Goal: Task Accomplishment & Management: Use online tool/utility

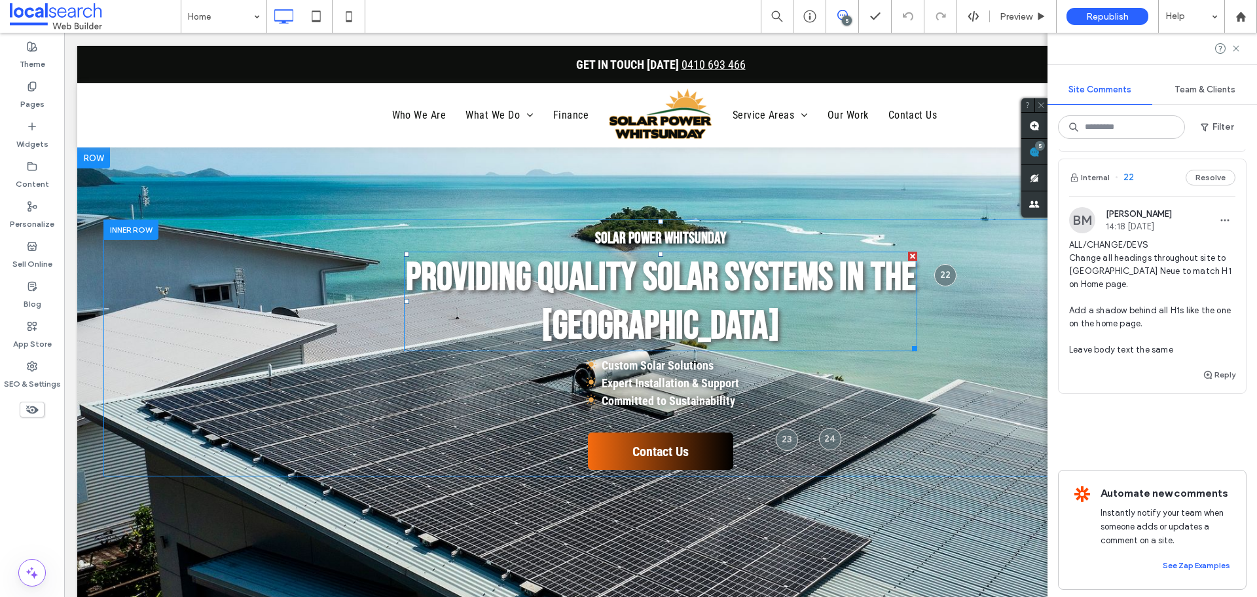
click at [711, 304] on strong "Providing Quality Solar Systems in the Whitsundays" at bounding box center [661, 302] width 510 height 96
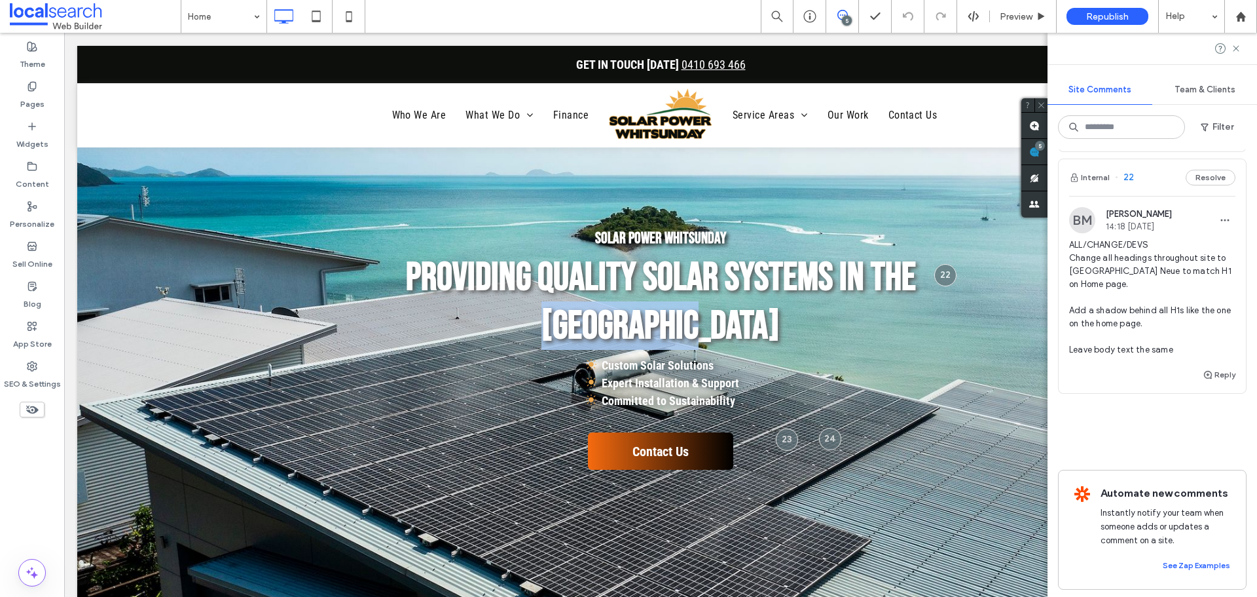
click at [711, 304] on strong "Providing Quality Solar Systems in the [GEOGRAPHIC_DATA]" at bounding box center [661, 302] width 510 height 96
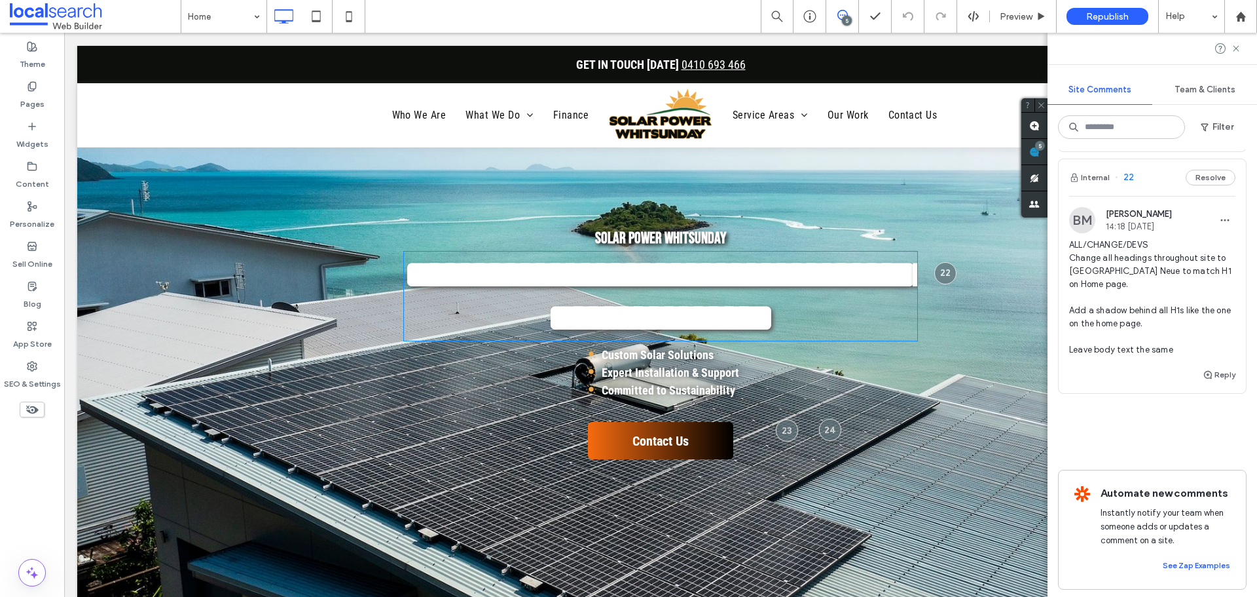
type input "**********"
type input "**"
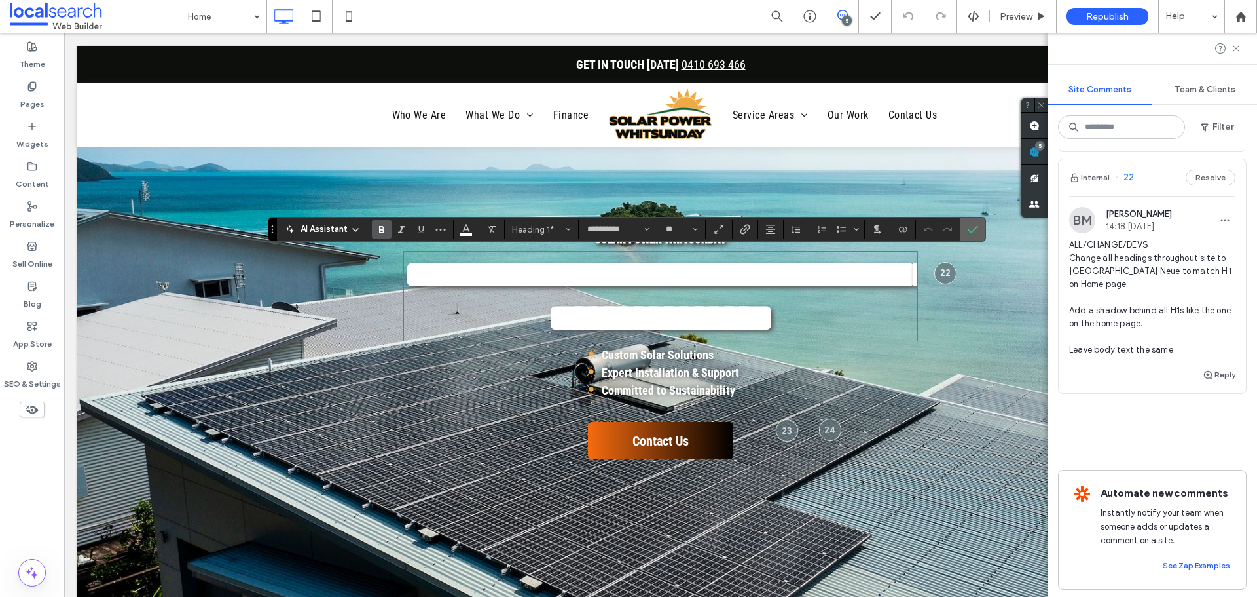
click at [976, 225] on icon "Confirm" at bounding box center [973, 229] width 10 height 10
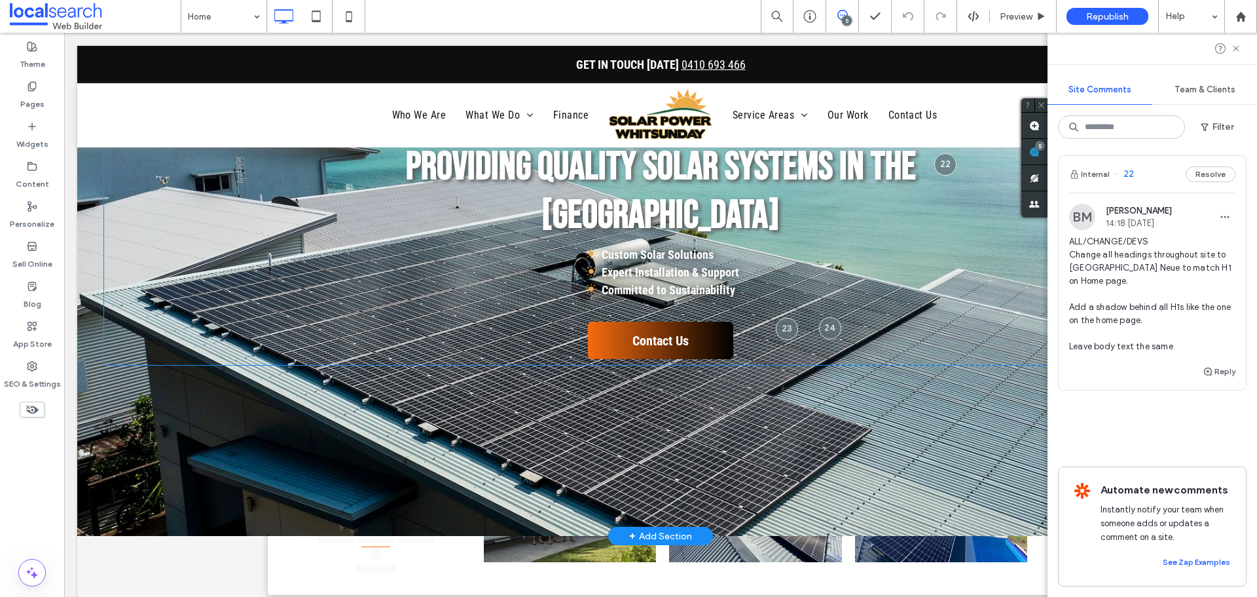
scroll to position [65, 0]
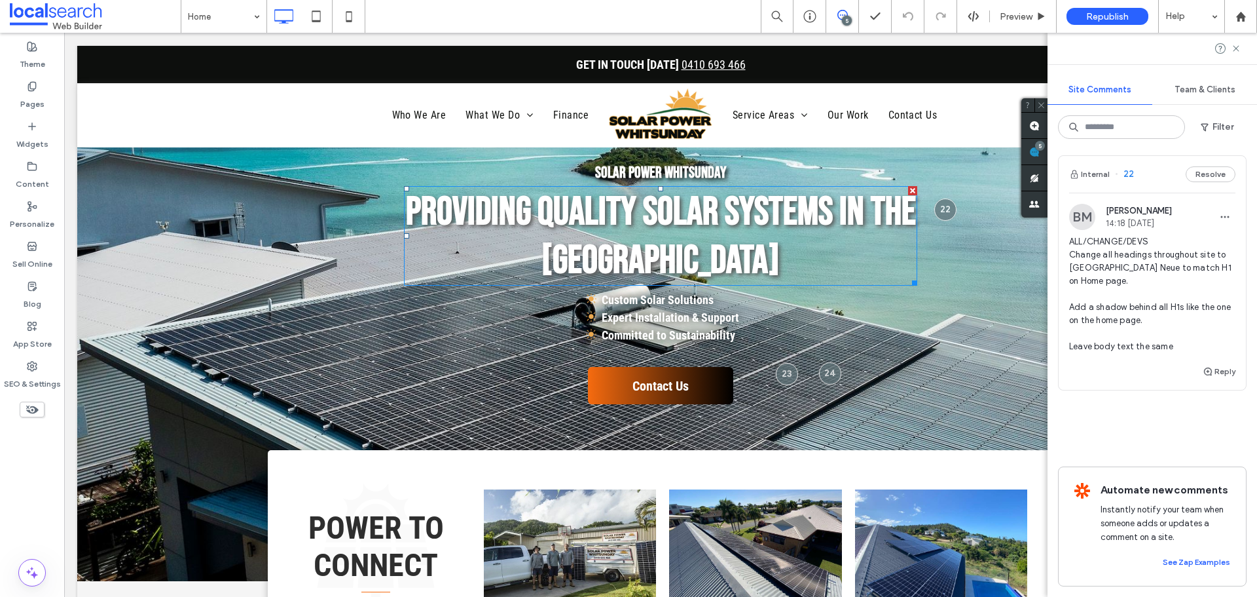
click at [726, 249] on strong "Providing Quality Solar Systems in the [GEOGRAPHIC_DATA]" at bounding box center [661, 237] width 510 height 96
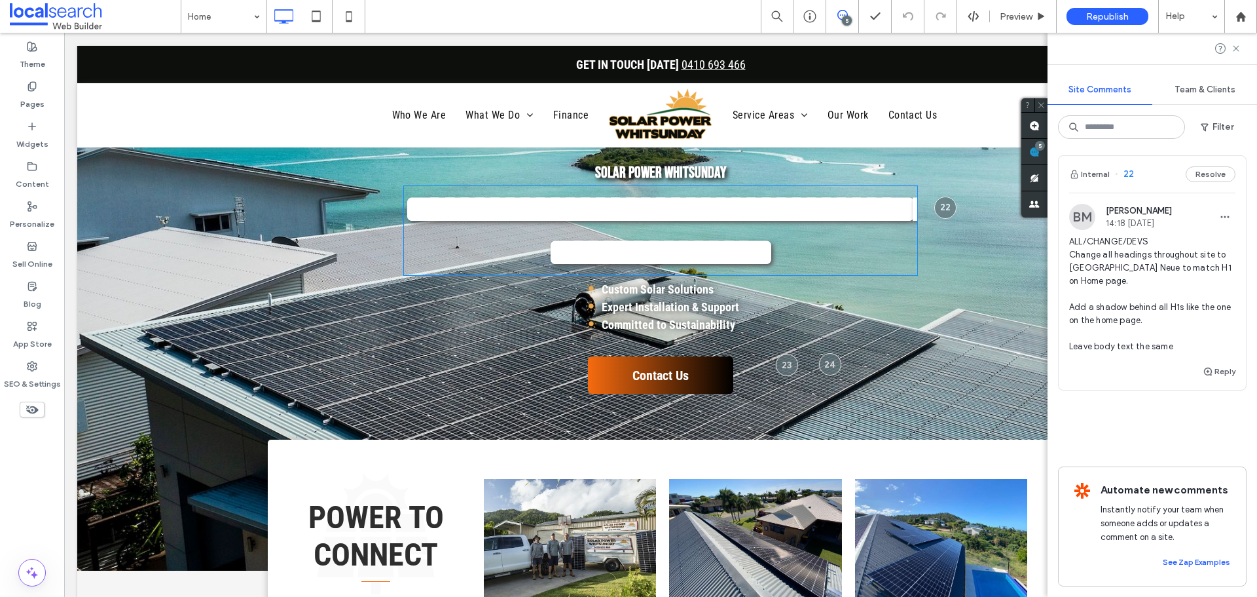
type input "**********"
type input "**"
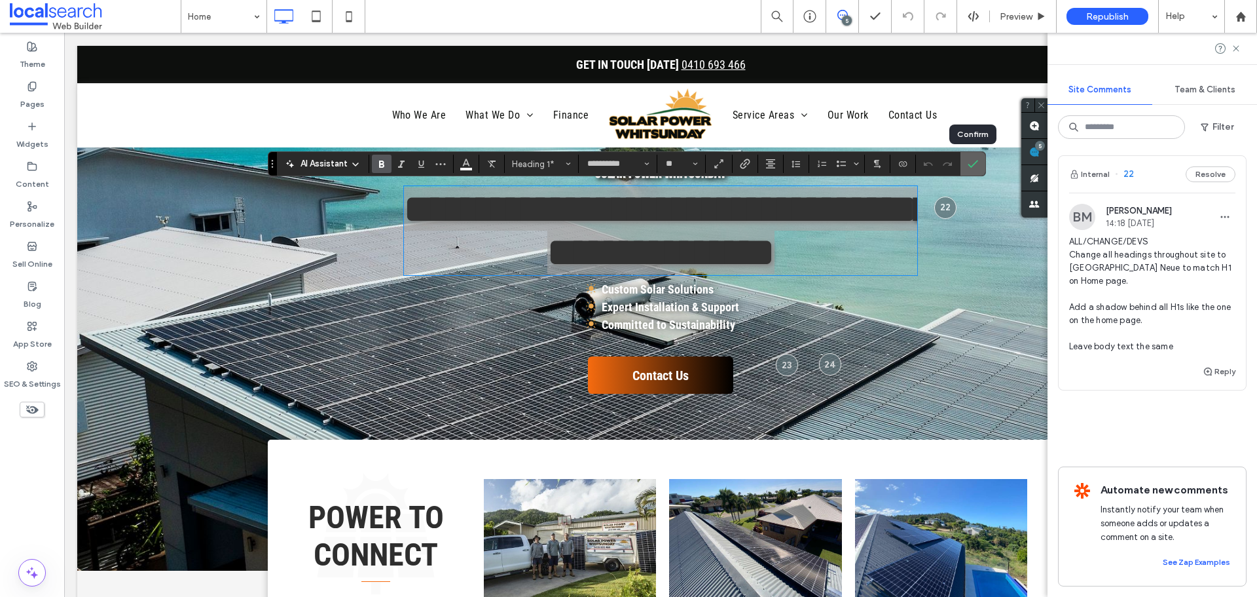
drag, startPoint x: 974, startPoint y: 160, endPoint x: 851, endPoint y: 168, distance: 124.0
click at [974, 160] on icon "Confirm" at bounding box center [973, 163] width 10 height 10
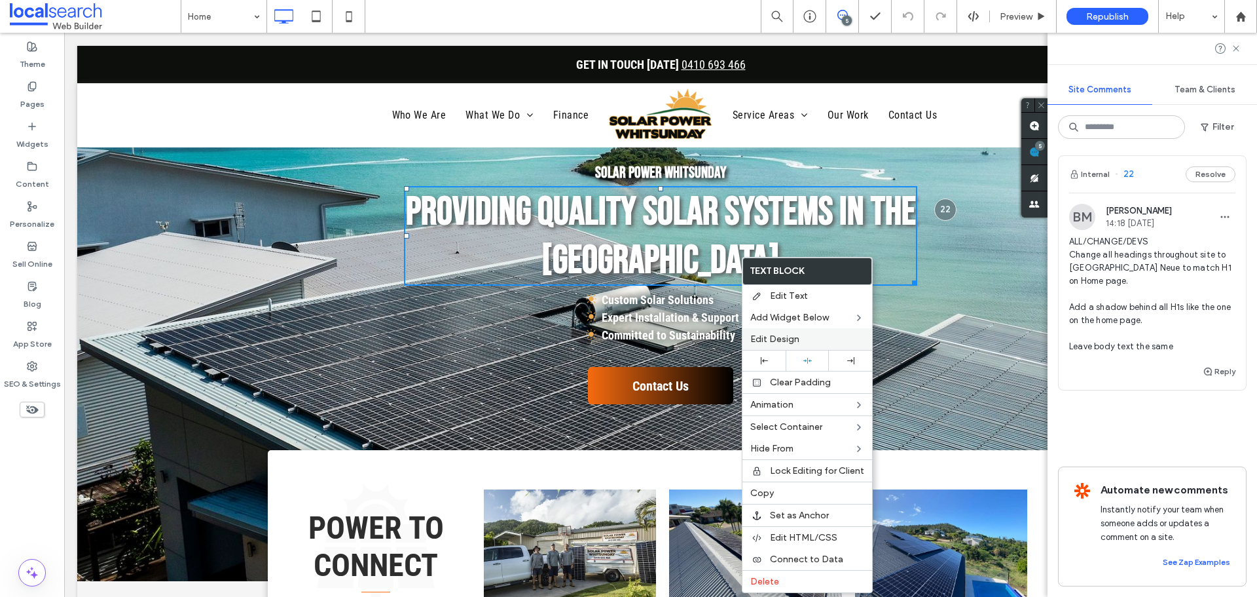
click at [803, 342] on label "Edit Design" at bounding box center [807, 338] width 114 height 11
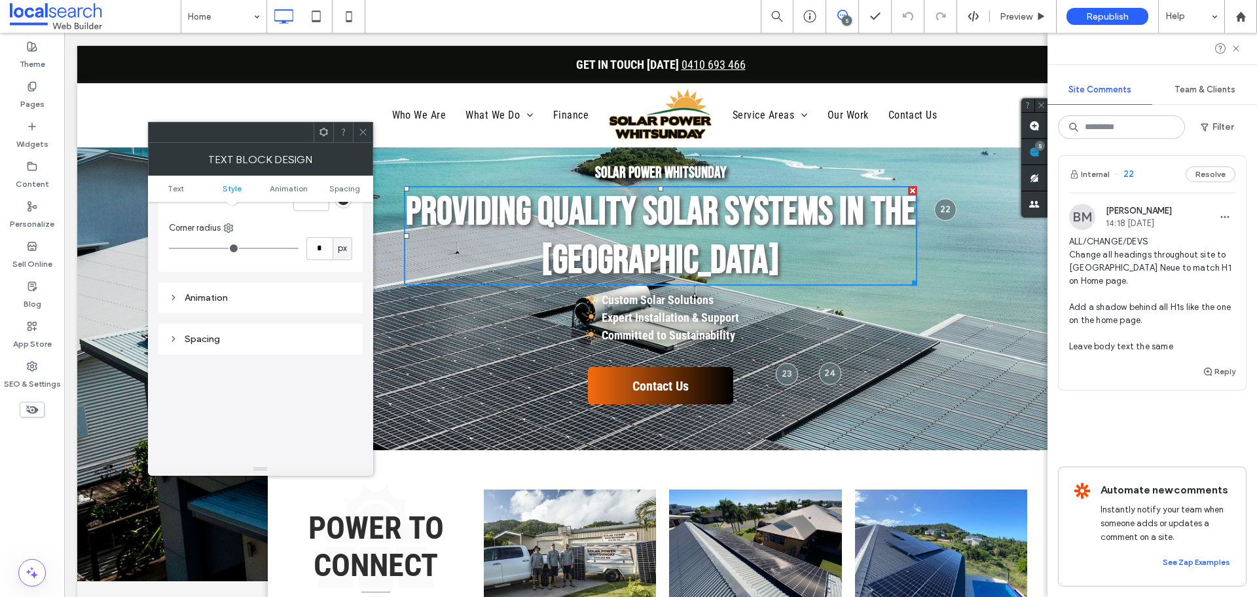
scroll to position [196, 0]
click at [237, 359] on div "Animation" at bounding box center [260, 364] width 183 height 11
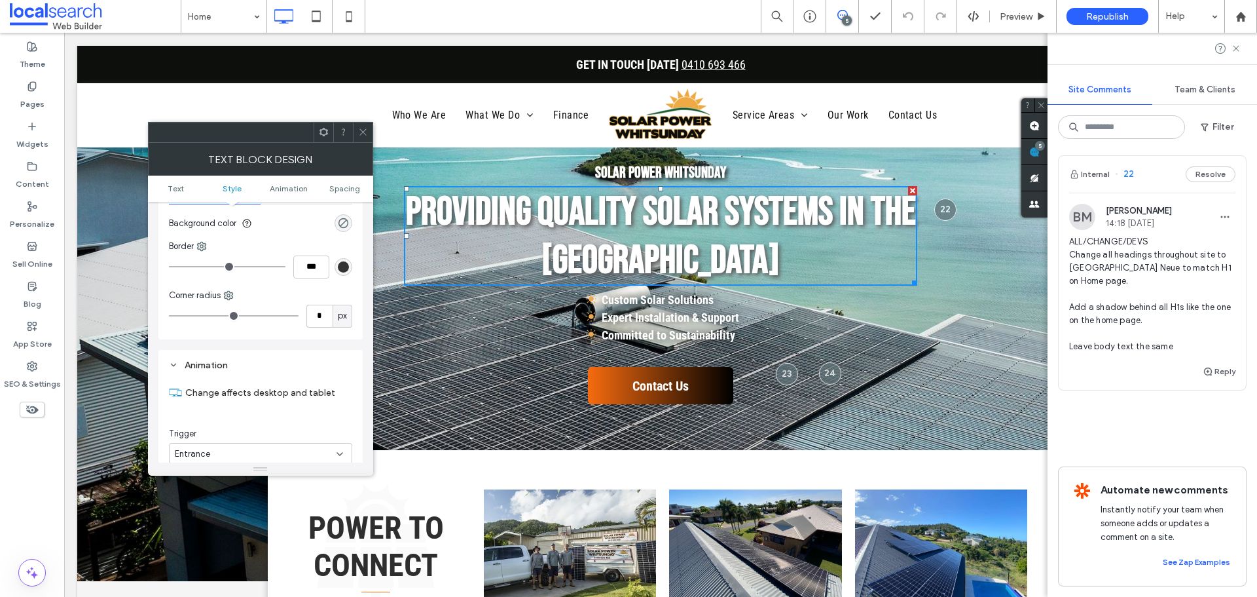
click at [237, 359] on div "Animation" at bounding box center [260, 364] width 183 height 11
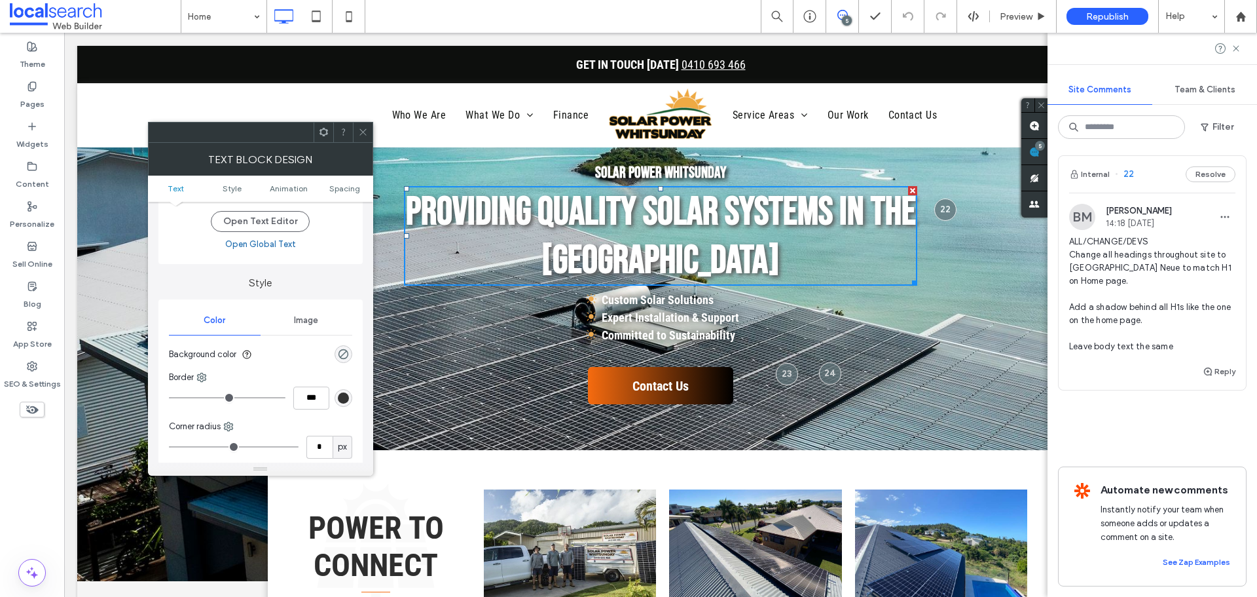
scroll to position [0, 0]
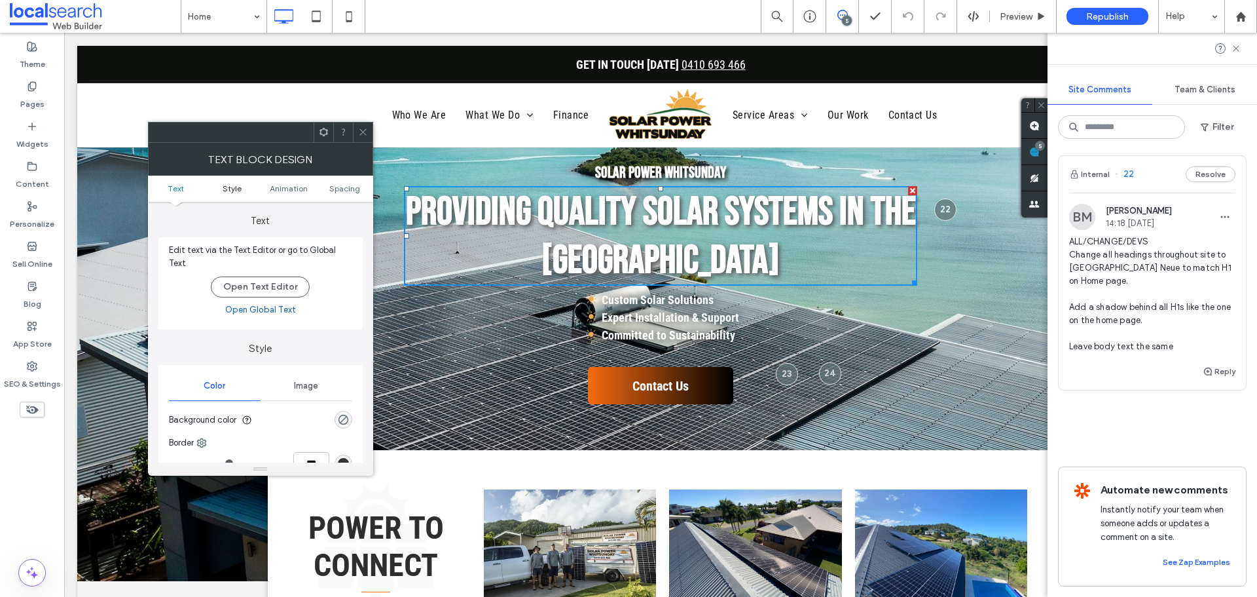
click at [227, 189] on span "Style" at bounding box center [232, 188] width 19 height 10
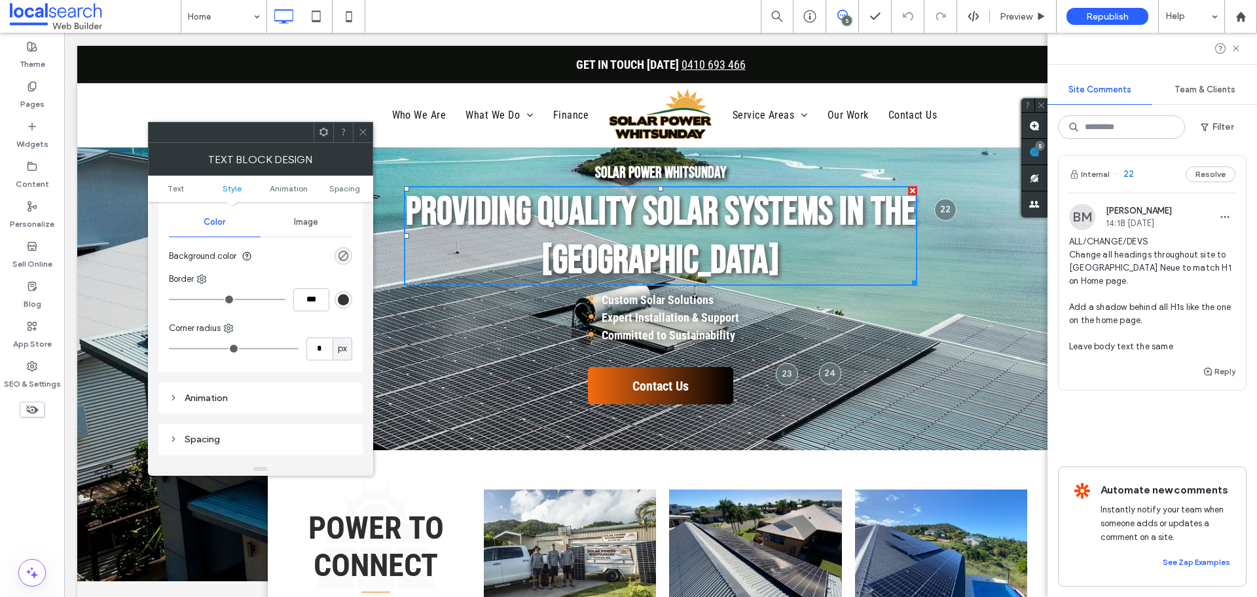
scroll to position [186, 0]
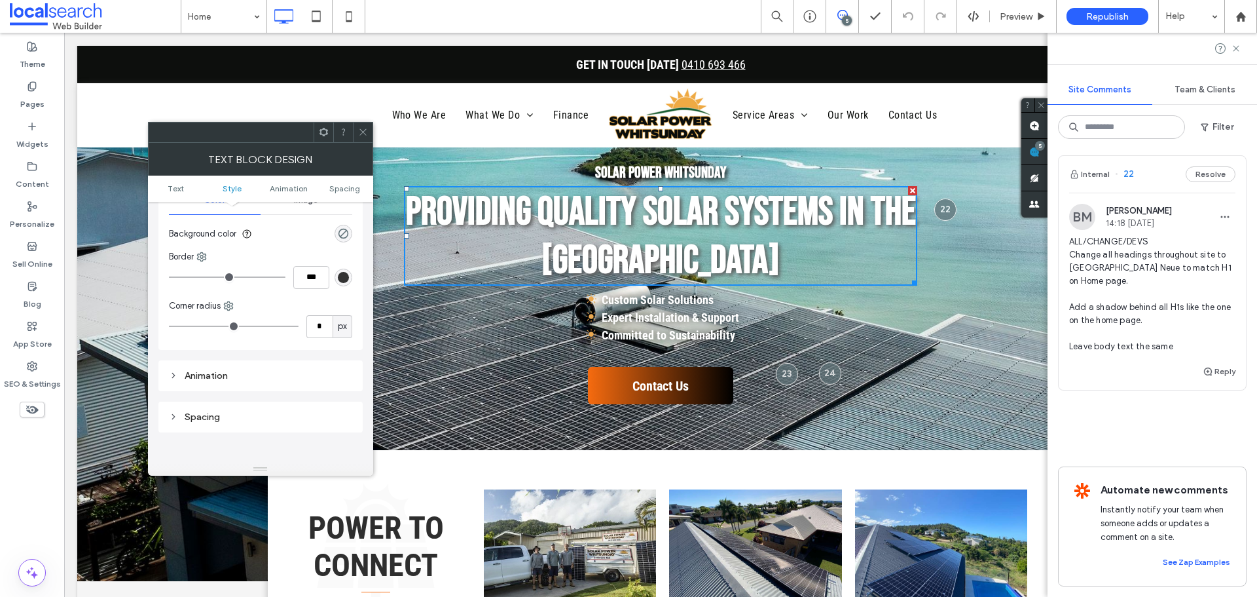
click at [246, 370] on div "Animation" at bounding box center [260, 375] width 183 height 11
click at [242, 411] on div "Spacing" at bounding box center [260, 416] width 183 height 11
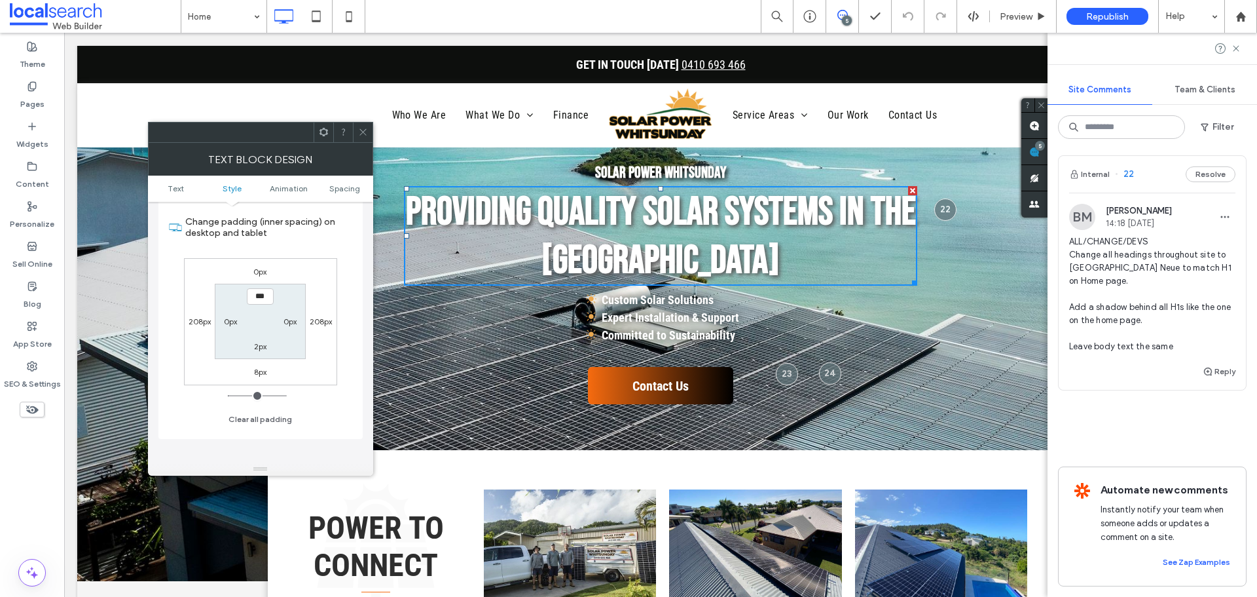
scroll to position [317, 0]
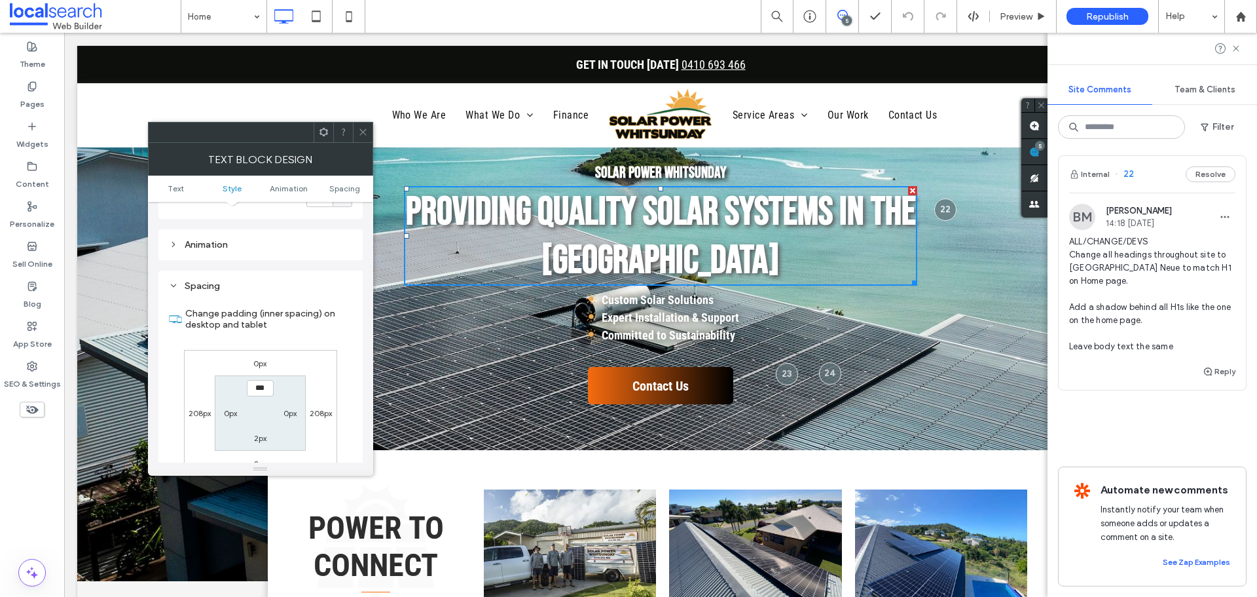
click at [214, 283] on div "Spacing" at bounding box center [260, 285] width 183 height 11
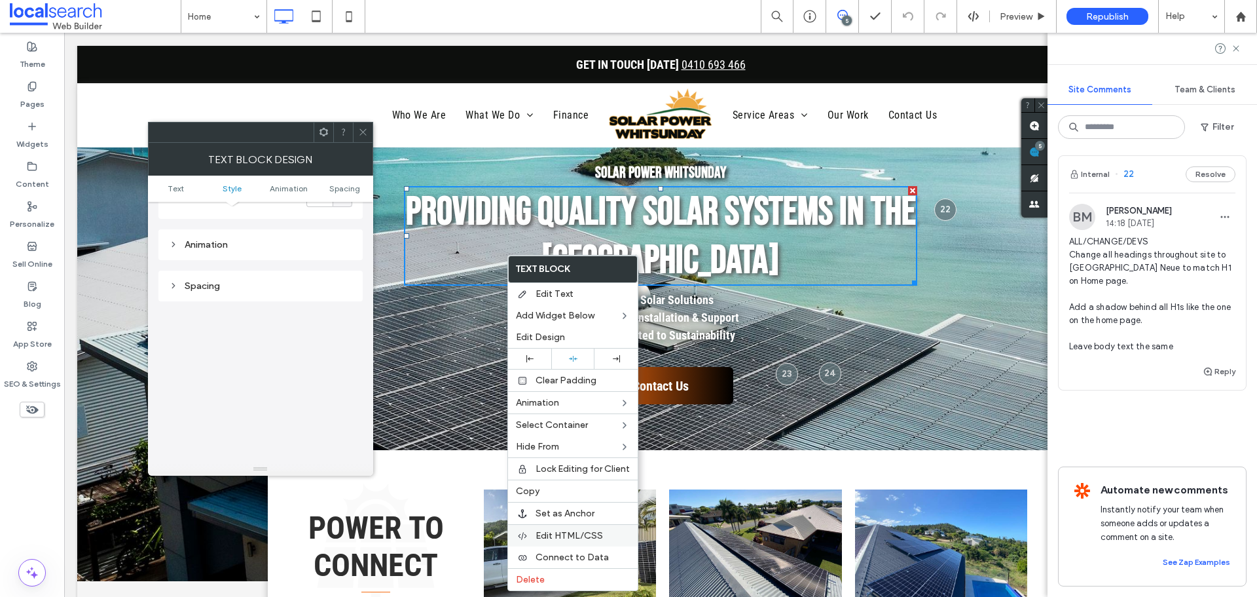
click at [567, 536] on span "Edit HTML/CSS" at bounding box center [569, 535] width 67 height 11
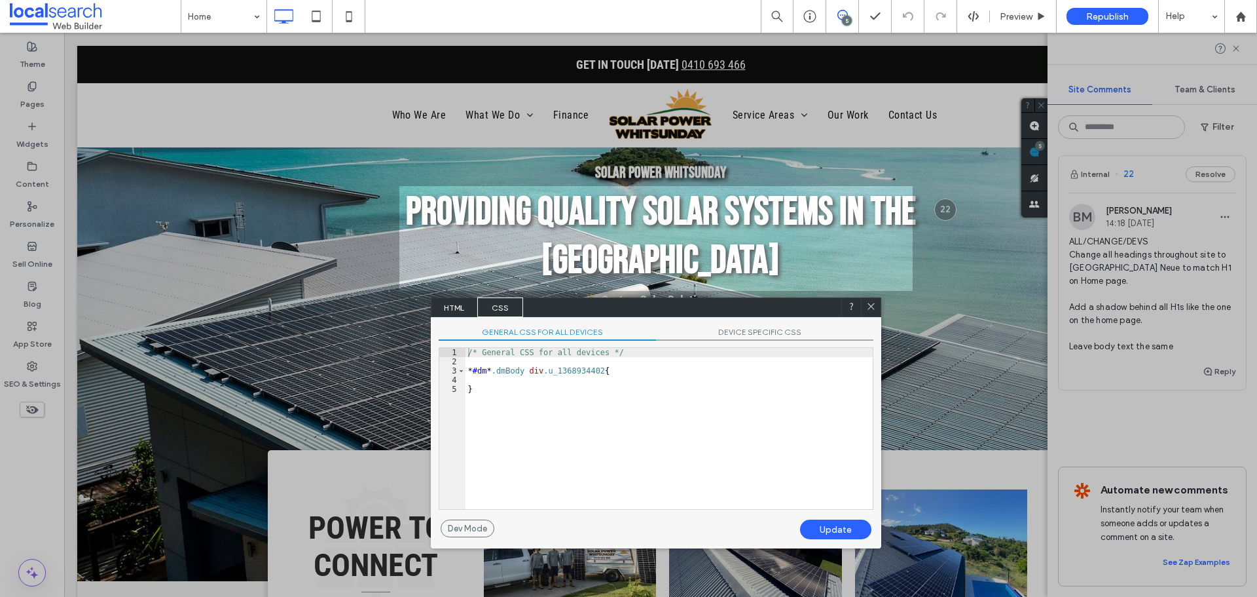
click at [744, 328] on span "DEVICE SPECIFIC CSS" at bounding box center [764, 334] width 217 height 14
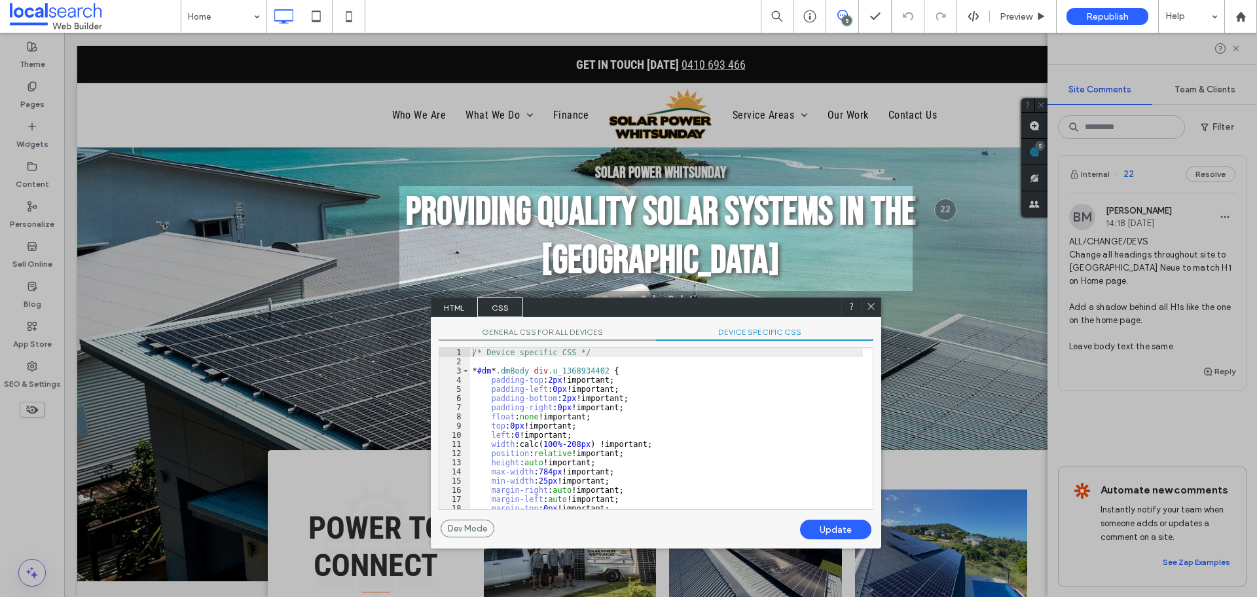
click at [566, 335] on span "GENERAL CSS FOR ALL DEVICES" at bounding box center [547, 334] width 217 height 14
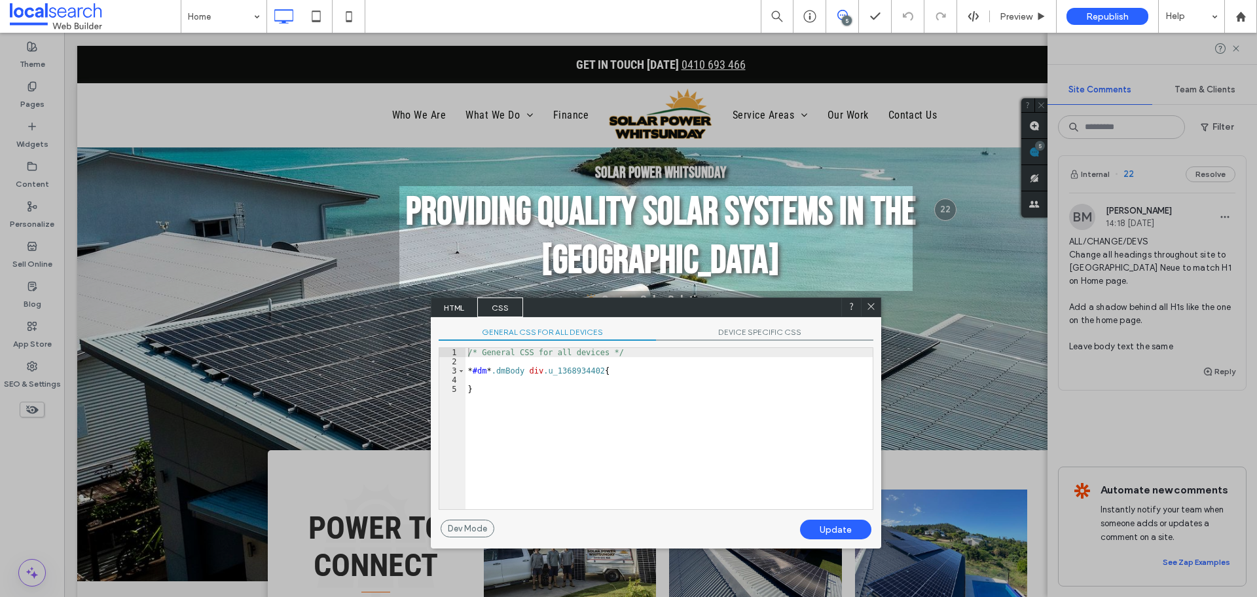
click at [468, 309] on span "HTML" at bounding box center [454, 307] width 46 height 20
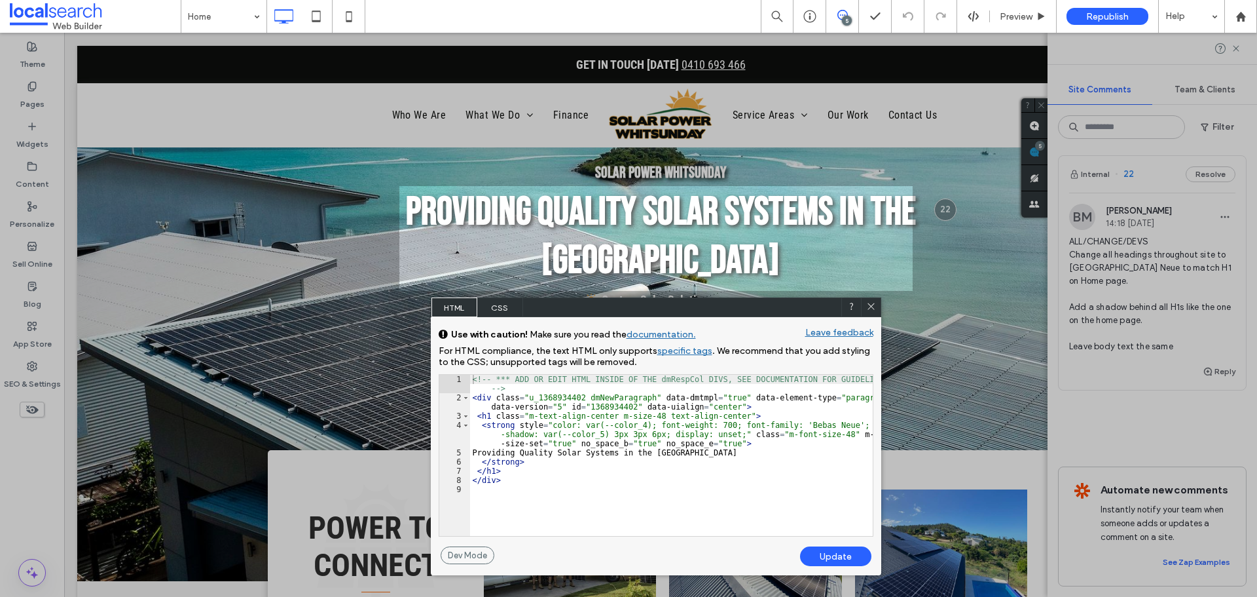
drag, startPoint x: 897, startPoint y: 279, endPoint x: 868, endPoint y: 306, distance: 40.3
click at [868, 306] on icon at bounding box center [871, 306] width 10 height 10
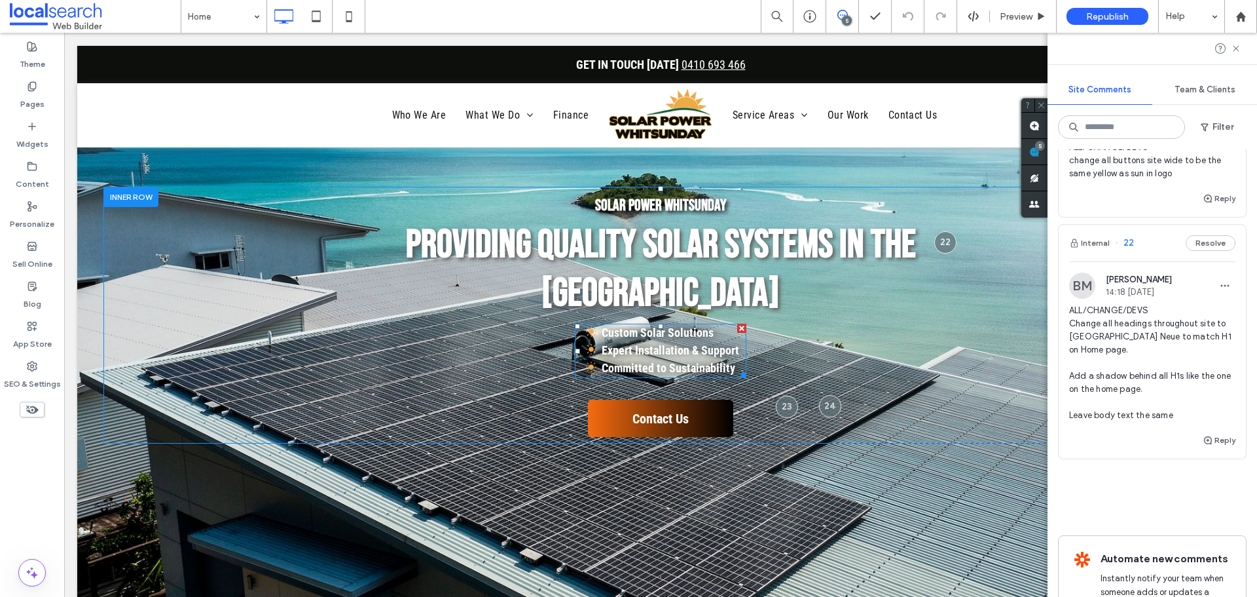
scroll to position [0, 0]
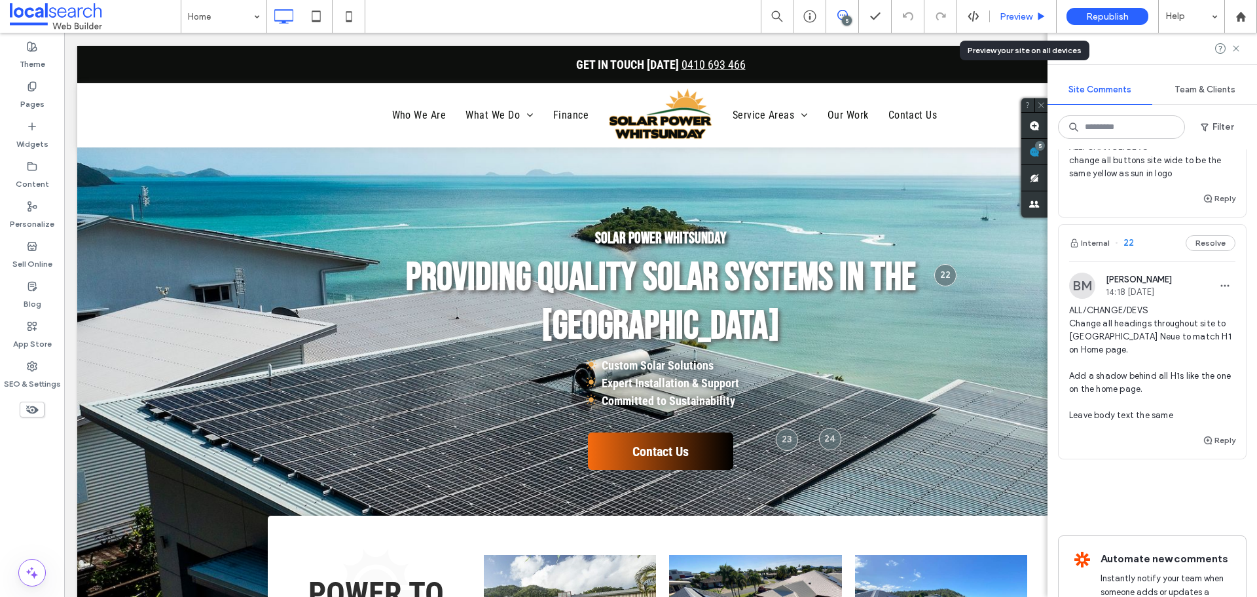
click at [1017, 16] on span "Preview" at bounding box center [1016, 16] width 33 height 11
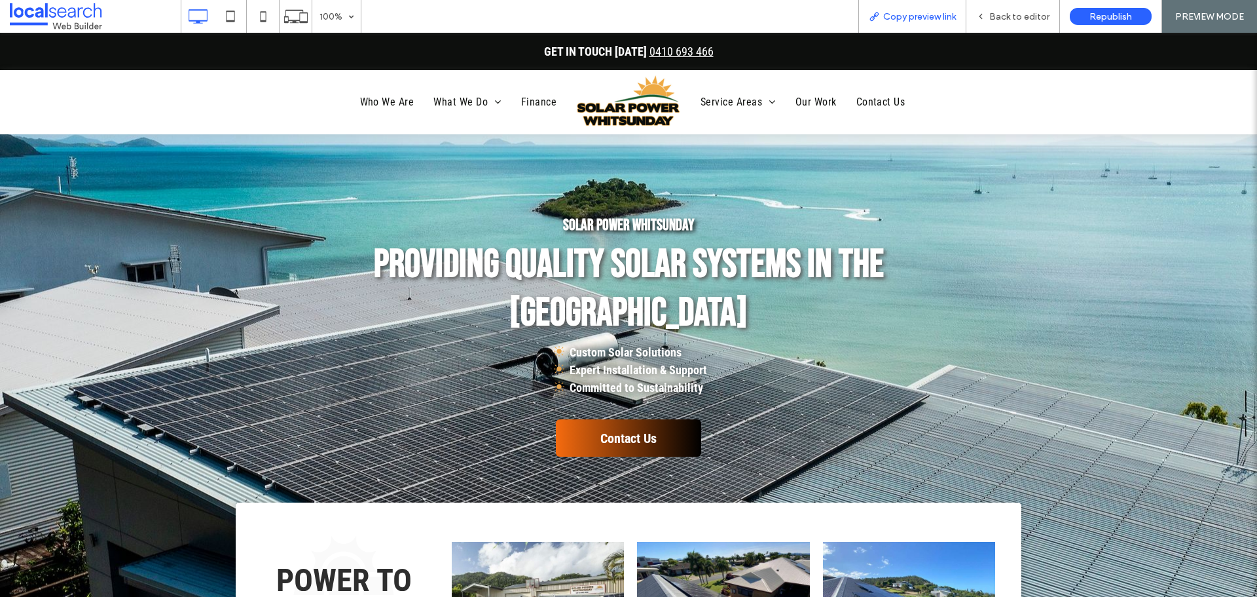
click at [918, 15] on span "Copy preview link" at bounding box center [919, 16] width 73 height 11
click at [1024, 18] on span "Back to editor" at bounding box center [1019, 16] width 60 height 11
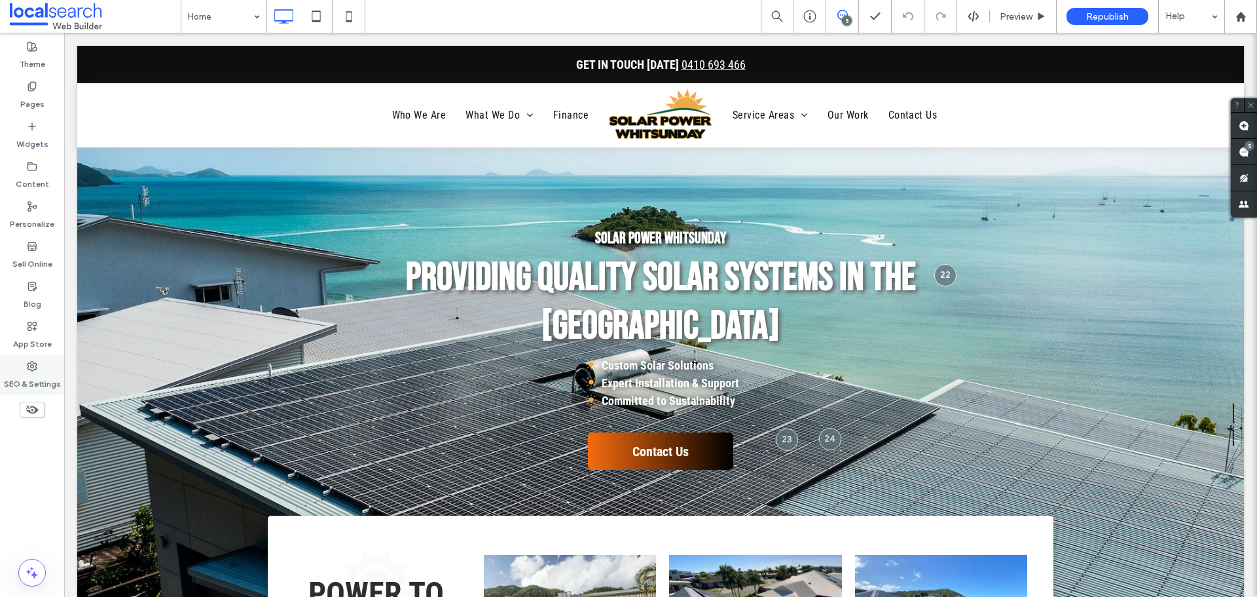
click at [32, 375] on label "SEO & Settings" at bounding box center [32, 380] width 57 height 18
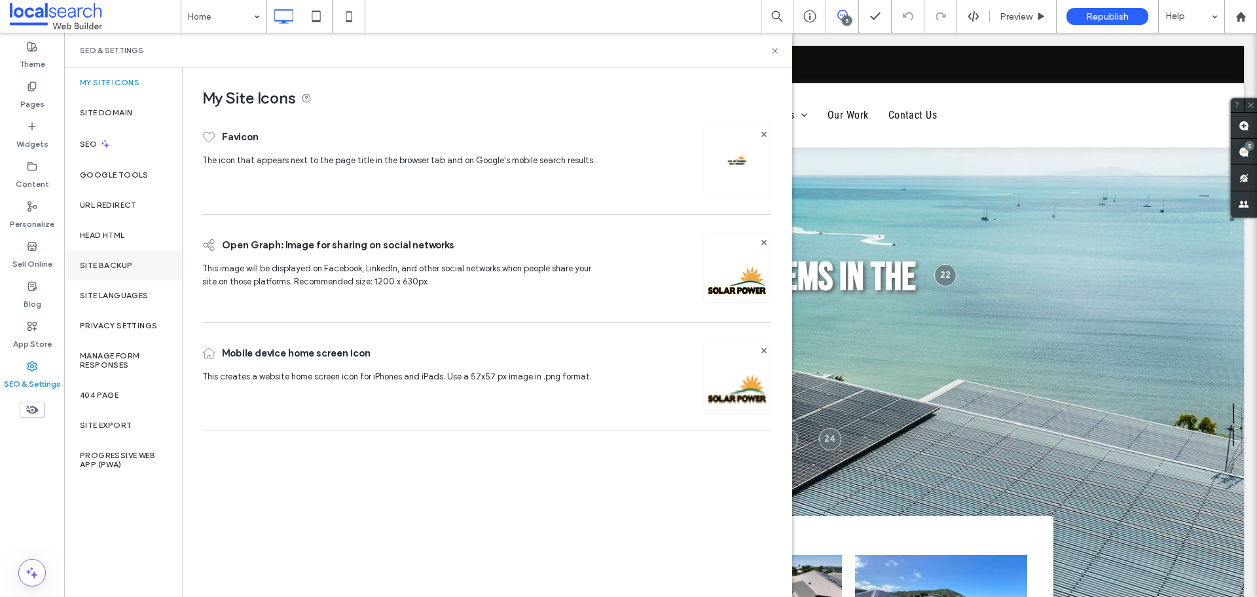
click at [103, 261] on label "Site Backup" at bounding box center [106, 265] width 52 height 9
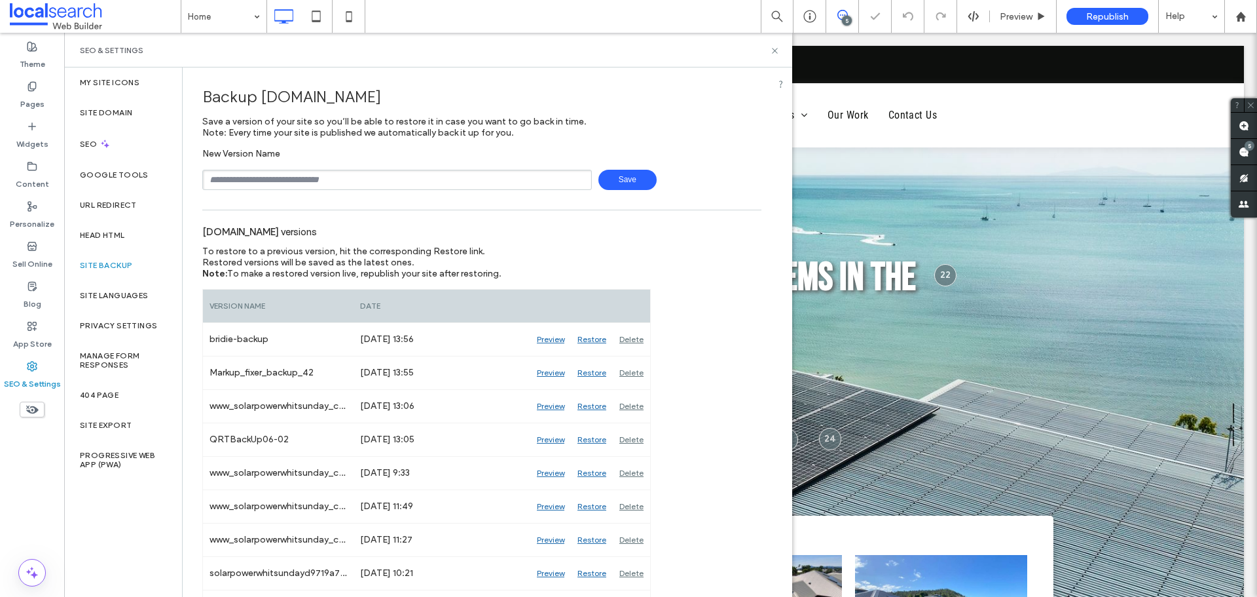
click at [280, 180] on input "text" at bounding box center [397, 180] width 390 height 20
click at [274, 178] on input "**********" at bounding box center [397, 180] width 390 height 20
type input "**********"
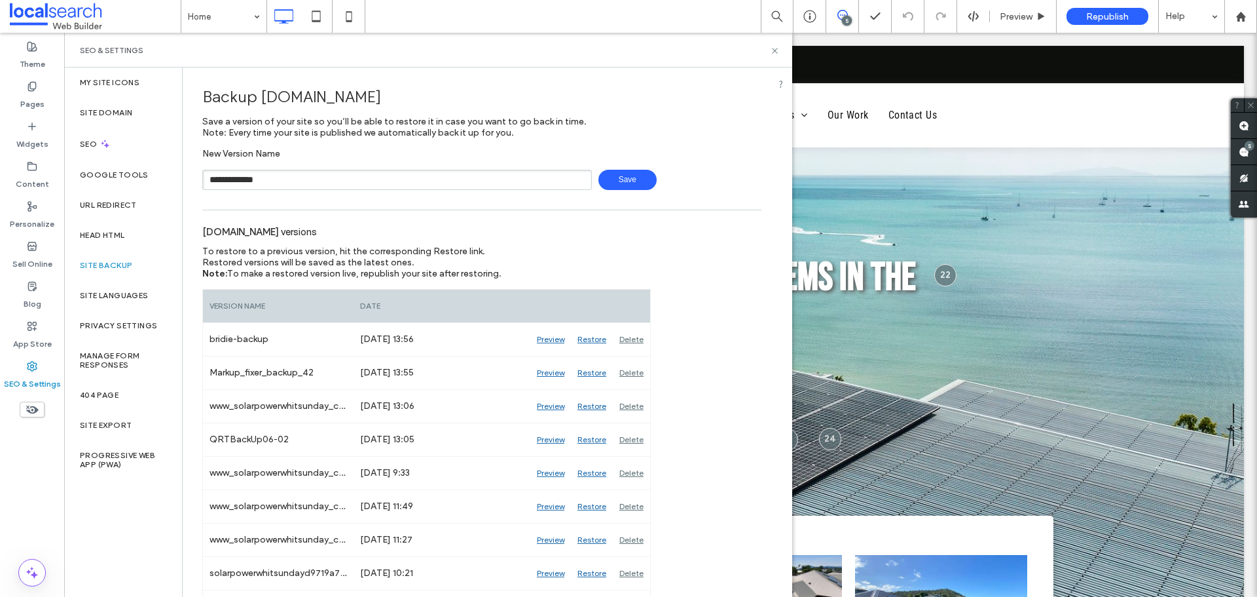
click at [638, 185] on span "Save" at bounding box center [627, 180] width 58 height 20
click at [32, 56] on label "Theme" at bounding box center [33, 61] width 26 height 18
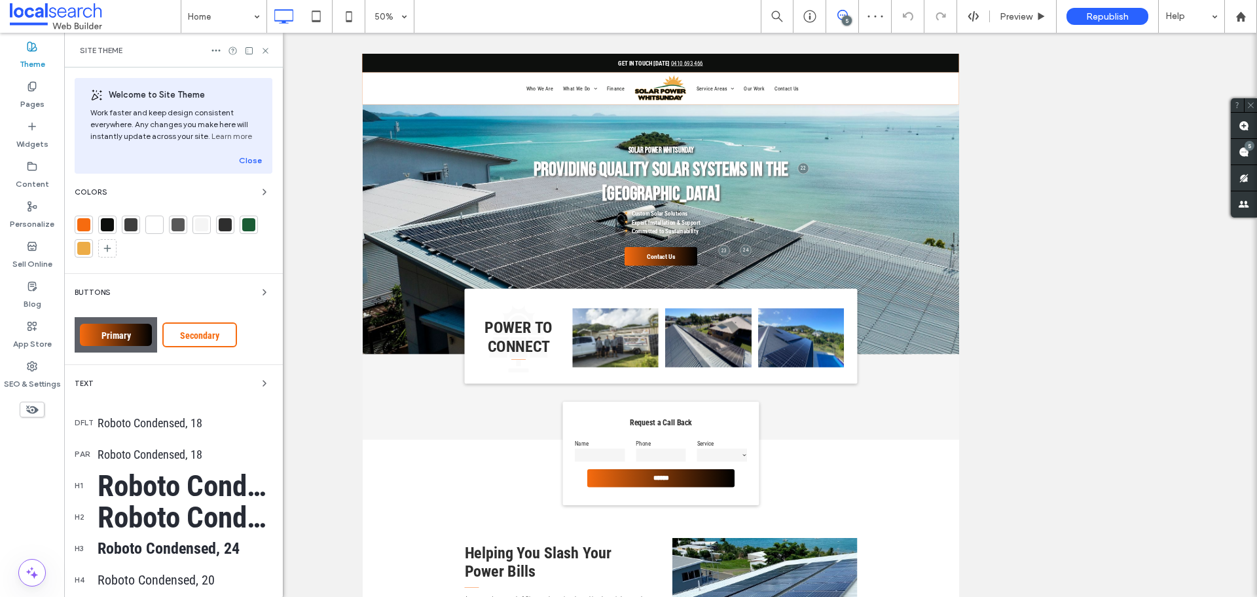
click at [81, 225] on div at bounding box center [83, 224] width 13 height 13
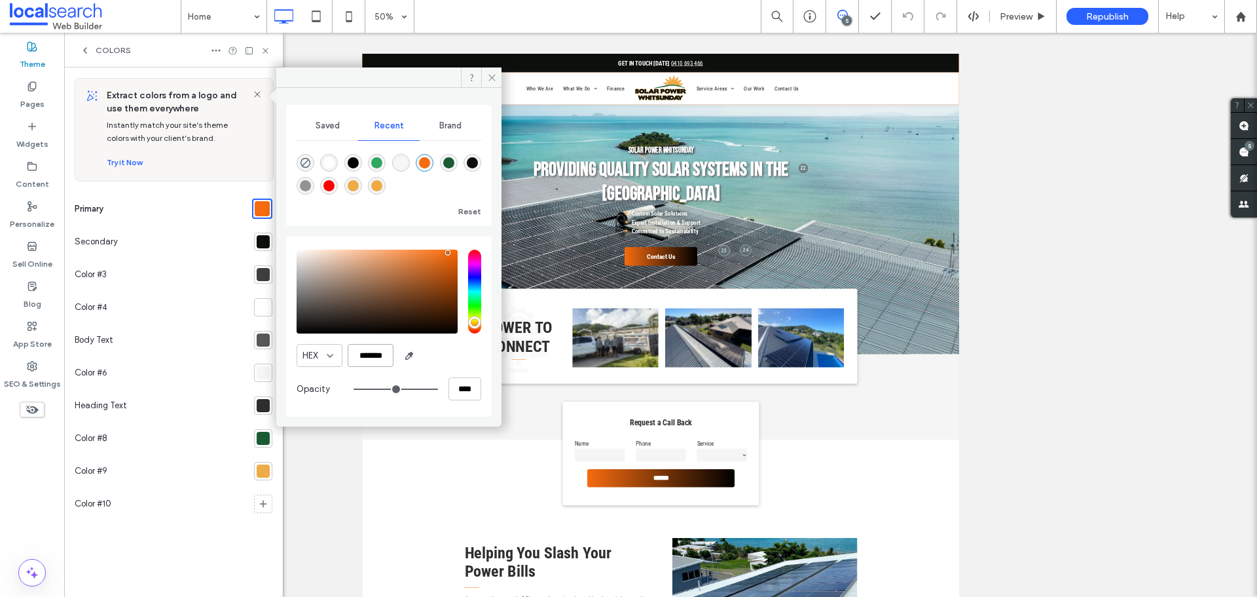
click at [375, 363] on input "*******" at bounding box center [371, 355] width 46 height 23
paste input "color picker textbox"
type input "*******"
click at [457, 355] on div "HEX *******" at bounding box center [389, 355] width 185 height 23
drag, startPoint x: 495, startPoint y: 77, endPoint x: 28, endPoint y: 8, distance: 472.6
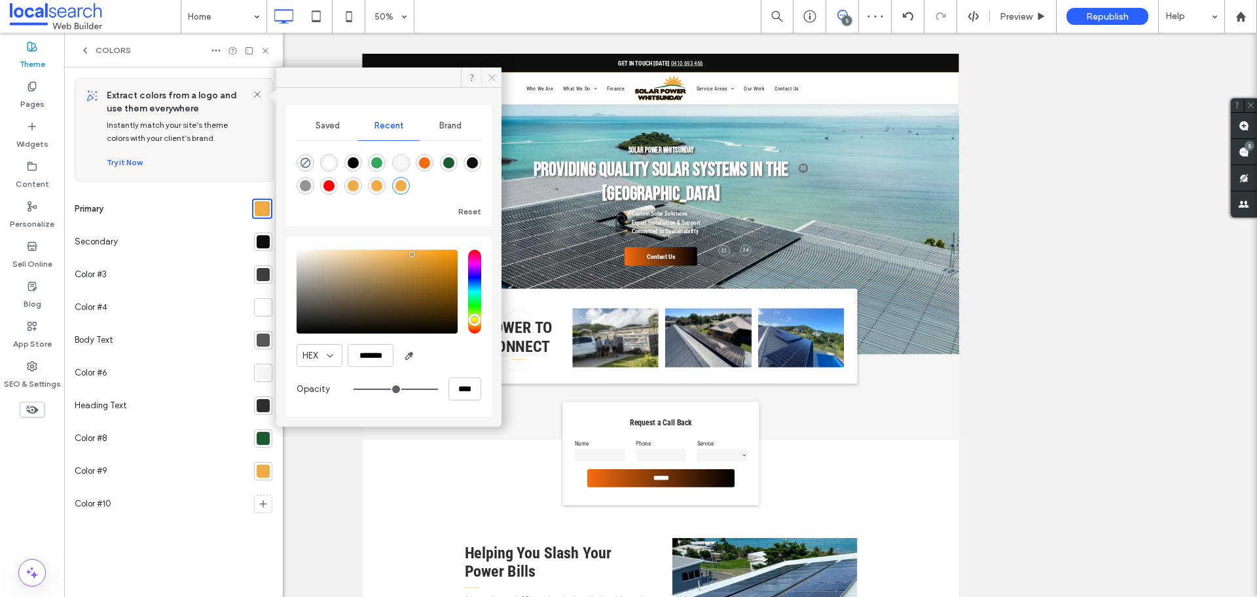
click at [495, 77] on icon at bounding box center [492, 78] width 10 height 10
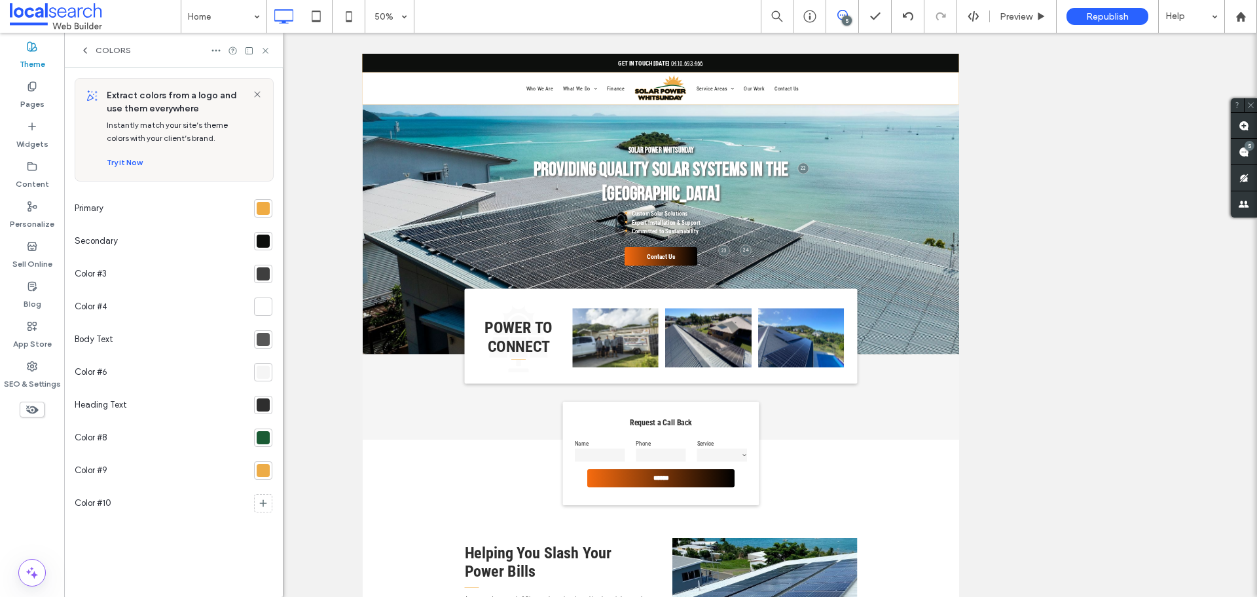
click at [88, 50] on icon at bounding box center [85, 50] width 10 height 10
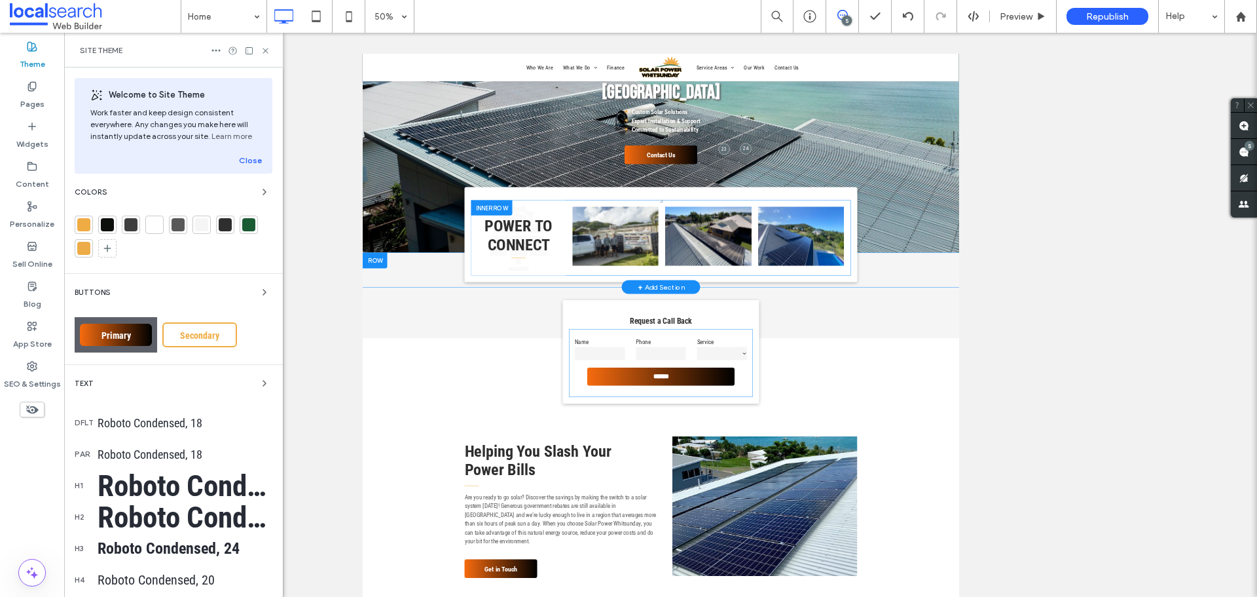
scroll to position [327, 0]
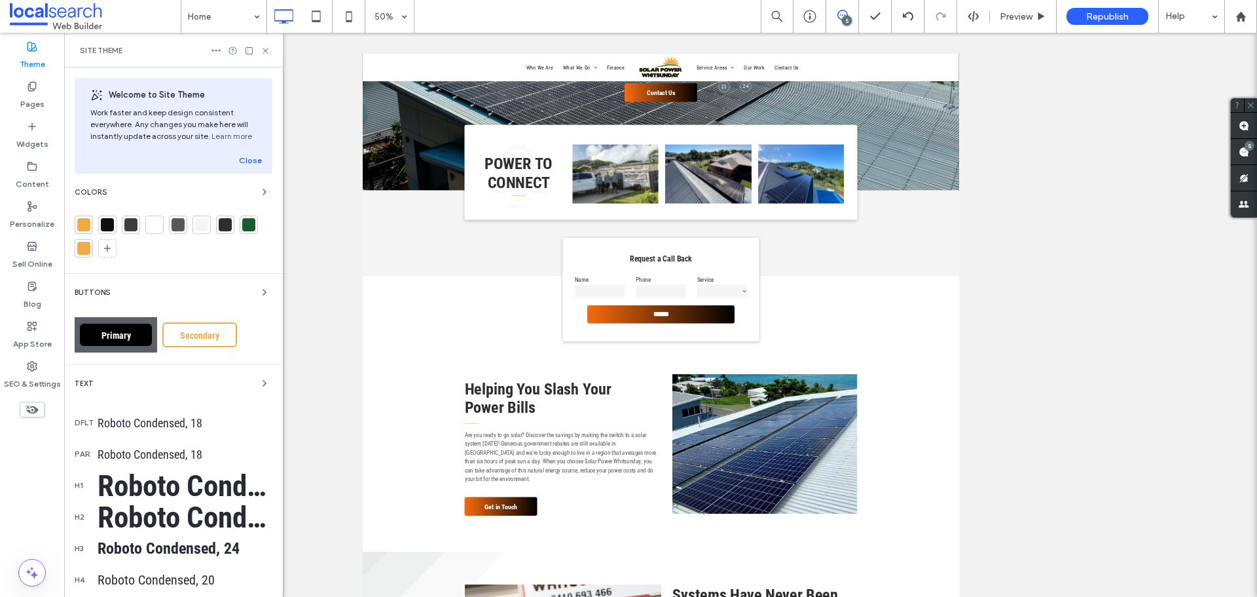
click at [109, 337] on span "Primary" at bounding box center [116, 335] width 39 height 10
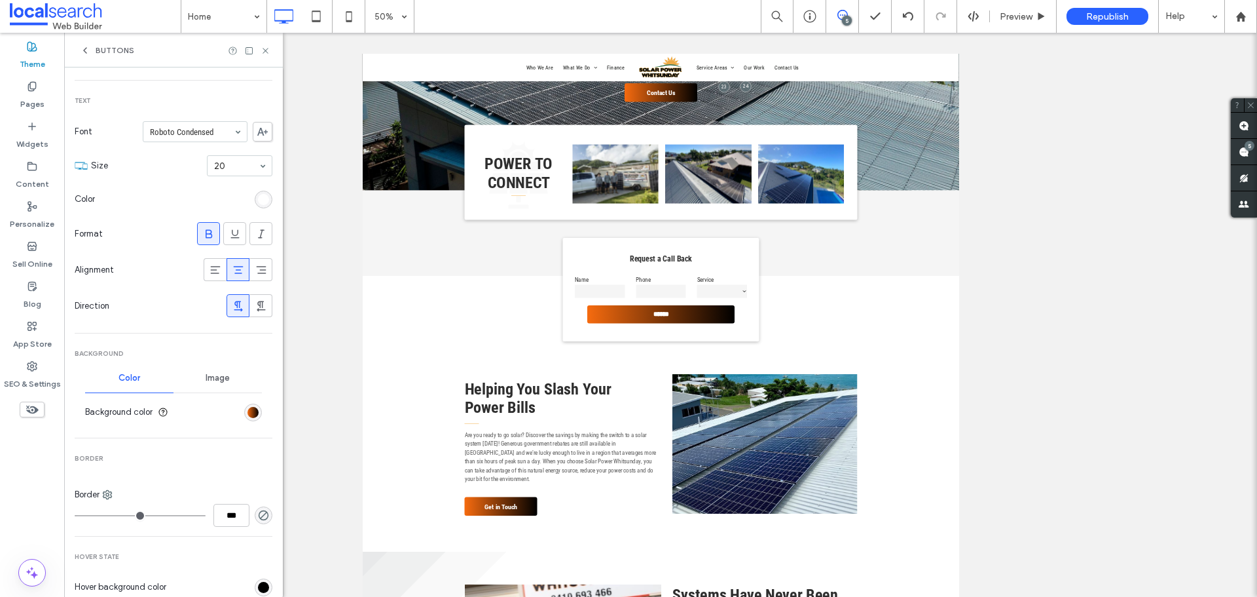
scroll to position [262, 0]
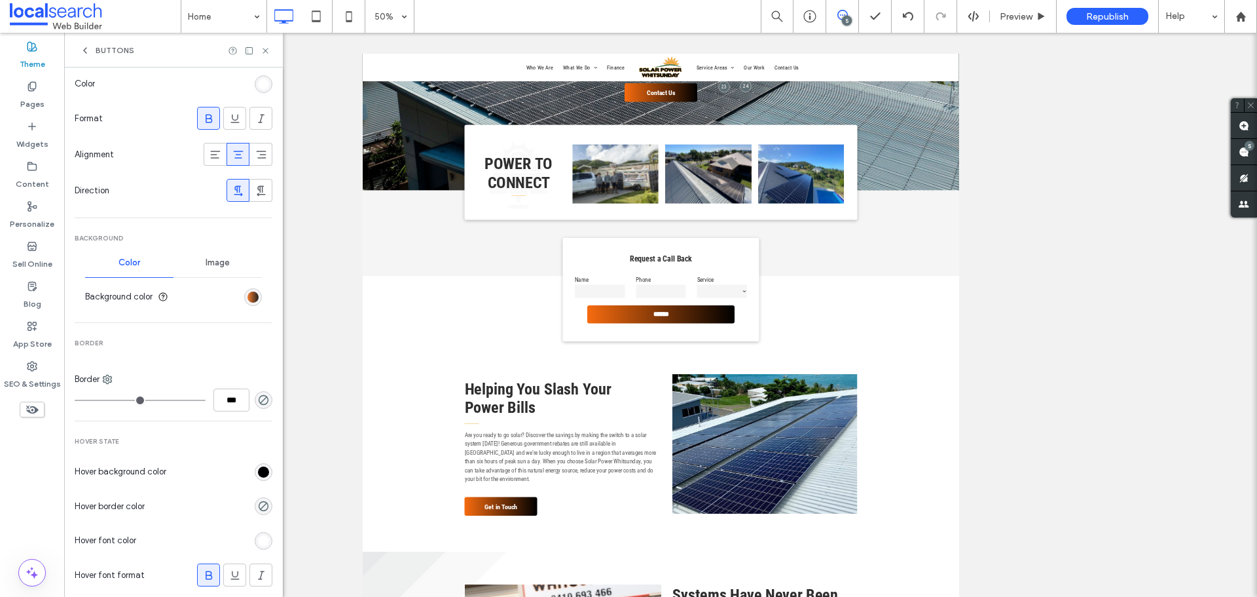
click at [248, 299] on div "linear-gradient(90deg, rgb(246, 107, 15) 0%, rgb(0, 0, 0) 100%)" at bounding box center [253, 296] width 11 height 11
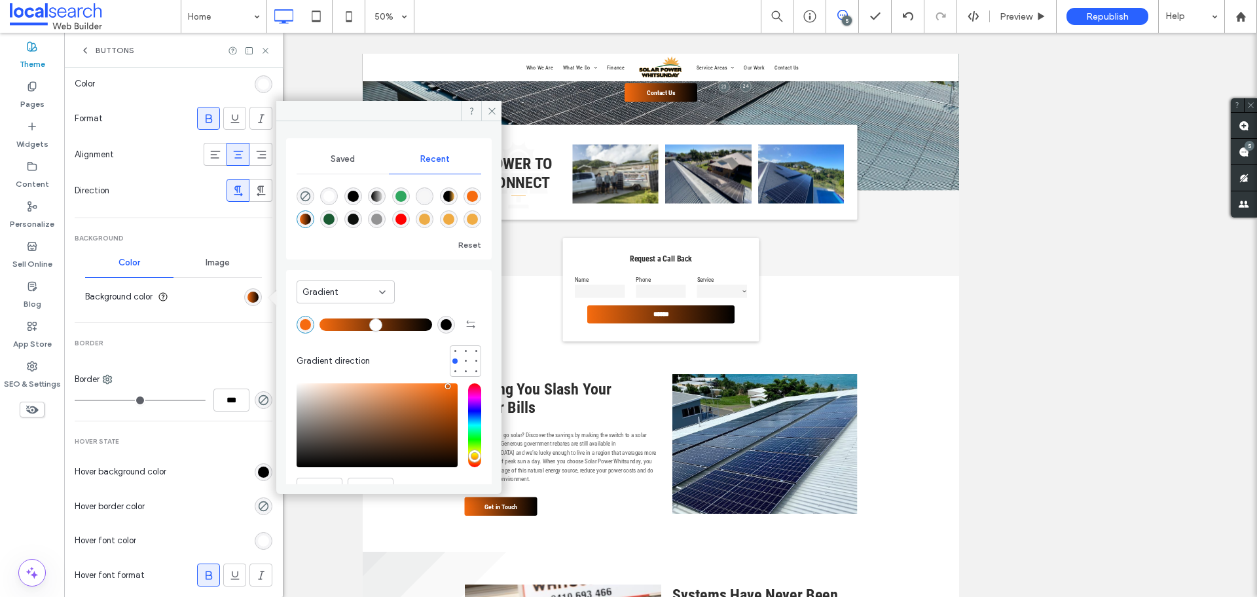
scroll to position [66, 0]
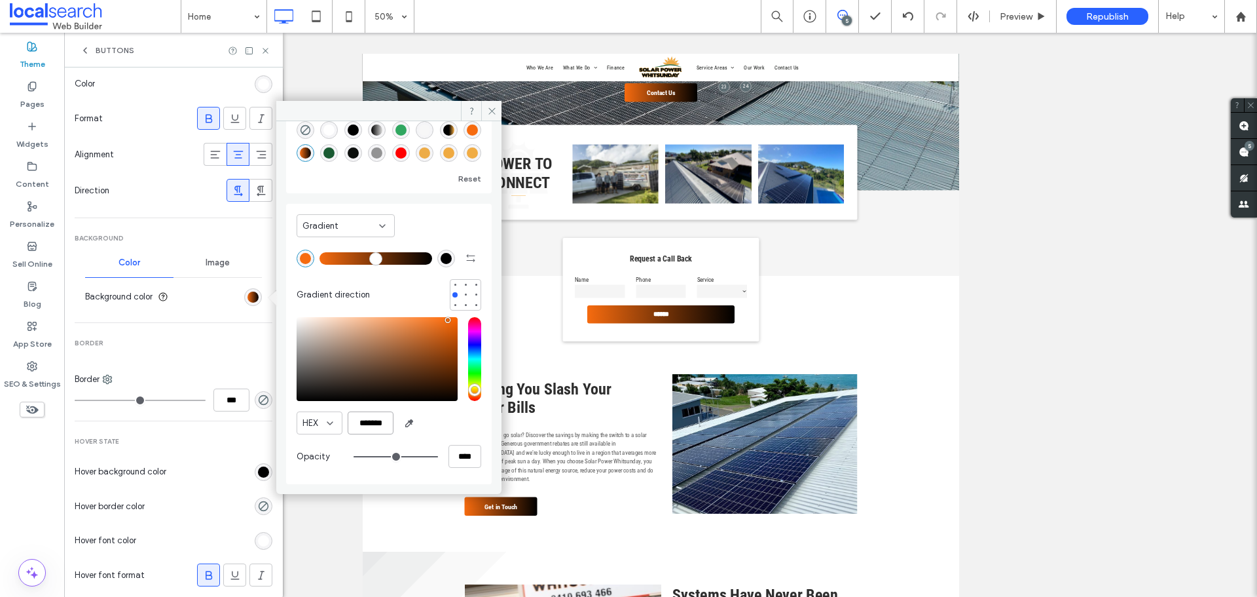
click at [382, 426] on input "*******" at bounding box center [371, 422] width 46 height 23
paste input "color picker textbox"
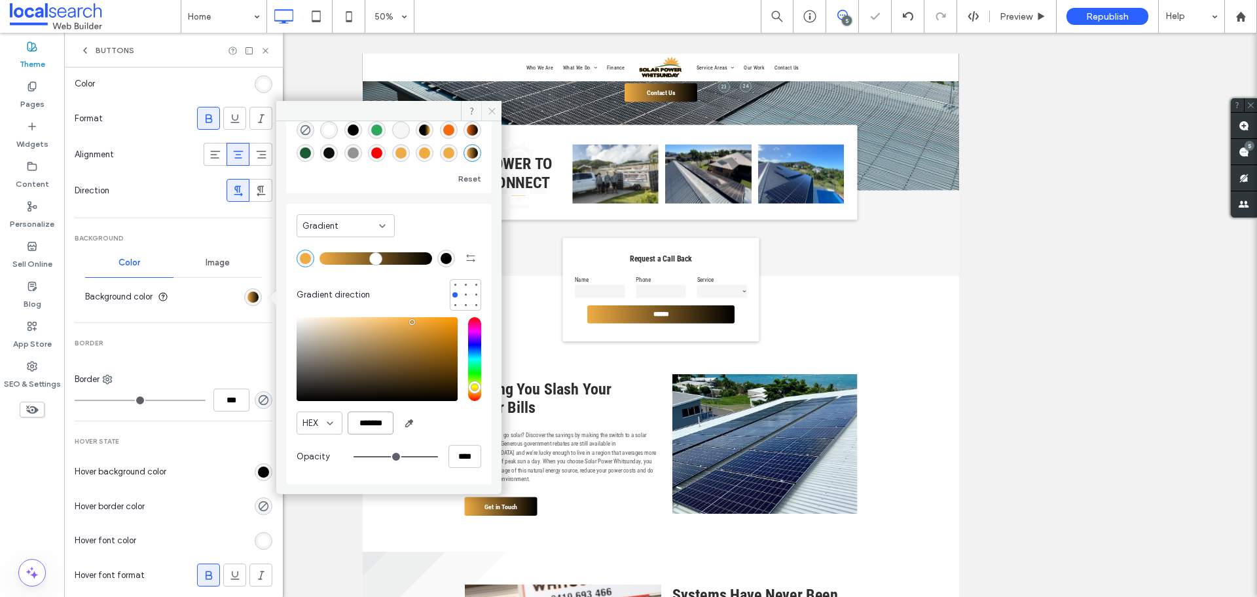
type input "*******"
click at [492, 111] on use at bounding box center [491, 110] width 7 height 7
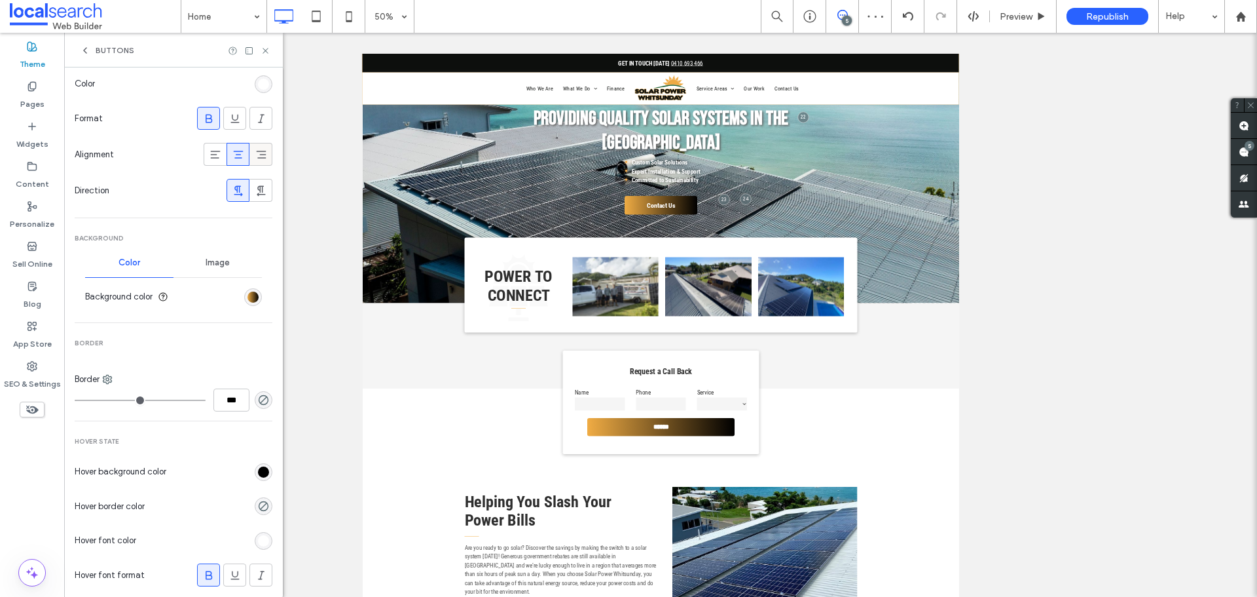
scroll to position [0, 0]
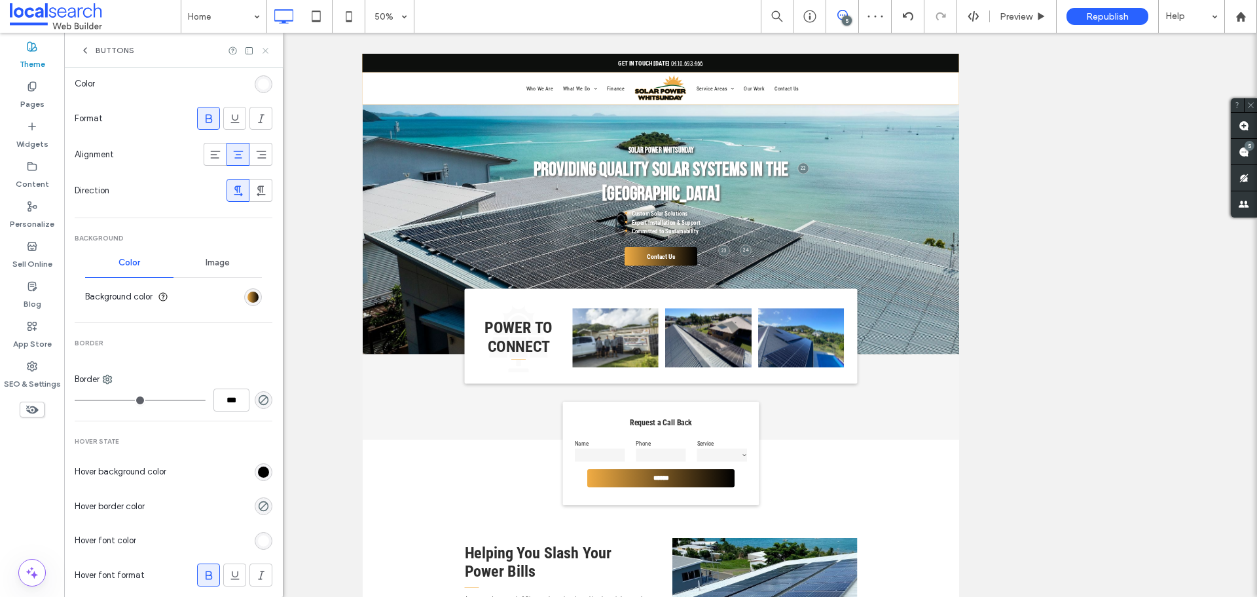
click at [270, 49] on icon at bounding box center [266, 51] width 10 height 10
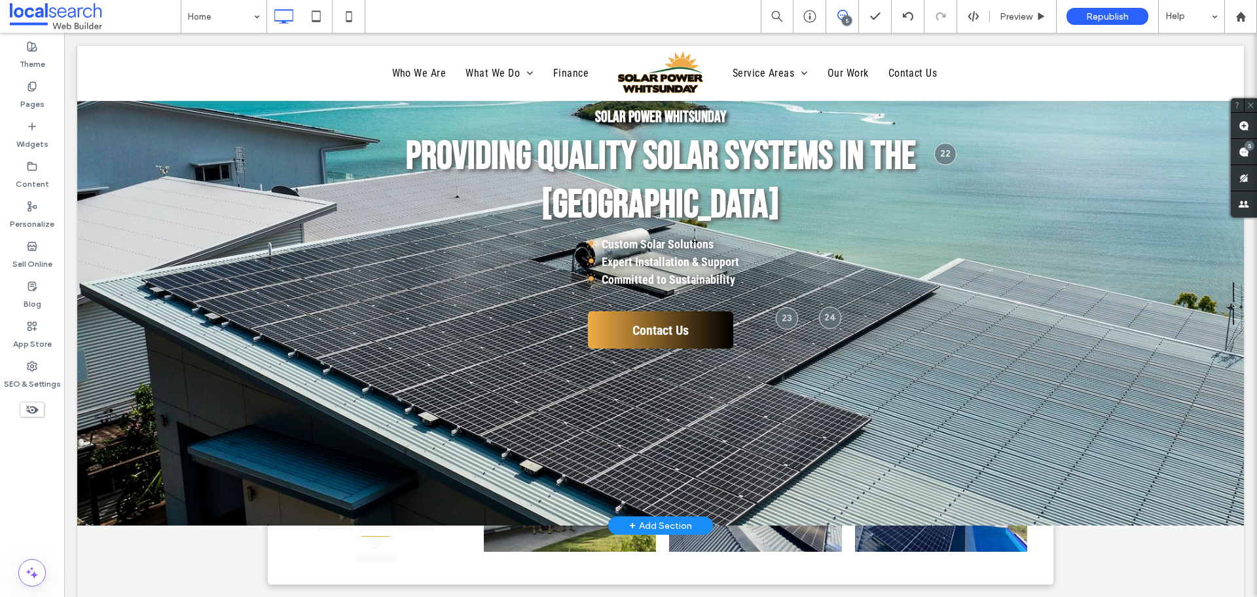
scroll to position [262, 0]
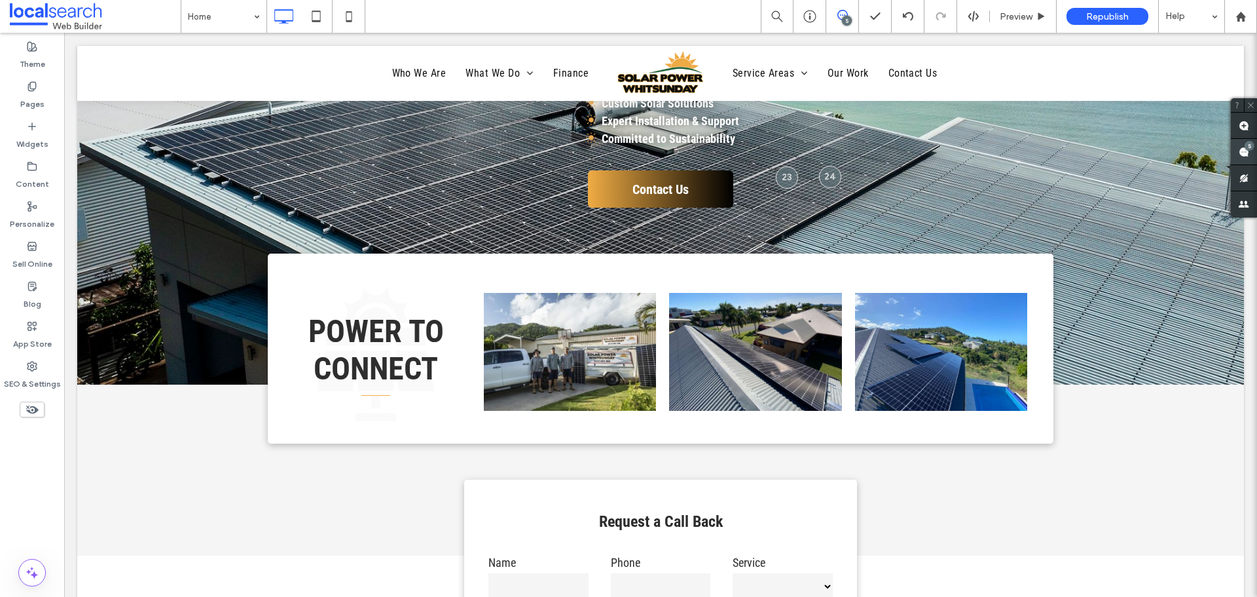
click at [1249, 151] on use at bounding box center [1244, 152] width 10 height 10
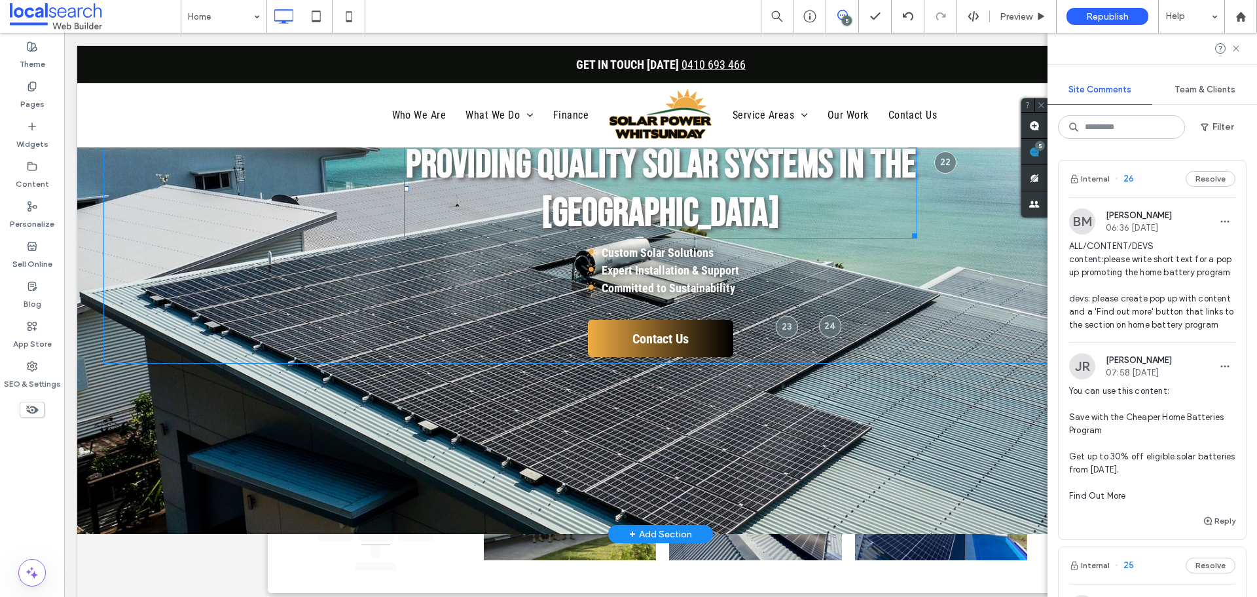
scroll to position [0, 0]
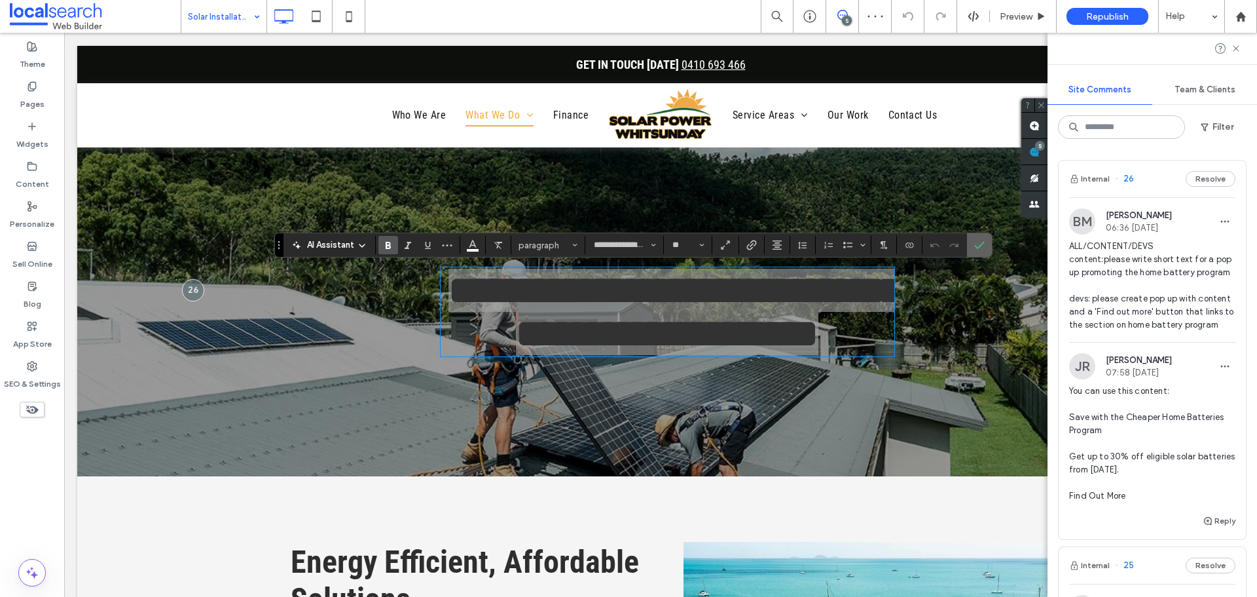
drag, startPoint x: 981, startPoint y: 246, endPoint x: 909, endPoint y: 213, distance: 78.5
click at [981, 246] on icon "Confirm" at bounding box center [979, 245] width 10 height 10
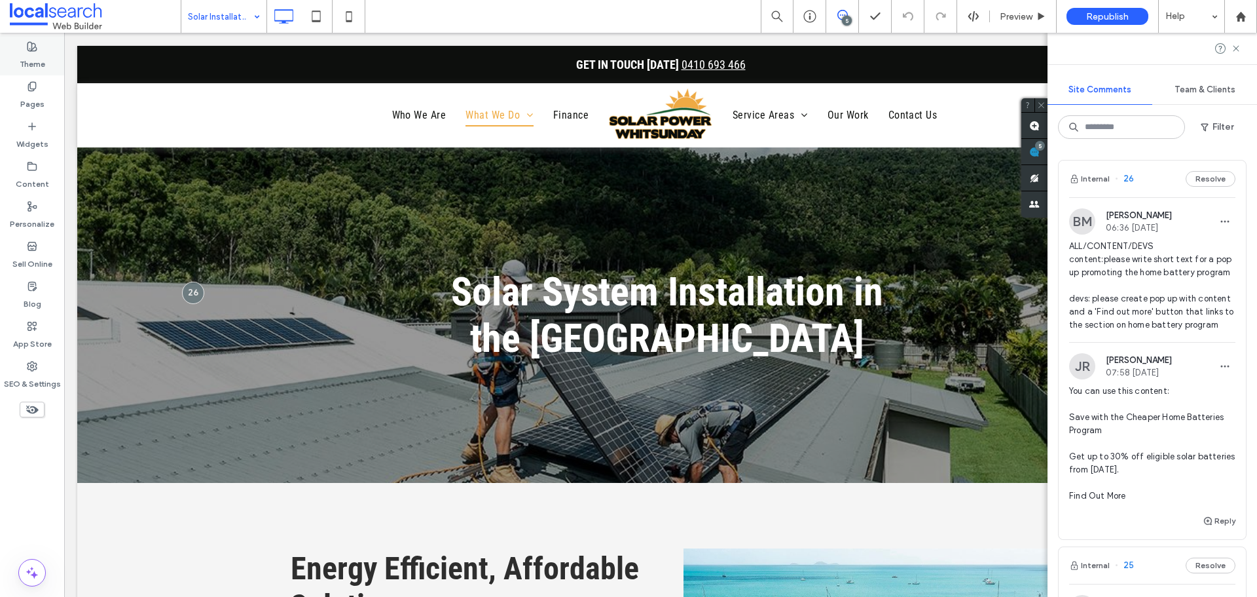
click at [33, 54] on label "Theme" at bounding box center [33, 61] width 26 height 18
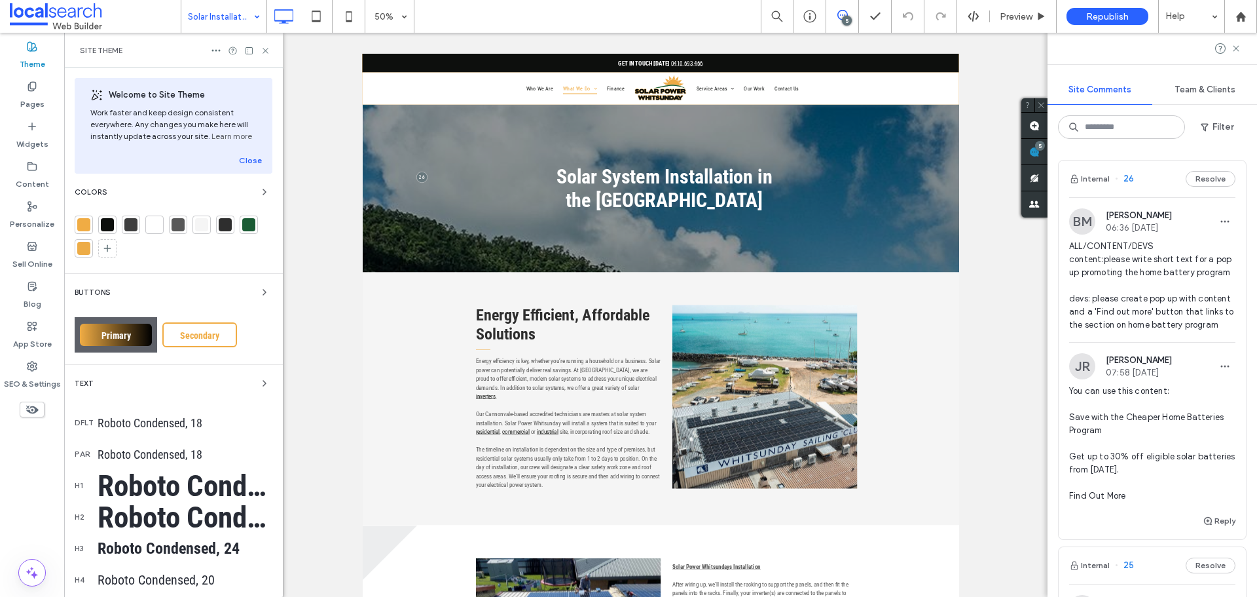
click at [193, 488] on div "Roboto Condensed, 60" at bounding box center [185, 485] width 175 height 35
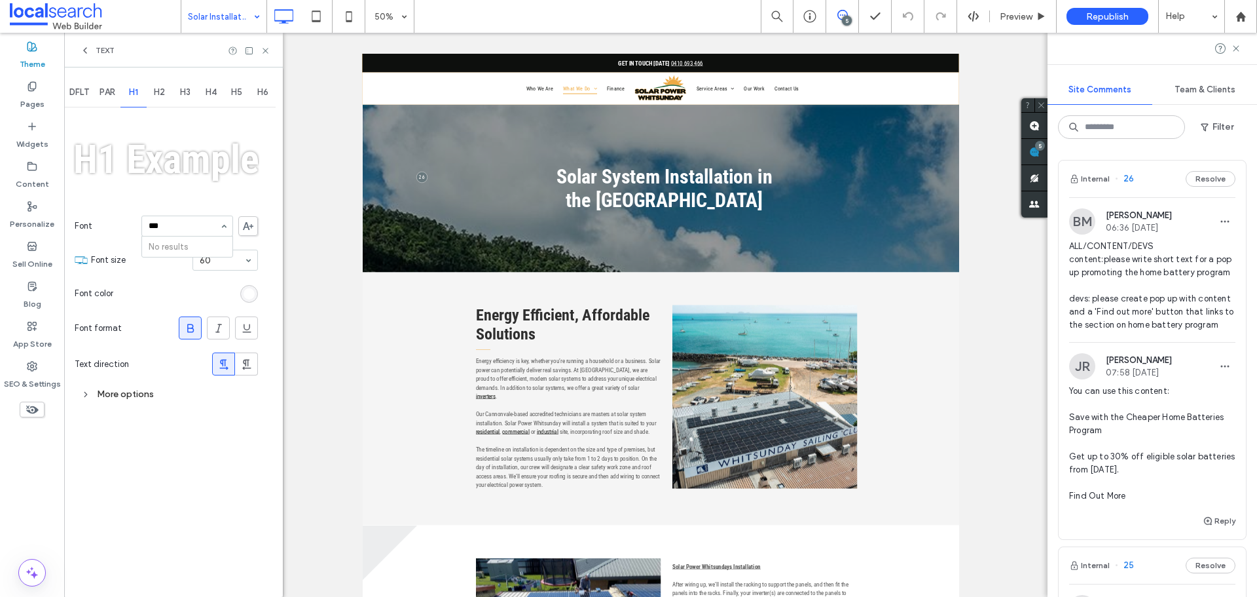
type input "**"
click at [158, 401] on div "More options" at bounding box center [166, 395] width 183 height 18
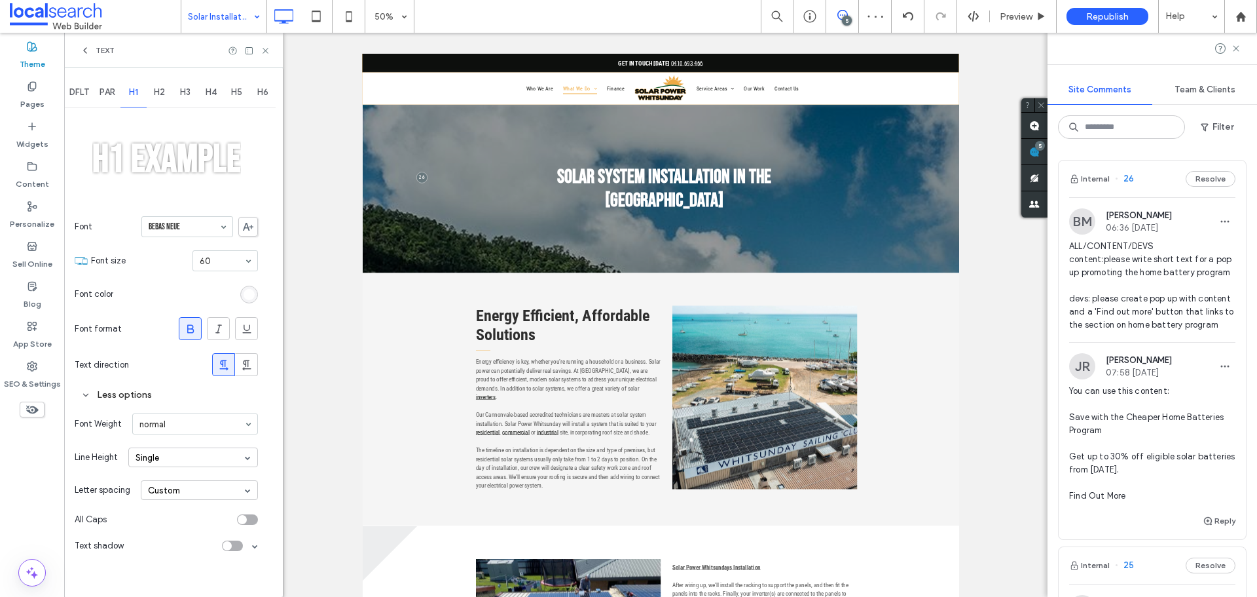
click at [235, 551] on div "toggle" at bounding box center [232, 545] width 21 height 10
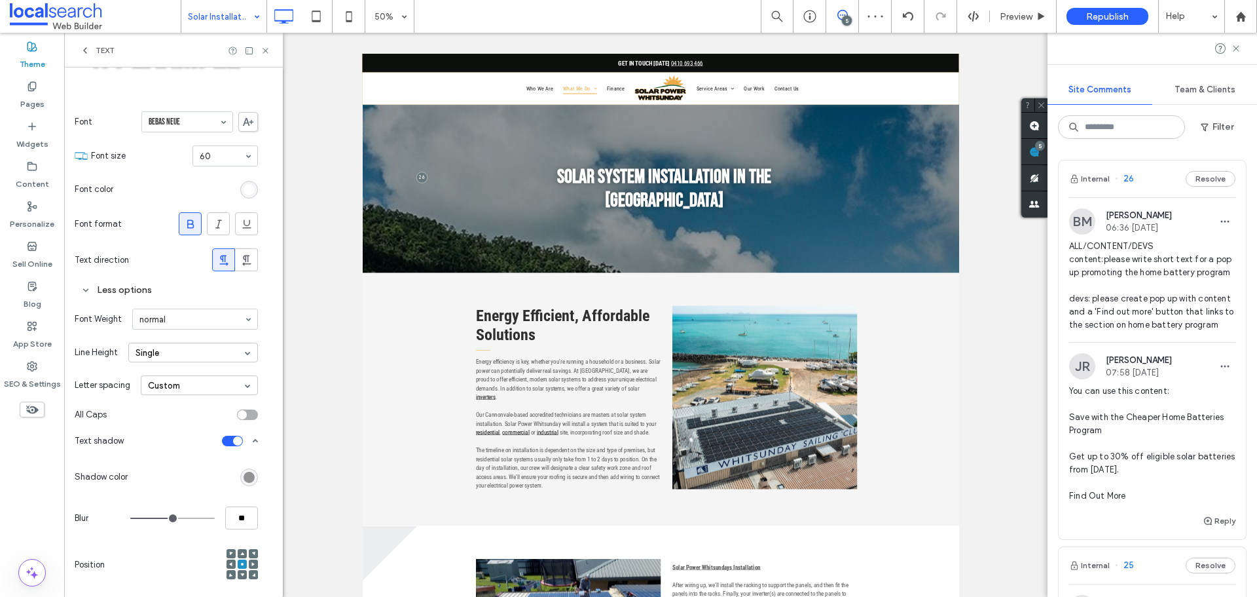
scroll to position [116, 0]
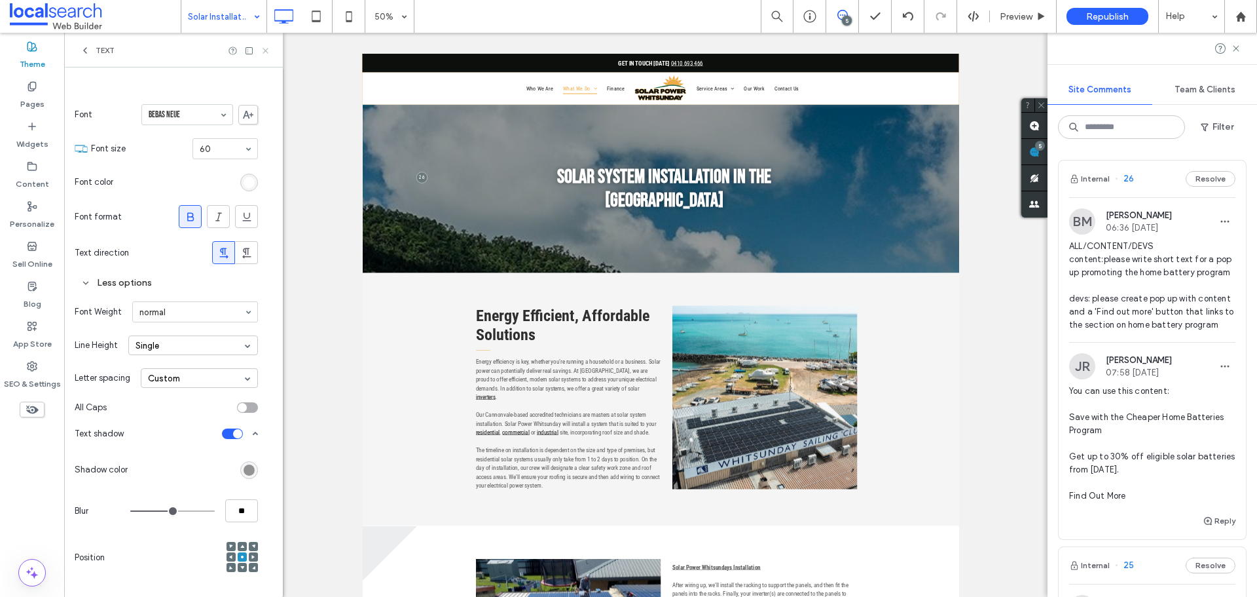
click at [262, 49] on icon at bounding box center [266, 51] width 10 height 10
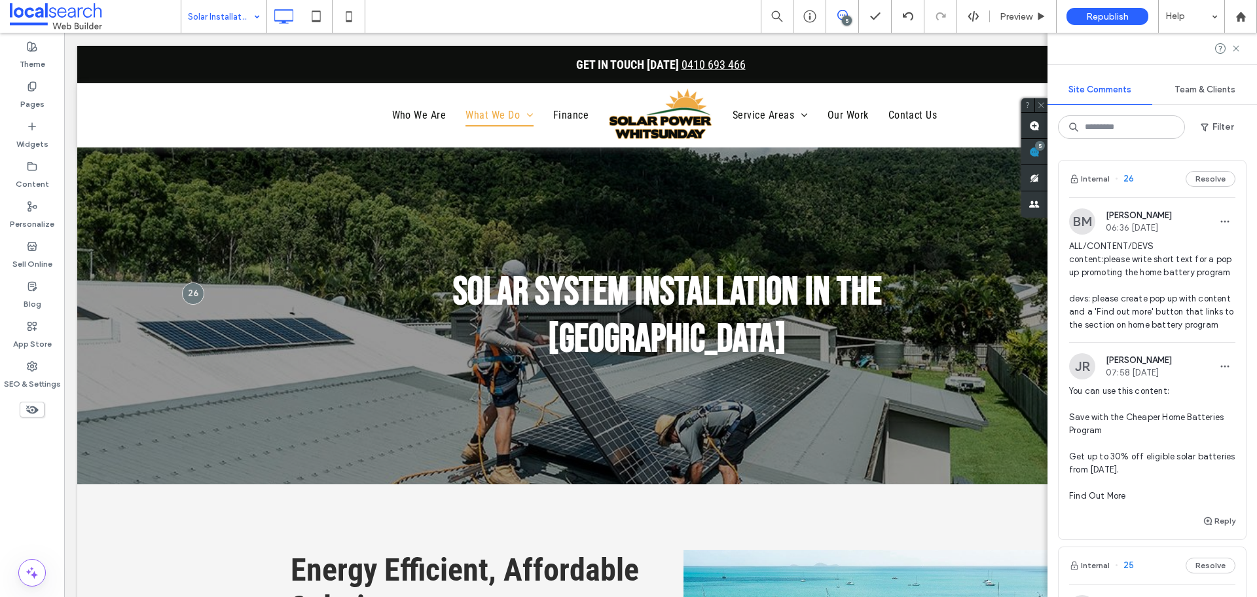
drag, startPoint x: 224, startPoint y: 9, endPoint x: 234, endPoint y: 30, distance: 23.4
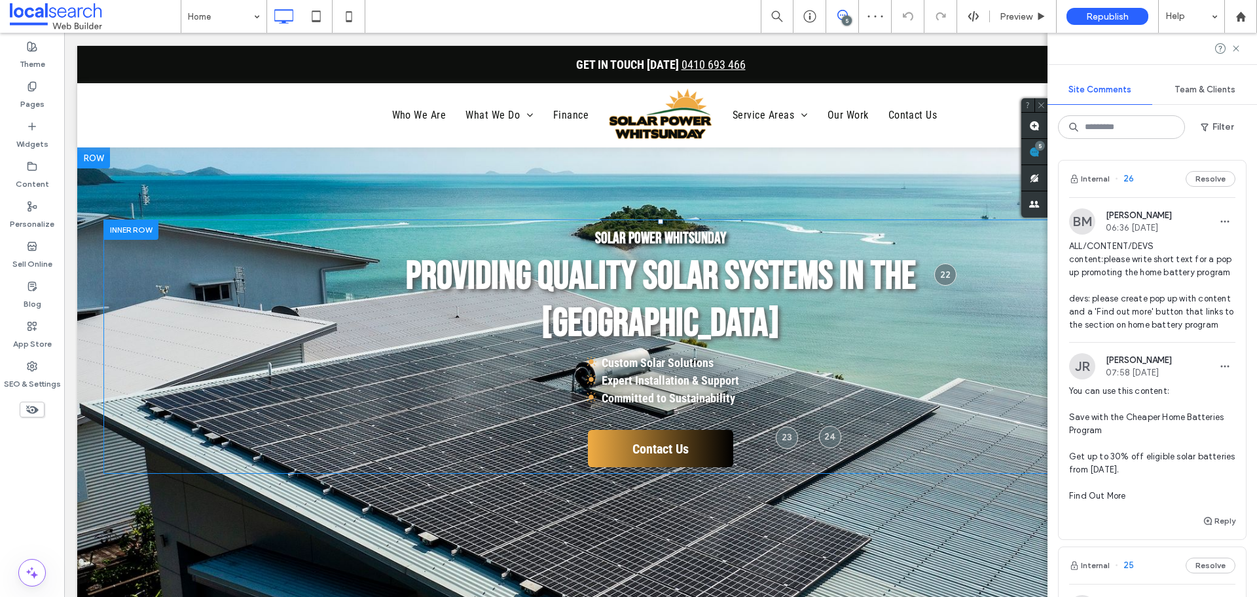
click at [655, 298] on strong "Providing Quality Solar Systems in the Whitsundays" at bounding box center [661, 300] width 510 height 94
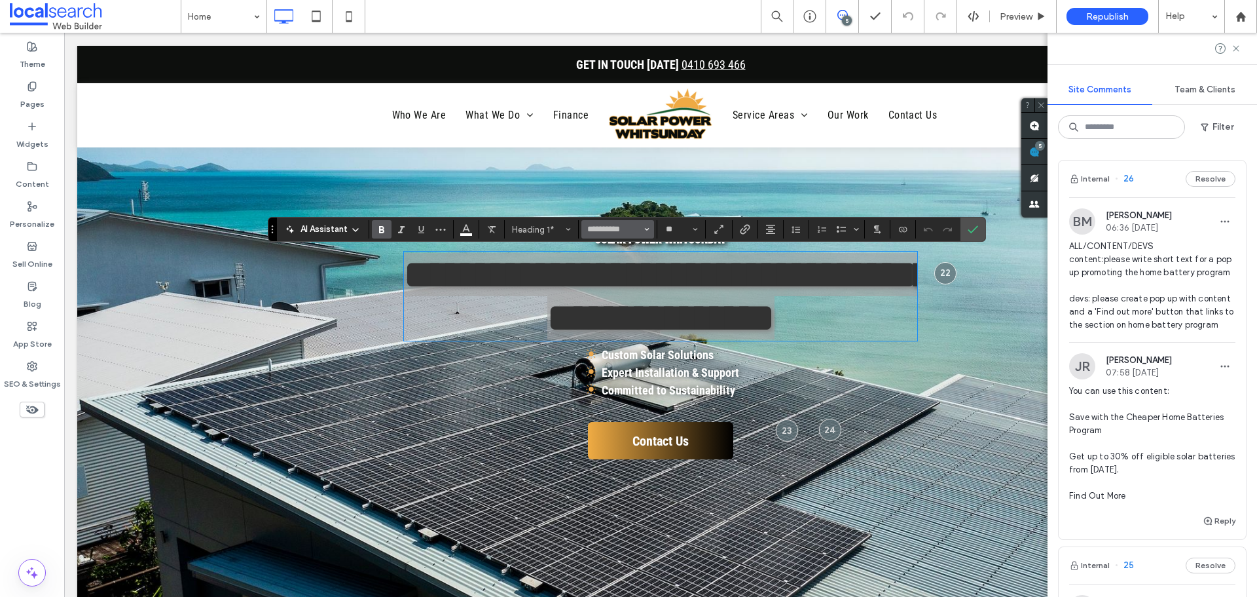
click at [648, 228] on icon "Font & Font weight" at bounding box center [646, 229] width 5 height 5
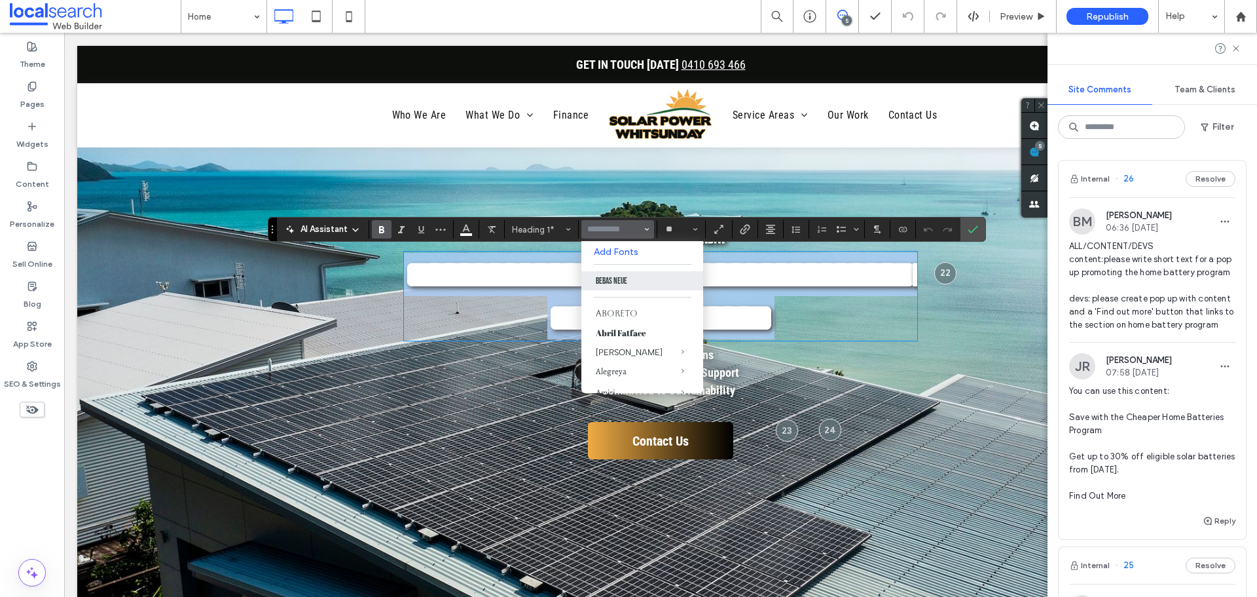
click at [479, 312] on h1 "**********" at bounding box center [660, 296] width 513 height 86
type input "**********"
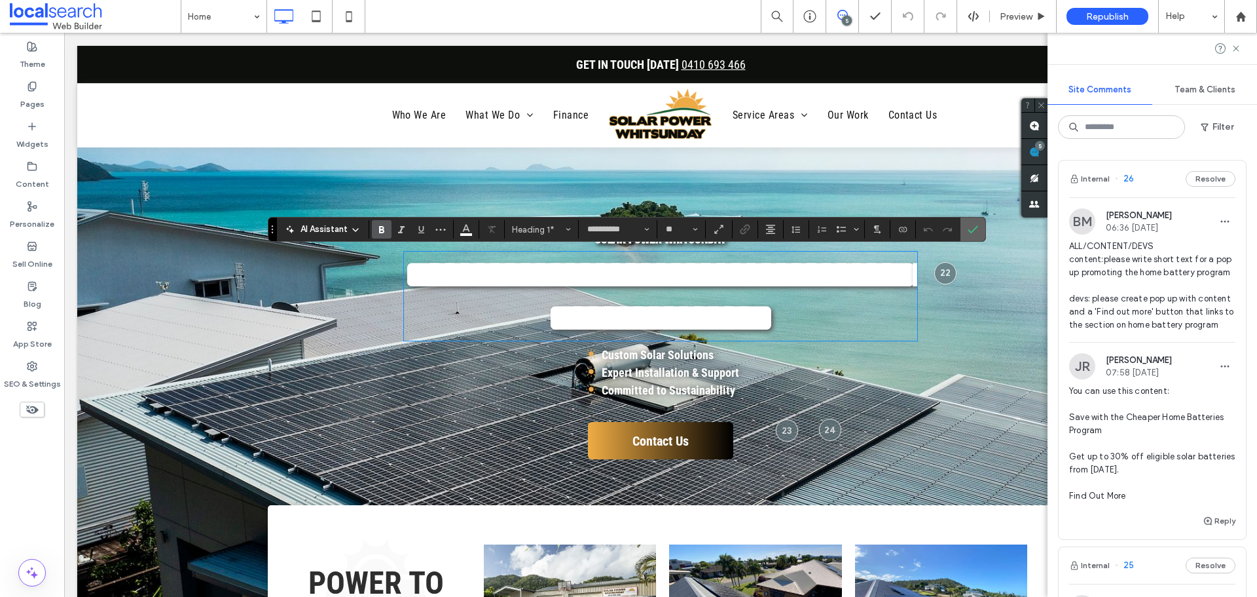
click at [972, 227] on icon "Confirm" at bounding box center [973, 229] width 10 height 10
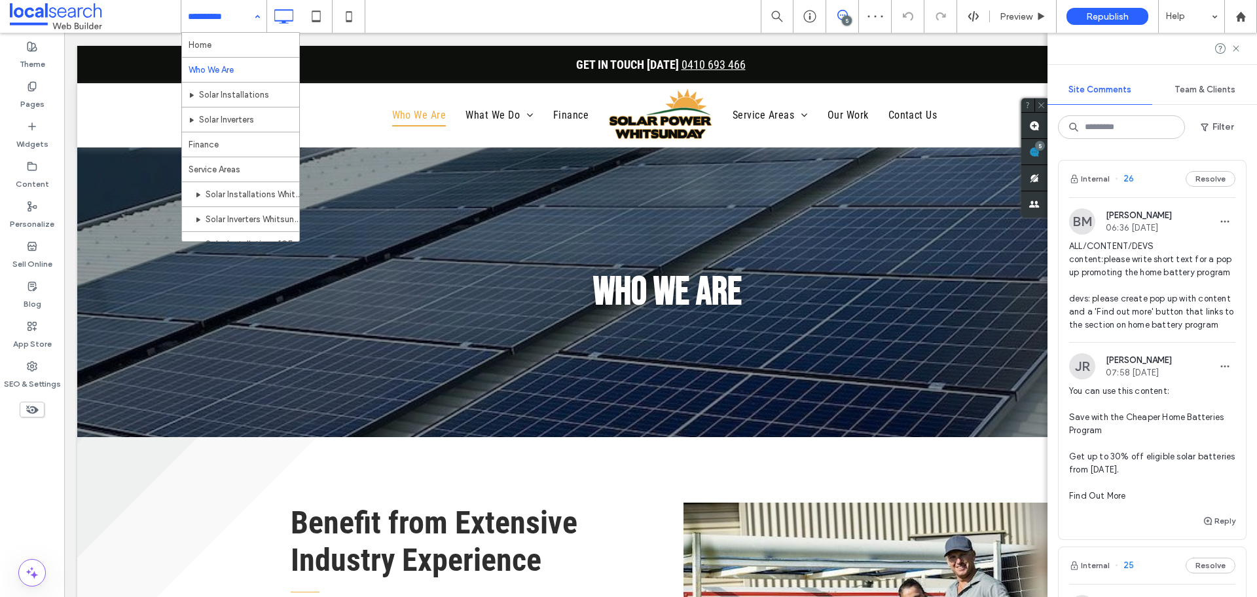
click at [244, 18] on input at bounding box center [220, 16] width 65 height 33
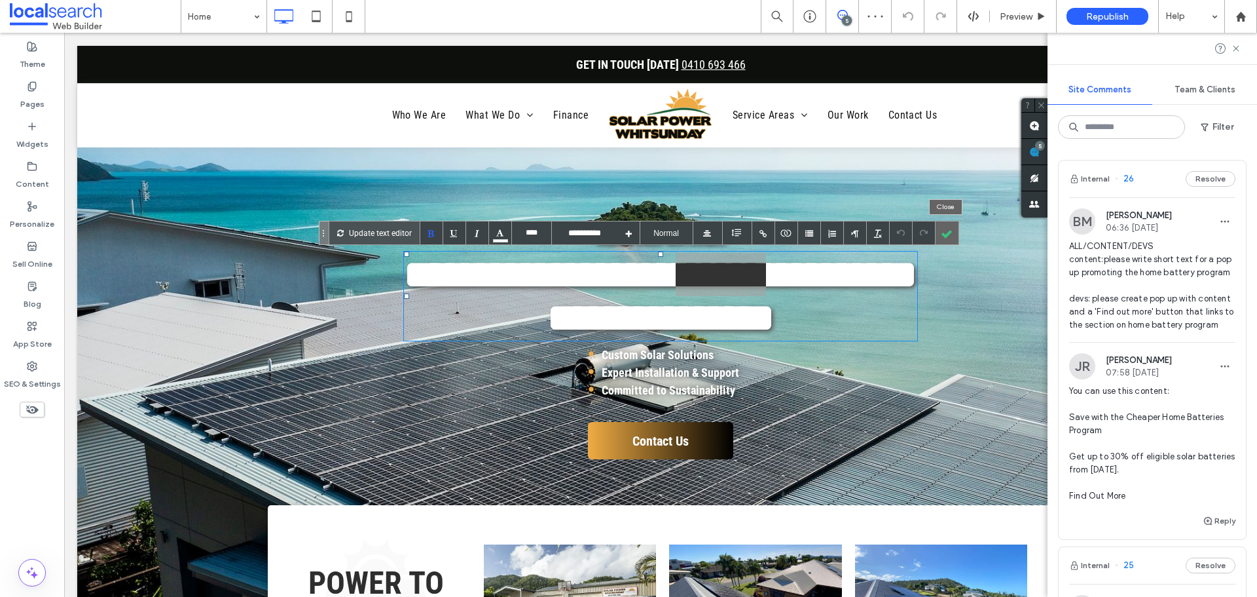
click at [945, 232] on div at bounding box center [947, 232] width 23 height 23
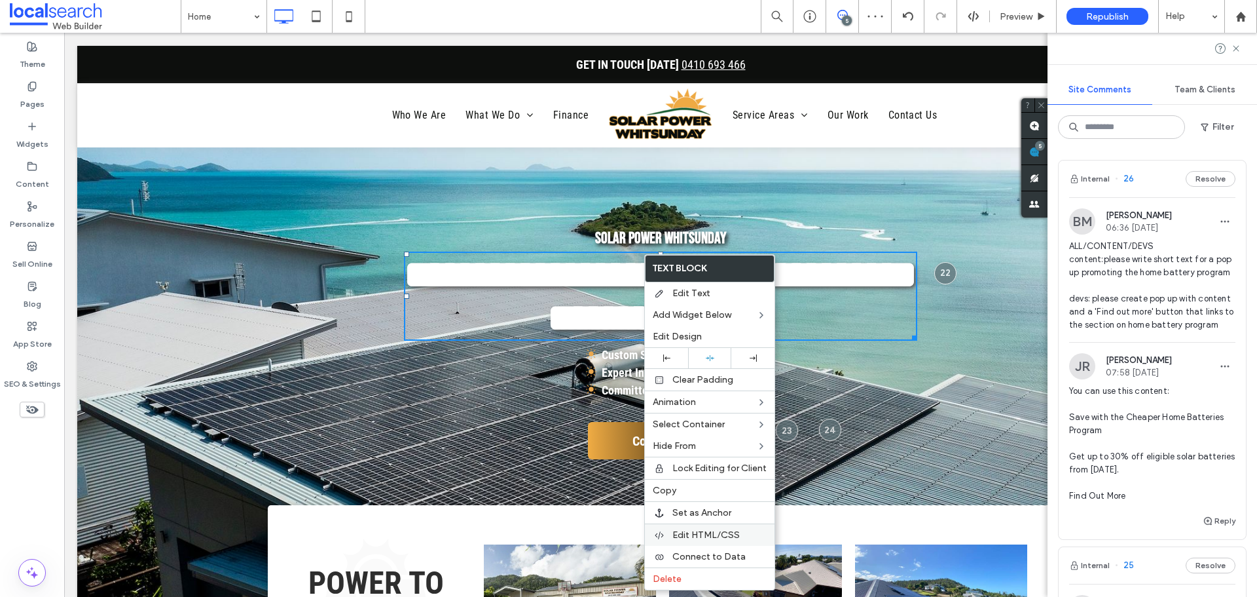
click at [734, 533] on span "Edit HTML/CSS" at bounding box center [705, 534] width 67 height 11
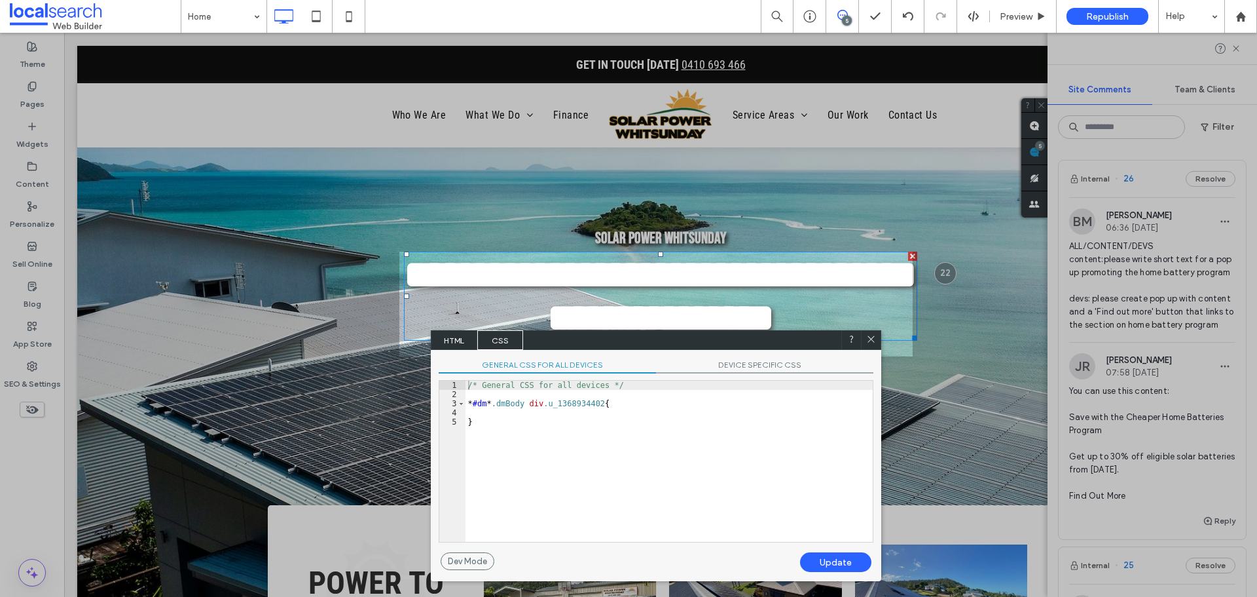
click at [466, 341] on span "HTML" at bounding box center [454, 340] width 46 height 20
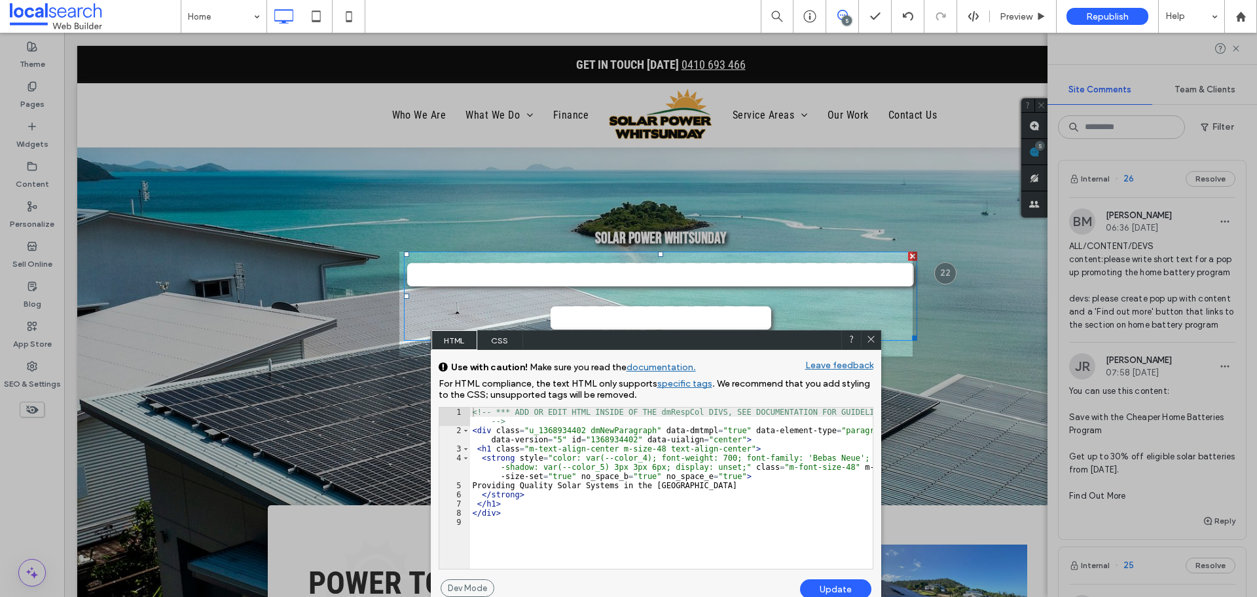
click at [872, 341] on icon at bounding box center [871, 339] width 10 height 10
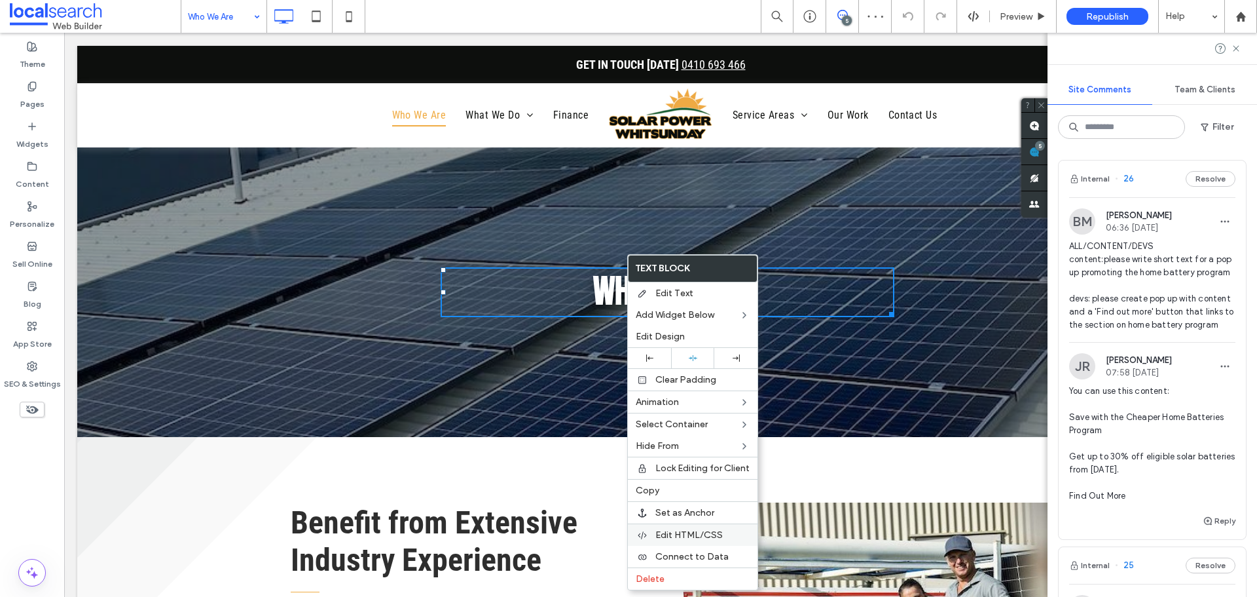
click at [703, 530] on span "Edit HTML/CSS" at bounding box center [688, 534] width 67 height 11
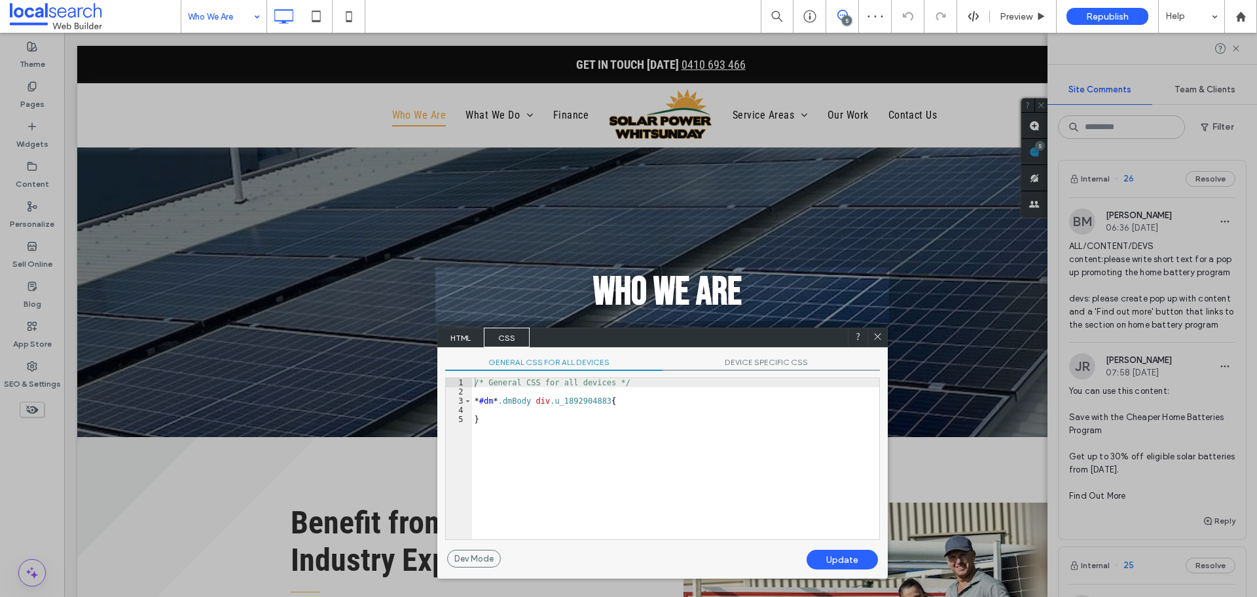
click at [450, 330] on span "HTML" at bounding box center [461, 337] width 46 height 20
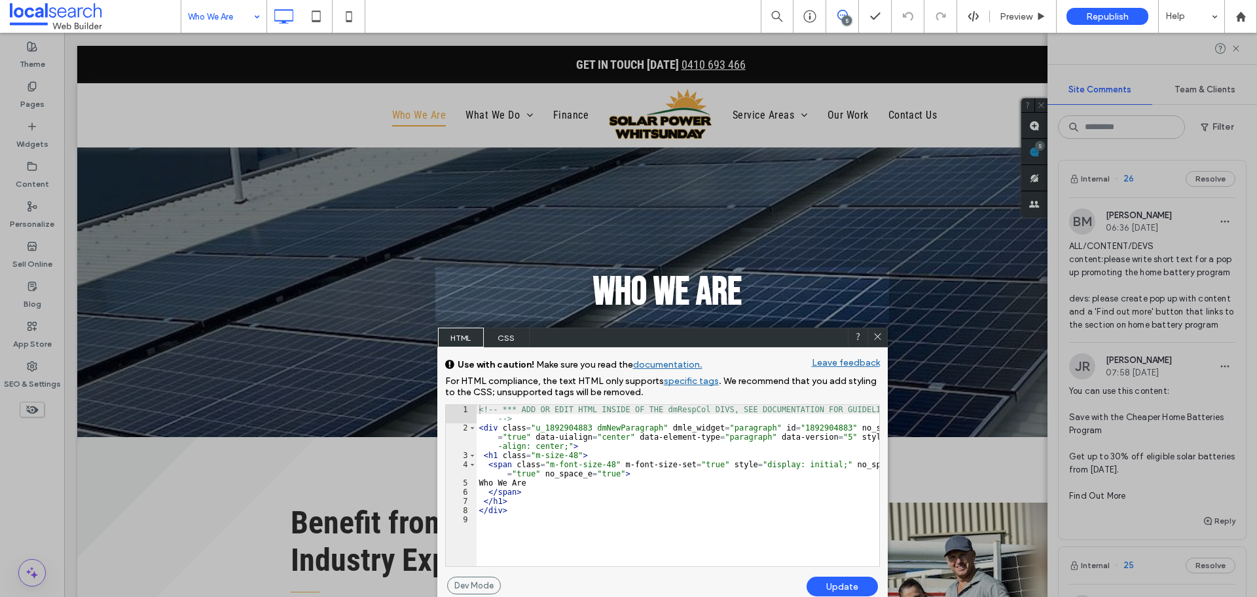
click at [879, 338] on use at bounding box center [877, 336] width 7 height 7
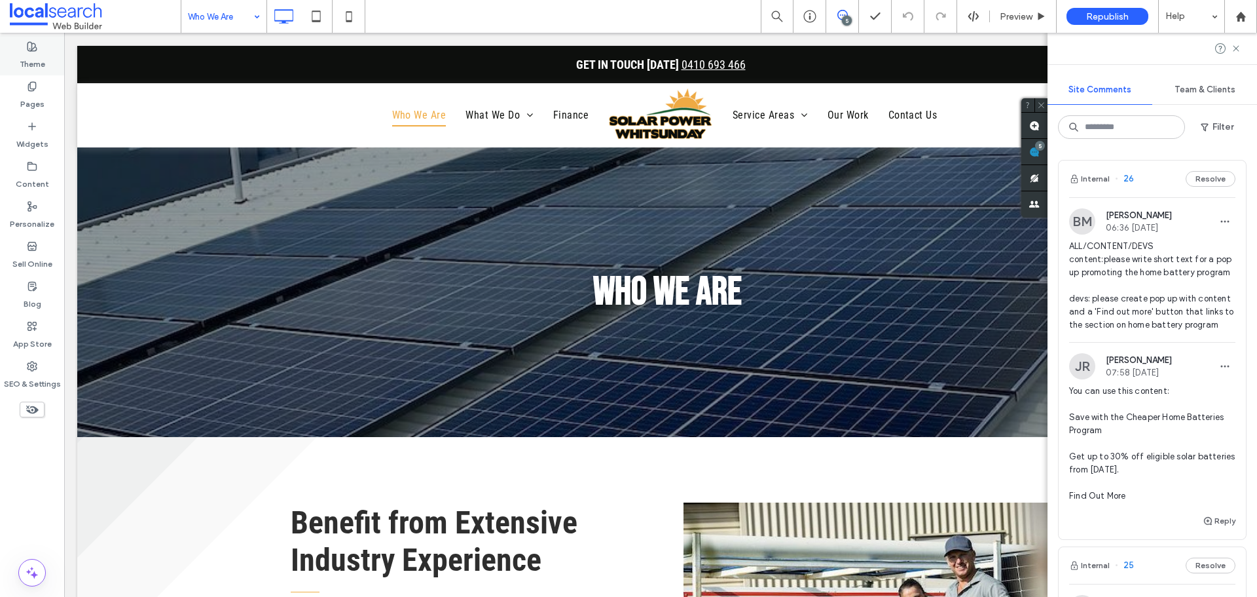
click at [34, 60] on label "Theme" at bounding box center [33, 61] width 26 height 18
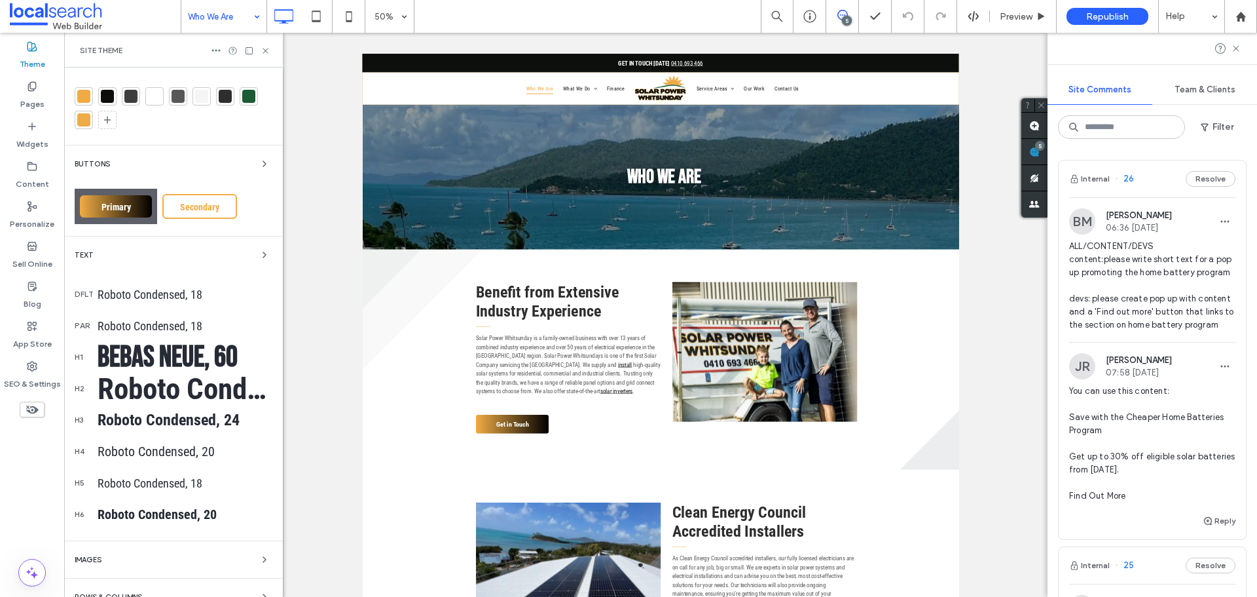
scroll to position [131, 0]
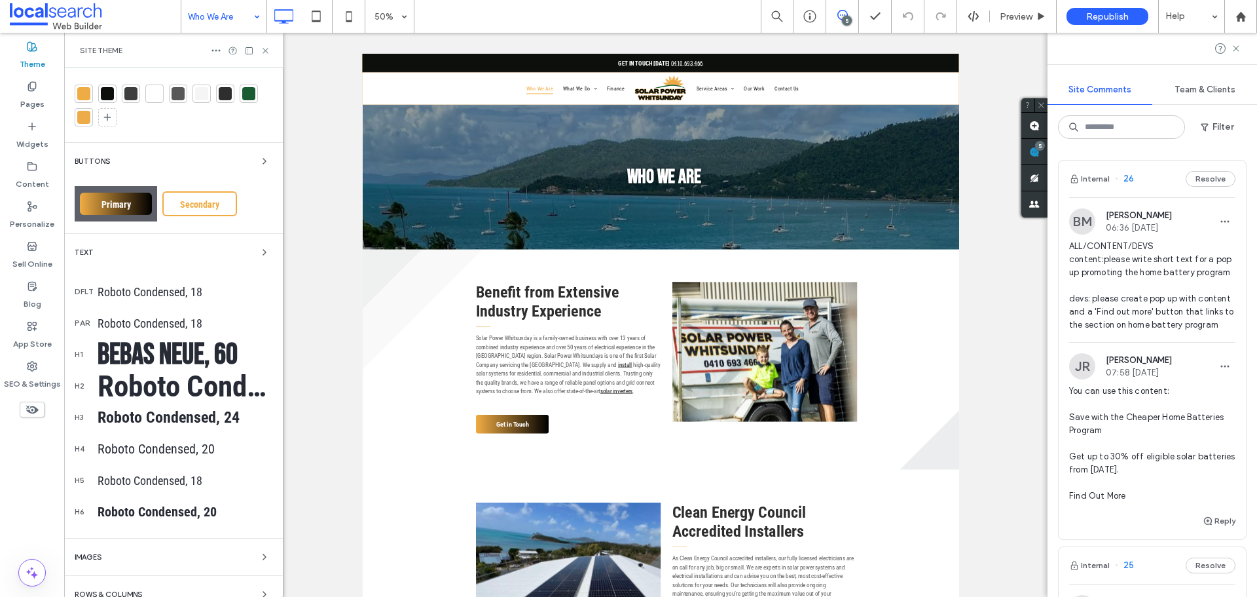
click at [200, 354] on div "Bebas Neue, 60" at bounding box center [185, 355] width 175 height 36
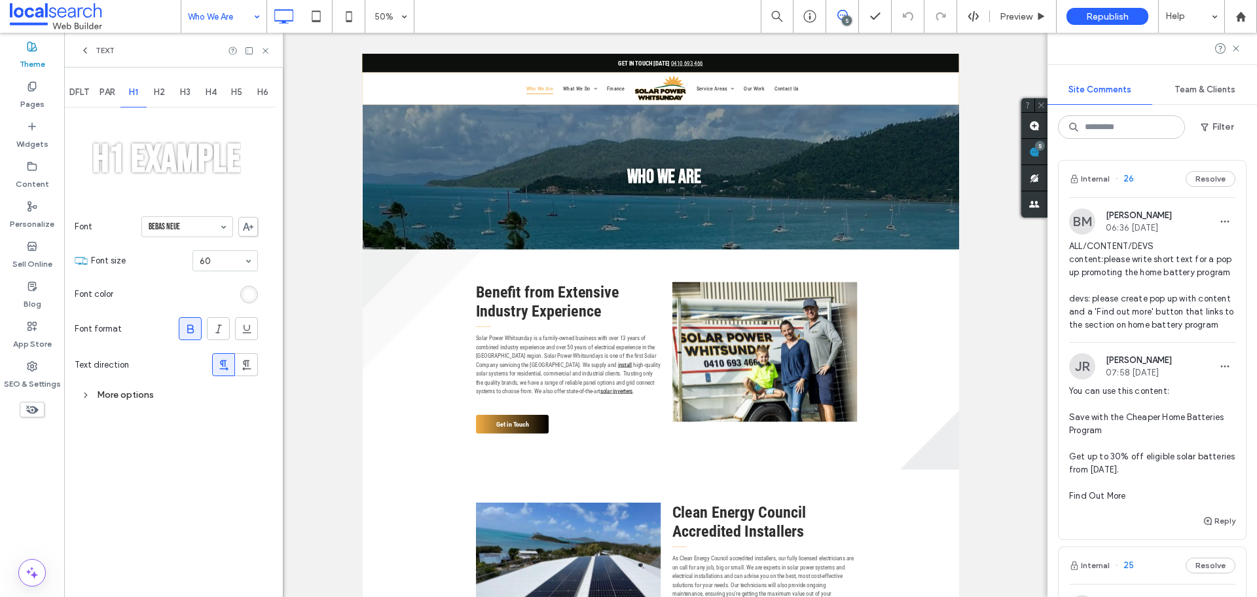
scroll to position [0, 0]
click at [109, 403] on div "More options" at bounding box center [166, 395] width 183 height 18
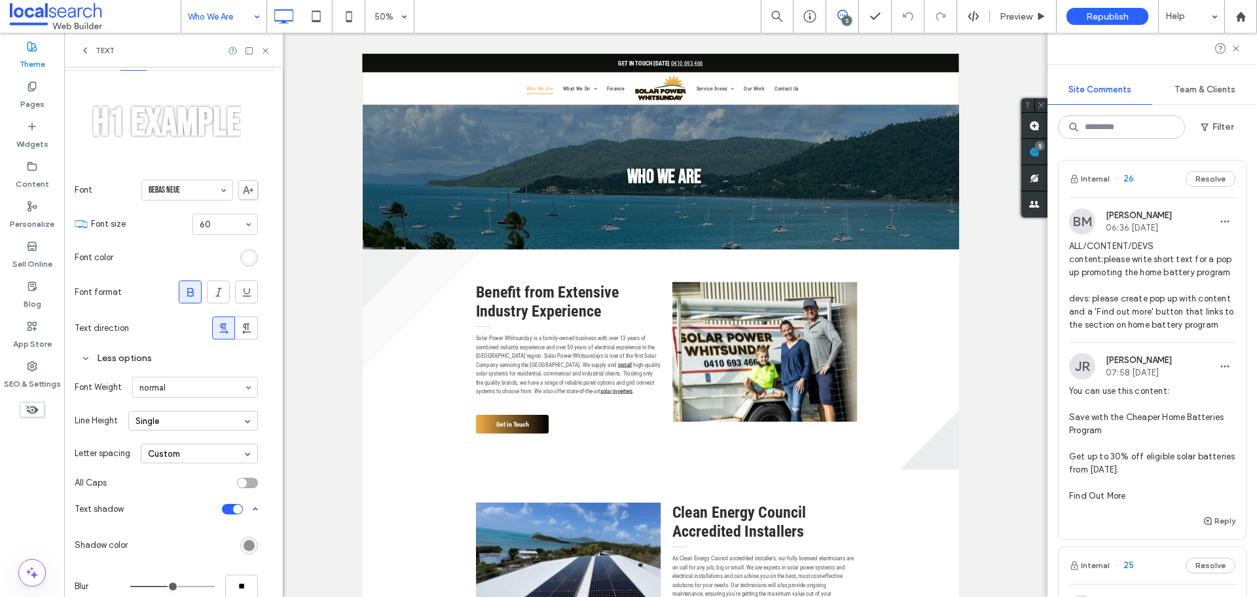
scroll to position [65, 0]
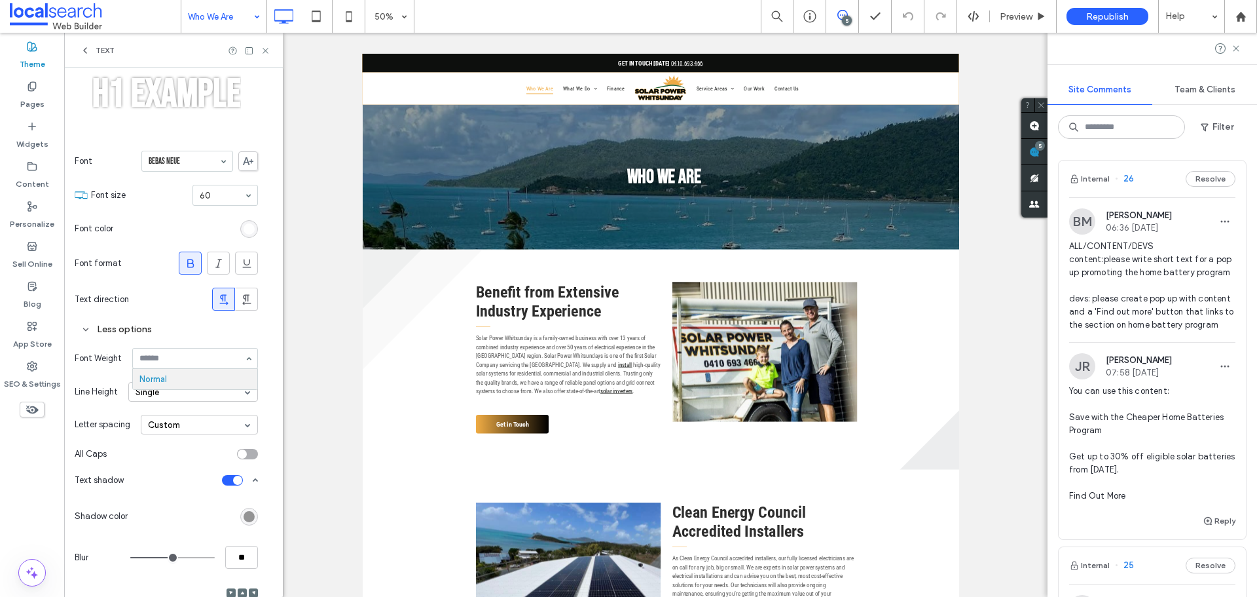
click at [245, 361] on div "Normal" at bounding box center [195, 358] width 126 height 21
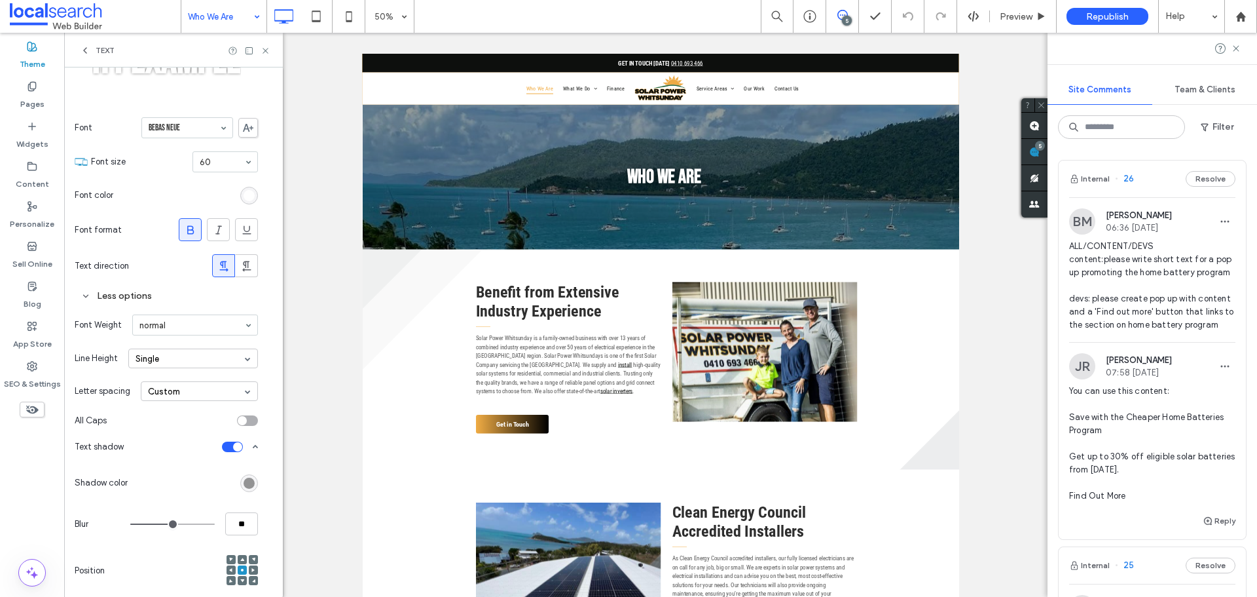
scroll to position [116, 0]
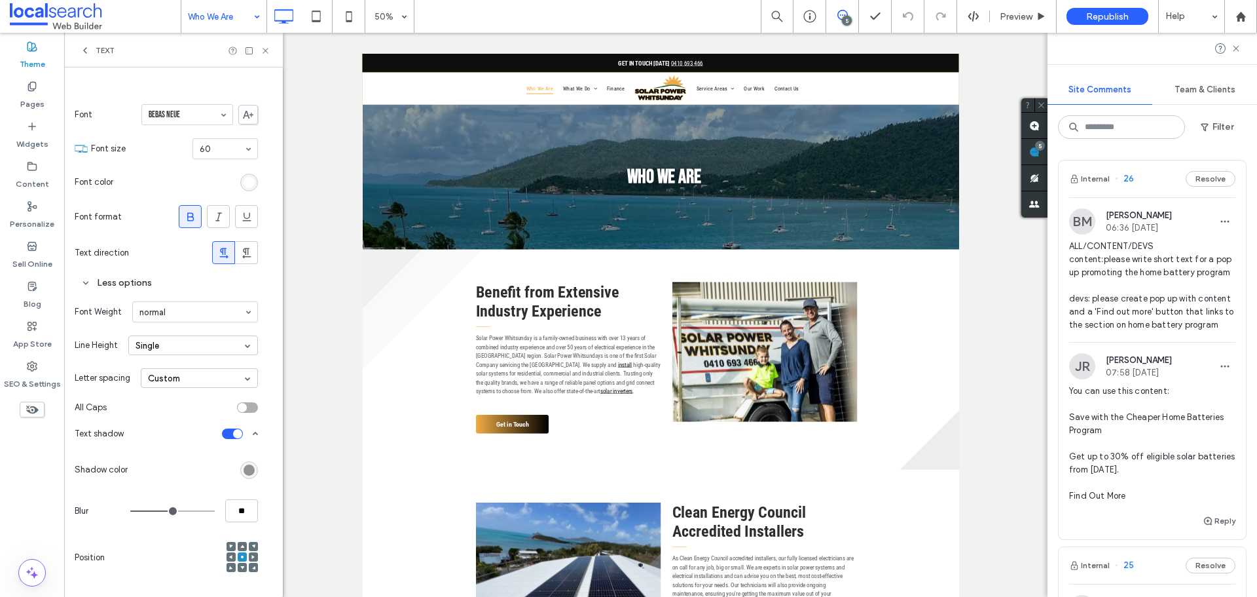
click at [252, 566] on icon at bounding box center [253, 567] width 4 height 4
type input "****"
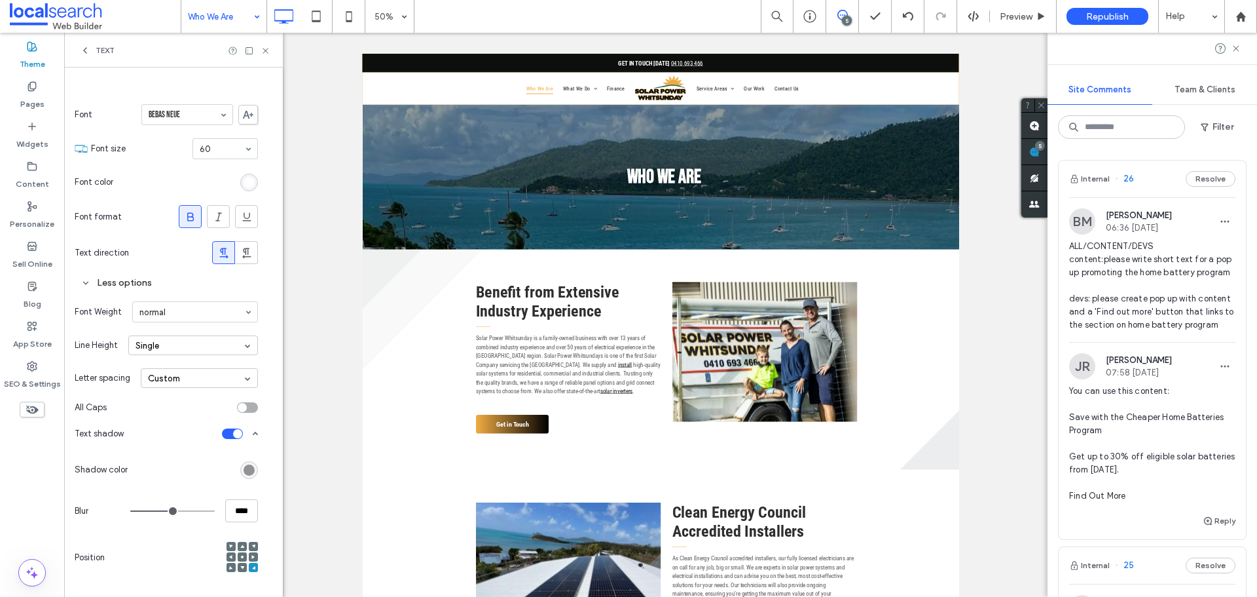
type input "****"
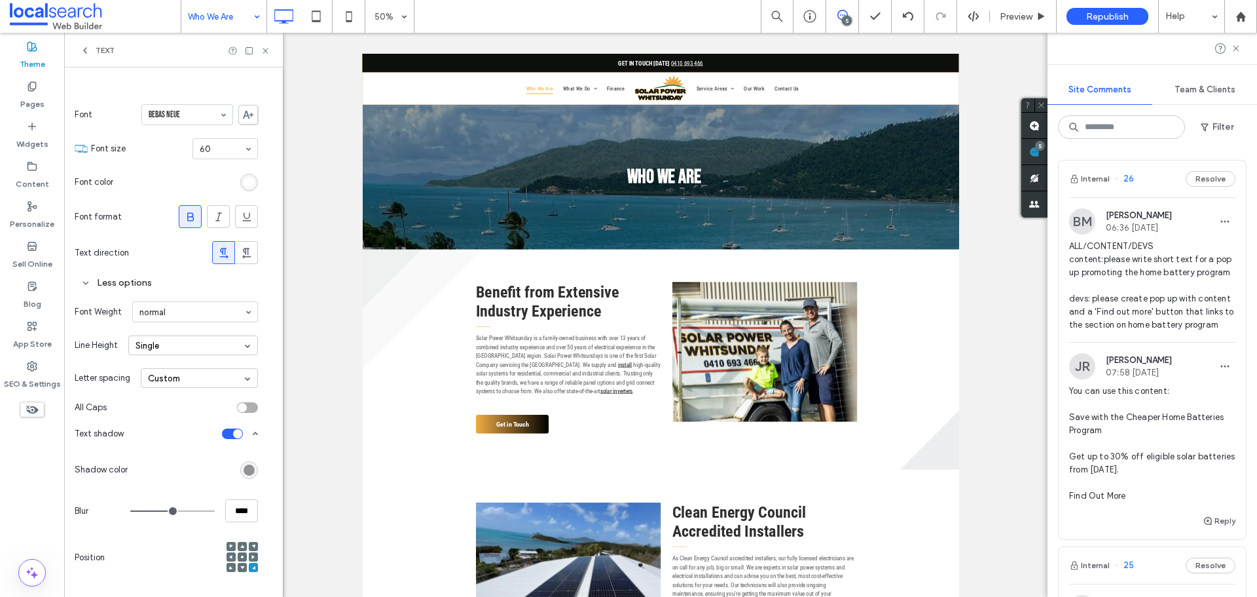
type input "****"
type input "**"
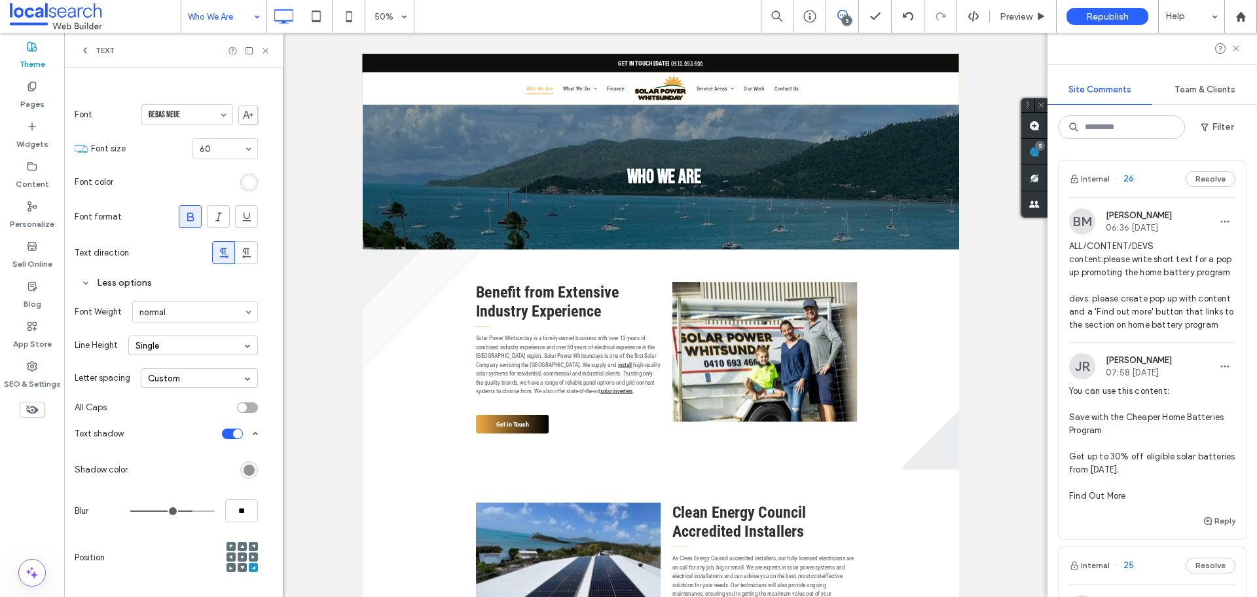
drag, startPoint x: 176, startPoint y: 513, endPoint x: 190, endPoint y: 511, distance: 13.8
click at [190, 511] on input "range" at bounding box center [172, 510] width 84 height 1
type input "****"
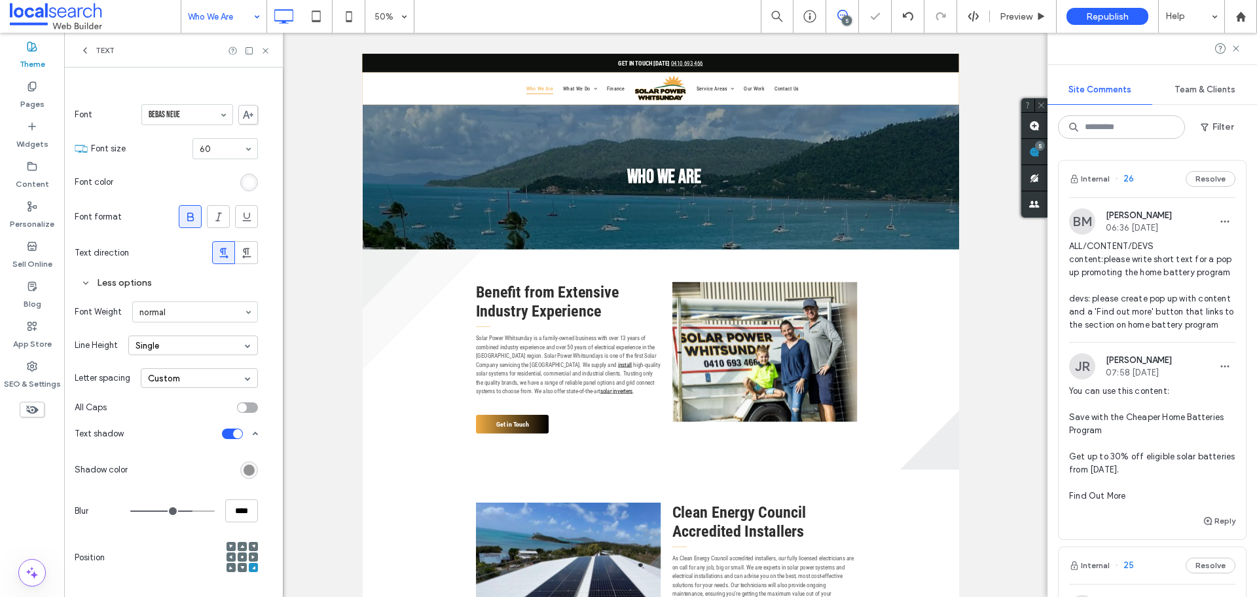
type input "****"
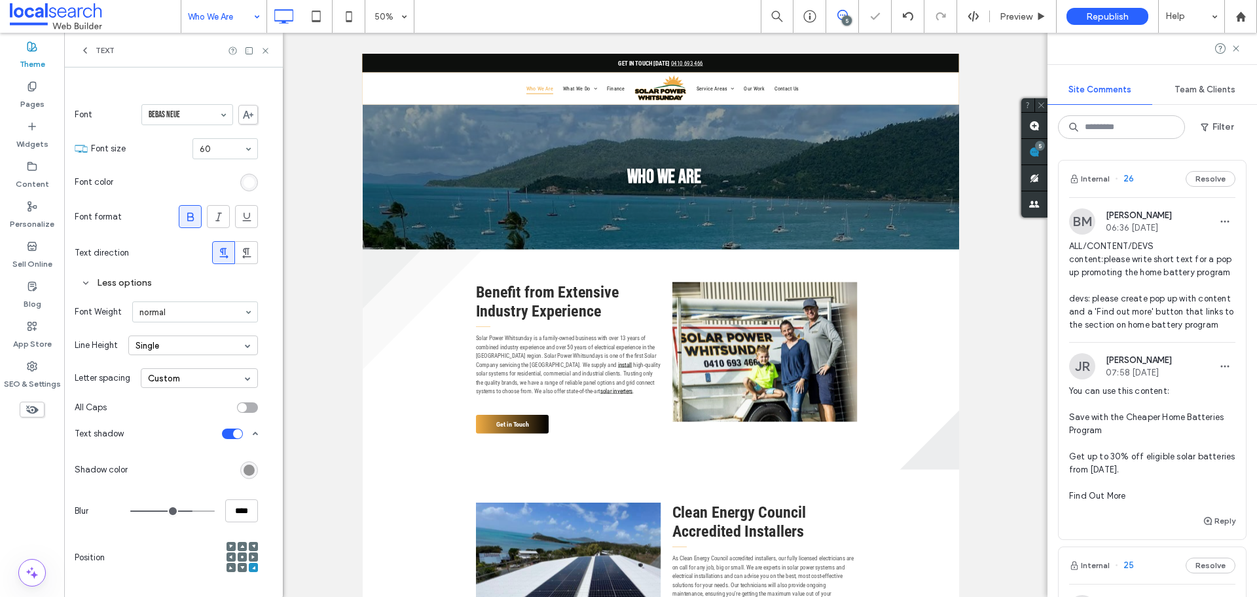
type input "****"
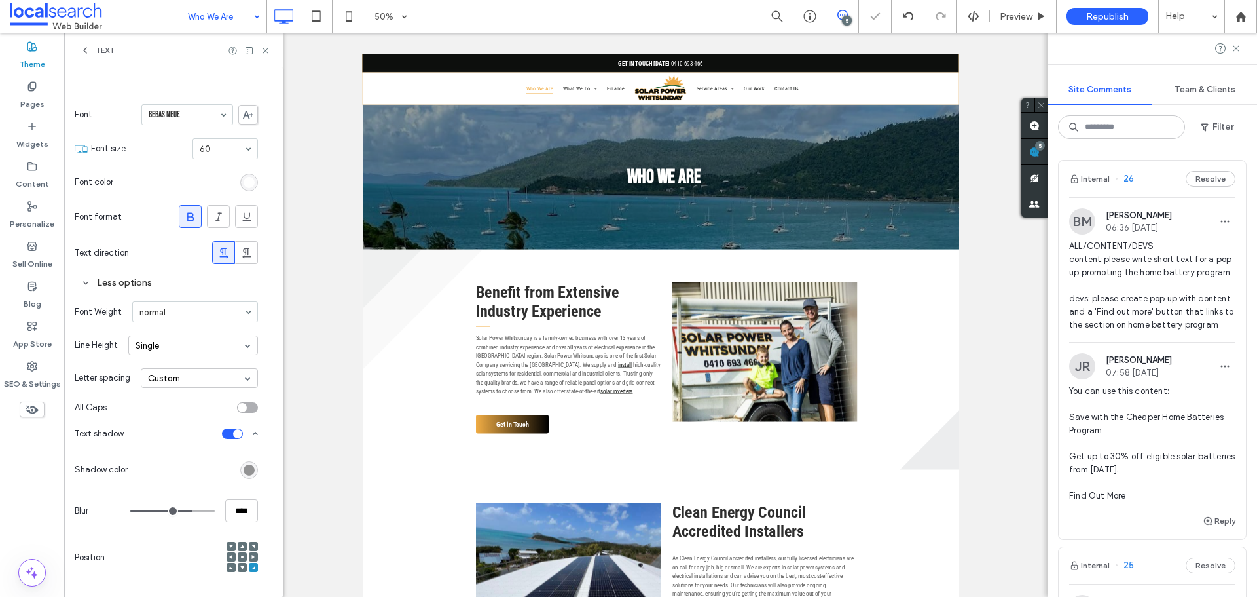
type input "****"
drag, startPoint x: 190, startPoint y: 511, endPoint x: 204, endPoint y: 511, distance: 14.4
type input "****"
click at [204, 511] on input "range" at bounding box center [172, 510] width 84 height 1
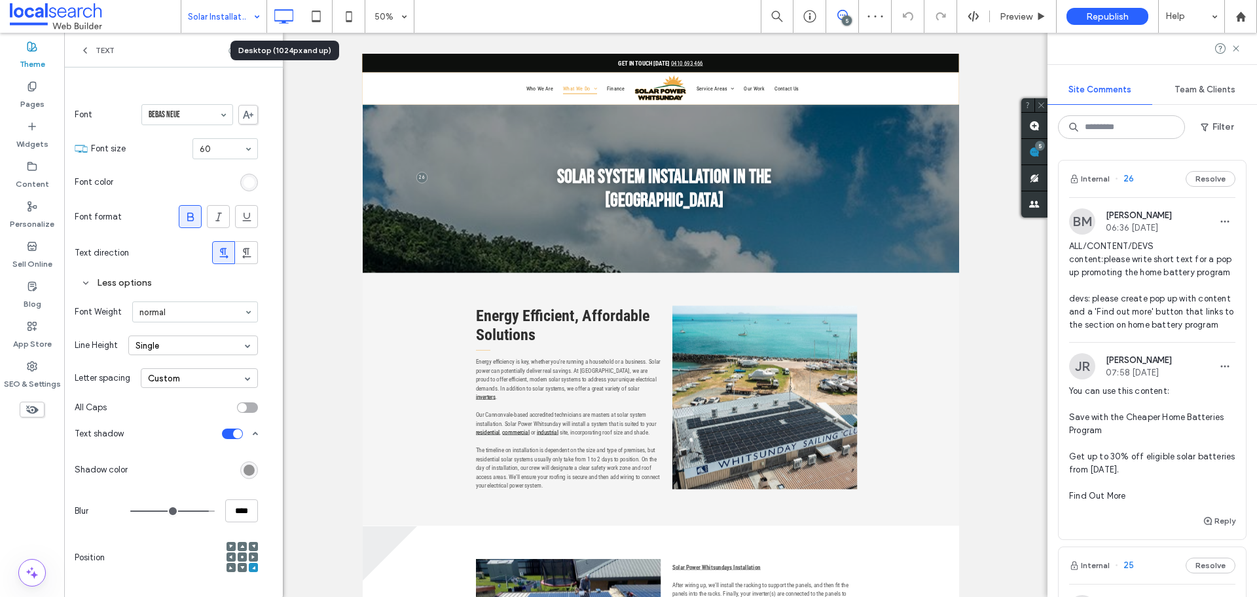
click at [283, 12] on icon at bounding box center [283, 16] width 26 height 26
click at [89, 49] on icon at bounding box center [85, 50] width 10 height 10
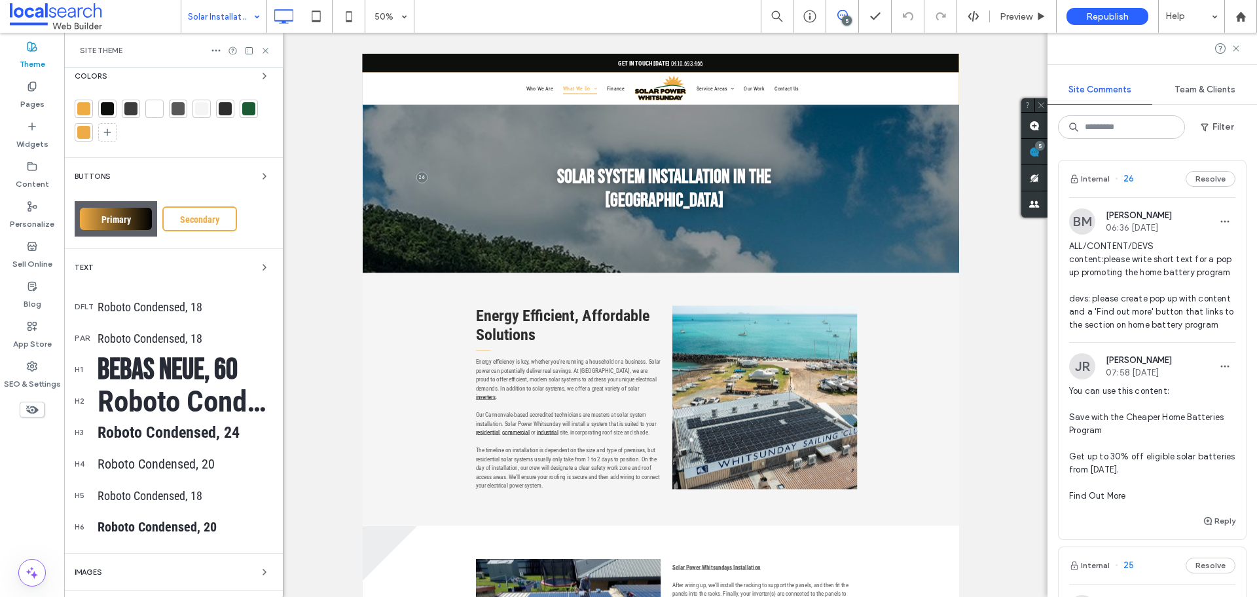
click at [265, 45] on div "Site Theme" at bounding box center [173, 50] width 219 height 35
click at [271, 55] on div "Site Theme" at bounding box center [173, 50] width 219 height 35
drag, startPoint x: 266, startPoint y: 49, endPoint x: 465, endPoint y: 181, distance: 238.1
click at [266, 49] on use at bounding box center [265, 50] width 5 height 5
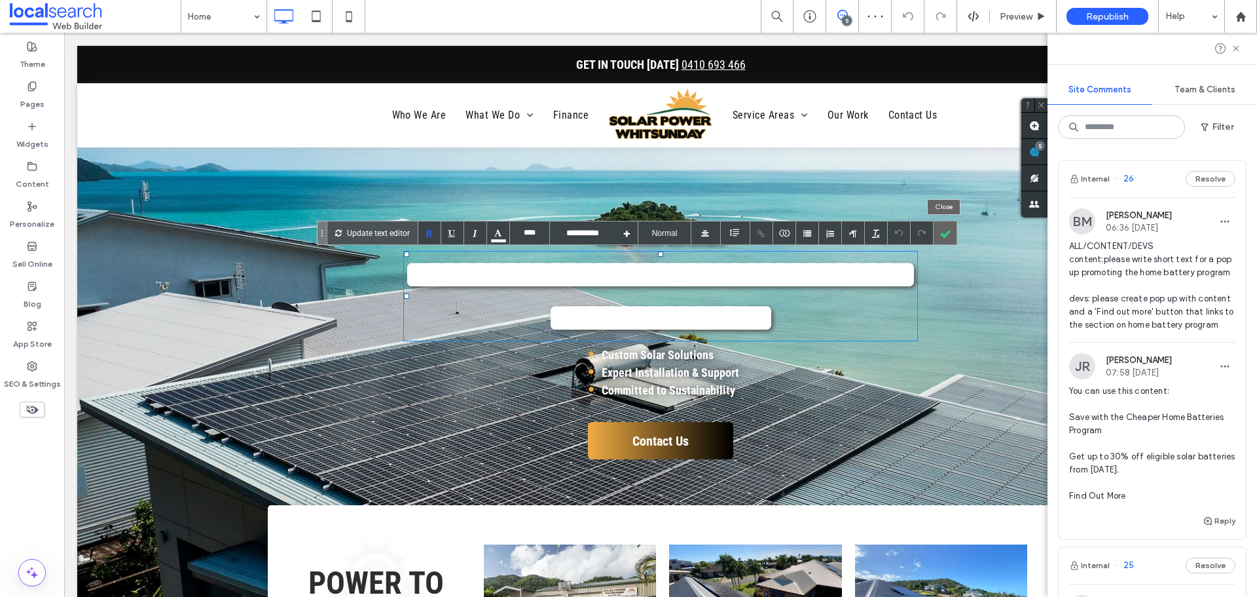
click at [953, 232] on div at bounding box center [945, 232] width 23 height 23
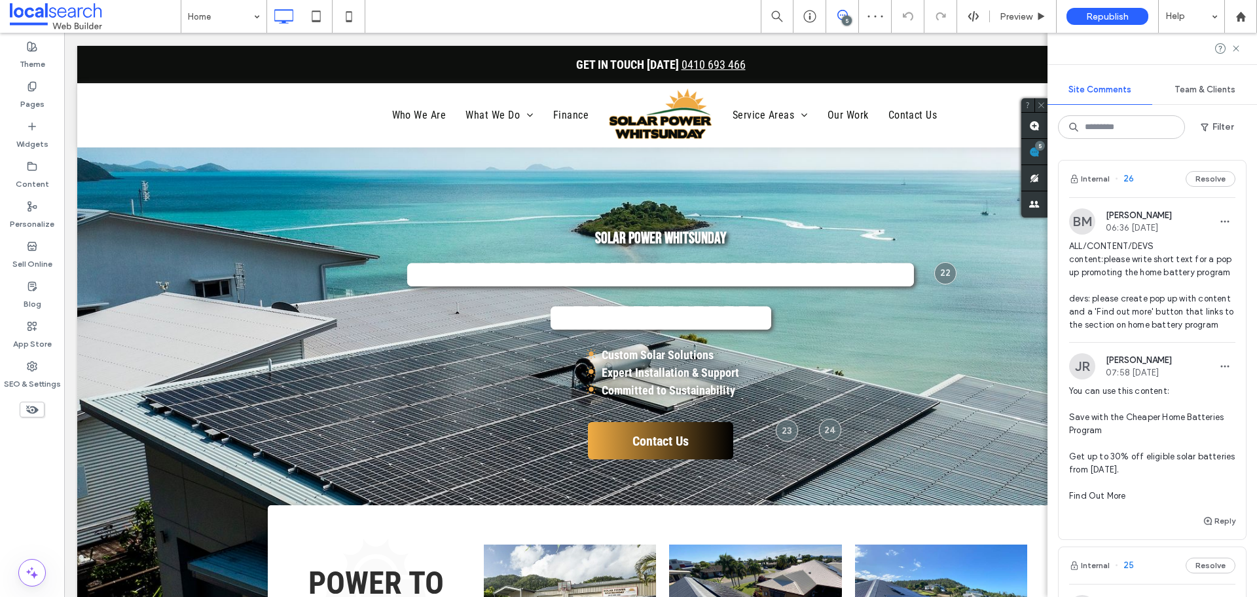
click at [622, 291] on div at bounding box center [628, 298] width 1257 height 597
click at [622, 291] on strong "**********" at bounding box center [660, 296] width 513 height 83
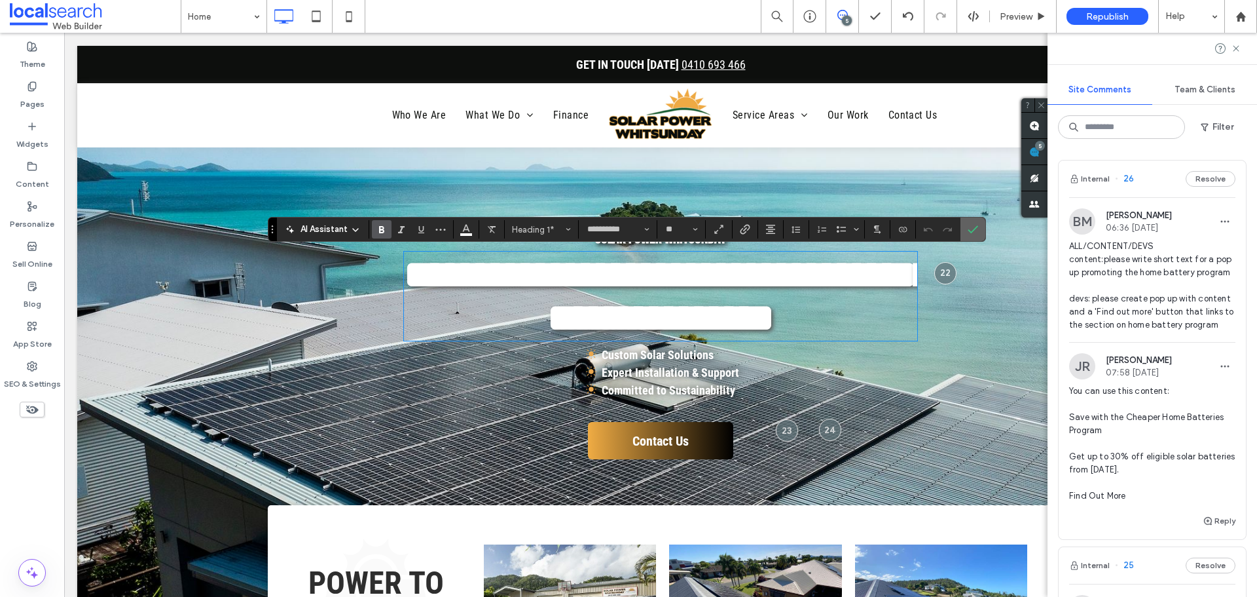
drag, startPoint x: 923, startPoint y: 194, endPoint x: 977, endPoint y: 225, distance: 62.5
click at [977, 225] on icon "Confirm" at bounding box center [973, 229] width 10 height 10
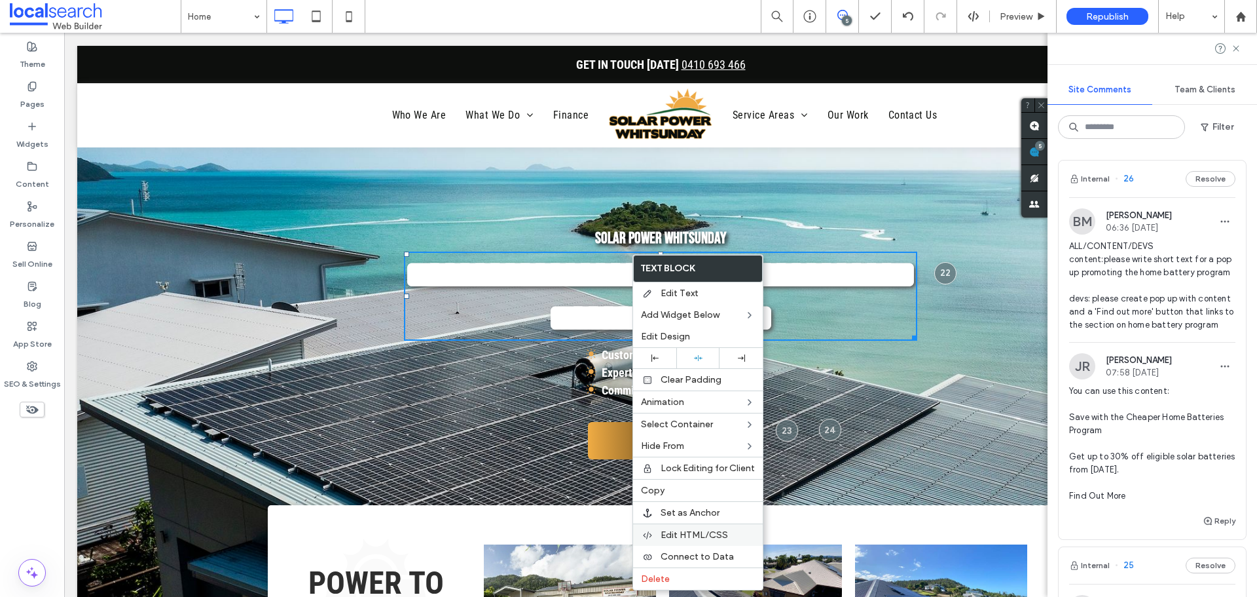
click at [690, 534] on span "Edit HTML/CSS" at bounding box center [694, 534] width 67 height 11
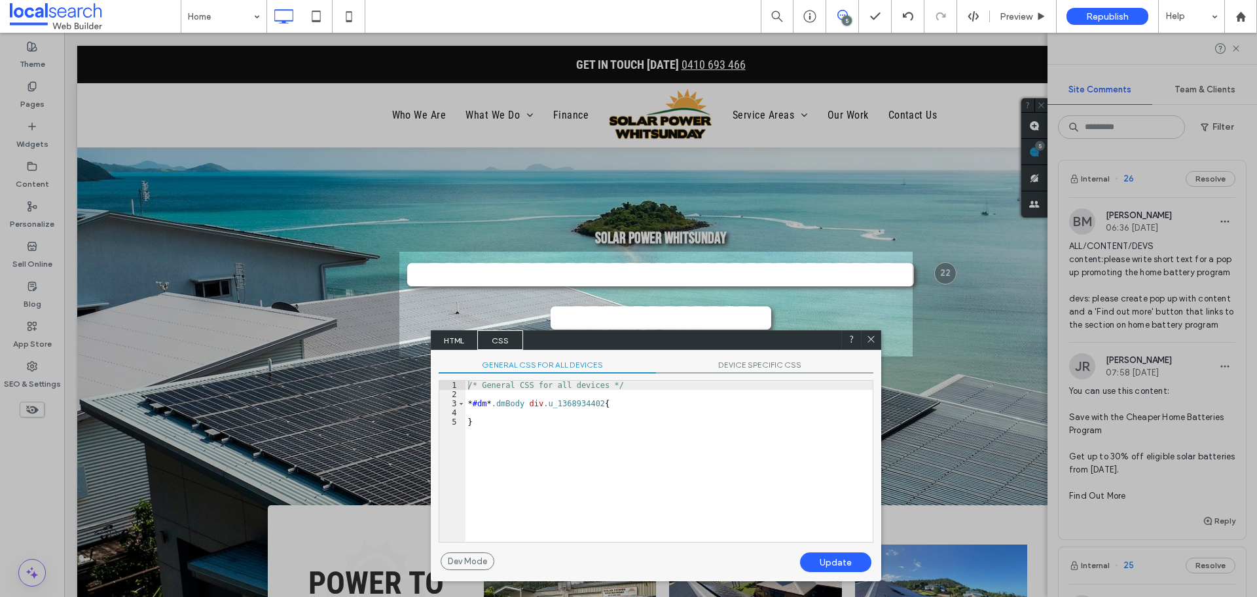
click at [456, 331] on span "HTML" at bounding box center [454, 340] width 46 height 20
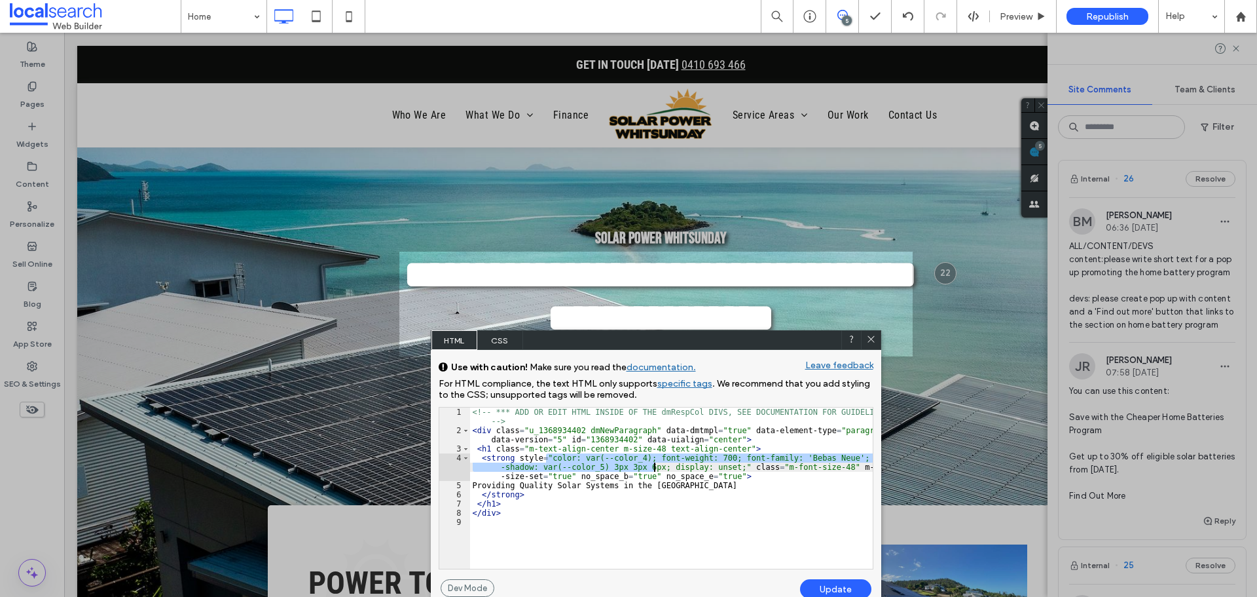
drag, startPoint x: 544, startPoint y: 458, endPoint x: 653, endPoint y: 467, distance: 109.0
click at [653, 467] on div "<!-- *** ADD OR EDIT HTML INSIDE OF THE dmRespCol DIVS, SEE DOCUMENTATION FOR G…" at bounding box center [671, 501] width 403 height 189
click at [873, 335] on icon at bounding box center [871, 339] width 10 height 10
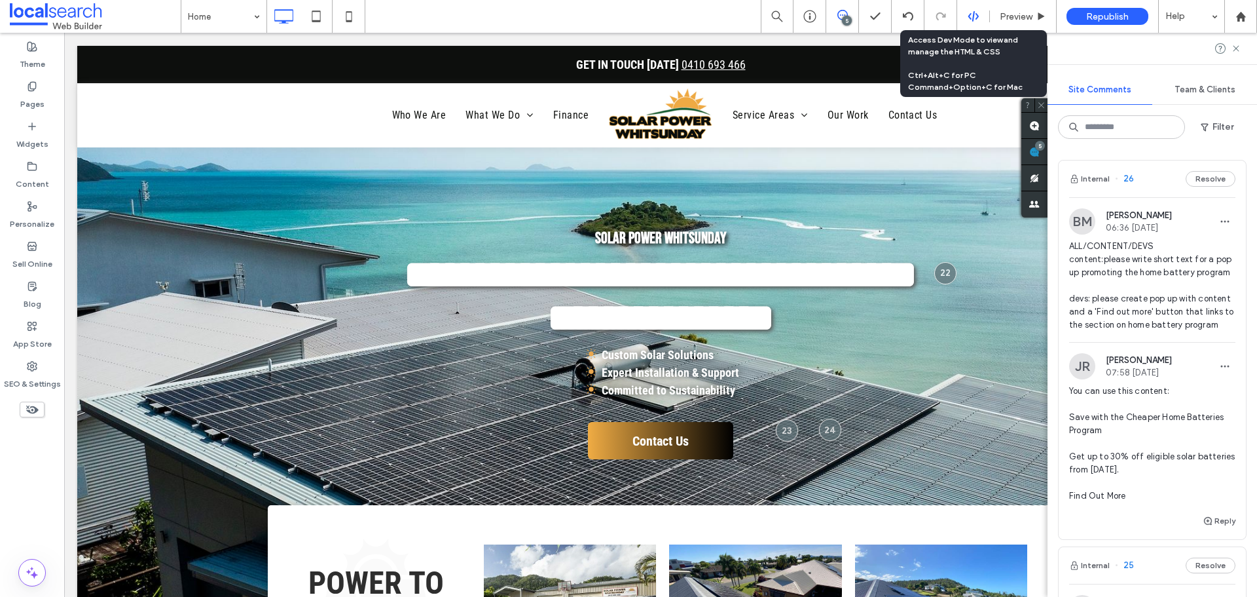
click at [980, 17] on div at bounding box center [973, 16] width 32 height 12
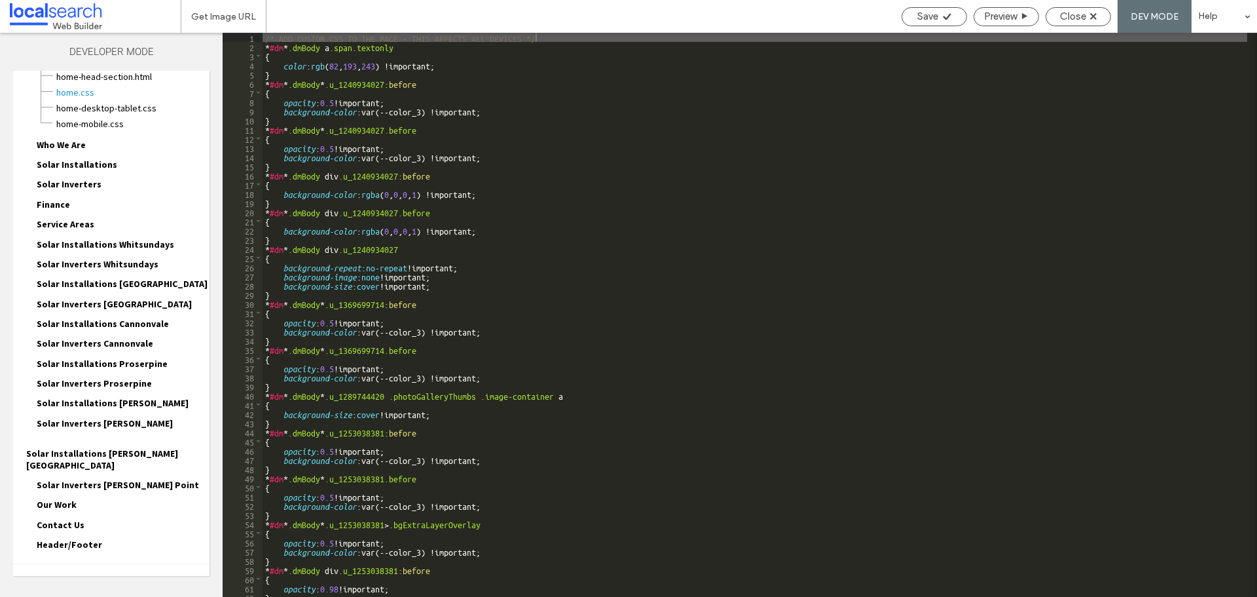
click at [74, 574] on span "Site HTML/CSS" at bounding box center [51, 580] width 56 height 12
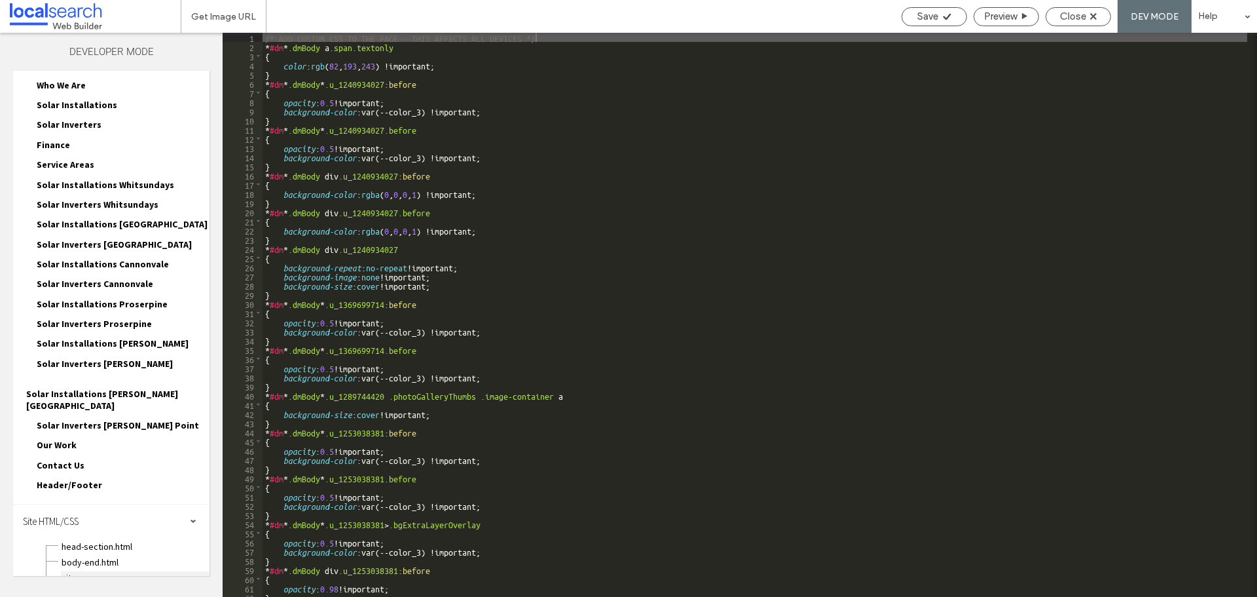
scroll to position [167, 0]
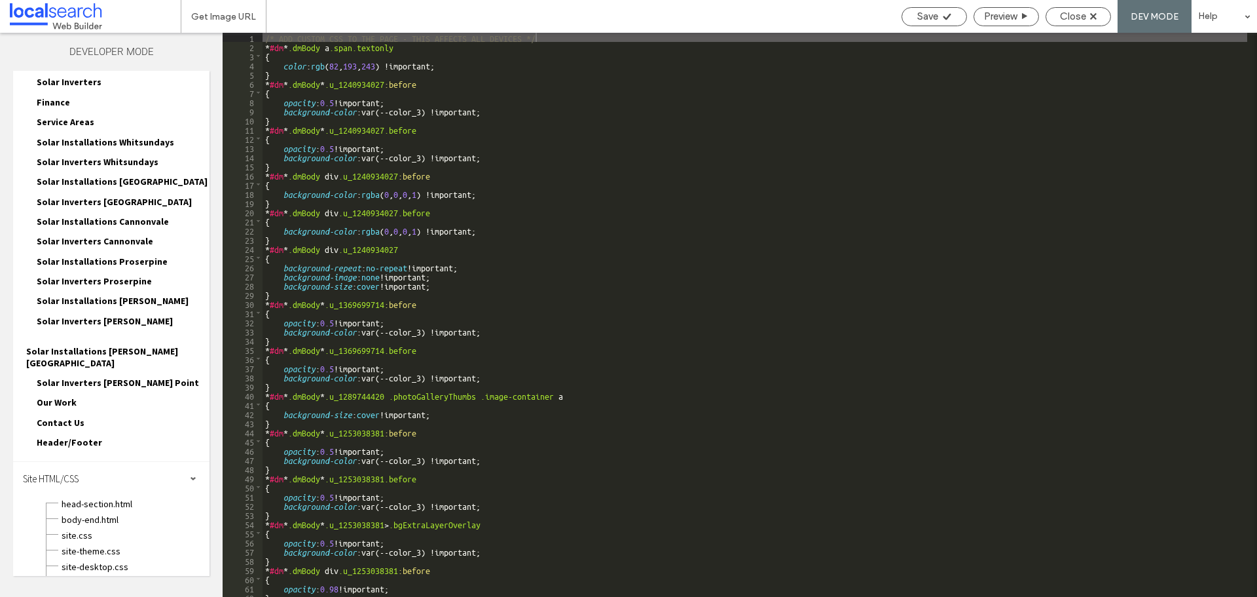
click at [74, 528] on span "site.css" at bounding box center [135, 534] width 149 height 13
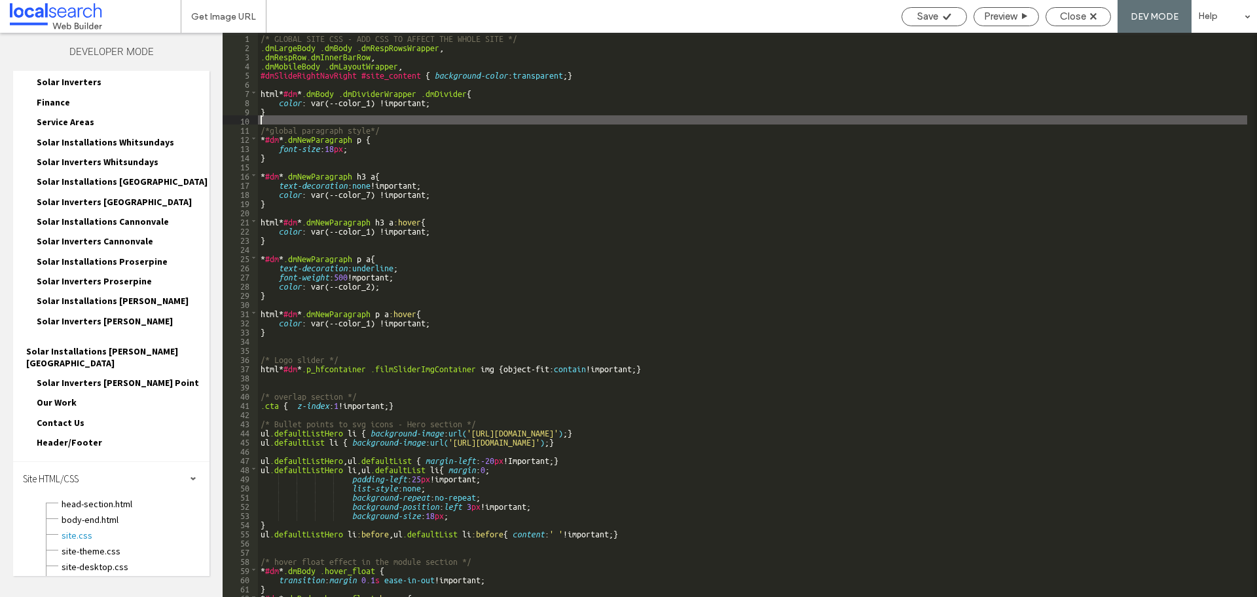
click at [285, 119] on div "/* GLOBAL SITE CSS - ADD CSS TO AFFECT THE WHOLE SITE */ .dmLargeBody .dmBody .…" at bounding box center [752, 324] width 989 height 582
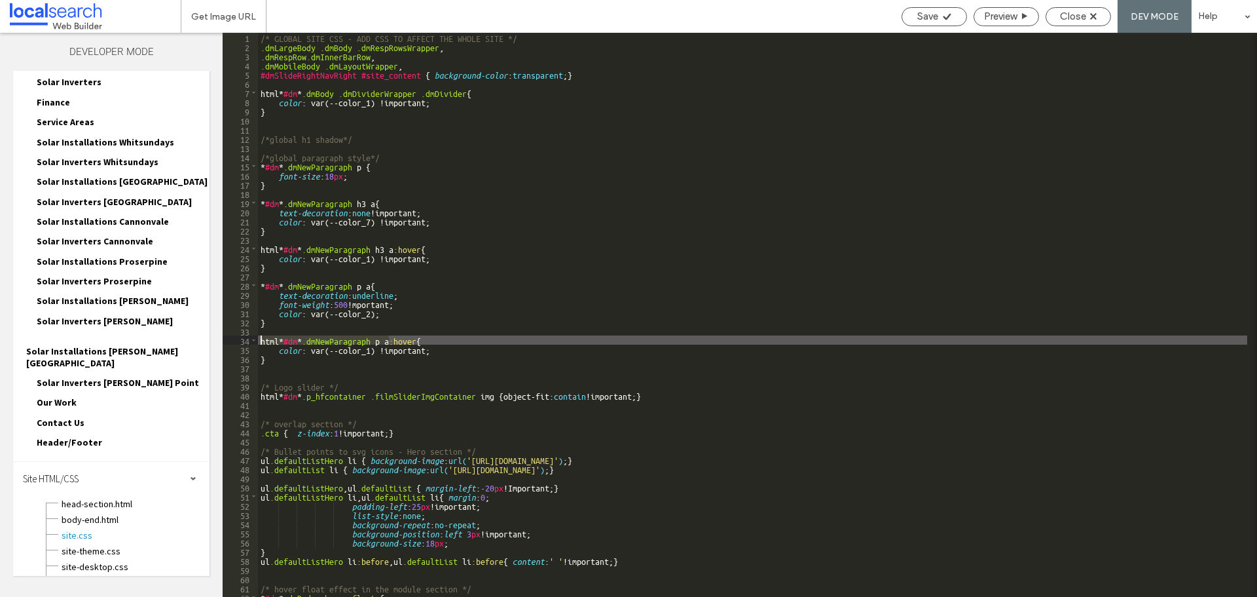
drag, startPoint x: 362, startPoint y: 340, endPoint x: 260, endPoint y: 339, distance: 102.1
click at [260, 339] on div "/* GLOBAL SITE CSS - ADD CSS TO AFFECT THE WHOLE SITE */ .dmLargeBody .dmBody .…" at bounding box center [752, 324] width 989 height 582
click at [299, 146] on div "/* GLOBAL SITE CSS - ADD CSS TO AFFECT THE WHOLE SITE */ .dmLargeBody .dmBody .…" at bounding box center [752, 324] width 989 height 582
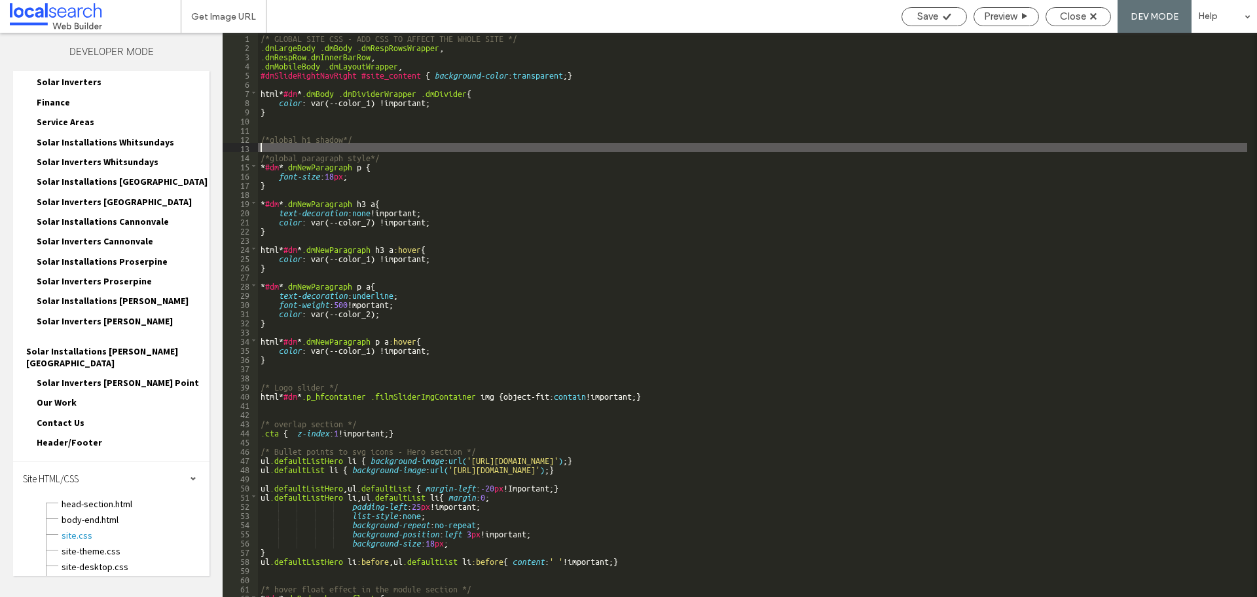
paste textarea
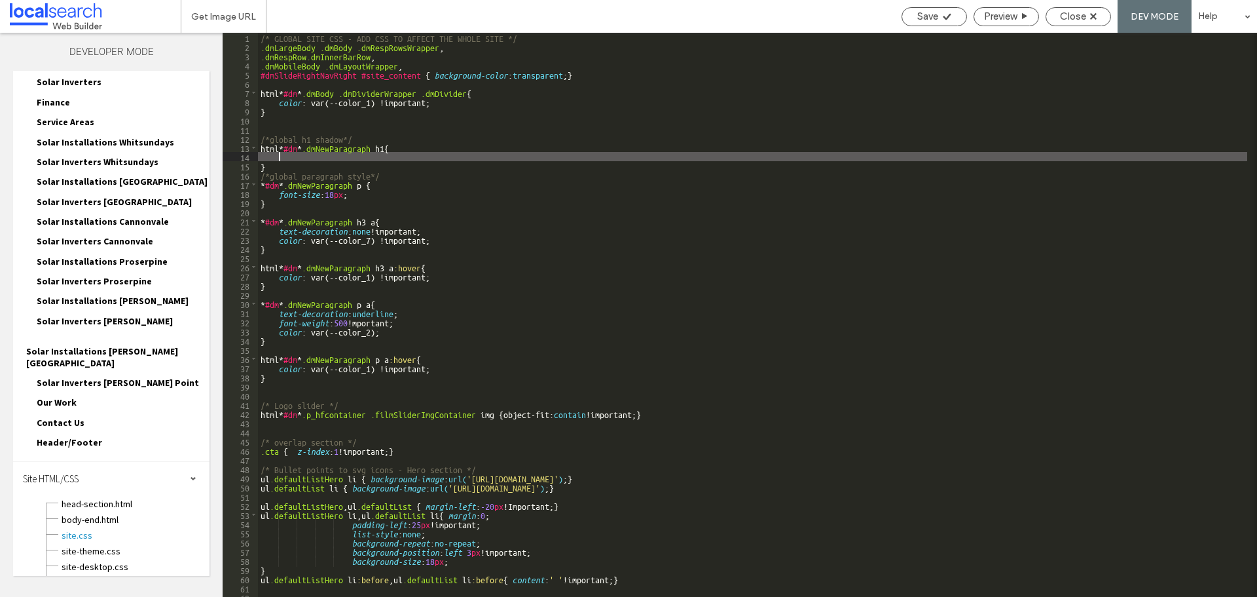
paste textarea
click at [385, 156] on div "/* GLOBAL SITE CSS - ADD CSS TO AFFECT THE WHOLE SITE */ .dmLargeBody .dmBody .…" at bounding box center [752, 324] width 989 height 582
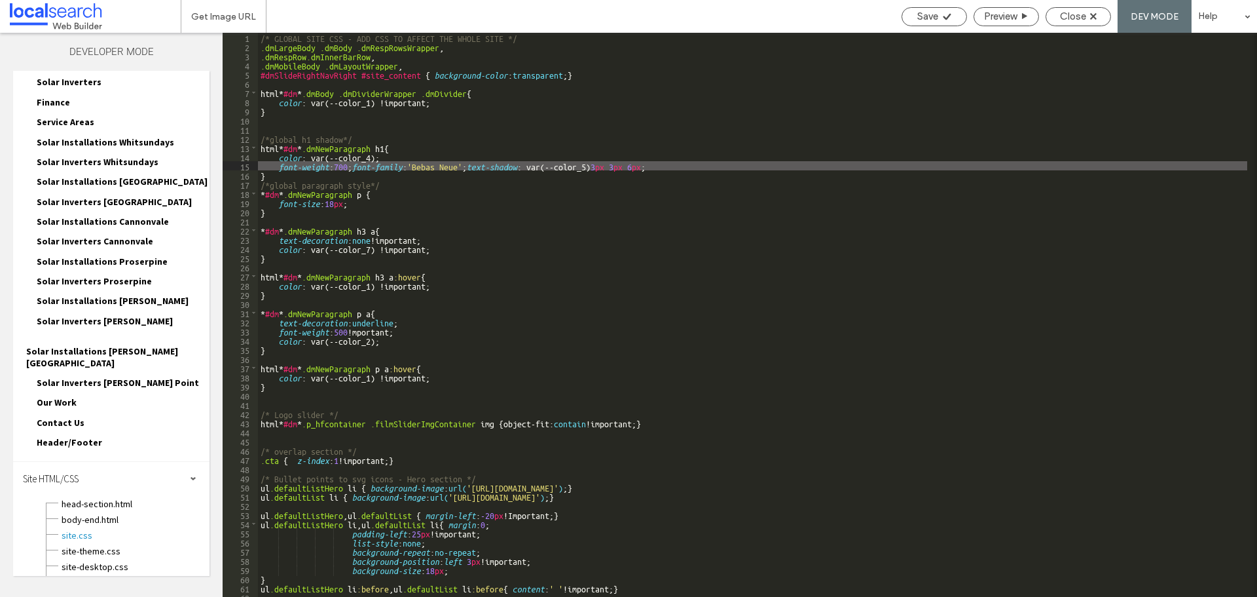
click at [362, 166] on div "/* GLOBAL SITE CSS - ADD CSS TO AFFECT THE WHOLE SITE */ .dmLargeBody .dmBody .…" at bounding box center [752, 324] width 989 height 582
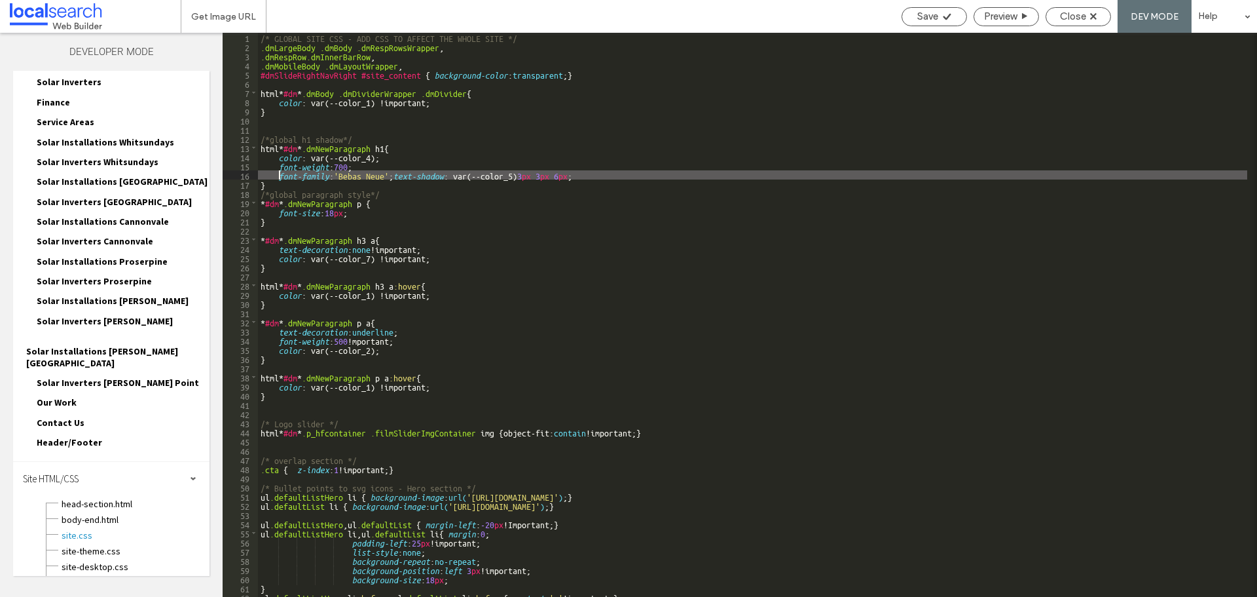
click at [403, 175] on div "/* GLOBAL SITE CSS - ADD CSS TO AFFECT THE WHOLE SITE */ .dmLargeBody .dmBody .…" at bounding box center [752, 324] width 989 height 582
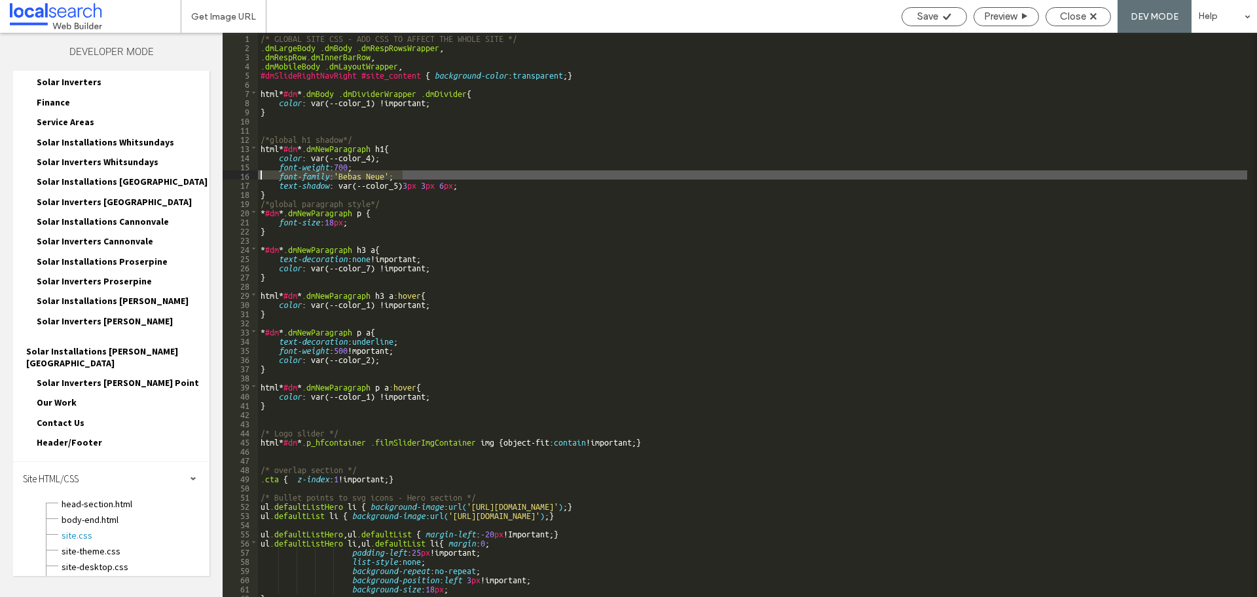
drag, startPoint x: 340, startPoint y: 175, endPoint x: 235, endPoint y: 173, distance: 105.5
click at [235, 173] on div "** 1 2 3 4 5 6 7 8 9 10 11 12 13 14 15 16 17 18 19 20 21 22 23 24 25 26 27 28 2…" at bounding box center [740, 315] width 1035 height 564
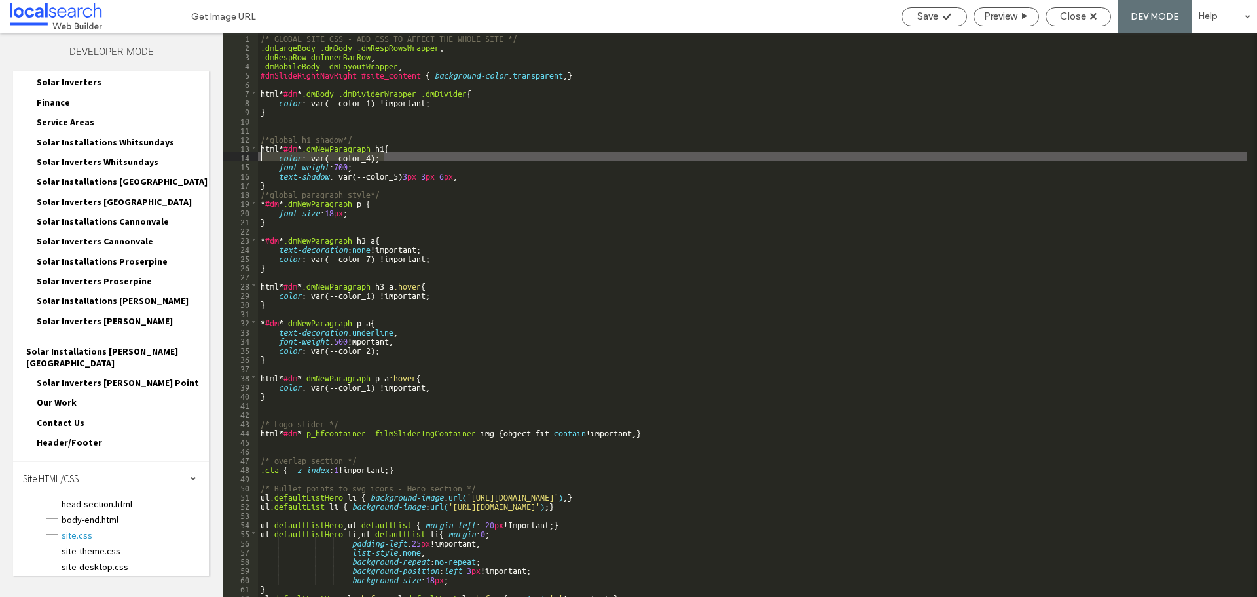
drag, startPoint x: 392, startPoint y: 157, endPoint x: 233, endPoint y: 160, distance: 159.1
click at [233, 160] on div "** 1 2 3 4 5 6 7 8 9 10 11 12 13 14 15 16 17 18 19 20 21 22 23 24 25 26 27 28 2…" at bounding box center [740, 315] width 1035 height 564
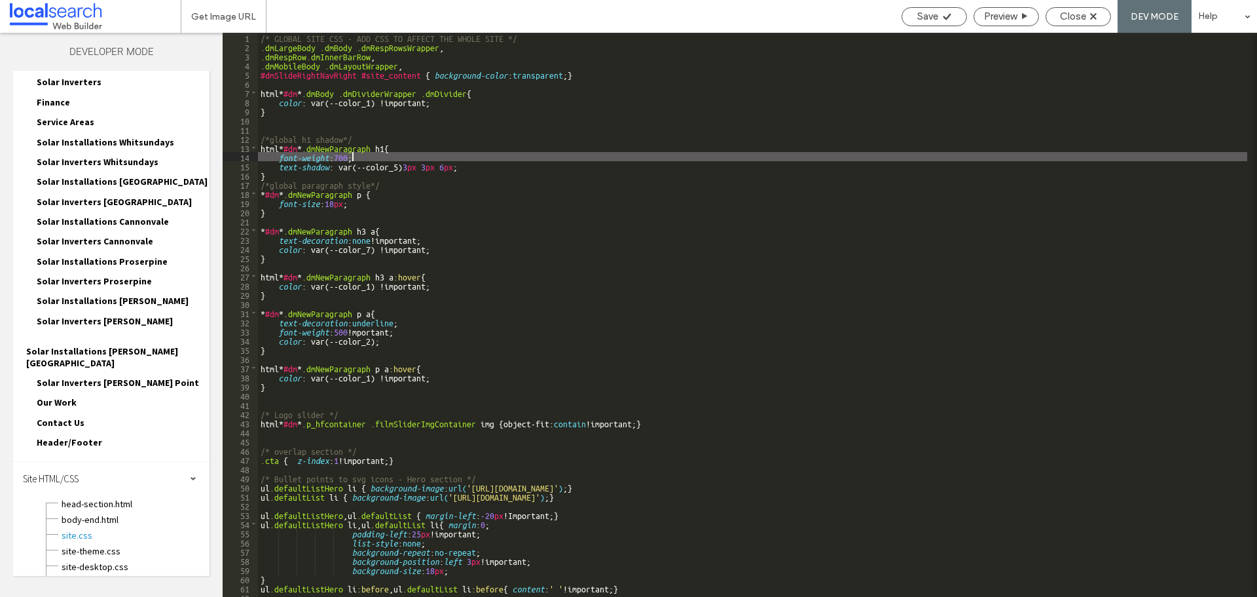
click at [353, 156] on div "/* GLOBAL SITE CSS - ADD CSS TO AFFECT THE WHOLE SITE */ .dmLargeBody .dmBody .…" at bounding box center [752, 324] width 989 height 582
click at [458, 165] on div "/* GLOBAL SITE CSS - ADD CSS TO AFFECT THE WHOLE SITE */ .dmLargeBody .dmBody .…" at bounding box center [752, 324] width 989 height 582
click at [411, 157] on div "/* GLOBAL SITE CSS - ADD CSS TO AFFECT THE WHOLE SITE */ .dmLargeBody .dmBody .…" at bounding box center [752, 324] width 989 height 582
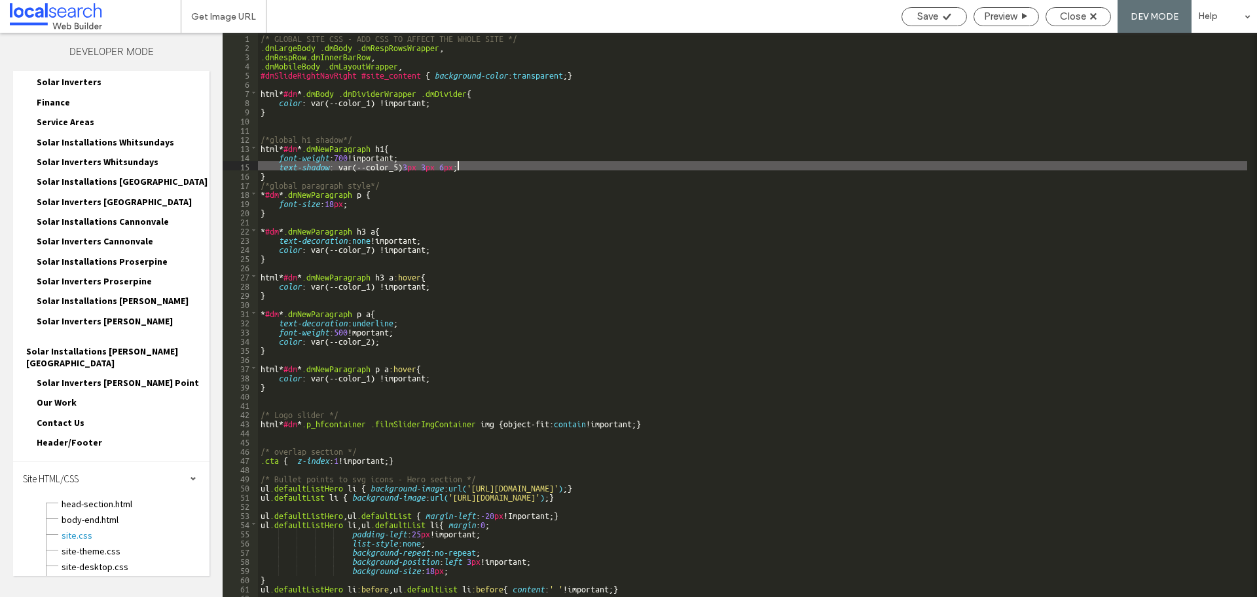
click at [458, 162] on div "/* GLOBAL SITE CSS - ADD CSS TO AFFECT THE WHOLE SITE */ .dmLargeBody .dmBody .…" at bounding box center [752, 324] width 989 height 582
type textarea "**"
click at [912, 10] on div "Save" at bounding box center [934, 16] width 64 height 12
click at [1082, 15] on span "Close" at bounding box center [1073, 16] width 26 height 12
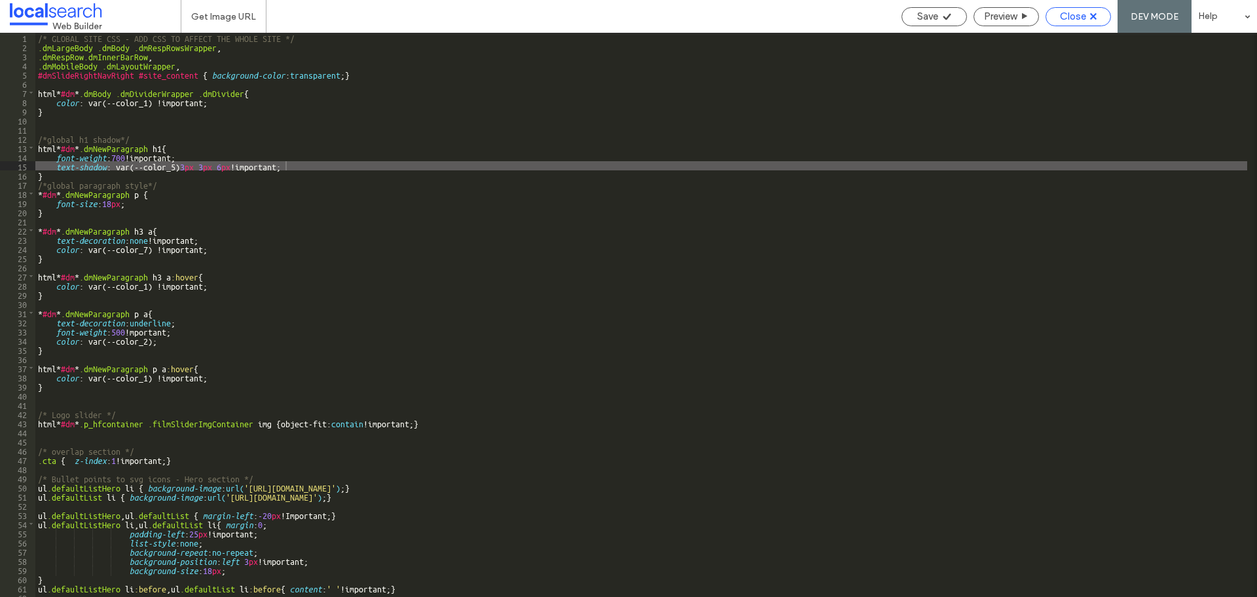
scroll to position [134, 0]
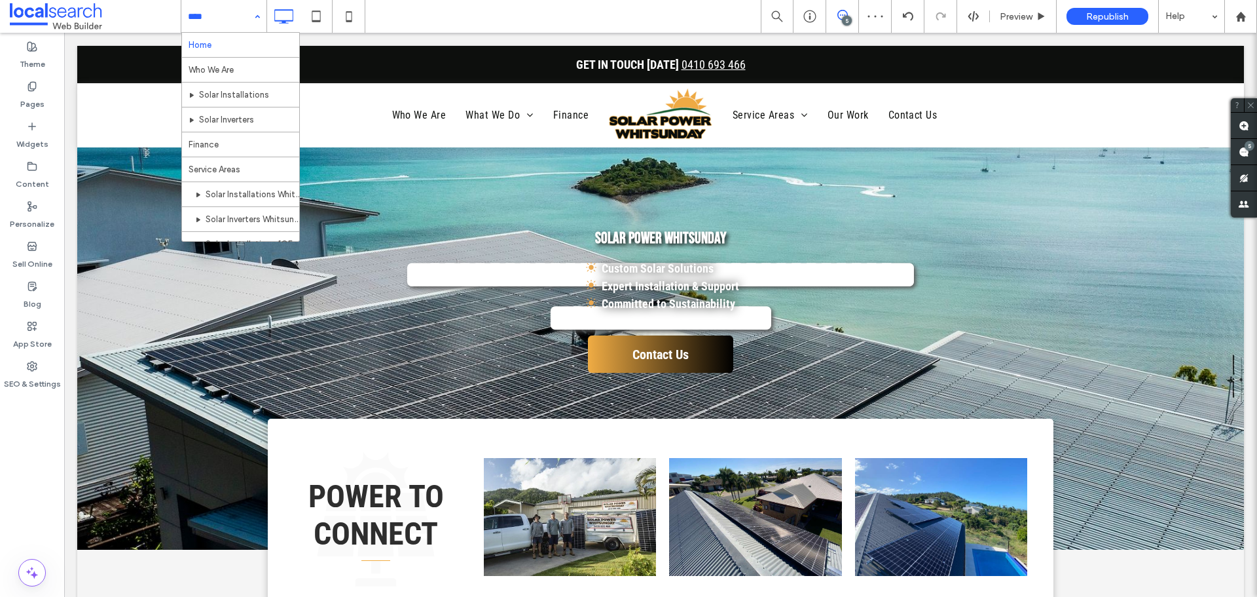
click at [248, 20] on div "Home Who We Are Solar Installations Solar Inverters Finance Service Areas Solar…" at bounding box center [223, 16] width 85 height 33
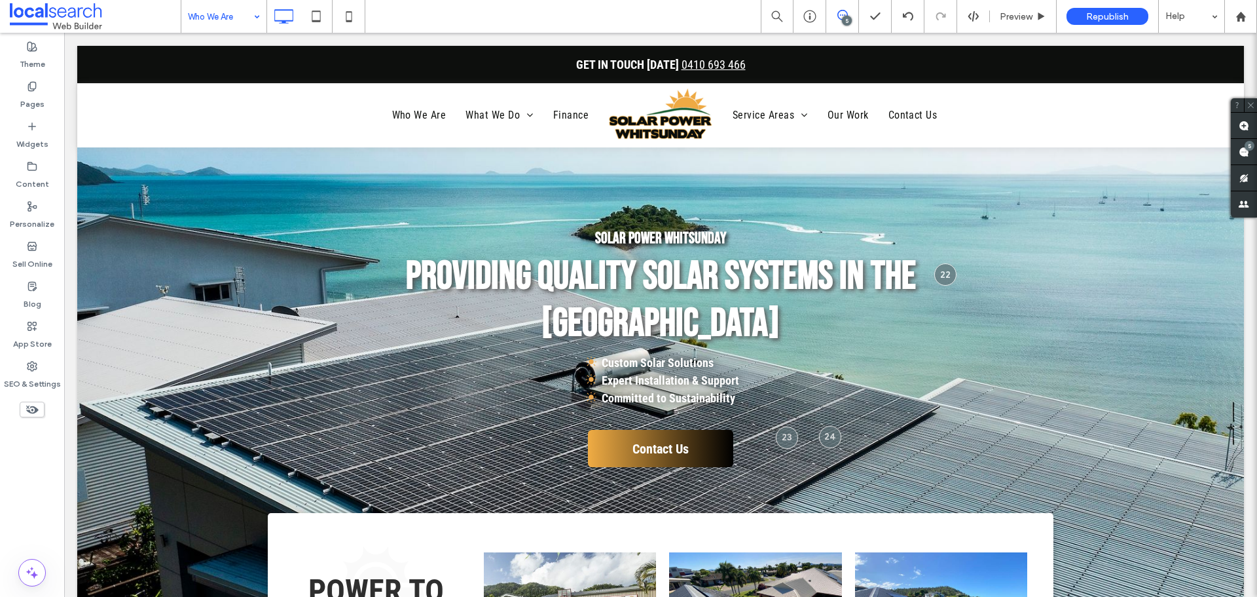
scroll to position [0, 0]
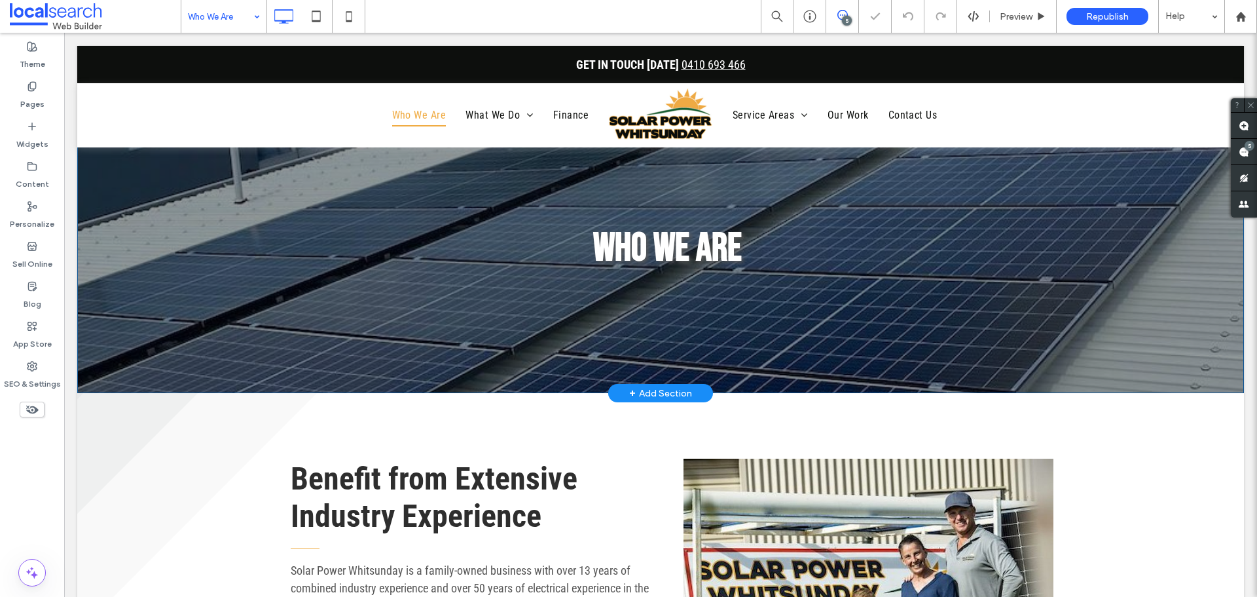
scroll to position [65, 0]
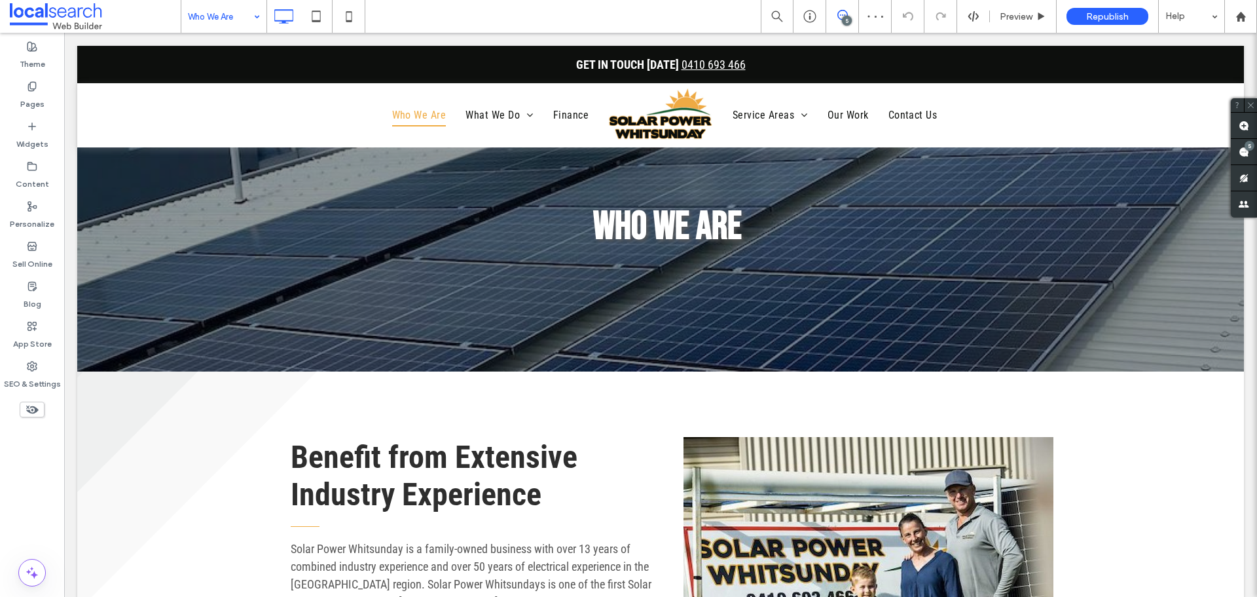
click at [219, 23] on input at bounding box center [220, 16] width 65 height 33
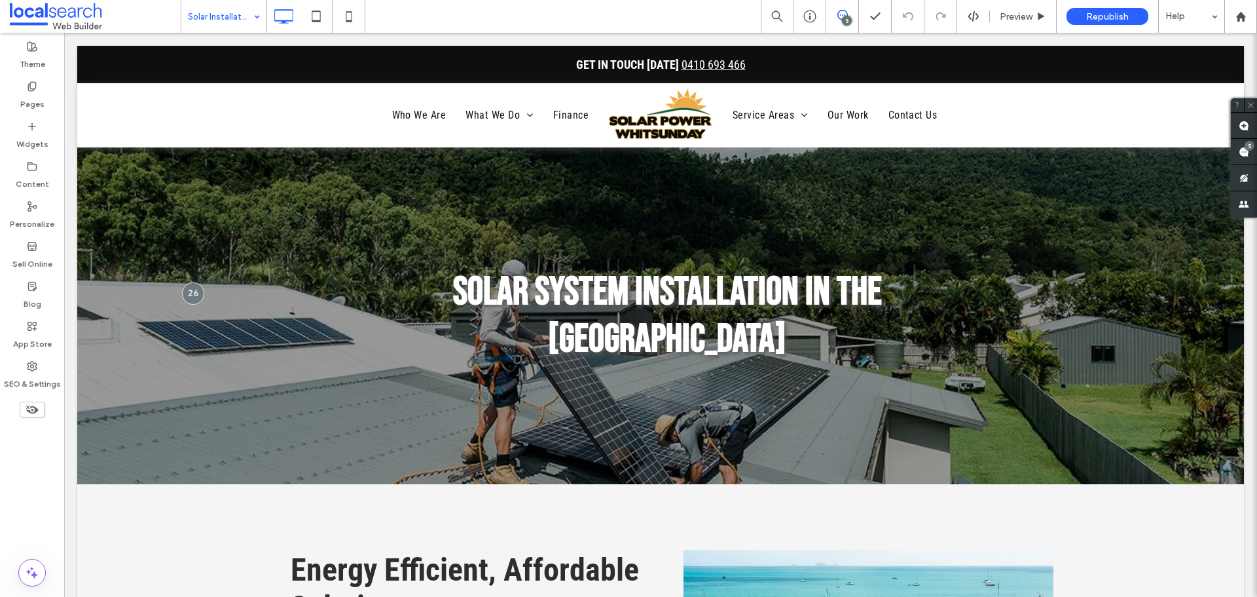
click at [236, 23] on input at bounding box center [220, 16] width 65 height 33
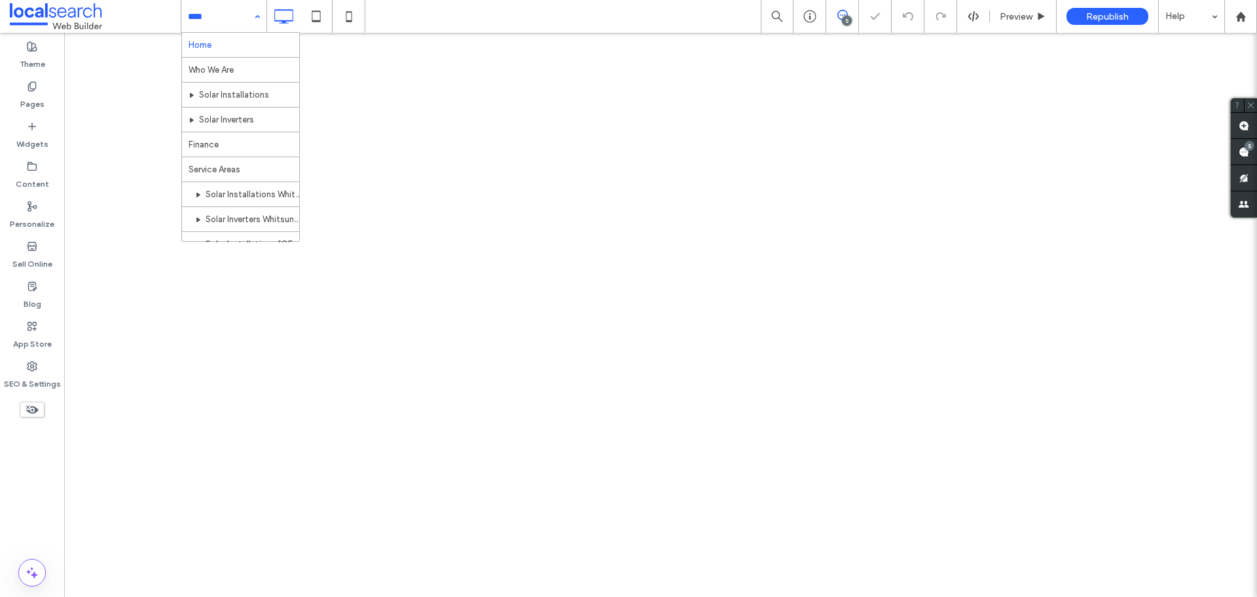
click at [225, 12] on input at bounding box center [220, 16] width 65 height 33
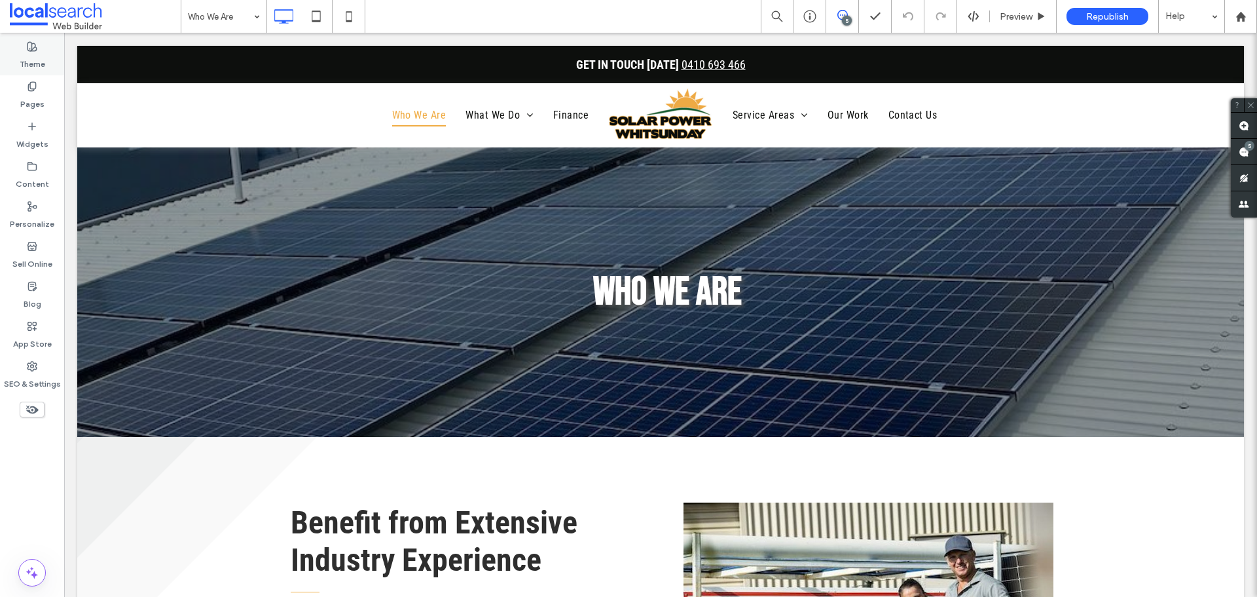
click at [32, 58] on label "Theme" at bounding box center [33, 61] width 26 height 18
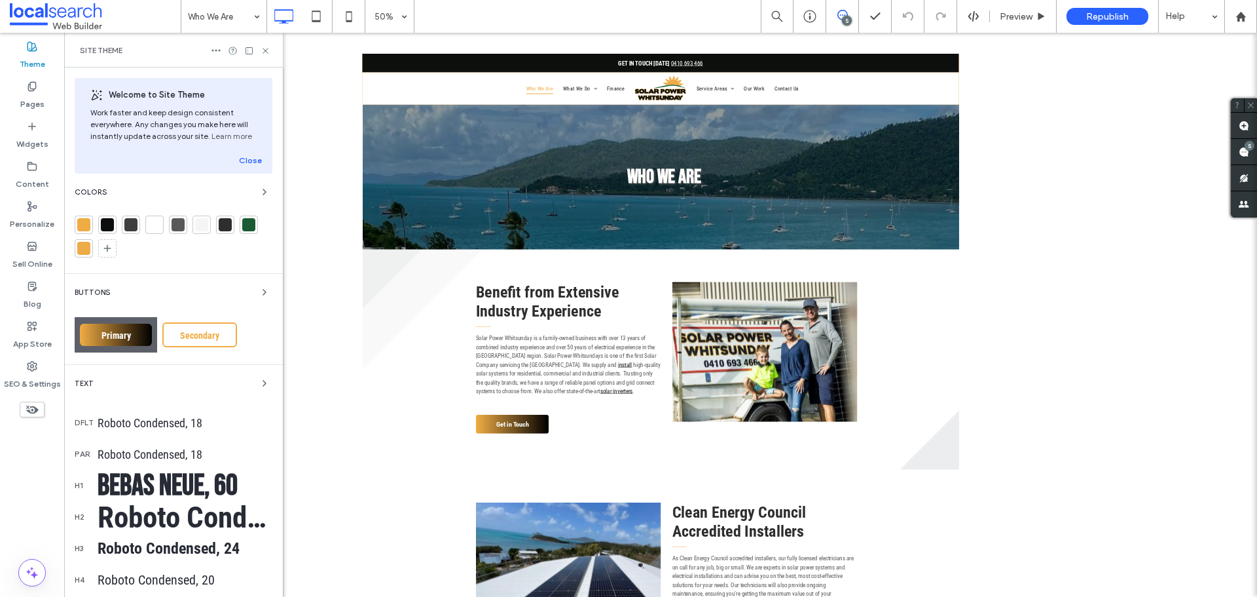
click at [214, 483] on div "Bebas Neue, 60" at bounding box center [185, 486] width 175 height 36
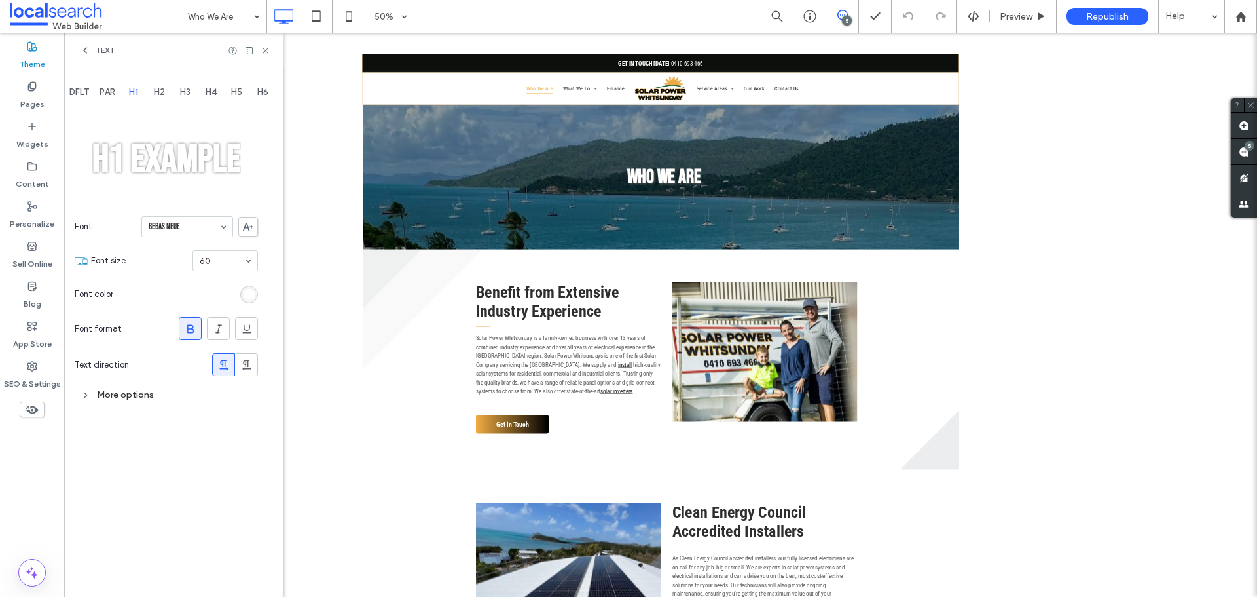
click at [249, 287] on section "Font color" at bounding box center [166, 294] width 183 height 33
click at [254, 307] on section "Font color" at bounding box center [166, 294] width 183 height 33
click at [251, 300] on div "rgb(255, 255, 255)" at bounding box center [249, 294] width 11 height 11
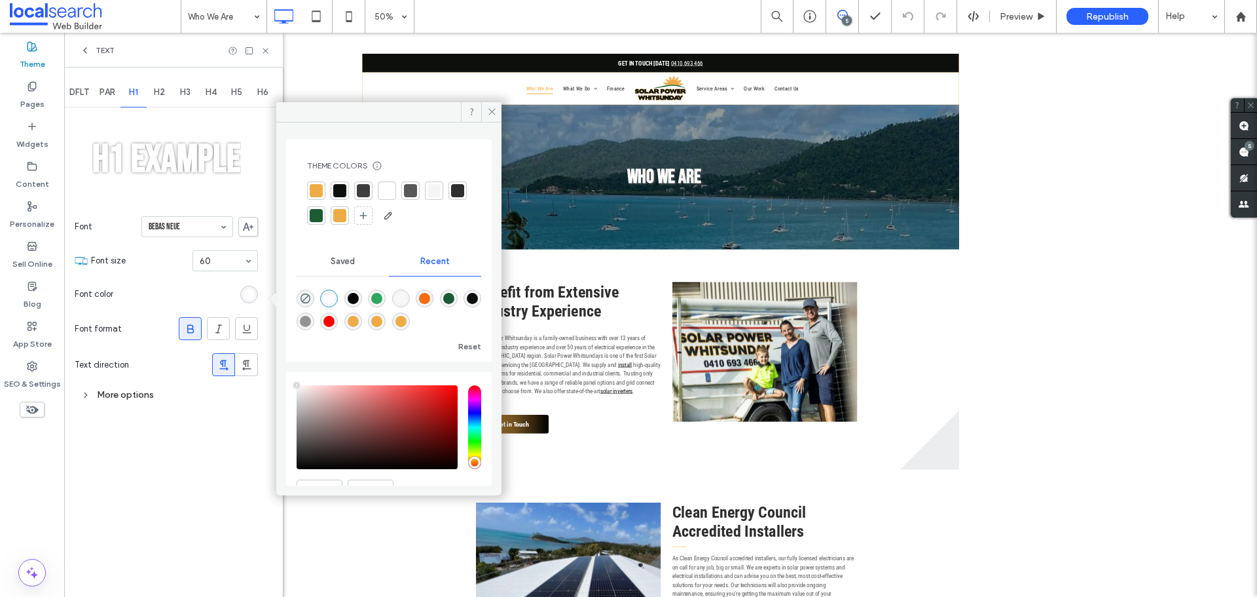
click at [388, 188] on div at bounding box center [386, 190] width 13 height 13
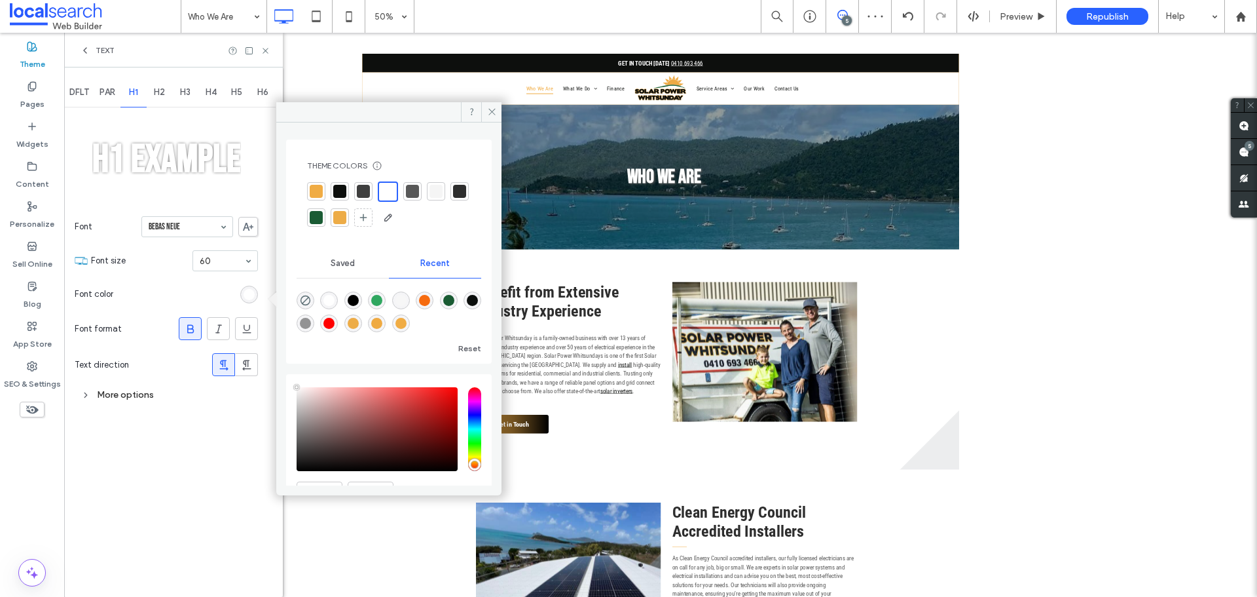
click at [95, 399] on div "More options" at bounding box center [166, 395] width 183 height 18
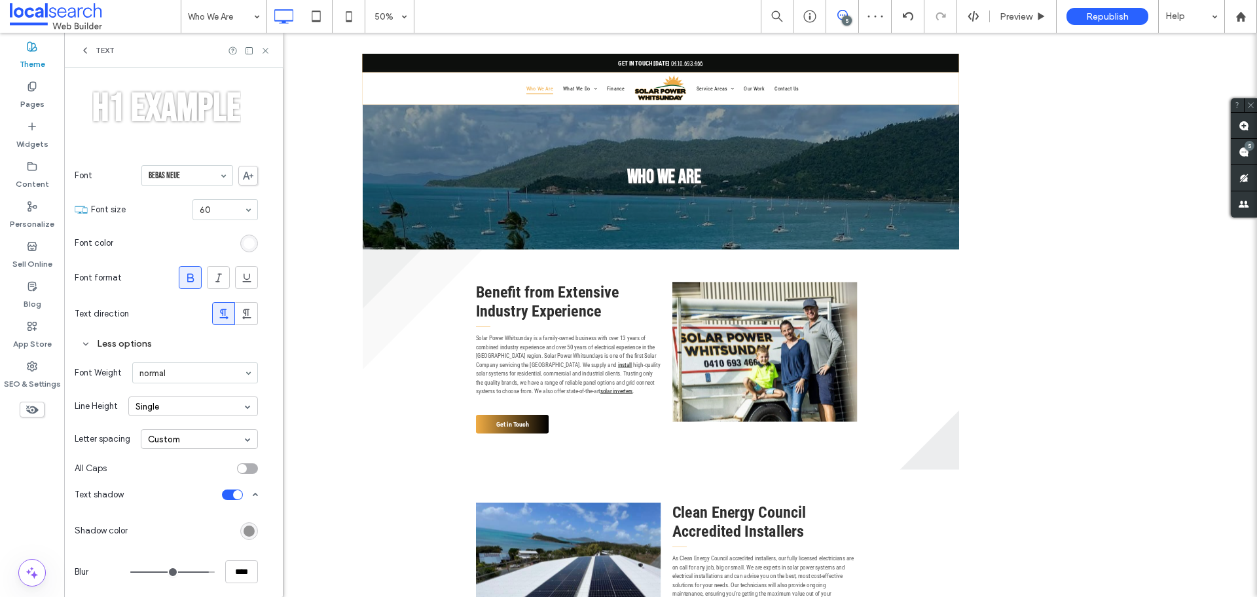
scroll to position [116, 0]
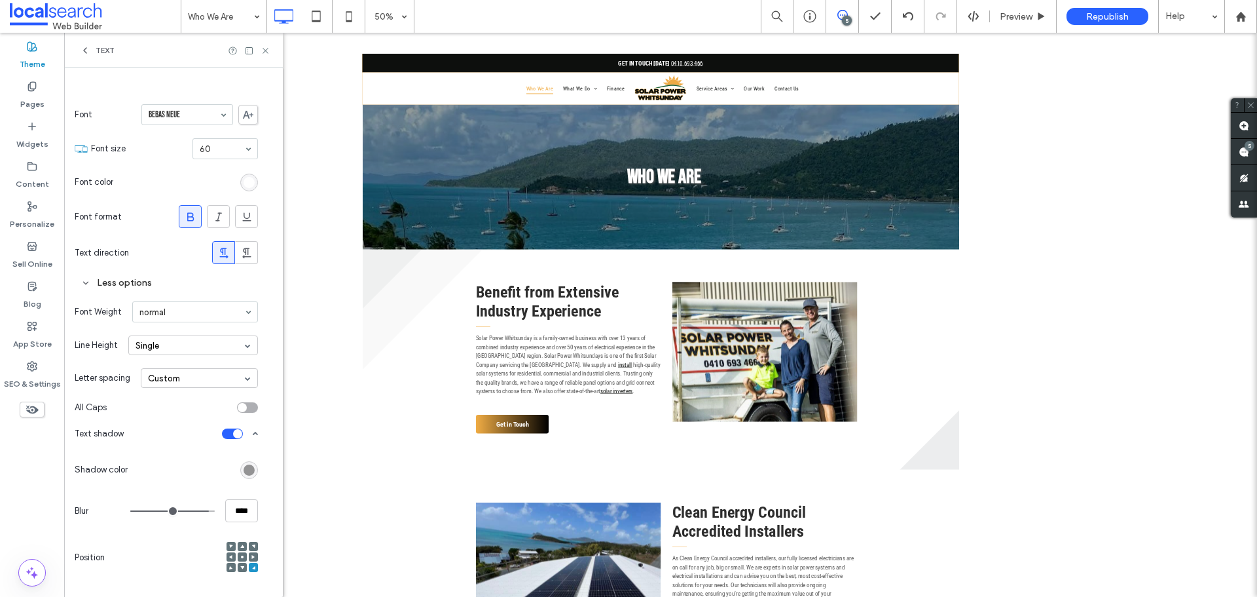
click at [229, 435] on div "toggle" at bounding box center [232, 433] width 21 height 10
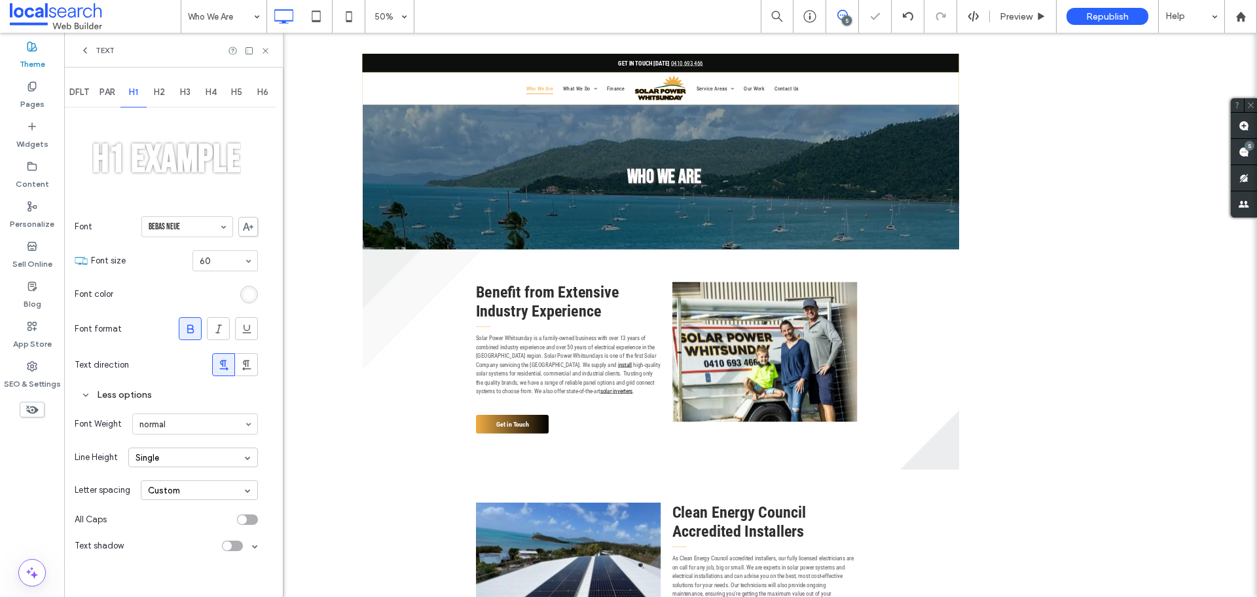
scroll to position [0, 0]
click at [265, 48] on icon at bounding box center [266, 51] width 10 height 10
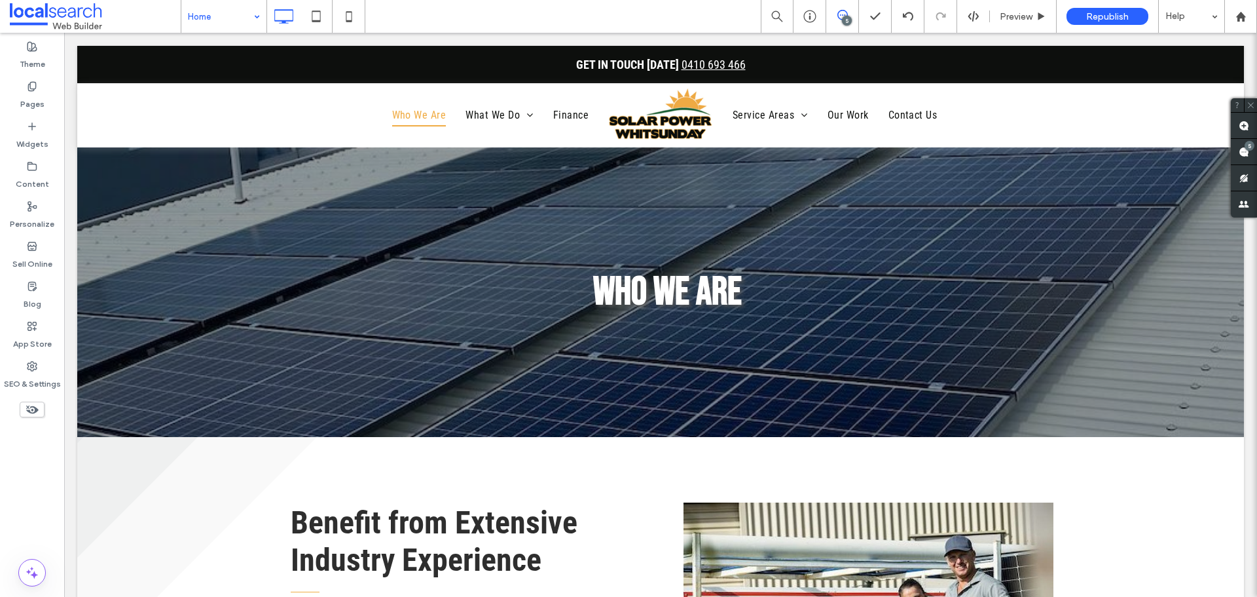
click at [223, 19] on input at bounding box center [220, 16] width 65 height 33
click at [229, 22] on input at bounding box center [220, 16] width 65 height 33
click at [1251, 145] on div "5" at bounding box center [1250, 146] width 10 height 10
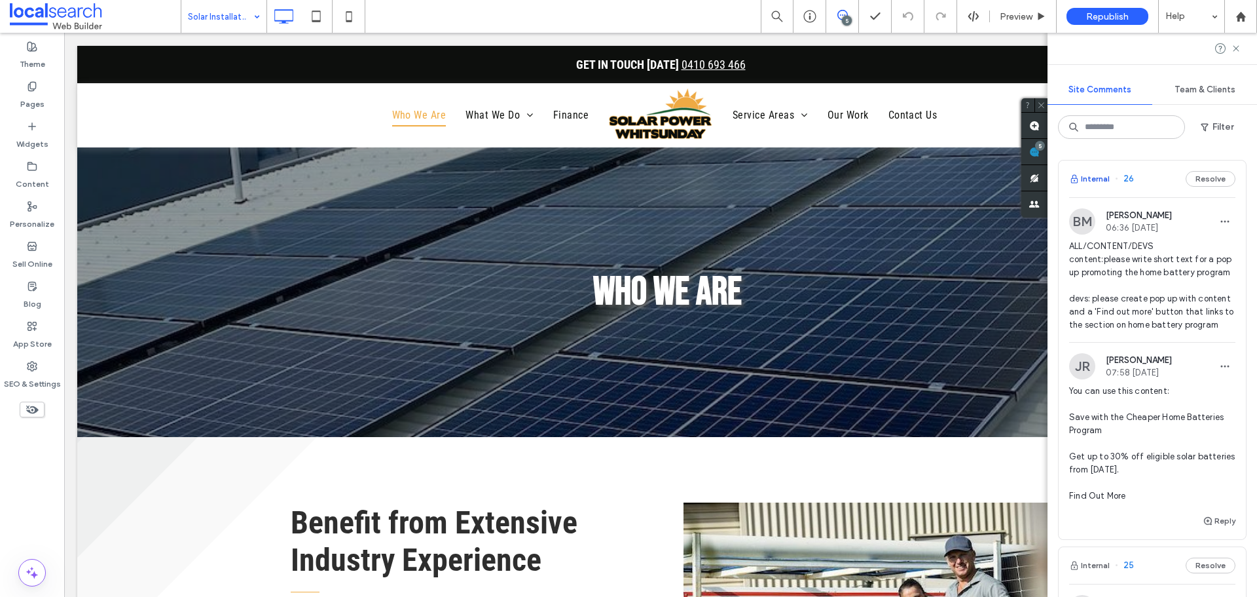
click at [1100, 181] on button "Internal" at bounding box center [1089, 179] width 41 height 16
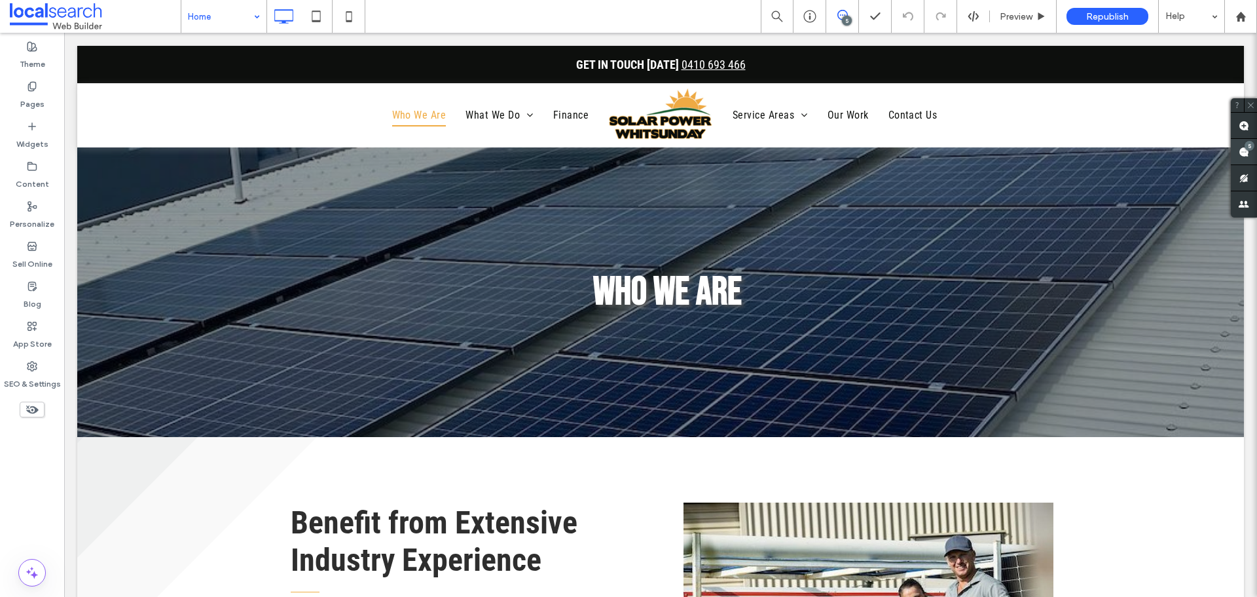
click at [1245, 145] on div "5" at bounding box center [1244, 152] width 26 height 26
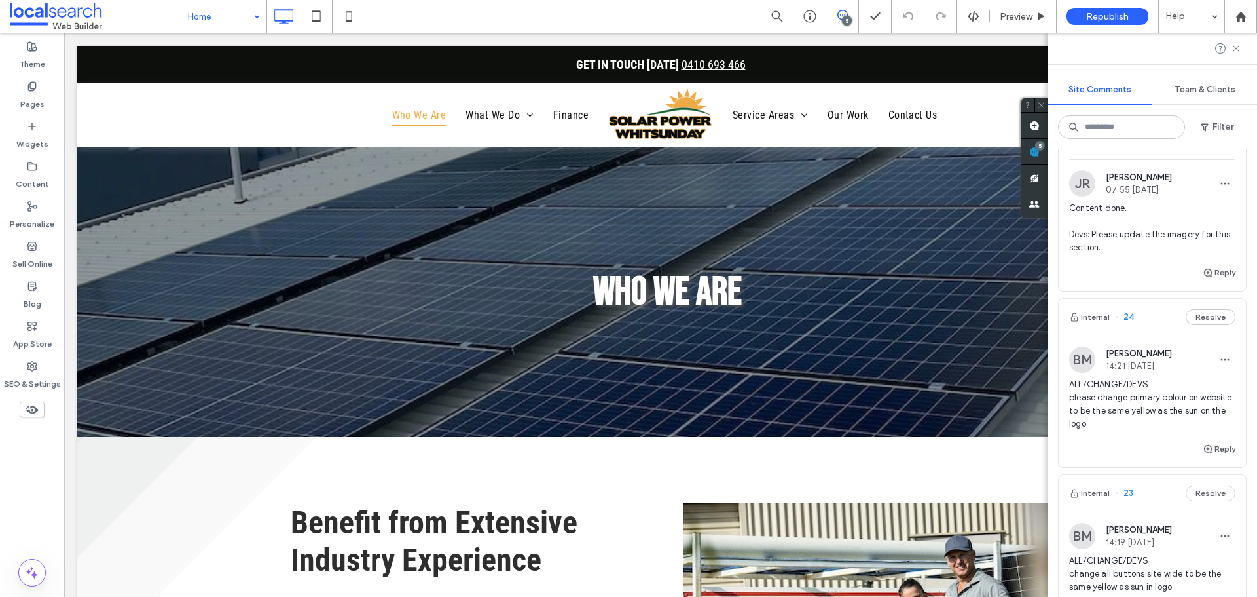
scroll to position [982, 0]
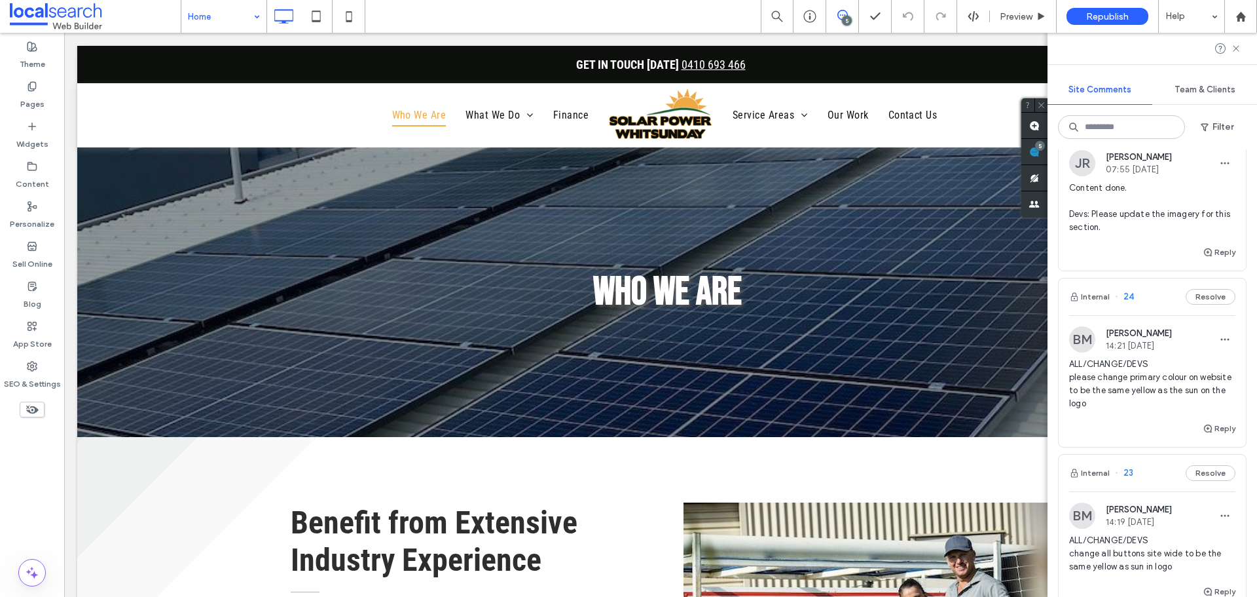
click at [1162, 234] on span "Content done. Devs: Please update the imagery for this section." at bounding box center [1152, 207] width 166 height 52
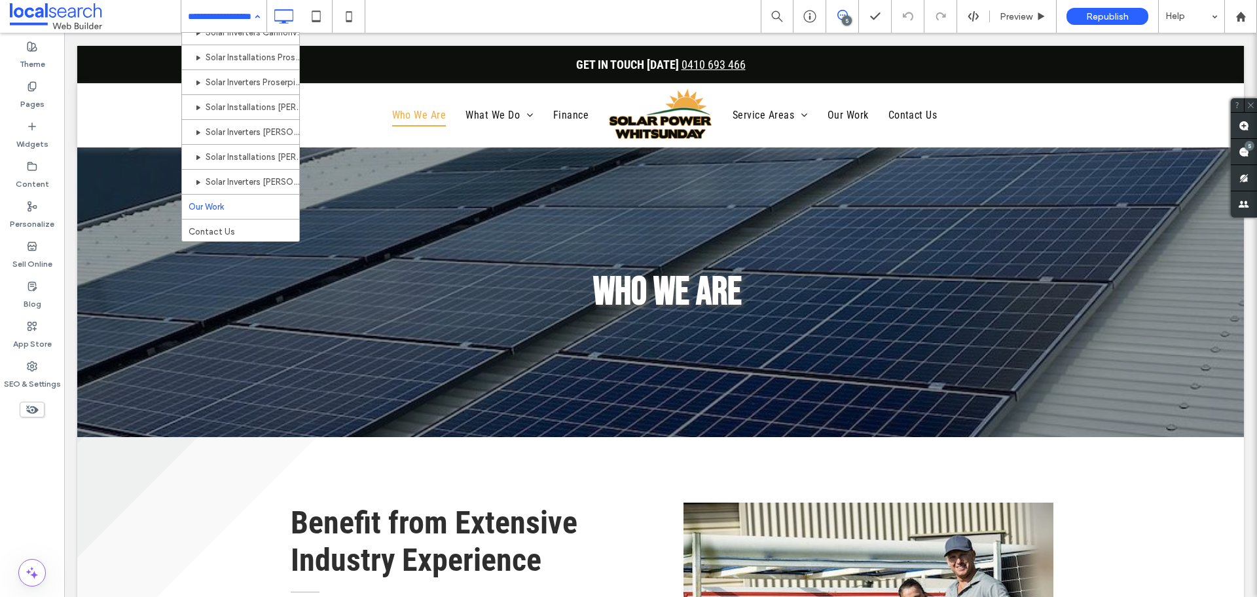
scroll to position [287, 0]
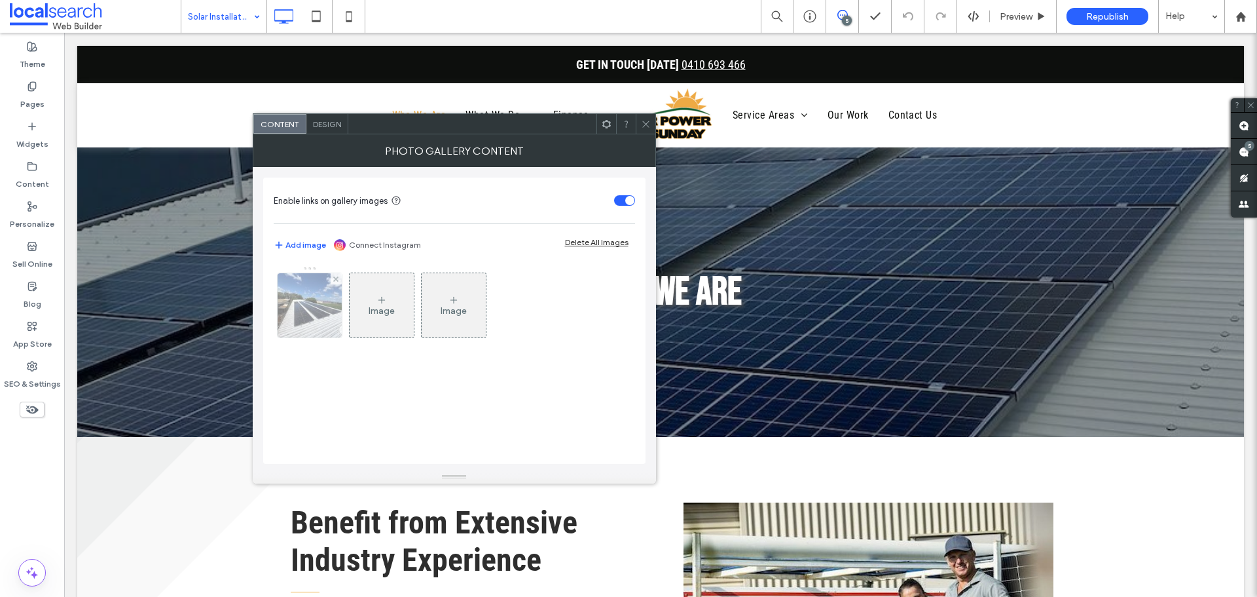
click at [325, 313] on div at bounding box center [310, 305] width 64 height 64
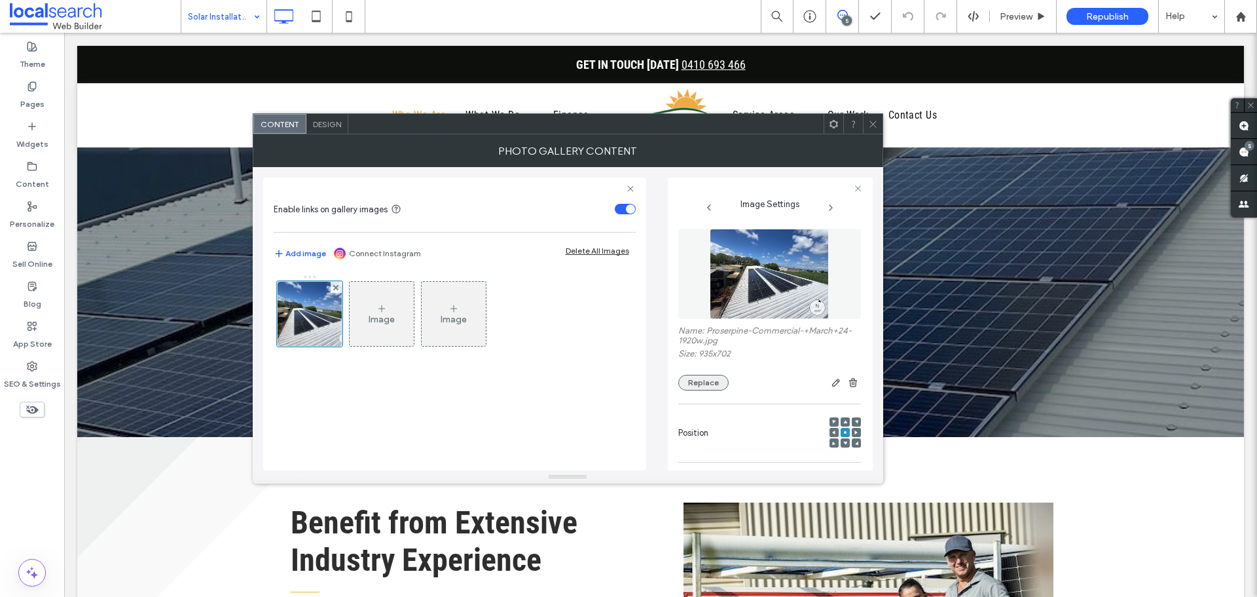
click at [703, 377] on button "Replace" at bounding box center [703, 383] width 50 height 16
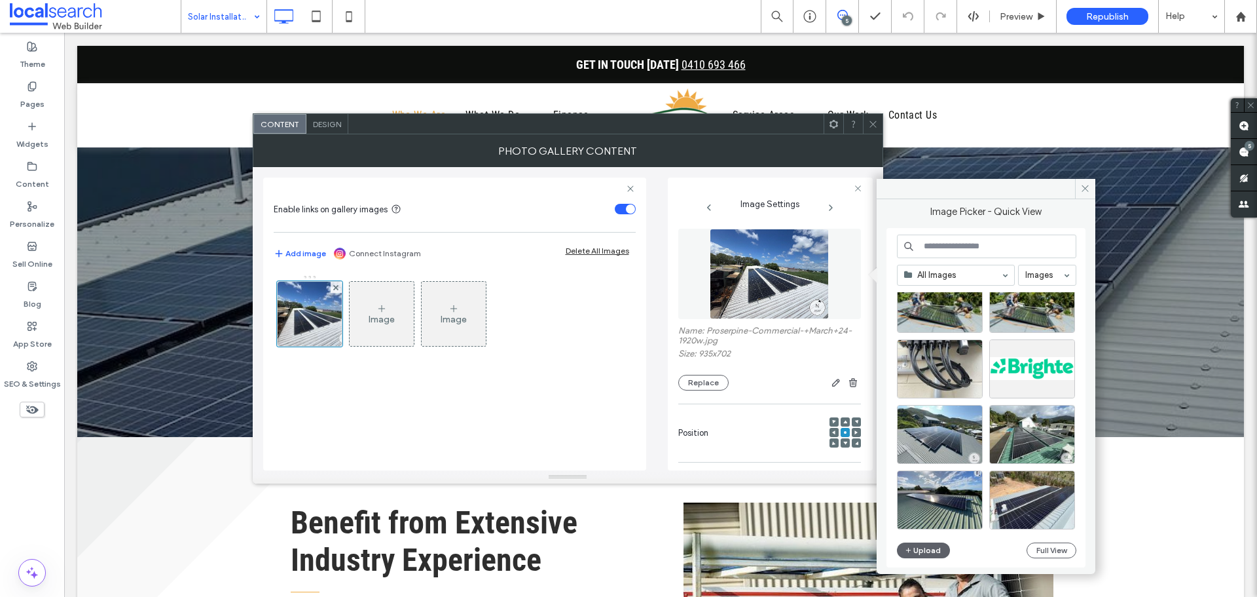
scroll to position [169, 0]
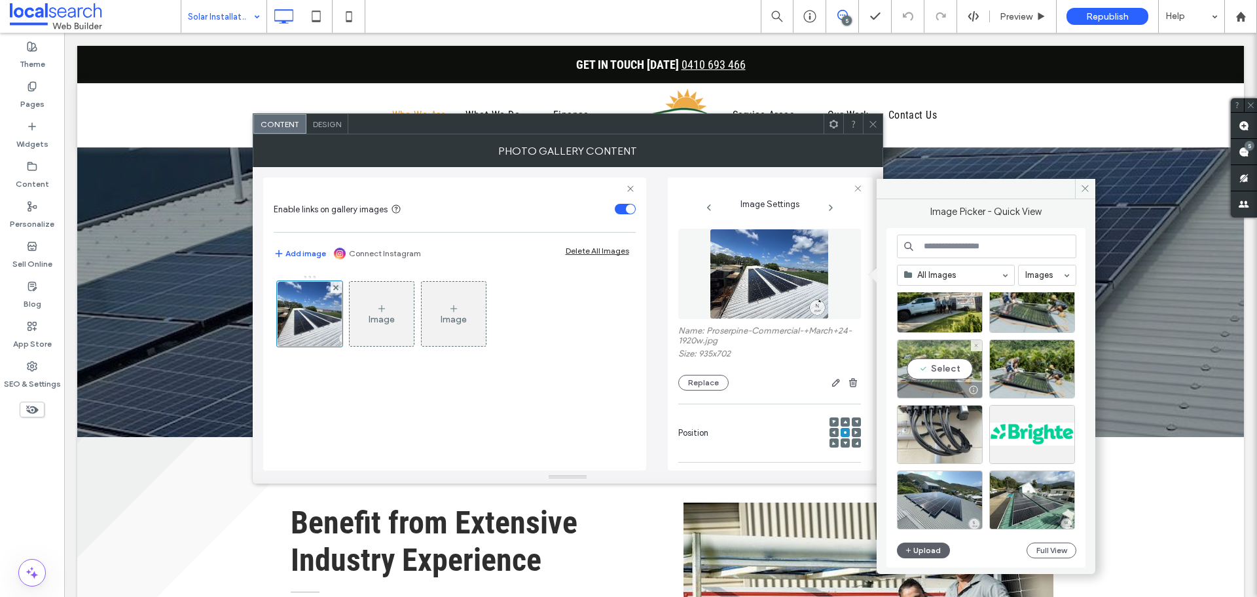
click at [938, 368] on div "Select" at bounding box center [940, 368] width 86 height 59
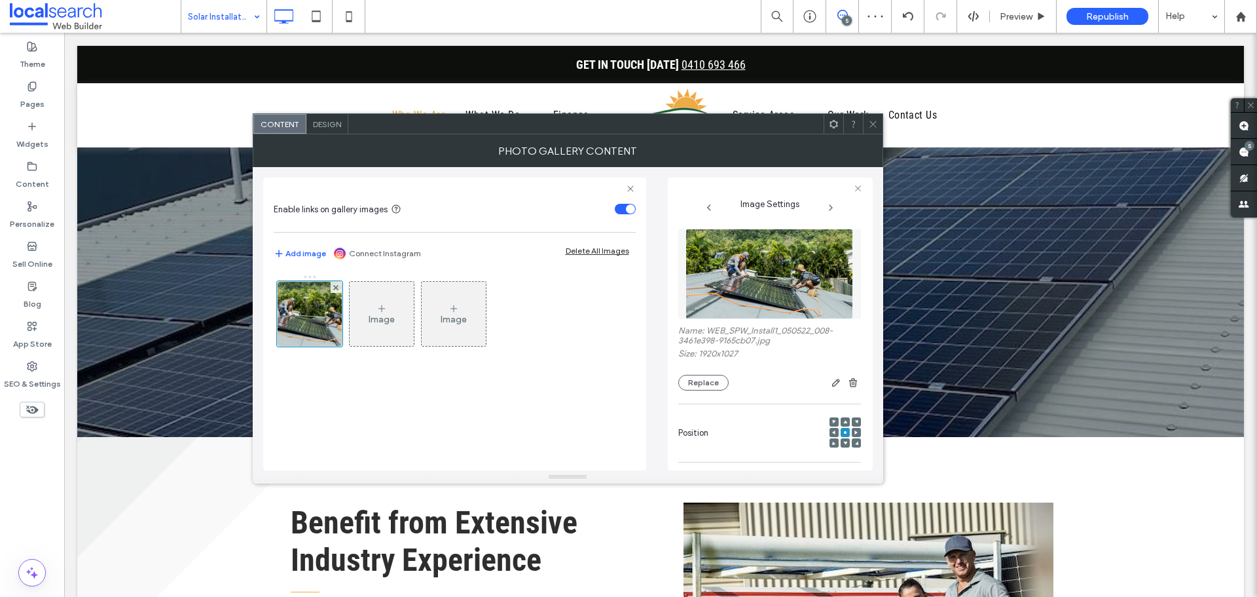
click at [875, 122] on icon at bounding box center [873, 124] width 10 height 10
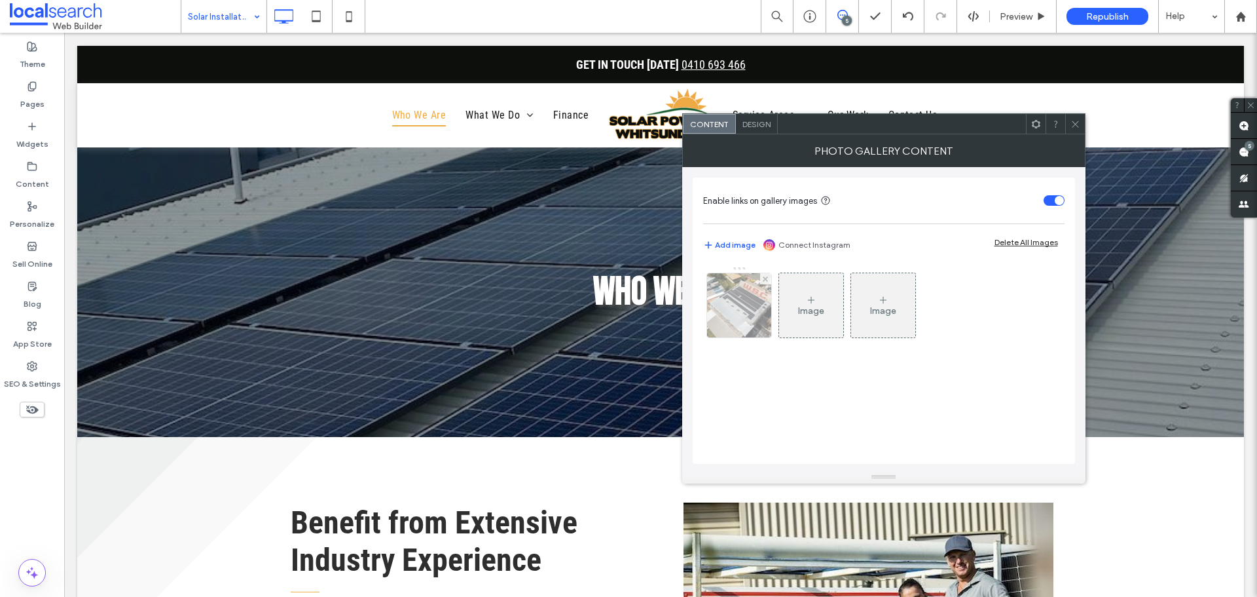
click at [755, 315] on img at bounding box center [739, 305] width 97 height 64
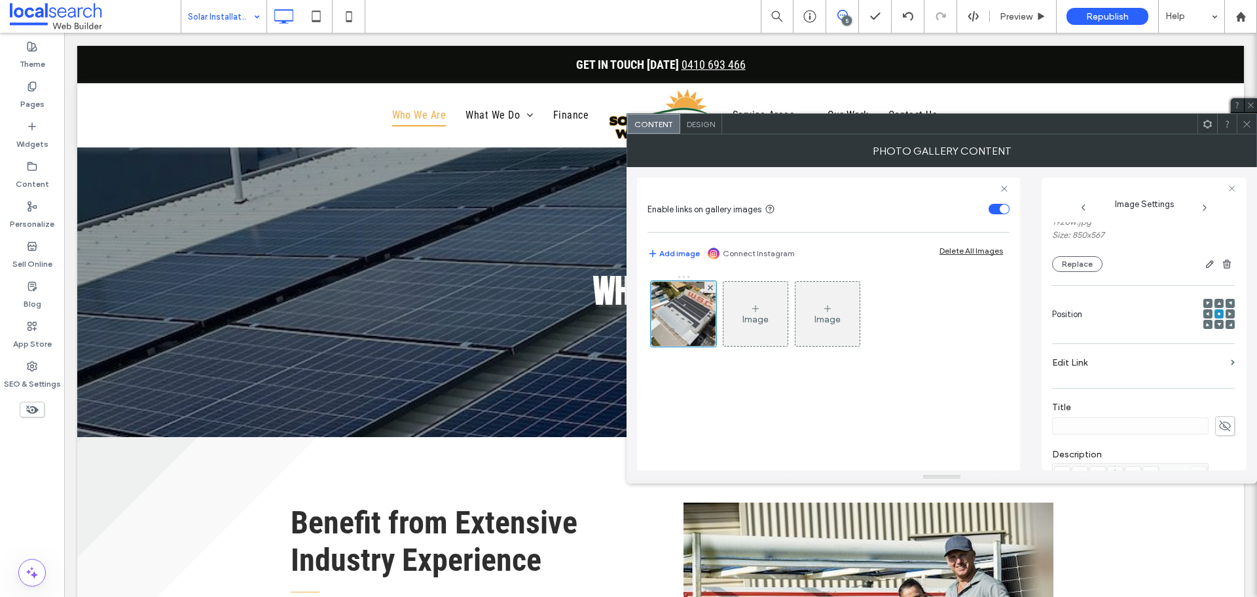
scroll to position [0, 0]
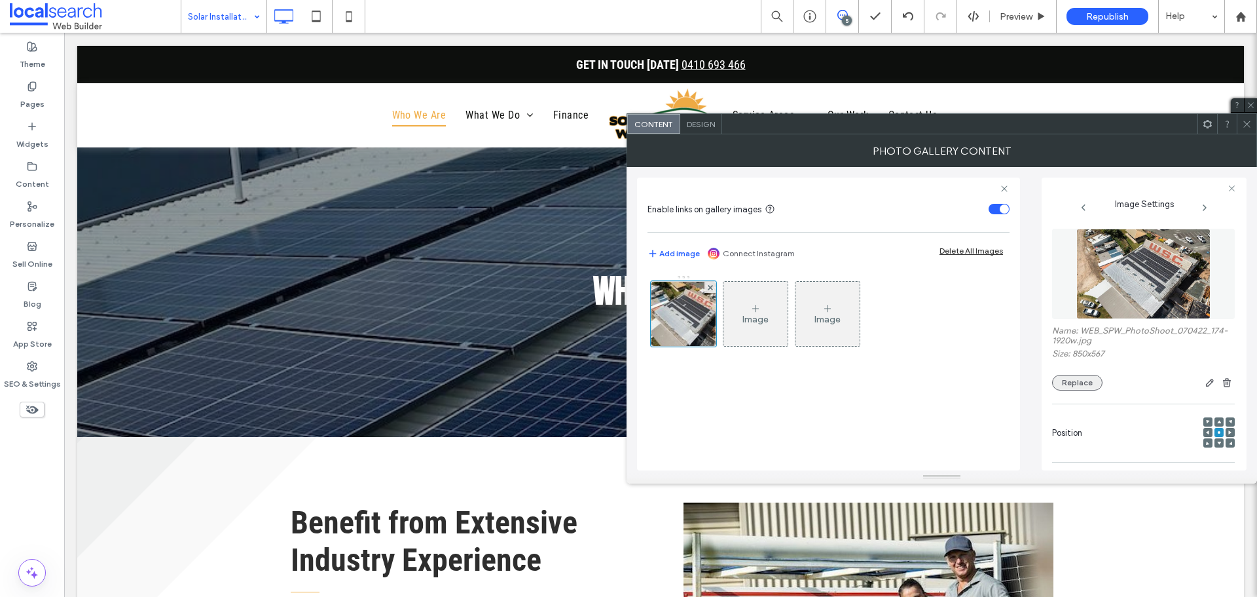
click at [1080, 388] on button "Replace" at bounding box center [1077, 383] width 50 height 16
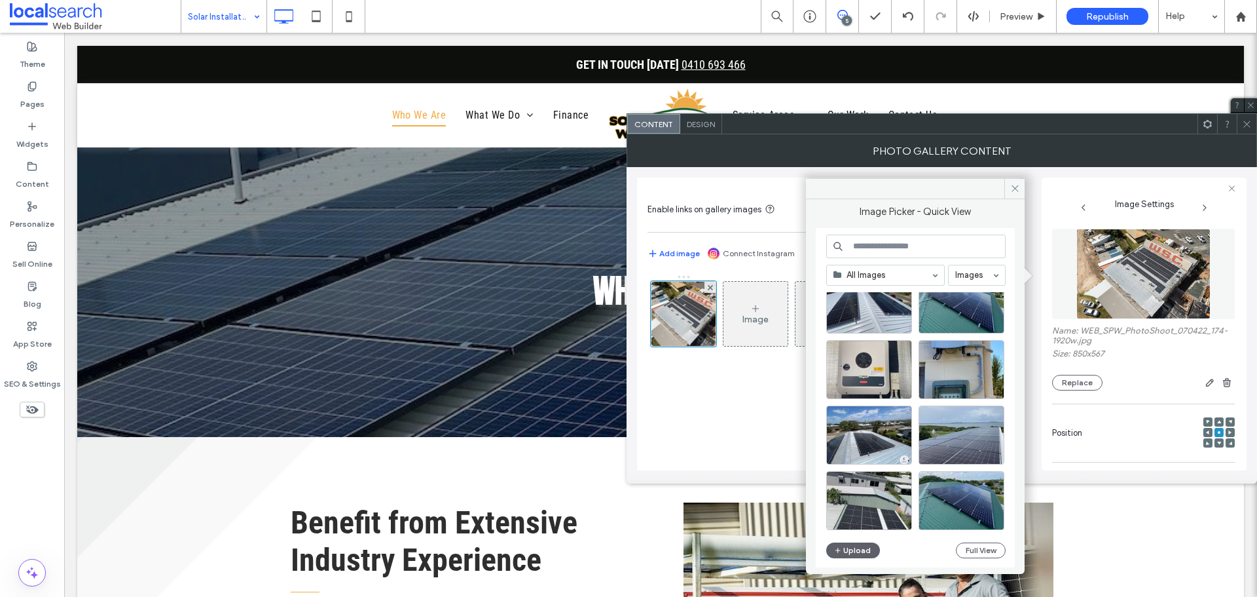
scroll to position [562, 0]
click at [895, 369] on div "Select" at bounding box center [869, 368] width 86 height 59
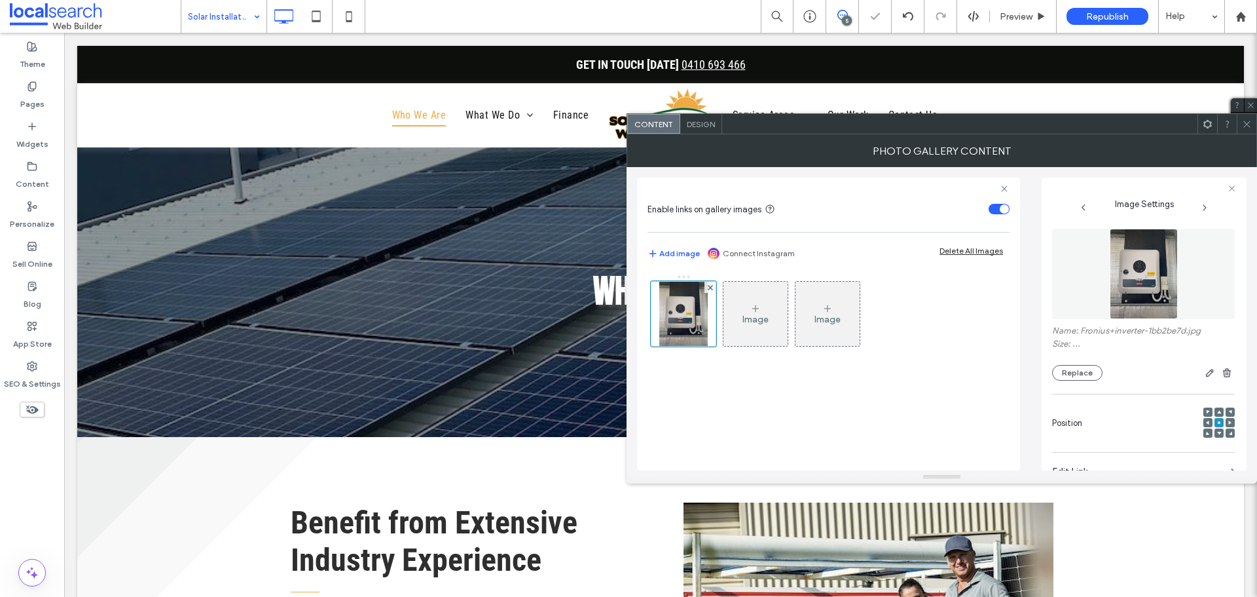
drag, startPoint x: 1245, startPoint y: 125, endPoint x: 1016, endPoint y: 198, distance: 240.6
click at [1244, 125] on icon at bounding box center [1247, 124] width 10 height 10
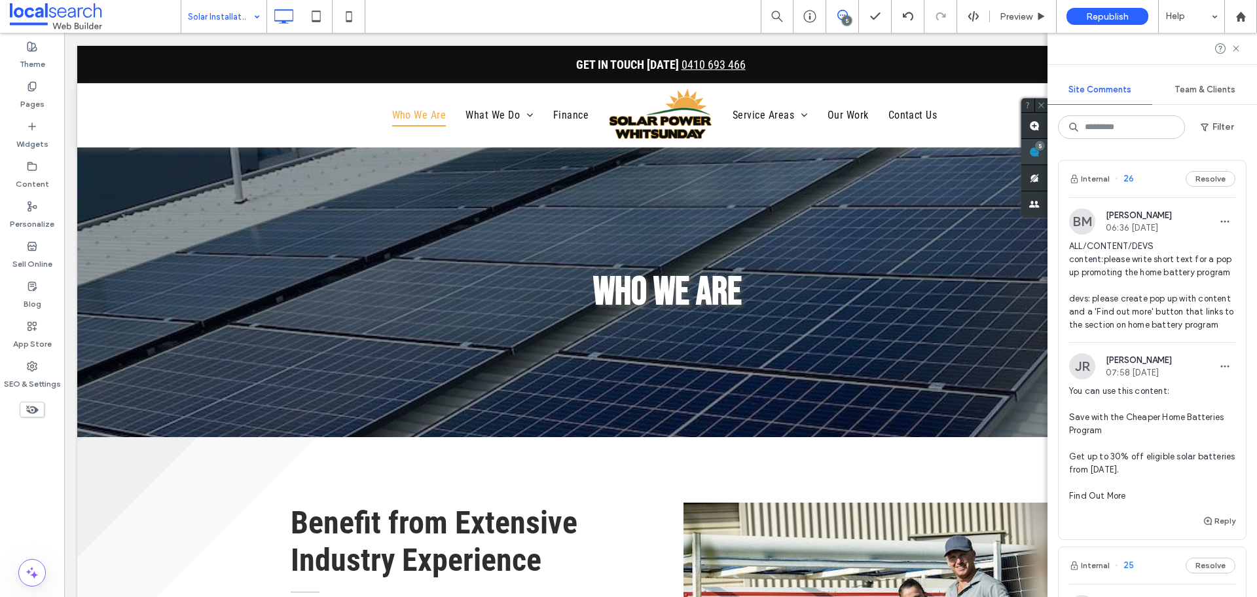
click at [1045, 149] on div "5" at bounding box center [1040, 146] width 10 height 10
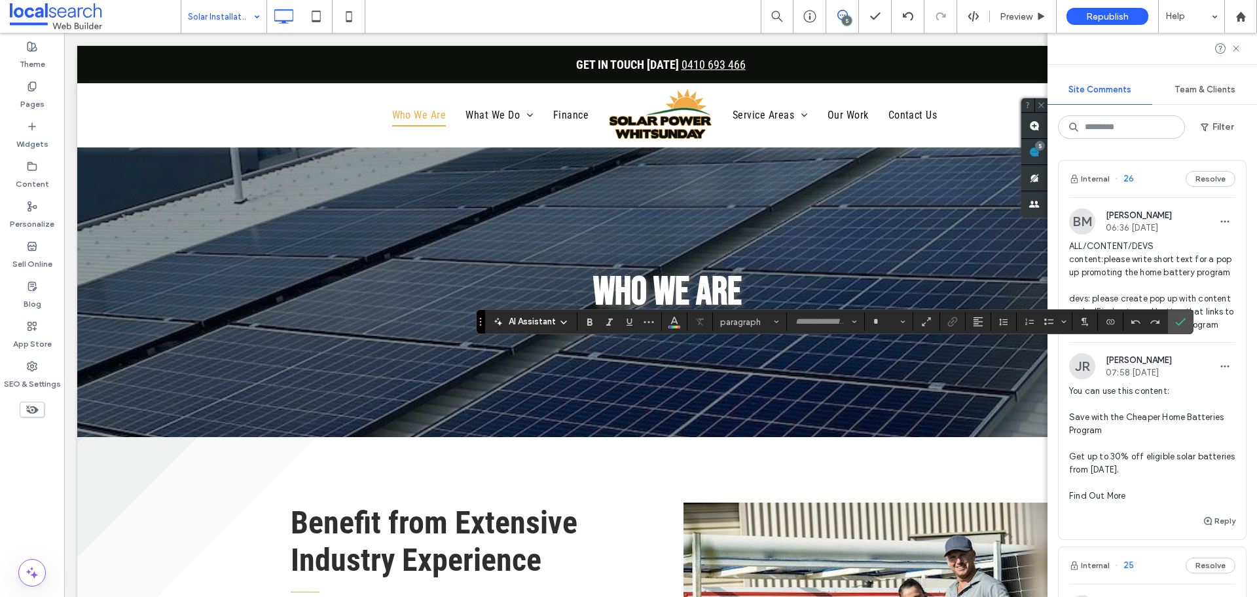
type input "**********"
type input "**"
click at [1181, 326] on icon "Confirm" at bounding box center [1180, 321] width 10 height 10
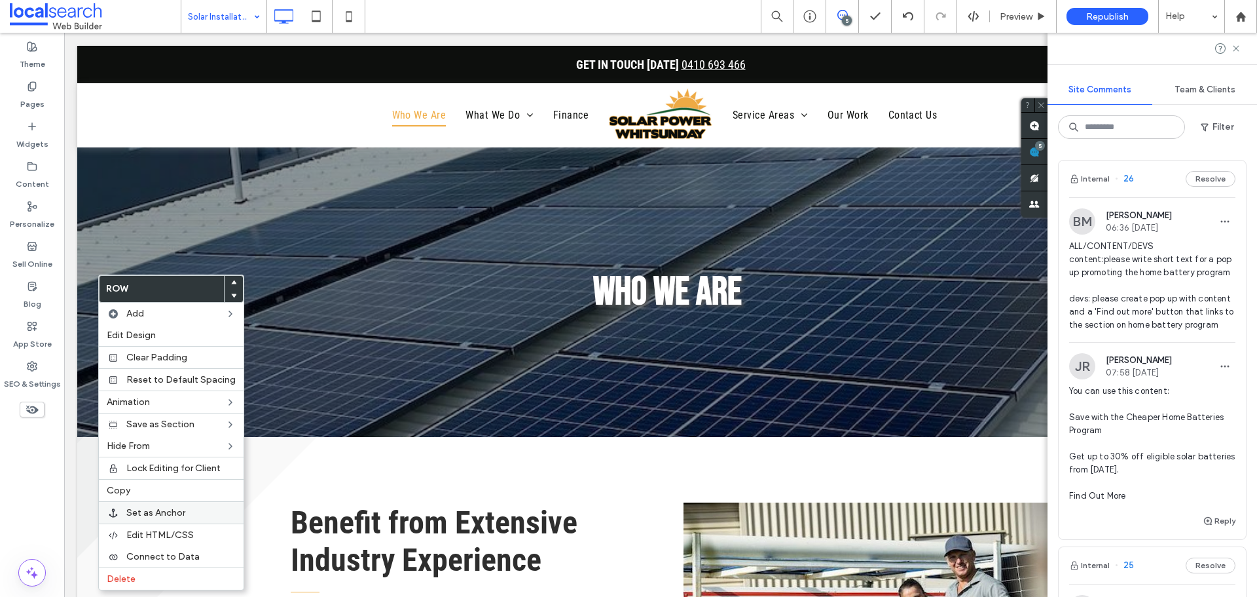
click at [179, 517] on span "Set as Anchor" at bounding box center [155, 512] width 59 height 11
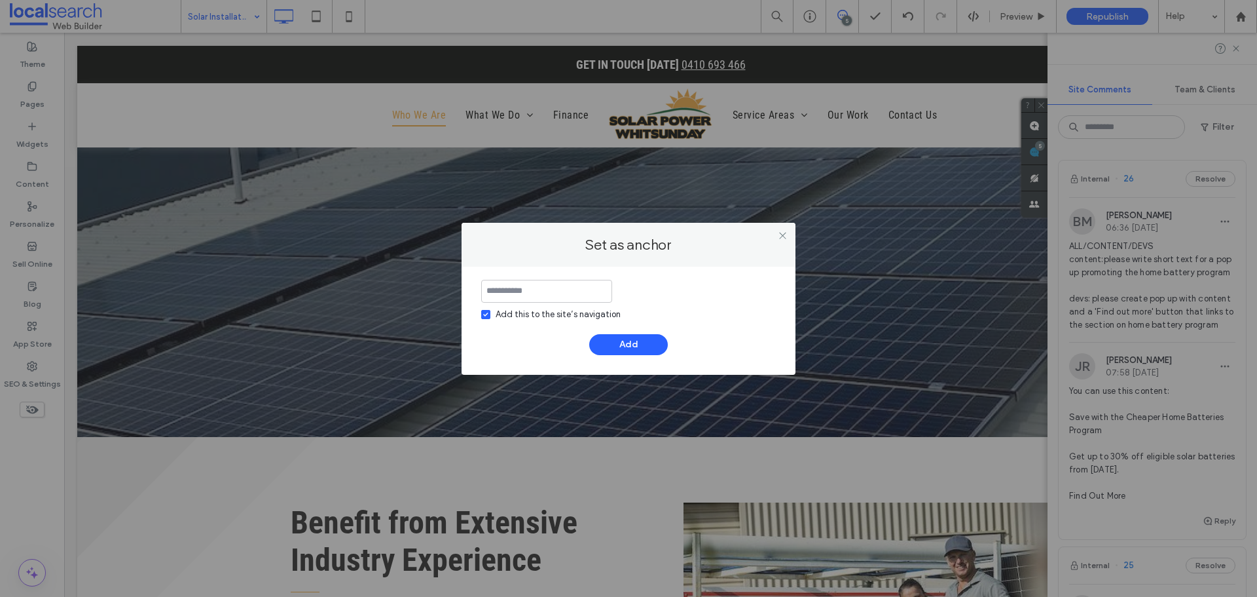
click at [505, 290] on input at bounding box center [546, 291] width 131 height 23
type input "**********"
click at [492, 314] on label "Add this to the site’s navigation" at bounding box center [550, 314] width 139 height 13
click at [640, 346] on button "Add" at bounding box center [628, 344] width 79 height 21
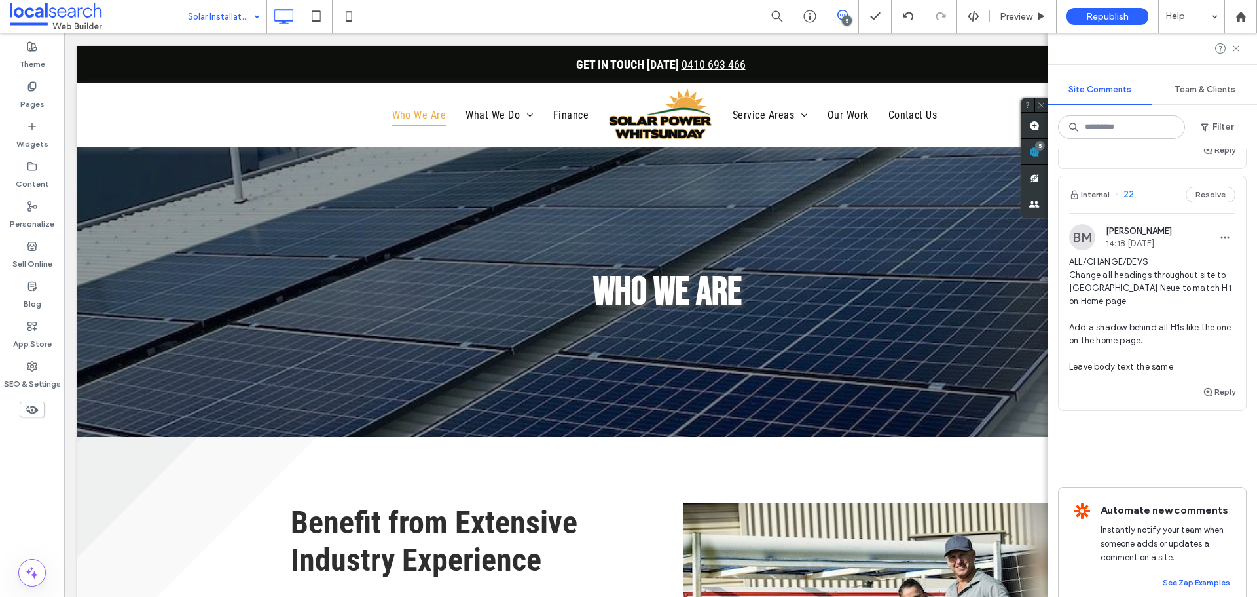
scroll to position [1506, 0]
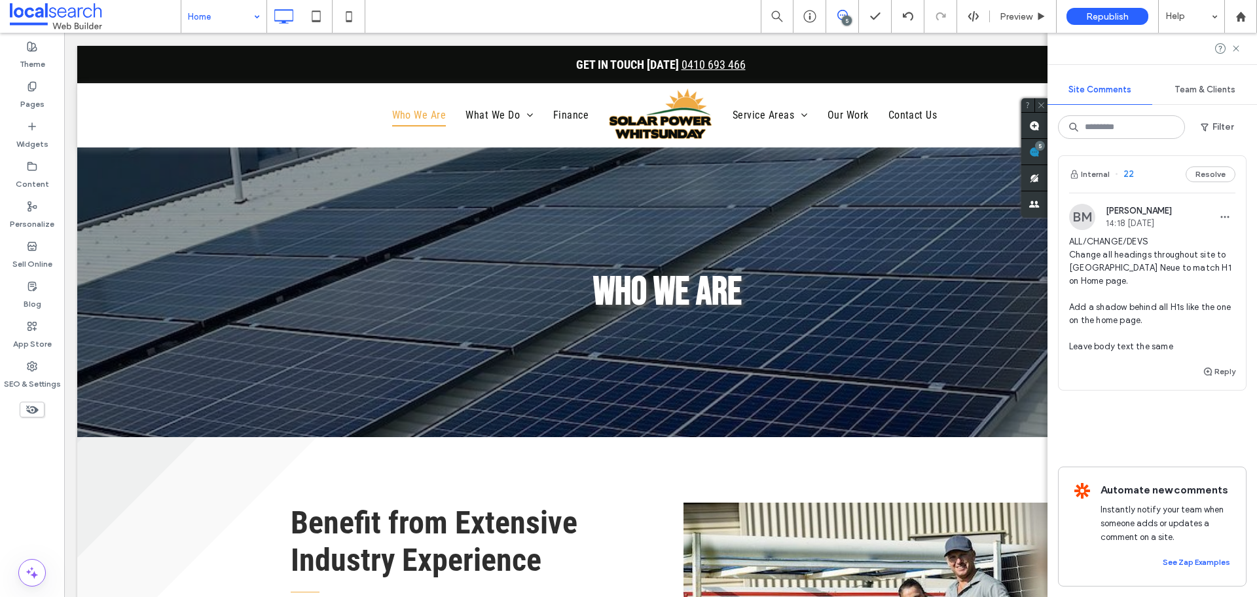
click at [238, 25] on div at bounding box center [628, 298] width 1257 height 597
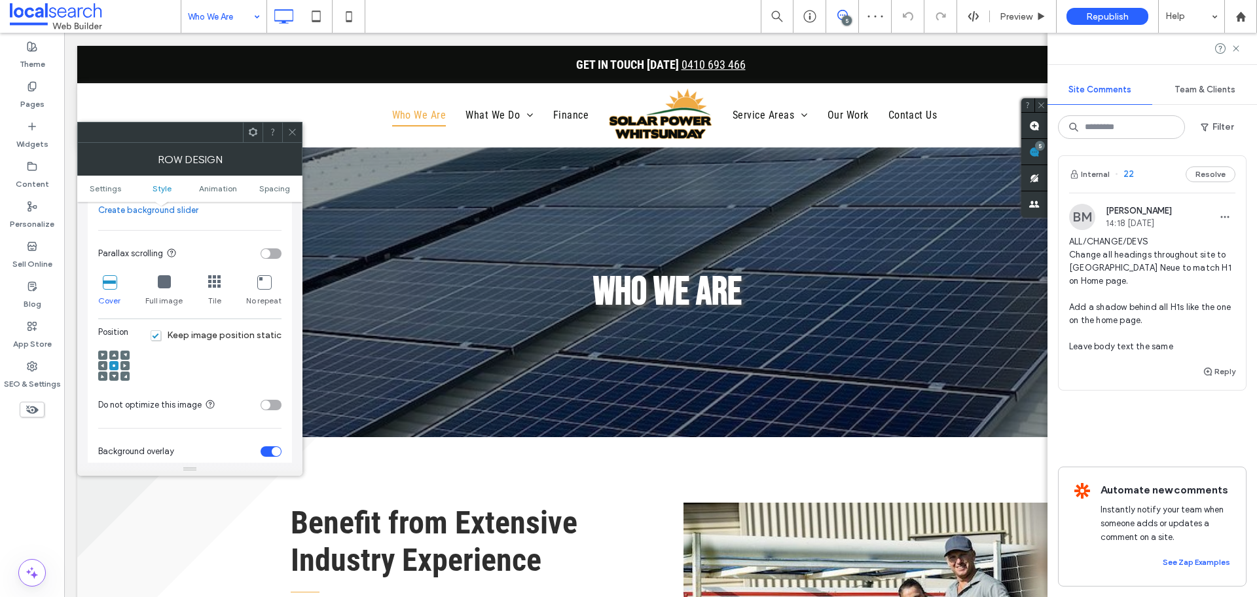
scroll to position [458, 0]
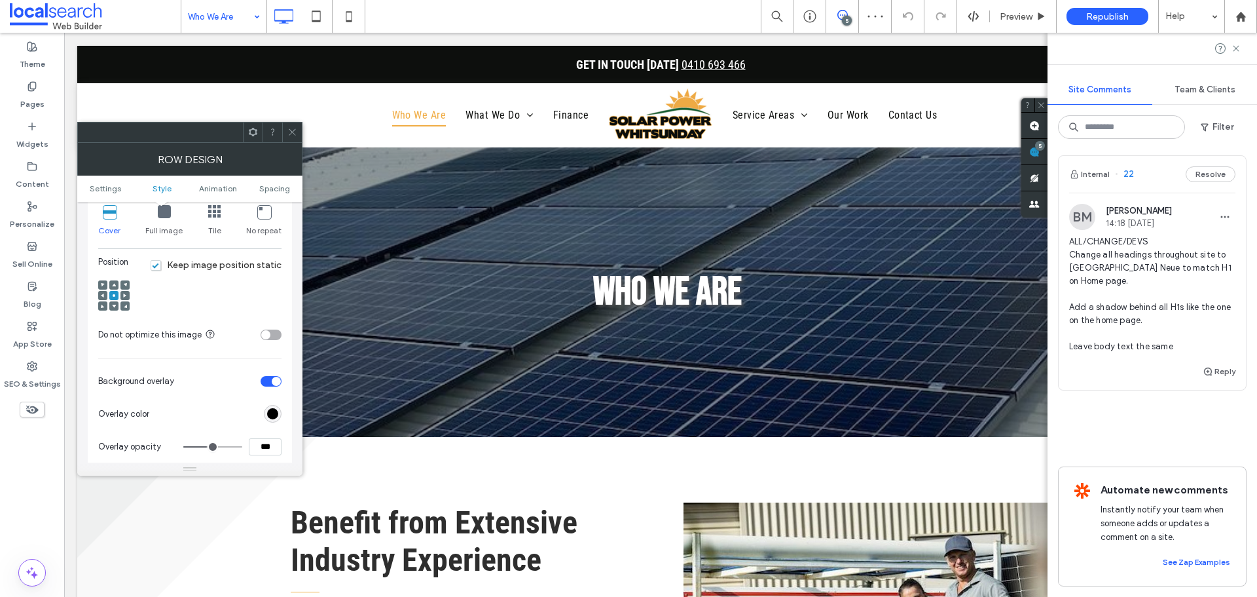
click at [275, 385] on div "toggle" at bounding box center [276, 380] width 9 height 9
click at [276, 379] on div "toggle" at bounding box center [271, 381] width 21 height 10
click at [276, 379] on div "toggle" at bounding box center [276, 380] width 9 height 9
click at [276, 379] on div "toggle" at bounding box center [271, 381] width 21 height 10
click at [276, 379] on div "toggle" at bounding box center [276, 380] width 9 height 9
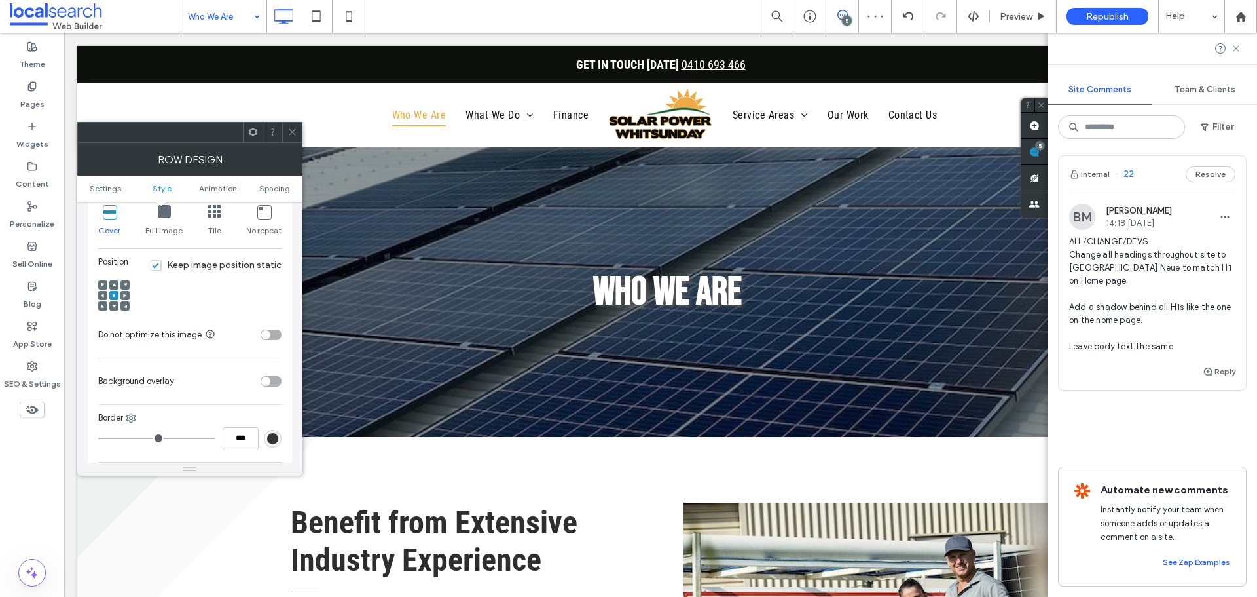
click at [276, 379] on div "toggle" at bounding box center [271, 381] width 21 height 10
click at [276, 379] on div "toggle" at bounding box center [276, 380] width 9 height 9
click at [272, 379] on div "toggle" at bounding box center [271, 381] width 21 height 10
click at [299, 128] on div at bounding box center [292, 132] width 20 height 20
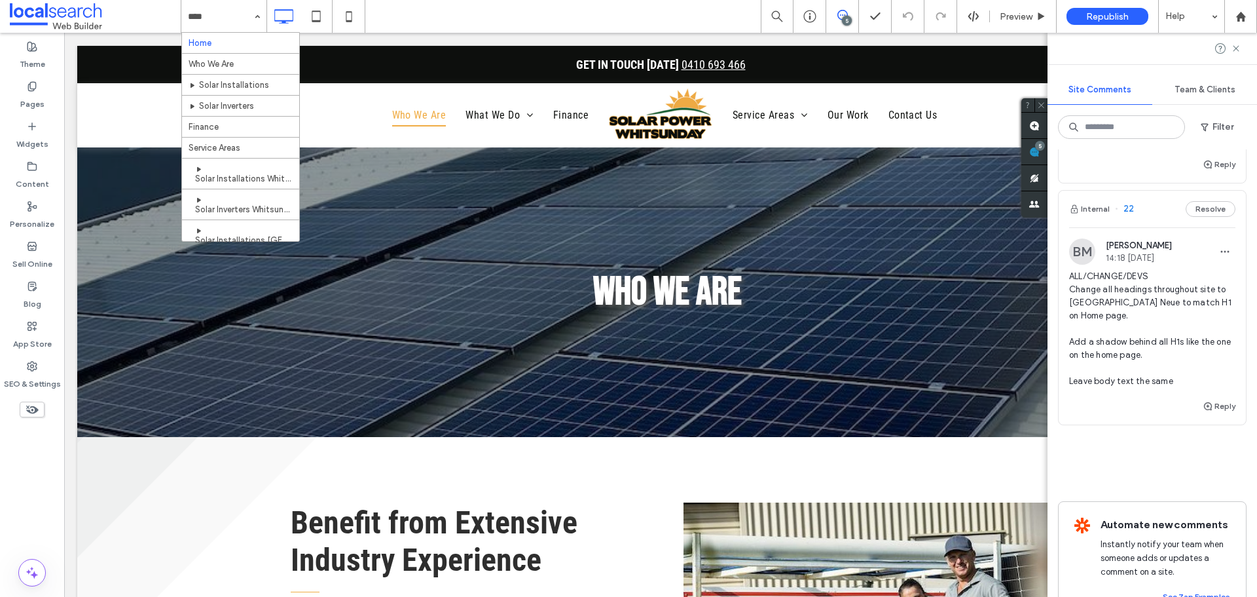
scroll to position [1571, 0]
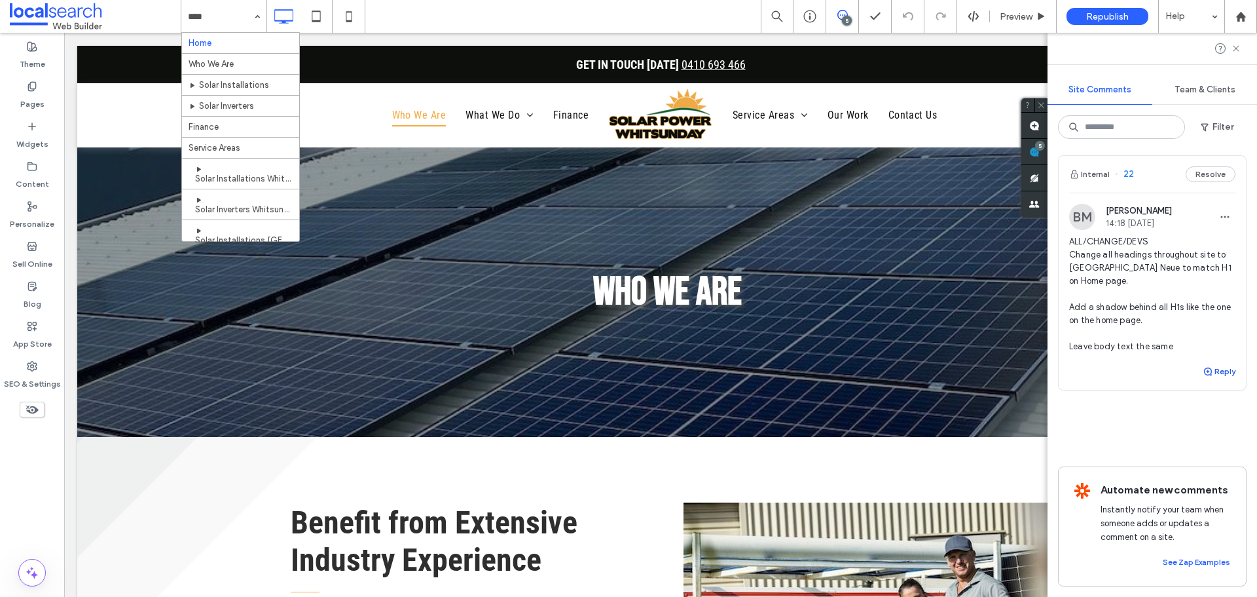
click at [1213, 379] on button "Reply" at bounding box center [1219, 371] width 33 height 16
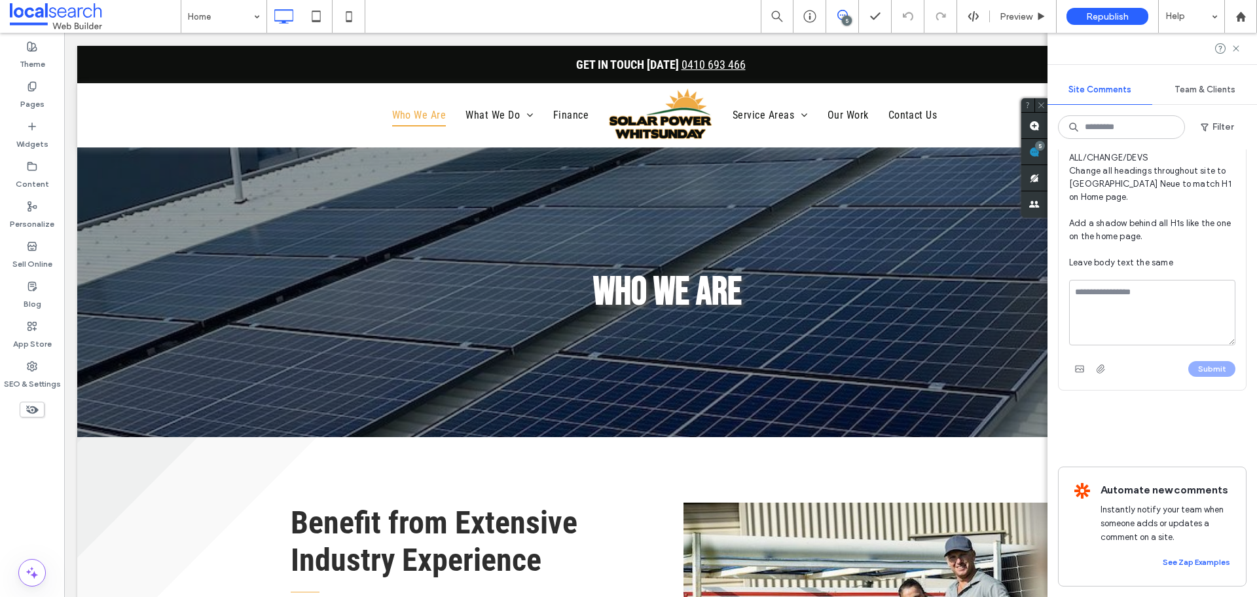
click at [1112, 345] on textarea at bounding box center [1152, 312] width 166 height 65
click at [1162, 345] on textarea "**********" at bounding box center [1147, 312] width 156 height 65
click at [1128, 345] on textarea "**********" at bounding box center [1147, 312] width 156 height 65
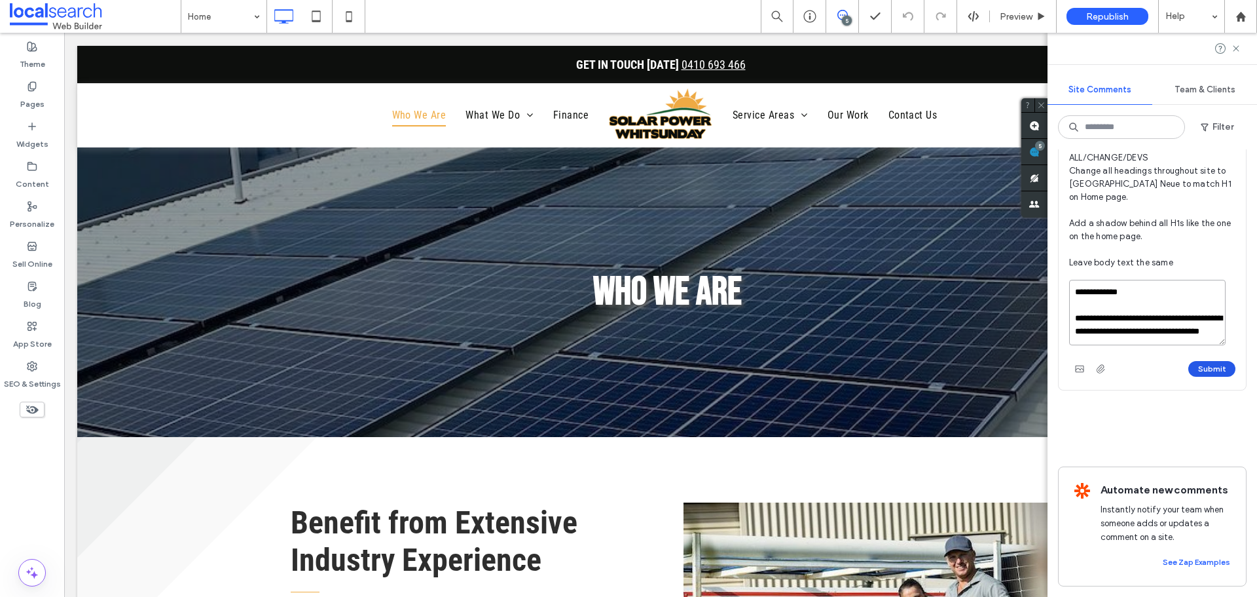
type textarea "**********"
click at [1200, 376] on button "Submit" at bounding box center [1211, 369] width 47 height 16
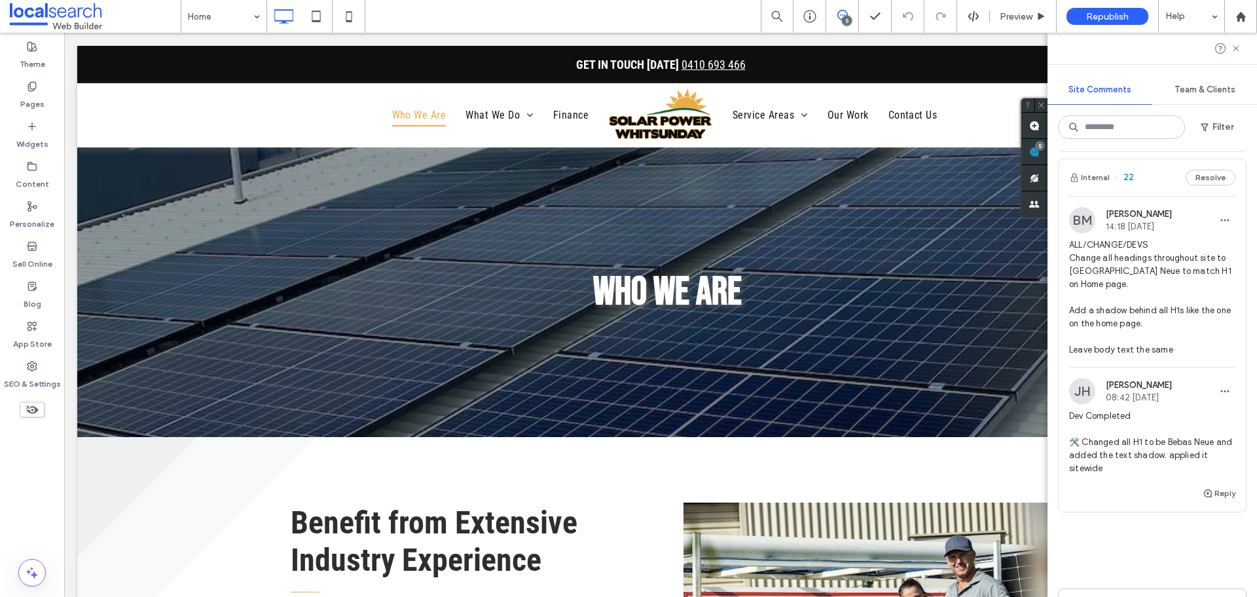
scroll to position [1375, 0]
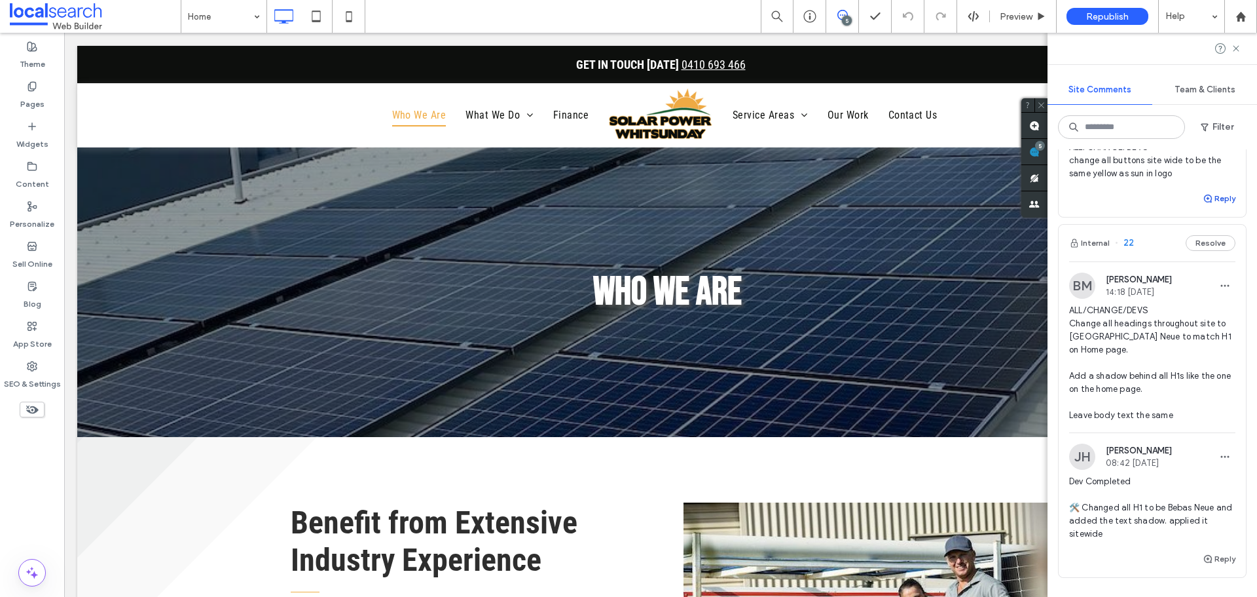
click at [1211, 206] on button "Reply" at bounding box center [1219, 199] width 33 height 16
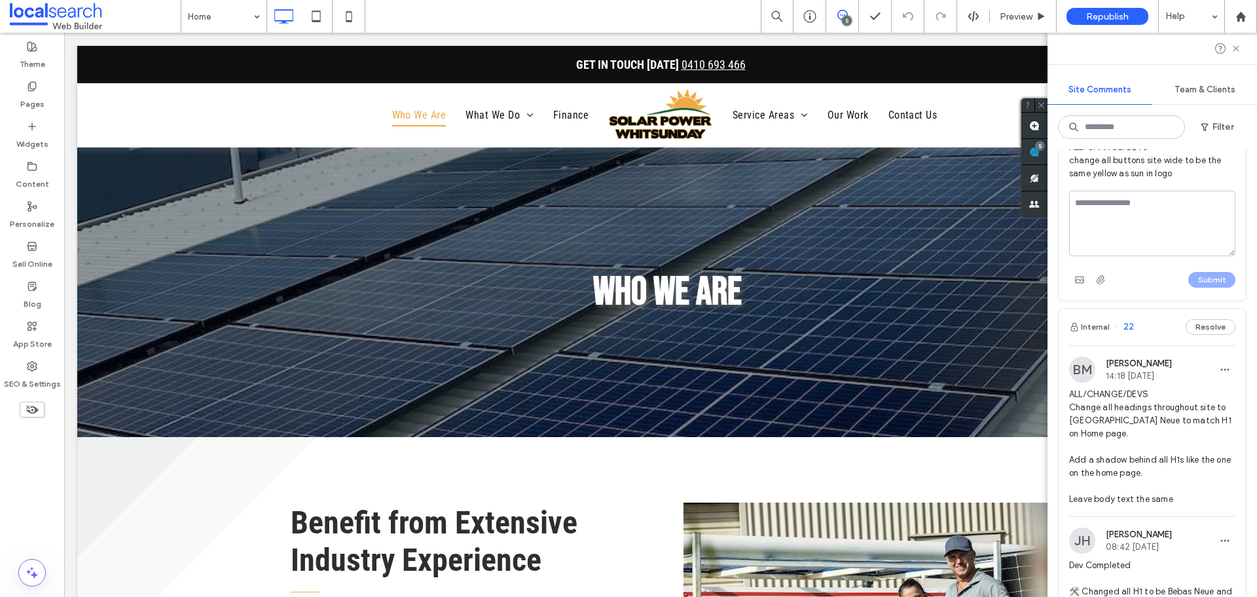
click at [1117, 256] on textarea at bounding box center [1152, 223] width 166 height 65
click at [1187, 256] on textarea "**********" at bounding box center [1147, 223] width 156 height 65
click at [1167, 256] on textarea "**********" at bounding box center [1147, 223] width 156 height 65
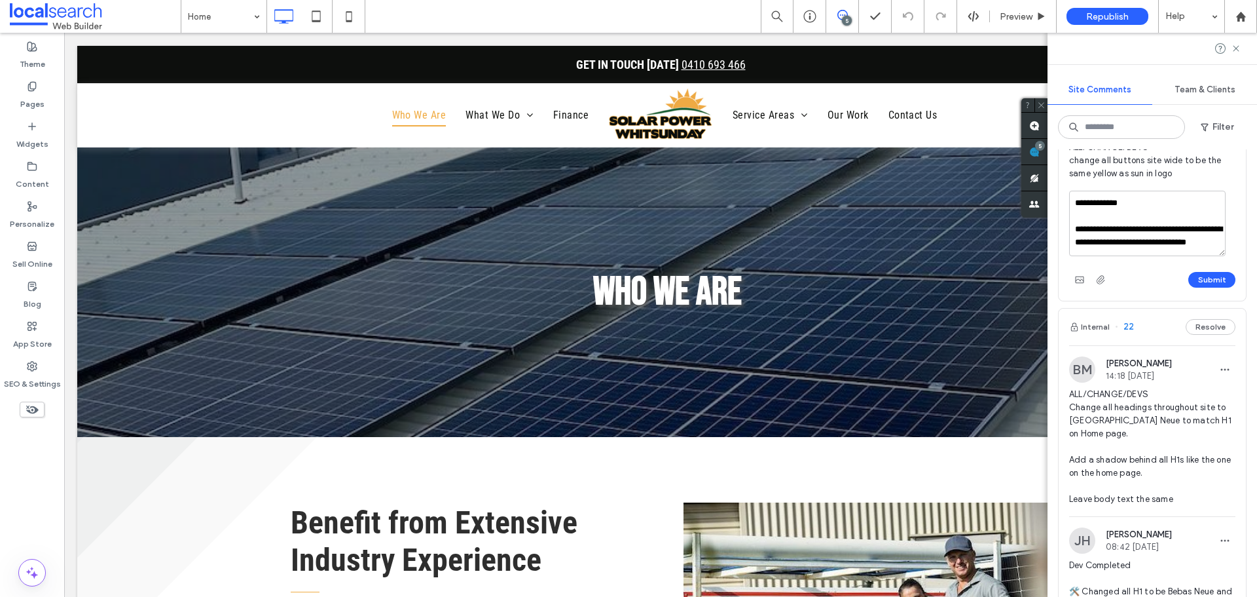
click at [1172, 256] on textarea "**********" at bounding box center [1147, 223] width 156 height 65
click at [36, 50] on use at bounding box center [32, 46] width 9 height 9
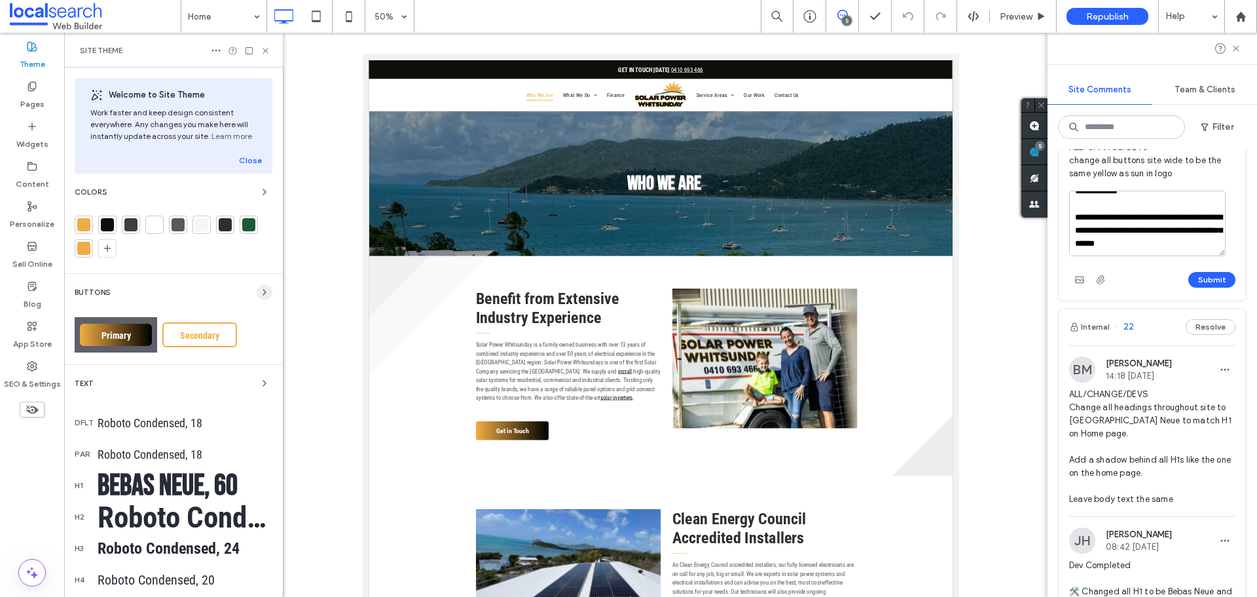
click at [259, 295] on icon "button" at bounding box center [264, 292] width 10 height 10
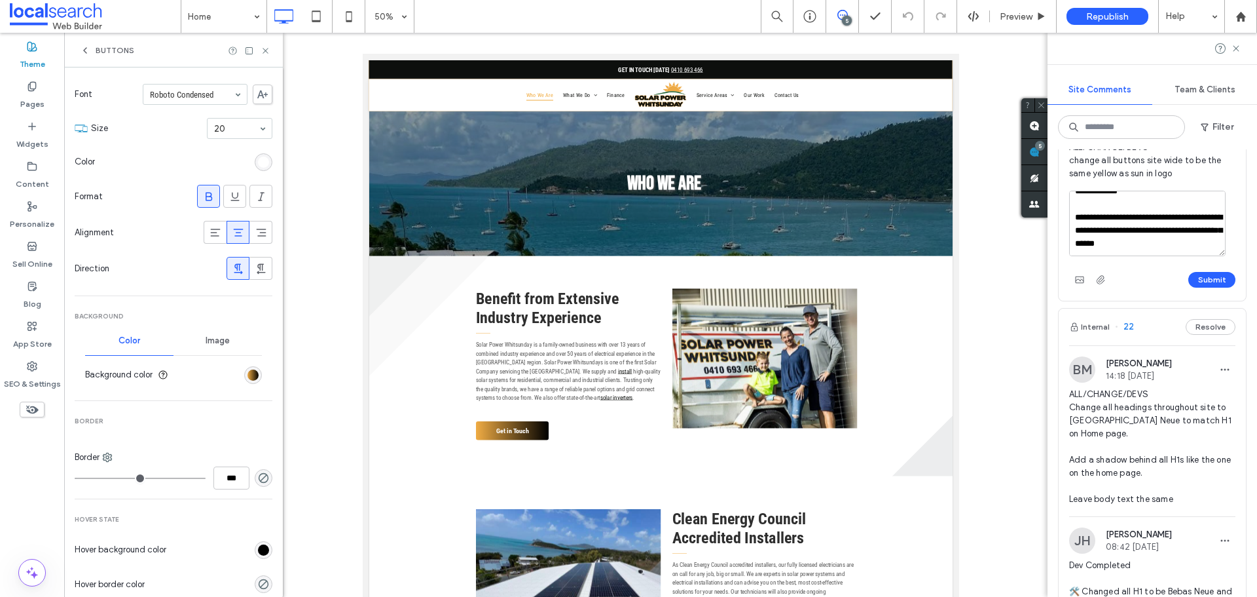
scroll to position [196, 0]
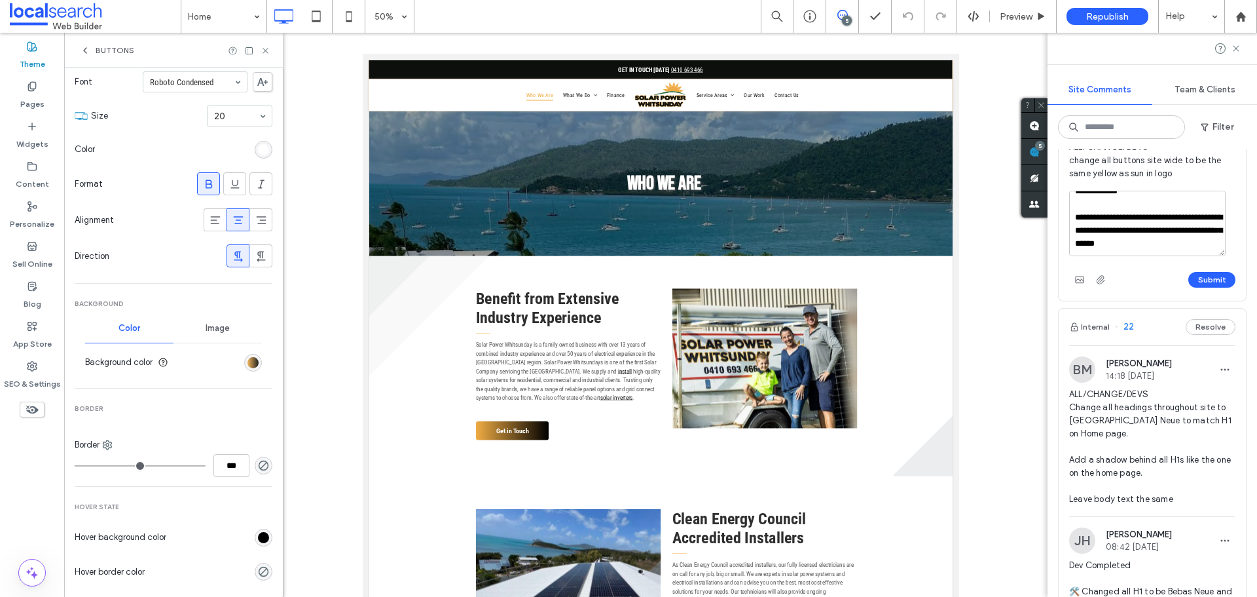
click at [248, 363] on div "linear-gradient(90deg, rgb(240, 172, 68) 0%, rgb(0, 0, 0) 100%)" at bounding box center [253, 362] width 11 height 11
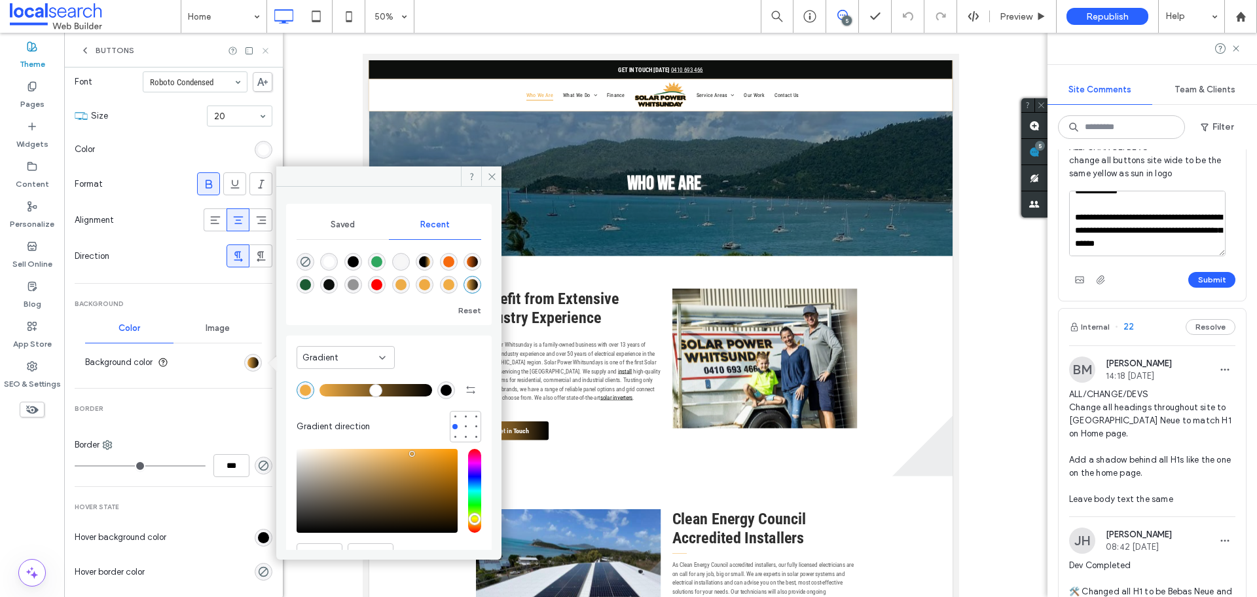
click at [265, 50] on icon at bounding box center [266, 51] width 10 height 10
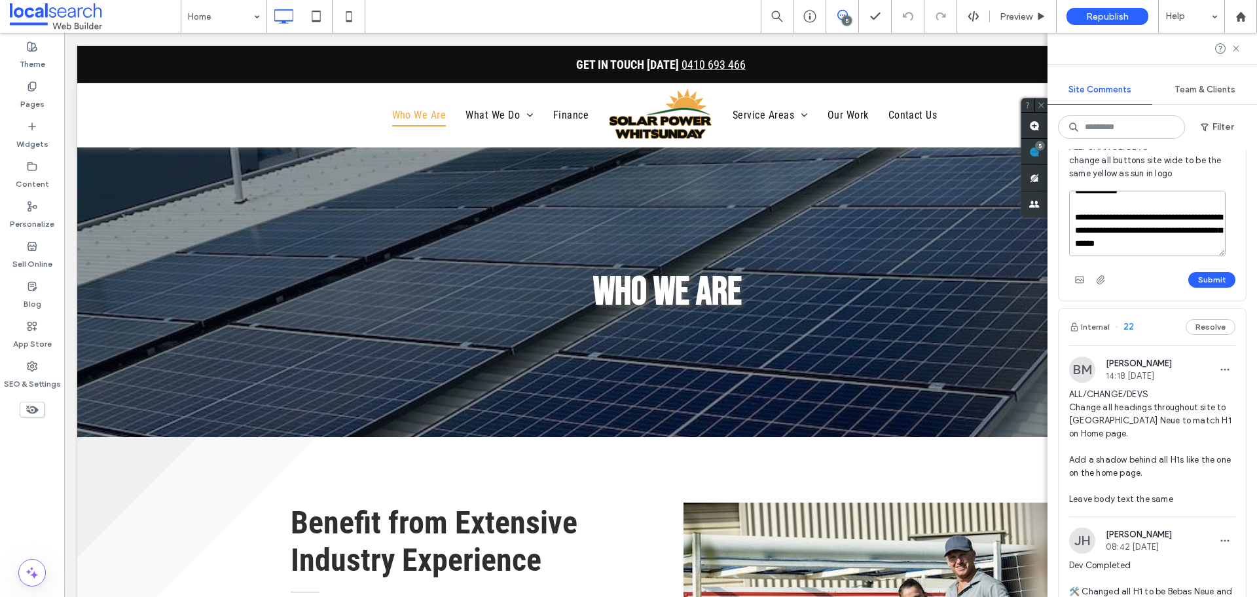
click at [1206, 256] on textarea "**********" at bounding box center [1147, 223] width 156 height 65
type textarea "**********"
click at [1202, 287] on button "Submit" at bounding box center [1211, 280] width 47 height 16
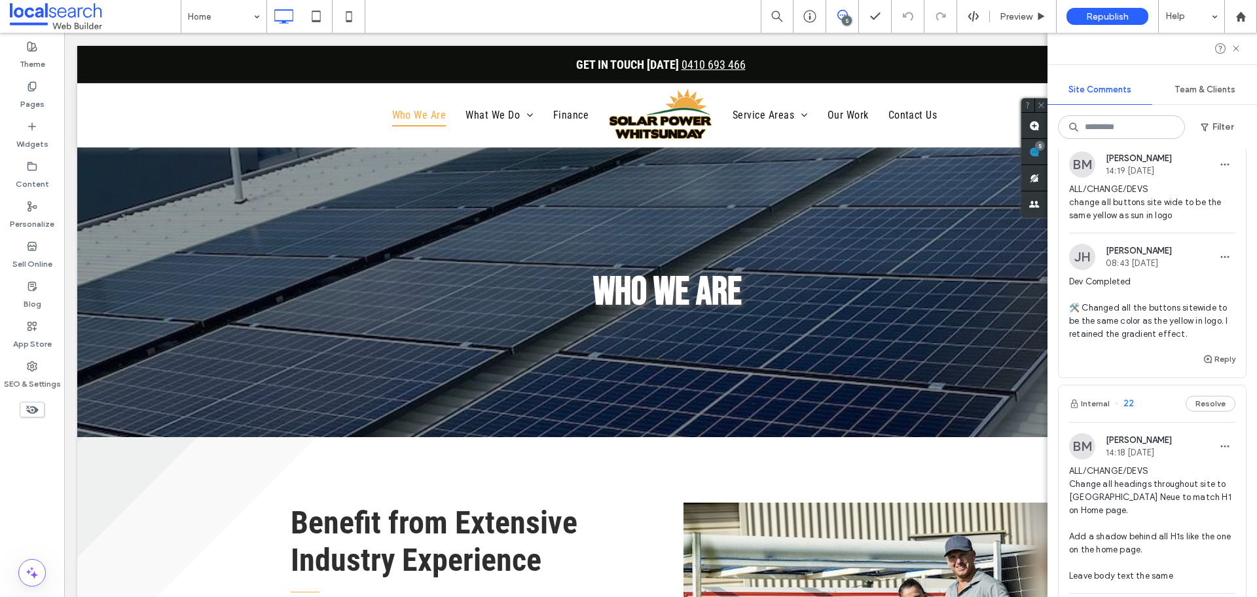
scroll to position [1244, 0]
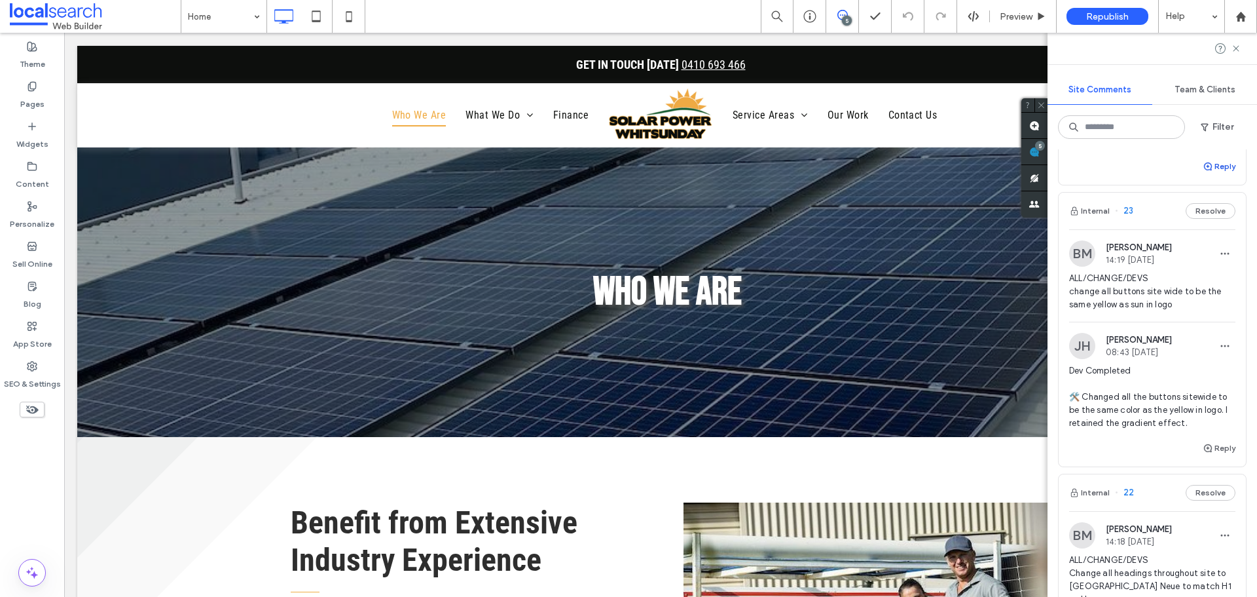
click at [1205, 174] on button "Reply" at bounding box center [1219, 166] width 33 height 16
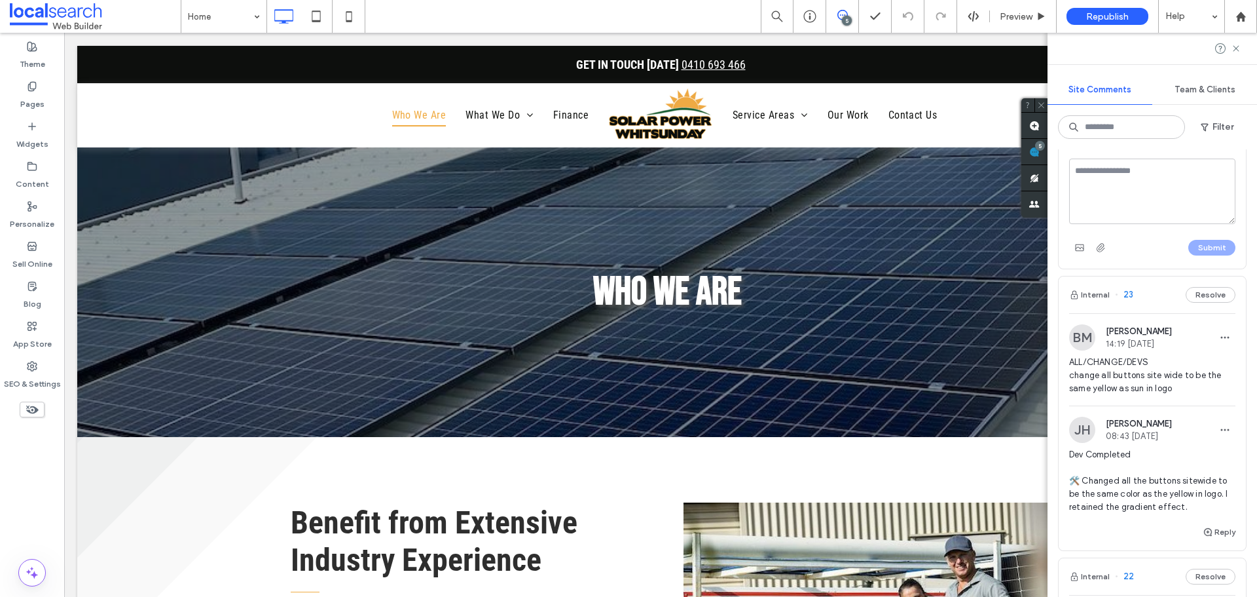
click at [1131, 224] on textarea at bounding box center [1152, 190] width 166 height 65
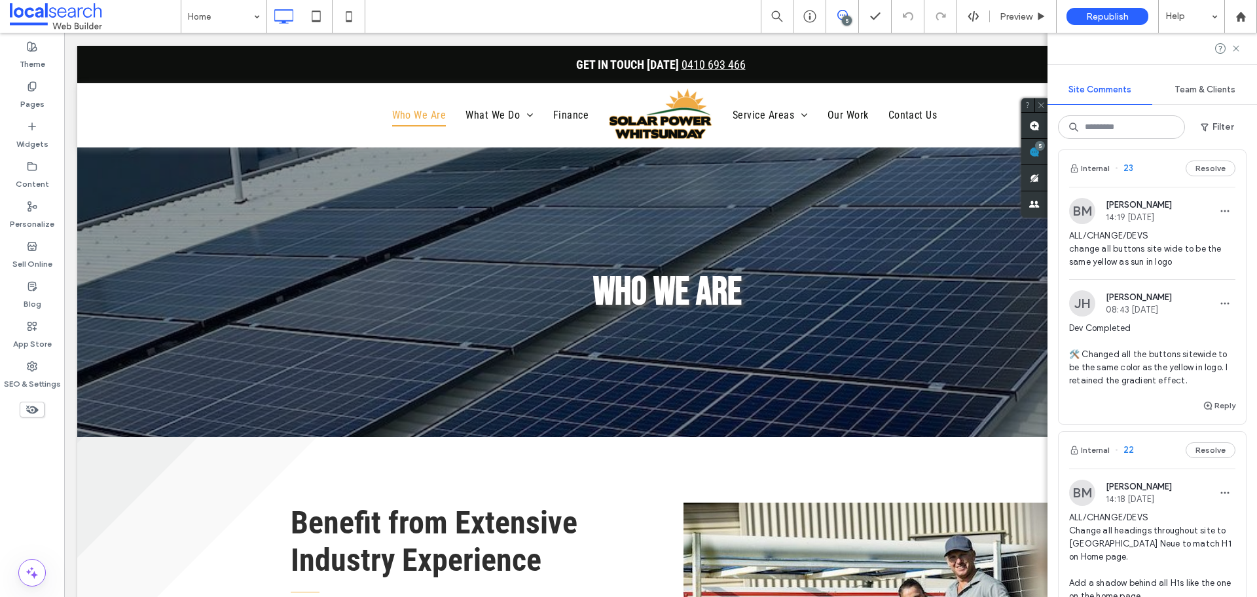
scroll to position [1375, 0]
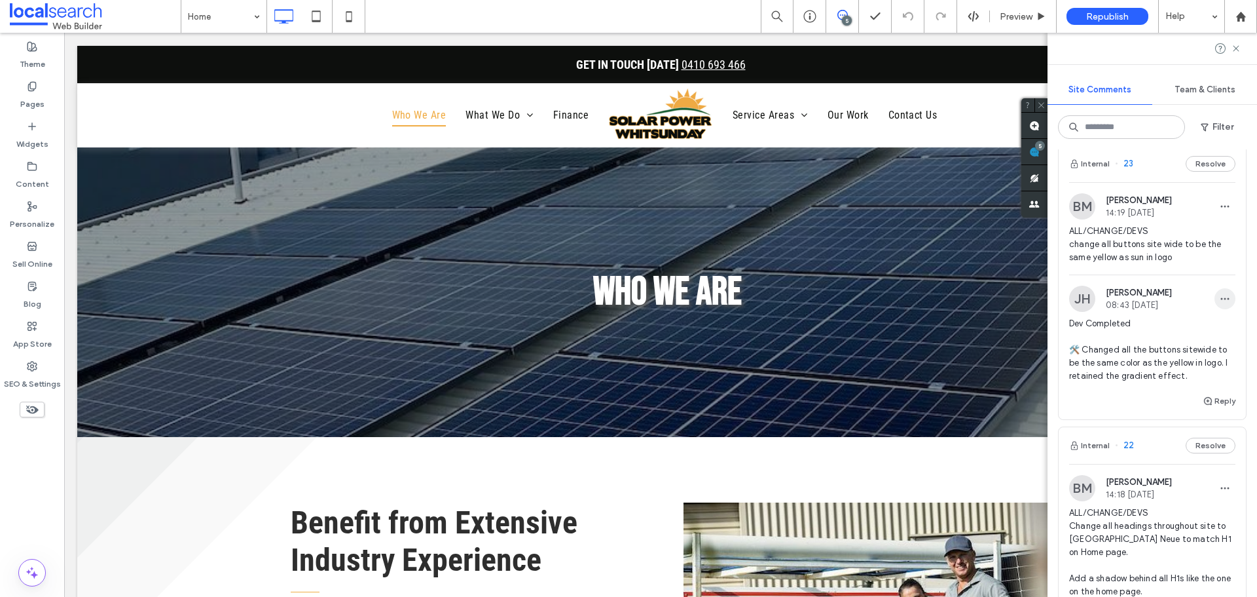
type textarea "**********"
click at [1221, 300] on use "button" at bounding box center [1225, 299] width 9 height 2
click at [1163, 513] on div "Edit" at bounding box center [1167, 516] width 117 height 25
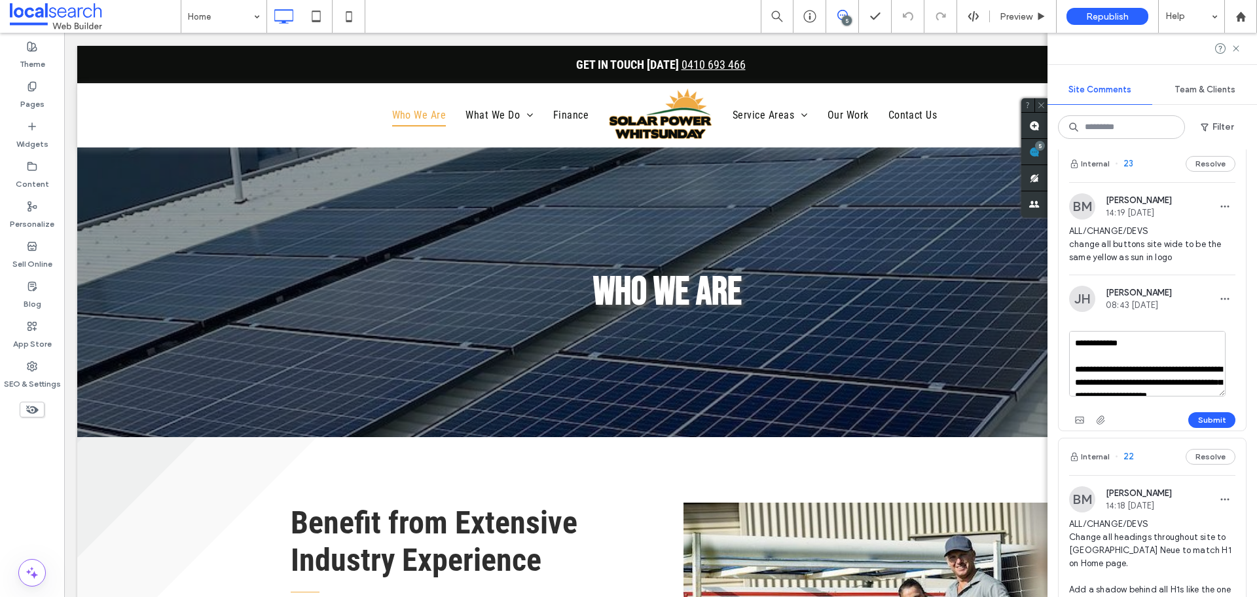
click at [1186, 396] on textarea "**********" at bounding box center [1147, 363] width 156 height 65
type textarea "**********"
click at [1203, 430] on div "Submit" at bounding box center [1152, 419] width 166 height 21
click at [1204, 428] on button "Submit" at bounding box center [1211, 420] width 47 height 16
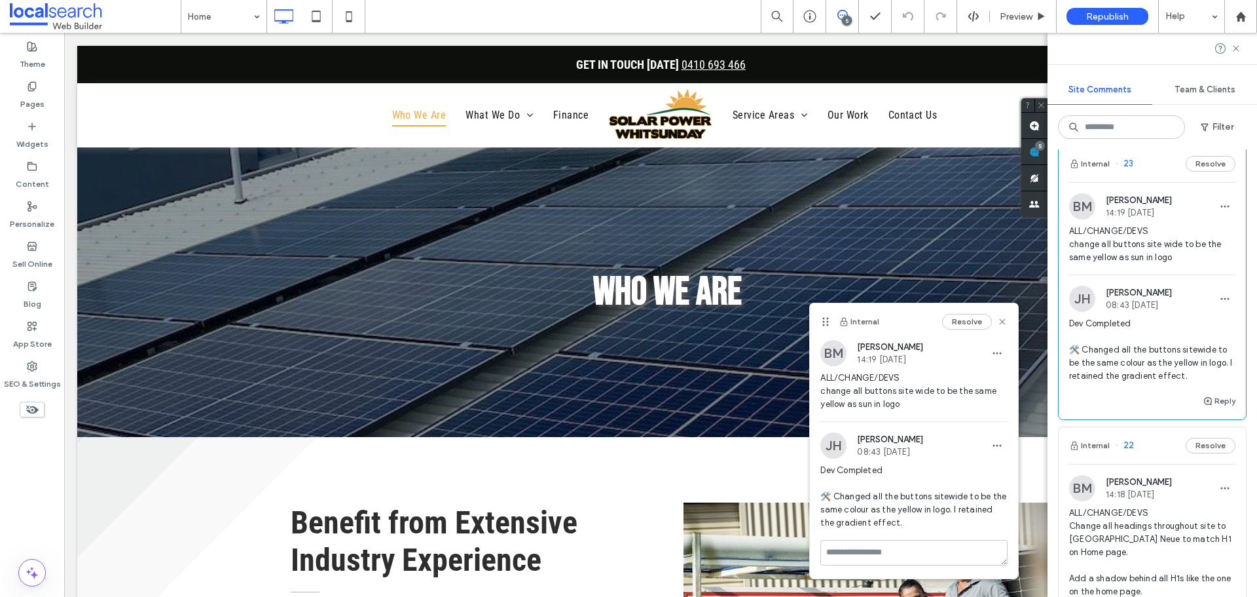
click at [1206, 93] on textarea "**********" at bounding box center [1147, 60] width 156 height 65
type textarea "**********"
click at [1206, 124] on button "Submit" at bounding box center [1211, 117] width 47 height 16
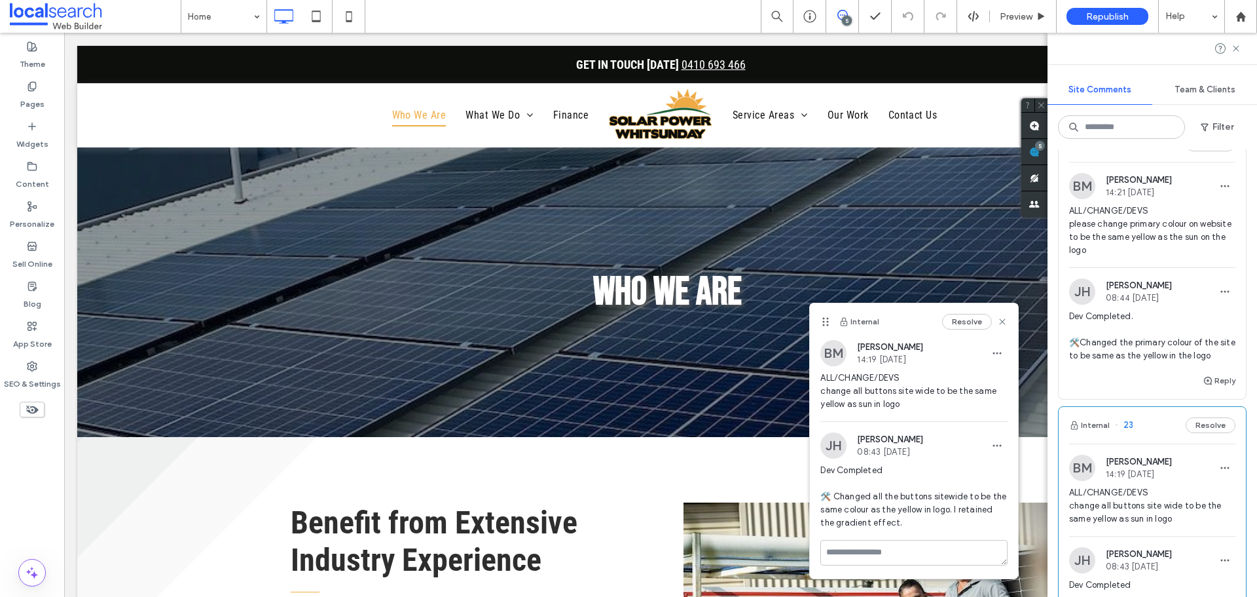
scroll to position [1113, 0]
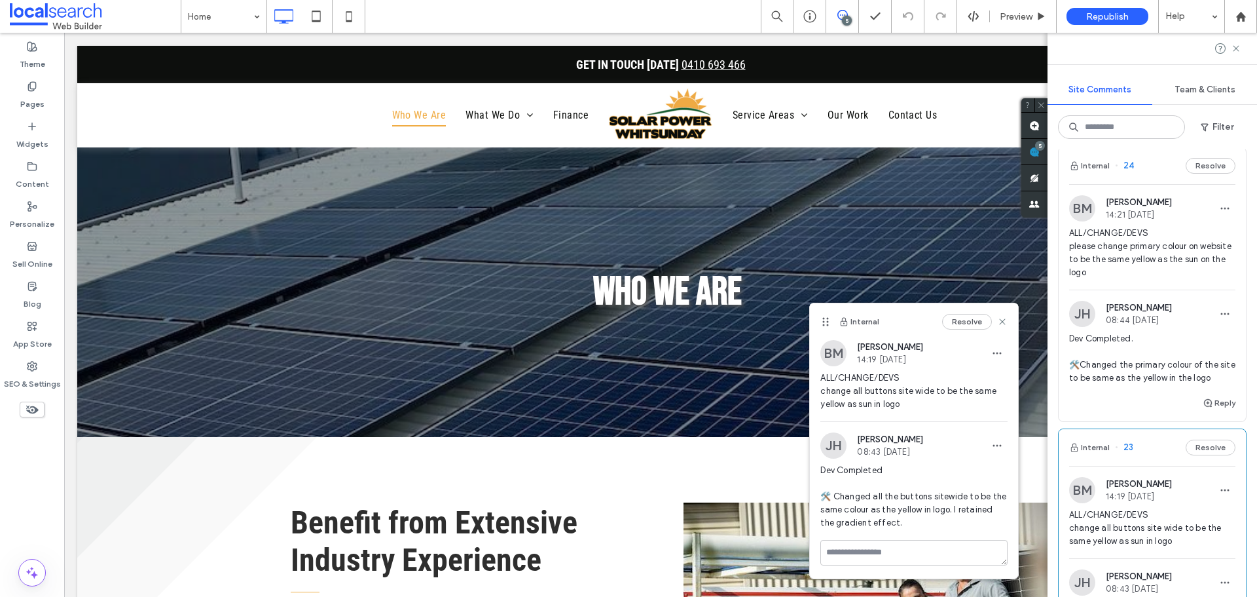
click at [1209, 129] on button "Reply" at bounding box center [1219, 121] width 33 height 16
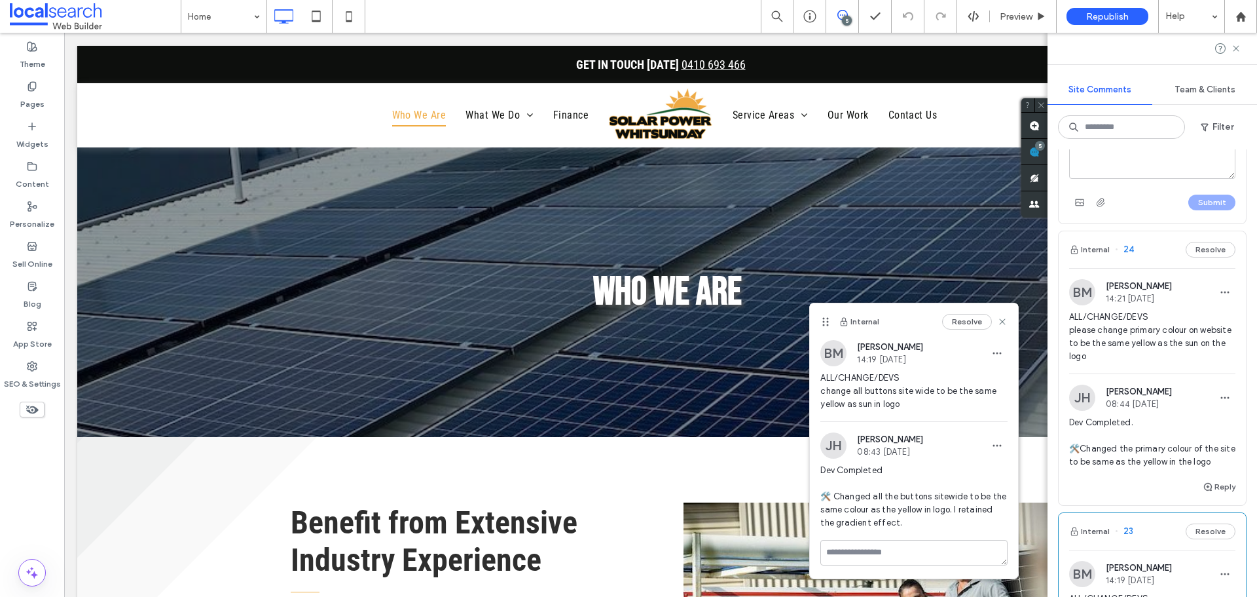
click at [1147, 179] on textarea at bounding box center [1152, 145] width 166 height 65
type textarea "**********"
click at [1196, 213] on div "Submit" at bounding box center [1152, 202] width 166 height 21
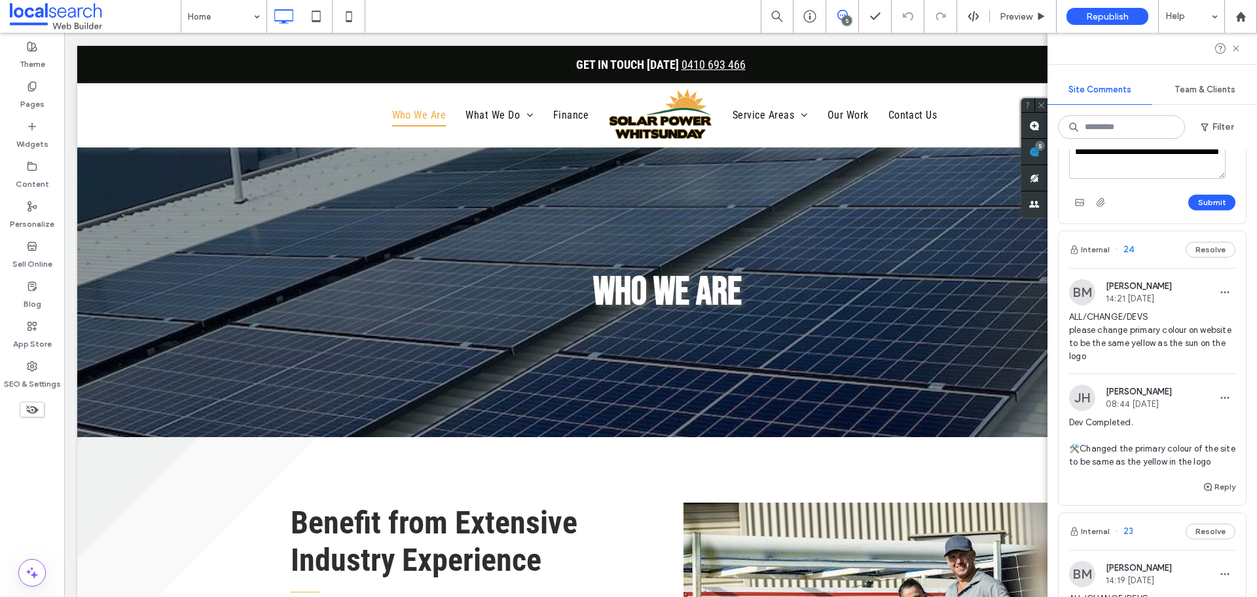
click at [1197, 388] on div at bounding box center [628, 298] width 1257 height 597
click at [1201, 386] on div "**********" at bounding box center [1153, 372] width 210 height 447
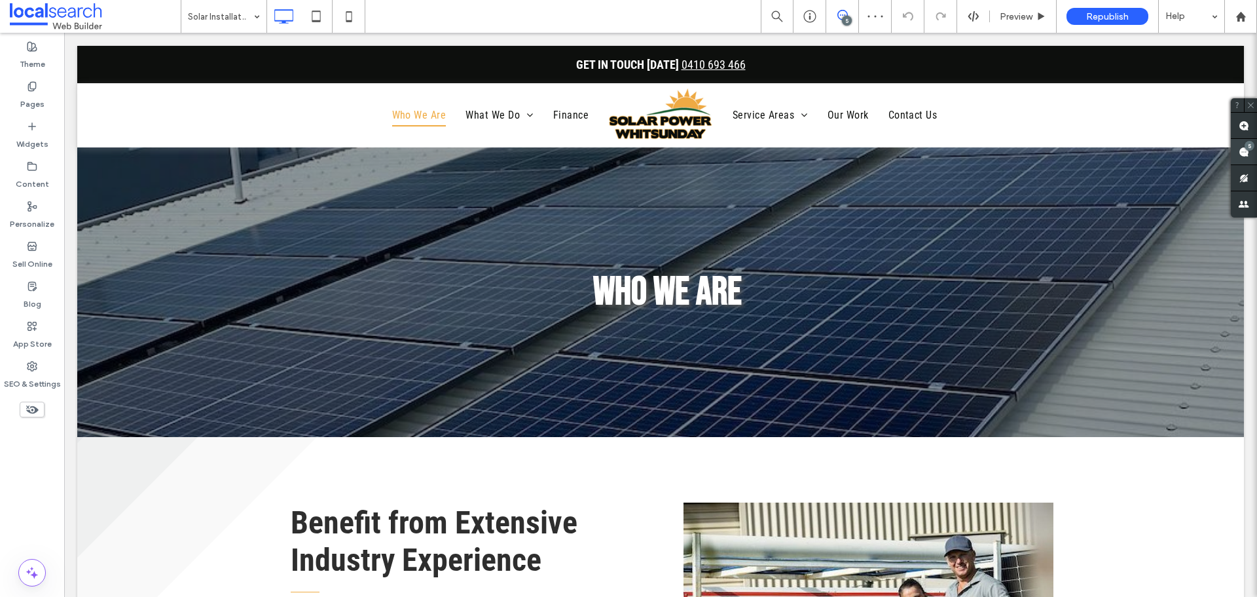
click at [1253, 152] on span at bounding box center [1244, 152] width 26 height 26
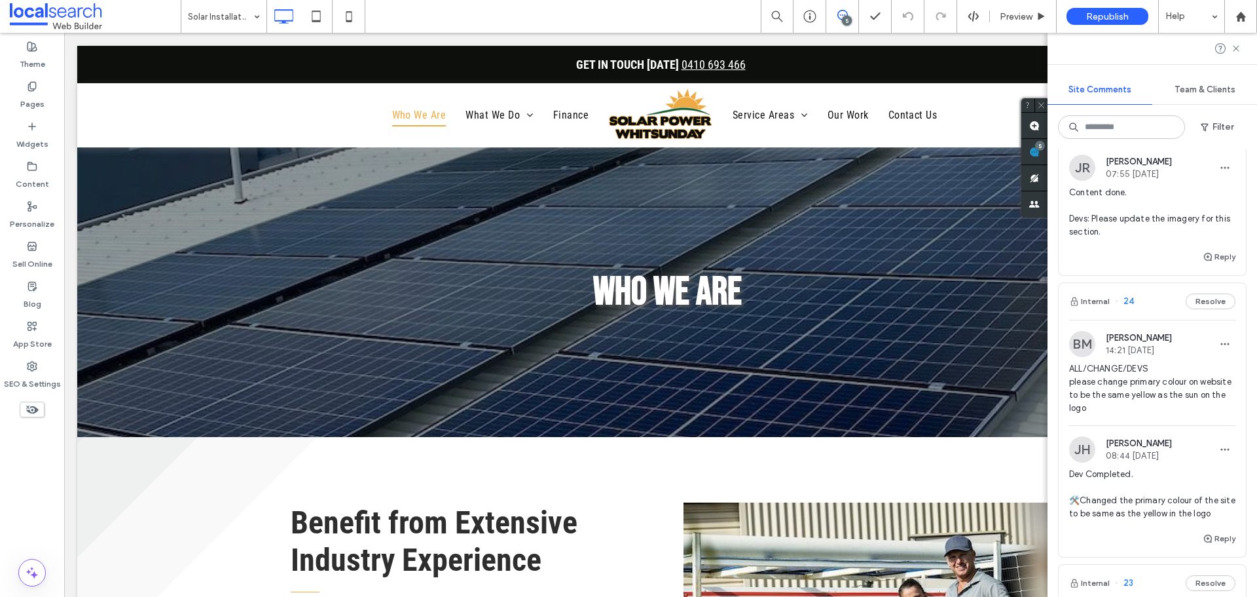
scroll to position [982, 0]
click at [1209, 260] on button "Reply" at bounding box center [1219, 252] width 33 height 16
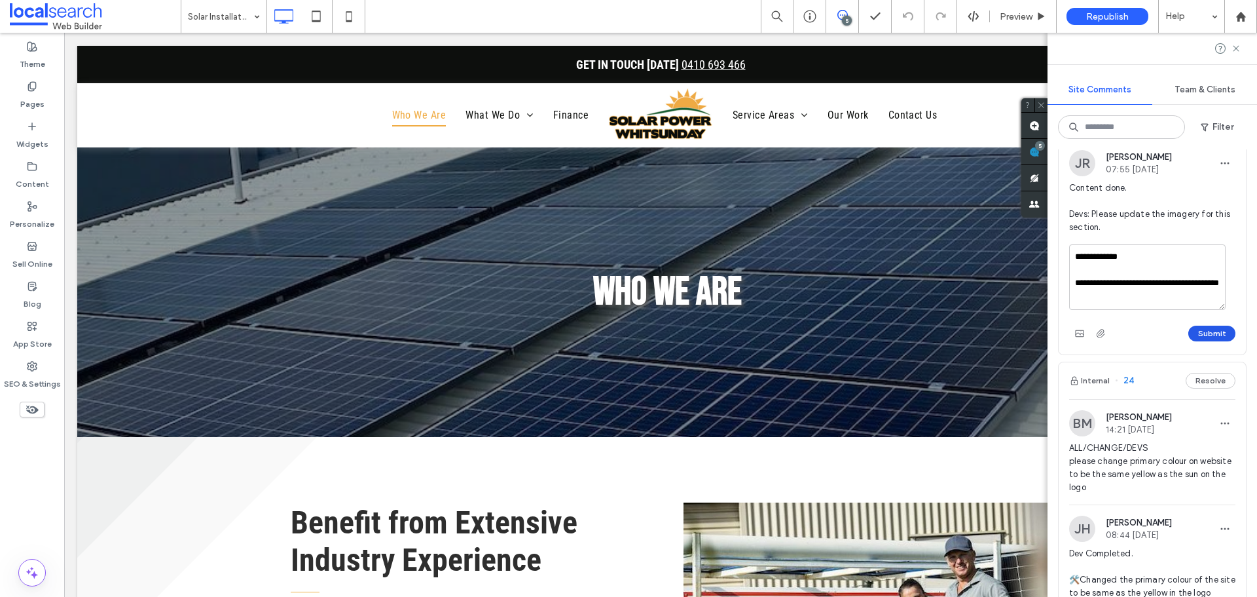
click at [1201, 341] on button "Submit" at bounding box center [1211, 333] width 47 height 16
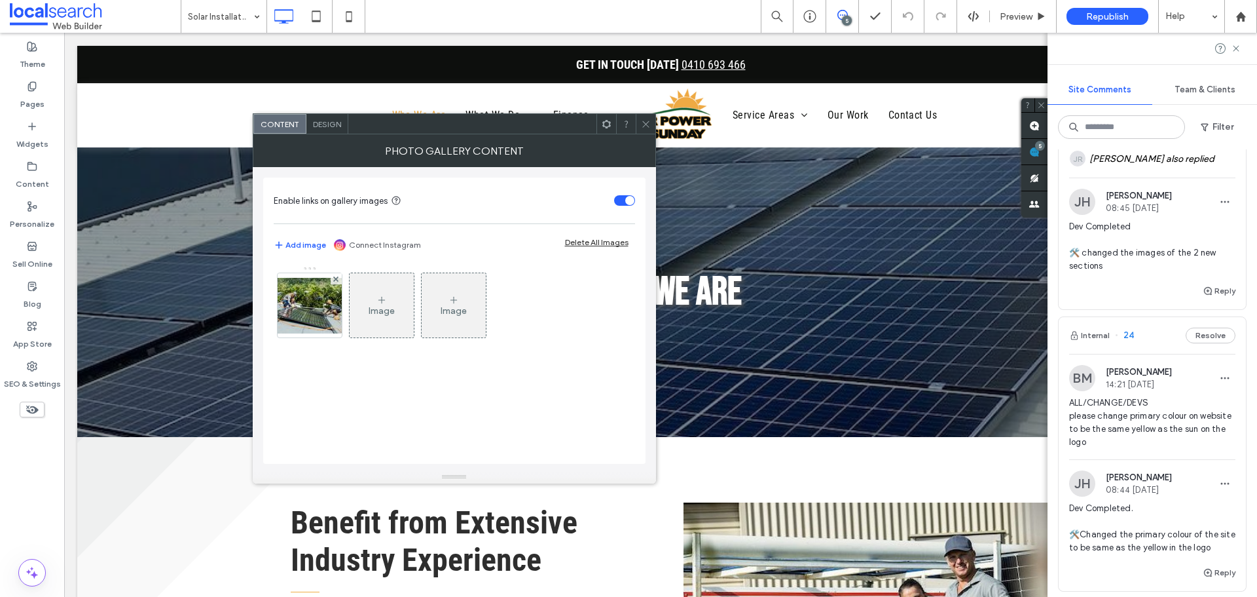
click at [304, 295] on img at bounding box center [309, 306] width 105 height 56
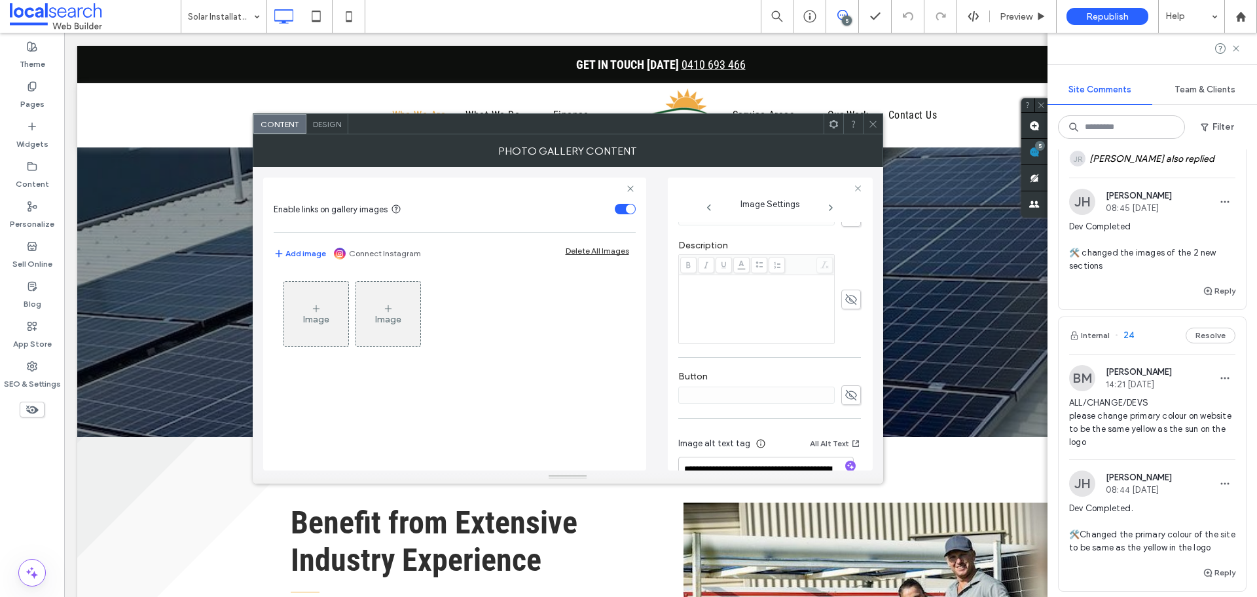
scroll to position [394, 0]
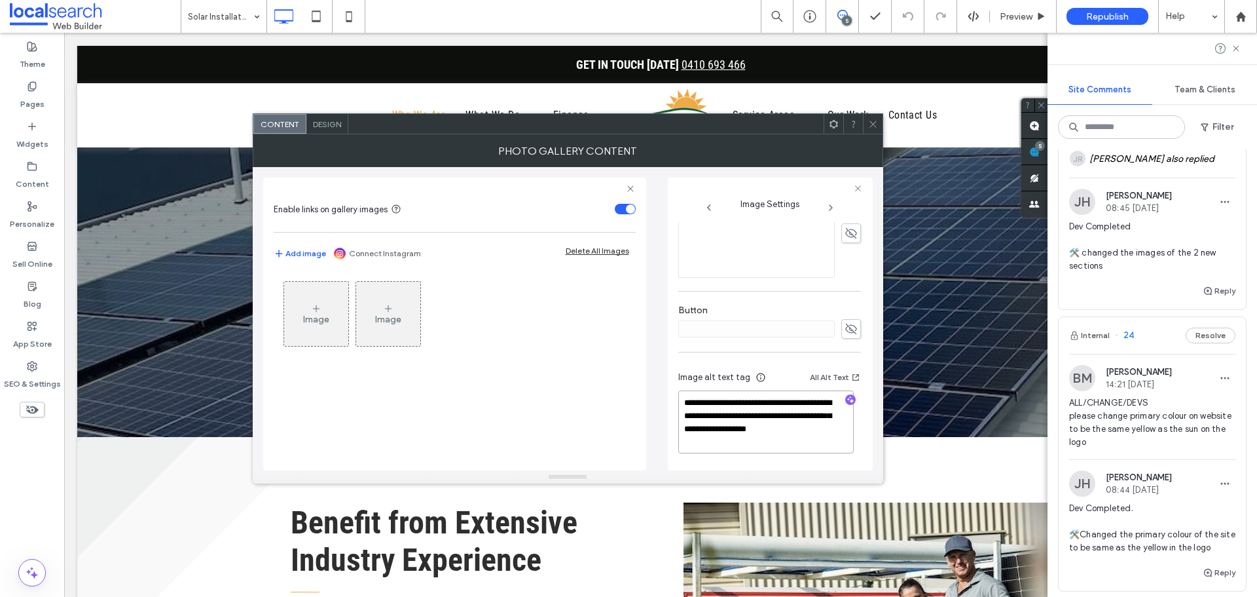
drag, startPoint x: 785, startPoint y: 417, endPoint x: 822, endPoint y: 438, distance: 42.2
click at [822, 438] on textarea "**********" at bounding box center [765, 421] width 175 height 63
click at [846, 399] on icon "button" at bounding box center [850, 399] width 9 height 9
click at [822, 431] on textarea "**********" at bounding box center [765, 423] width 175 height 62
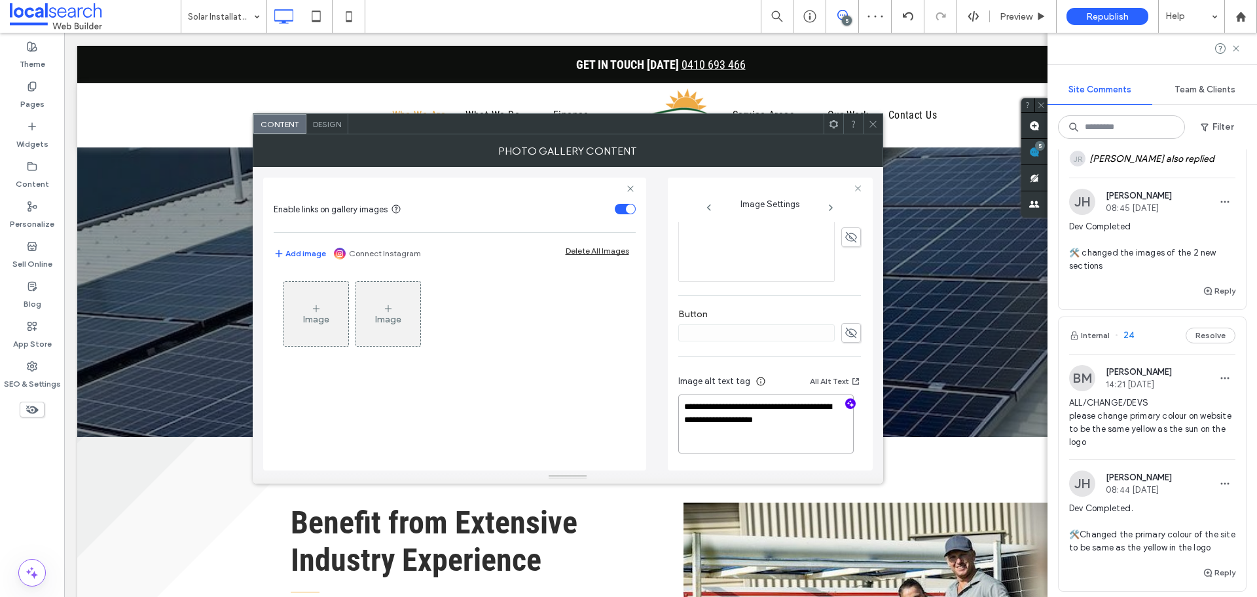
paste textarea "**********"
type textarea "**********"
click at [866, 117] on div at bounding box center [873, 124] width 20 height 20
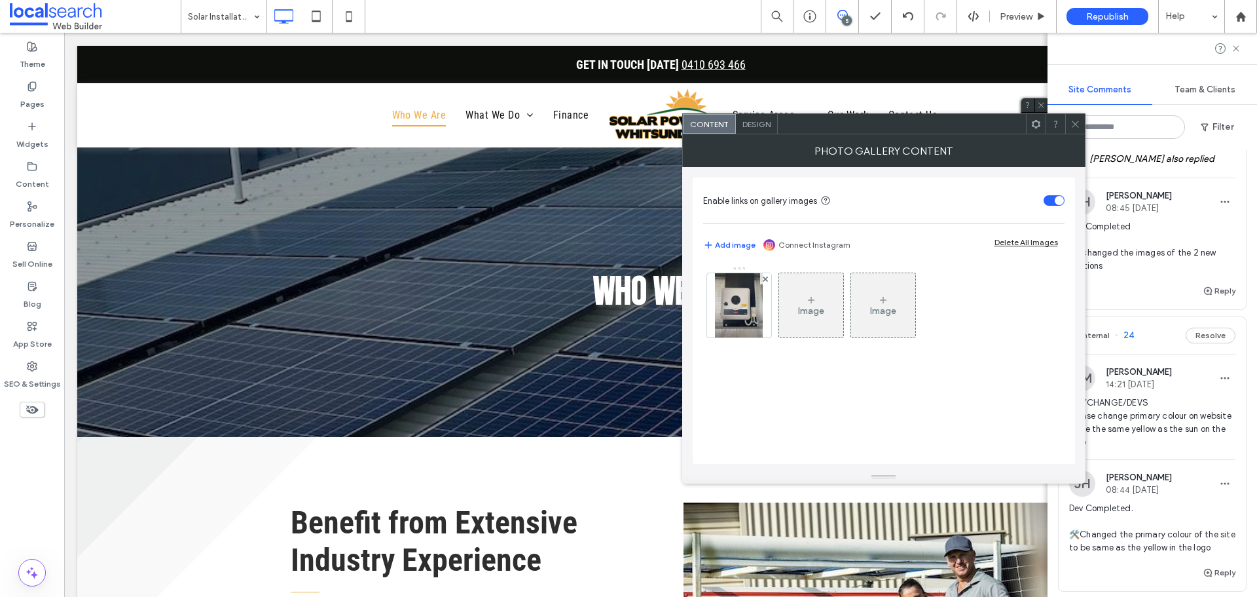
click at [734, 311] on img at bounding box center [739, 305] width 48 height 64
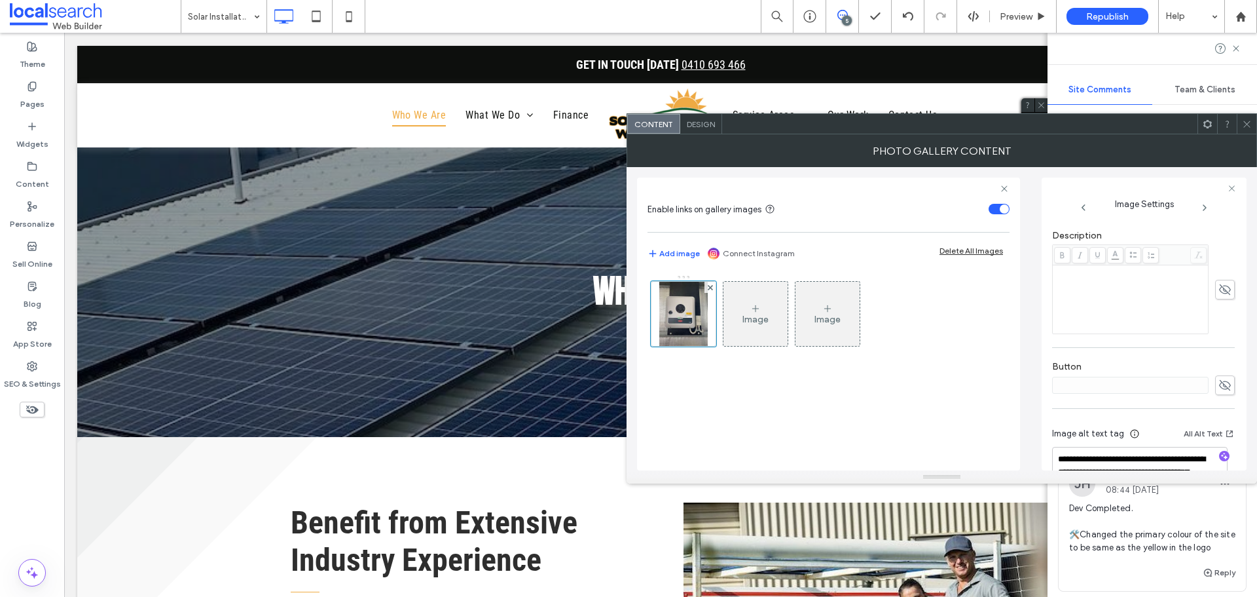
scroll to position [380, 0]
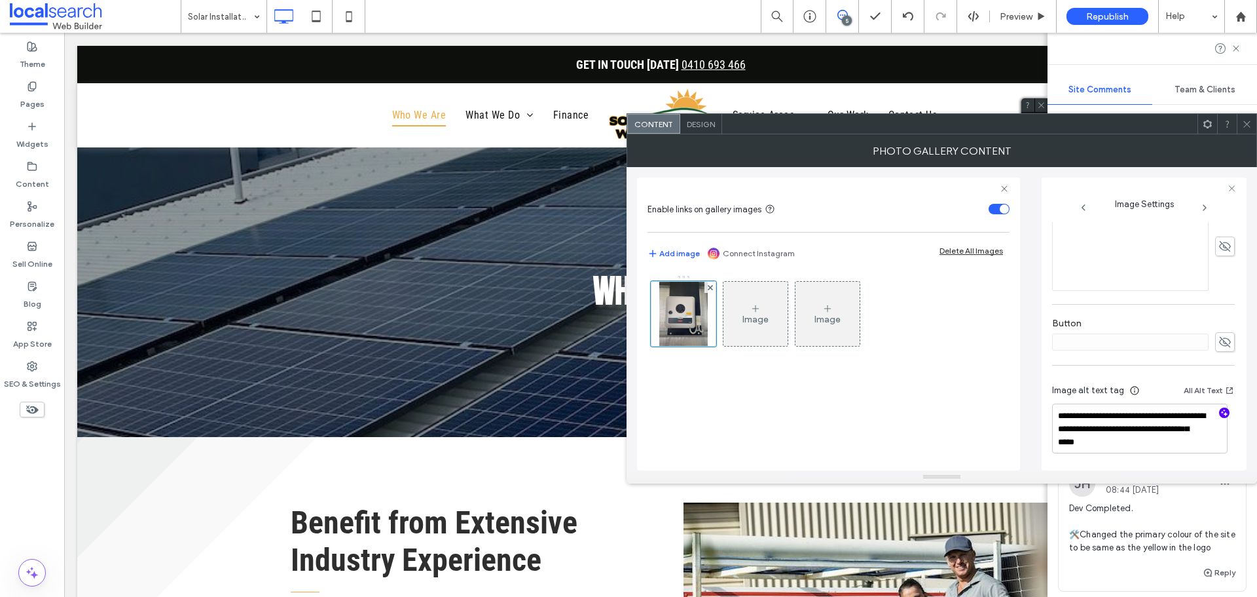
click at [1220, 410] on icon "button" at bounding box center [1224, 412] width 9 height 9
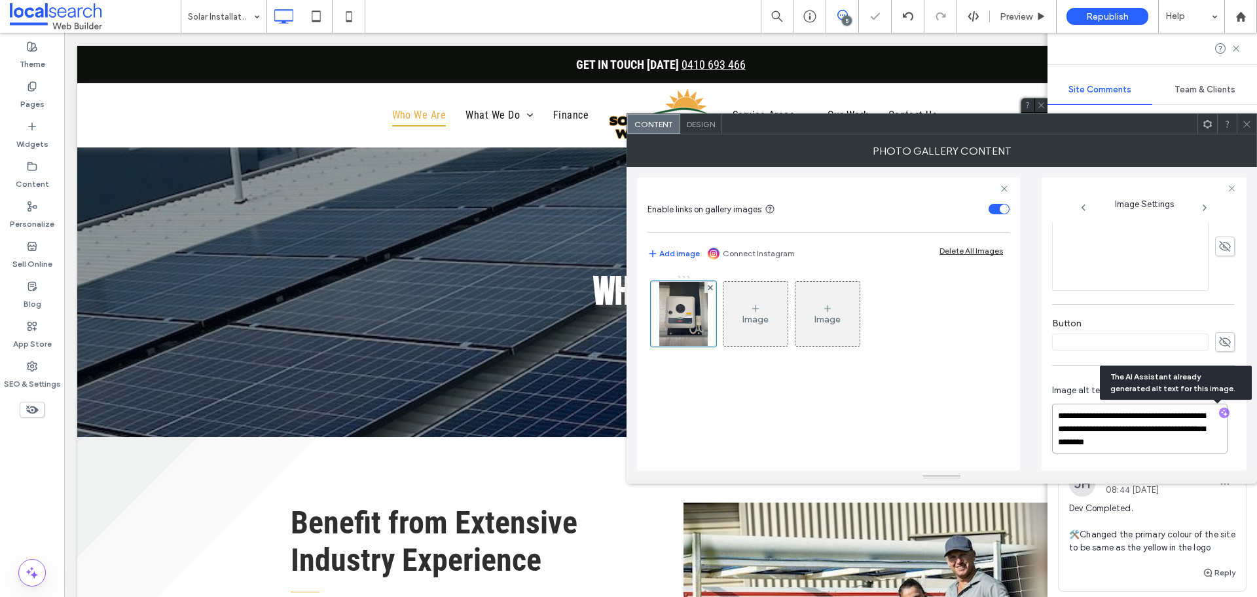
click at [1175, 443] on textarea "**********" at bounding box center [1139, 428] width 175 height 50
drag, startPoint x: 1175, startPoint y: 443, endPoint x: 1169, endPoint y: 425, distance: 18.6
click at [1169, 425] on textarea "**********" at bounding box center [1139, 428] width 175 height 50
paste textarea "**********"
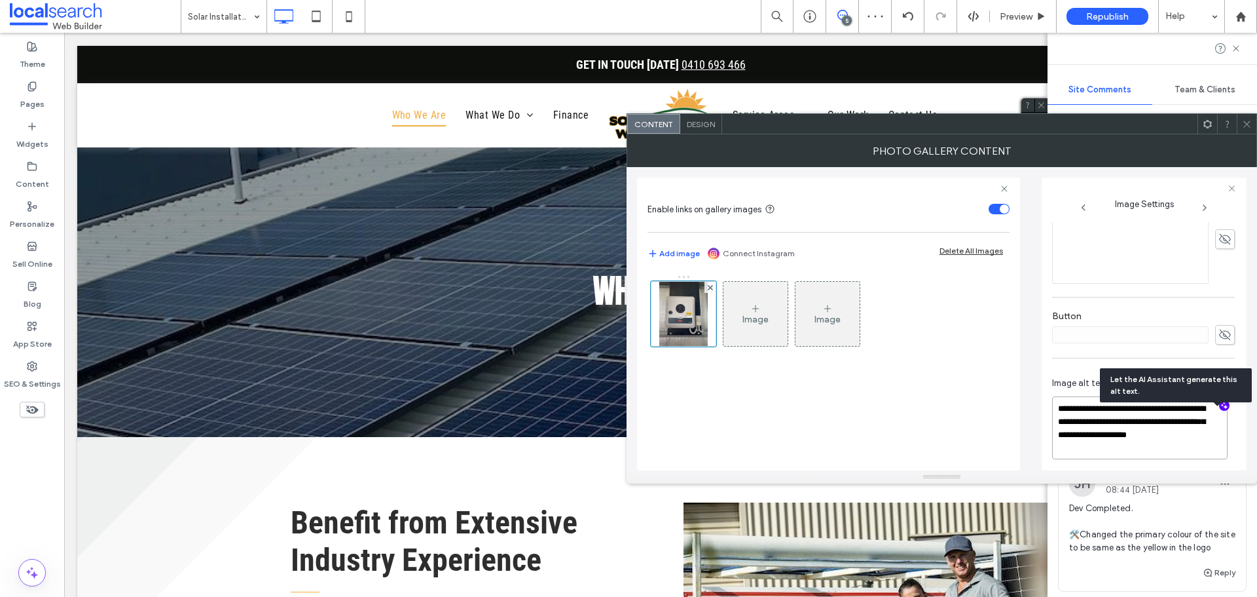
scroll to position [1, 0]
type textarea "**********"
click at [1247, 129] on span at bounding box center [1247, 124] width 10 height 20
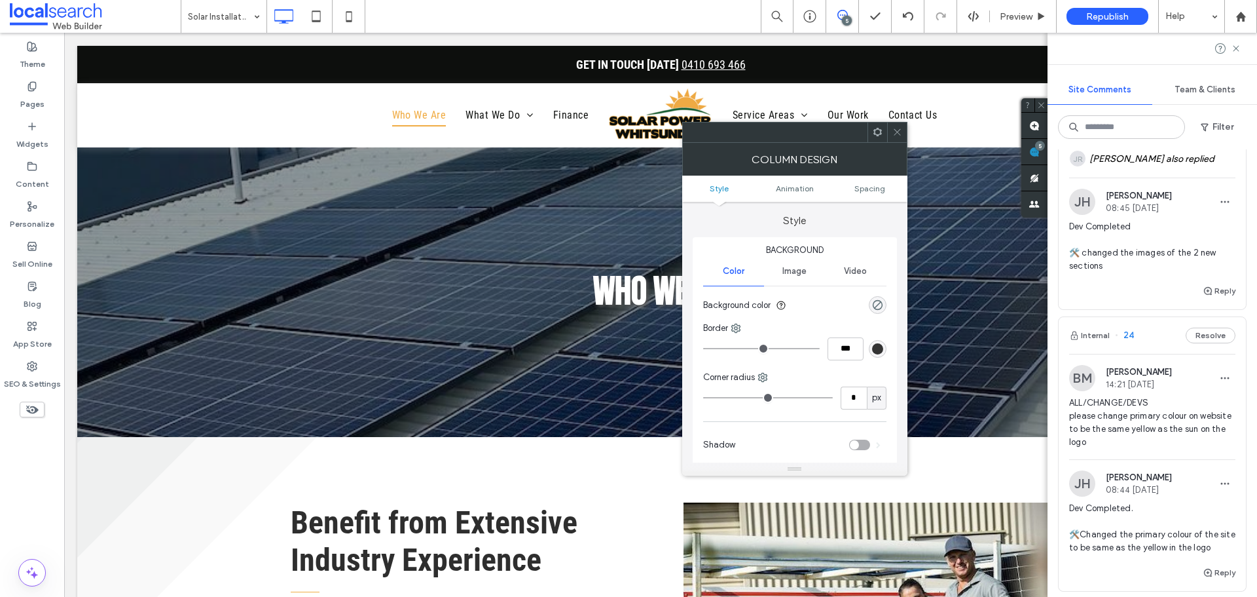
click at [902, 134] on icon at bounding box center [897, 132] width 10 height 10
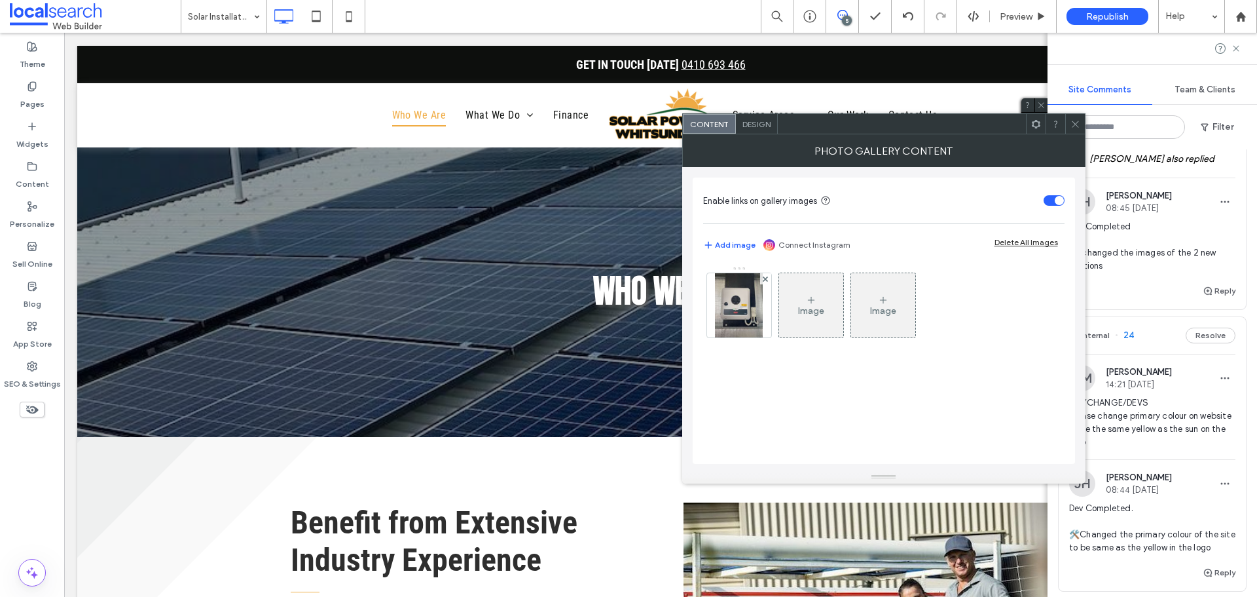
click at [1076, 125] on use at bounding box center [1075, 123] width 7 height 7
click at [760, 125] on span "Design" at bounding box center [757, 124] width 28 height 10
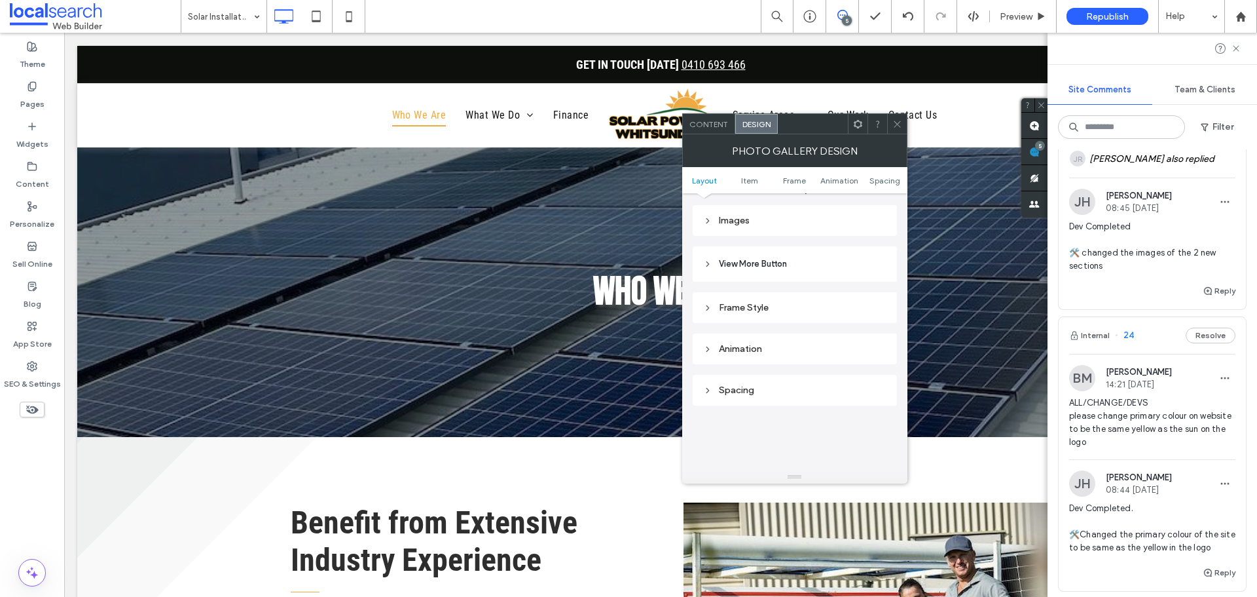
scroll to position [458, 0]
click at [752, 249] on div "Images" at bounding box center [794, 249] width 183 height 11
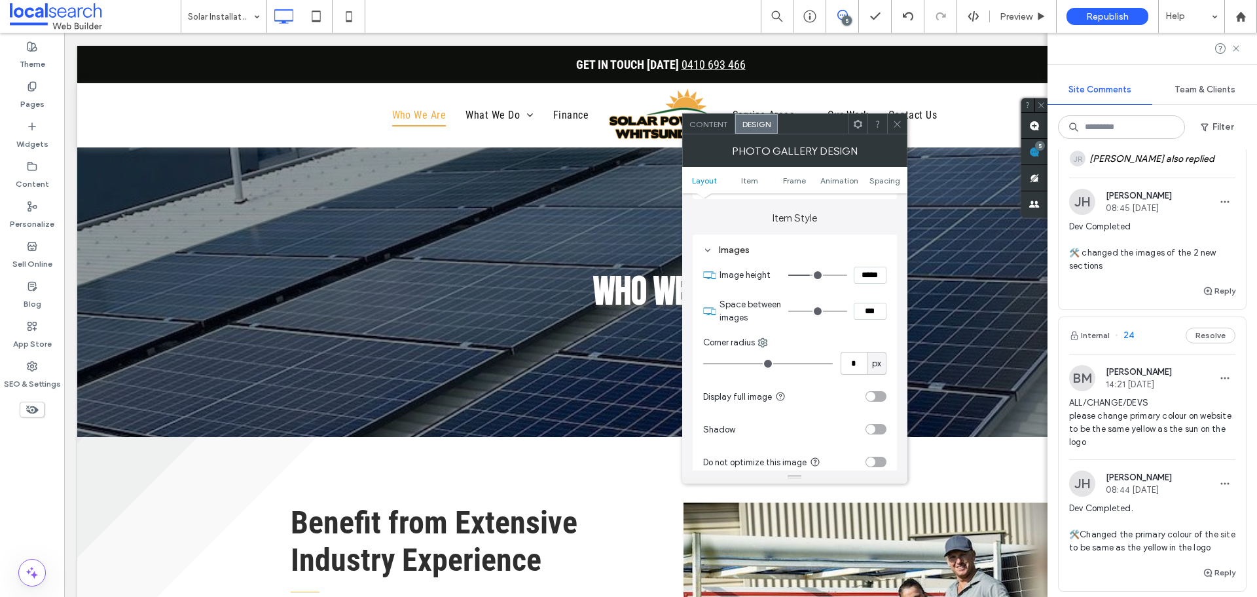
type input "***"
type input "*****"
type input "***"
type input "*****"
type input "***"
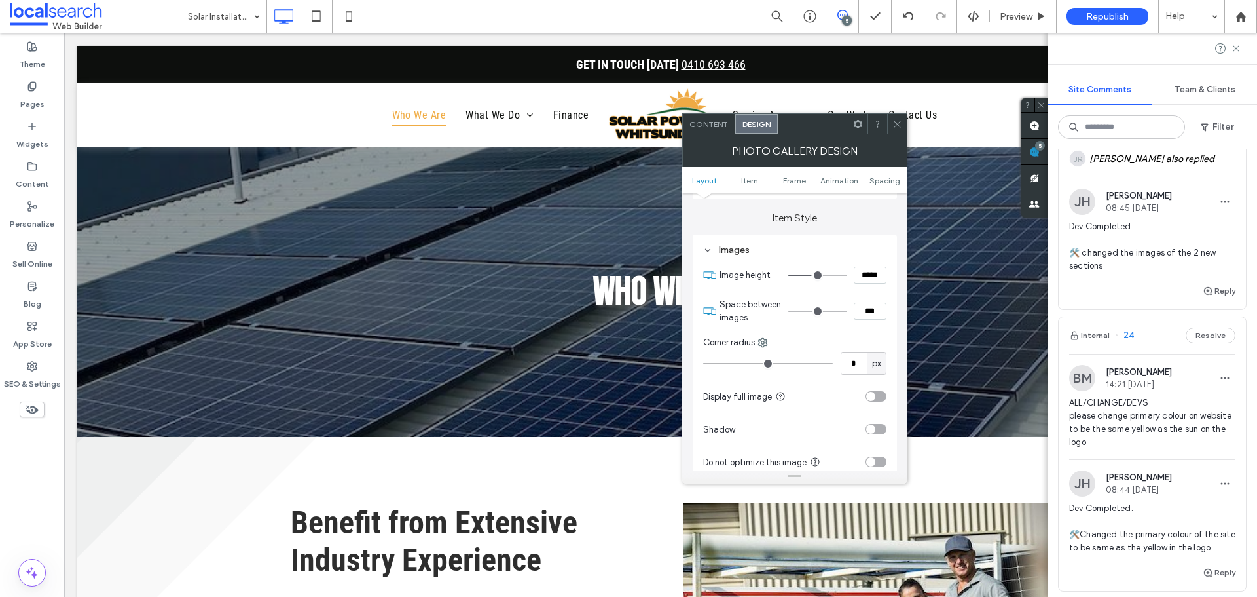
type input "*****"
type input "***"
type input "*****"
type input "***"
type input "*****"
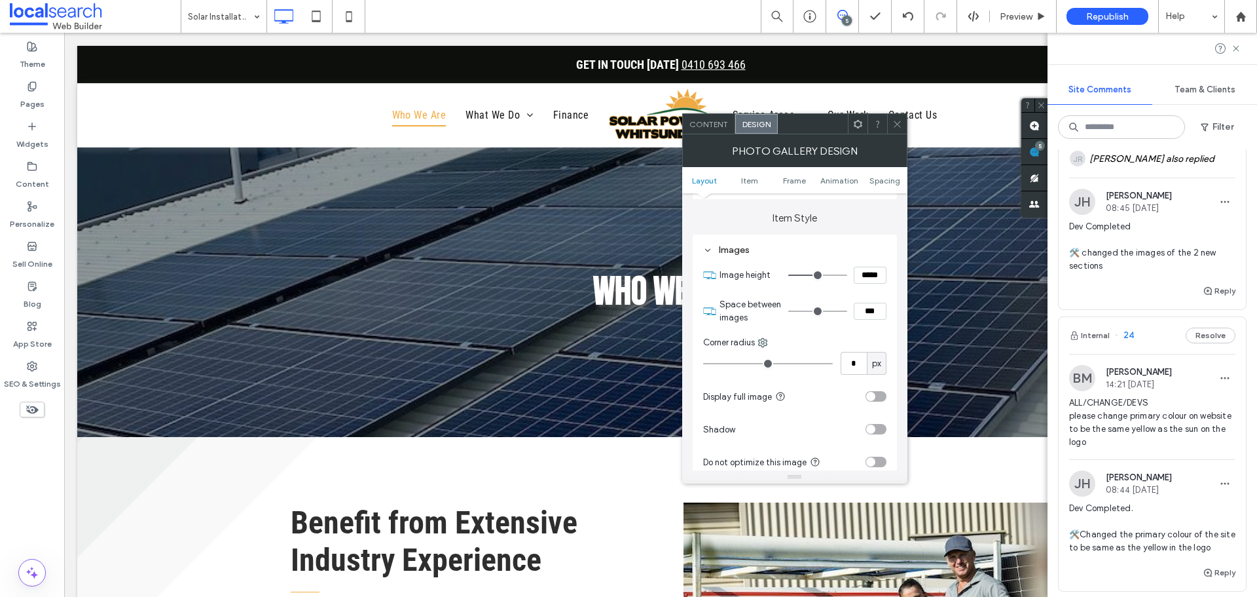
type input "***"
type input "*****"
drag, startPoint x: 812, startPoint y: 274, endPoint x: 820, endPoint y: 272, distance: 8.9
type input "***"
click at [820, 274] on input "range" at bounding box center [817, 274] width 59 height 1
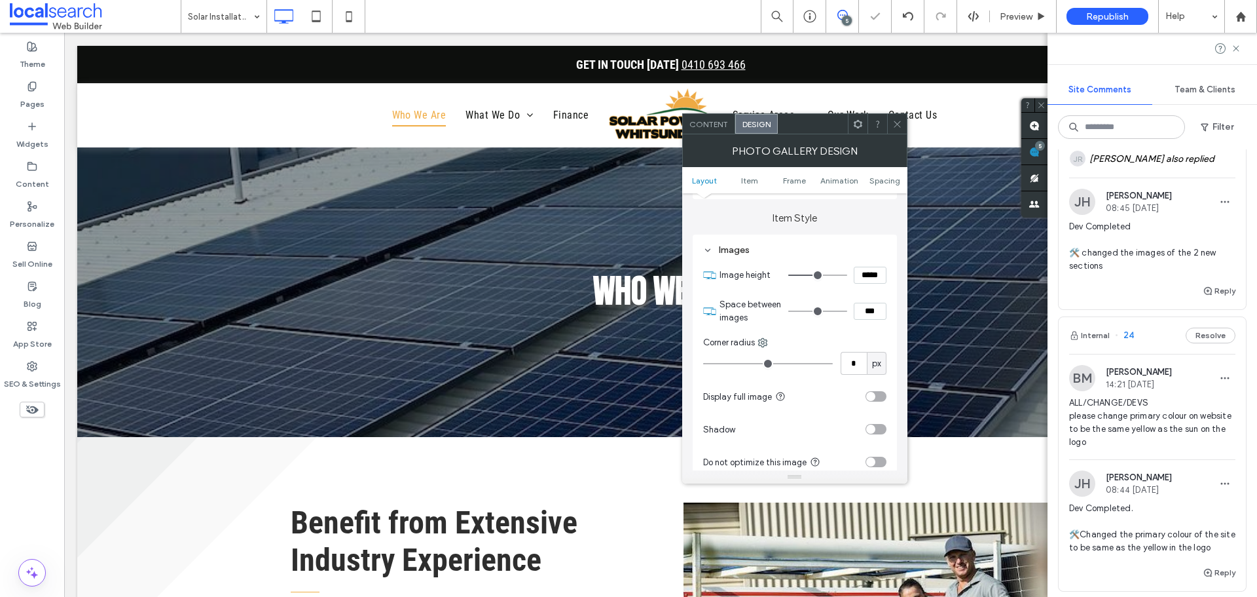
click at [903, 126] on div at bounding box center [897, 124] width 20 height 20
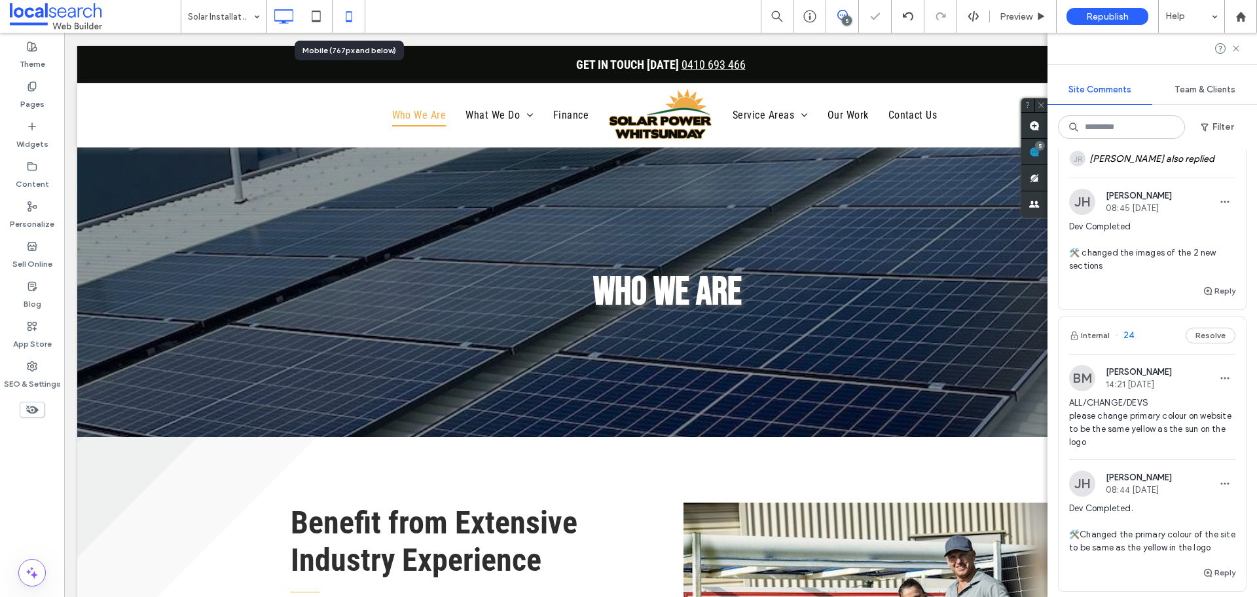
click at [355, 14] on icon at bounding box center [349, 16] width 26 height 26
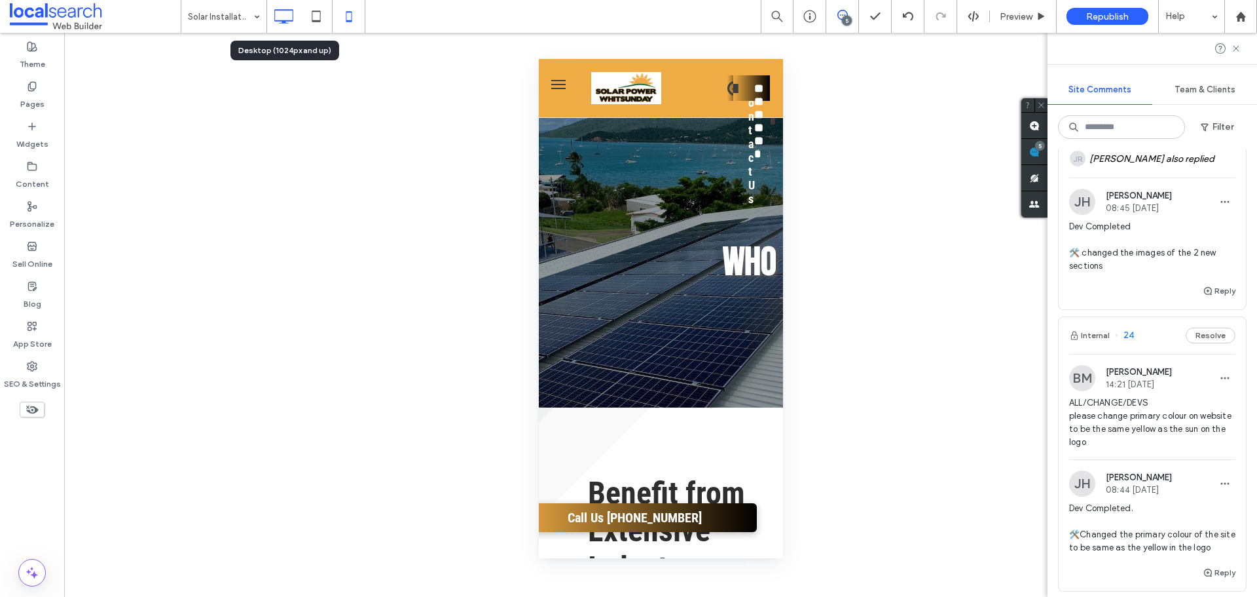
click at [269, 16] on div at bounding box center [283, 16] width 33 height 26
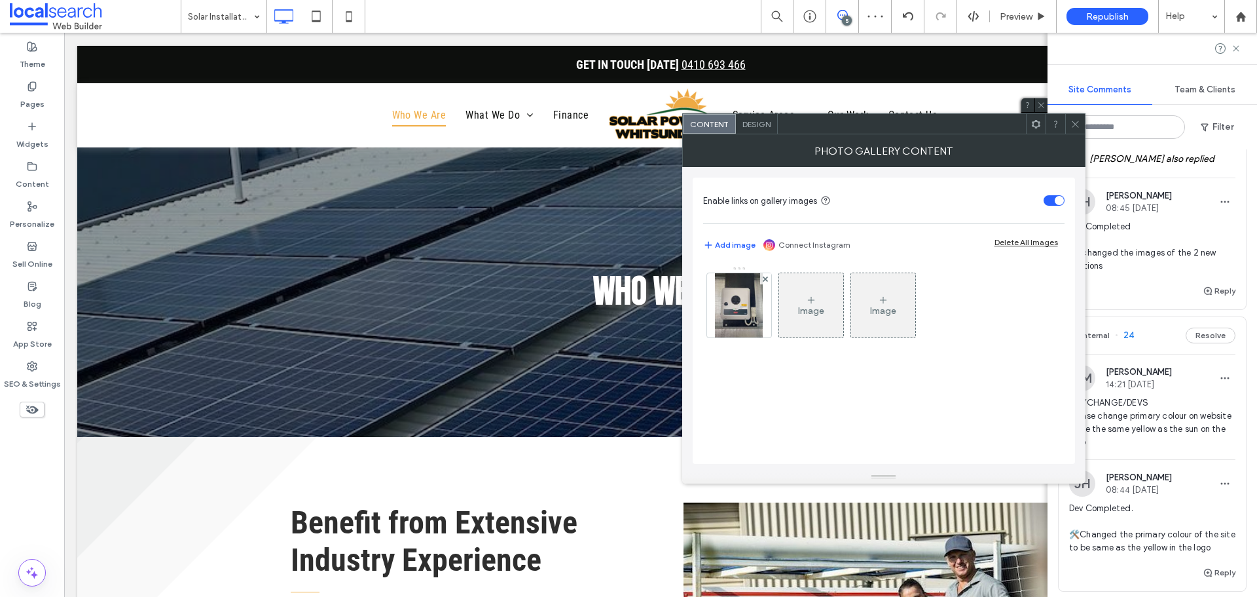
drag, startPoint x: 734, startPoint y: 314, endPoint x: 1012, endPoint y: 361, distance: 282.1
click at [735, 314] on img at bounding box center [739, 305] width 48 height 64
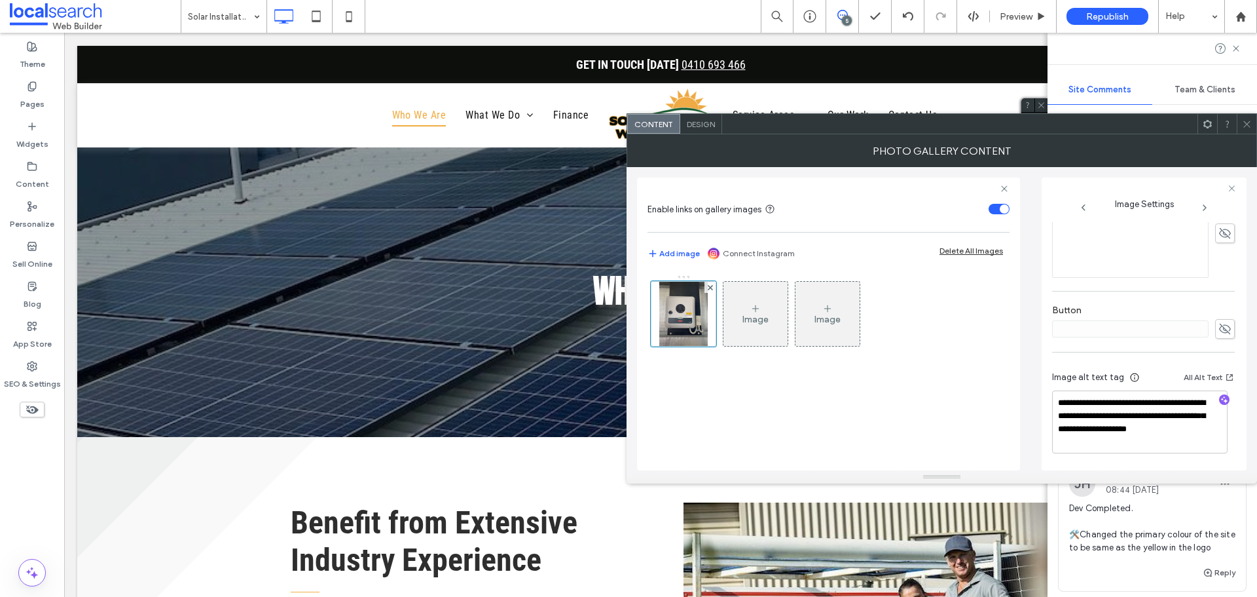
scroll to position [394, 0]
click at [1247, 128] on icon at bounding box center [1247, 124] width 10 height 10
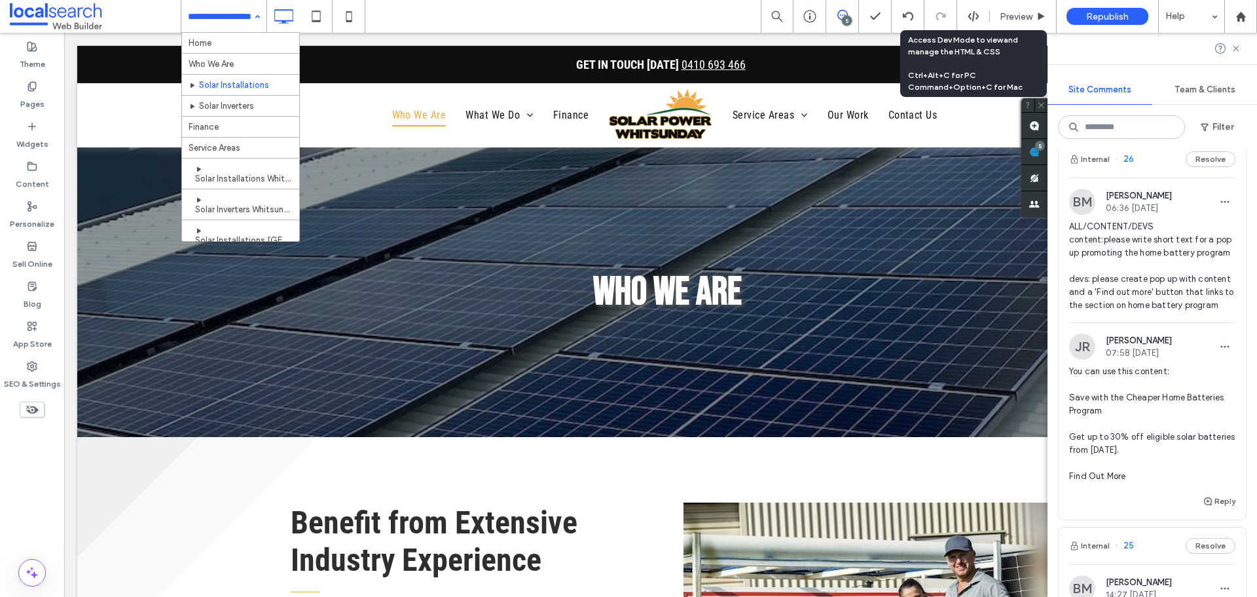
scroll to position [0, 0]
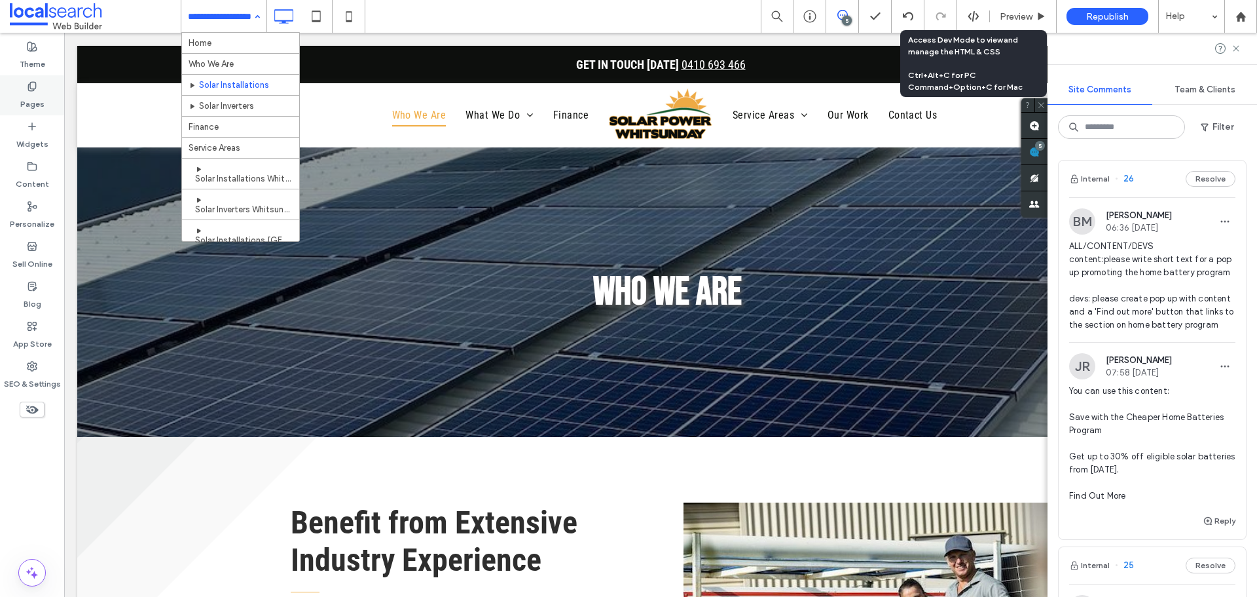
click at [35, 99] on label "Pages" at bounding box center [32, 101] width 24 height 18
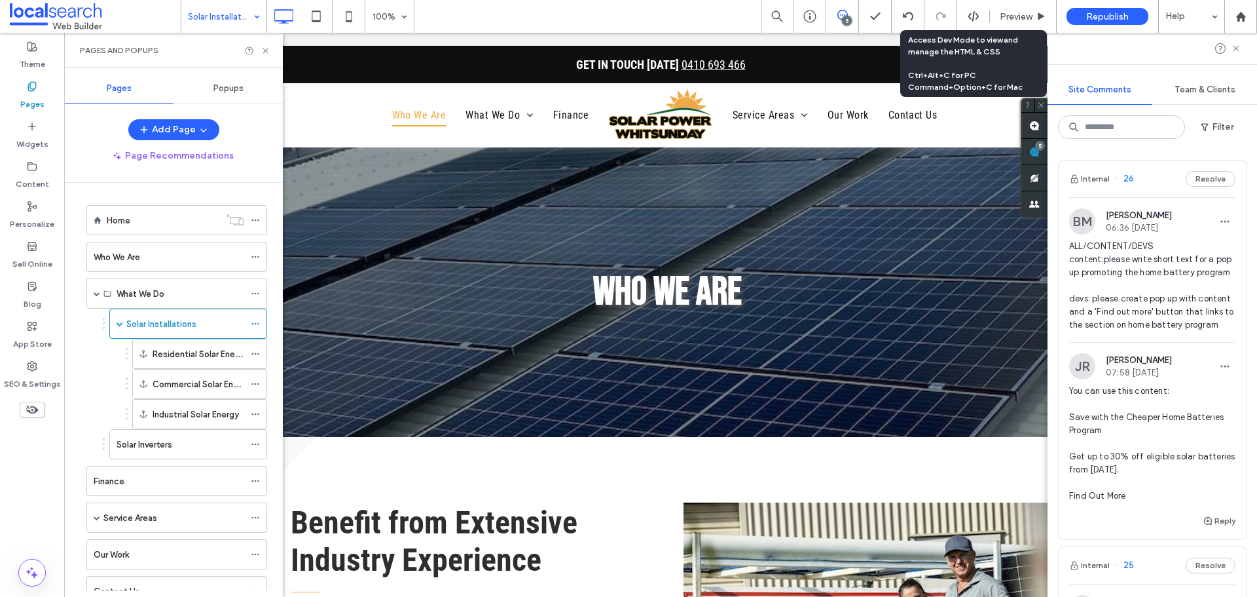
click at [254, 92] on div "Popups" at bounding box center [228, 88] width 109 height 29
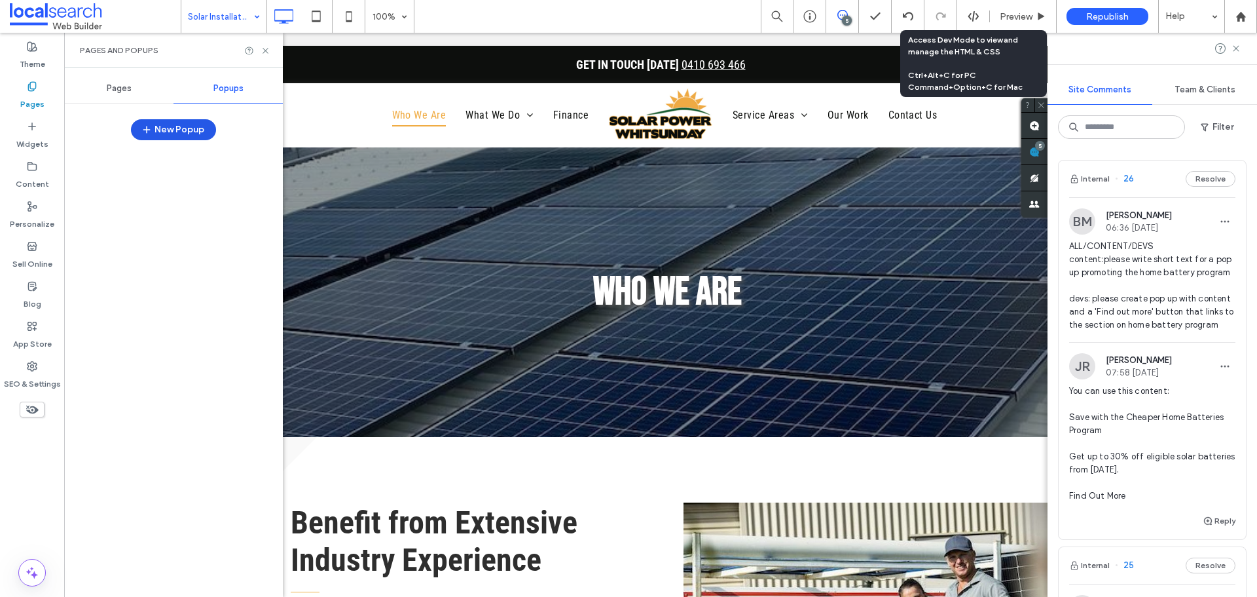
click at [168, 134] on button "New Popup" at bounding box center [173, 129] width 85 height 21
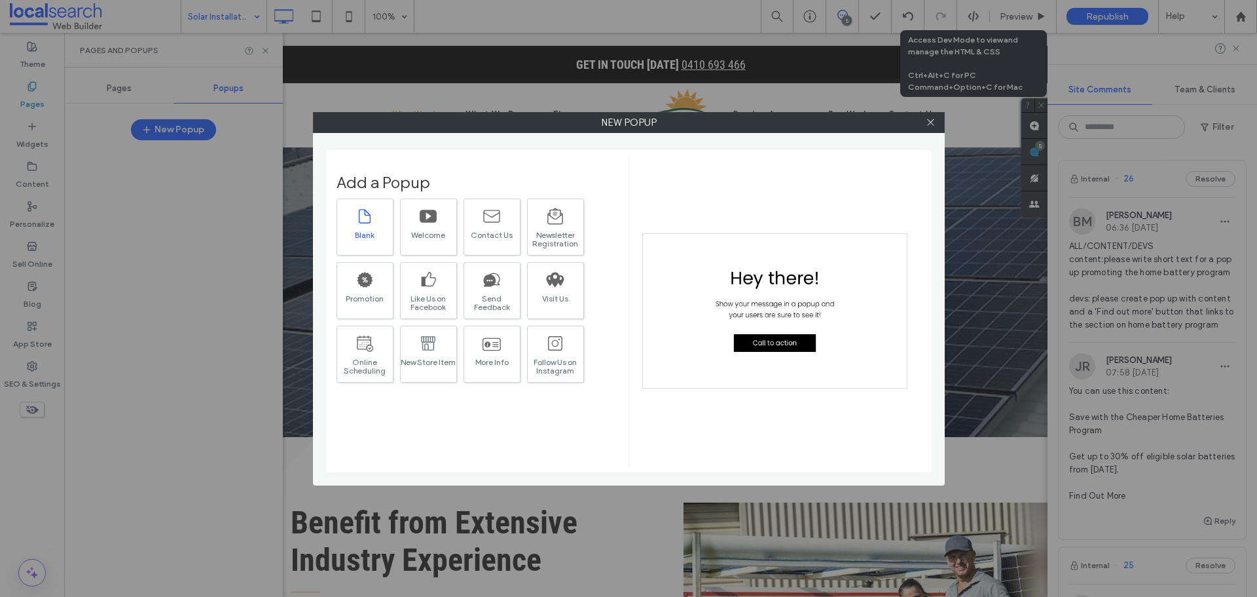
click at [361, 223] on icon at bounding box center [365, 216] width 12 height 14
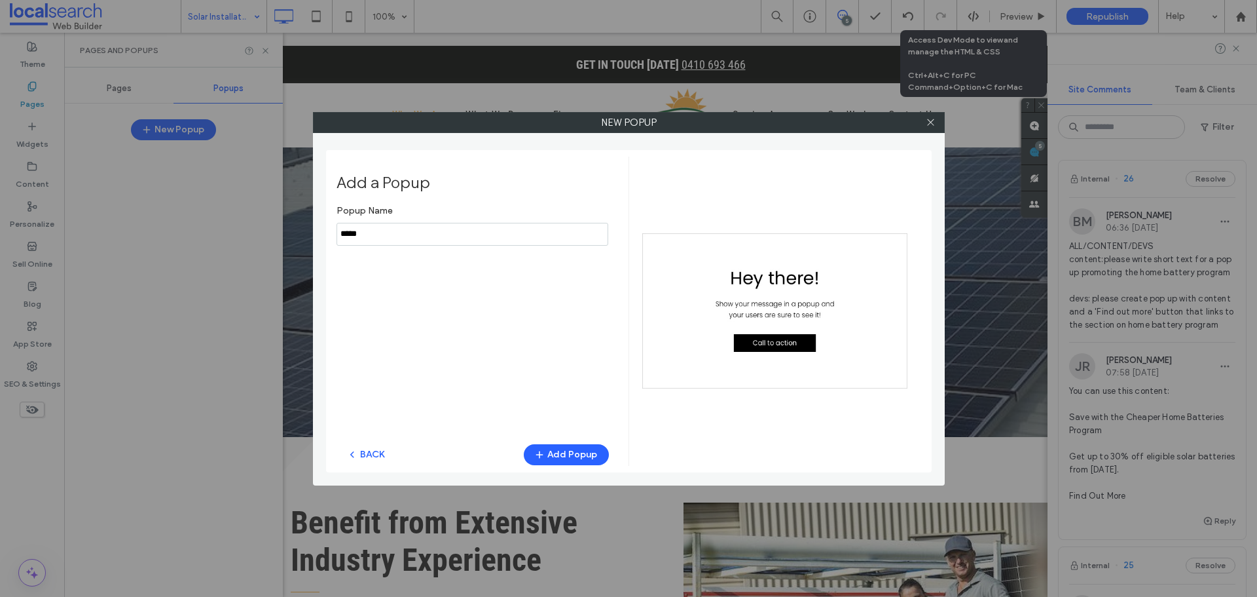
click at [439, 237] on input "notEmpty" at bounding box center [473, 234] width 272 height 23
type input "******"
click at [567, 449] on button "Add Popup" at bounding box center [566, 454] width 85 height 21
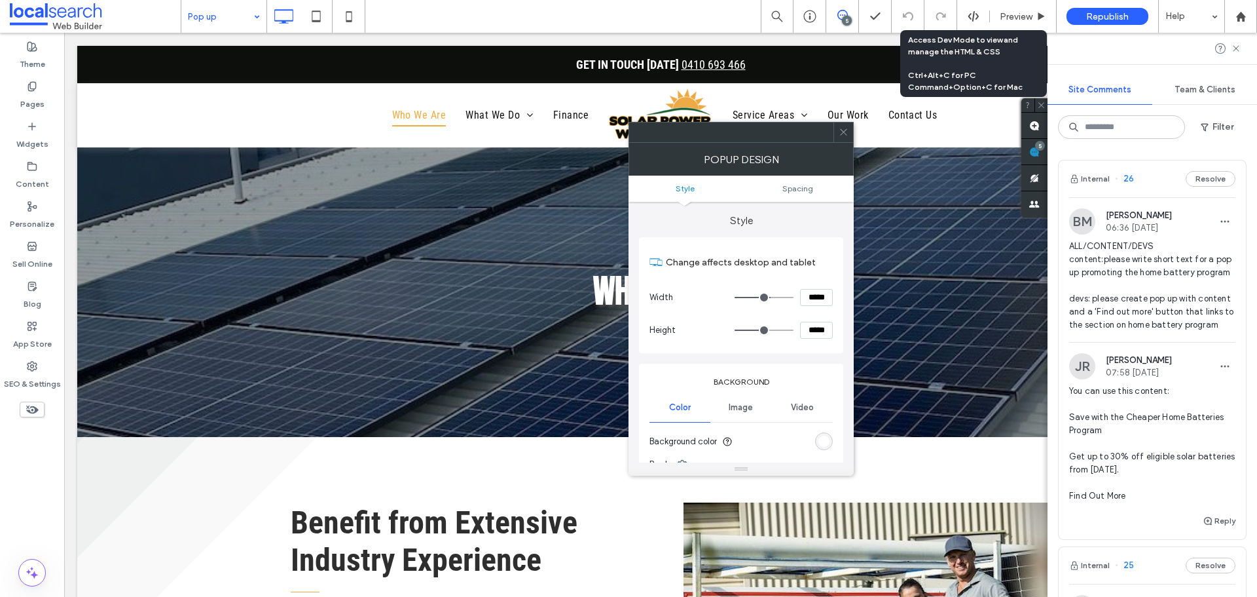
click at [817, 297] on input "*****" at bounding box center [816, 297] width 33 height 17
paste input
type input "*****"
type input "***"
click at [822, 333] on input "*****" at bounding box center [816, 329] width 33 height 17
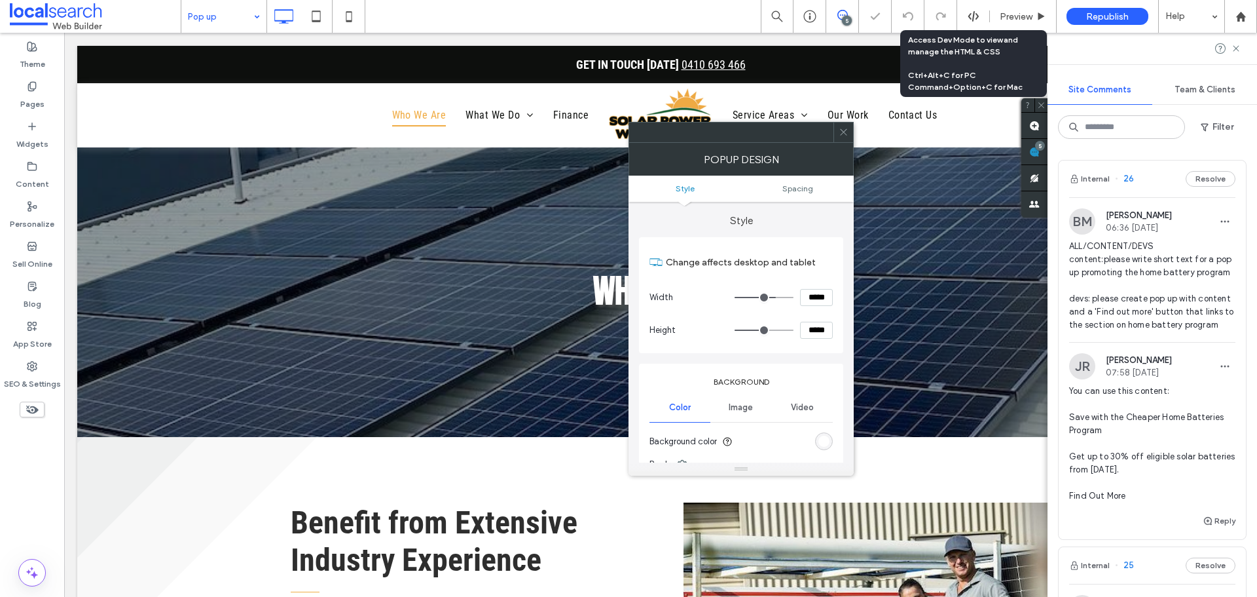
click at [818, 329] on input "*****" at bounding box center [816, 329] width 33 height 17
paste input
click at [818, 329] on input "*****" at bounding box center [816, 329] width 33 height 17
paste input
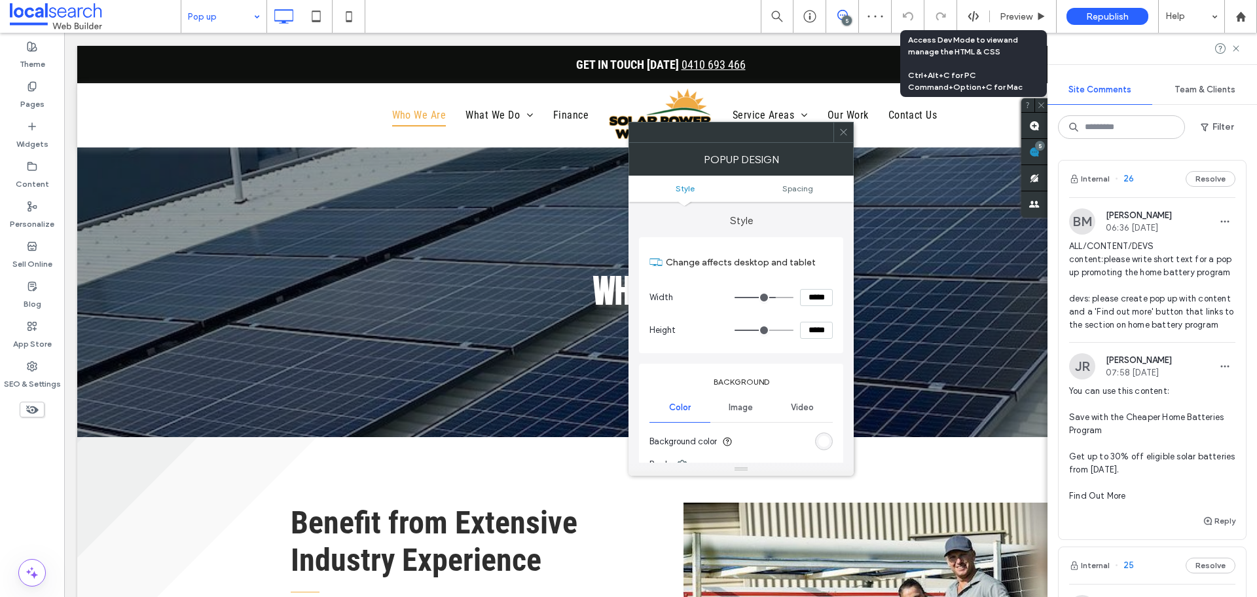
type input "*****"
type input "***"
click at [845, 138] on span at bounding box center [844, 132] width 10 height 20
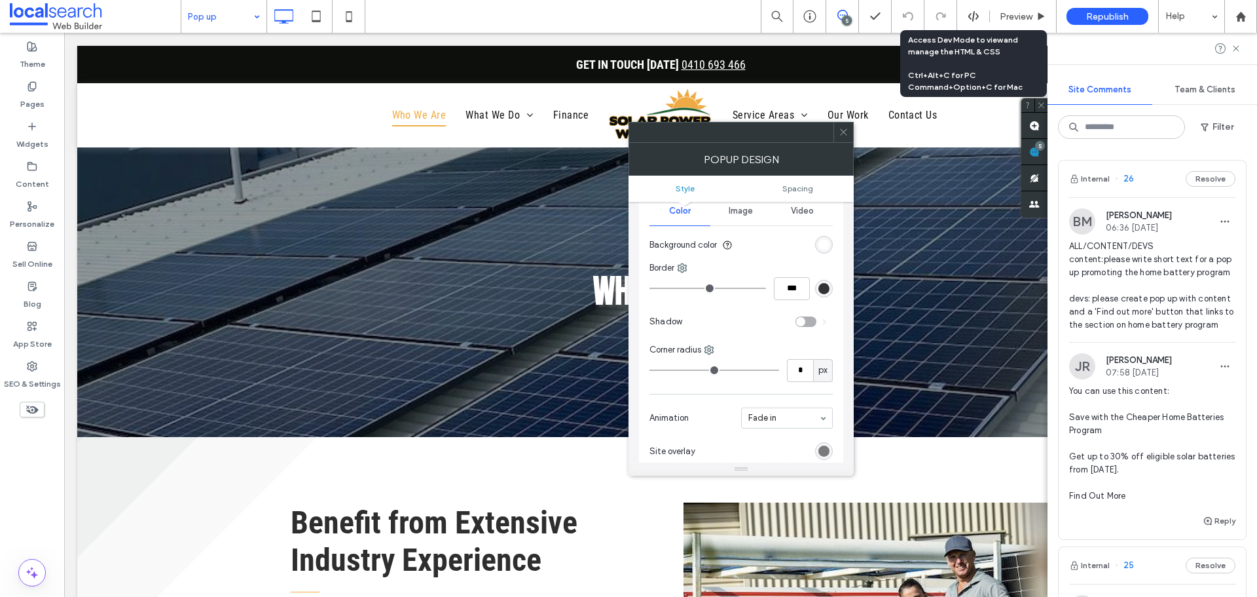
click at [794, 183] on ul "Style Spacing" at bounding box center [741, 188] width 225 height 26
click at [797, 190] on span "Spacing" at bounding box center [797, 188] width 31 height 10
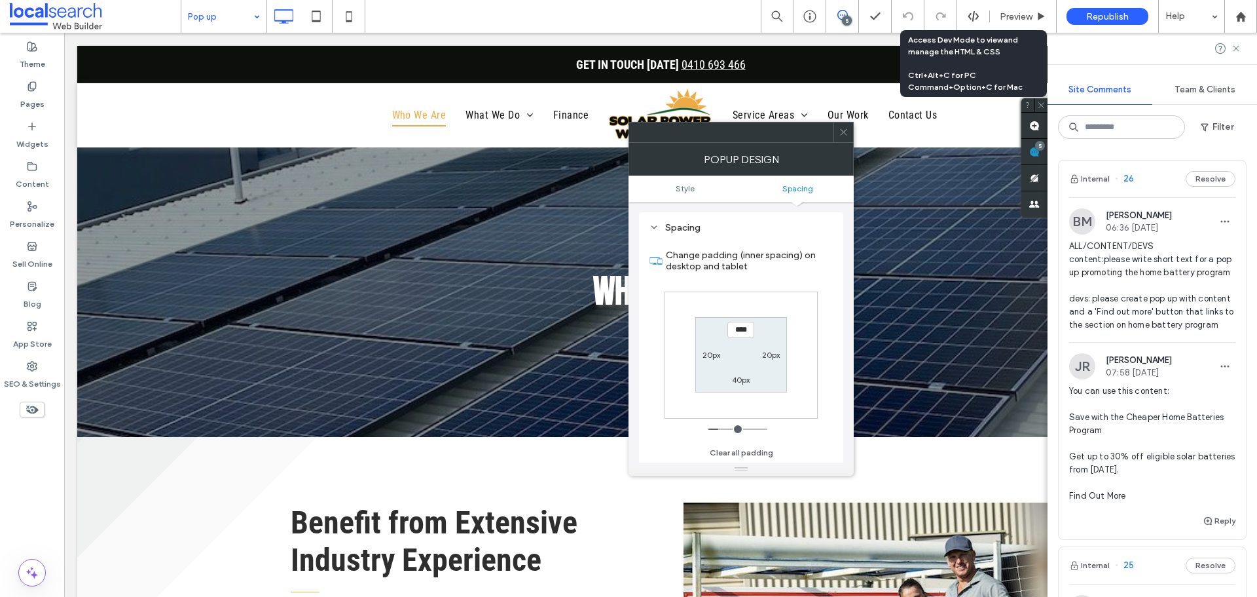
scroll to position [469, 0]
type input "***"
click at [767, 354] on label "20px" at bounding box center [771, 355] width 18 height 10
type input "**"
type input "*"
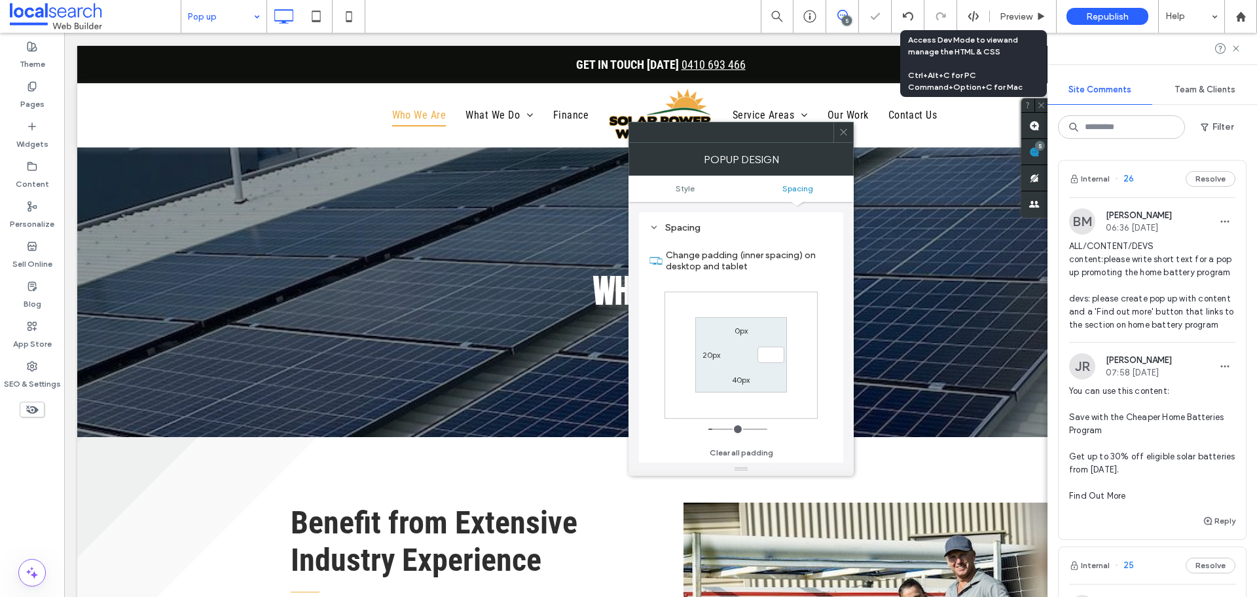
type input "***"
click at [711, 358] on label "20px" at bounding box center [712, 355] width 18 height 10
click at [739, 378] on label "40px" at bounding box center [741, 380] width 18 height 10
type input "**"
type input "***"
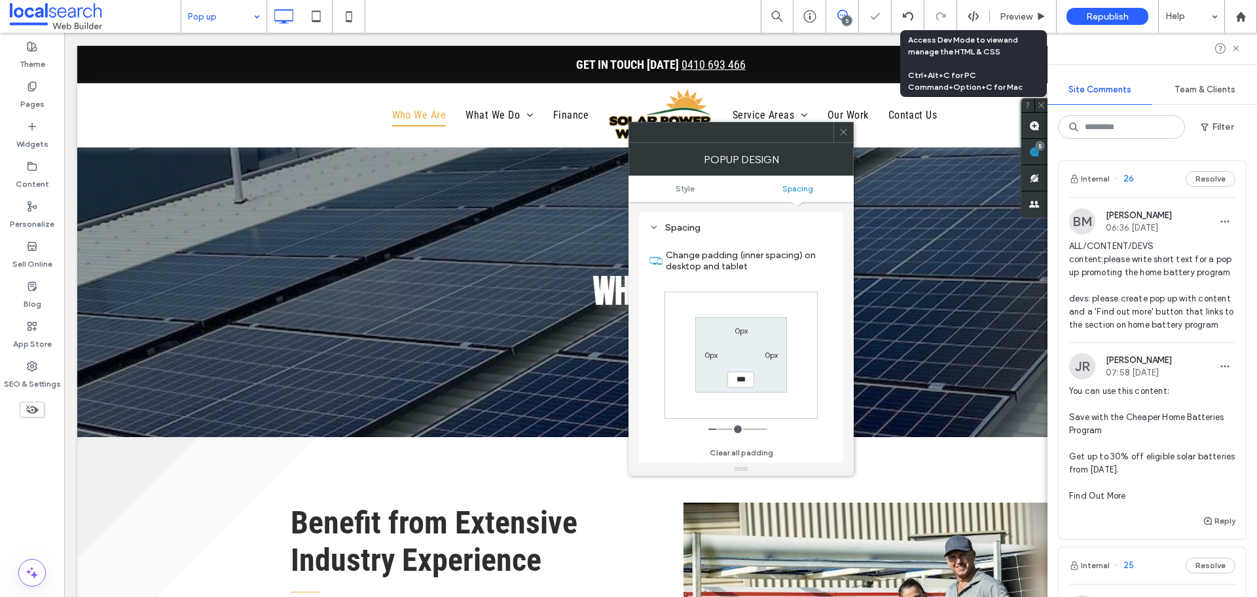
type input "*"
click at [845, 132] on icon at bounding box center [844, 132] width 10 height 10
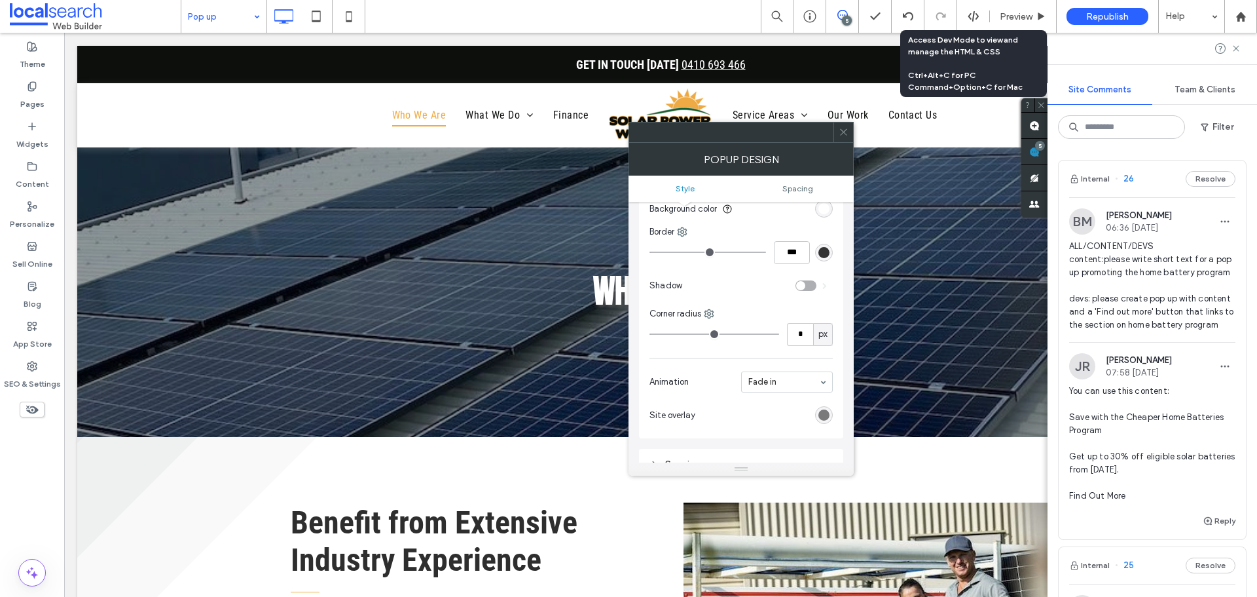
scroll to position [262, 0]
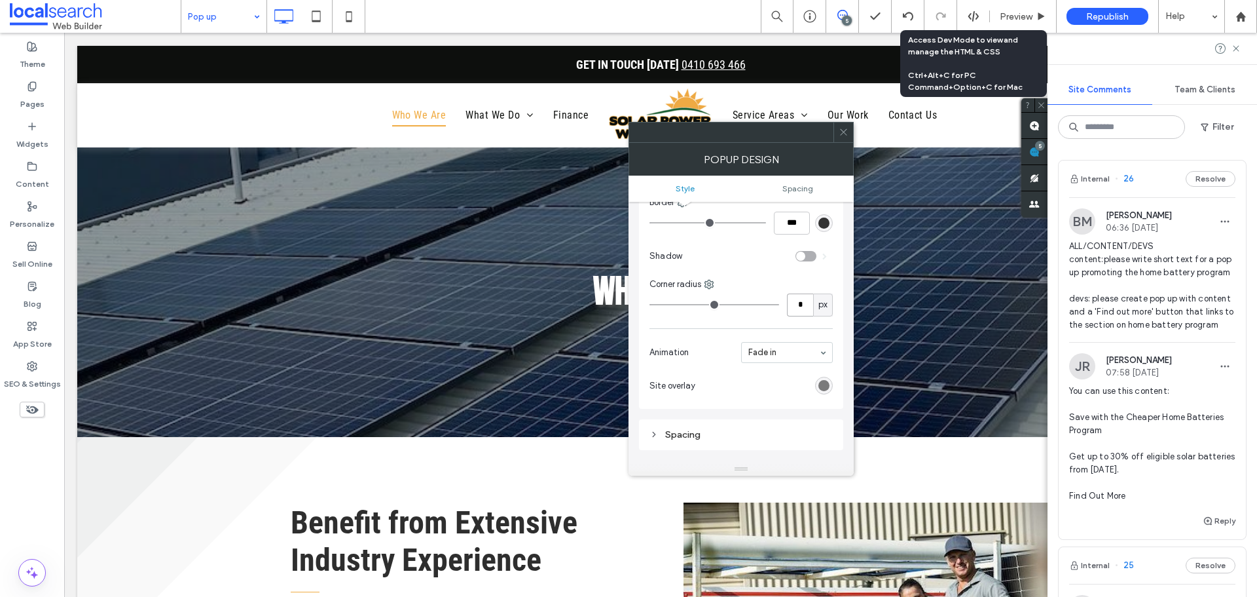
click at [798, 308] on input "*" at bounding box center [800, 304] width 26 height 23
type input "**"
click at [803, 251] on div "toggle" at bounding box center [800, 255] width 9 height 9
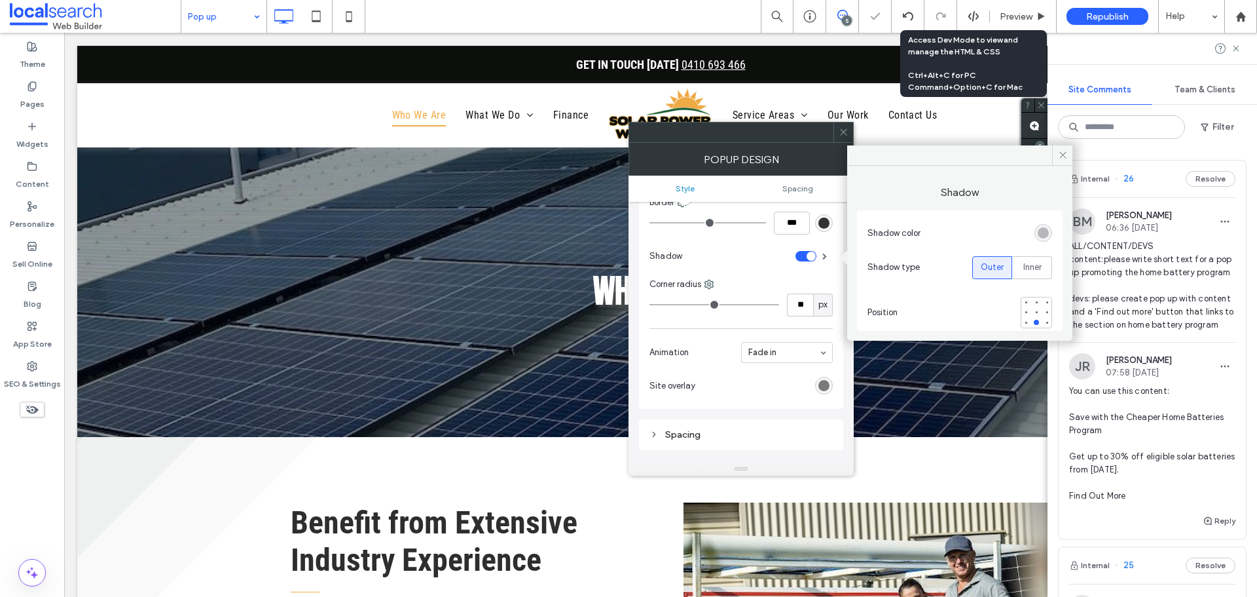
click at [833, 275] on div "Background Color Image Video Background color Border *** Shadow Corner radius *…" at bounding box center [741, 254] width 204 height 307
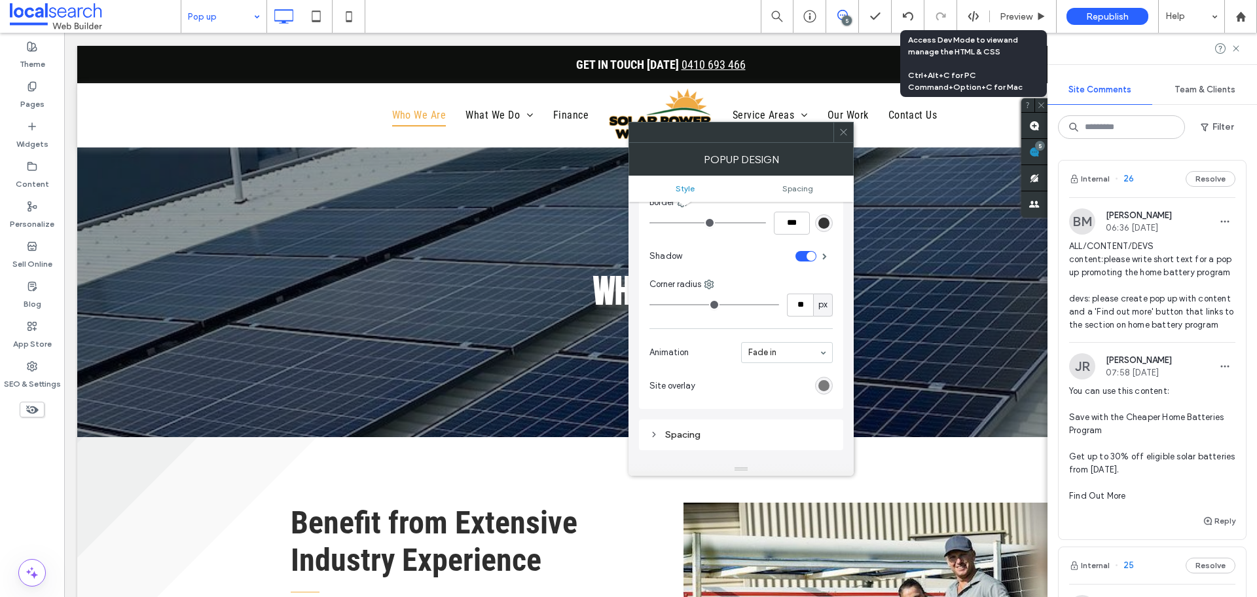
click at [844, 128] on icon at bounding box center [844, 132] width 10 height 10
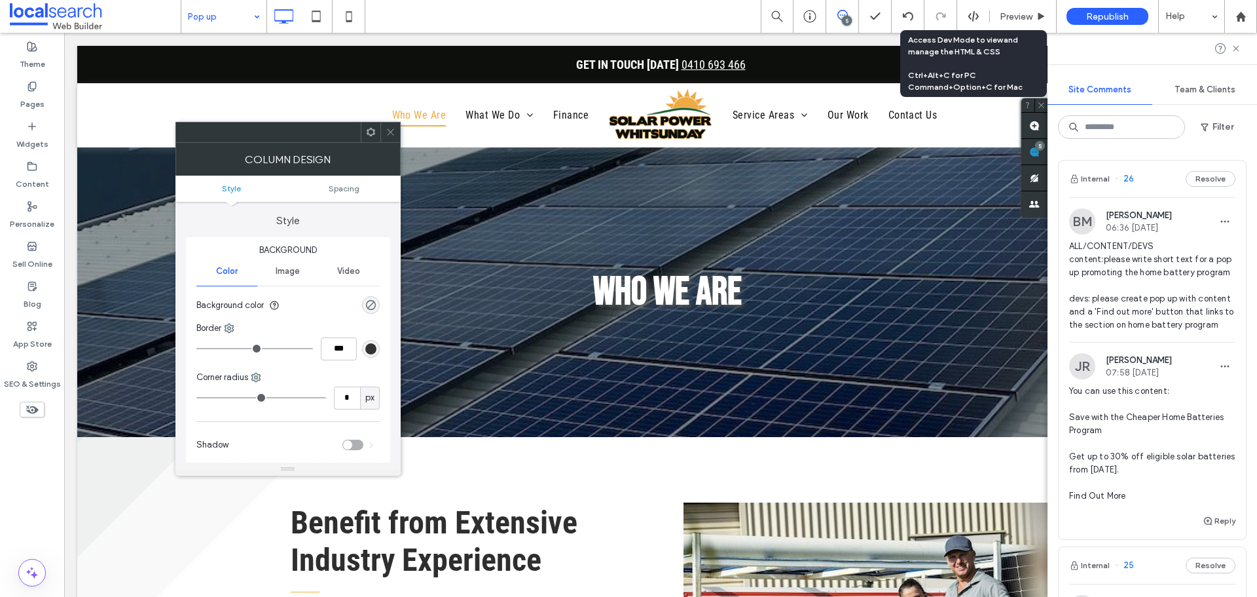
click at [395, 134] on div at bounding box center [390, 132] width 20 height 20
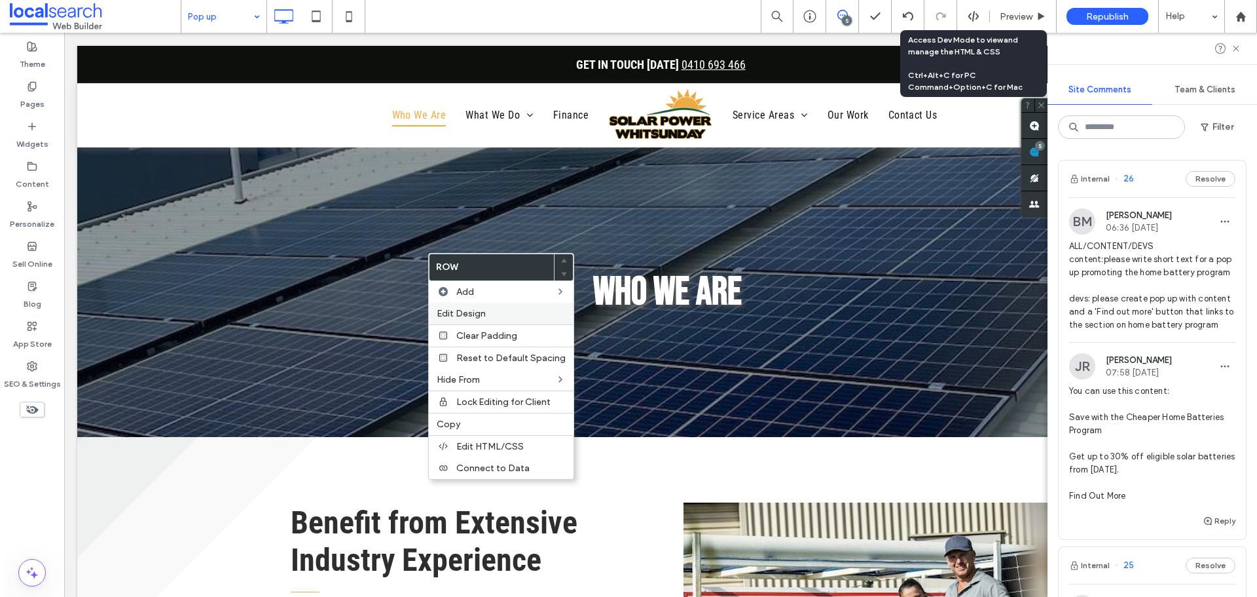
click at [475, 312] on span "Edit Design" at bounding box center [461, 313] width 49 height 11
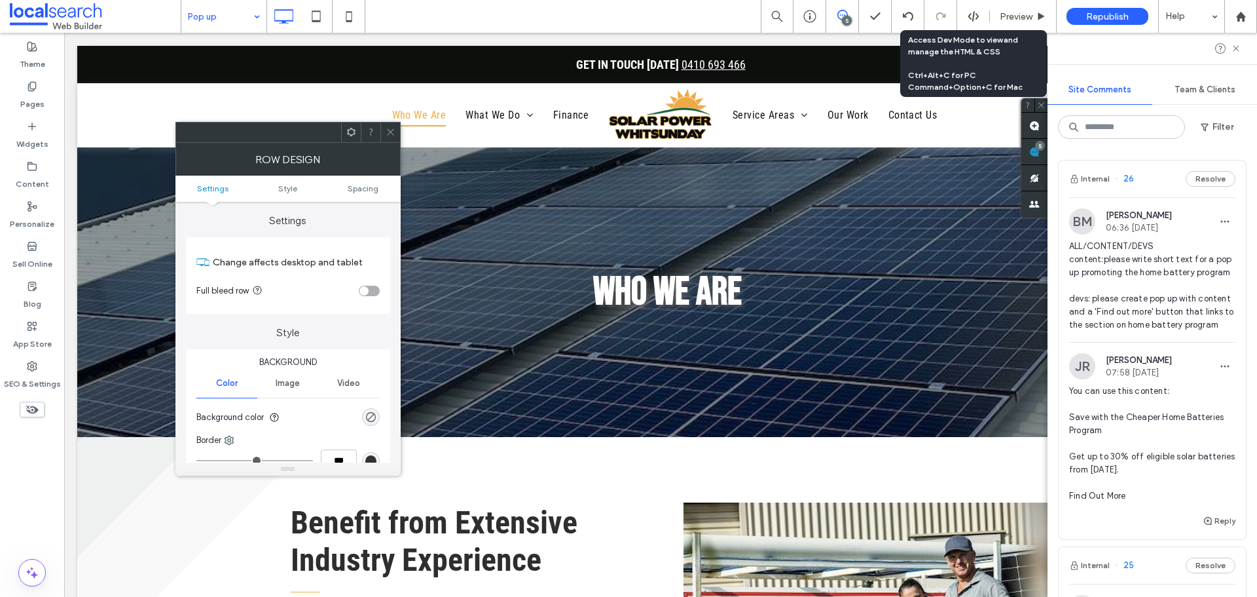
click at [365, 181] on ul "Settings Style Spacing" at bounding box center [287, 188] width 225 height 26
click at [365, 187] on span "Spacing" at bounding box center [363, 188] width 31 height 10
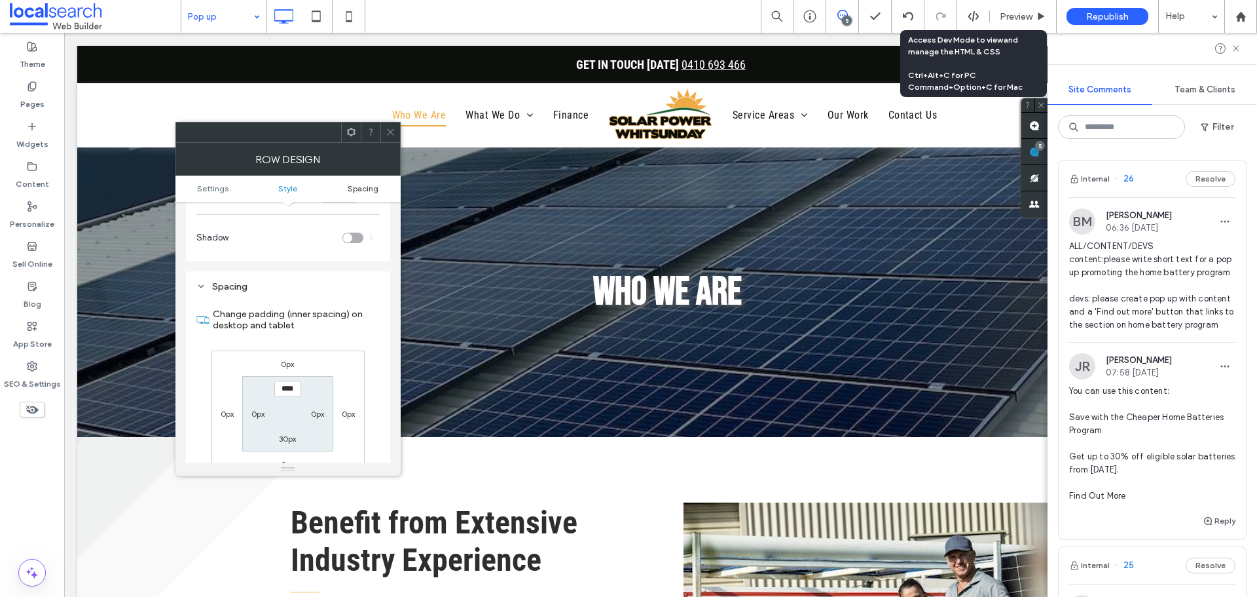
scroll to position [329, 0]
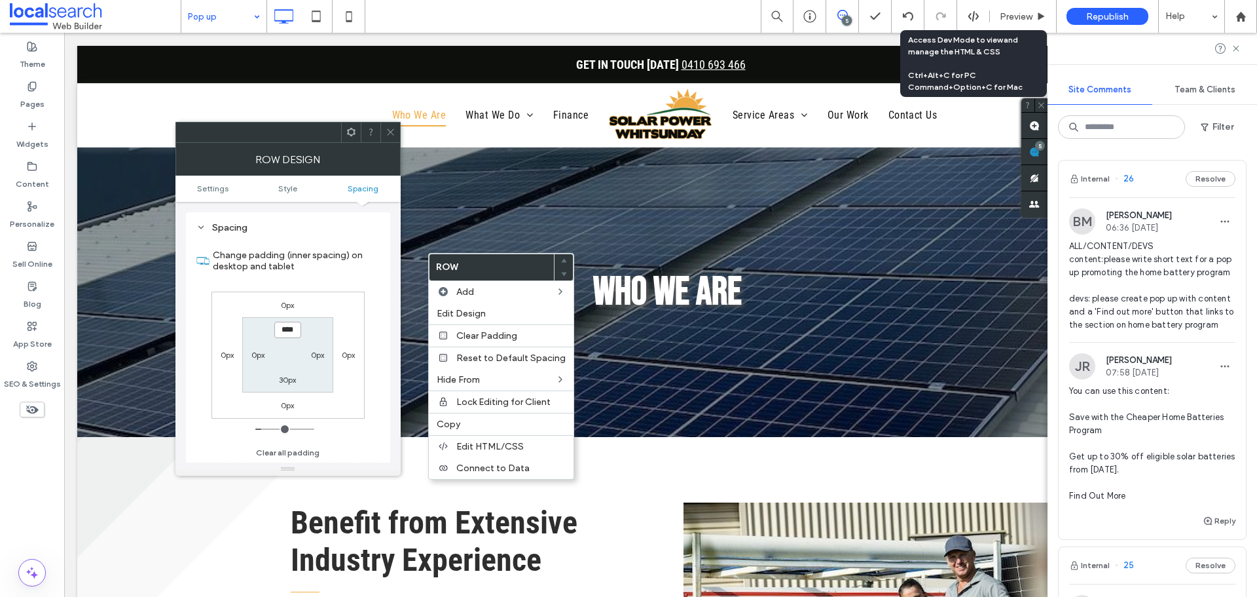
click at [288, 335] on input "****" at bounding box center [287, 329] width 27 height 16
type input "***"
type input "*"
click at [283, 380] on label "30px" at bounding box center [287, 380] width 17 height 10
type input "***"
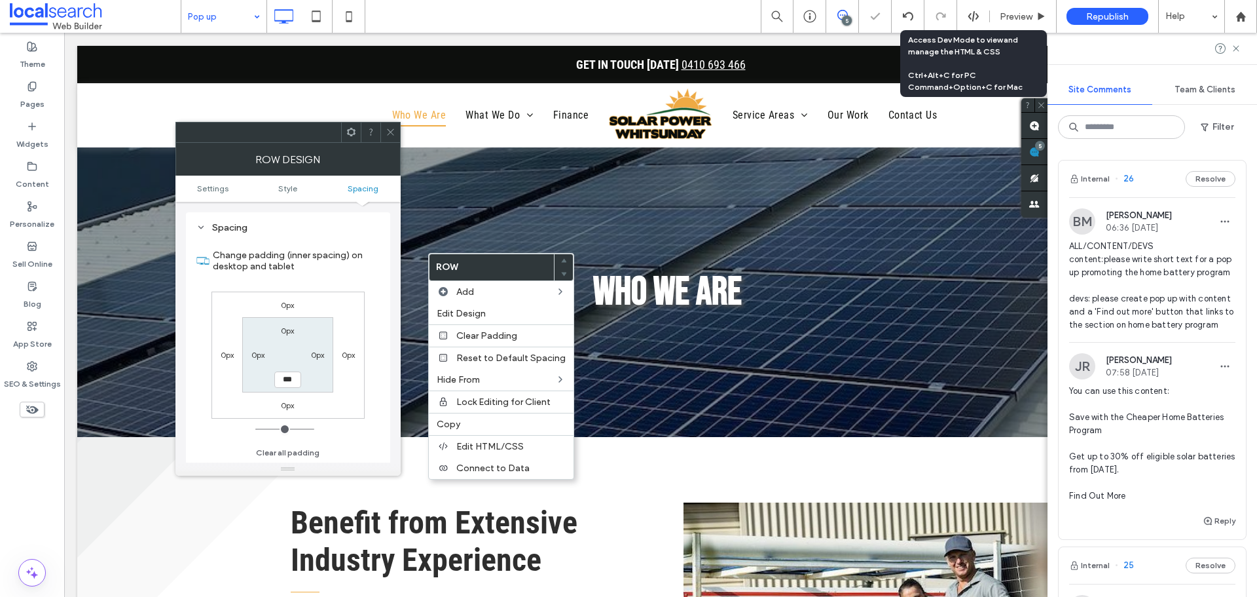
type input "**"
click at [390, 130] on icon at bounding box center [391, 132] width 10 height 10
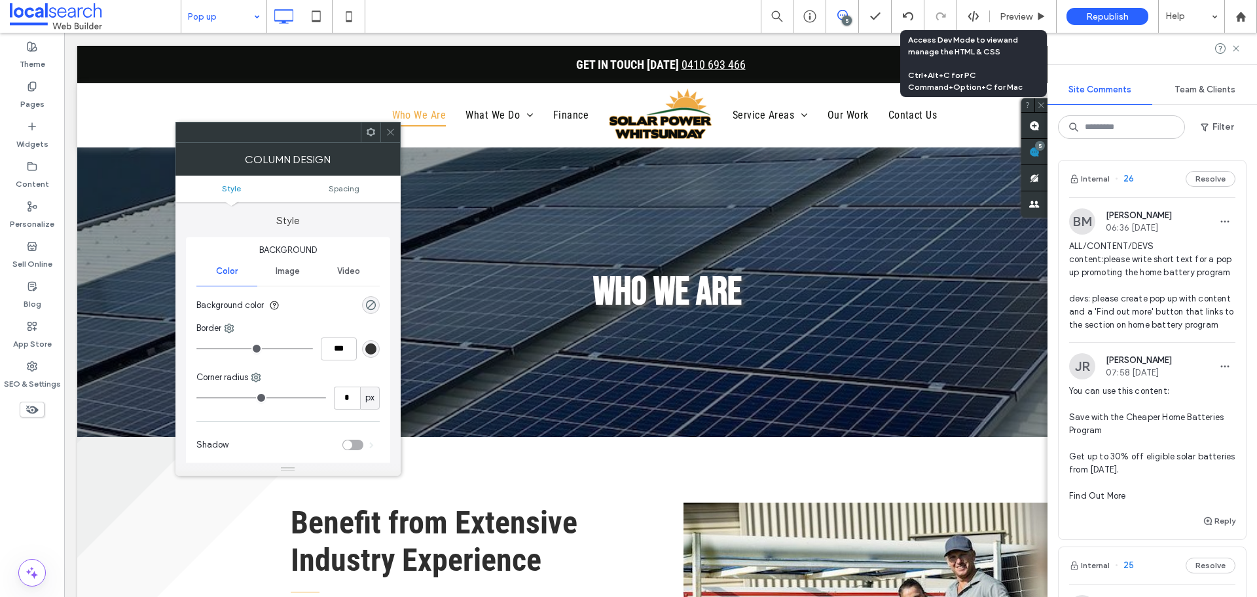
click at [388, 136] on icon at bounding box center [391, 132] width 10 height 10
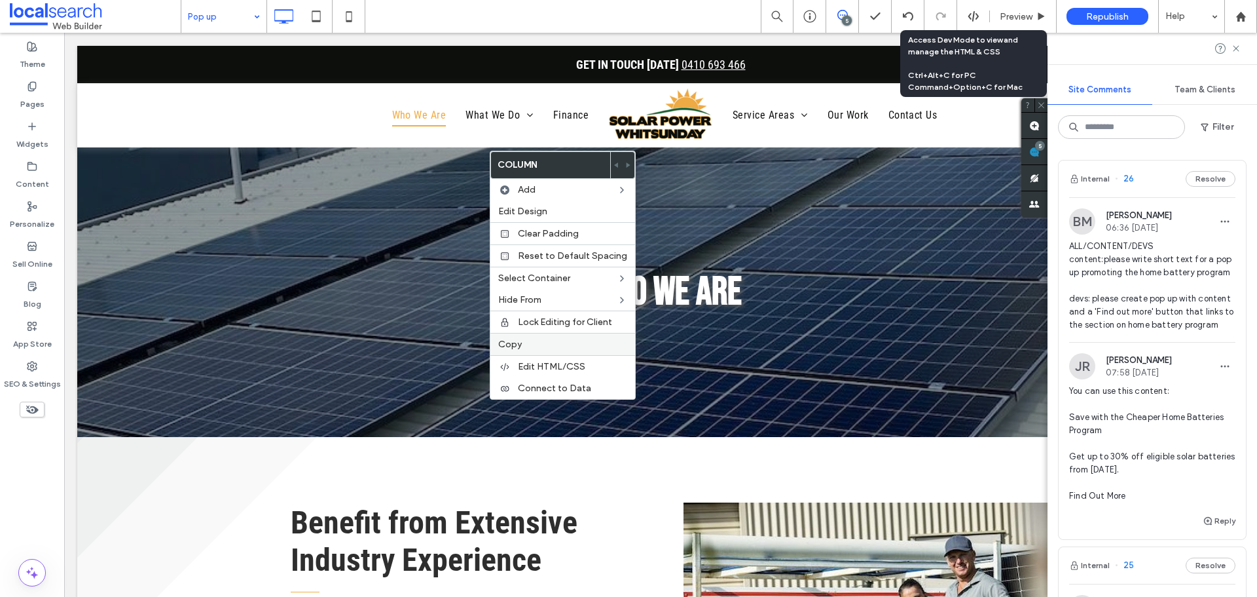
click at [521, 346] on span "Copy" at bounding box center [510, 344] width 24 height 11
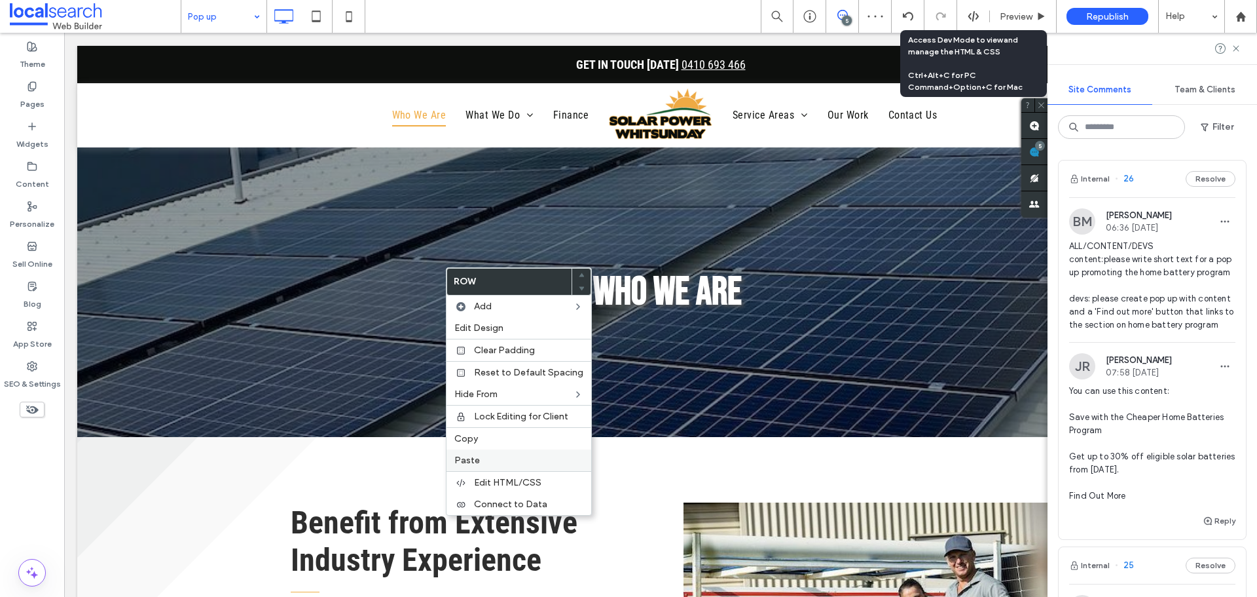
click at [472, 456] on span "Paste" at bounding box center [467, 459] width 26 height 11
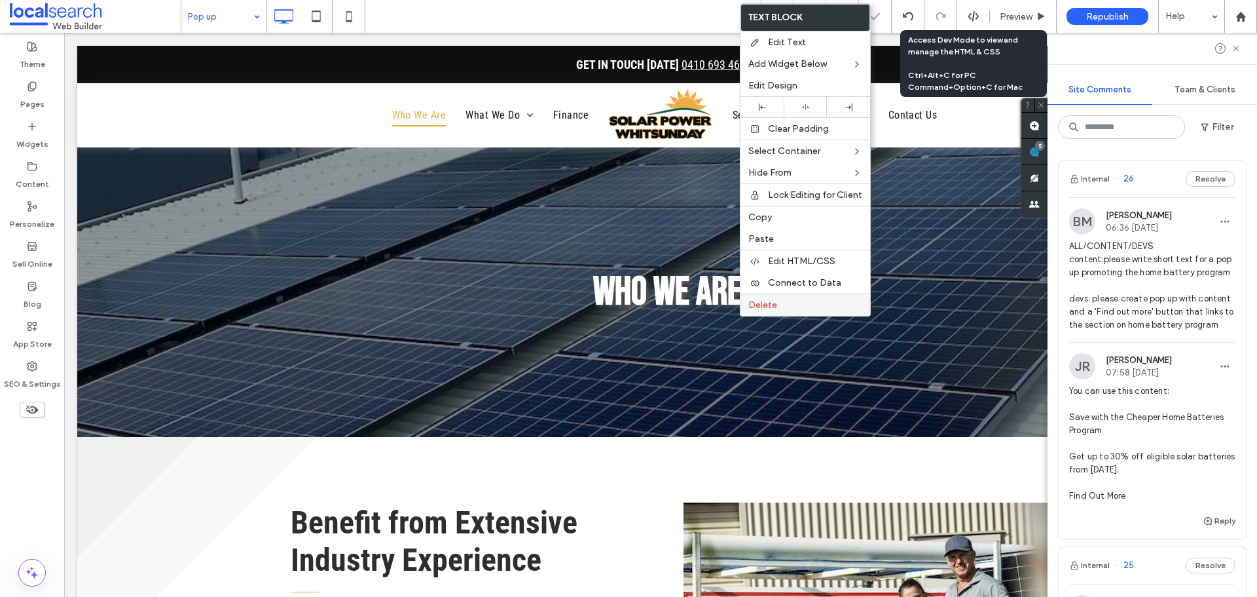
click at [771, 305] on span "Delete" at bounding box center [762, 304] width 29 height 11
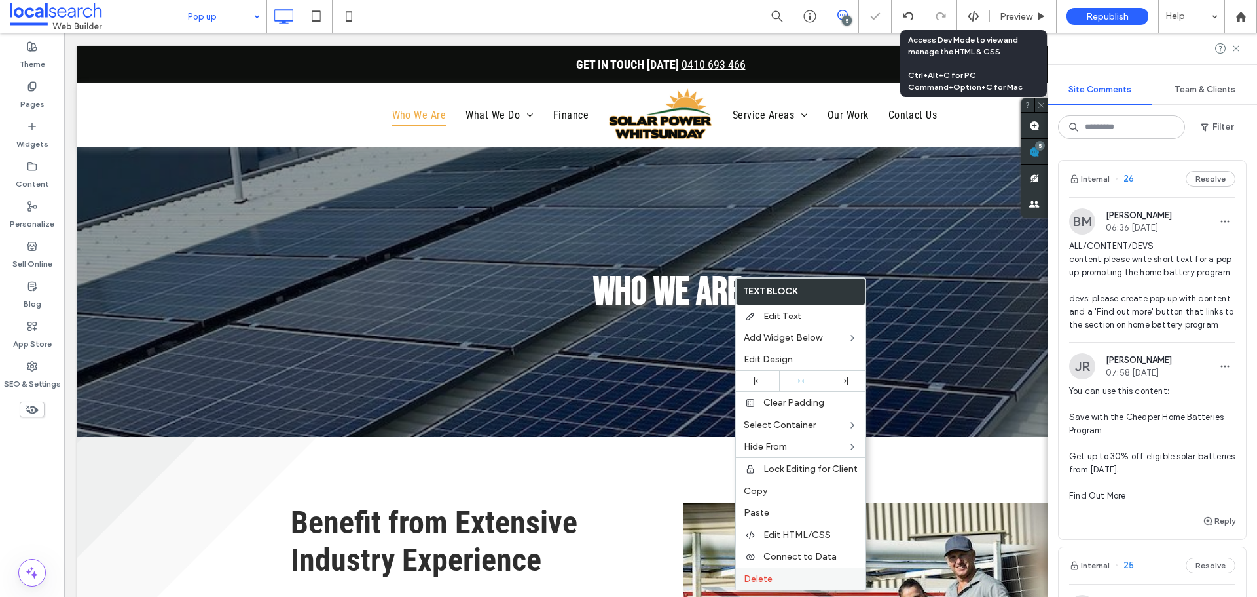
click at [759, 576] on span "Delete" at bounding box center [758, 578] width 29 height 11
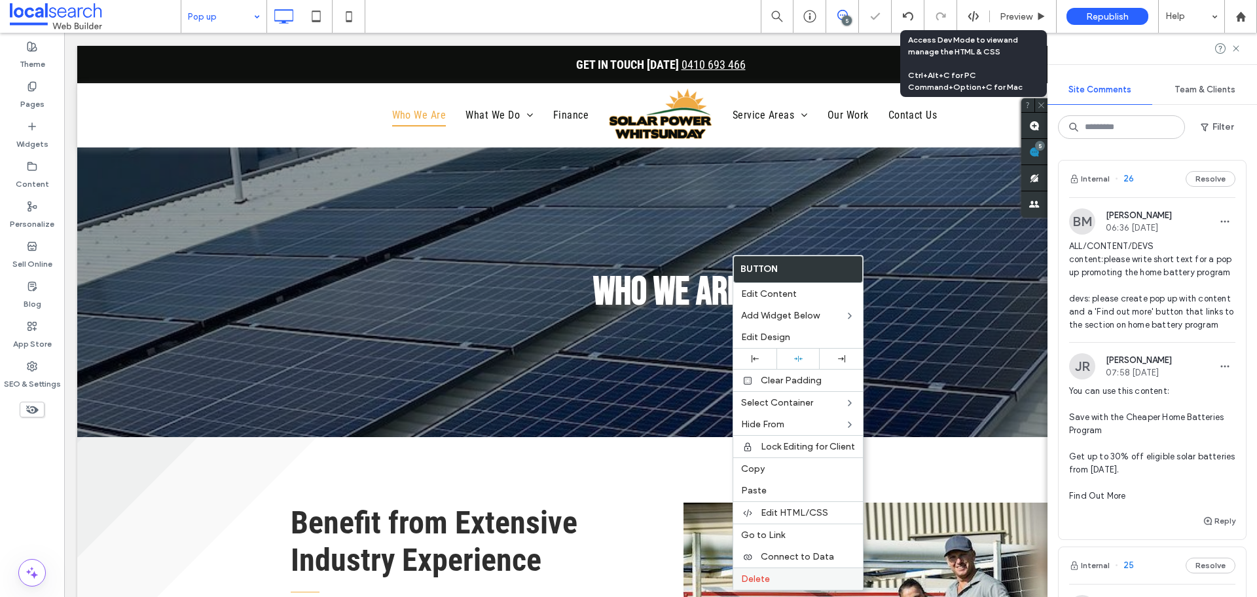
click at [767, 585] on div "Delete" at bounding box center [798, 578] width 130 height 22
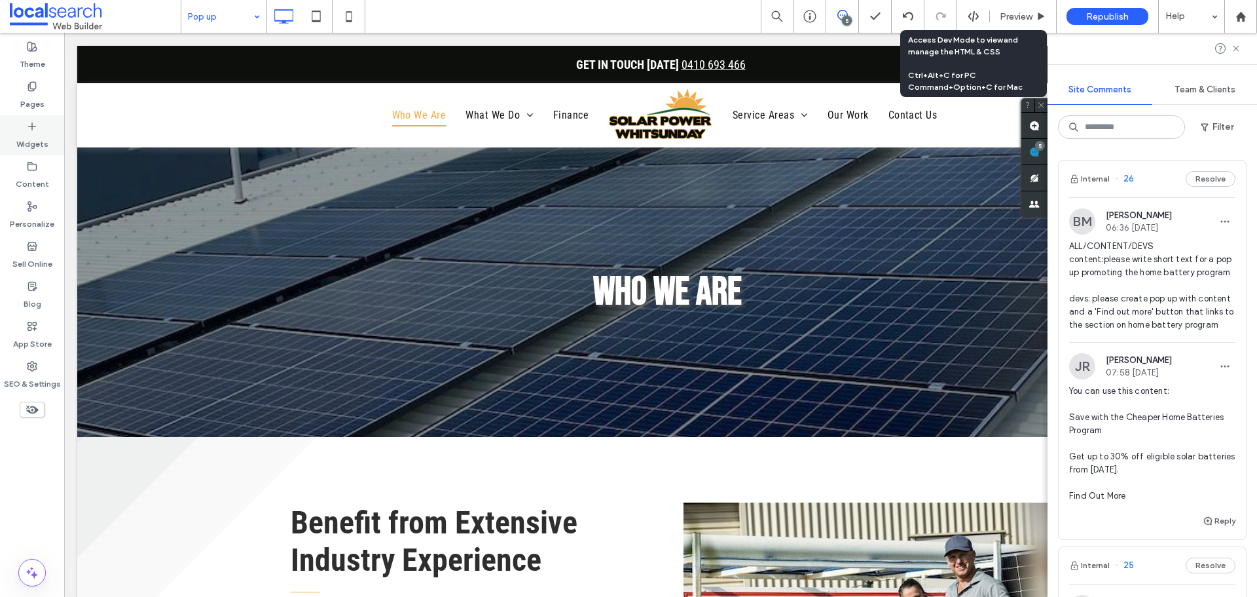
click at [39, 136] on label "Widgets" at bounding box center [32, 141] width 32 height 18
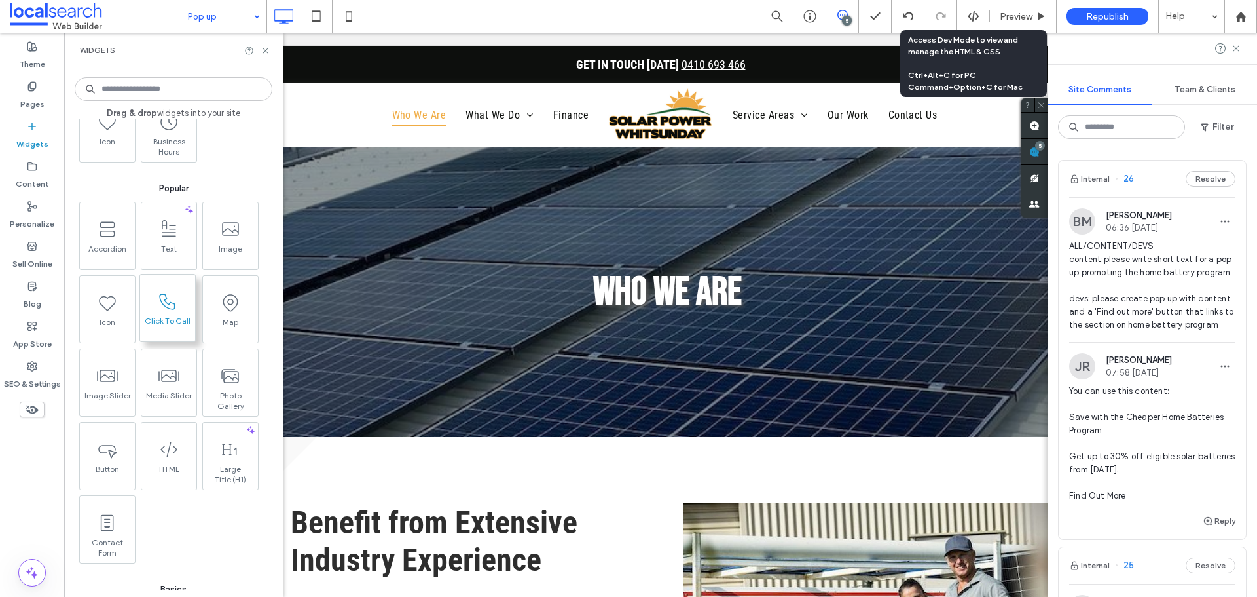
scroll to position [196, 0]
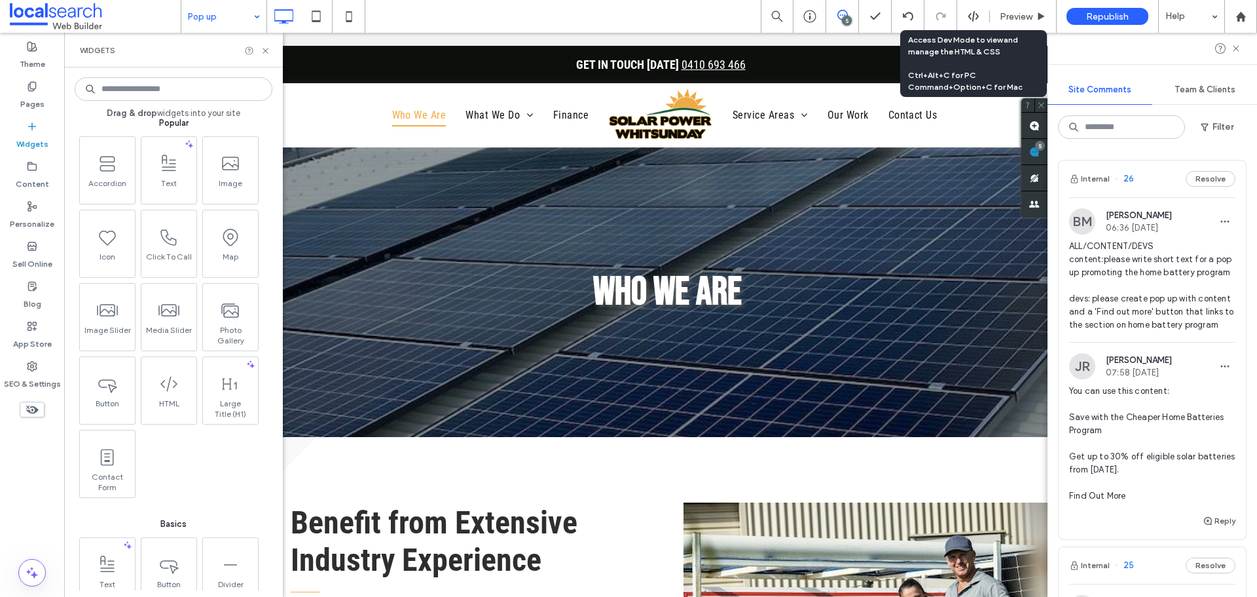
click at [160, 94] on input at bounding box center [174, 89] width 198 height 24
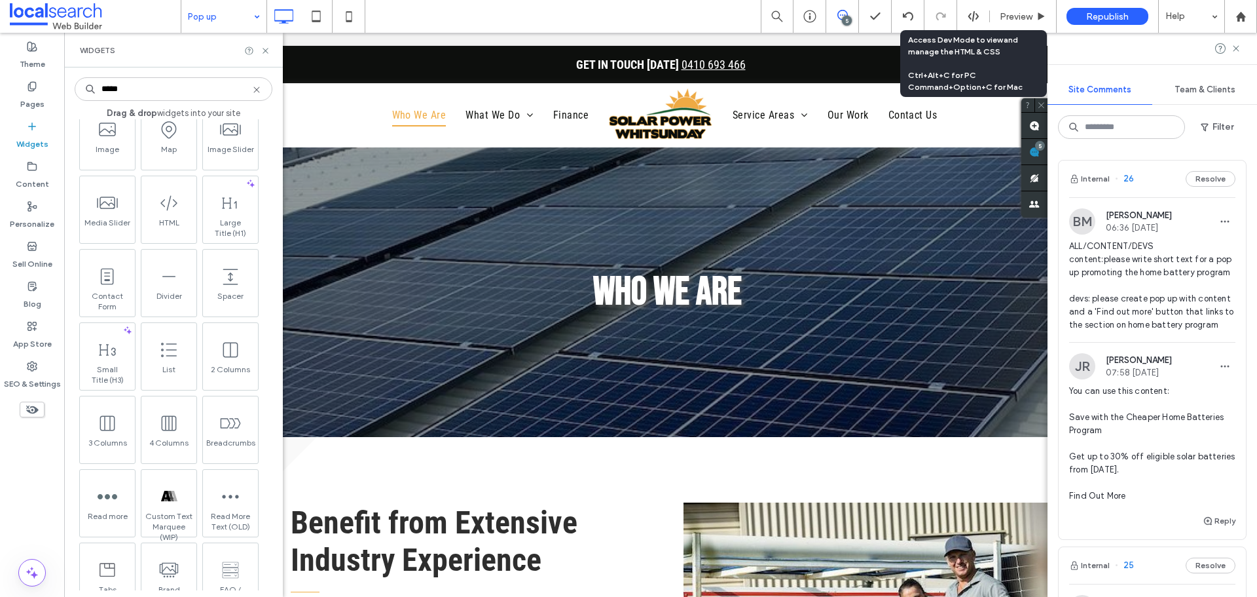
scroll to position [0, 0]
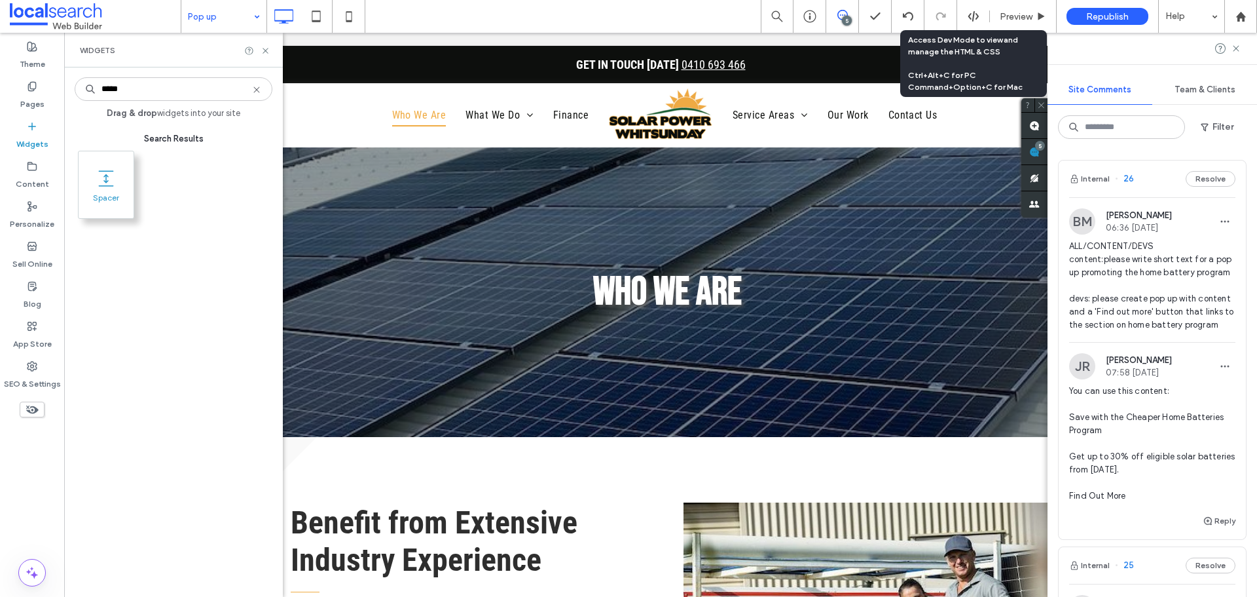
type input "*****"
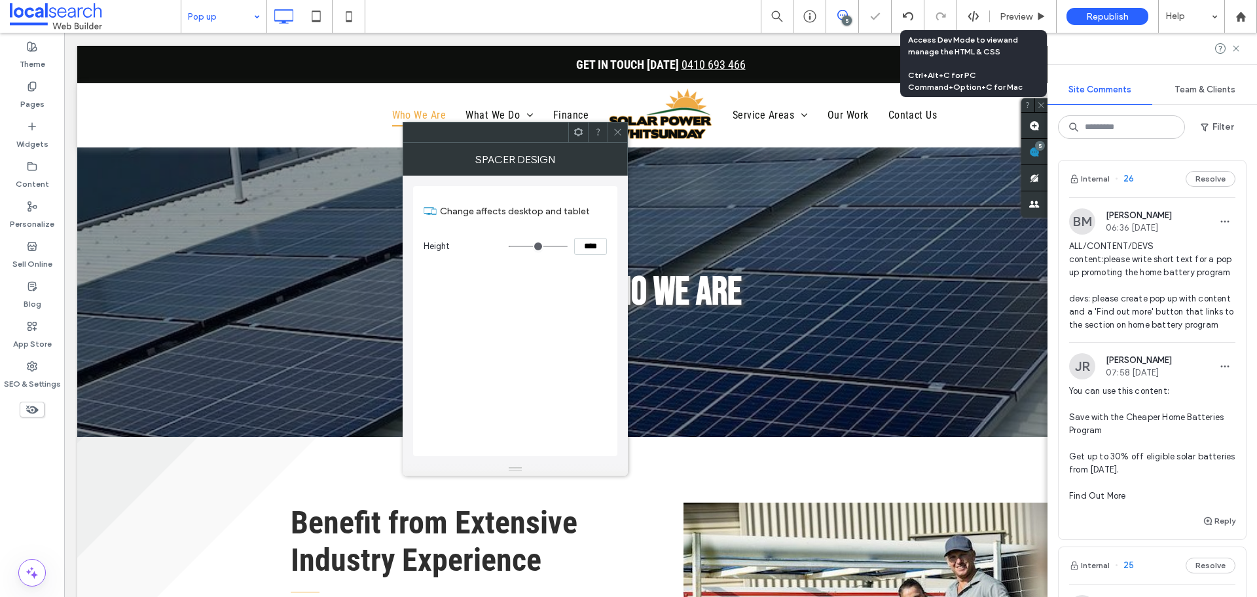
click at [598, 251] on input "****" at bounding box center [590, 246] width 33 height 17
paste input "*"
type input "*****"
type input "***"
click at [619, 134] on use at bounding box center [617, 132] width 7 height 7
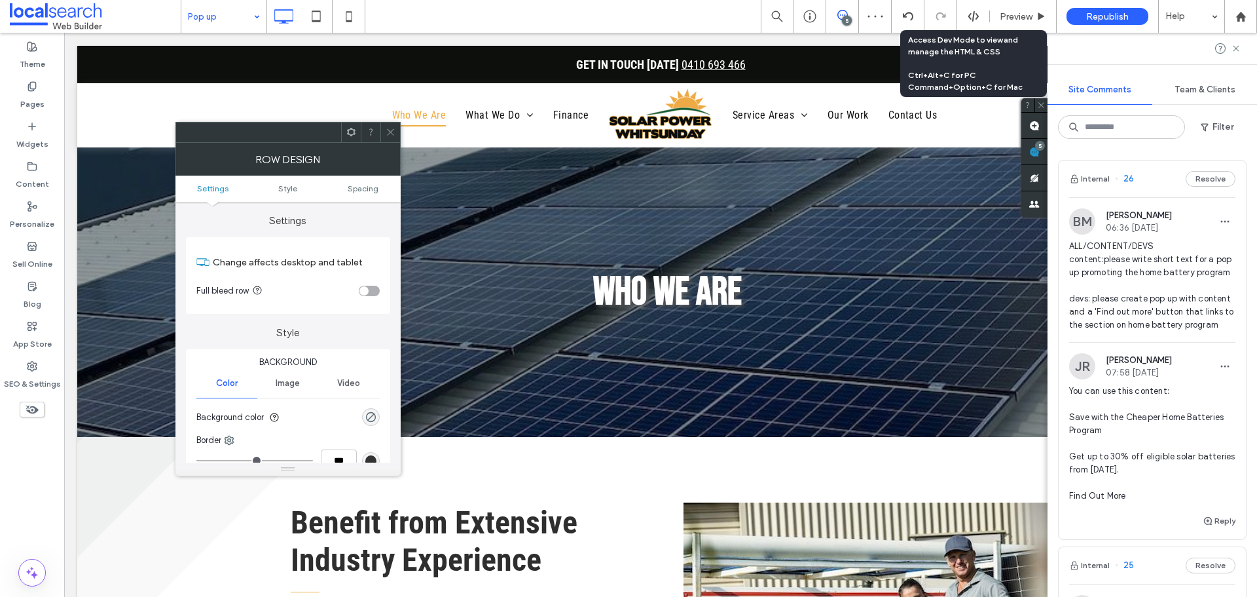
click at [394, 136] on icon at bounding box center [391, 132] width 10 height 10
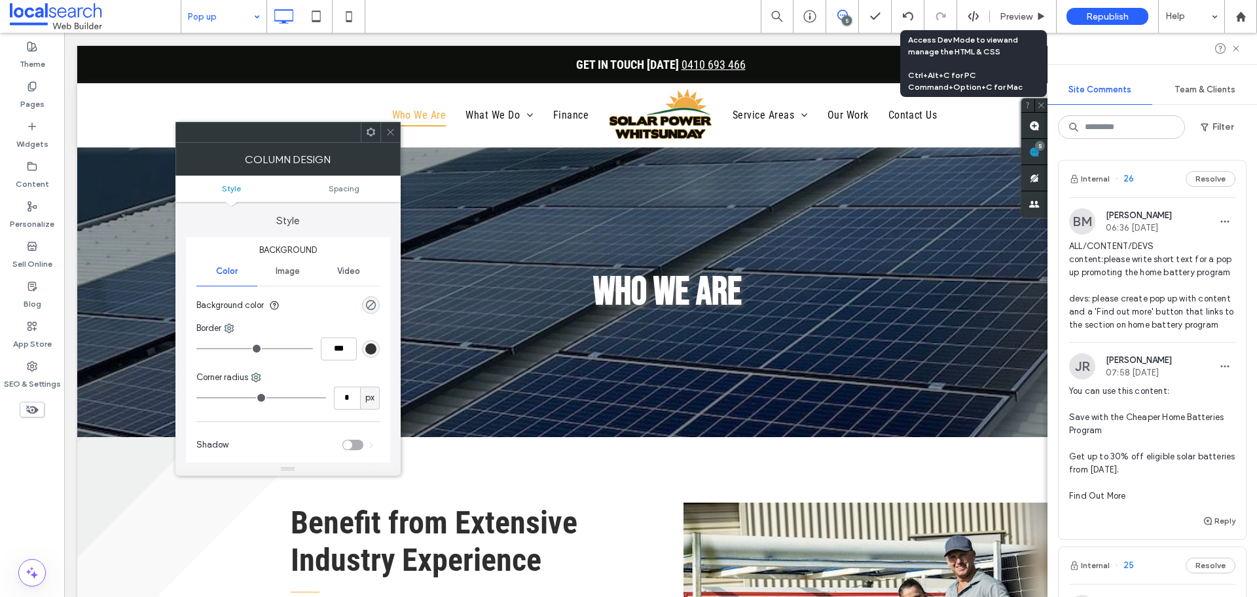
click at [391, 126] on span at bounding box center [391, 132] width 10 height 20
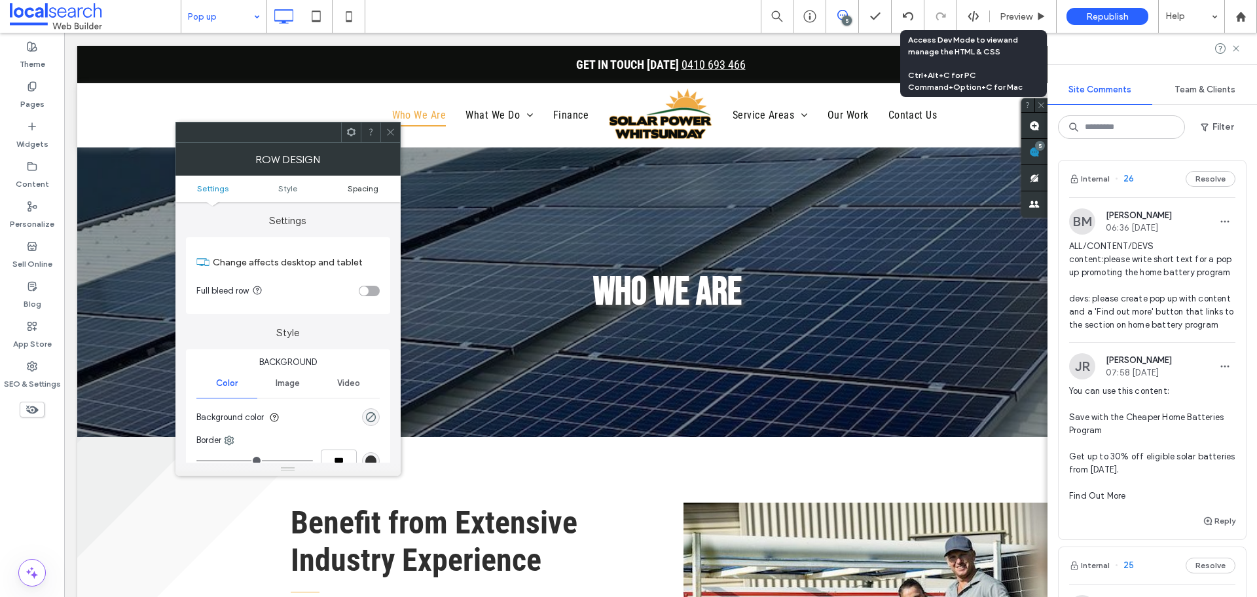
click at [377, 190] on span "Spacing" at bounding box center [363, 188] width 31 height 10
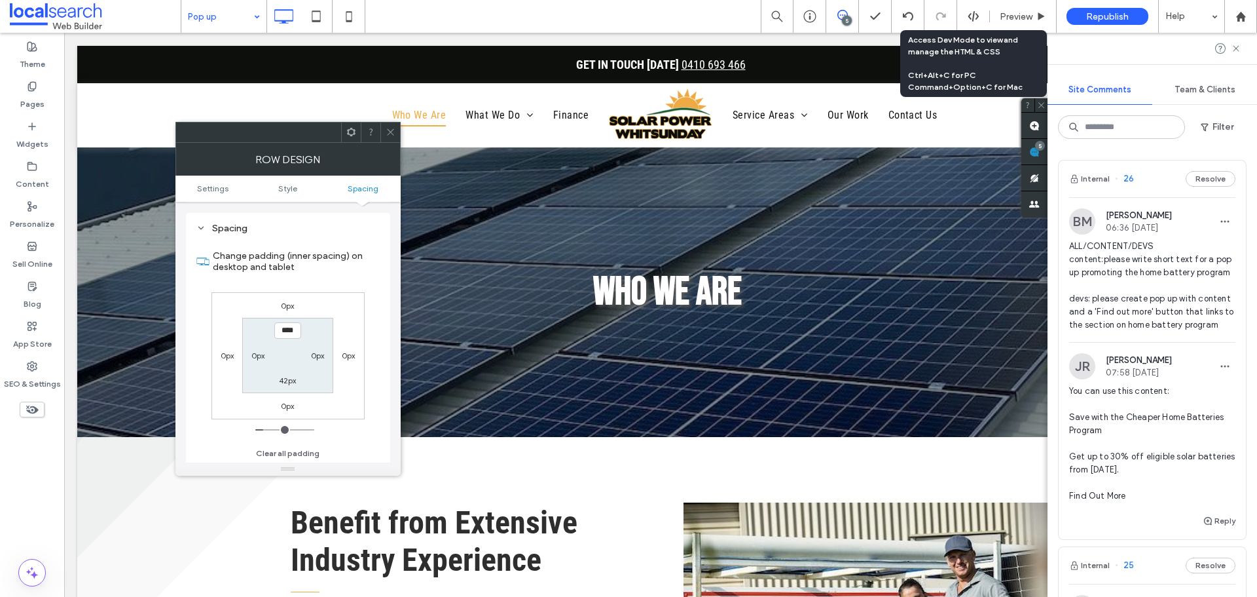
scroll to position [329, 0]
type input "***"
click at [289, 377] on label "42px" at bounding box center [287, 380] width 17 height 10
type input "**"
type input "*"
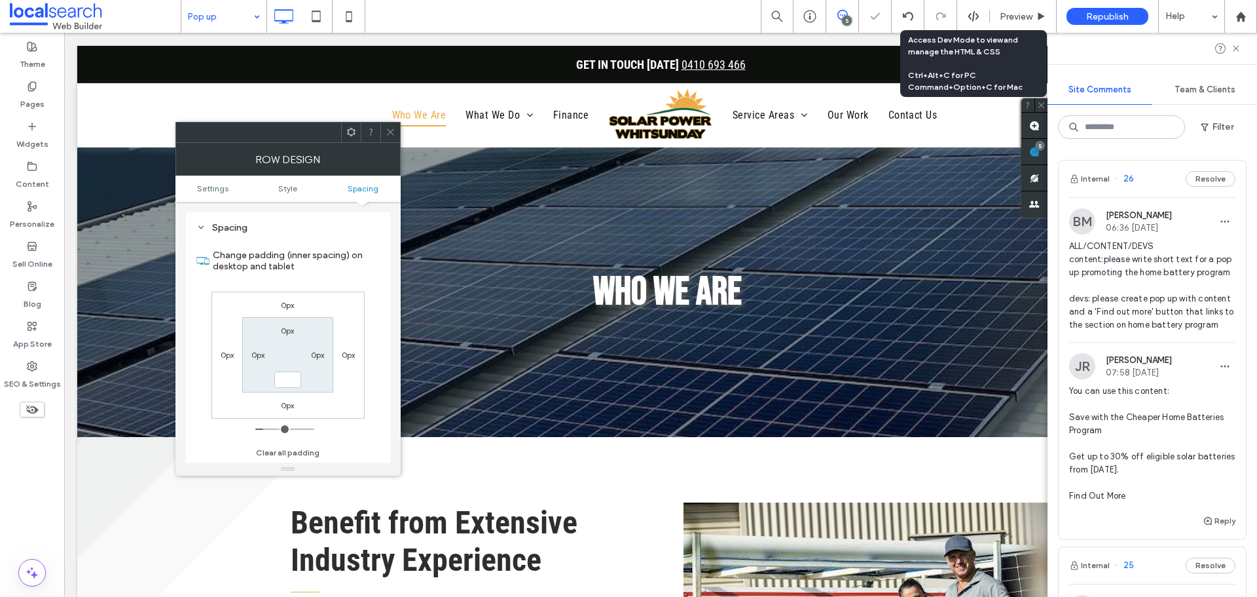
type input "***"
click at [395, 126] on div at bounding box center [390, 132] width 20 height 20
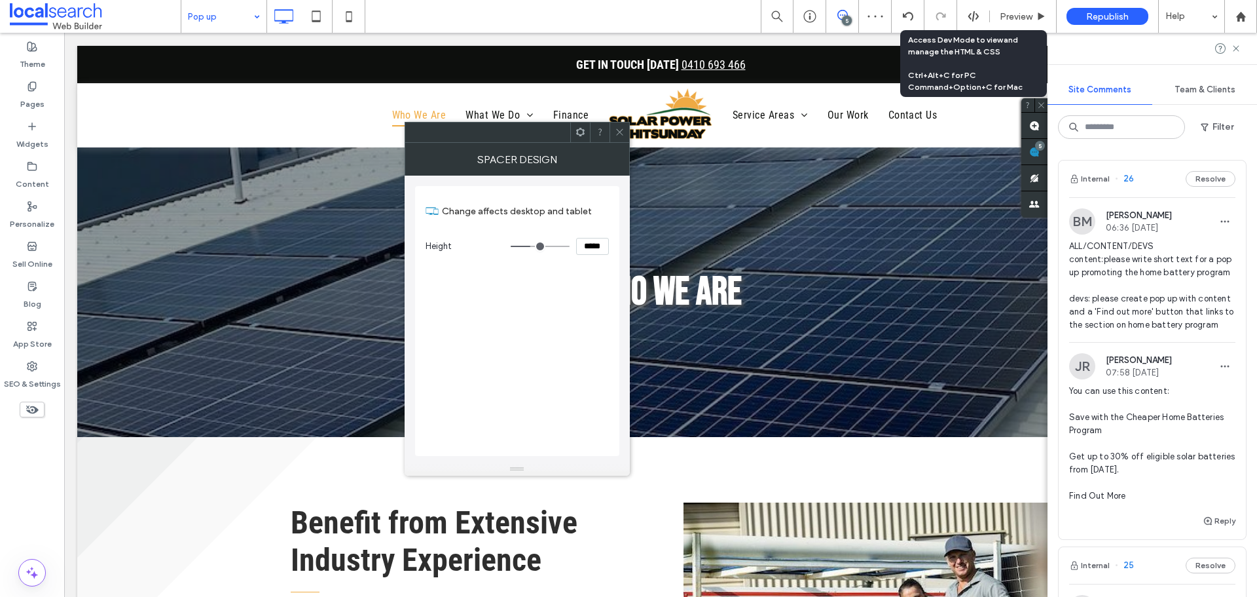
drag, startPoint x: 614, startPoint y: 132, endPoint x: 622, endPoint y: 132, distance: 8.5
click at [614, 132] on div at bounding box center [620, 132] width 20 height 20
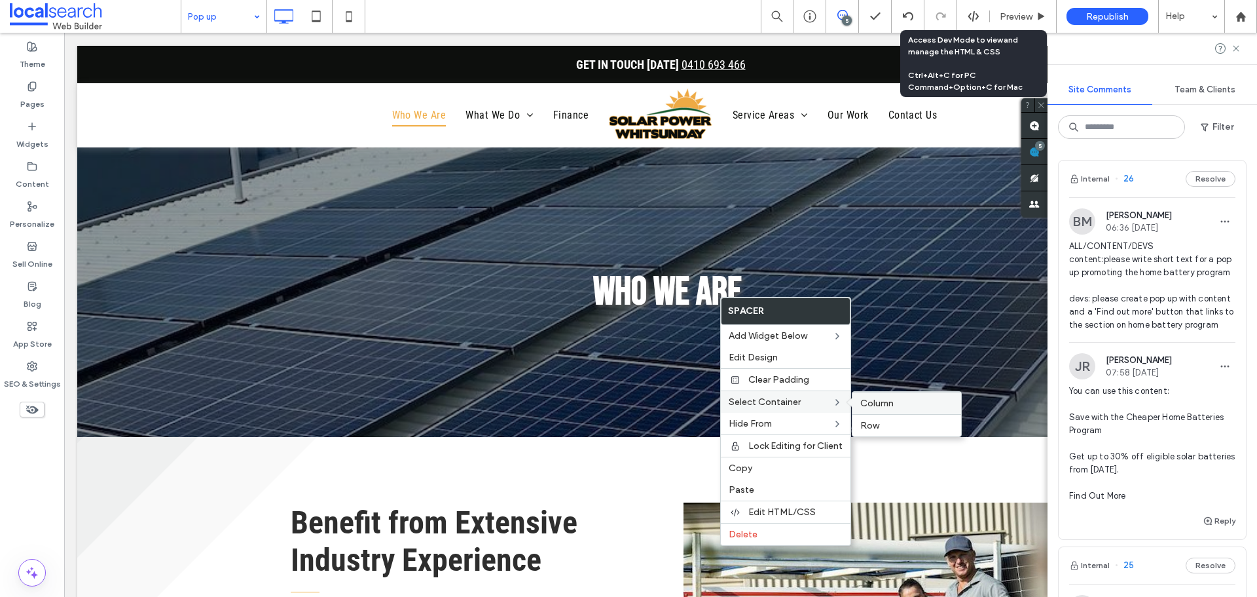
click at [875, 402] on span "Column" at bounding box center [876, 402] width 33 height 11
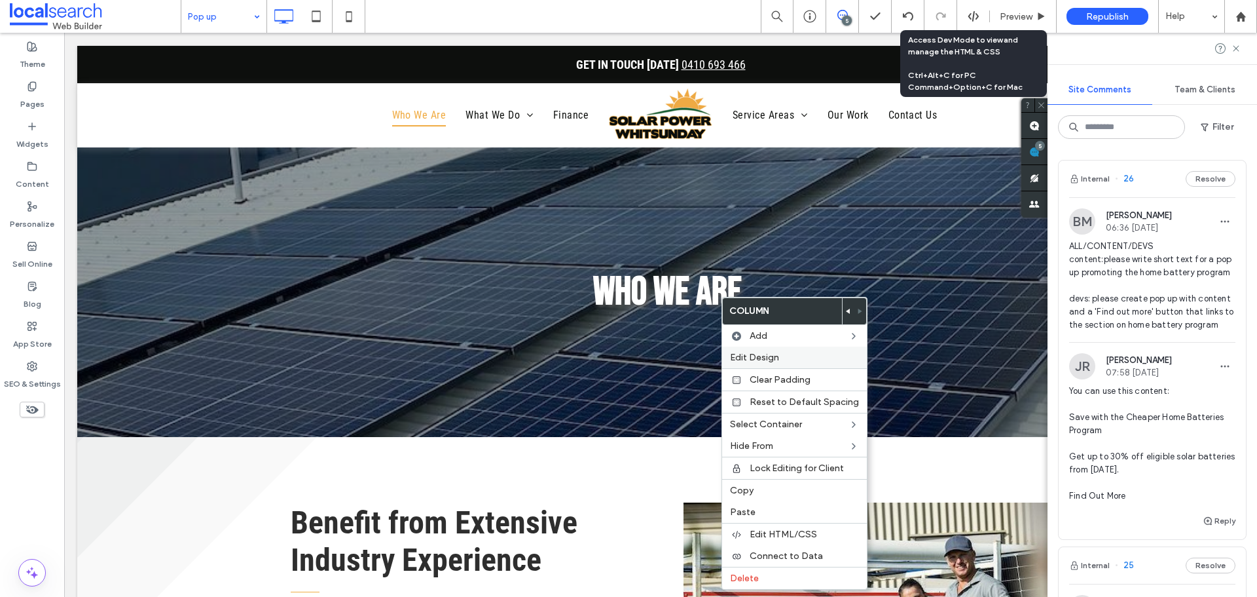
click at [781, 363] on div "Edit Design" at bounding box center [794, 357] width 145 height 22
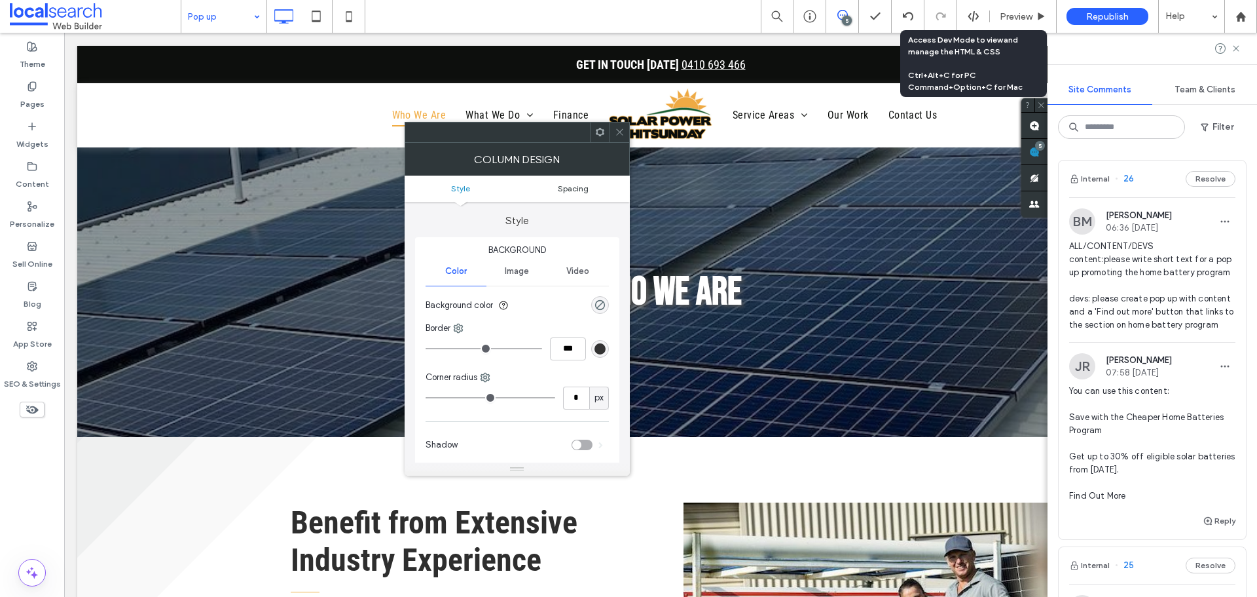
click at [569, 187] on span "Spacing" at bounding box center [573, 188] width 31 height 10
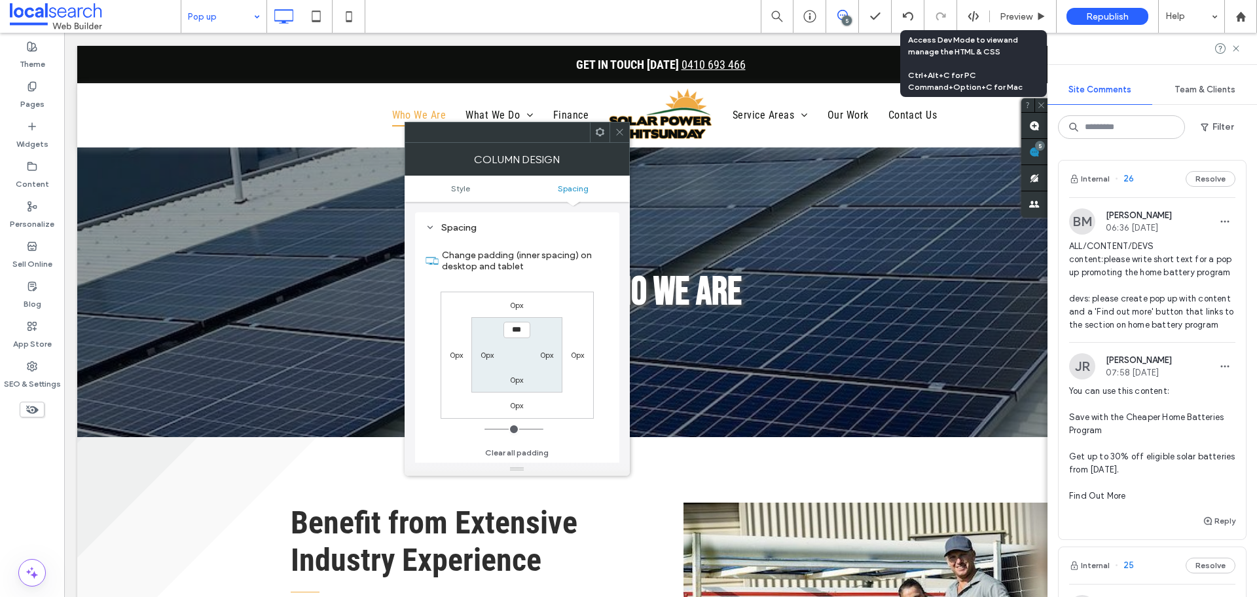
click at [454, 193] on ul "Style Spacing" at bounding box center [517, 188] width 225 height 26
click at [458, 188] on span "Style" at bounding box center [460, 188] width 19 height 10
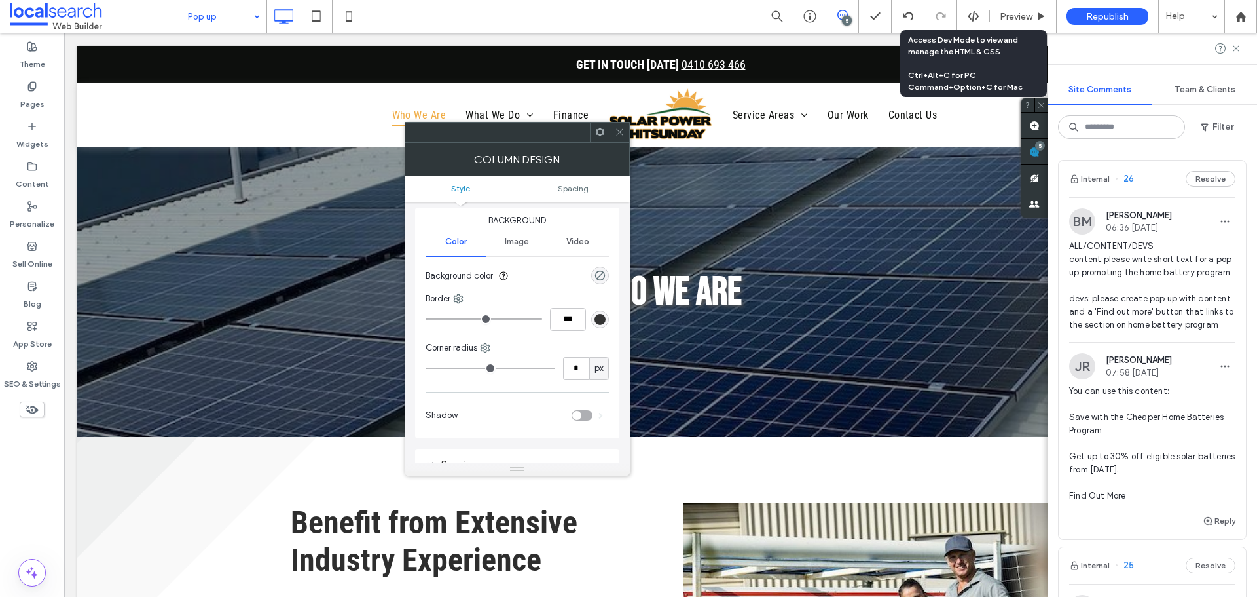
scroll to position [0, 0]
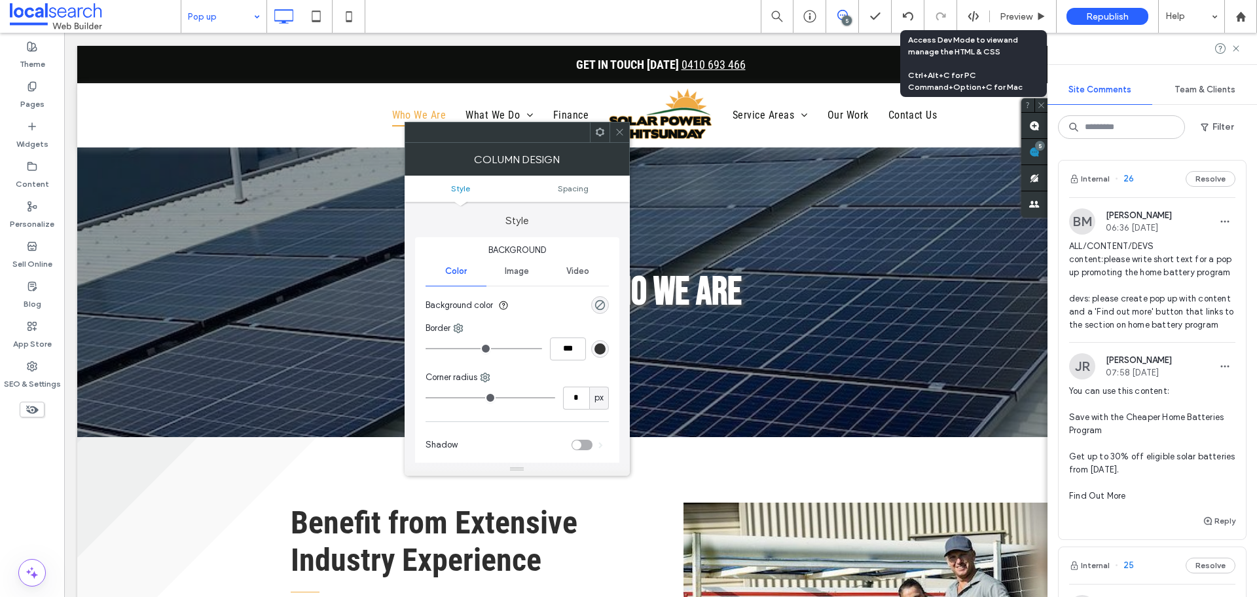
click at [526, 267] on span "Image" at bounding box center [517, 271] width 24 height 10
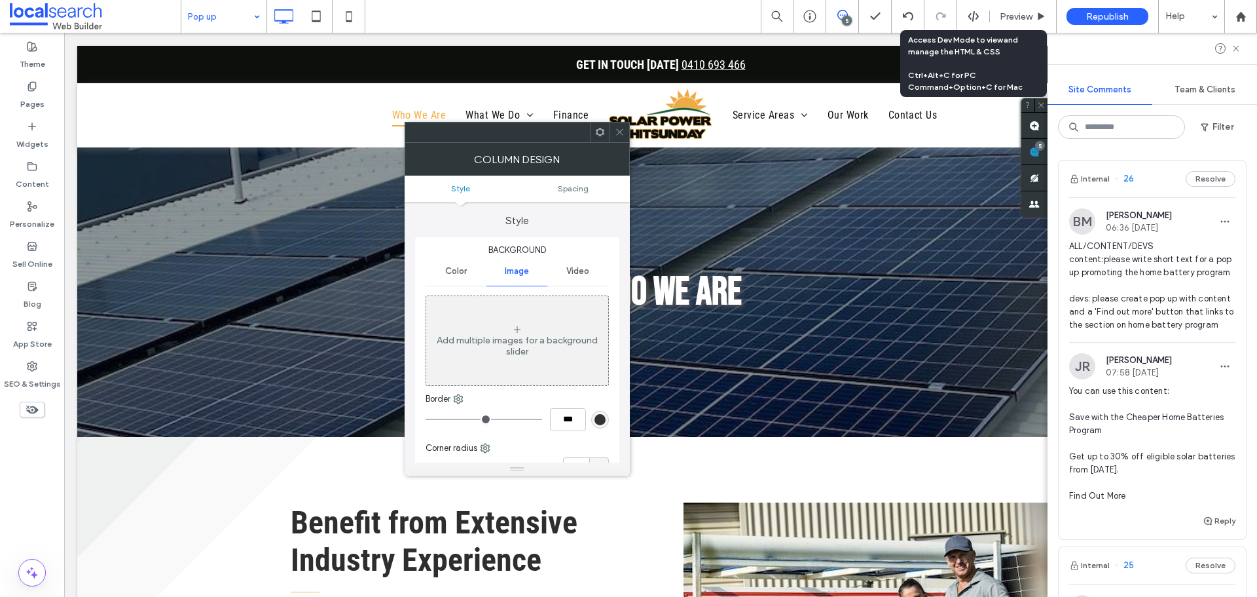
click at [486, 359] on div "Add multiple images for a background slider" at bounding box center [517, 340] width 182 height 86
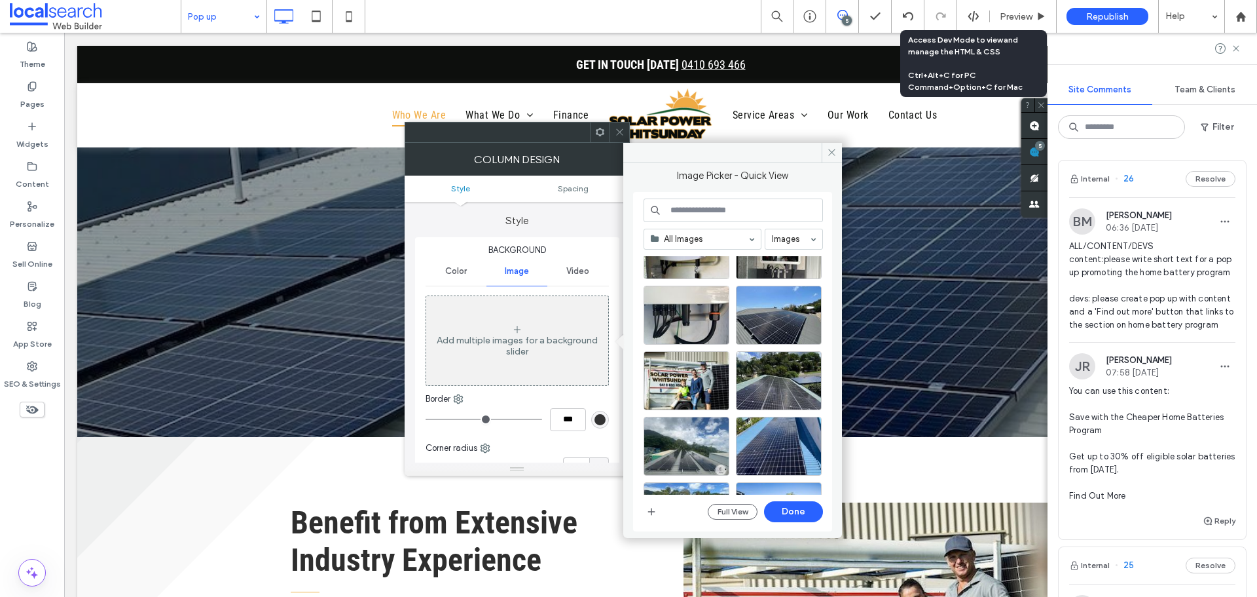
scroll to position [972, 0]
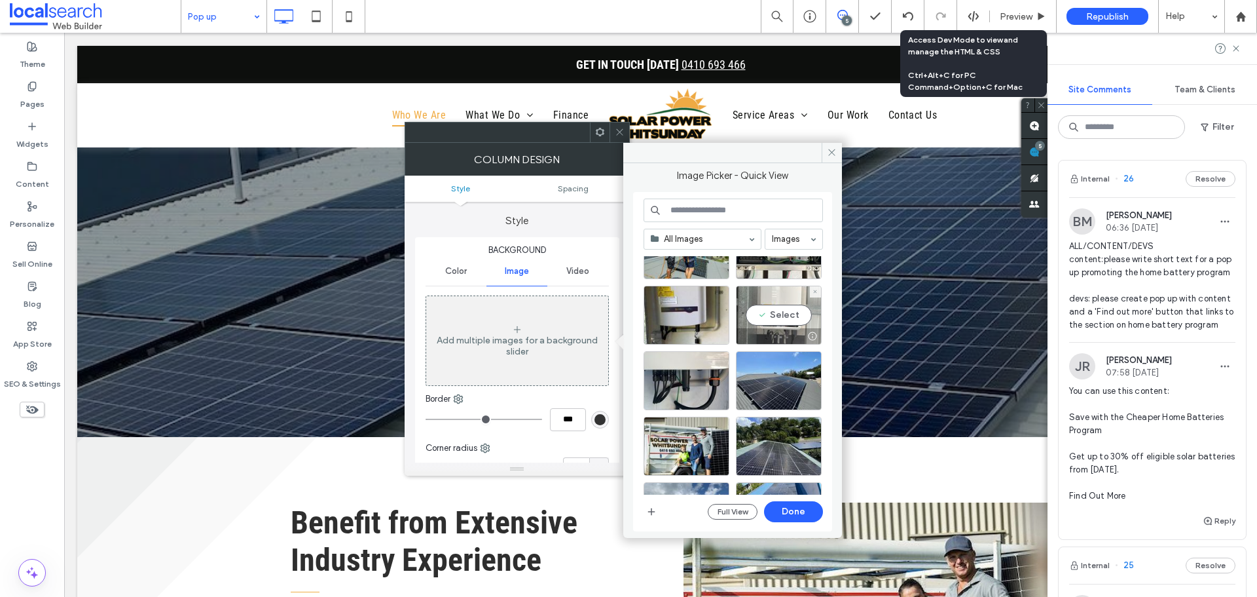
click at [790, 310] on div "Select" at bounding box center [779, 314] width 86 height 59
click at [808, 514] on button "Done" at bounding box center [793, 511] width 59 height 21
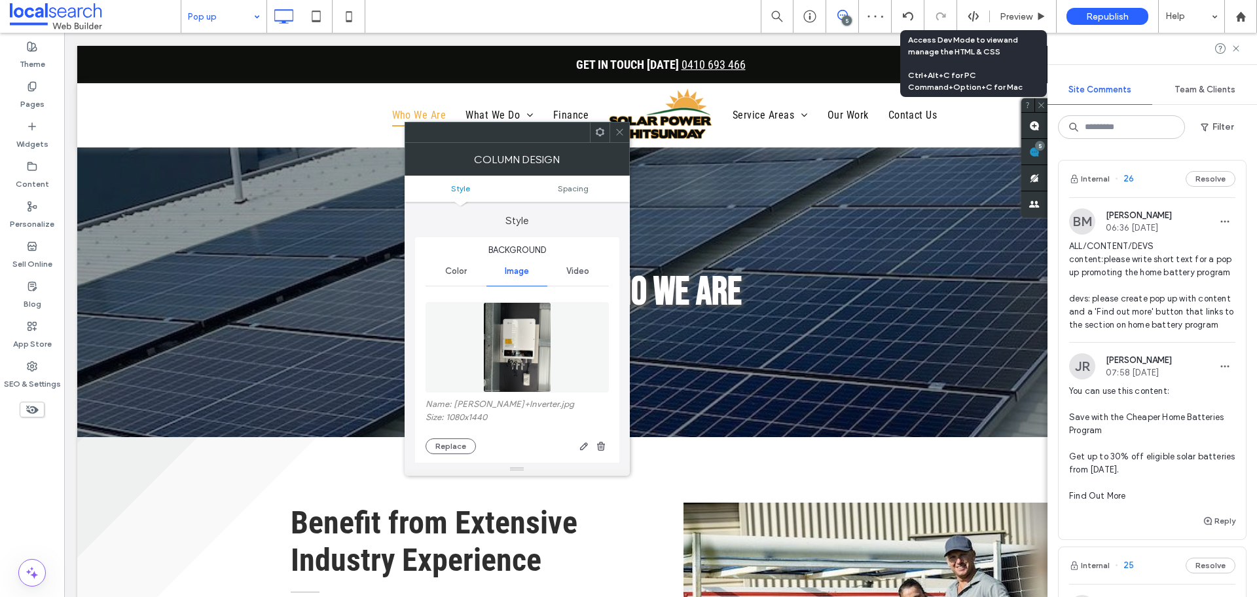
click at [623, 133] on icon at bounding box center [620, 132] width 10 height 10
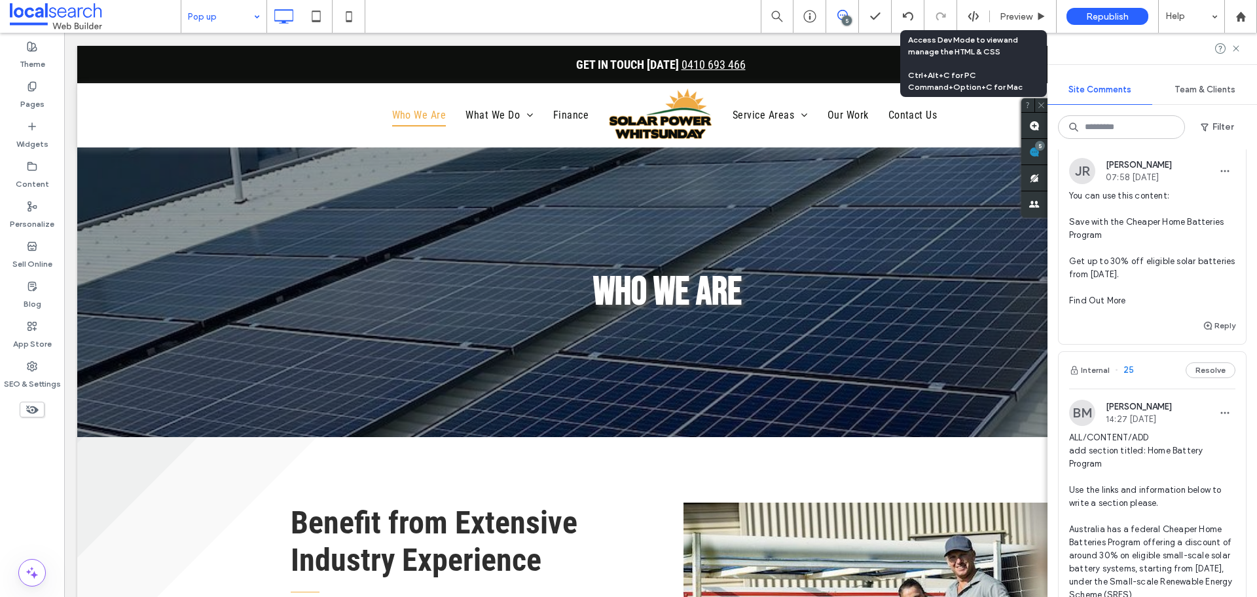
scroll to position [196, 0]
drag, startPoint x: 1112, startPoint y: 261, endPoint x: 1067, endPoint y: 249, distance: 46.9
click at [1067, 249] on div "JR Jarrod Reynolds 07:58 Sep 17 2025 You can use this content: Save with the Ch…" at bounding box center [1152, 236] width 187 height 160
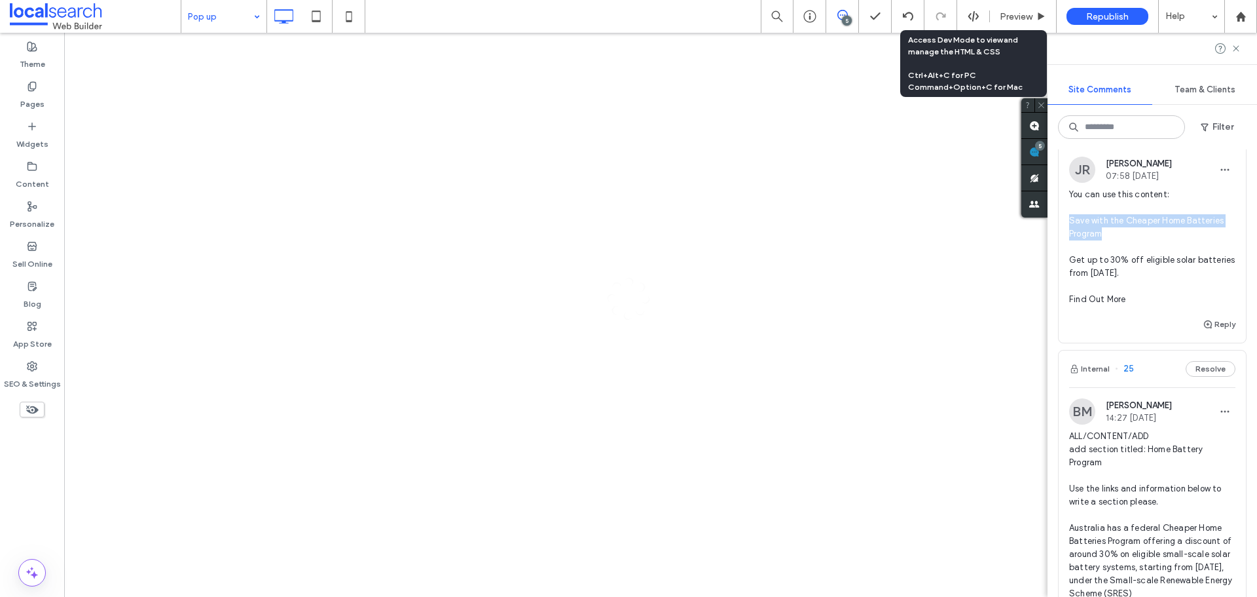
copy span "Save with the Cheaper Home Batteries Program"
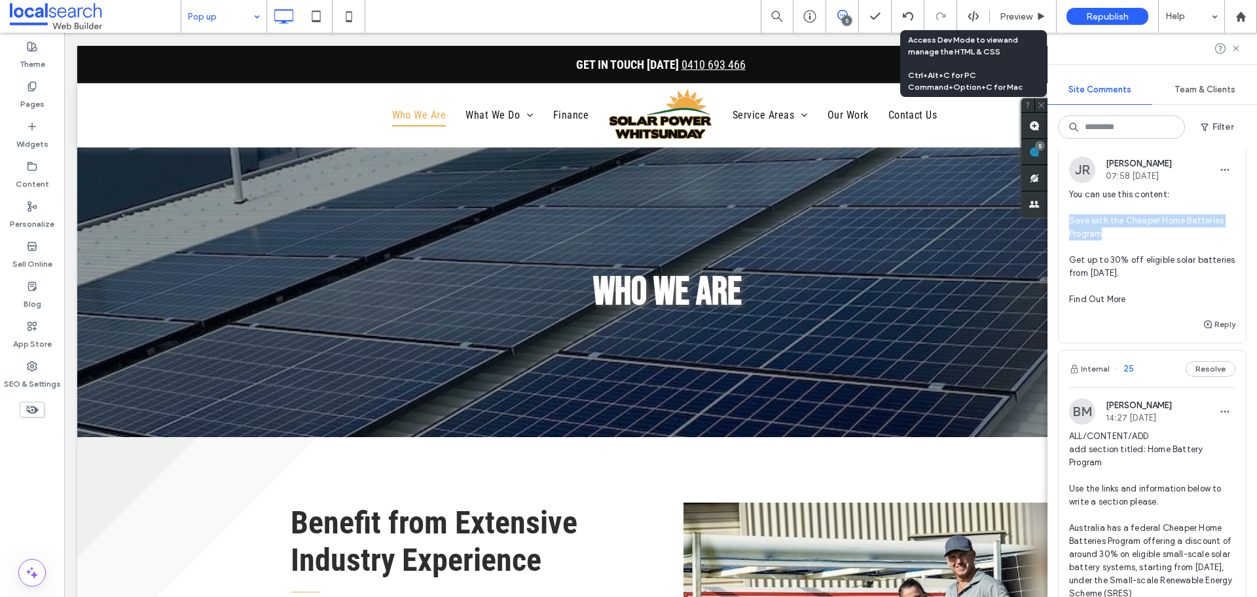
click at [1128, 306] on span "You can use this content: Save with the Cheaper Home Batteries Program Get up t…" at bounding box center [1152, 247] width 166 height 118
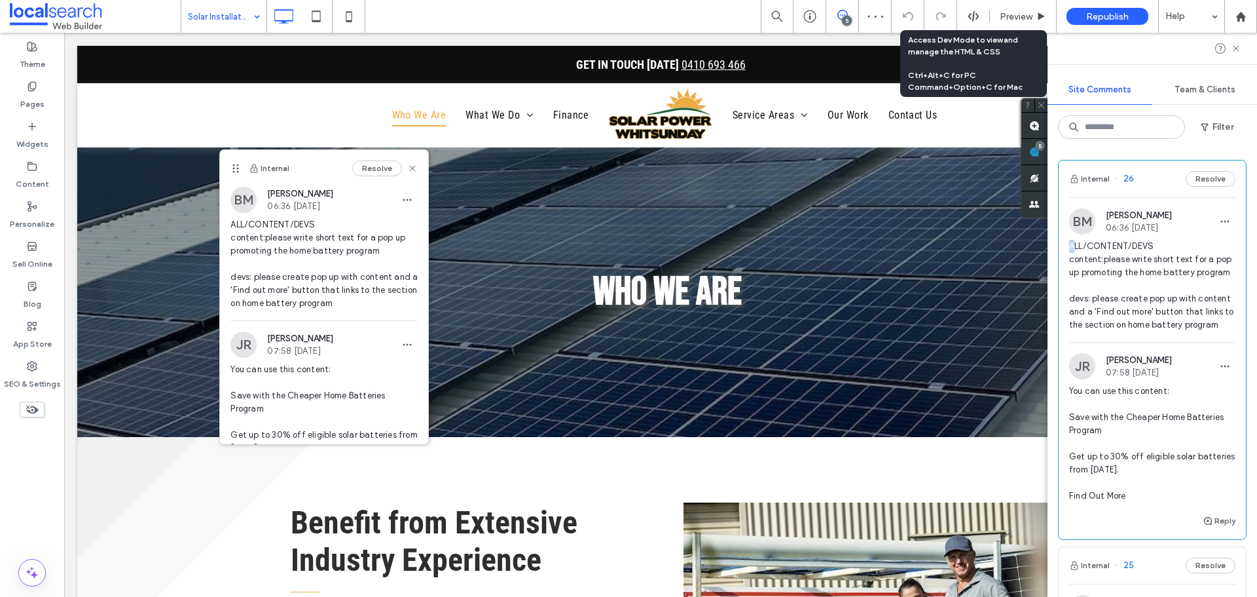
click at [1074, 251] on div "BM Bridie Mallon 06:36 Sep 17 2025 ALL/CONTENT/DEVS content:please write short …" at bounding box center [1152, 275] width 187 height 134
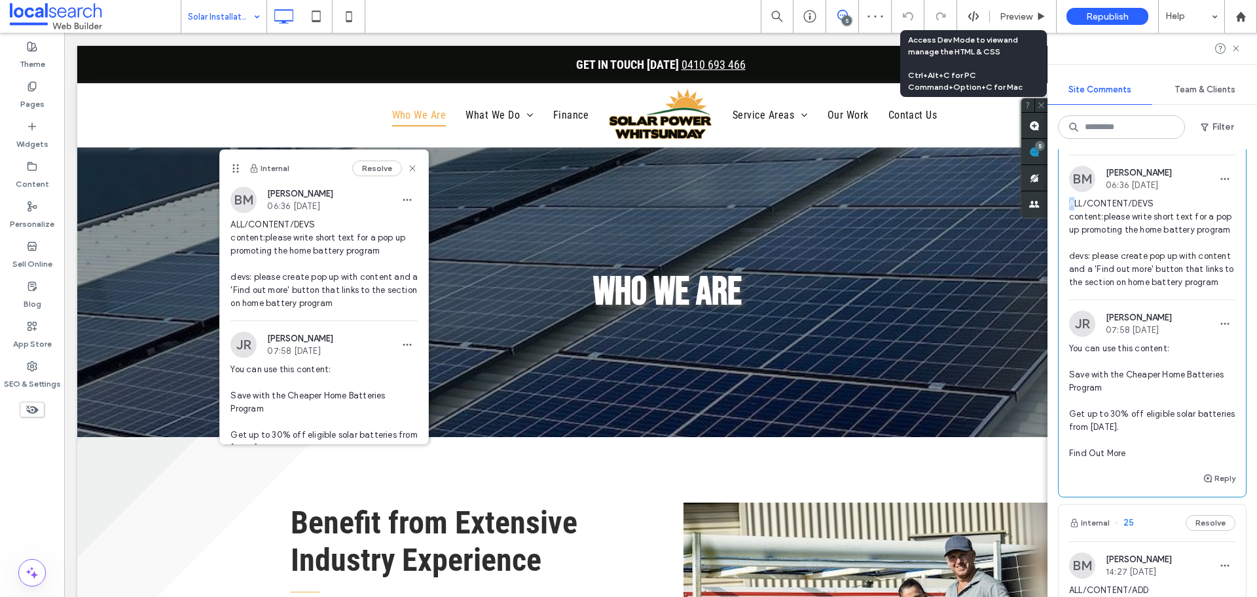
scroll to position [65, 0]
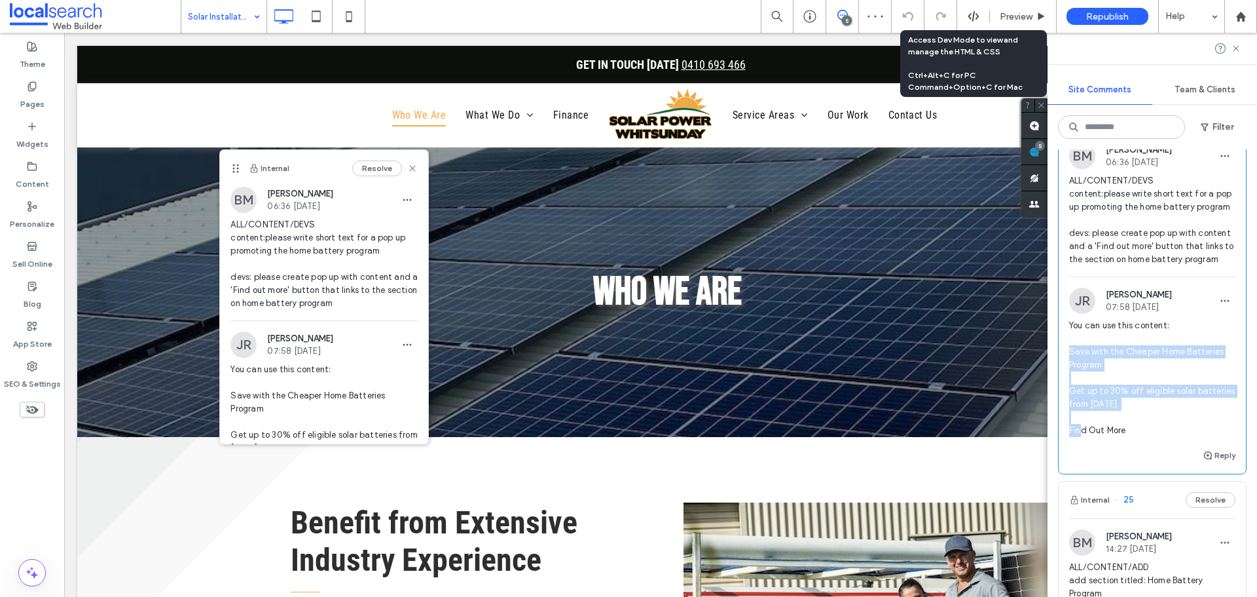
drag, startPoint x: 1171, startPoint y: 430, endPoint x: 1070, endPoint y: 378, distance: 113.3
click at [1070, 378] on span "You can use this content: Save with the Cheaper Home Batteries Program Get up t…" at bounding box center [1152, 378] width 166 height 118
copy span "Save with the Cheaper Home Batteries Program Get up to 30% off eligible solar b…"
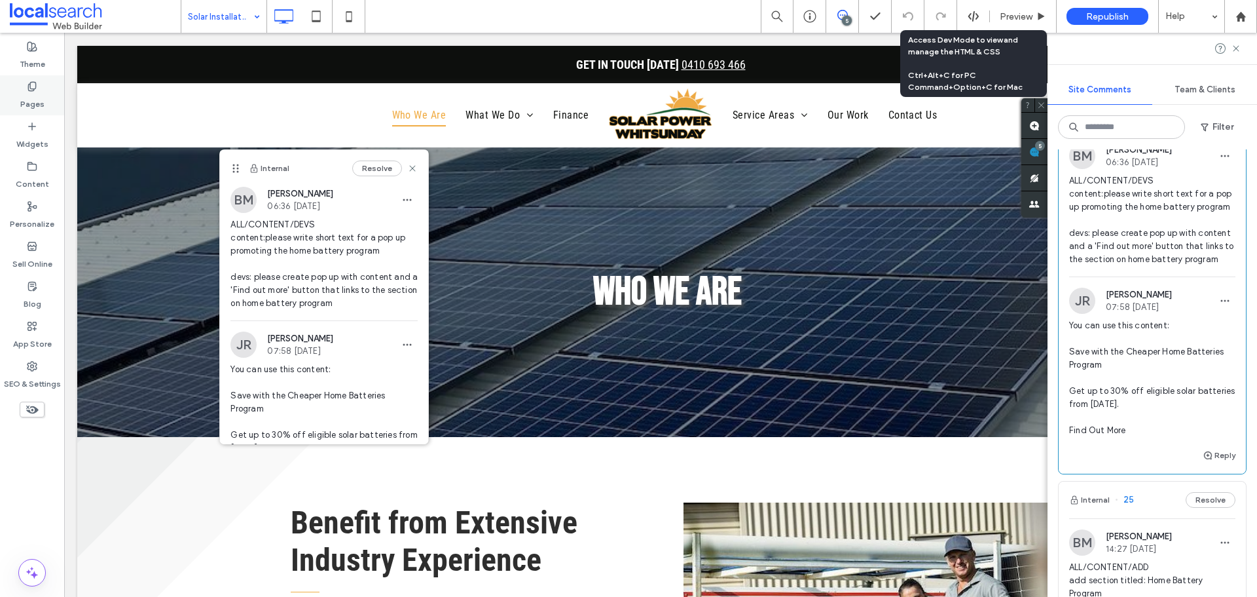
click at [29, 92] on label "Pages" at bounding box center [32, 101] width 24 height 18
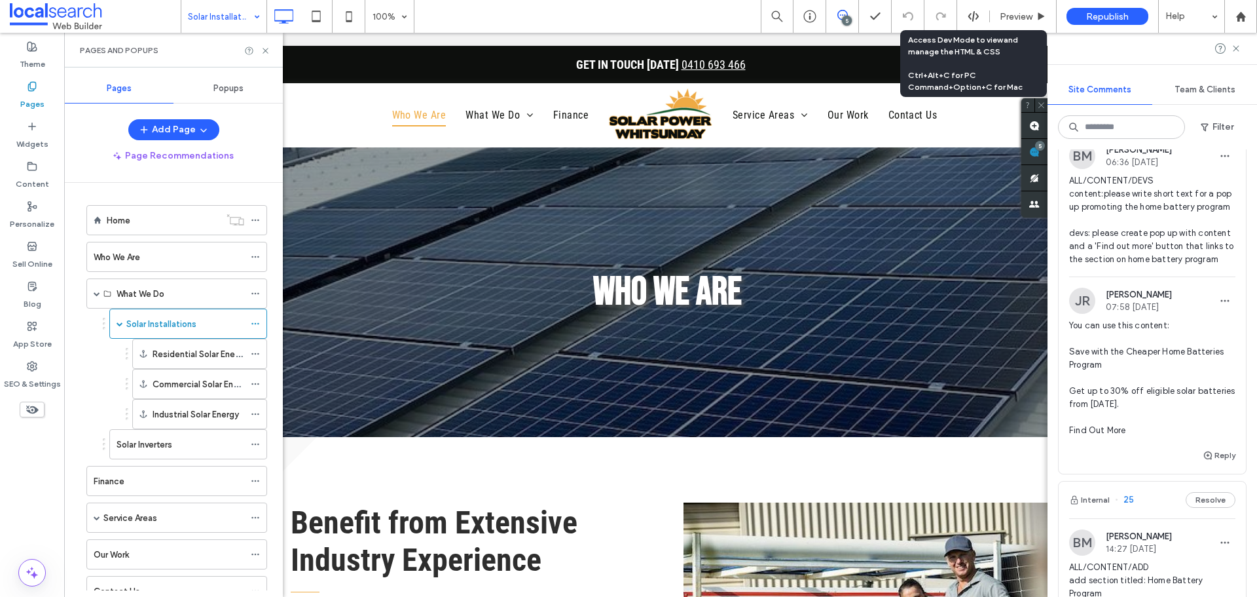
click at [234, 84] on span "Popups" at bounding box center [228, 88] width 30 height 10
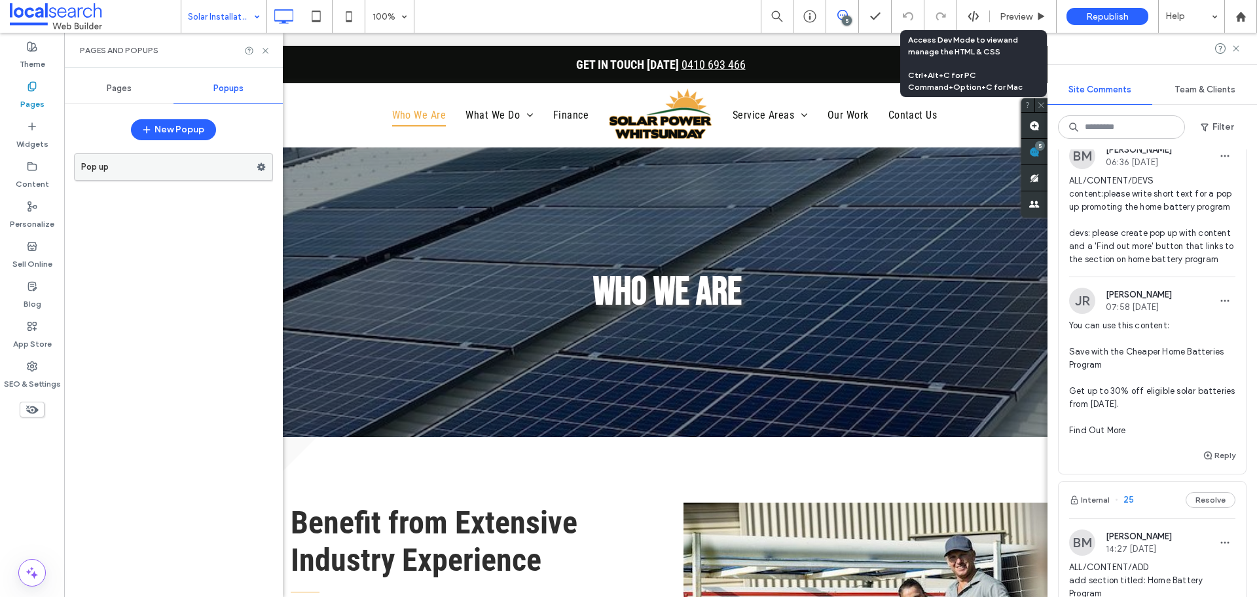
click at [262, 165] on use at bounding box center [261, 167] width 9 height 8
click at [259, 168] on use at bounding box center [261, 167] width 9 height 8
click at [263, 163] on icon at bounding box center [261, 166] width 9 height 9
click at [221, 171] on label "Pop up" at bounding box center [168, 167] width 175 height 26
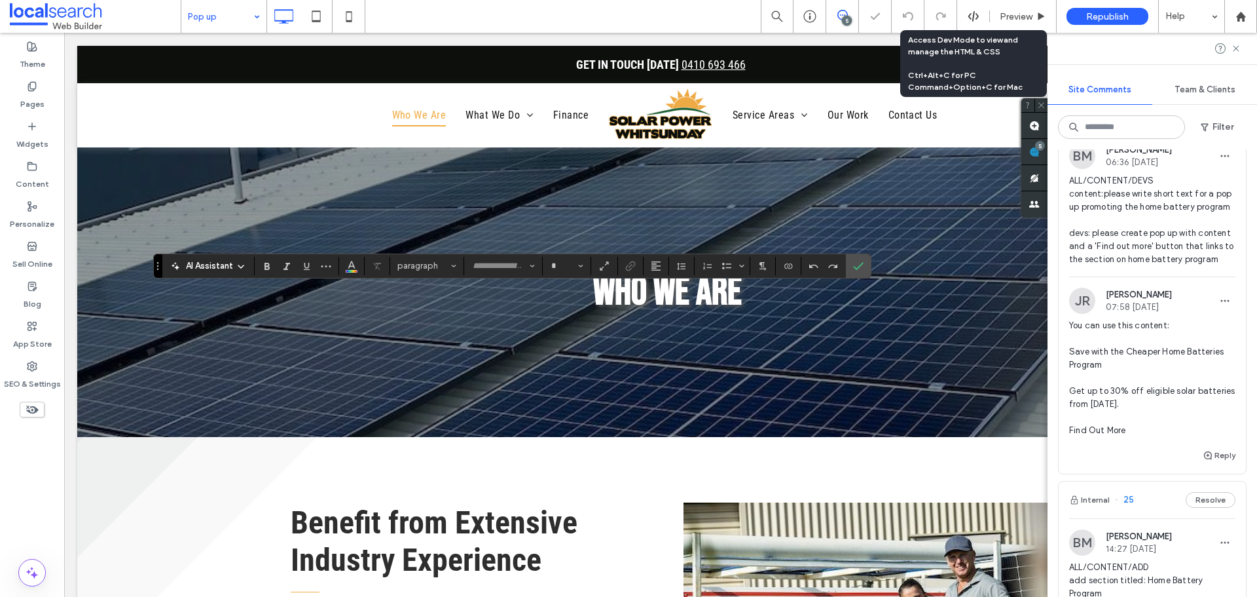
type input "**********"
click at [583, 263] on button "**" at bounding box center [566, 266] width 43 height 18
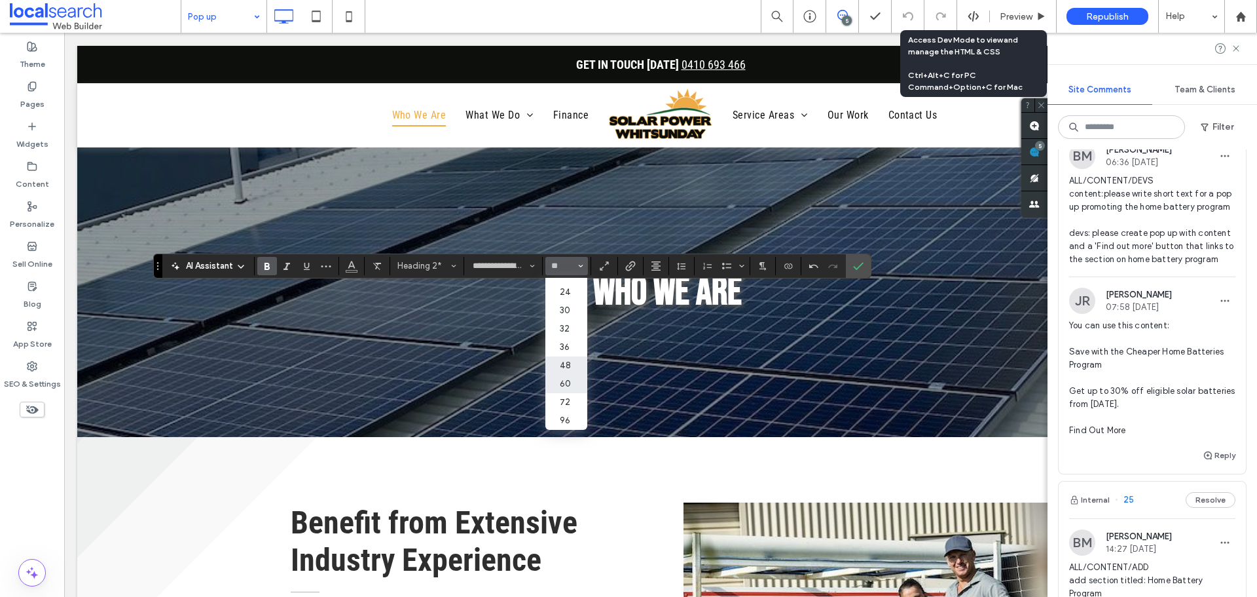
scroll to position [151, 0]
click at [572, 301] on label "30" at bounding box center [566, 310] width 42 height 18
type input "**"
click at [581, 265] on icon "Size" at bounding box center [580, 265] width 5 height 5
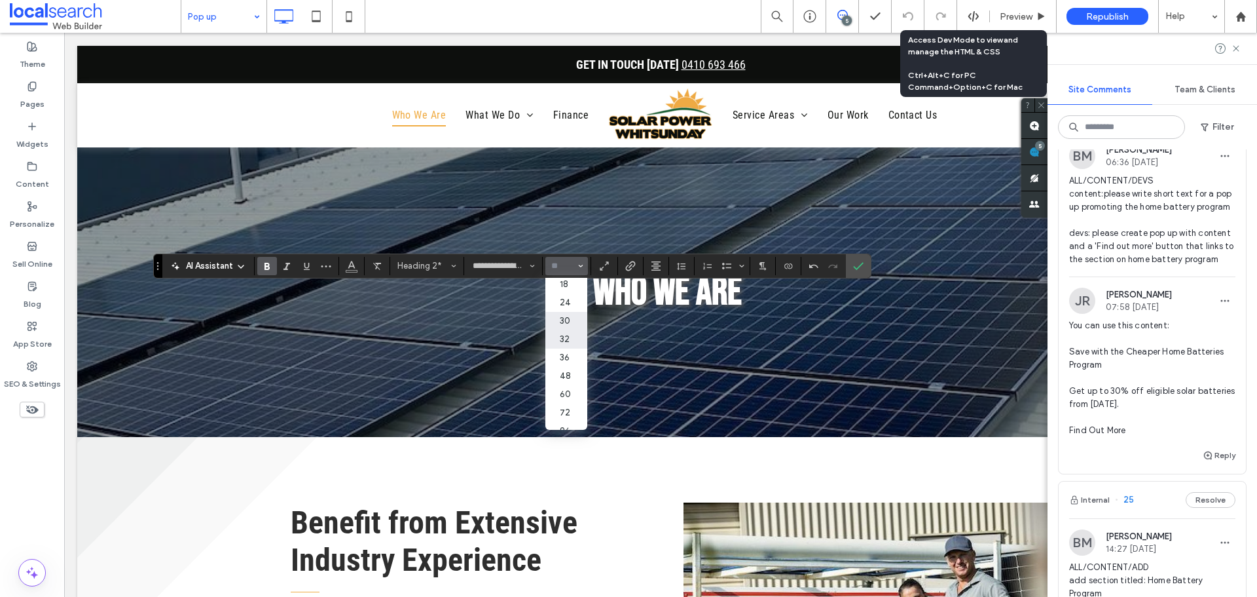
click at [572, 340] on label "32" at bounding box center [566, 339] width 42 height 18
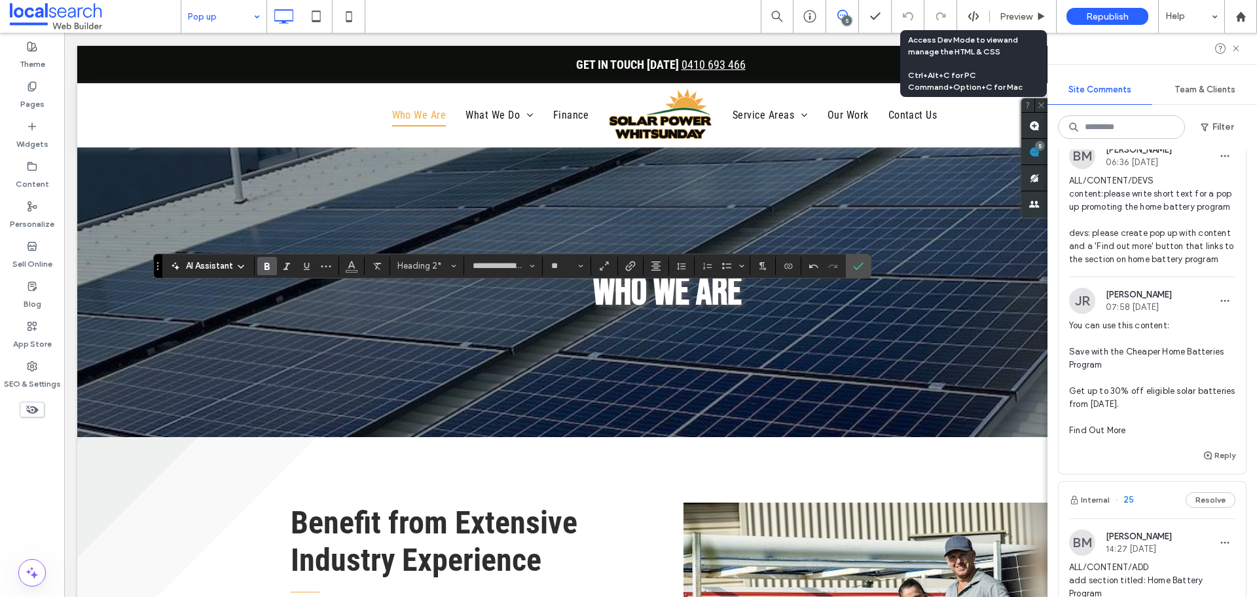
type input "**"
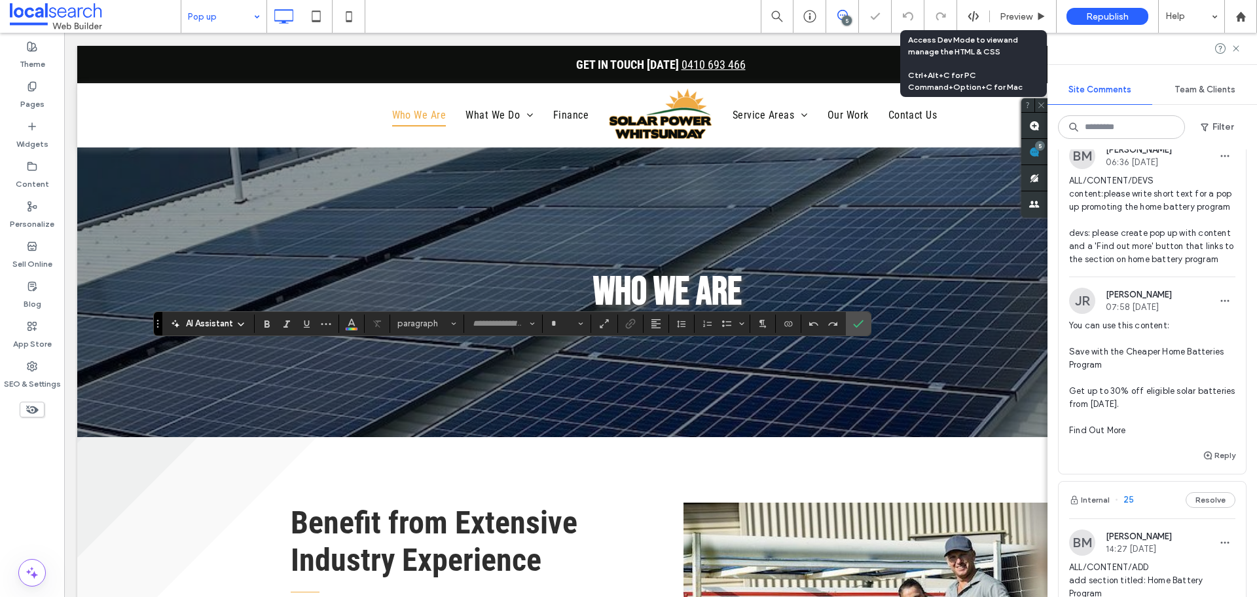
type input "**********"
click at [445, 323] on span "Heading 2" at bounding box center [422, 323] width 51 height 10
type input "**"
click at [865, 326] on label "Confirm" at bounding box center [859, 324] width 20 height 24
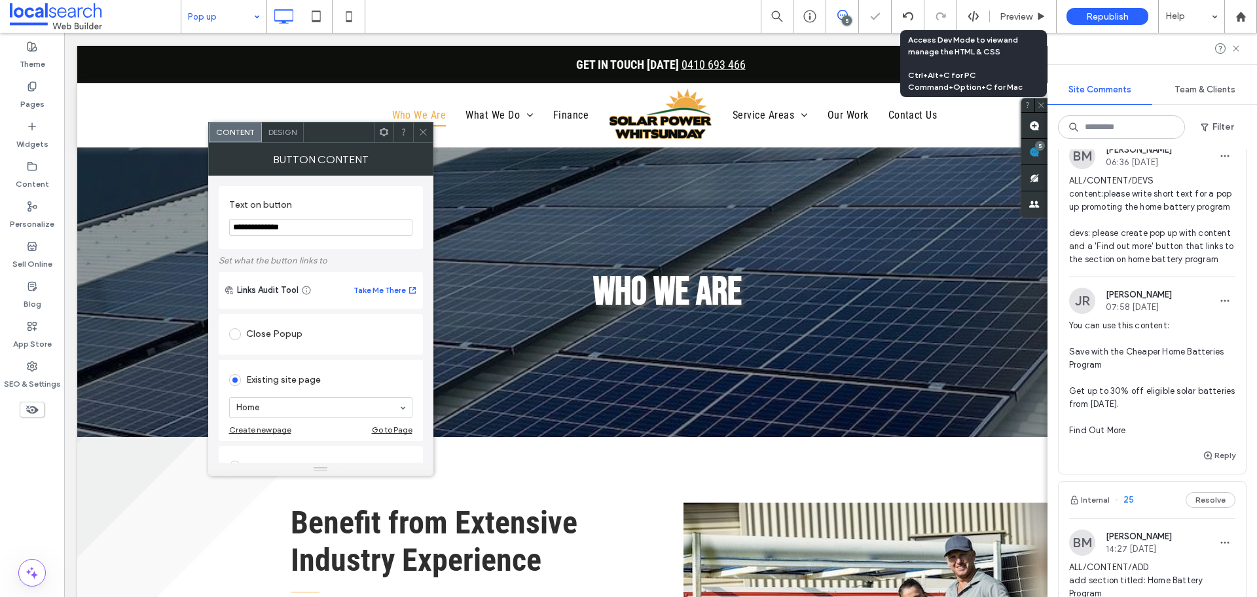
click at [295, 224] on input "**********" at bounding box center [320, 227] width 183 height 17
type input "**********"
click at [287, 385] on div "Popup" at bounding box center [320, 381] width 183 height 21
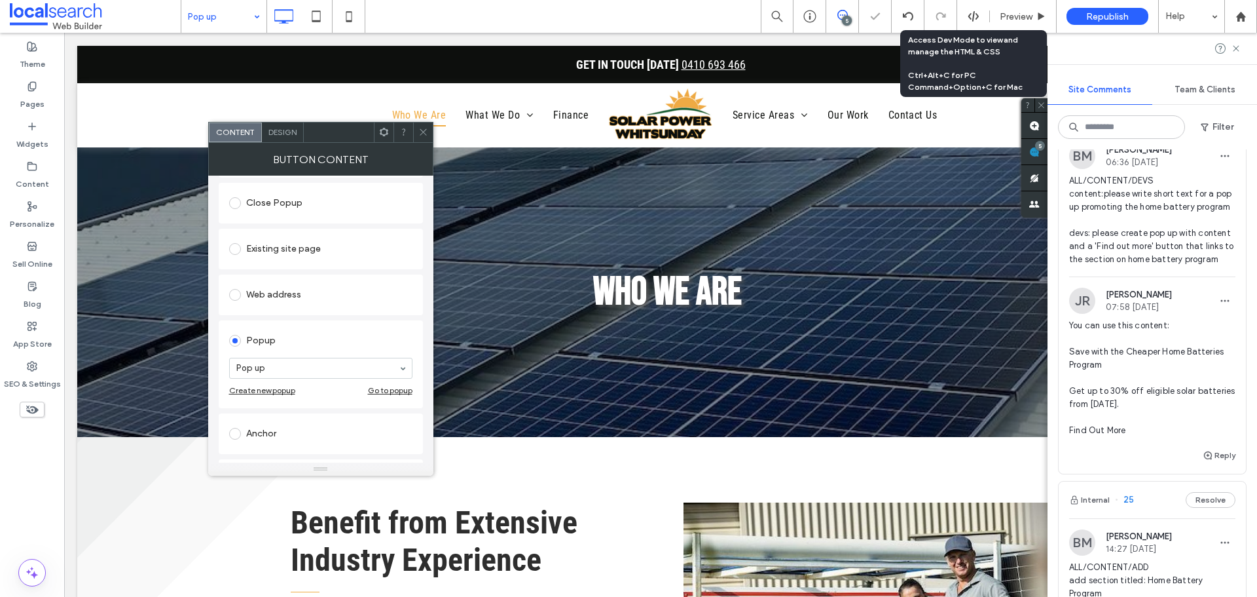
click at [276, 429] on div "Anchor" at bounding box center [320, 433] width 183 height 21
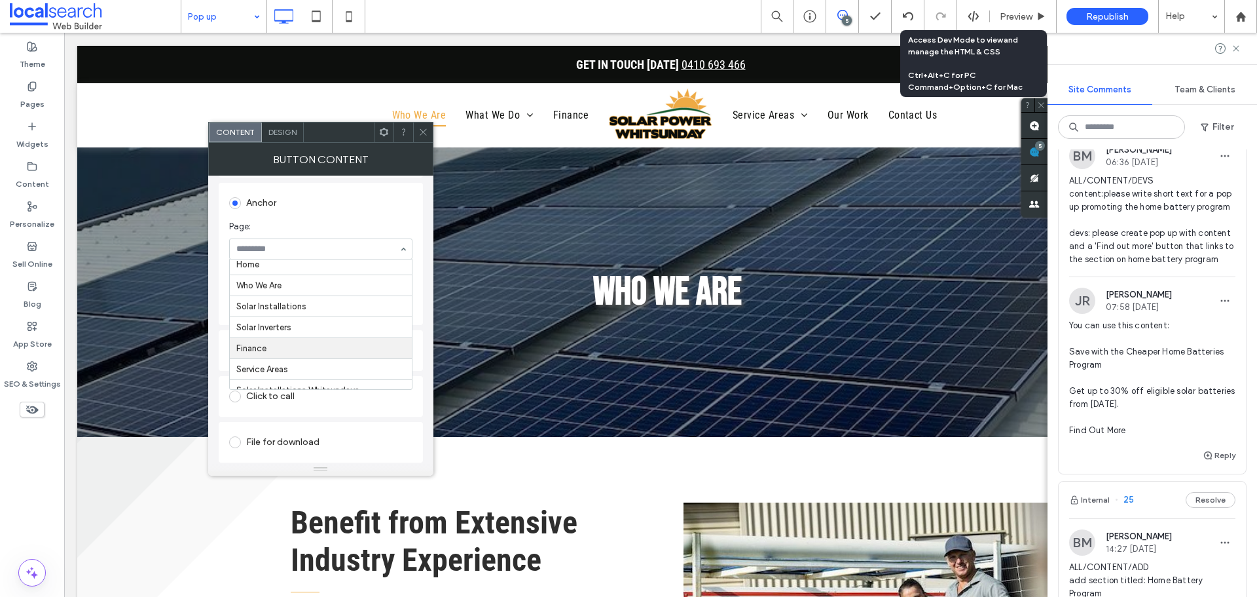
scroll to position [0, 0]
click at [421, 140] on span at bounding box center [423, 132] width 10 height 20
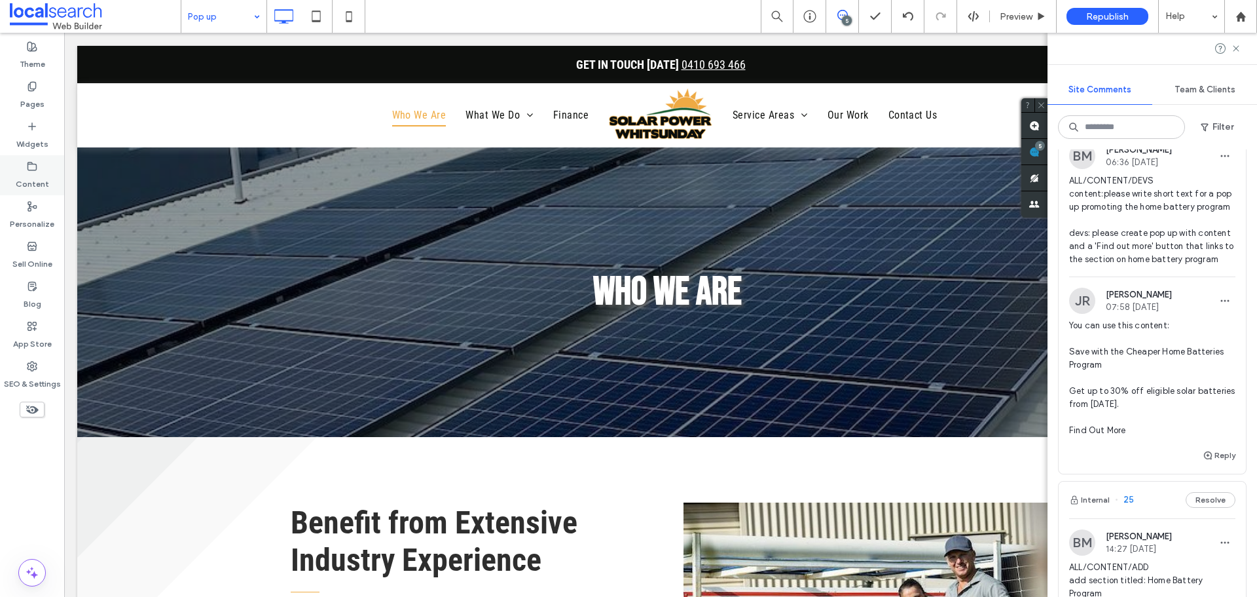
click at [30, 179] on label "Content" at bounding box center [32, 181] width 33 height 18
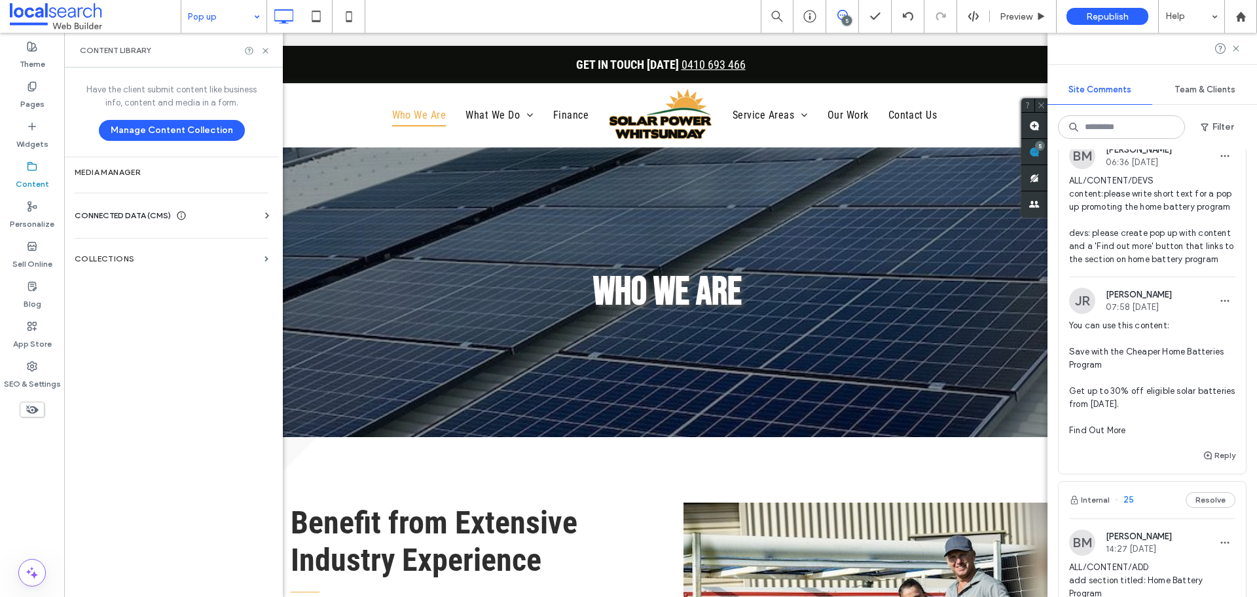
click at [31, 174] on label "Content" at bounding box center [32, 181] width 33 height 18
click at [37, 217] on label "Personalize" at bounding box center [32, 220] width 45 height 18
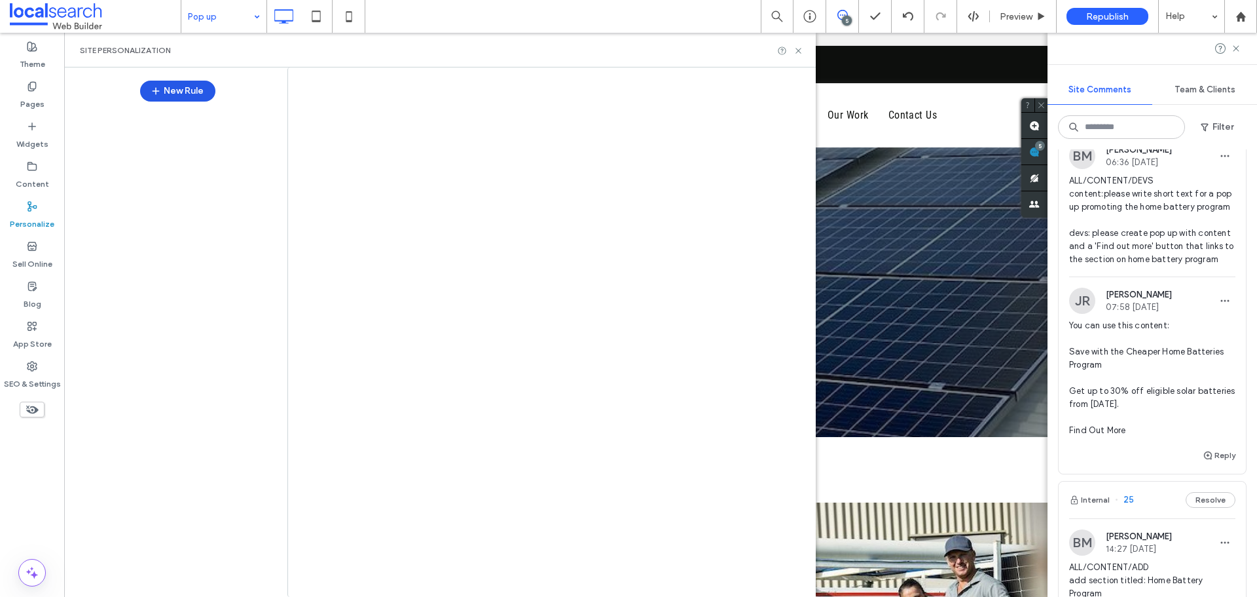
click at [183, 86] on button "New Rule" at bounding box center [177, 91] width 75 height 21
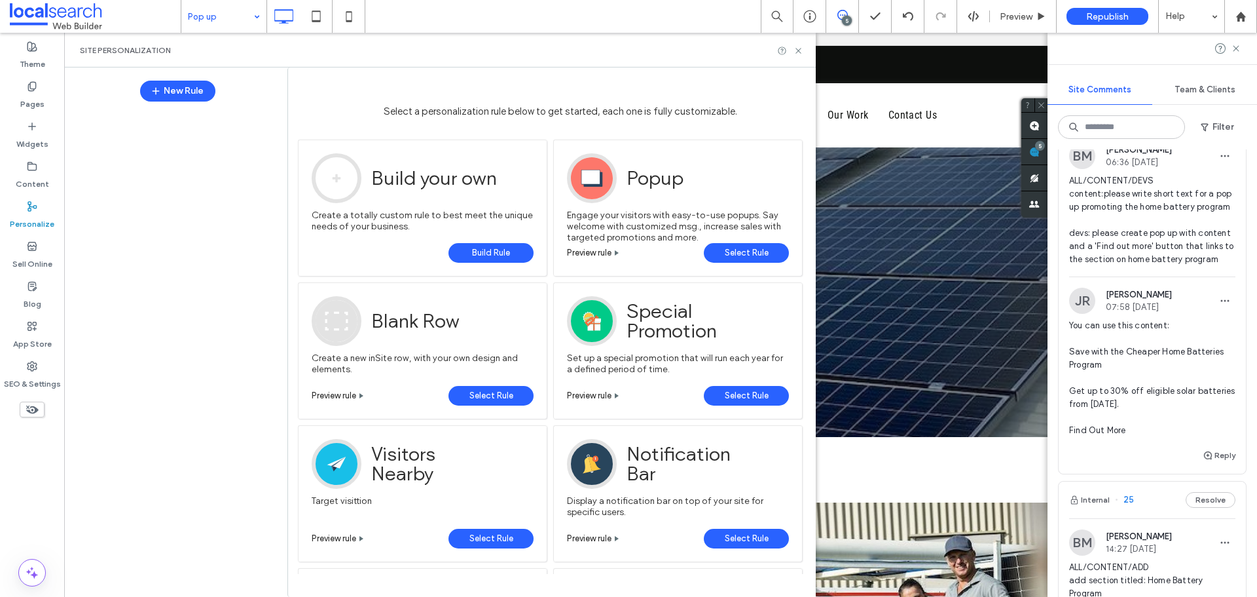
click at [470, 249] on link "Build Rule" at bounding box center [491, 253] width 85 height 20
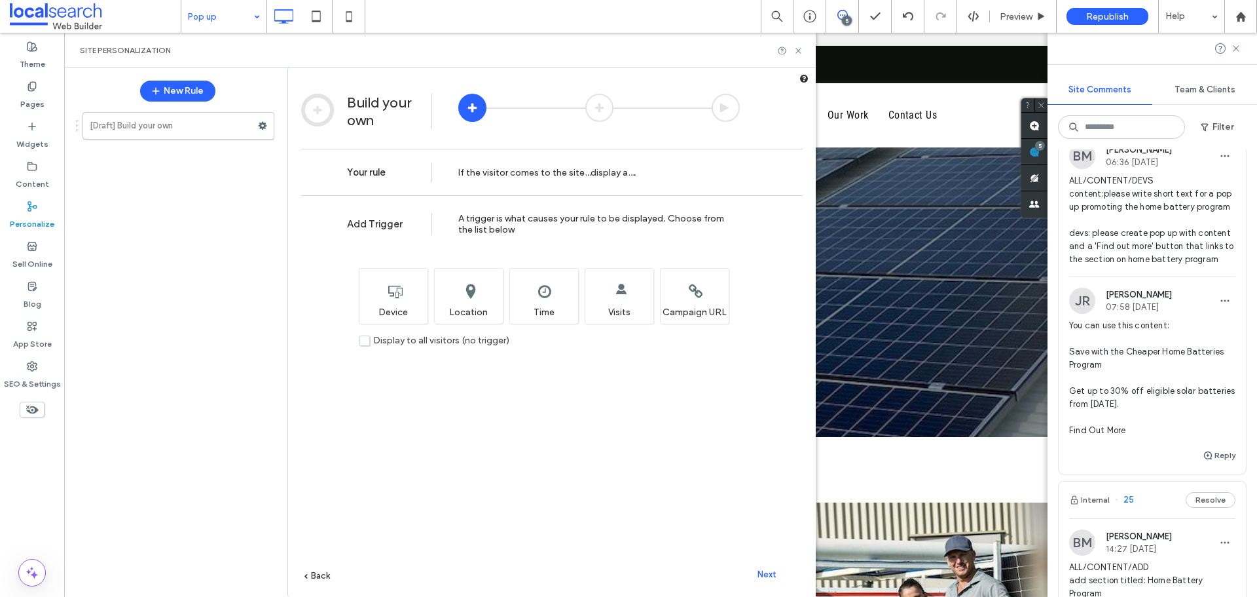
click at [369, 344] on label "Display to all visitors (no trigger)" at bounding box center [434, 340] width 150 height 11
click at [392, 301] on div "Choose which device type(s) will display this rule. Device" at bounding box center [393, 296] width 69 height 56
click at [376, 343] on span "Display to all visitors (no trigger)" at bounding box center [441, 340] width 136 height 11
click at [376, 303] on div "Choose which device type(s) will display this rule. Device" at bounding box center [393, 296] width 69 height 56
click at [771, 574] on span "Next" at bounding box center [767, 574] width 19 height 10
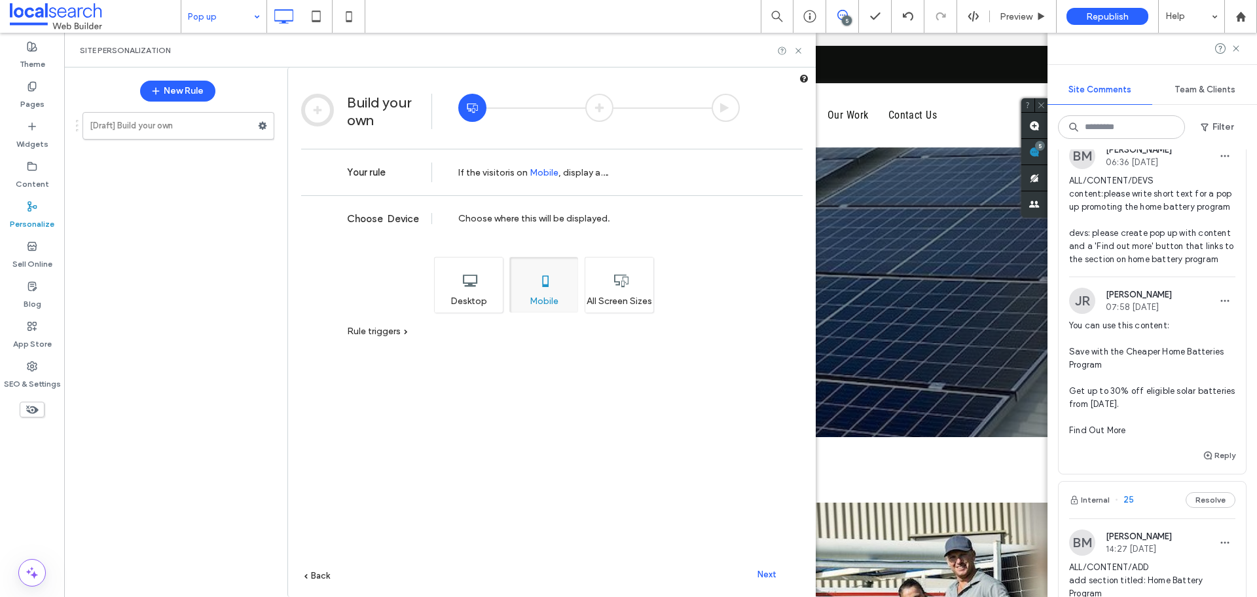
click at [458, 295] on div "Desktop" at bounding box center [468, 285] width 69 height 56
click at [634, 290] on div "All Screen Sizes" at bounding box center [619, 285] width 69 height 56
click at [380, 330] on span "Rule triggers" at bounding box center [374, 330] width 54 height 11
click at [763, 570] on span "Next" at bounding box center [767, 574] width 19 height 10
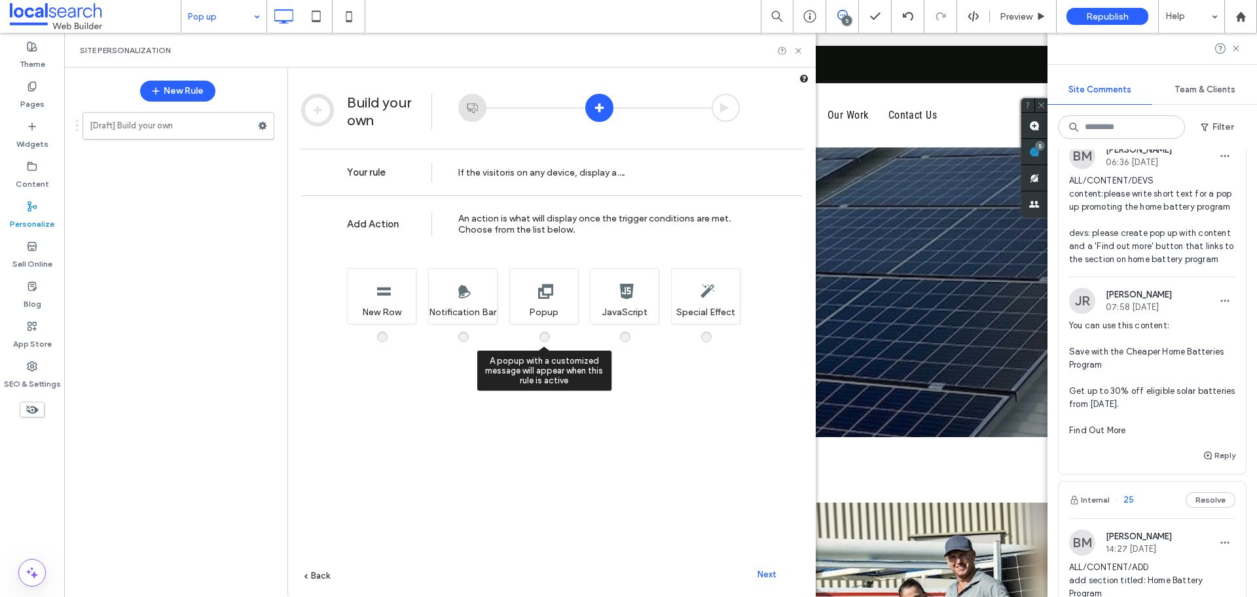
click at [553, 330] on span at bounding box center [553, 330] width 0 height 0
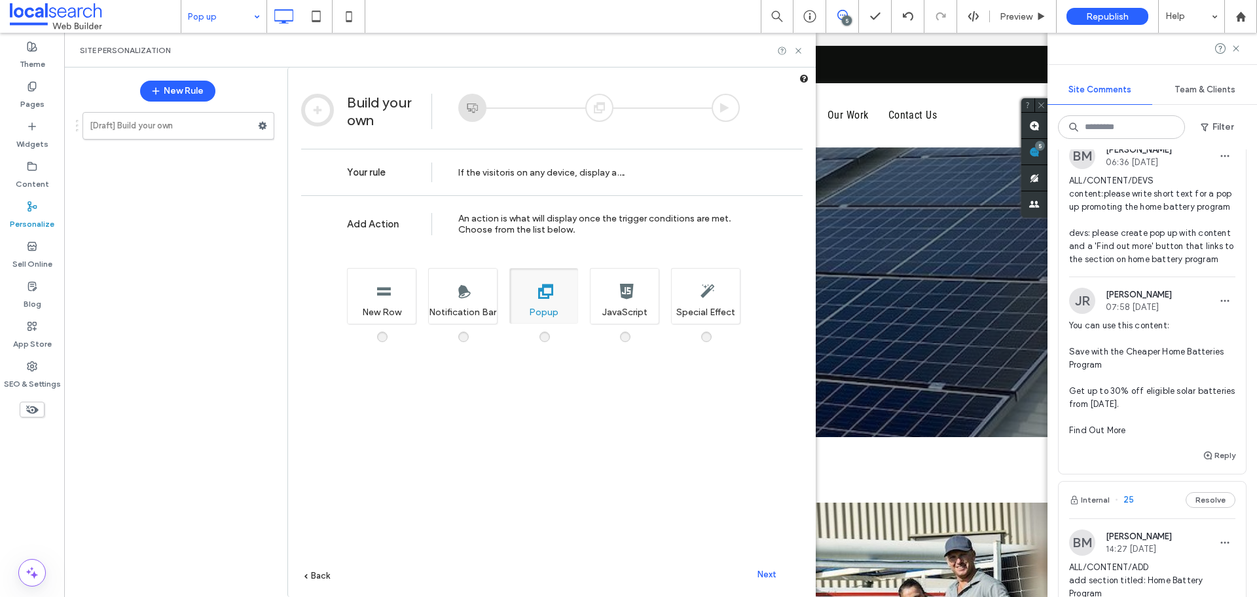
click at [773, 574] on span "Next" at bounding box center [767, 574] width 19 height 10
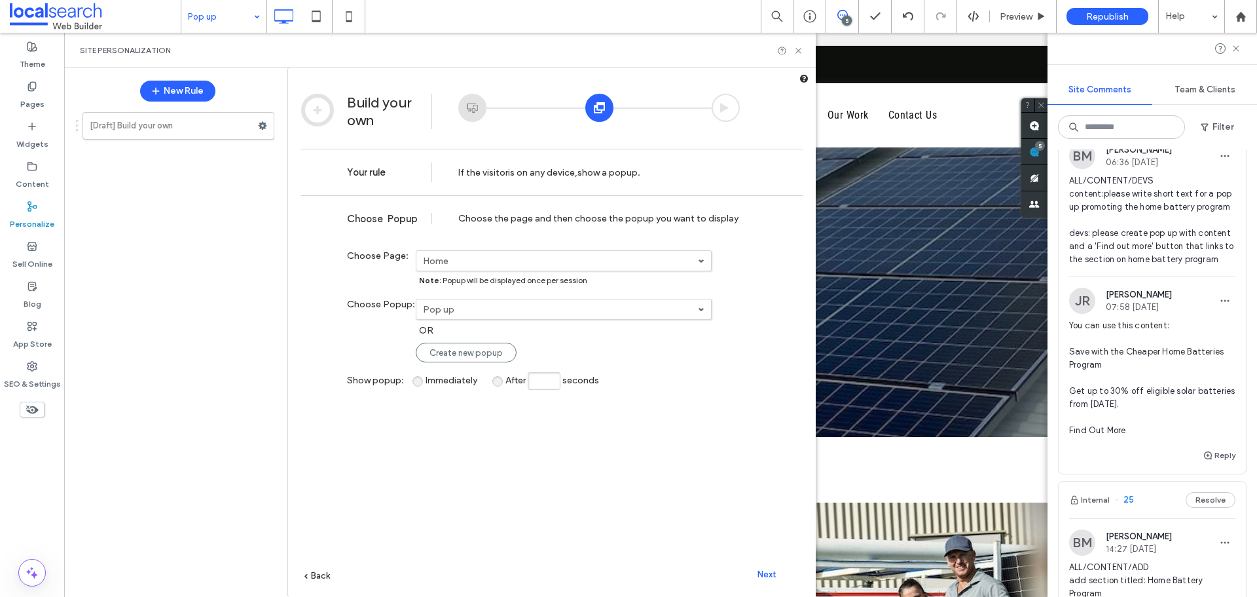
click at [520, 270] on link "Home" at bounding box center [563, 261] width 295 height 20
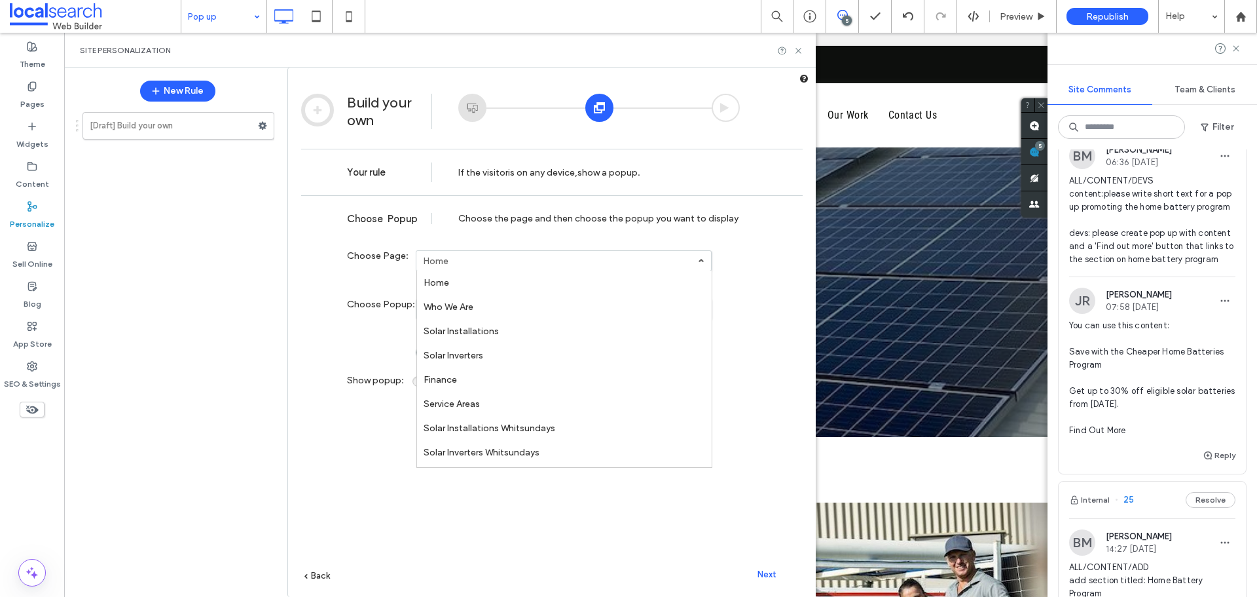
click at [487, 280] on link "Home" at bounding box center [564, 282] width 295 height 24
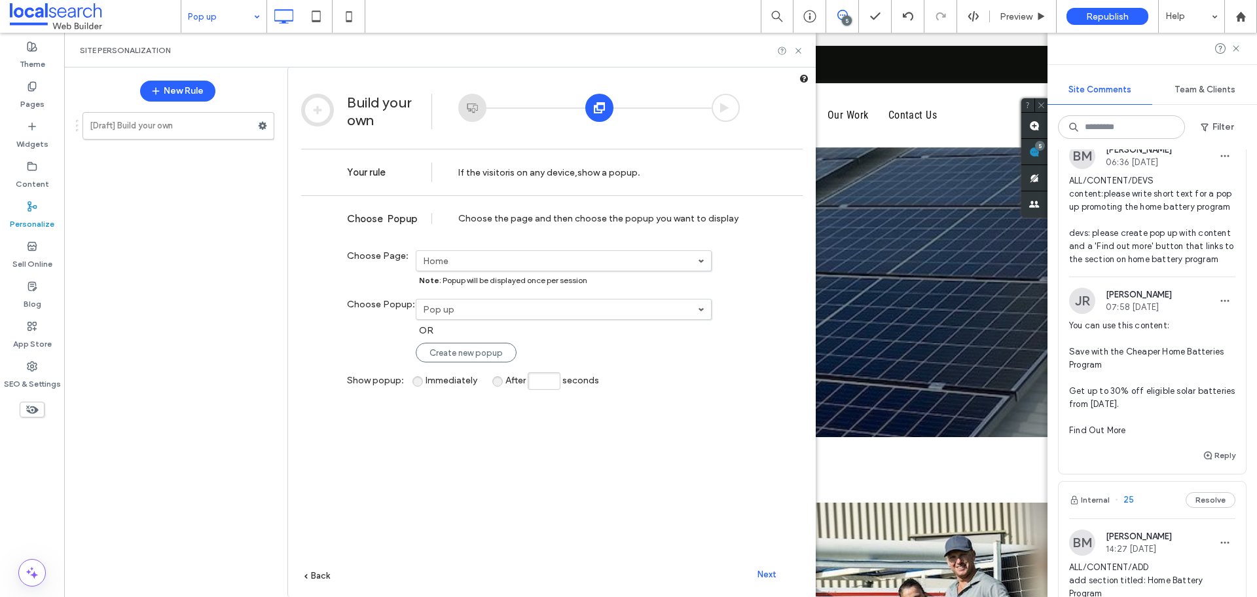
click at [477, 313] on label "Pop up" at bounding box center [560, 309] width 275 height 11
click at [460, 326] on link "Pop up" at bounding box center [564, 331] width 295 height 24
click at [762, 572] on span "Next" at bounding box center [767, 574] width 19 height 10
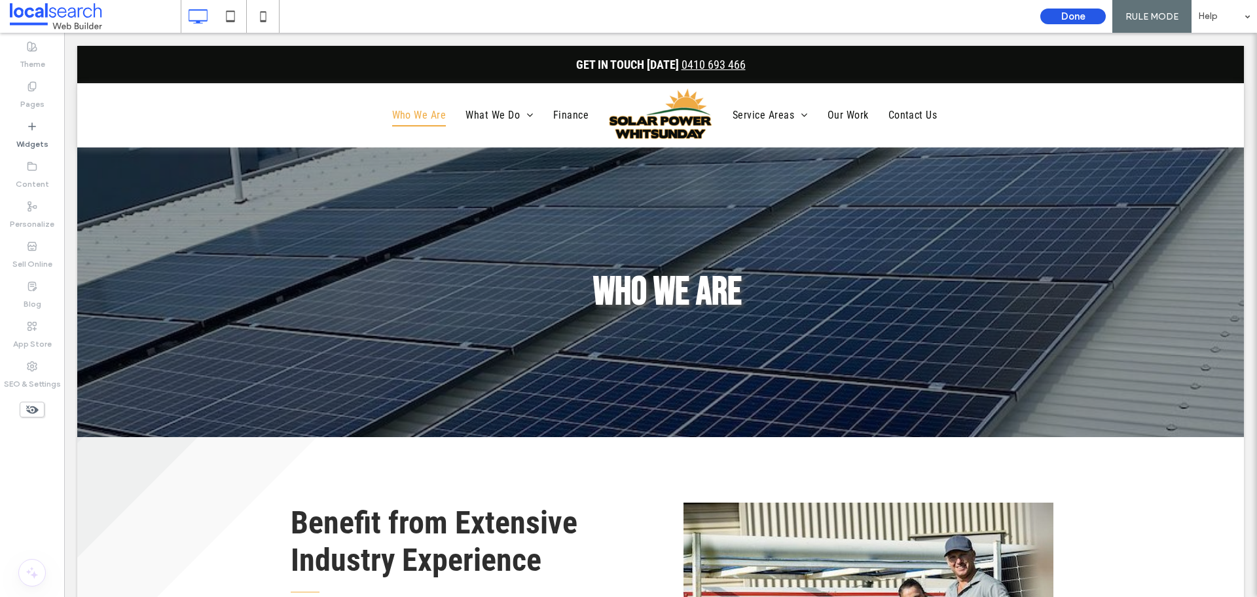
click at [1055, 12] on button "Done" at bounding box center [1072, 17] width 65 height 16
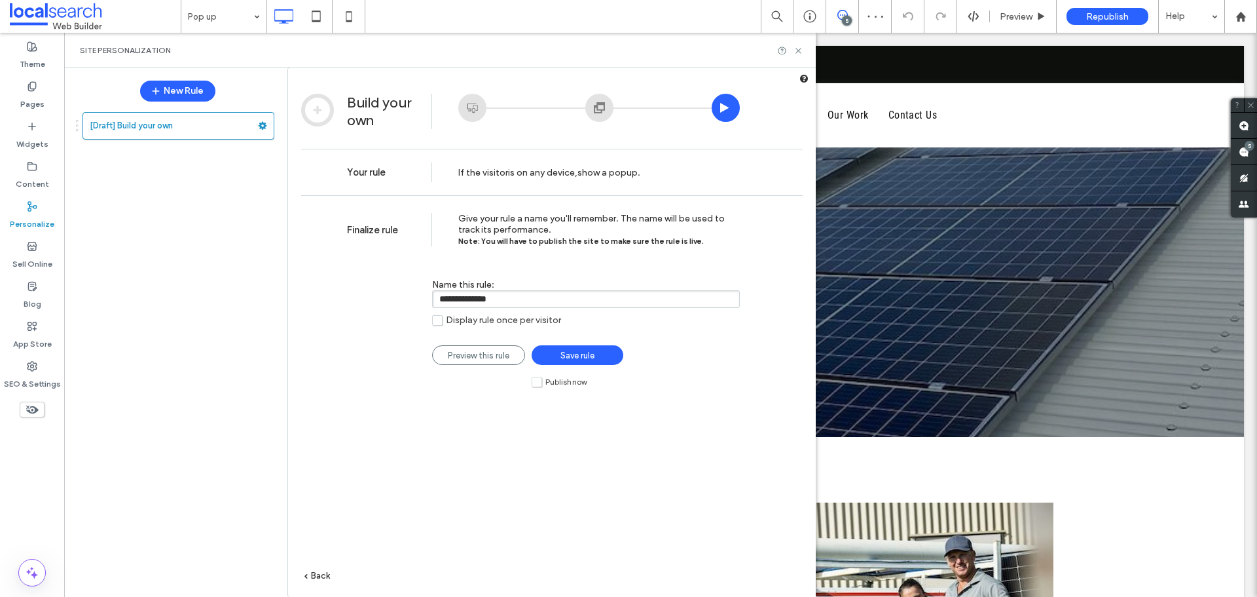
click at [538, 385] on label "Publish now" at bounding box center [559, 381] width 55 height 11
click at [541, 297] on input "**********" at bounding box center [586, 299] width 308 height 18
paste input "**********"
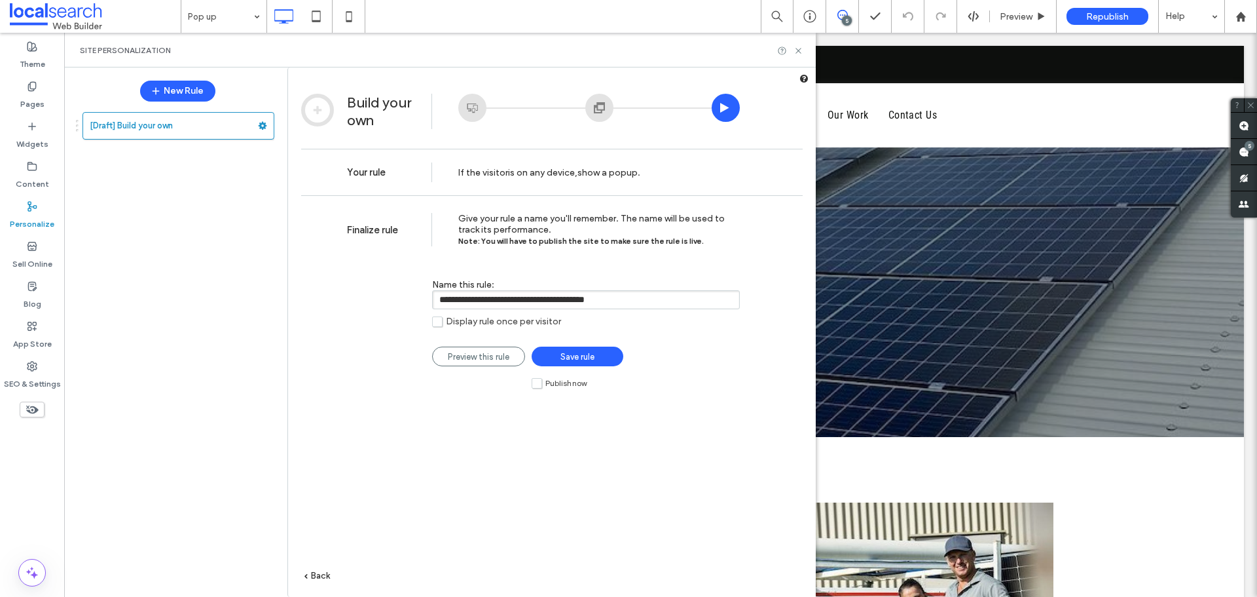
type input "**********"
click at [606, 360] on link "Save rule" at bounding box center [578, 356] width 92 height 20
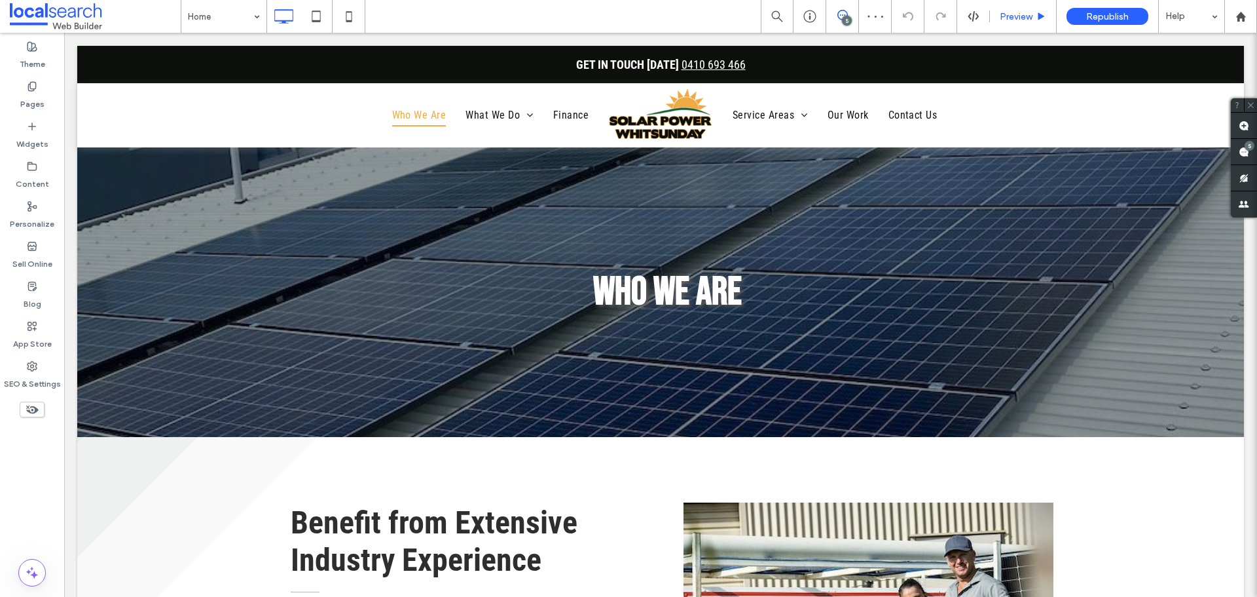
click at [1016, 16] on span "Preview" at bounding box center [1016, 16] width 33 height 11
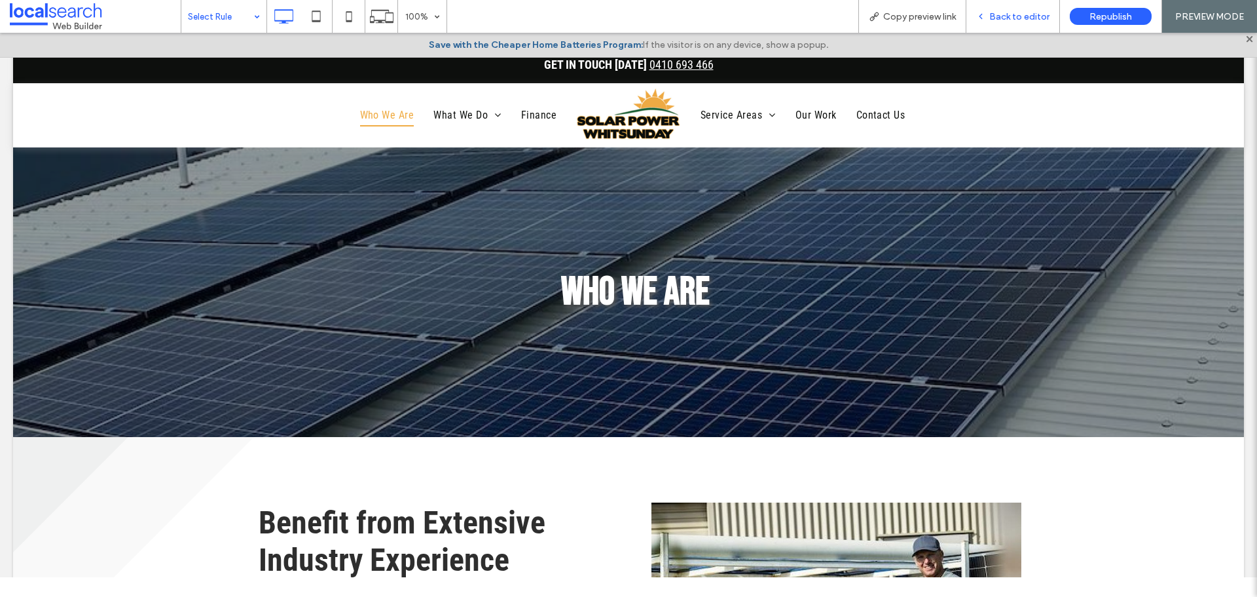
click at [1006, 22] on div "Back to editor" at bounding box center [1013, 16] width 94 height 33
click at [930, 12] on span "Copy preview link" at bounding box center [919, 16] width 73 height 11
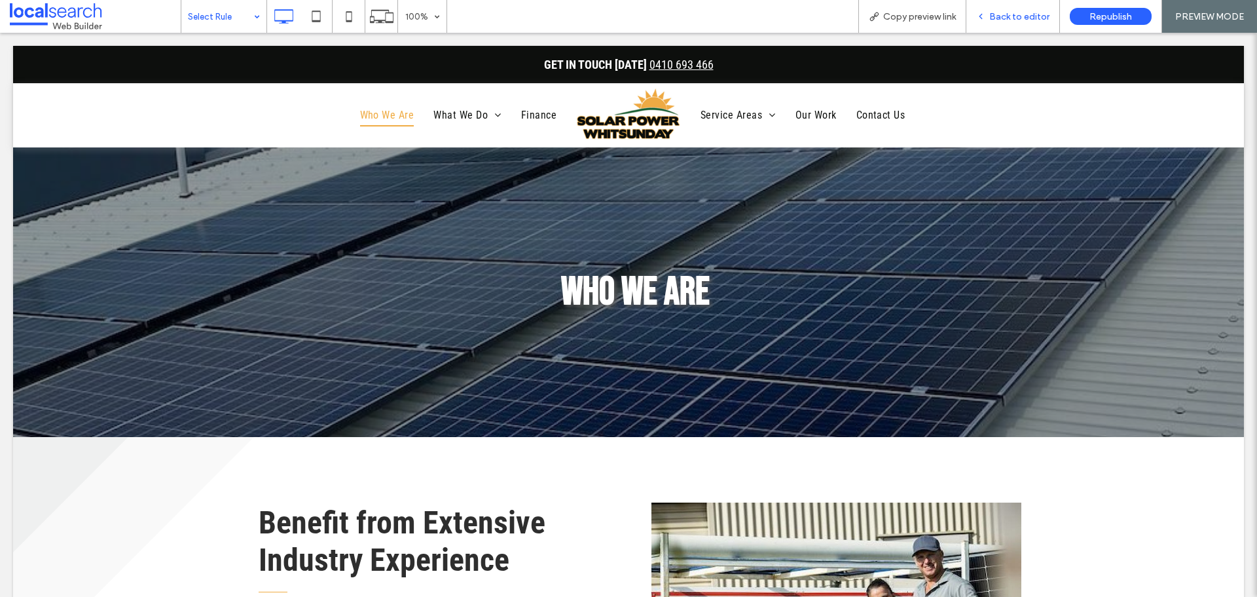
click at [1000, 16] on span "Back to editor" at bounding box center [1019, 16] width 60 height 11
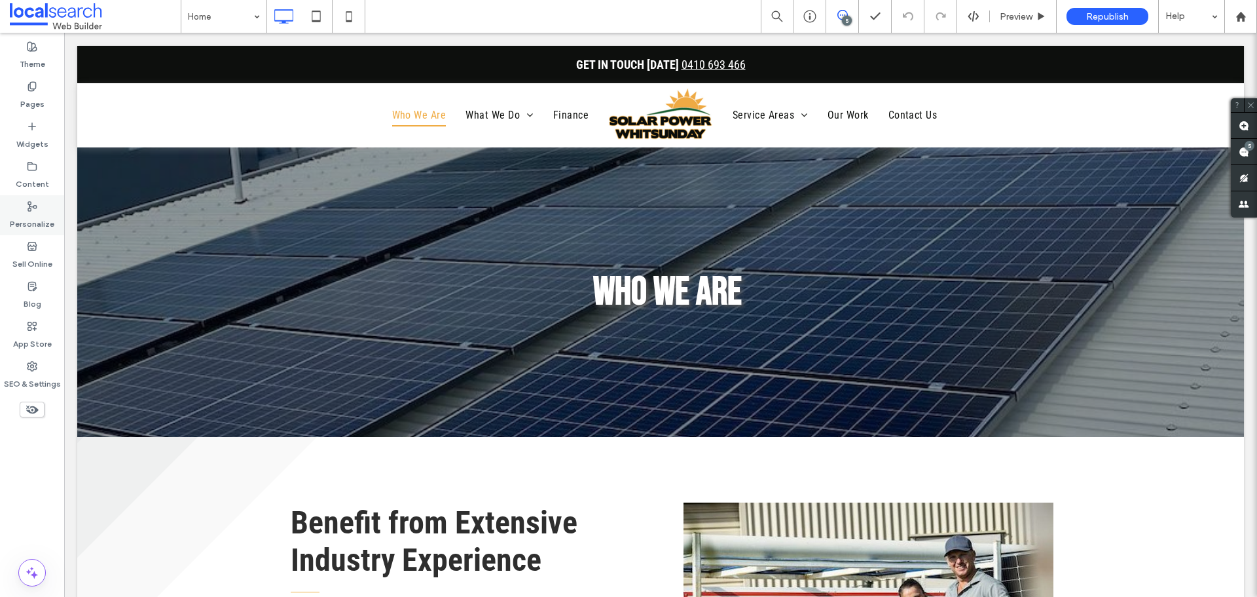
click at [33, 215] on label "Personalize" at bounding box center [32, 220] width 45 height 18
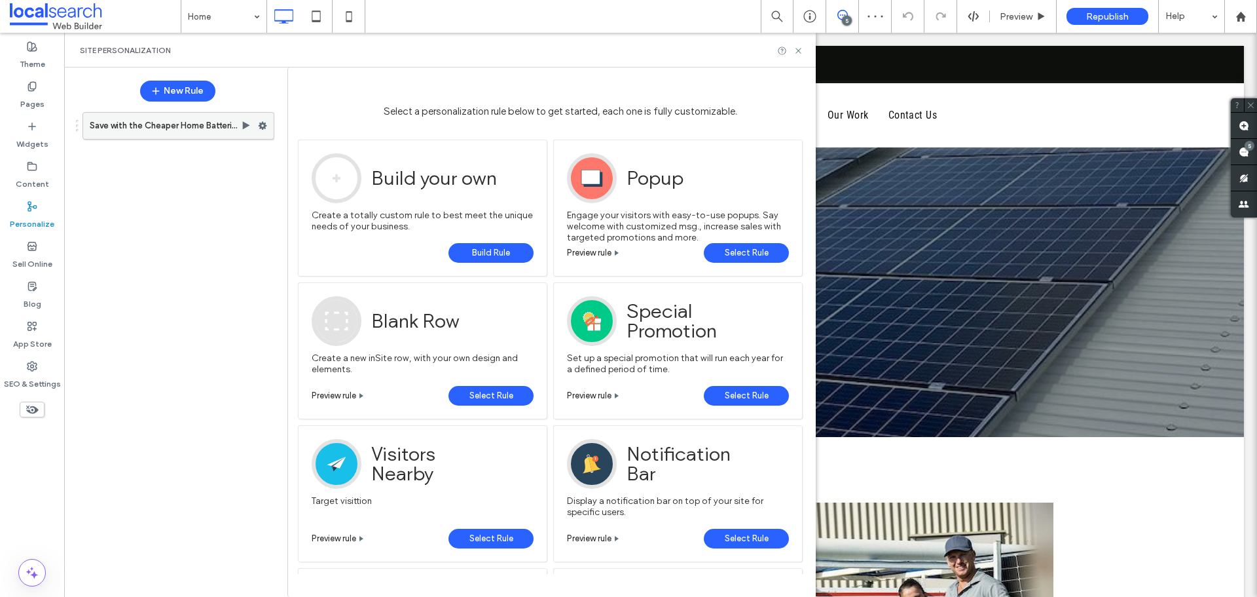
click at [264, 123] on use at bounding box center [263, 126] width 9 height 8
click at [346, 178] on span "Deactivate" at bounding box center [330, 177] width 48 height 11
click at [265, 124] on use at bounding box center [263, 126] width 9 height 8
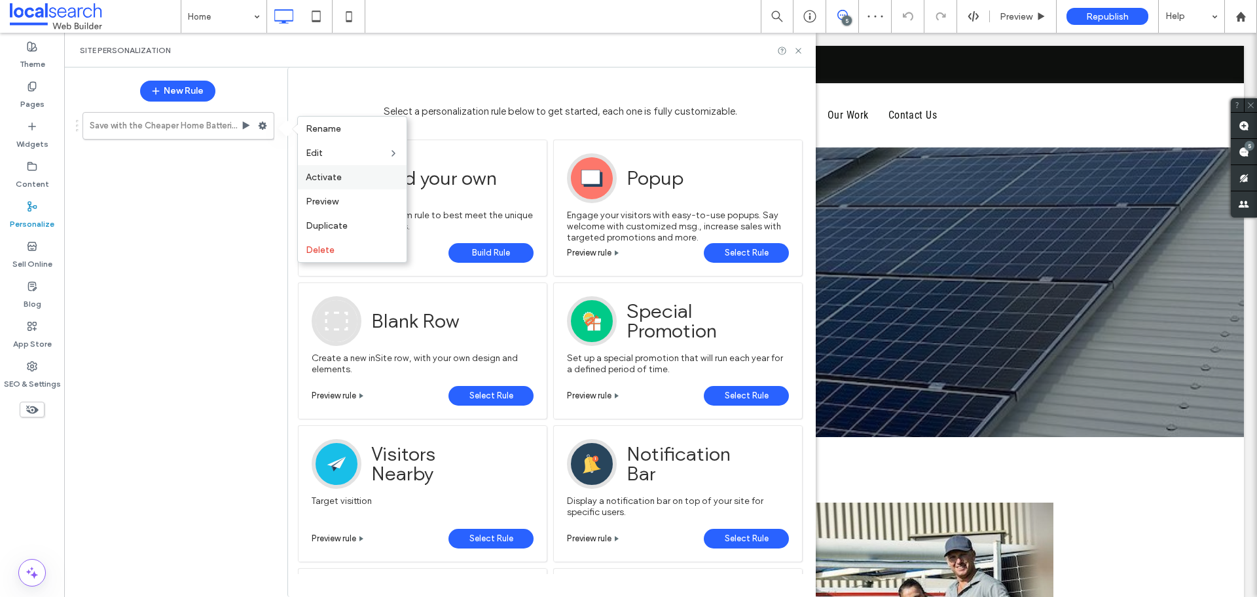
click at [342, 179] on label "Activate" at bounding box center [352, 177] width 93 height 11
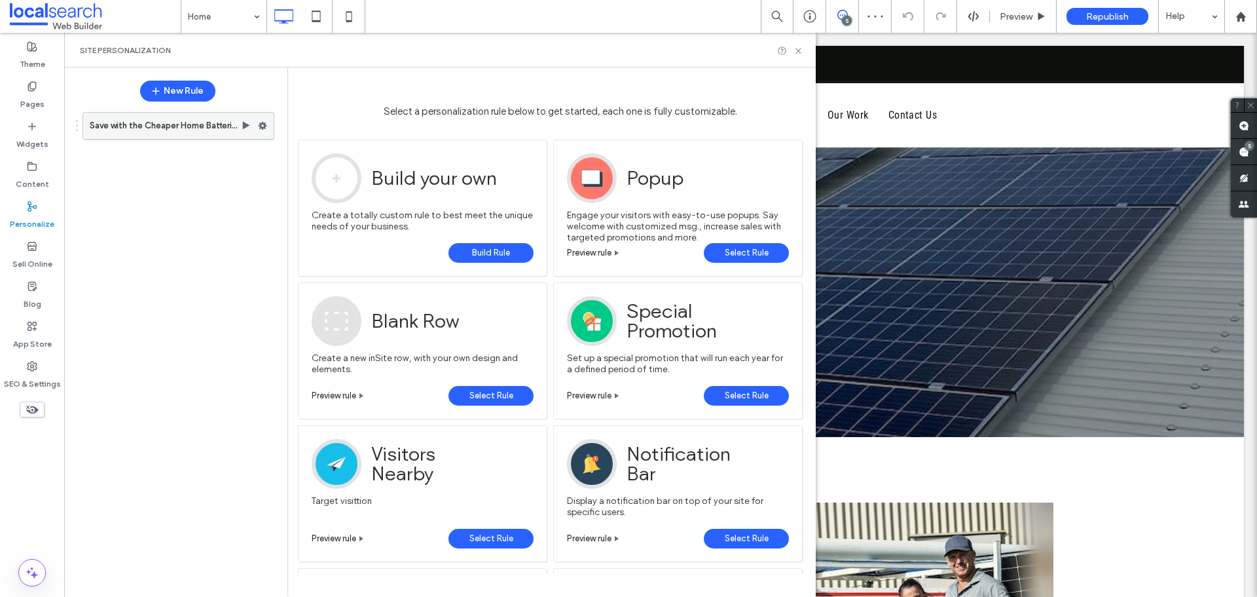
click at [267, 124] on div at bounding box center [266, 126] width 16 height 20
click at [262, 123] on use at bounding box center [263, 126] width 9 height 8
click at [264, 126] on use at bounding box center [263, 126] width 9 height 8
click at [262, 126] on icon at bounding box center [262, 125] width 9 height 9
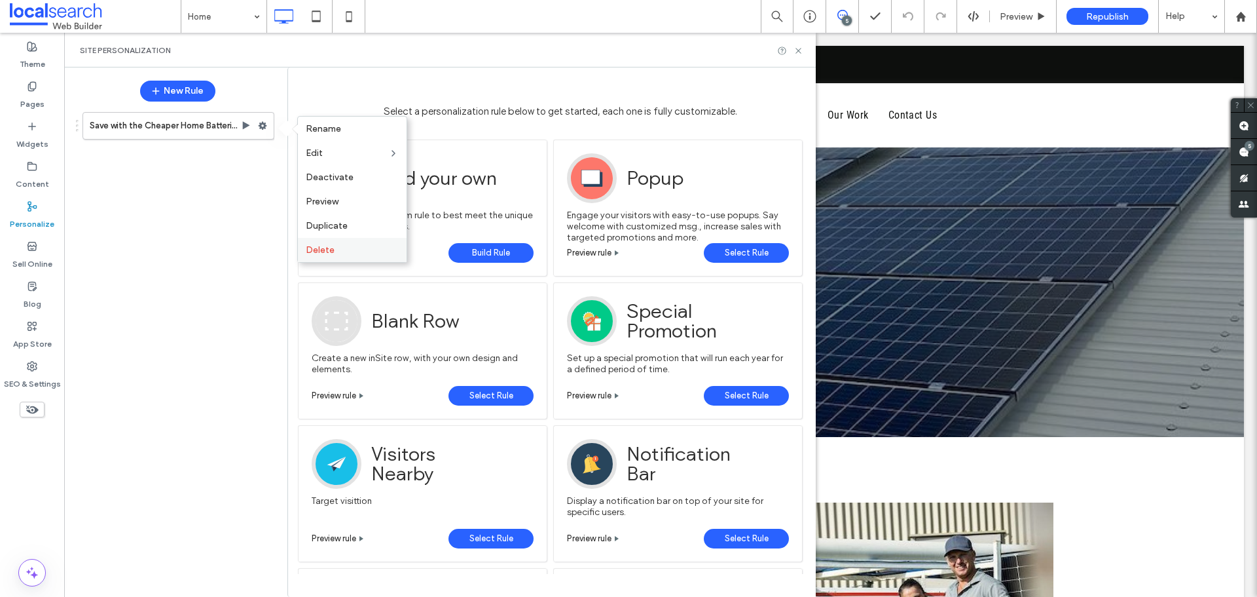
click at [320, 248] on span "Delete" at bounding box center [320, 249] width 29 height 11
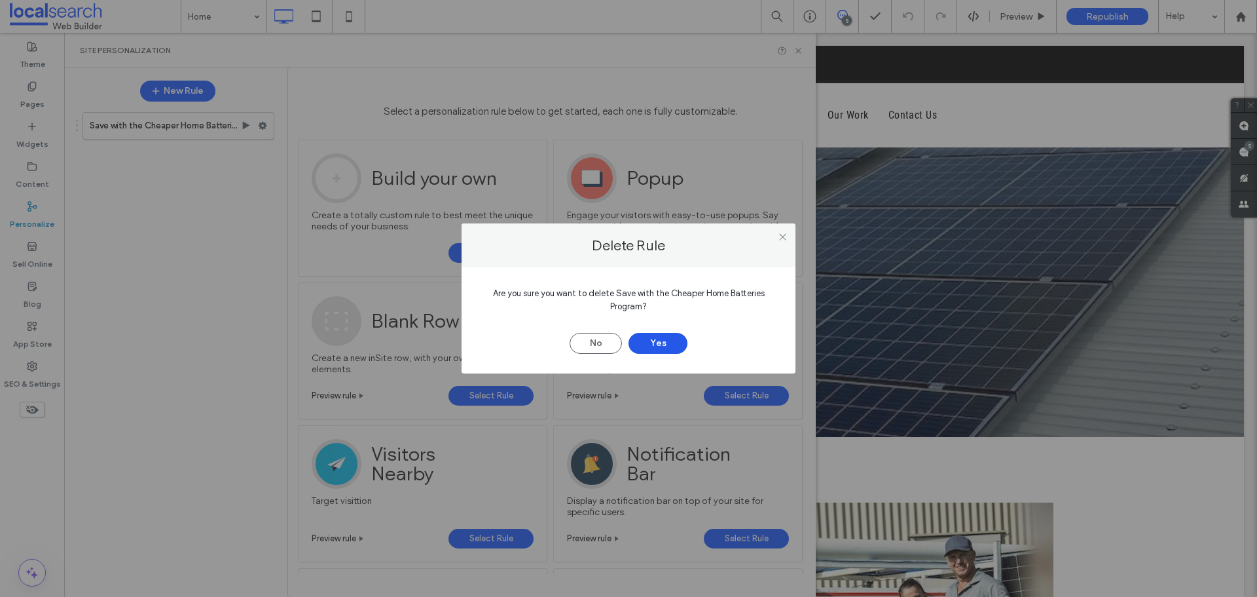
click at [661, 341] on button "Yes" at bounding box center [658, 343] width 59 height 21
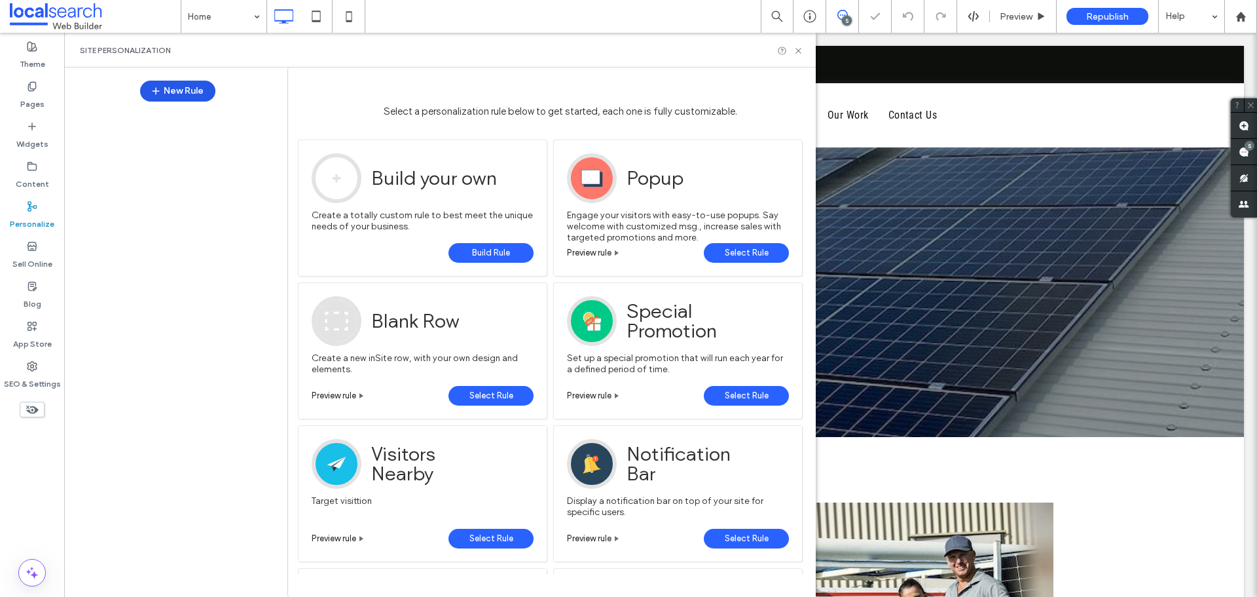
click at [185, 94] on button "New Rule" at bounding box center [177, 91] width 75 height 21
click at [174, 90] on button "New Rule" at bounding box center [177, 91] width 75 height 21
click at [187, 92] on button "New Rule" at bounding box center [177, 91] width 75 height 21
click at [469, 253] on link "Build Rule" at bounding box center [491, 253] width 85 height 20
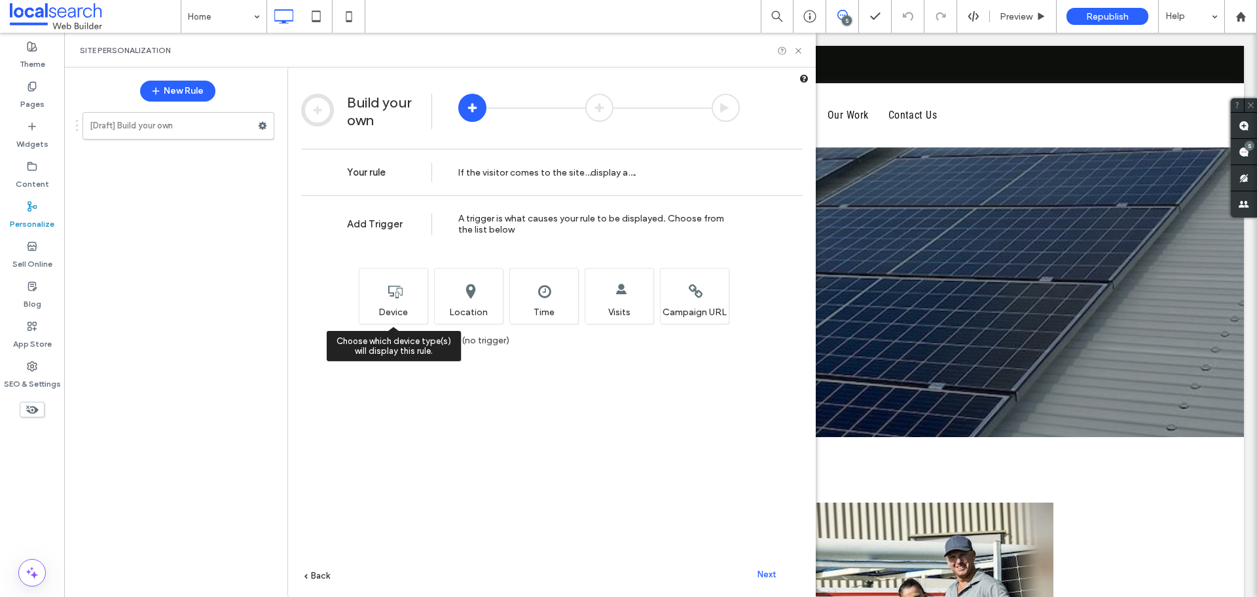
click at [376, 297] on div "Choose which device type(s) will display this rule. Device" at bounding box center [393, 296] width 69 height 56
click at [770, 574] on span "Next" at bounding box center [767, 574] width 19 height 10
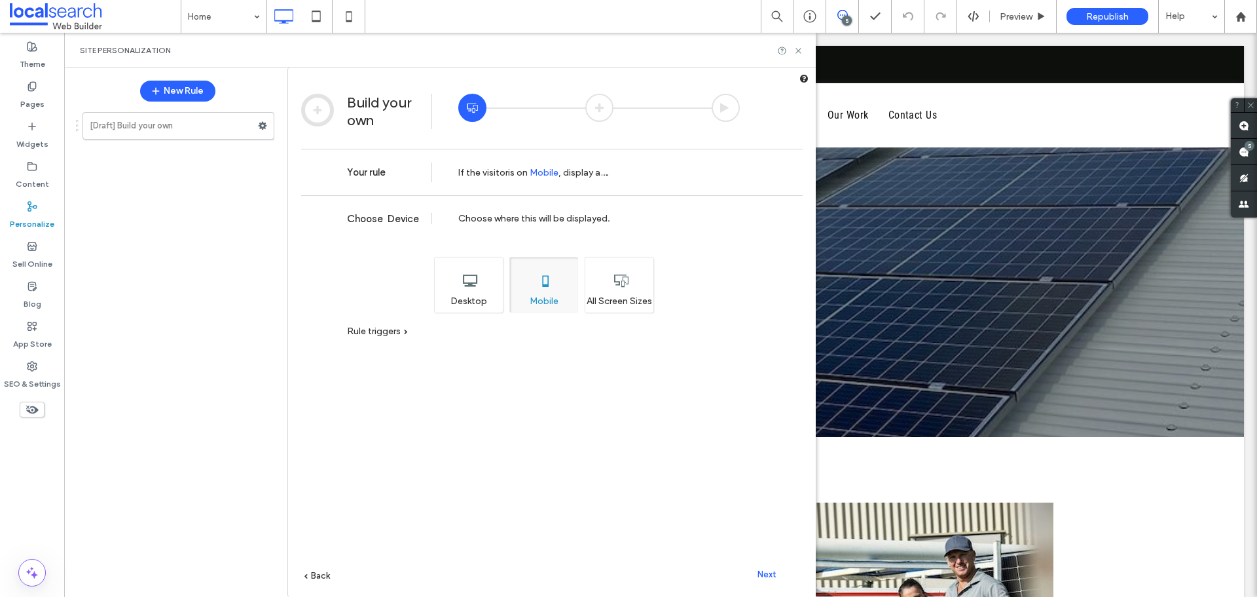
click at [614, 299] on div "All Screen Sizes" at bounding box center [619, 285] width 69 height 56
click at [365, 331] on span "Rule triggers" at bounding box center [374, 330] width 54 height 11
click at [763, 564] on div "Next" at bounding box center [767, 574] width 72 height 20
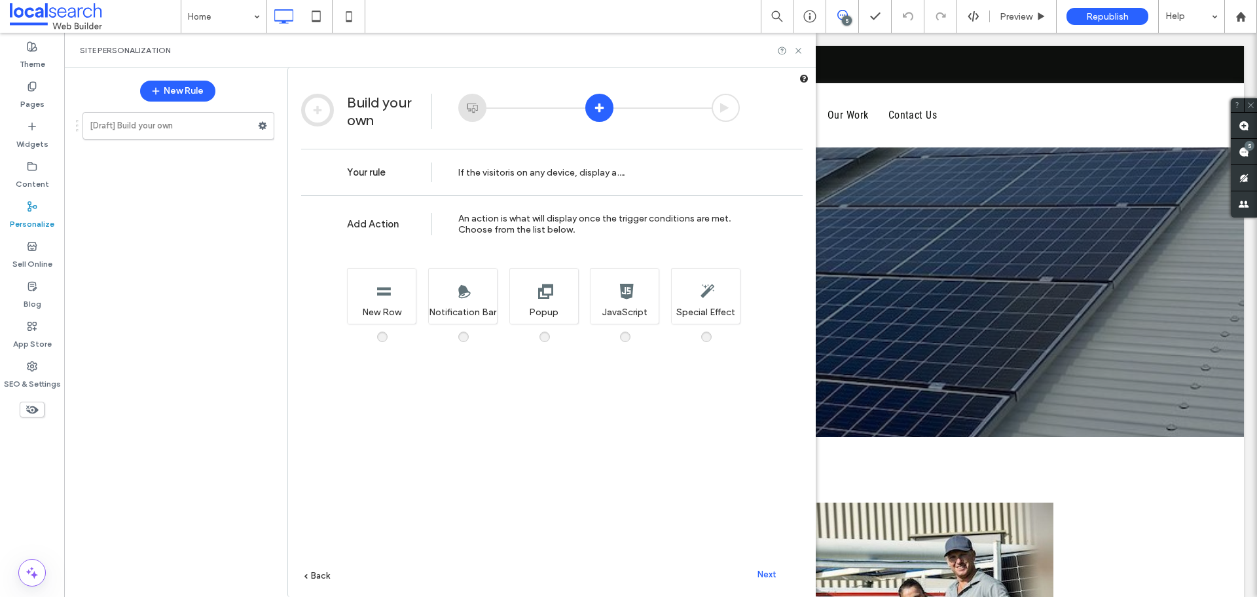
click at [555, 341] on div "Add Action An action is what will display once the trigger conditions are met. …" at bounding box center [552, 415] width 528 height 441
click at [538, 333] on div "Add Action An action is what will display once the trigger conditions are met. …" at bounding box center [552, 415] width 528 height 441
click at [553, 330] on span at bounding box center [553, 330] width 0 height 0
click at [765, 564] on div "Next" at bounding box center [767, 574] width 72 height 20
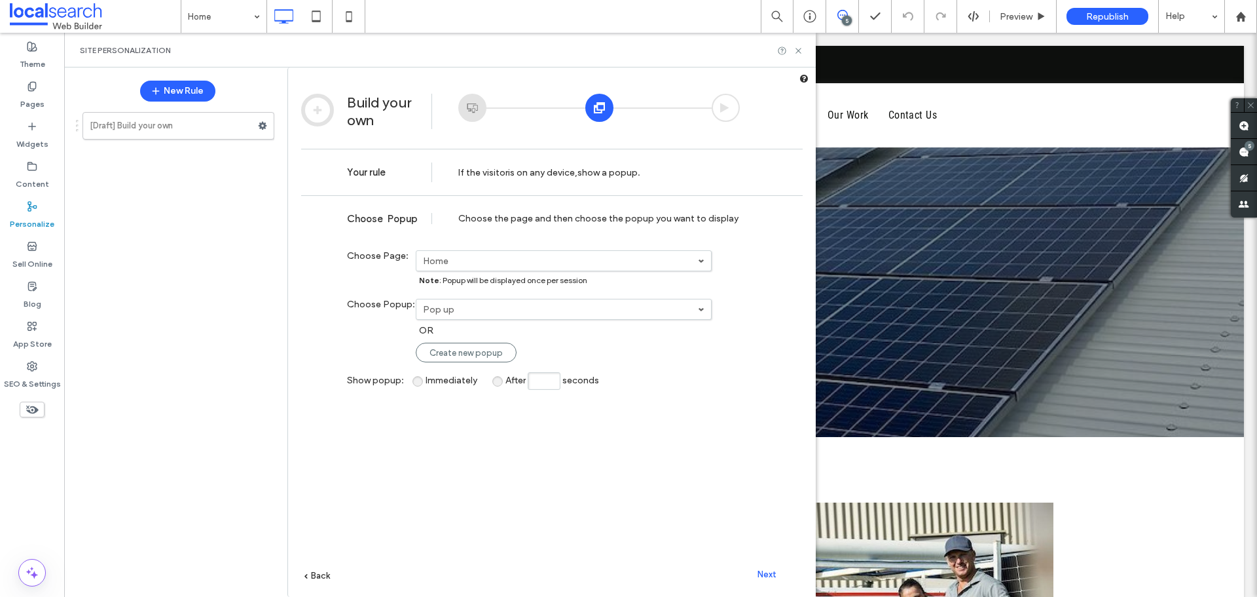
click at [470, 267] on link "Home" at bounding box center [563, 261] width 295 height 20
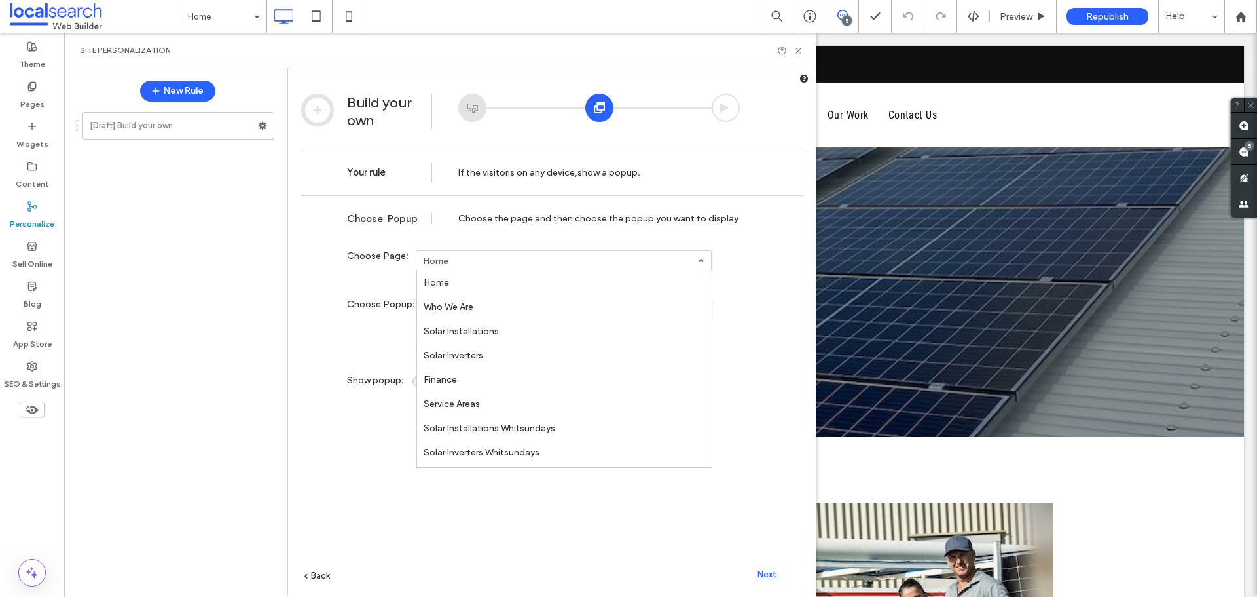
click at [452, 282] on link "Home" at bounding box center [564, 282] width 295 height 24
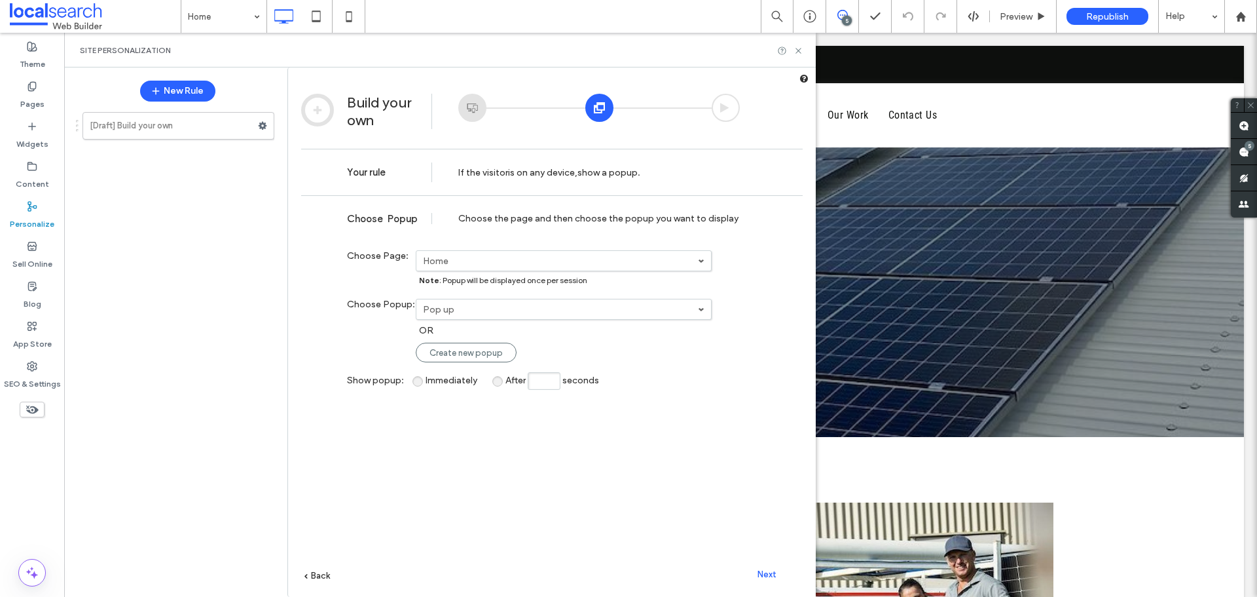
click at [479, 312] on label "Pop up" at bounding box center [560, 309] width 275 height 11
click at [460, 335] on link "Pop up" at bounding box center [564, 331] width 295 height 24
click at [770, 574] on span "Next" at bounding box center [767, 574] width 19 height 10
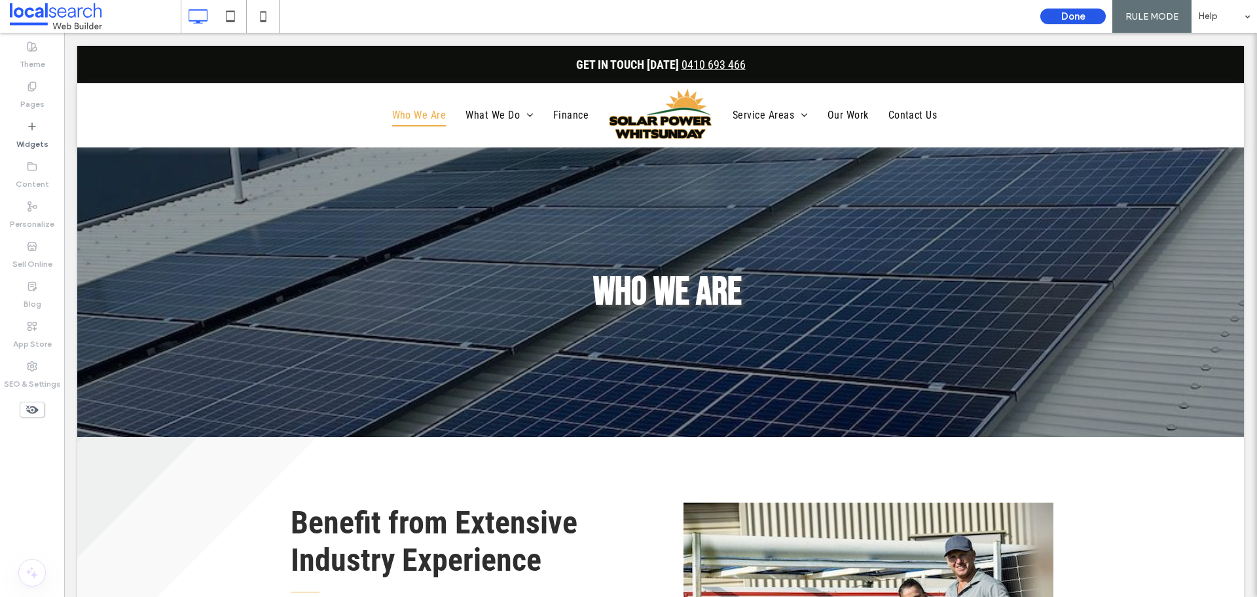
click at [1057, 14] on button "Done" at bounding box center [1072, 17] width 65 height 16
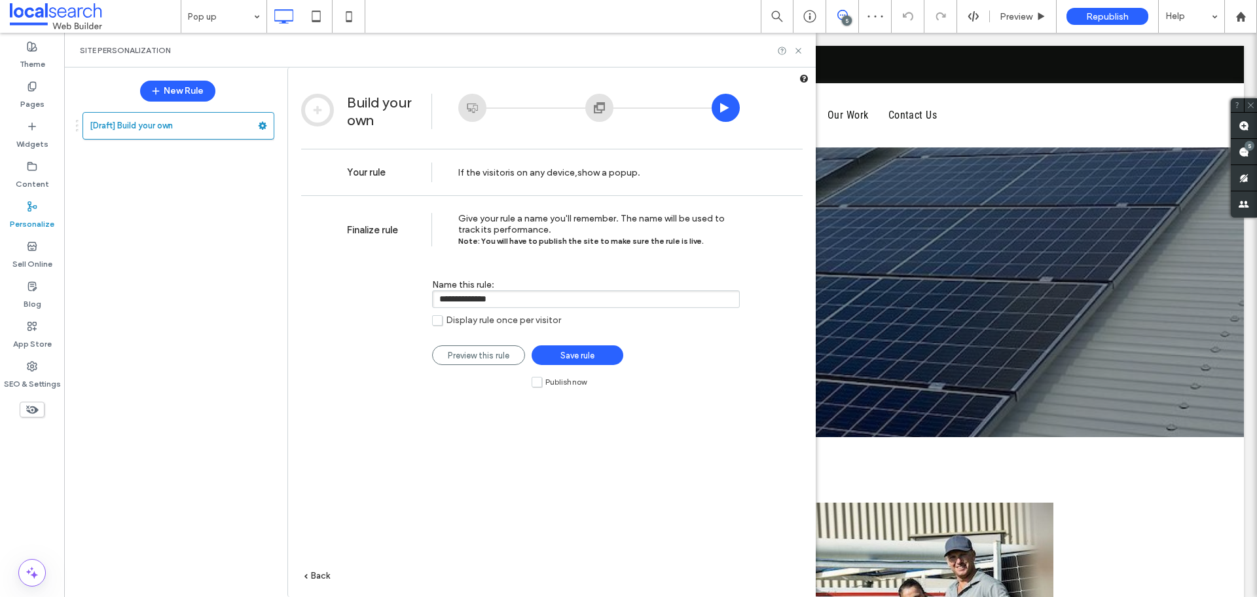
click at [529, 297] on input "**********" at bounding box center [586, 299] width 308 height 18
paste input "**********"
type input "**********"
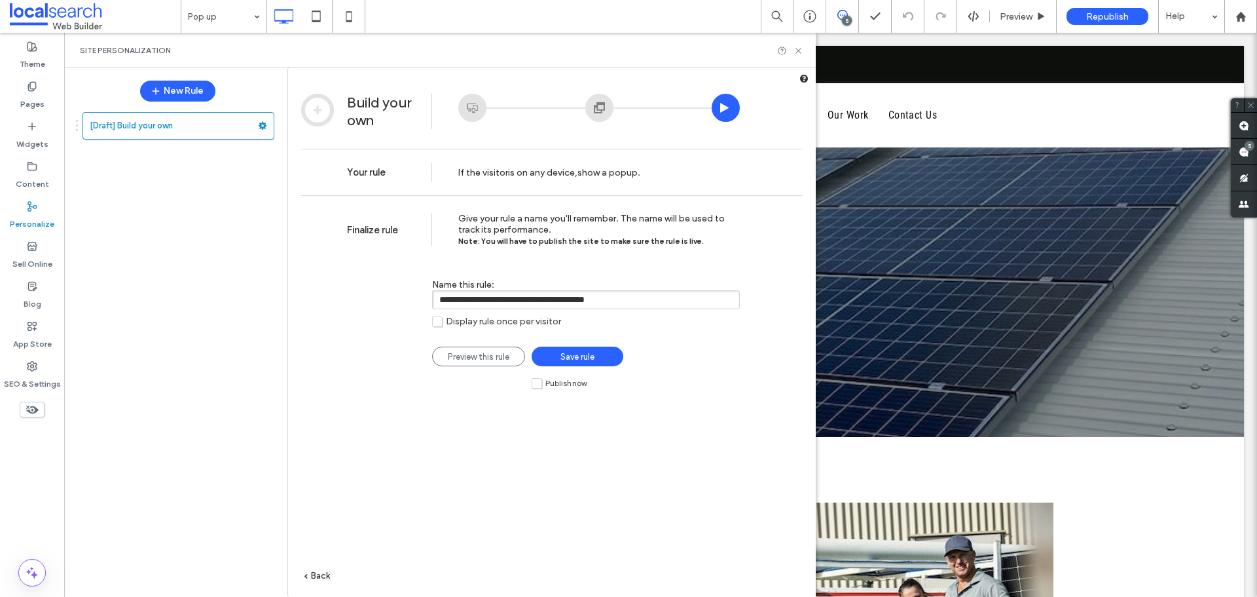
click at [733, 377] on div "**********" at bounding box center [552, 415] width 528 height 441
click at [543, 380] on label "Publish now" at bounding box center [559, 382] width 55 height 11
click at [536, 383] on label "Publish now" at bounding box center [559, 382] width 55 height 11
click at [574, 354] on span "Save rule" at bounding box center [577, 357] width 34 height 10
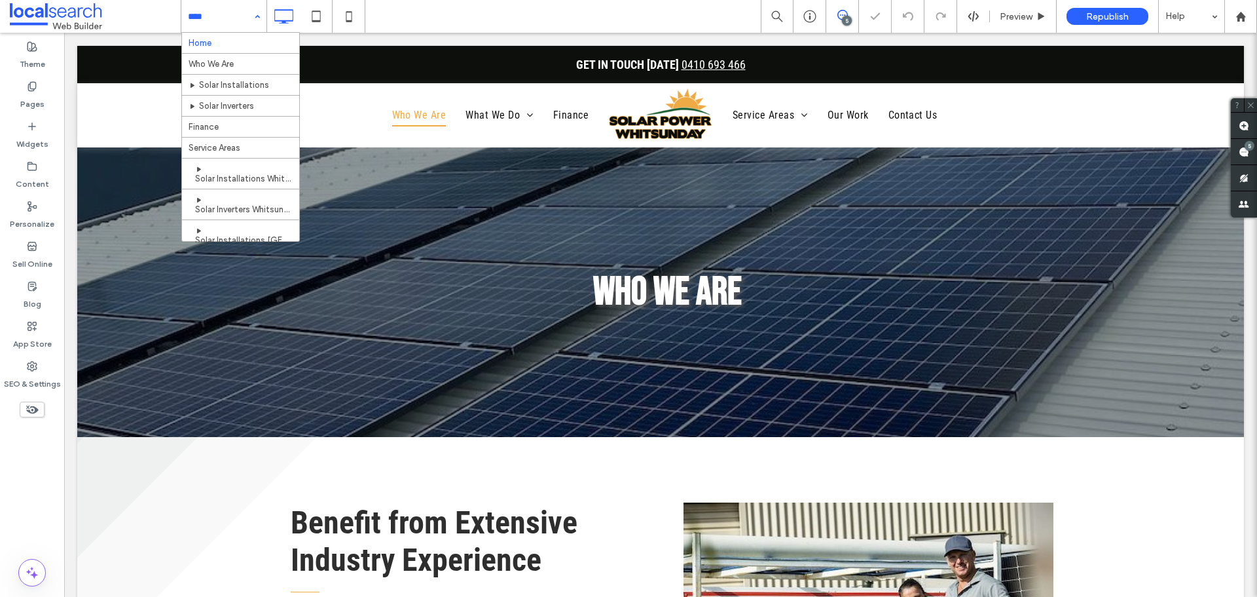
click at [231, 18] on input at bounding box center [220, 16] width 65 height 33
click at [37, 214] on label "Personalize" at bounding box center [32, 220] width 45 height 18
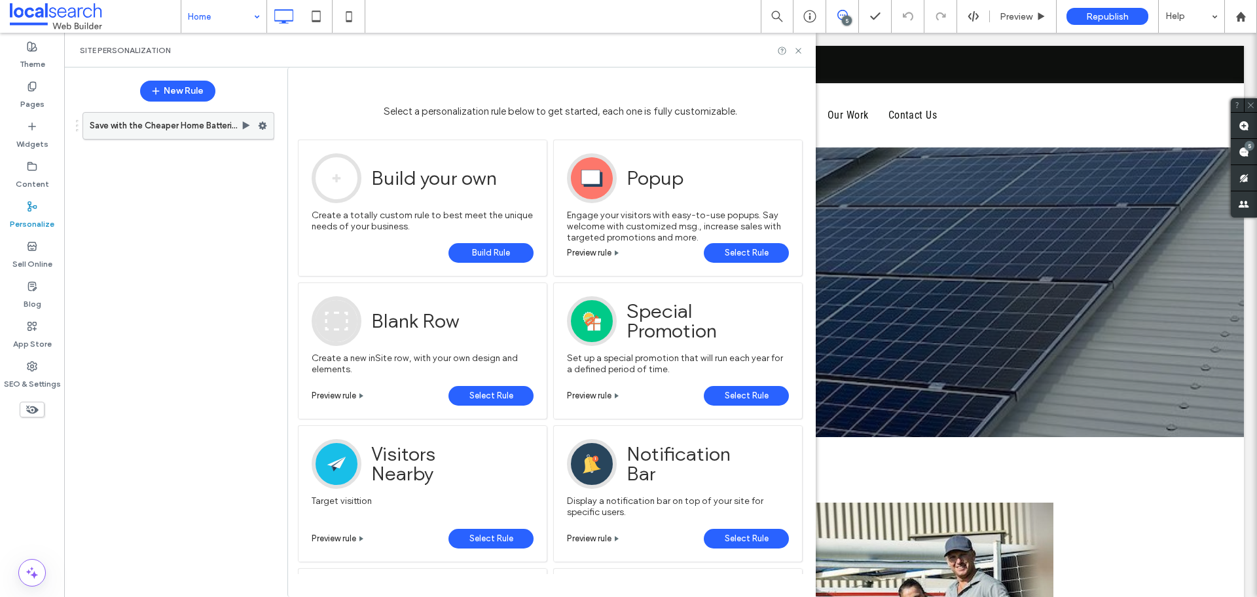
click at [263, 127] on use at bounding box center [263, 126] width 9 height 8
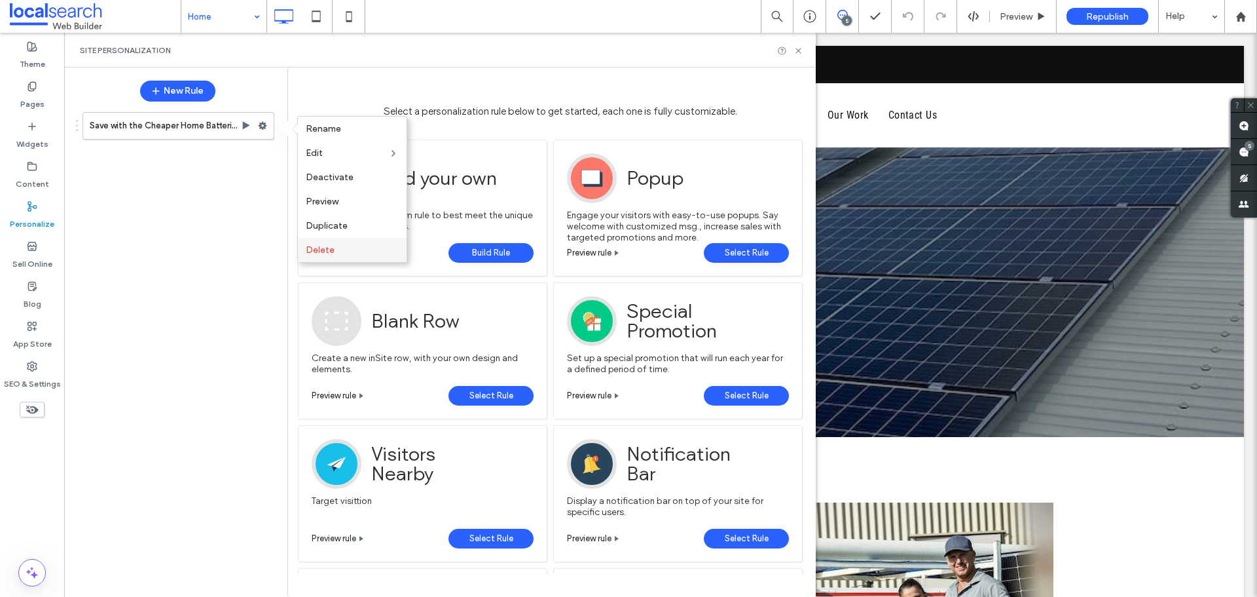
click at [330, 254] on span "Delete" at bounding box center [320, 249] width 29 height 11
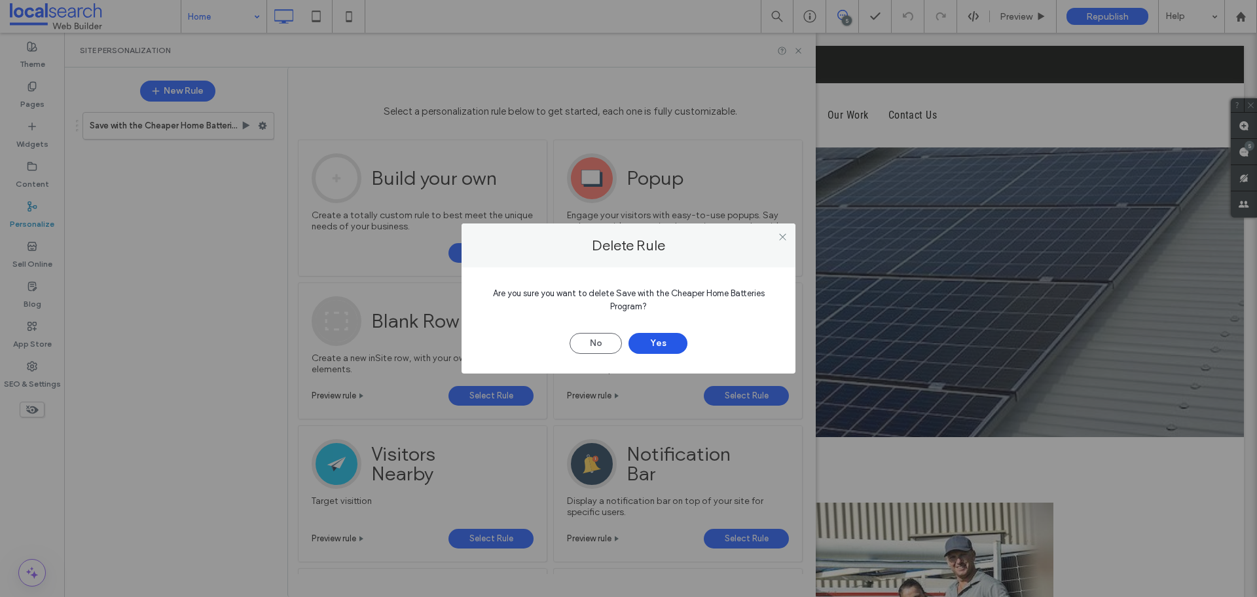
click at [659, 336] on button "Yes" at bounding box center [658, 343] width 59 height 21
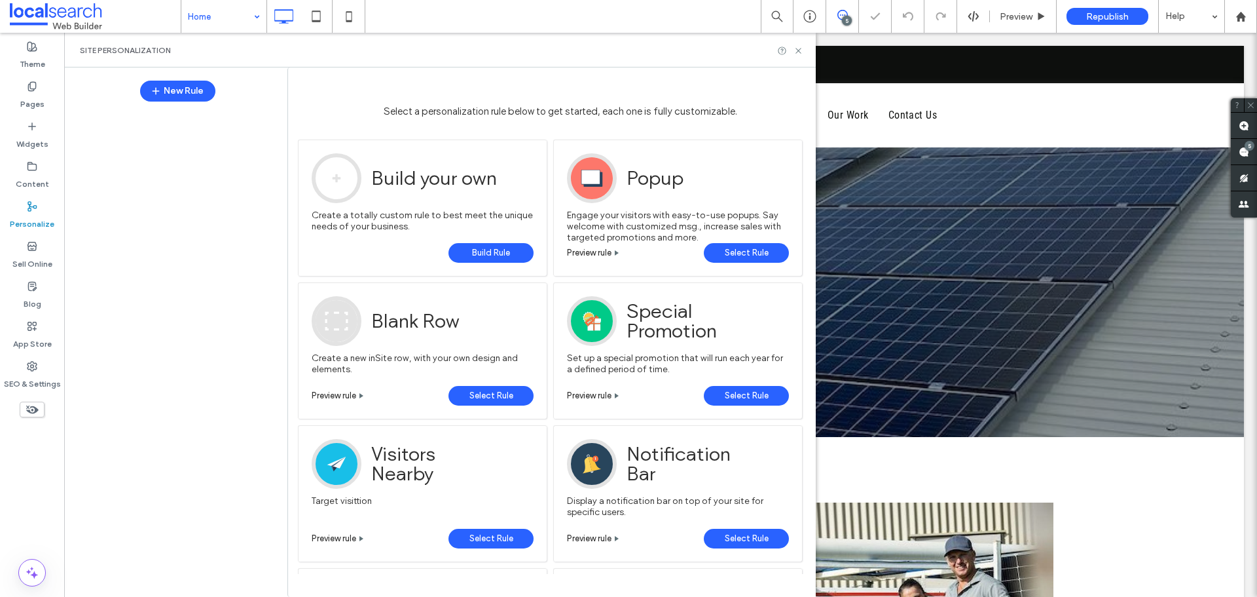
click at [485, 255] on span "Build Rule" at bounding box center [491, 253] width 38 height 20
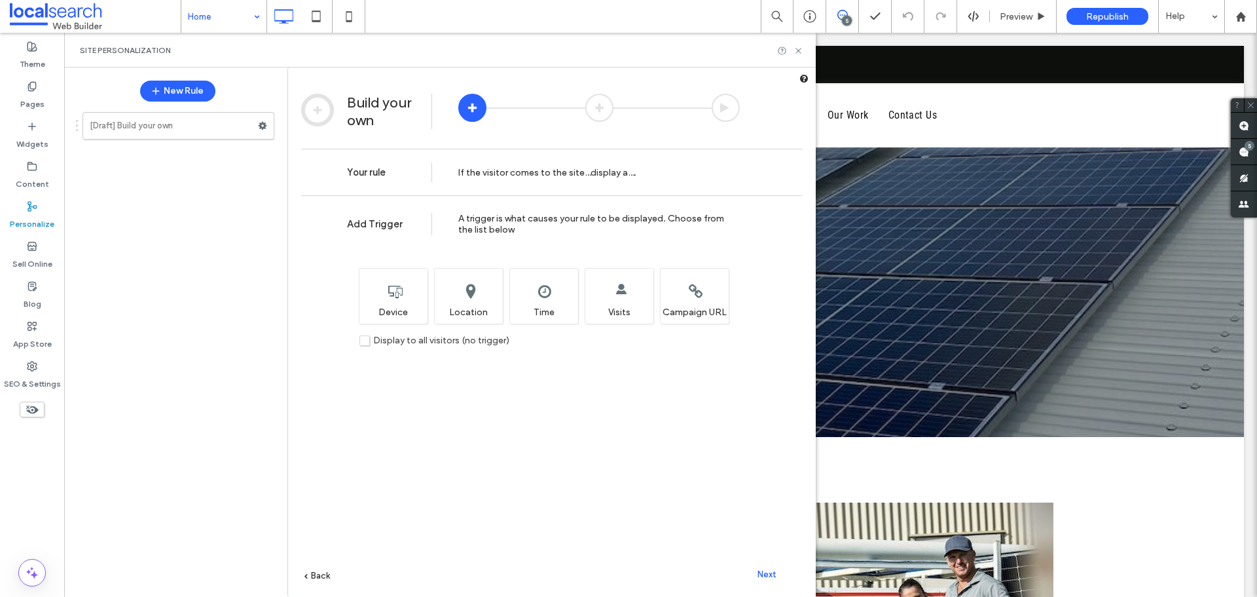
drag, startPoint x: 507, startPoint y: 434, endPoint x: 460, endPoint y: 395, distance: 60.9
click at [506, 434] on div "Add Trigger A trigger is what causes your rule to be displayed. Choose from the…" at bounding box center [552, 415] width 528 height 441
click at [395, 289] on div "Choose which device type(s) will display this rule. Device" at bounding box center [393, 296] width 69 height 56
click at [366, 342] on label "Display to all visitors (no trigger)" at bounding box center [434, 340] width 150 height 11
click at [758, 571] on span "Next" at bounding box center [767, 574] width 19 height 10
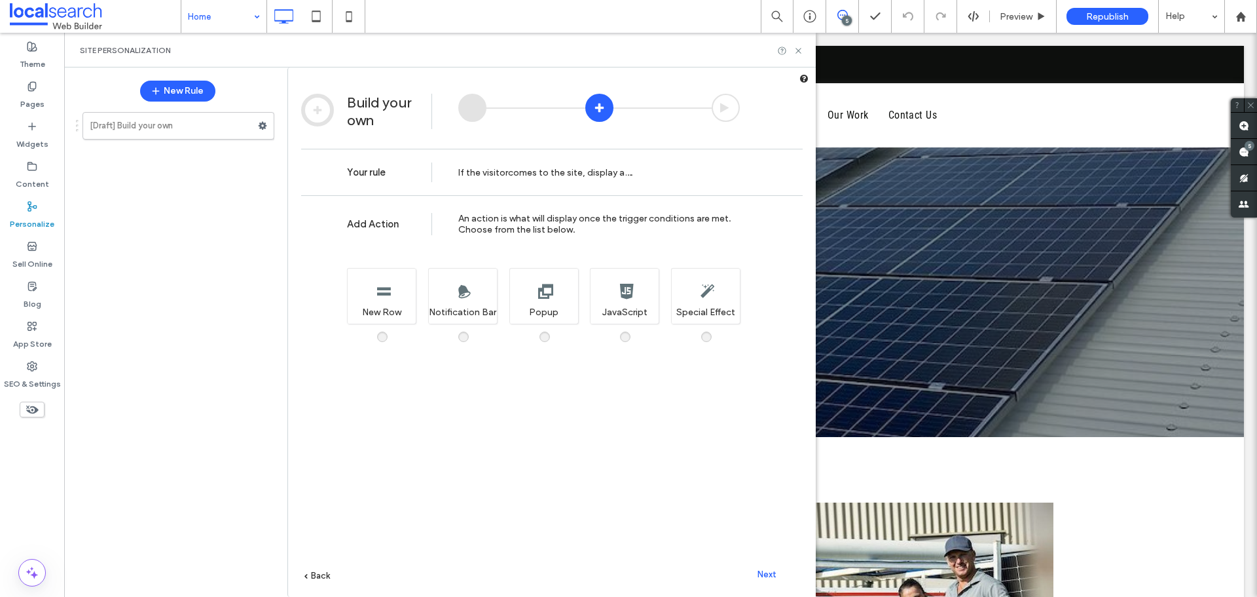
click at [554, 336] on div "Add Action An action is what will display once the trigger conditions are met. …" at bounding box center [552, 415] width 528 height 441
click at [553, 330] on span at bounding box center [553, 330] width 0 height 0
click at [760, 560] on div "Add Action An action is what will display once the trigger conditions are met. …" at bounding box center [552, 415] width 528 height 441
click at [765, 569] on span "Next" at bounding box center [767, 574] width 19 height 10
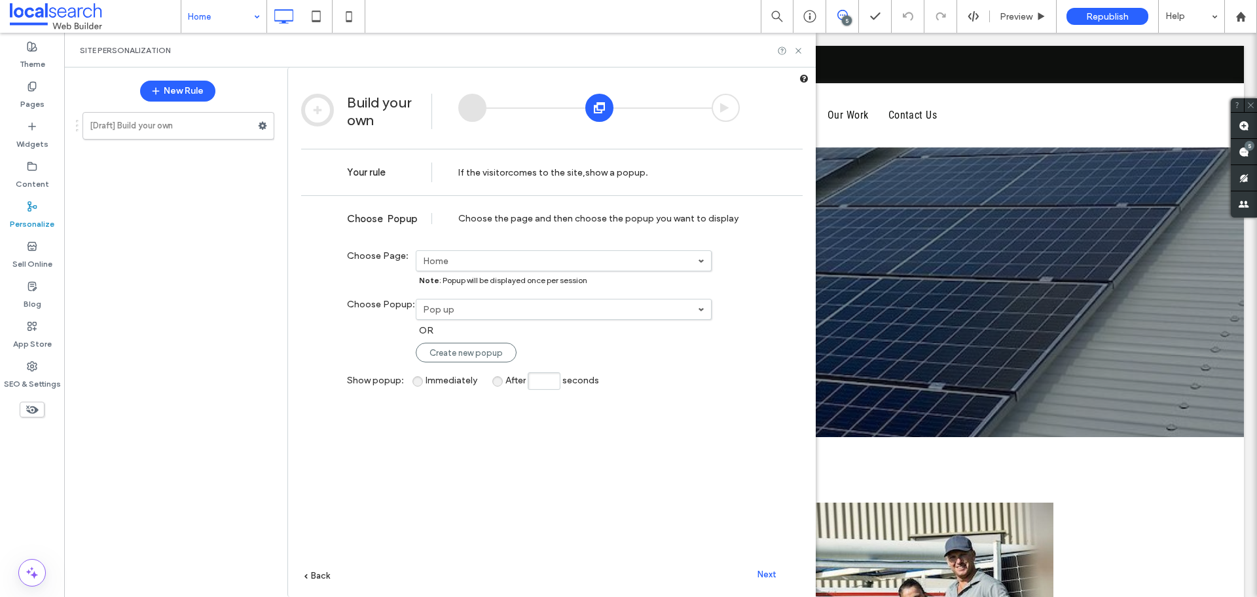
click at [467, 306] on label "Pop up" at bounding box center [560, 309] width 275 height 11
click at [461, 326] on link "Pop up" at bounding box center [564, 331] width 295 height 24
click at [426, 382] on span "Immediately" at bounding box center [452, 380] width 52 height 11
click at [771, 569] on span "Next" at bounding box center [767, 574] width 19 height 10
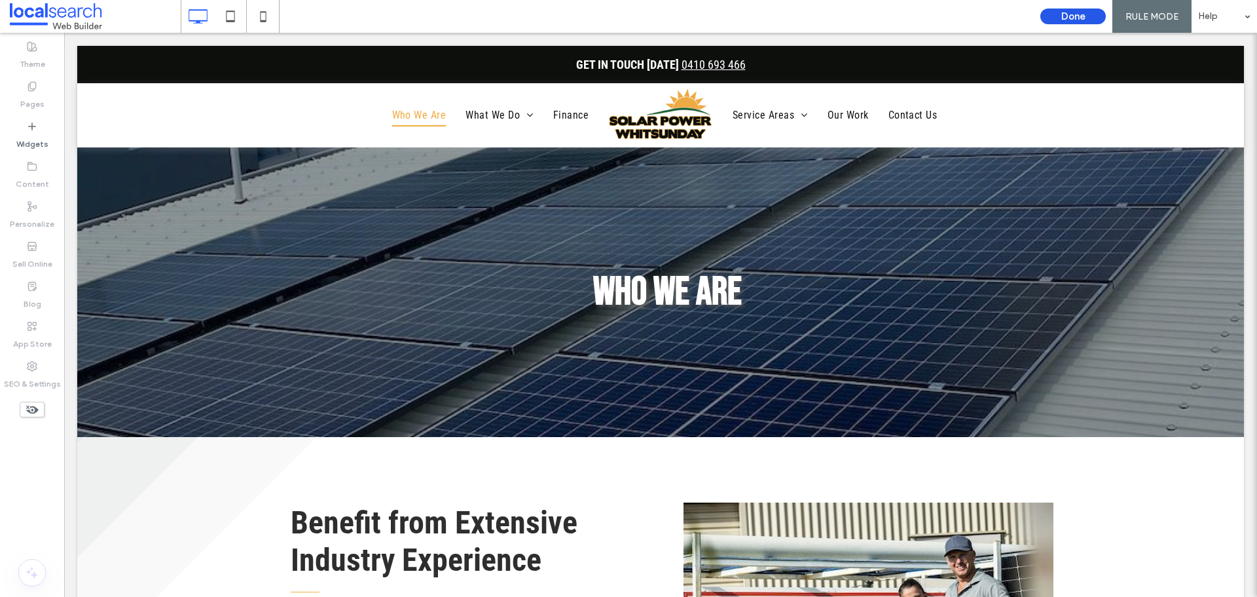
click at [1043, 14] on button "Done" at bounding box center [1072, 17] width 65 height 16
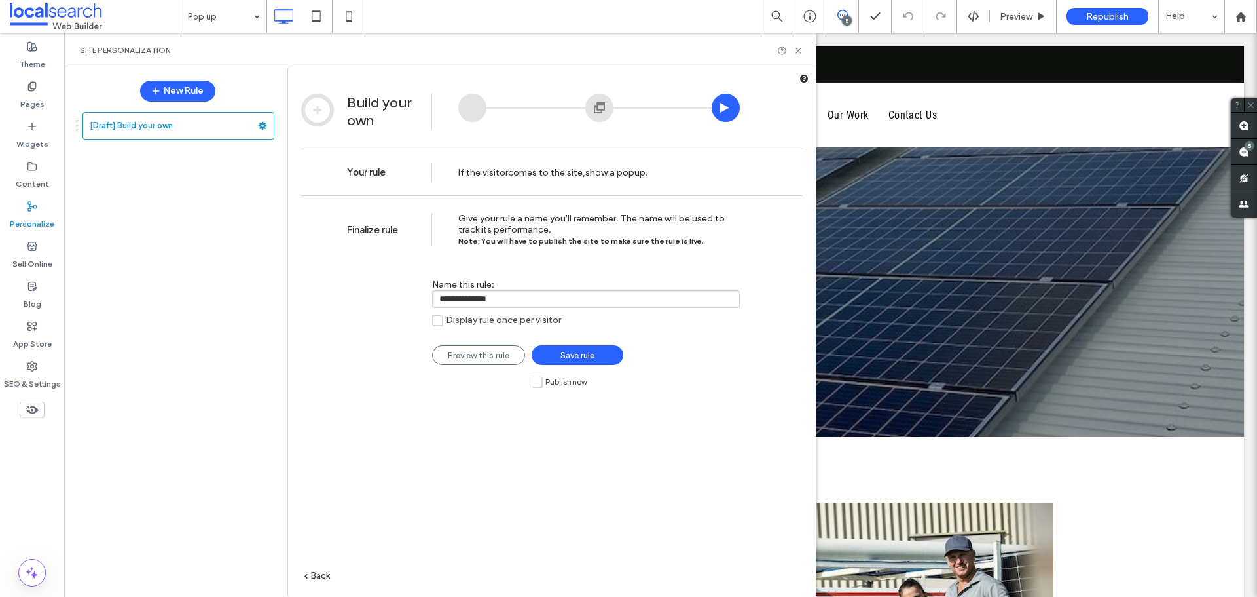
click at [513, 306] on input "**********" at bounding box center [586, 299] width 308 height 18
click at [524, 301] on input "**********" at bounding box center [586, 299] width 308 height 18
click at [524, 302] on input "**********" at bounding box center [586, 299] width 308 height 18
click at [526, 299] on input "**********" at bounding box center [586, 299] width 308 height 18
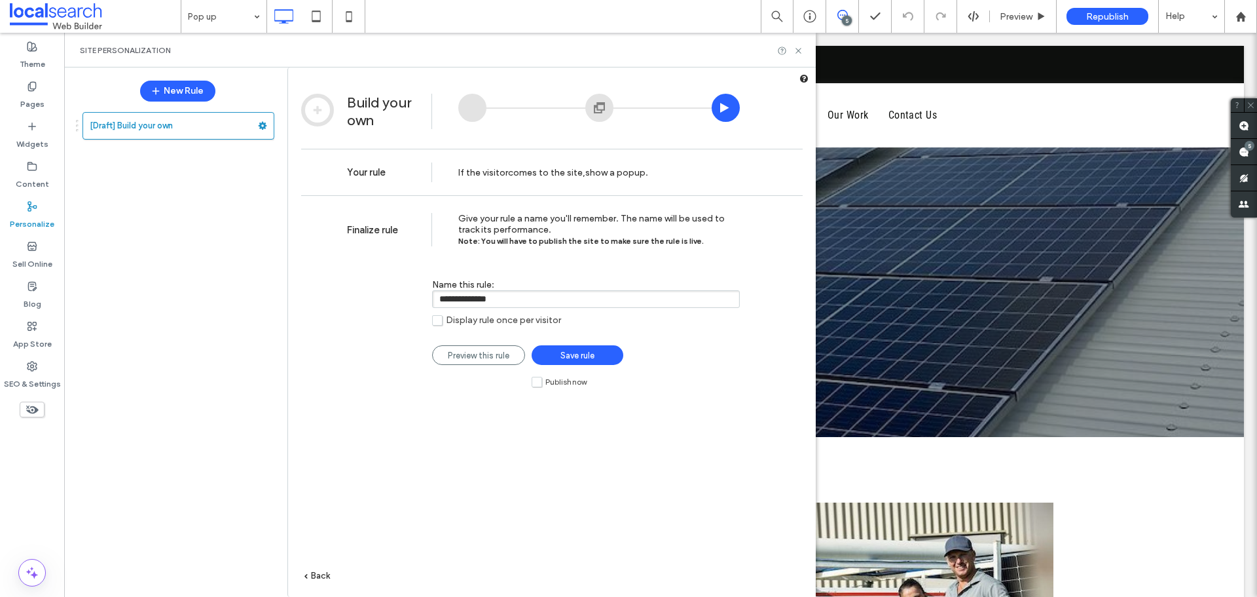
paste input "**********"
type input "**********"
click at [327, 427] on div "**********" at bounding box center [552, 415] width 528 height 441
click at [486, 357] on span "Preview this rule" at bounding box center [479, 355] width 62 height 10
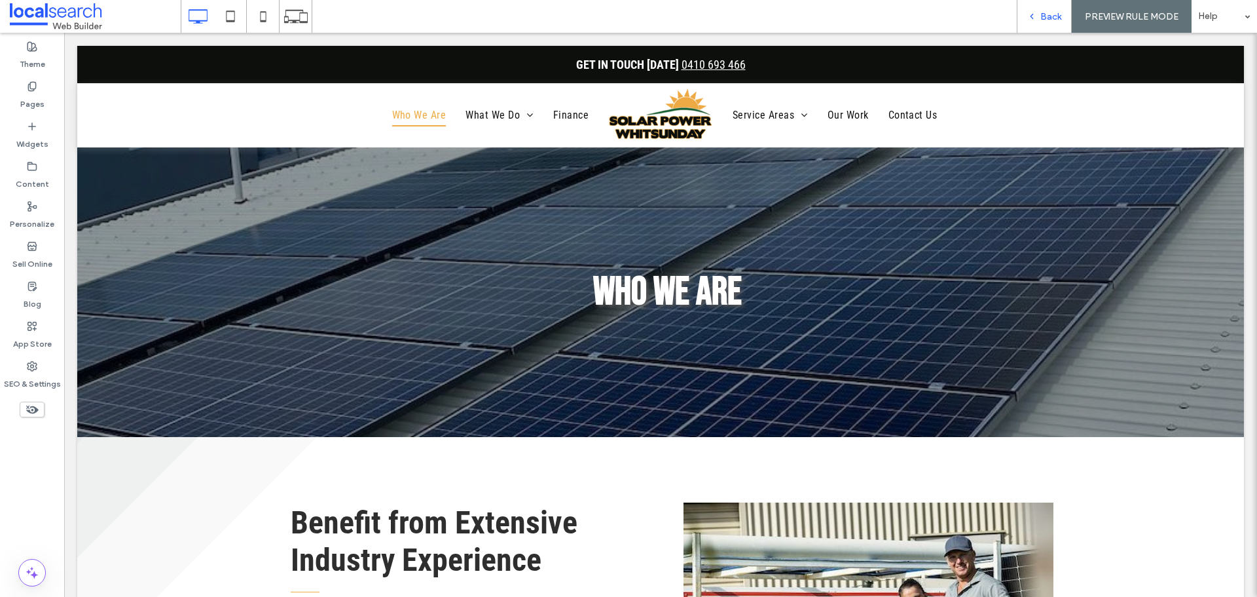
click at [1040, 14] on div "Back" at bounding box center [1045, 16] width 54 height 11
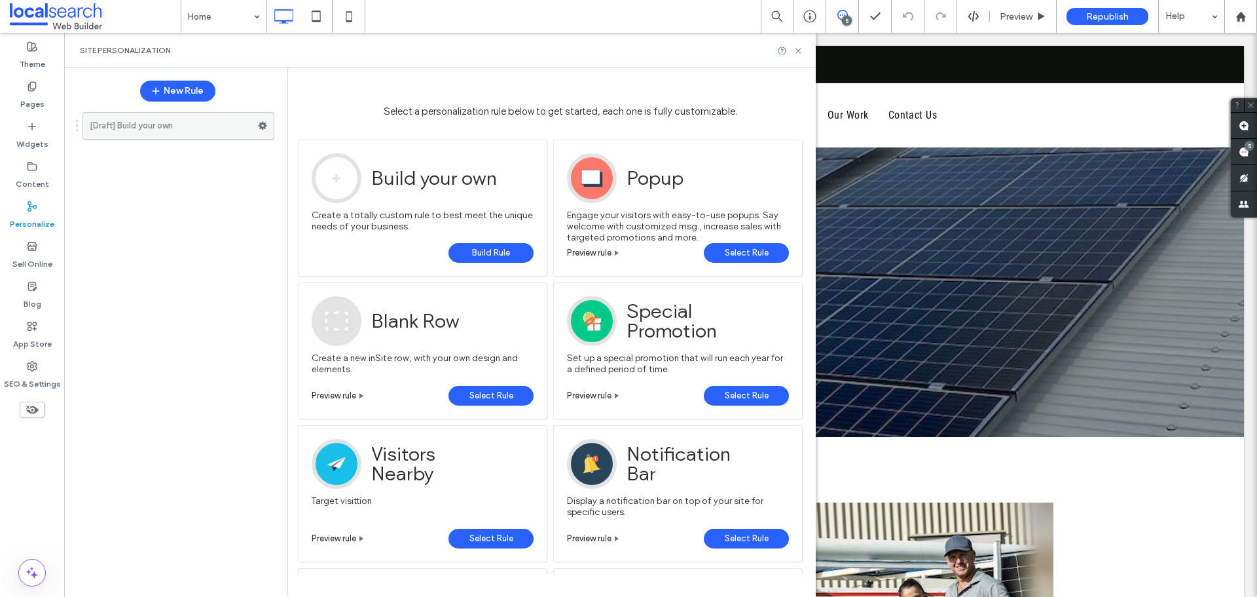
click at [191, 124] on label "[Draft] Build your own" at bounding box center [174, 126] width 168 height 26
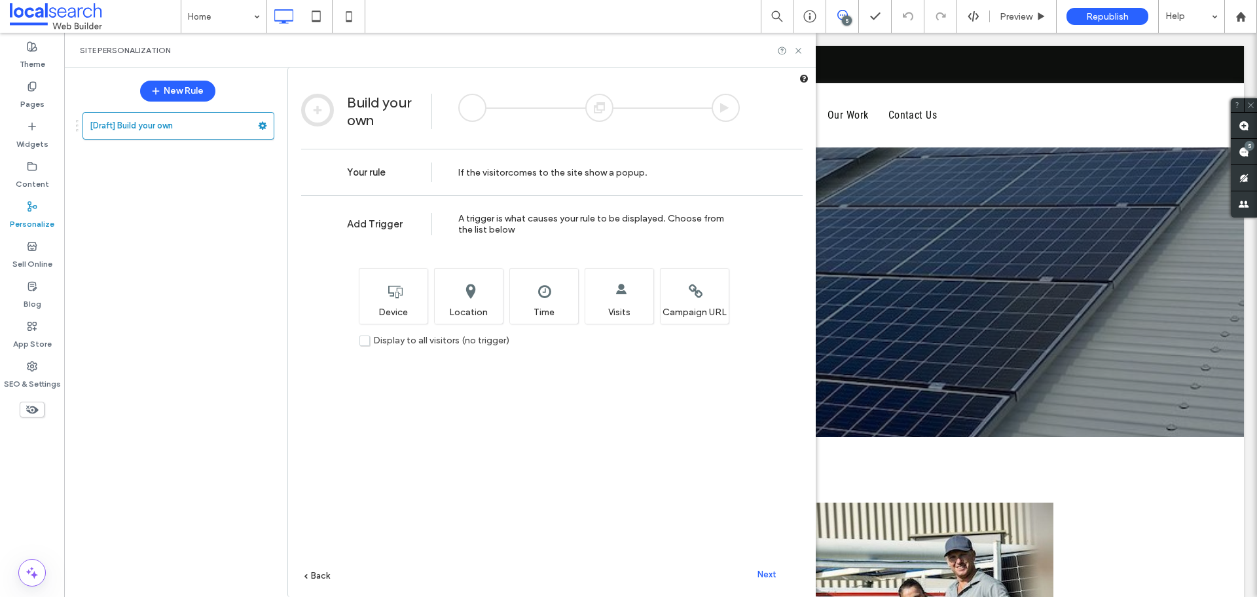
click at [775, 570] on span "Next" at bounding box center [767, 574] width 19 height 10
click at [771, 569] on span "Next" at bounding box center [767, 574] width 19 height 10
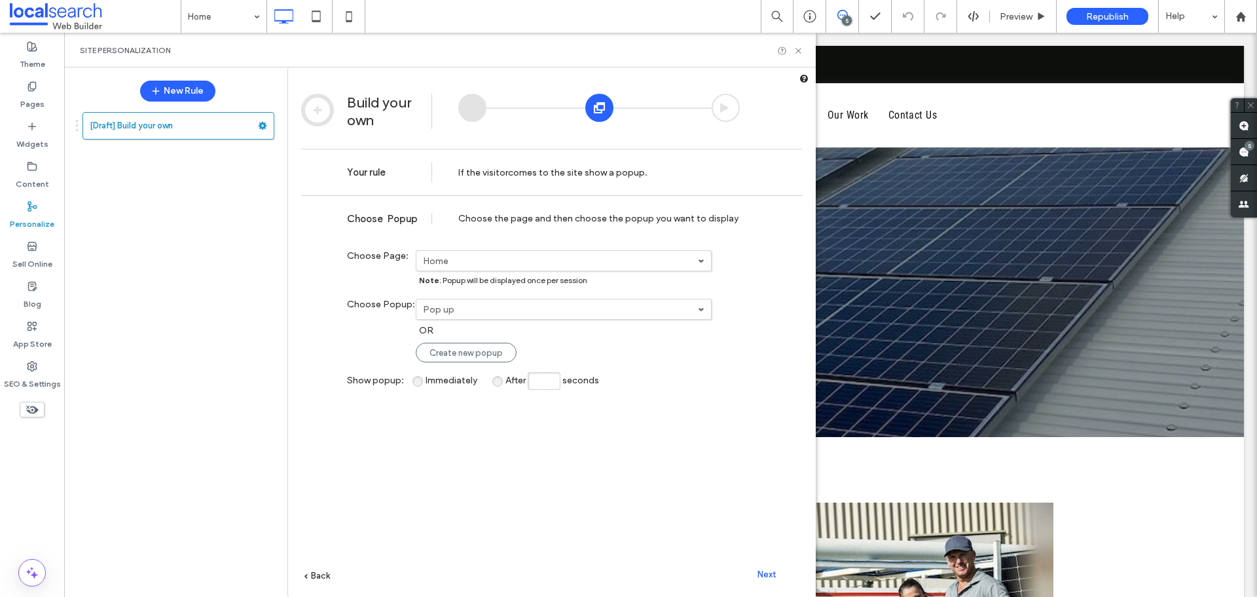
click at [441, 311] on label "Pop up" at bounding box center [560, 309] width 275 height 11
click at [469, 329] on link "Pop up" at bounding box center [564, 331] width 295 height 24
click at [778, 576] on div "Next" at bounding box center [767, 574] width 72 height 20
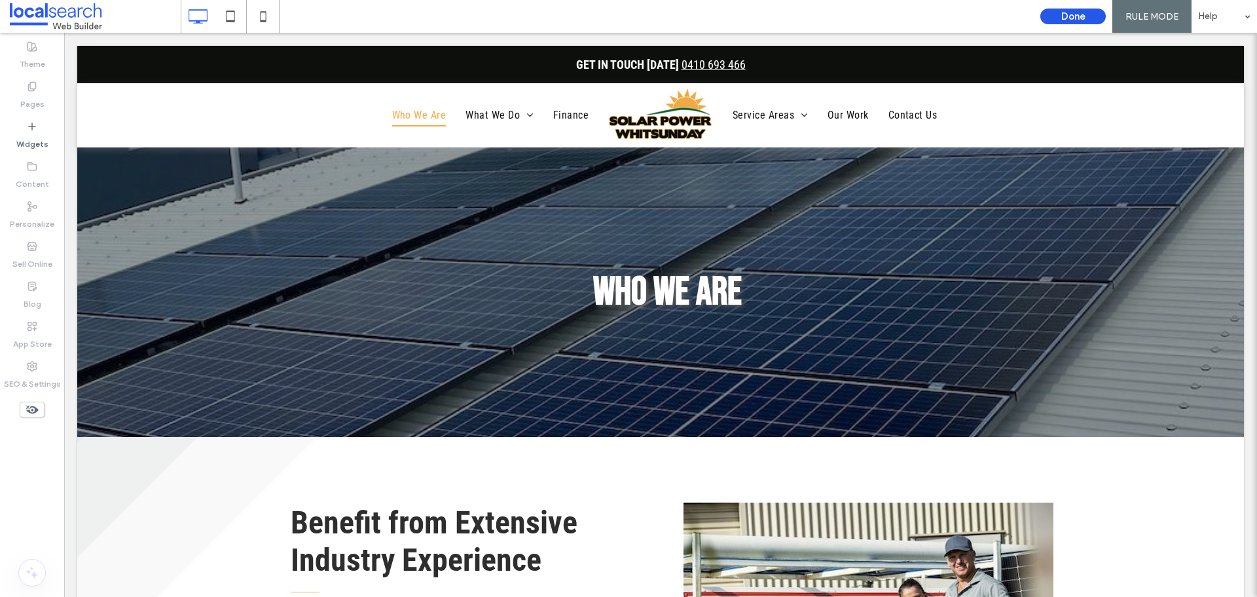
click at [1065, 15] on button "Done" at bounding box center [1072, 17] width 65 height 16
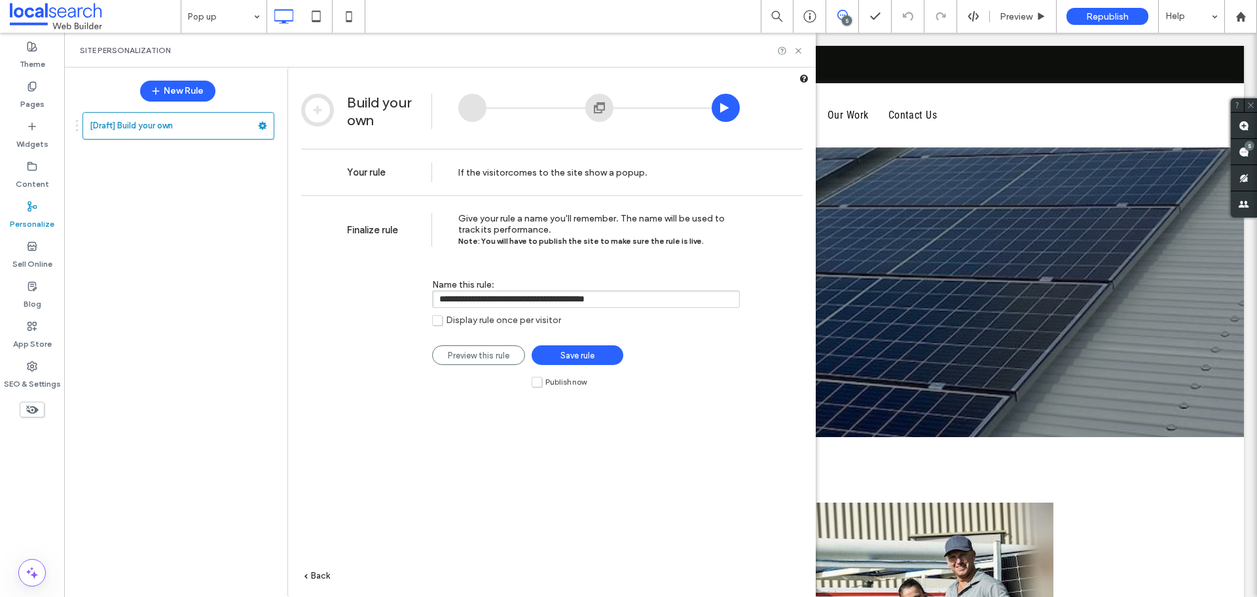
click at [581, 353] on span "Save rule" at bounding box center [577, 355] width 34 height 10
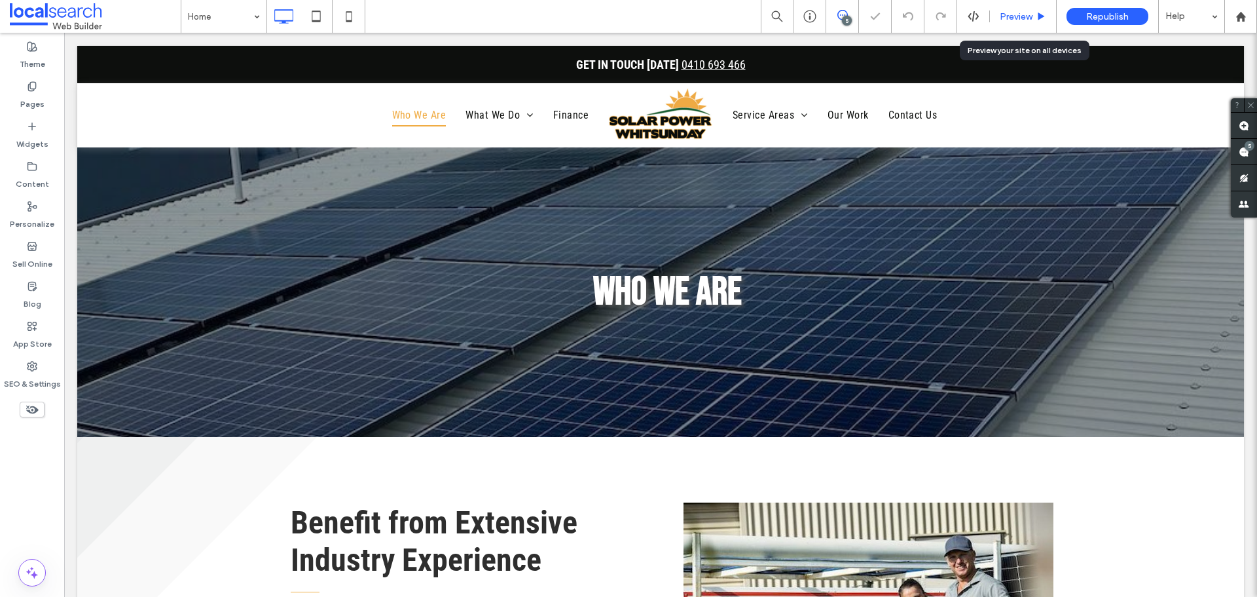
click at [1028, 18] on span "Preview" at bounding box center [1016, 16] width 33 height 11
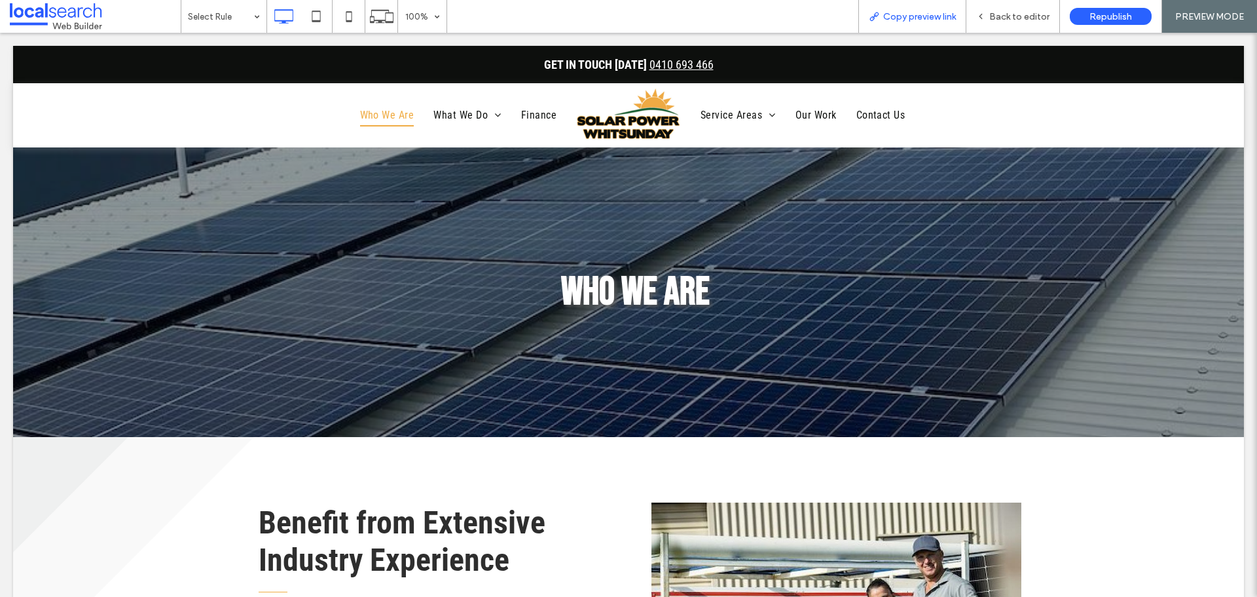
click at [925, 16] on span "Copy preview link" at bounding box center [919, 16] width 73 height 11
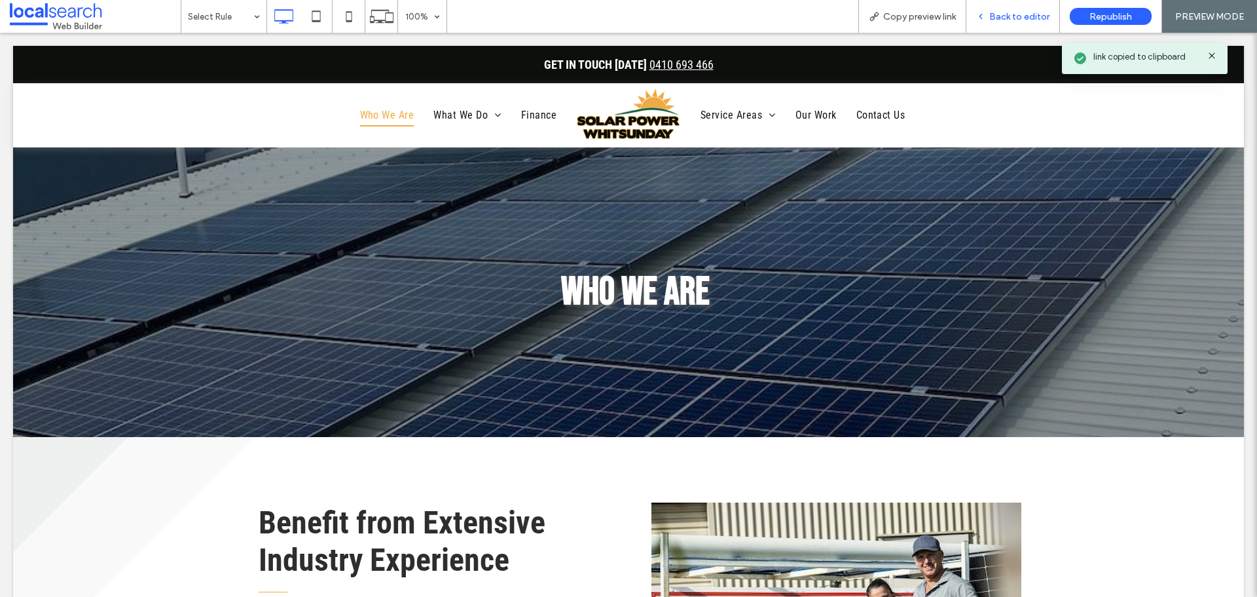
click at [1009, 20] on span "Back to editor" at bounding box center [1019, 16] width 60 height 11
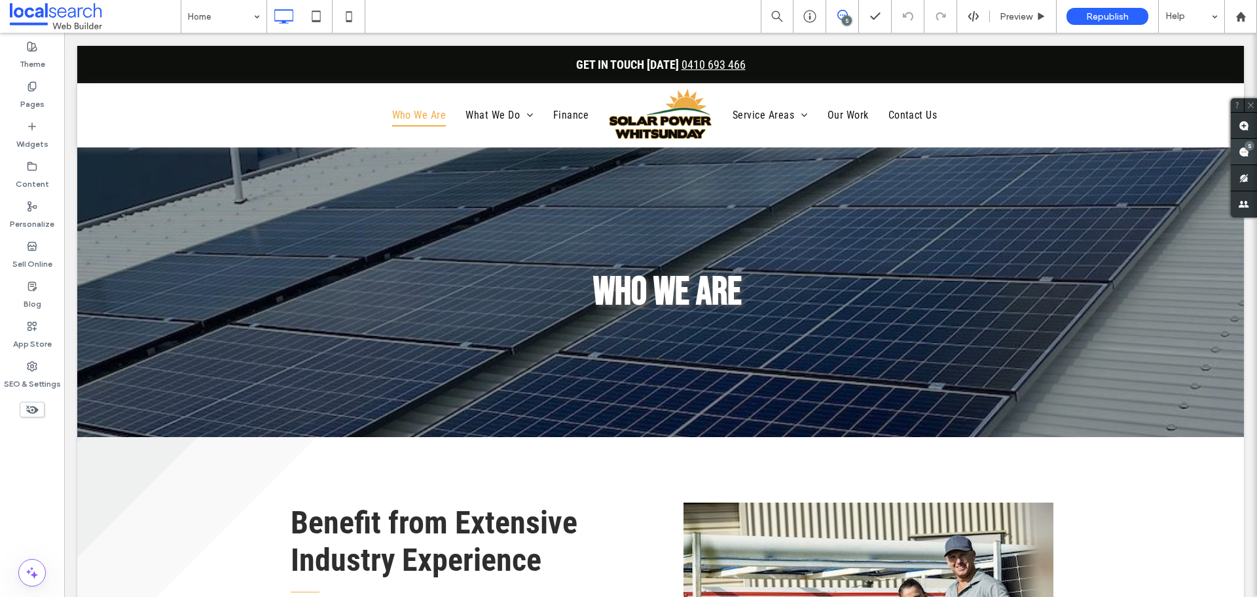
click at [1243, 147] on use at bounding box center [1244, 152] width 10 height 10
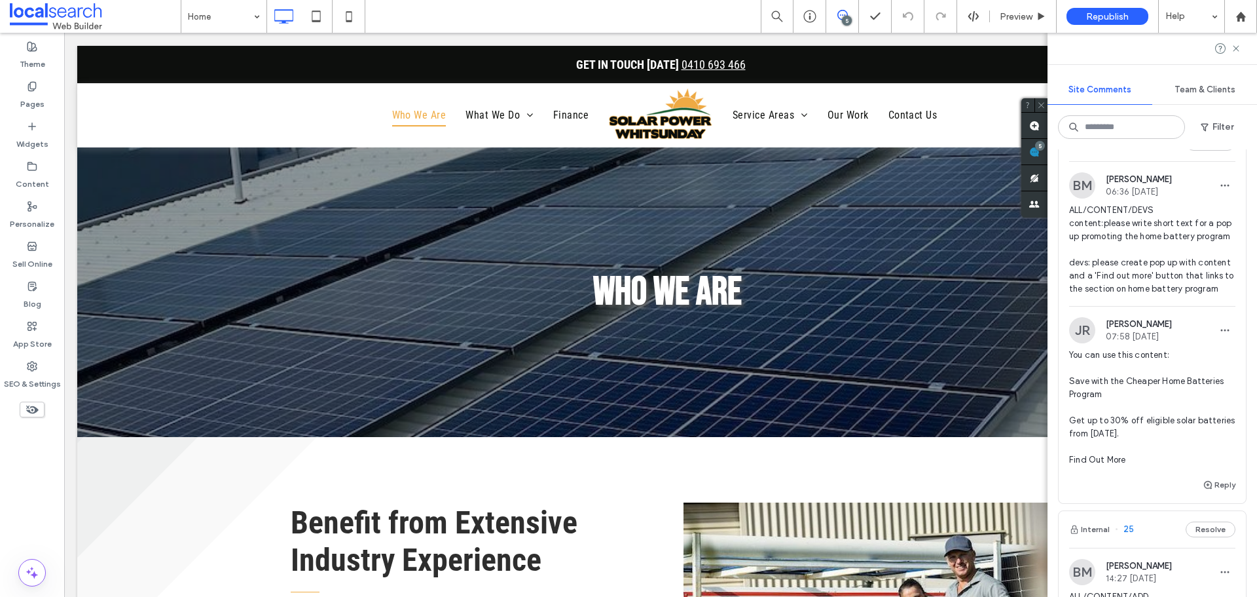
scroll to position [65, 0]
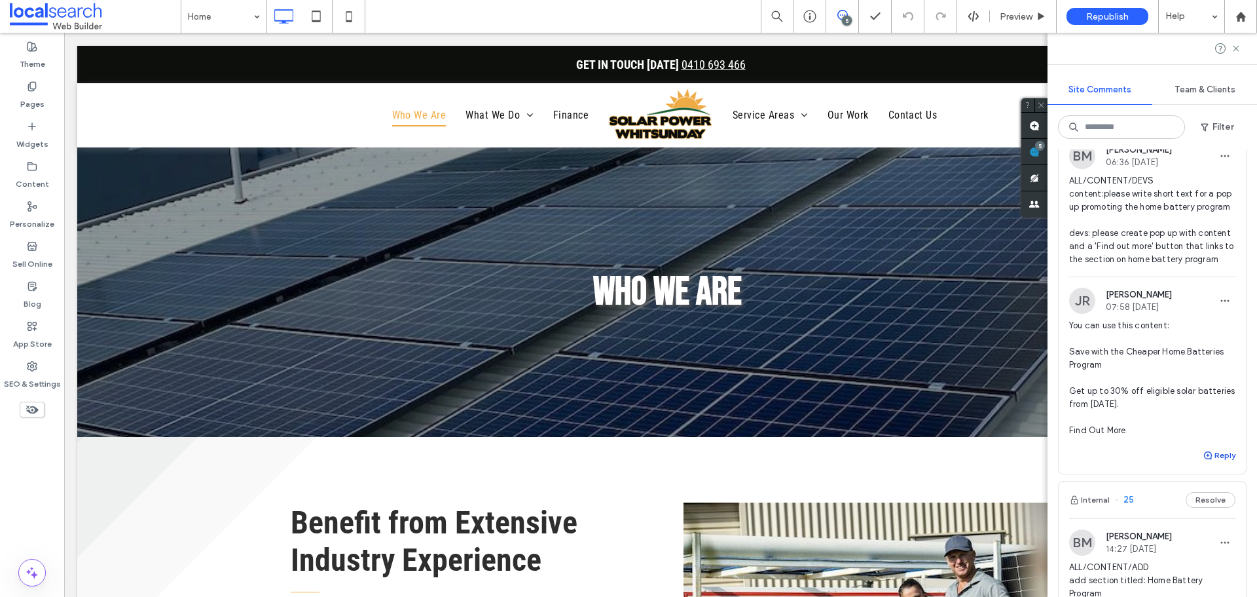
click at [1203, 462] on span "button" at bounding box center [1209, 455] width 12 height 14
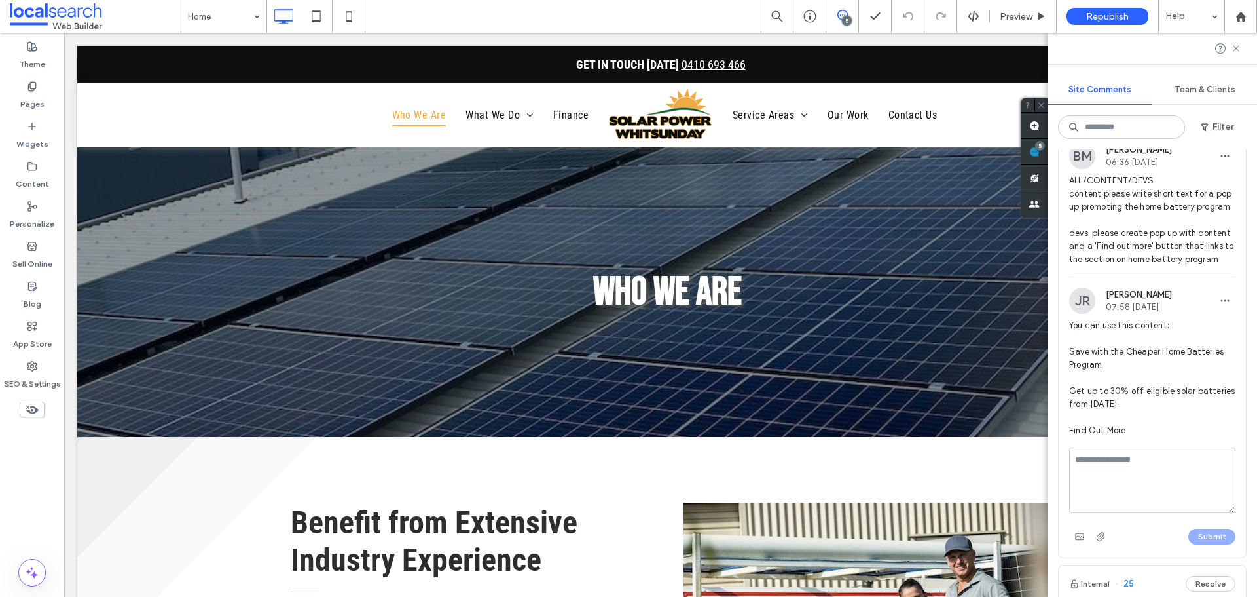
click at [1147, 494] on textarea at bounding box center [1152, 479] width 166 height 65
type textarea "**********"
drag, startPoint x: 1200, startPoint y: 555, endPoint x: 1203, endPoint y: 567, distance: 12.9
click at [1203, 544] on button "Submit" at bounding box center [1211, 536] width 47 height 16
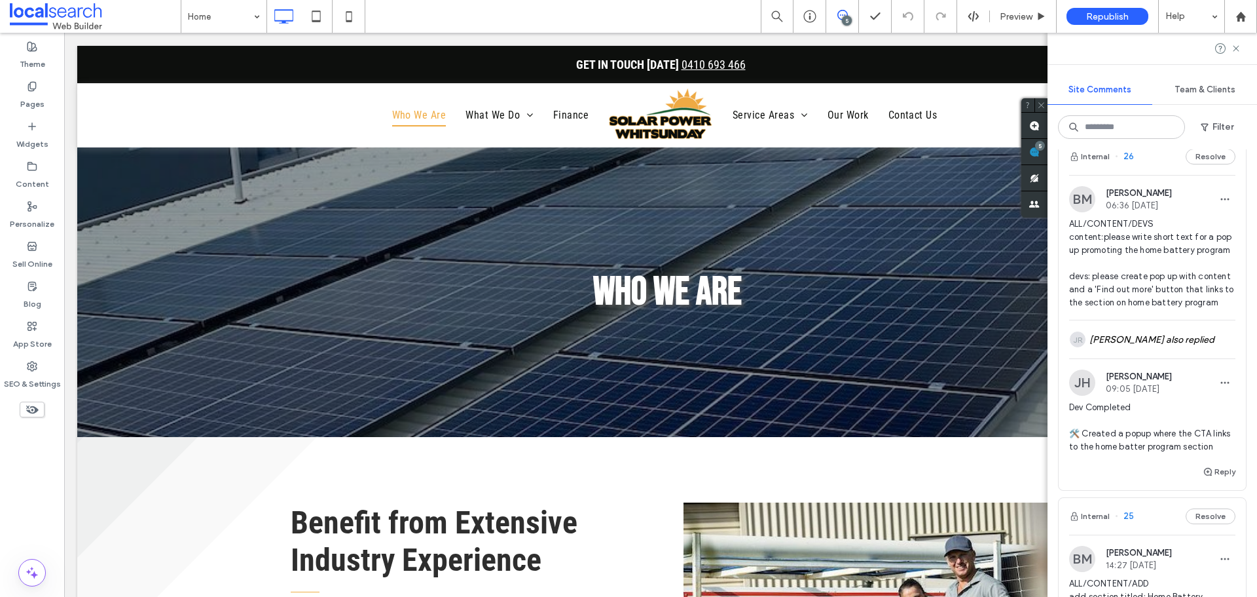
scroll to position [0, 0]
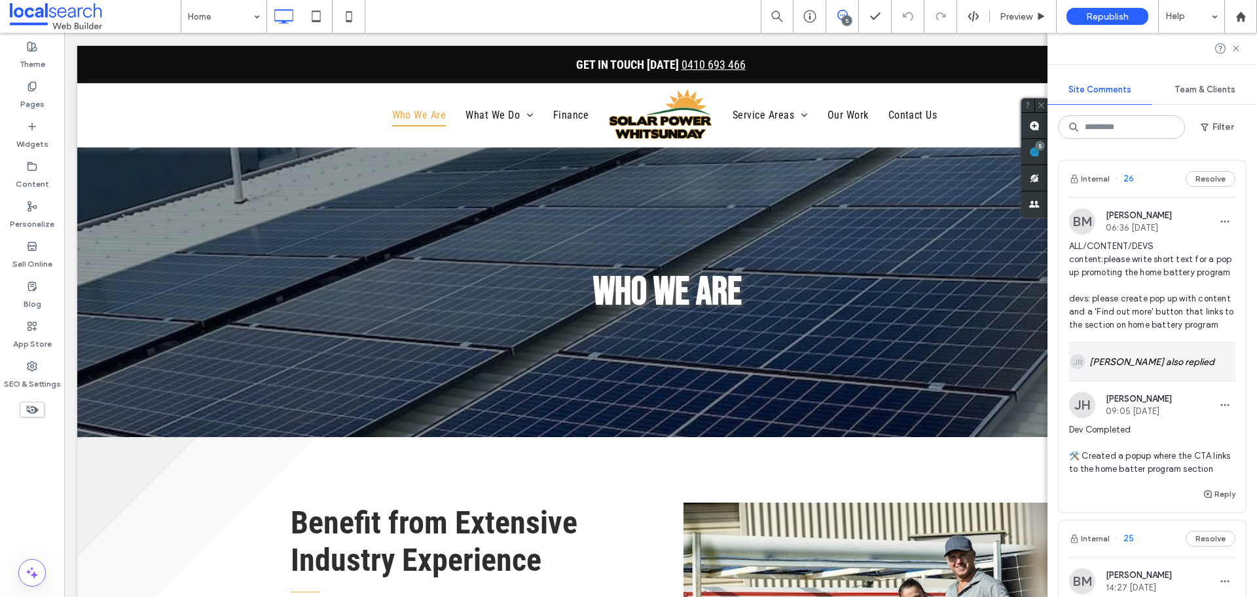
click at [1162, 380] on div "JR Jarrod Reynolds also replied" at bounding box center [1152, 361] width 166 height 38
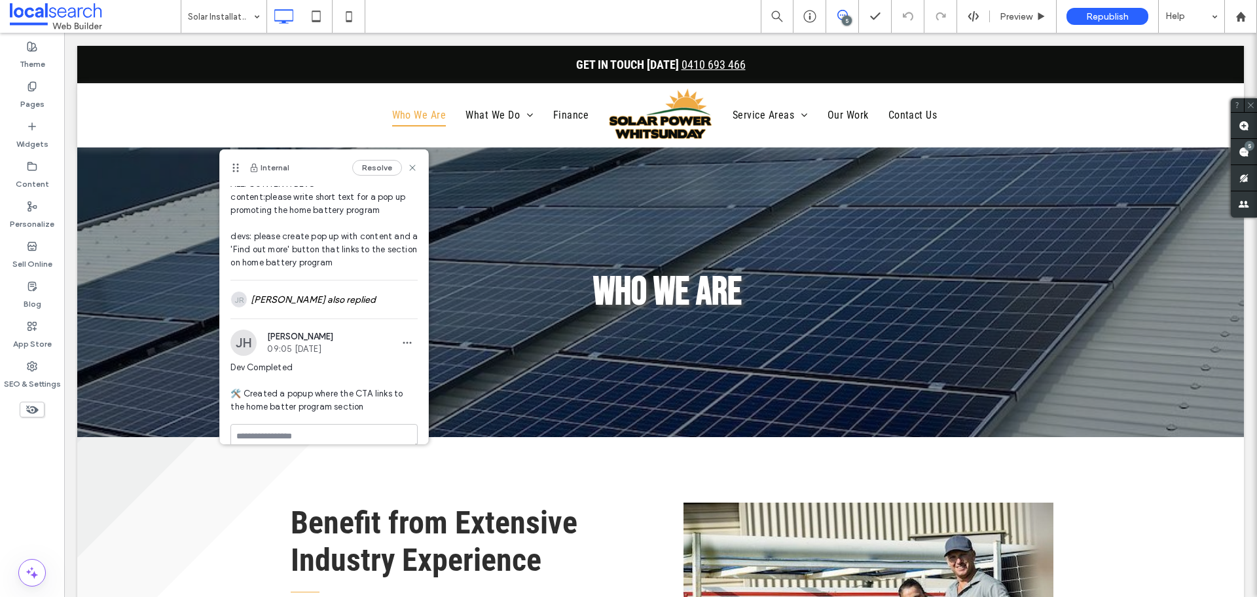
scroll to position [60, 0]
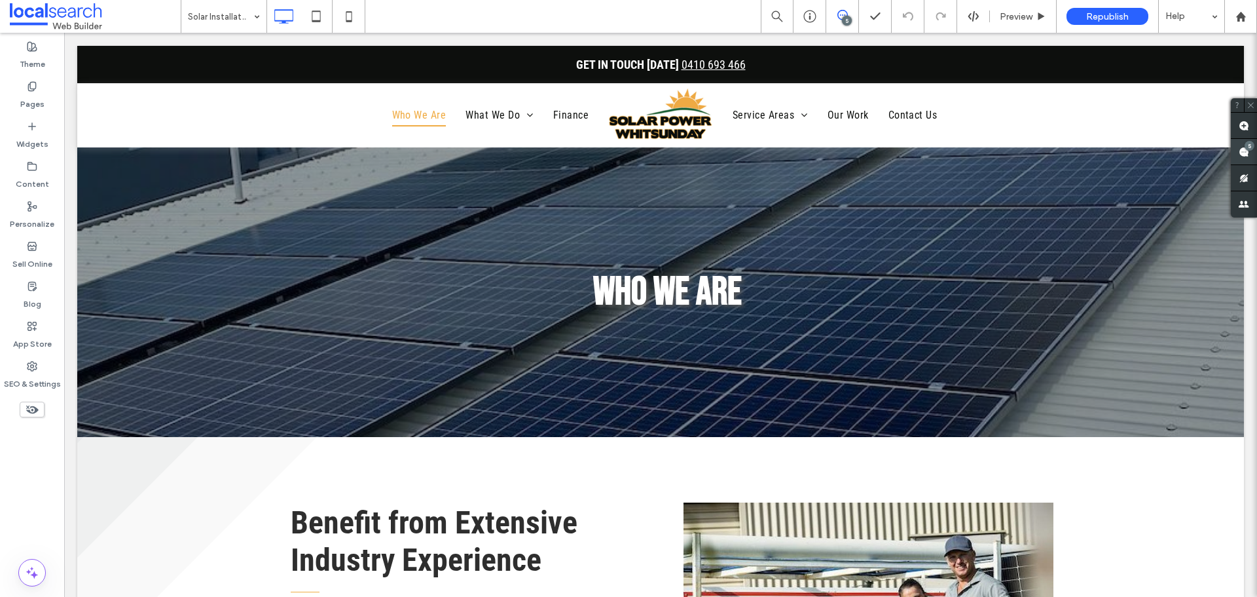
click at [1257, 149] on span at bounding box center [1244, 152] width 26 height 26
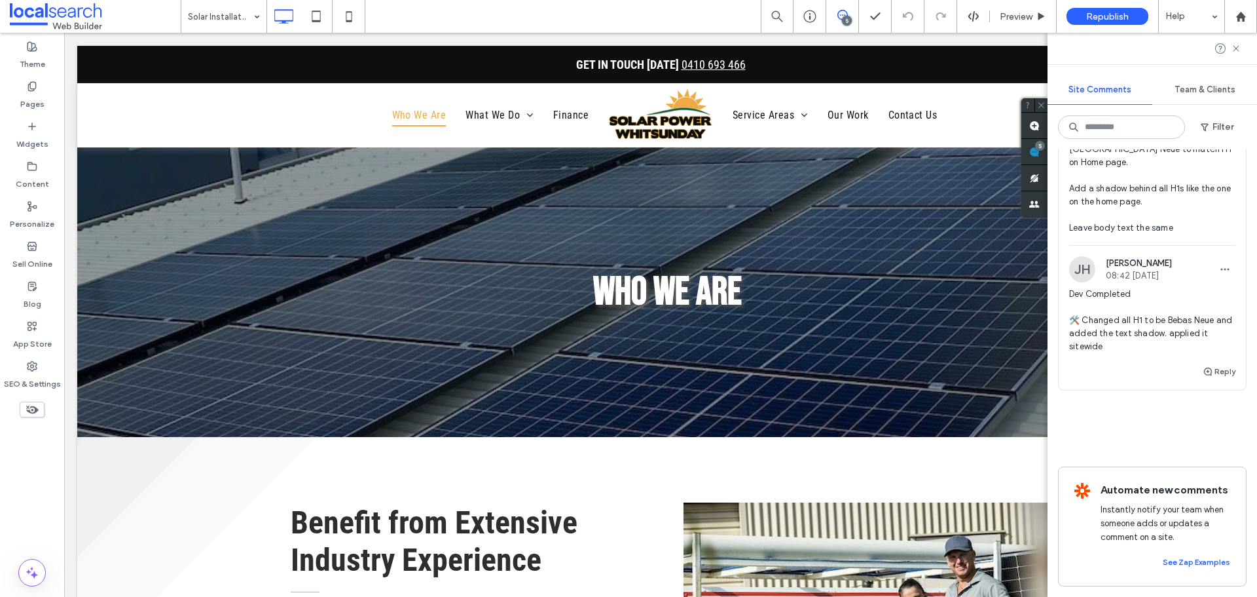
scroll to position [1812, 0]
drag, startPoint x: 1112, startPoint y: 530, endPoint x: 1084, endPoint y: 502, distance: 39.4
click at [1084, 353] on span "Dev Completed 🛠️ Changed all H1 to be Bebas Neue and added the text shadow. app…" at bounding box center [1152, 319] width 166 height 65
copy span "hanged all H1 to be Bebas Neue and added the text shadow. applied it sitewide"
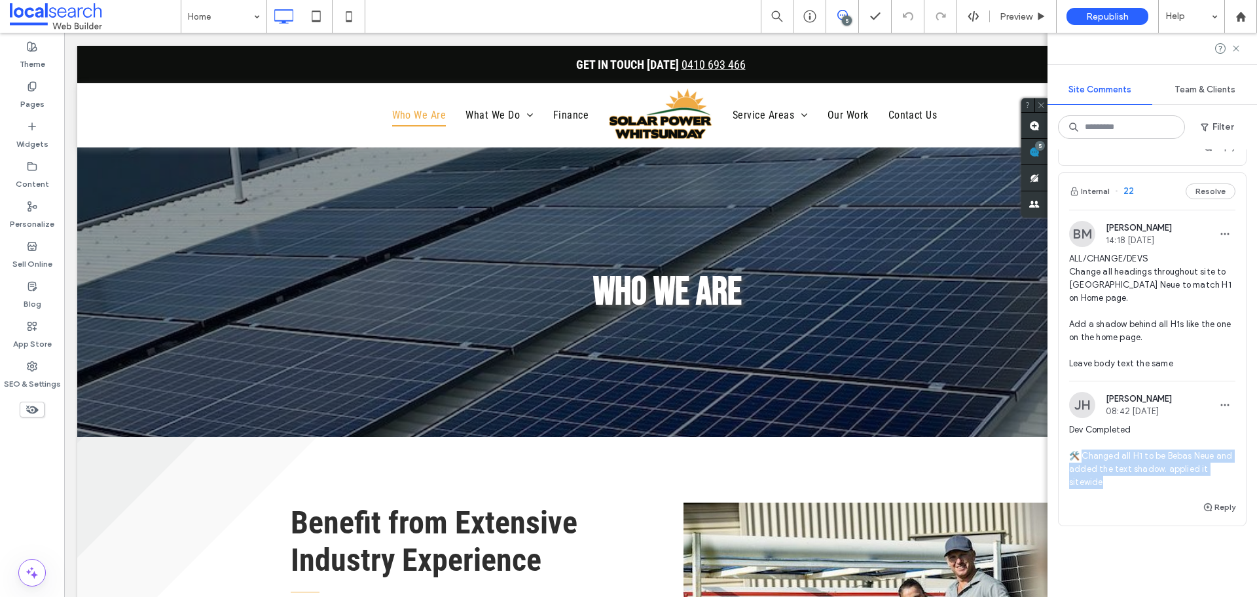
scroll to position [1683, 0]
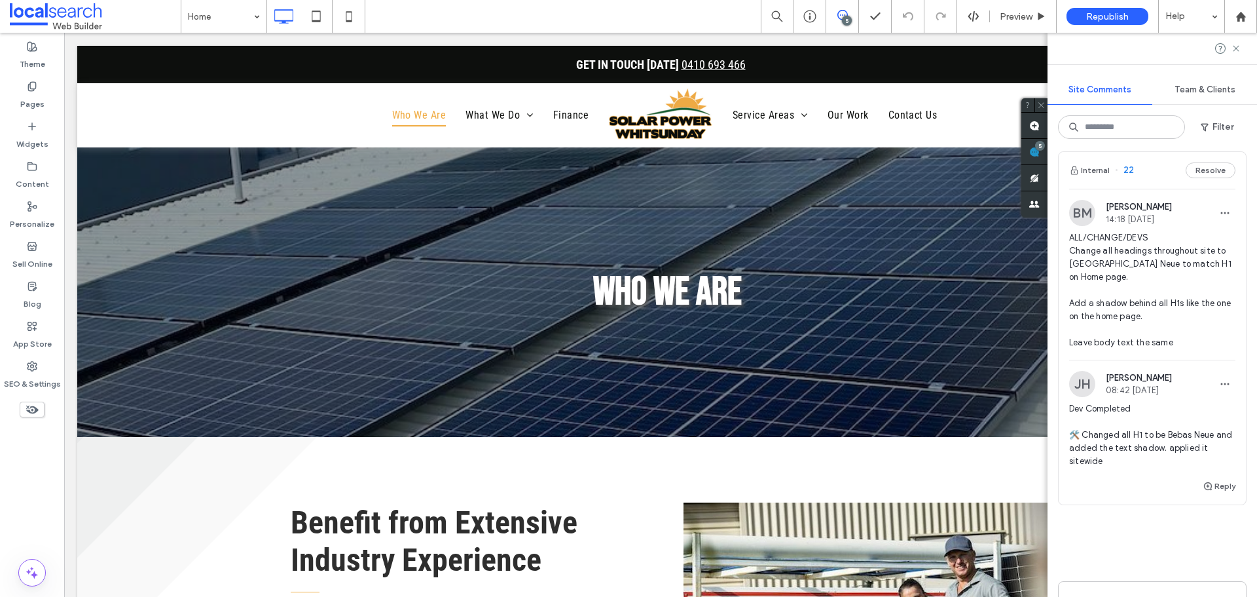
drag, startPoint x: 1084, startPoint y: 269, endPoint x: 1214, endPoint y: 292, distance: 131.7
click at [1214, 107] on span "Dev Completed 🛠️ Changed all the buttons sitewide to be the same colour as the …" at bounding box center [1152, 74] width 166 height 65
copy span "hanged all the buttons sitewide to be the same colour as the yellow in logo. I …"
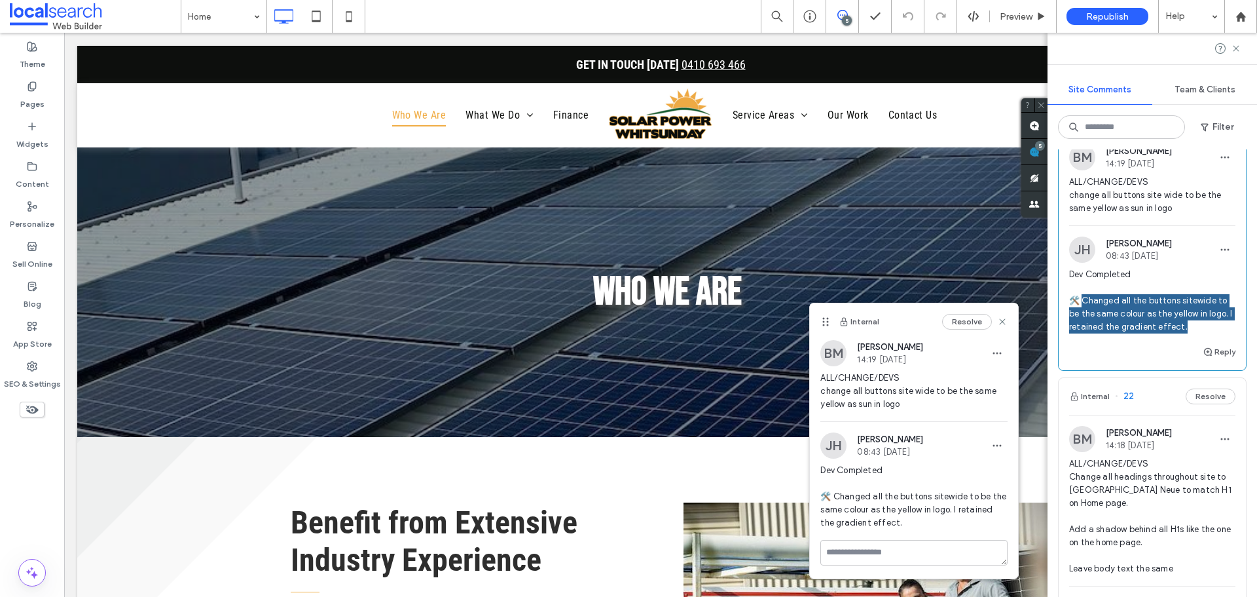
scroll to position [1422, 0]
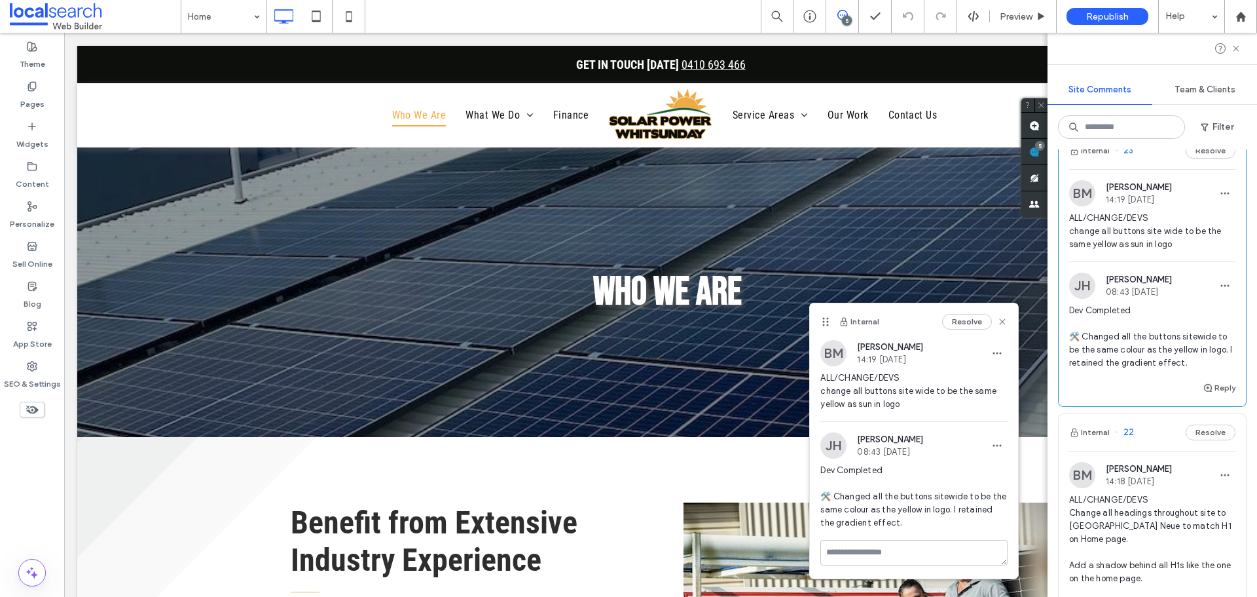
drag, startPoint x: 1082, startPoint y: 263, endPoint x: 1229, endPoint y: 280, distance: 147.7
click at [1229, 98] on div "JH John Hernandez 08:44 Sep 17 2025 Dev Completed. 🛠️Changed the primary colour…" at bounding box center [1152, 51] width 187 height 94
copy span "hanged the primary colour of the site to be same as the yellow in the logo"
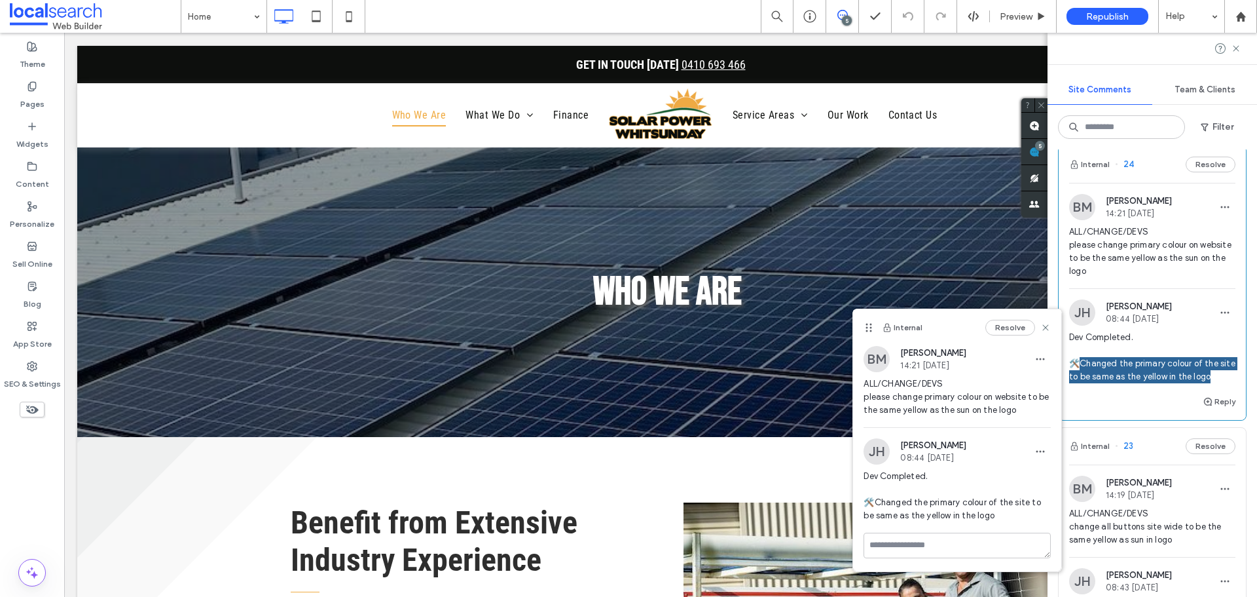
scroll to position [1094, 0]
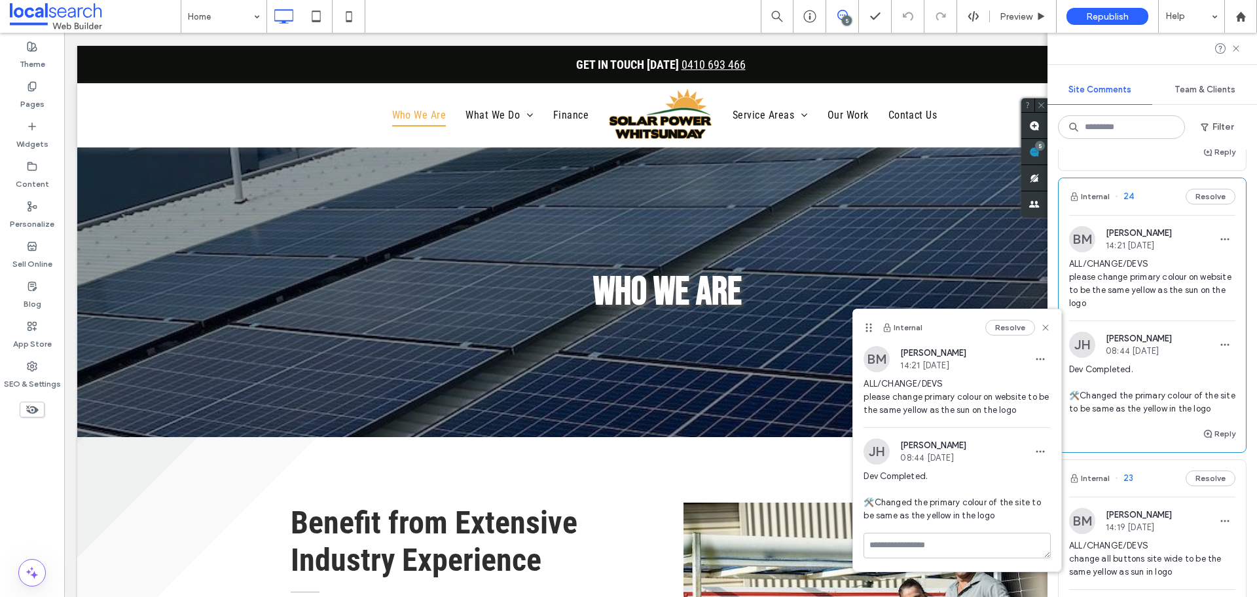
drag, startPoint x: 1090, startPoint y: 312, endPoint x: 1114, endPoint y: 320, distance: 24.8
click at [1114, 134] on span "Dev Completed 🛠️ changed the images of the 2 new sections" at bounding box center [1152, 107] width 166 height 52
copy span "hanged the images of the 2 new sections"
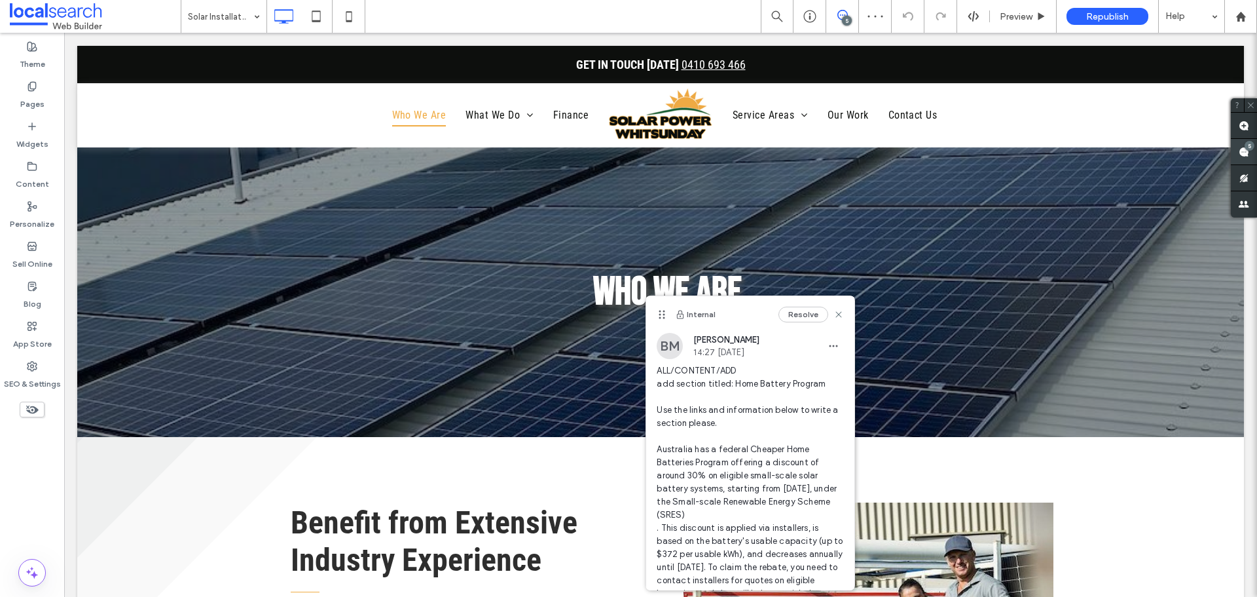
click at [1247, 143] on div "5" at bounding box center [1250, 146] width 10 height 10
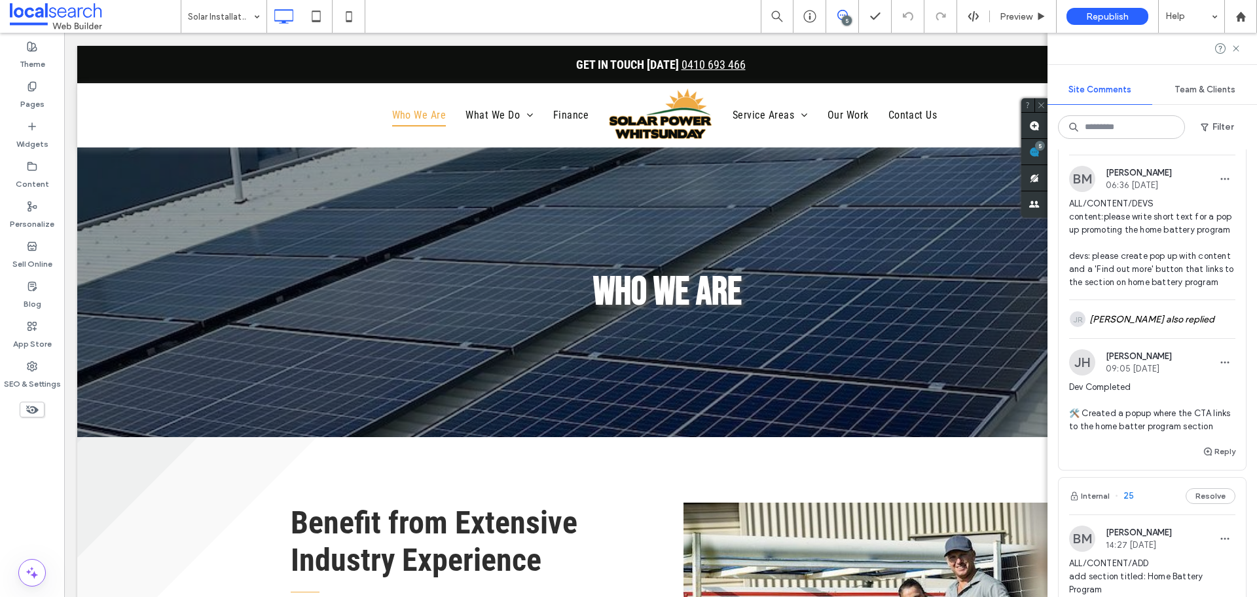
scroll to position [65, 0]
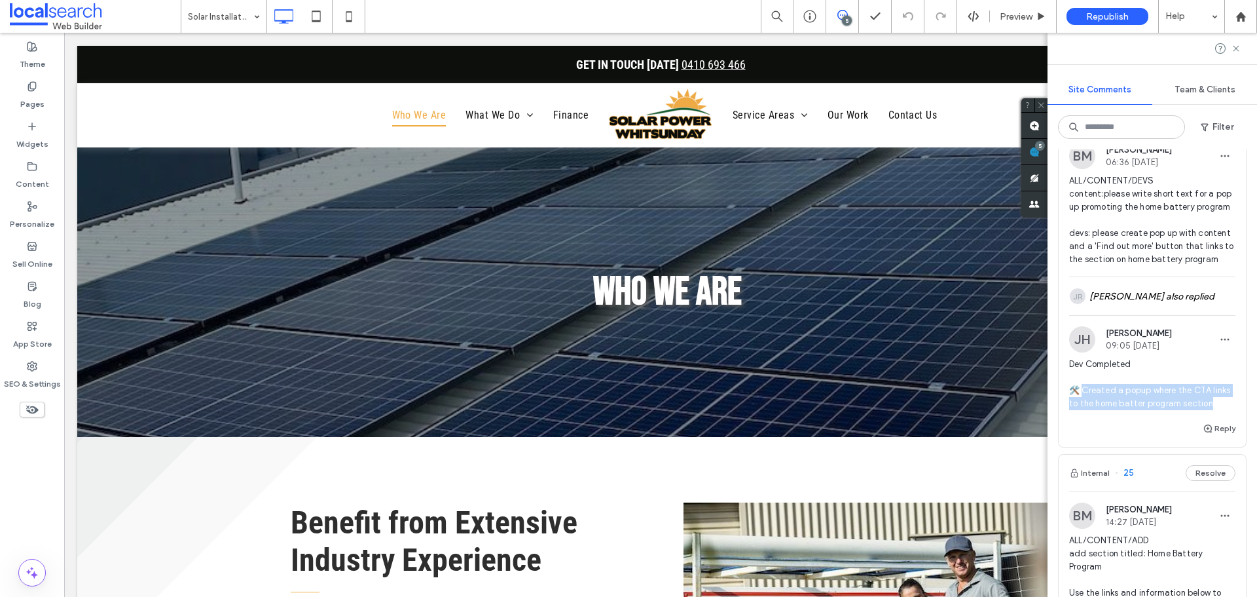
drag, startPoint x: 1084, startPoint y: 413, endPoint x: 1111, endPoint y: 452, distance: 48.1
click at [1111, 420] on div "Dev Completed 🛠️ Created a popup where the CTA links to the home batter program…" at bounding box center [1152, 389] width 166 height 63
copy span "reated a popup where the CTA links to the home batter program section"
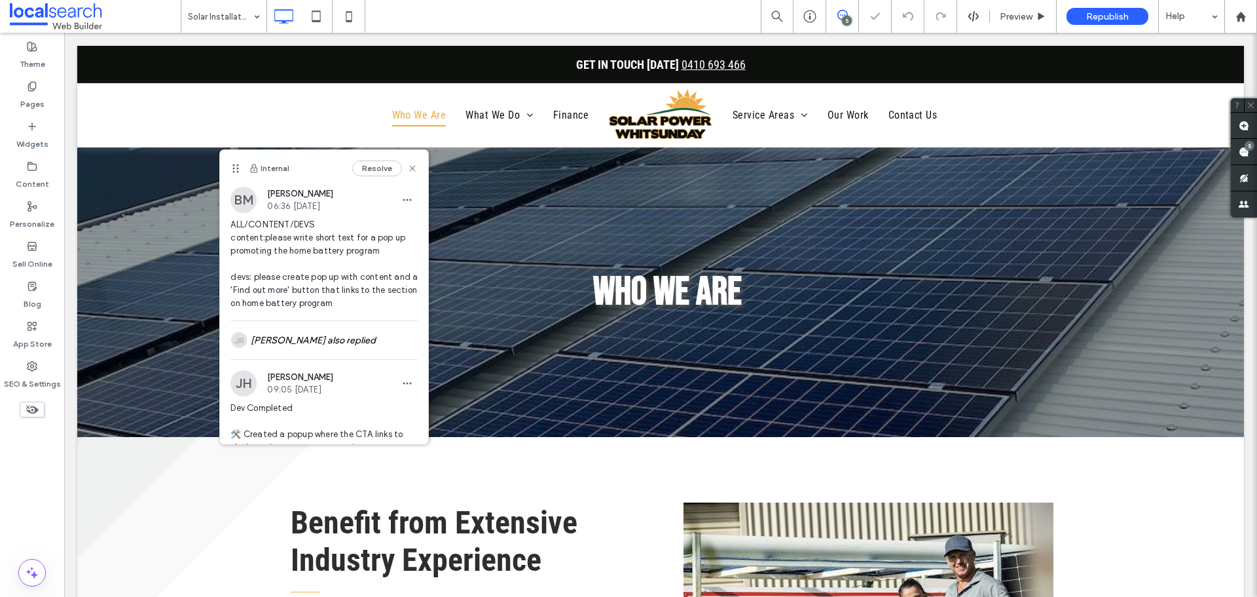
scroll to position [0, 0]
click at [1033, 5] on div "Preview" at bounding box center [1023, 16] width 67 height 33
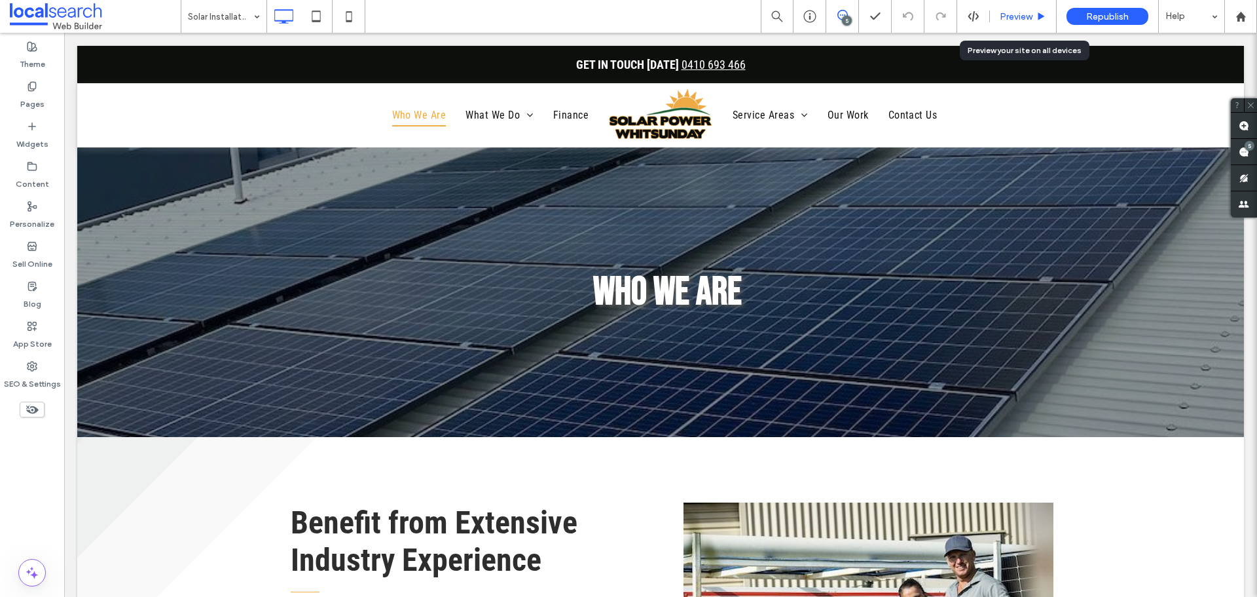
click at [1012, 15] on span "Preview" at bounding box center [1016, 16] width 33 height 11
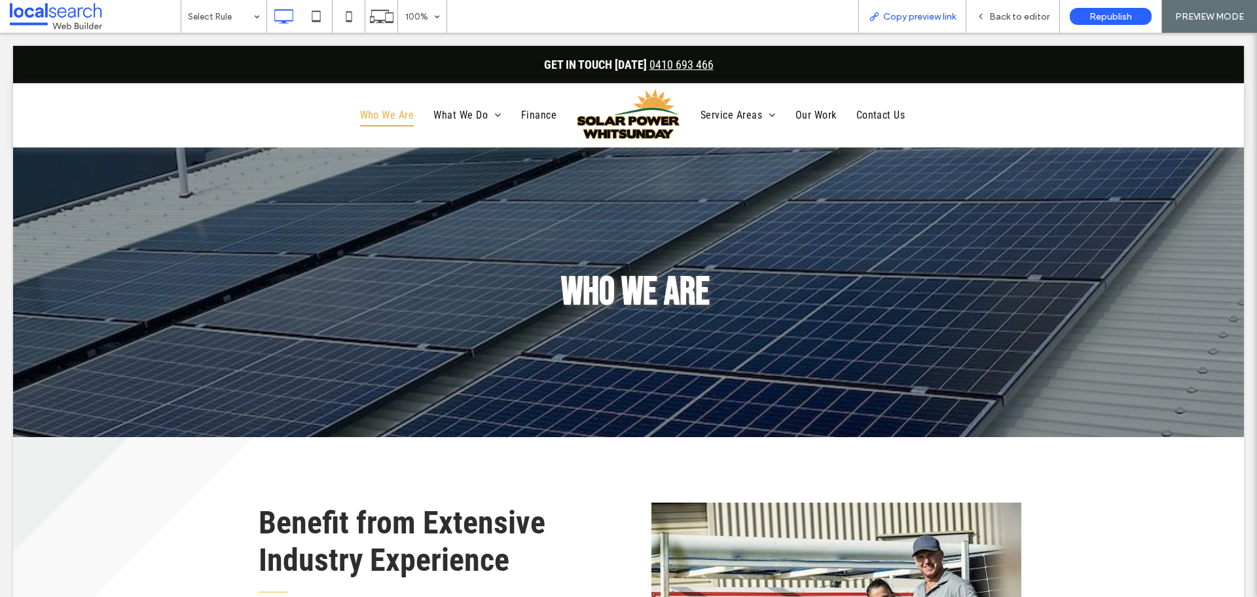
click at [936, 15] on span "Copy preview link" at bounding box center [919, 16] width 73 height 11
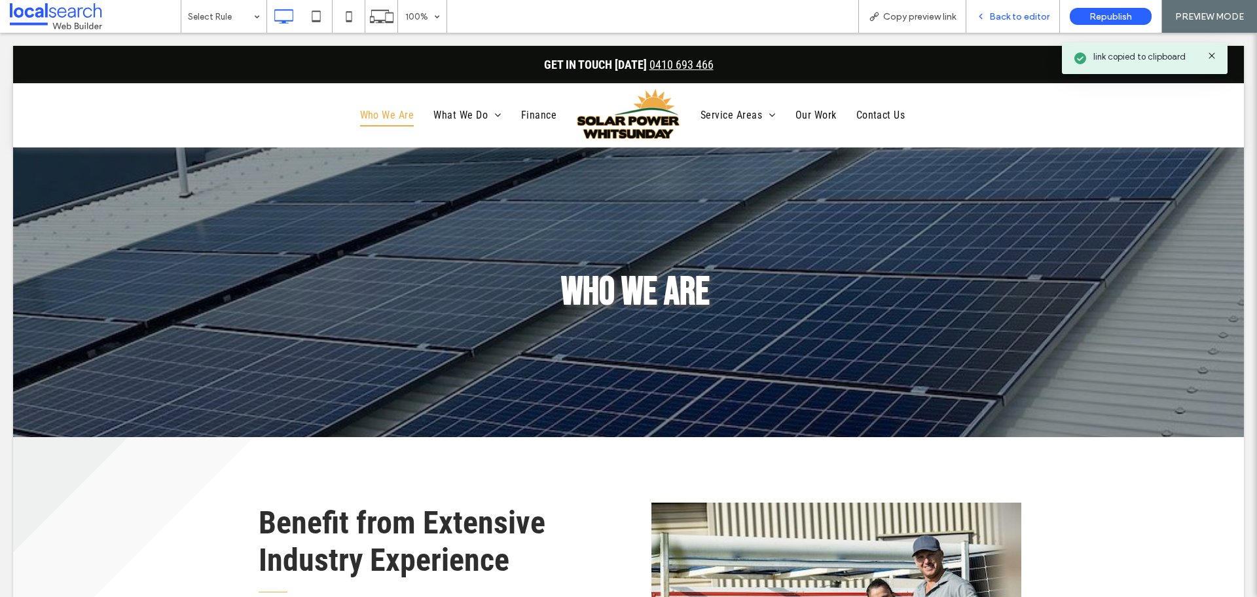
click at [1001, 20] on span "Back to editor" at bounding box center [1019, 16] width 60 height 11
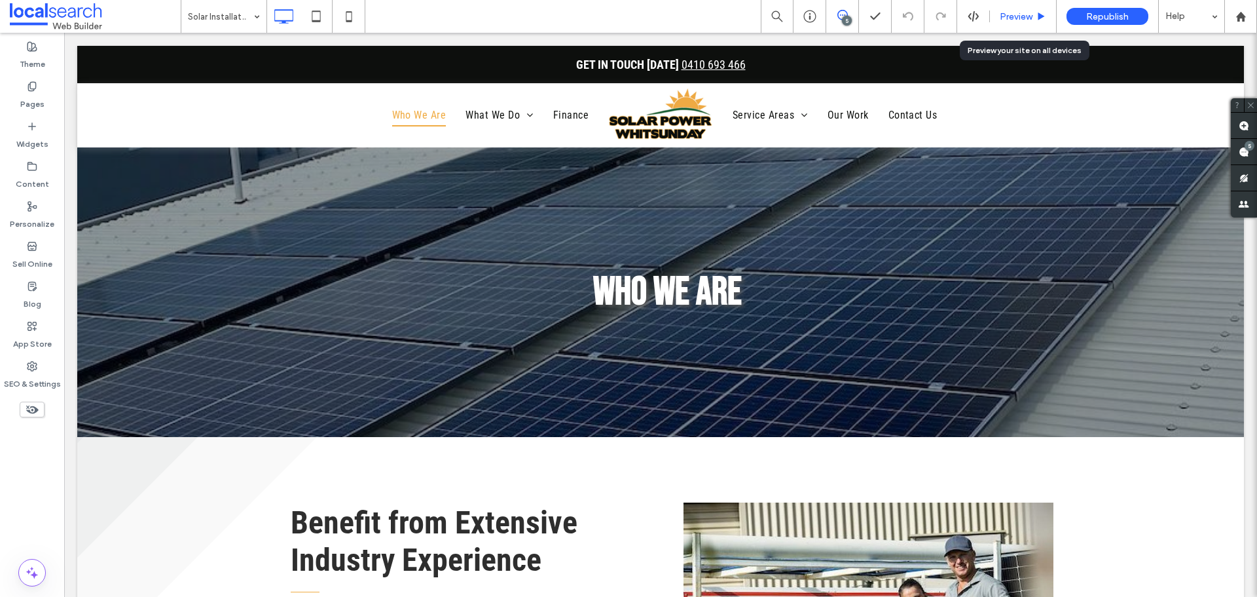
click at [1016, 12] on span "Preview" at bounding box center [1016, 16] width 33 height 11
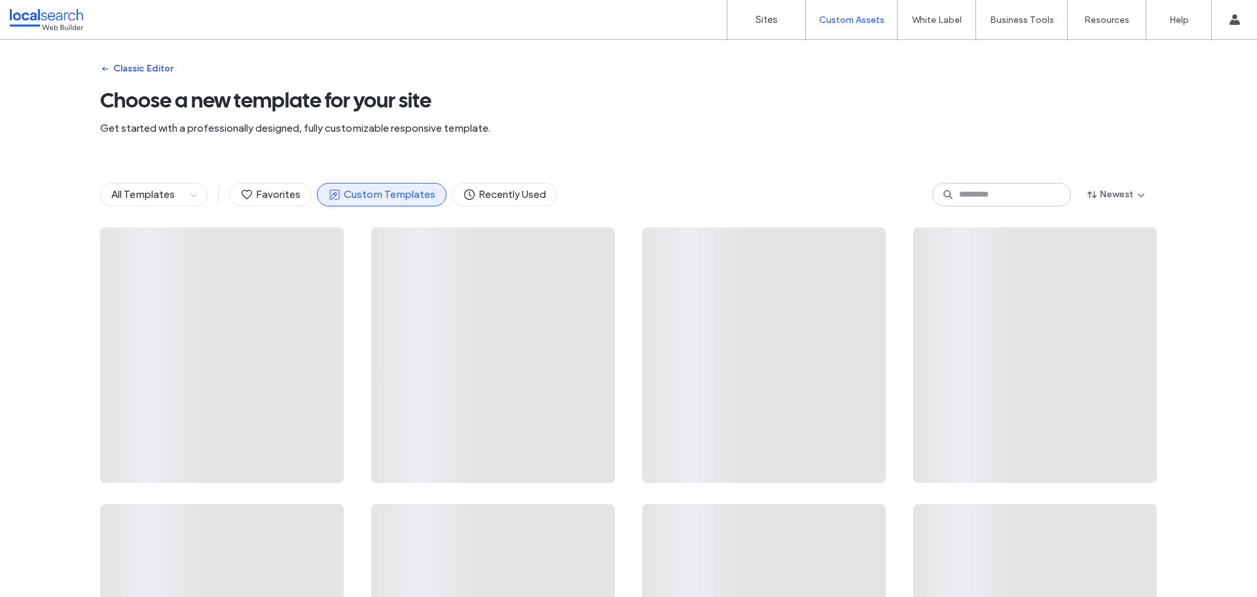
click at [130, 62] on button "Classic Editor" at bounding box center [136, 68] width 73 height 21
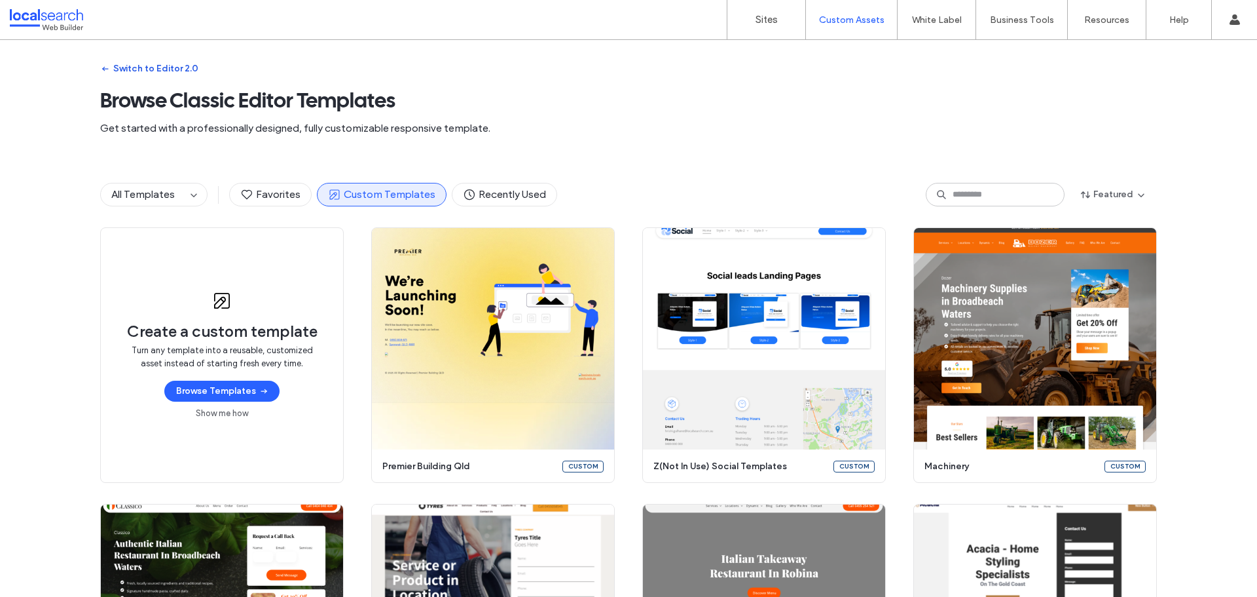
click at [127, 71] on button "Switch to Editor 2.0" at bounding box center [149, 68] width 98 height 21
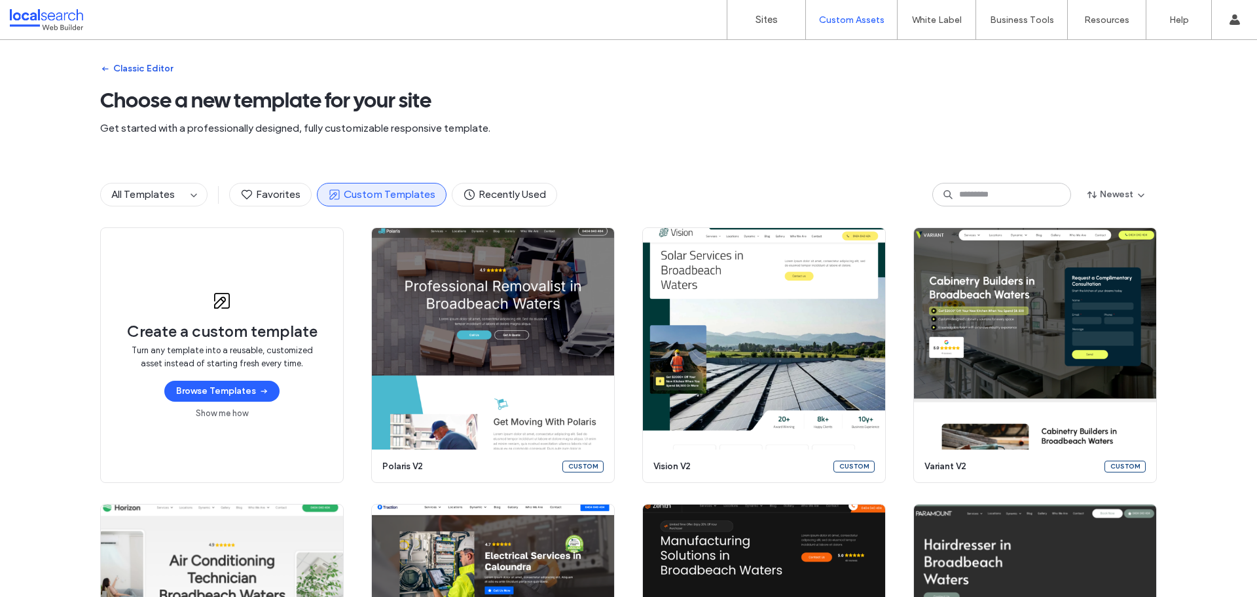
click at [133, 73] on button "Classic Editor" at bounding box center [136, 68] width 73 height 21
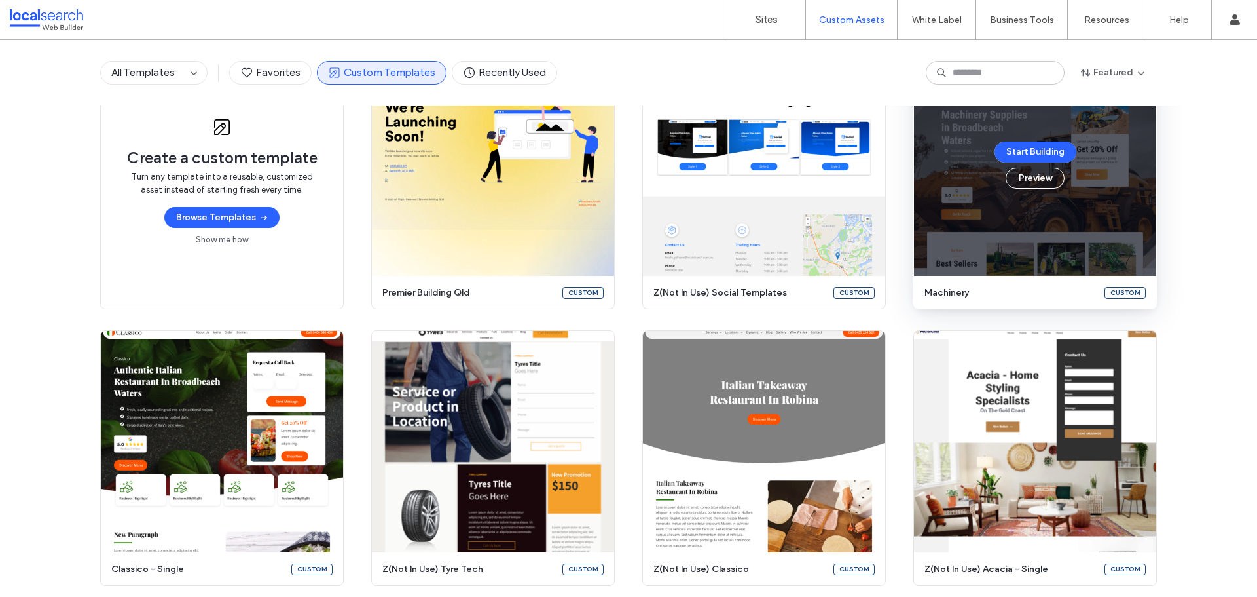
scroll to position [110, 0]
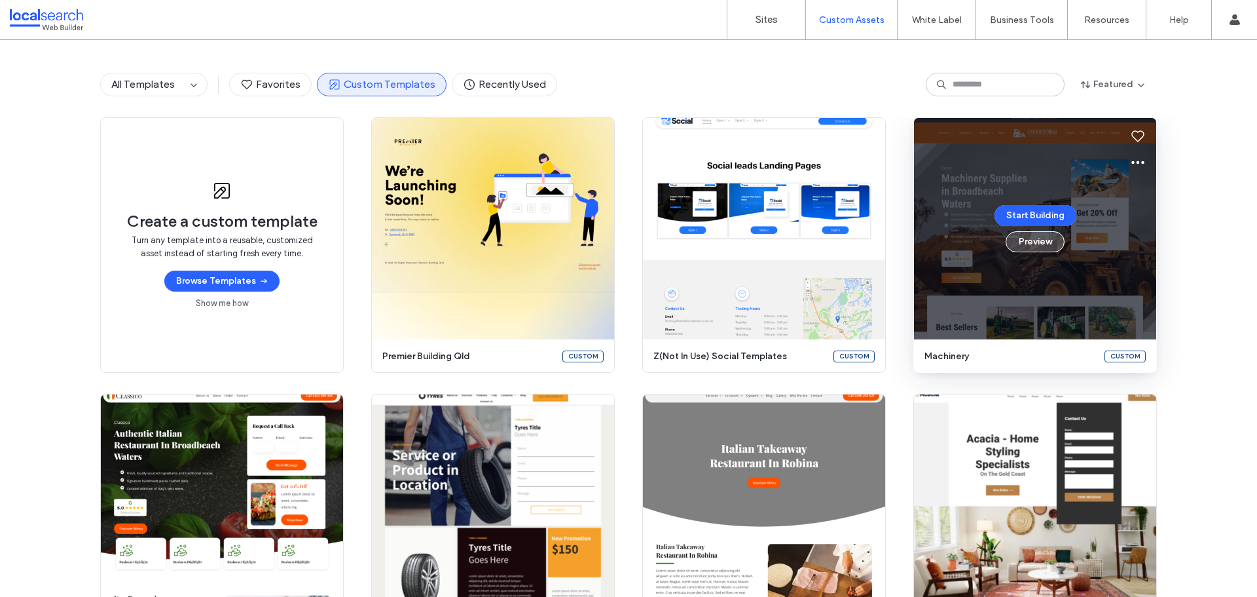
click at [1035, 245] on button "Preview" at bounding box center [1035, 241] width 59 height 21
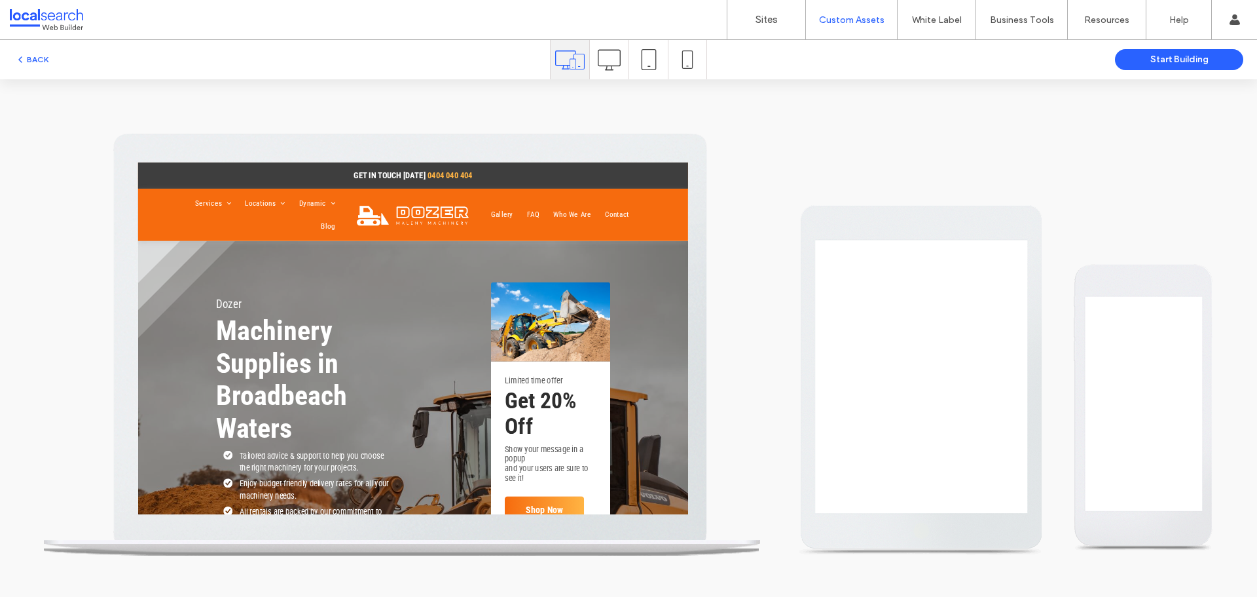
scroll to position [0, 0]
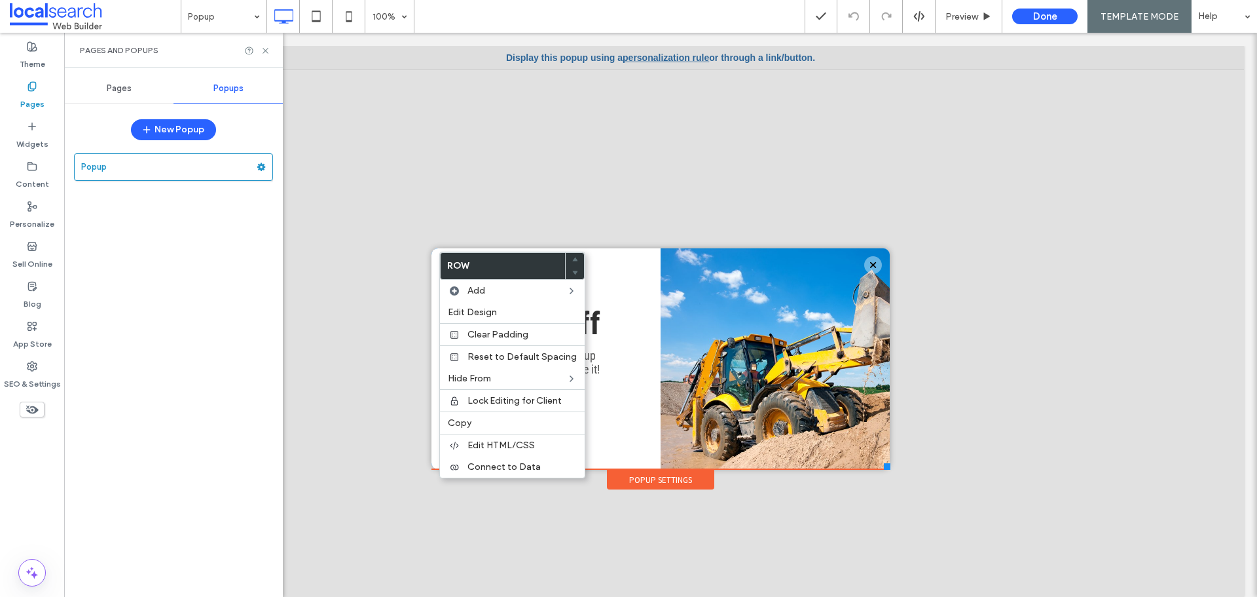
click at [927, 536] on div at bounding box center [660, 328] width 1167 height 564
click at [646, 478] on div "Popup Settings" at bounding box center [660, 479] width 107 height 20
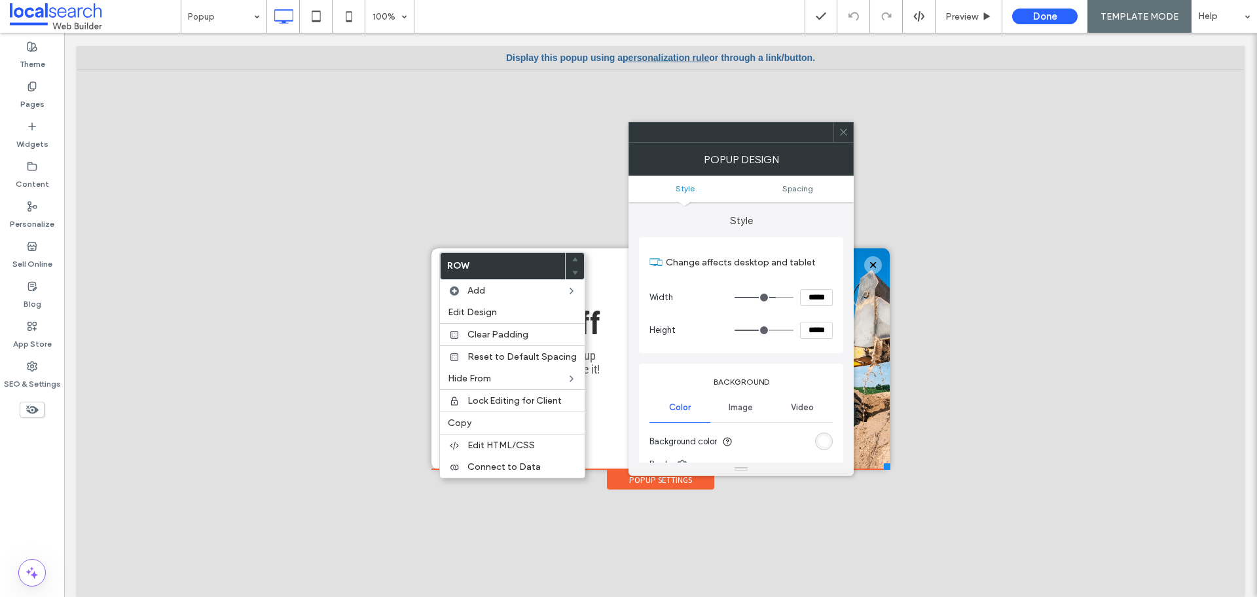
click at [828, 295] on input "*****" at bounding box center [816, 297] width 33 height 17
click at [823, 330] on input "*****" at bounding box center [816, 329] width 33 height 17
click at [804, 198] on ul "Style Spacing" at bounding box center [741, 188] width 225 height 26
click at [801, 189] on span "Spacing" at bounding box center [797, 188] width 31 height 10
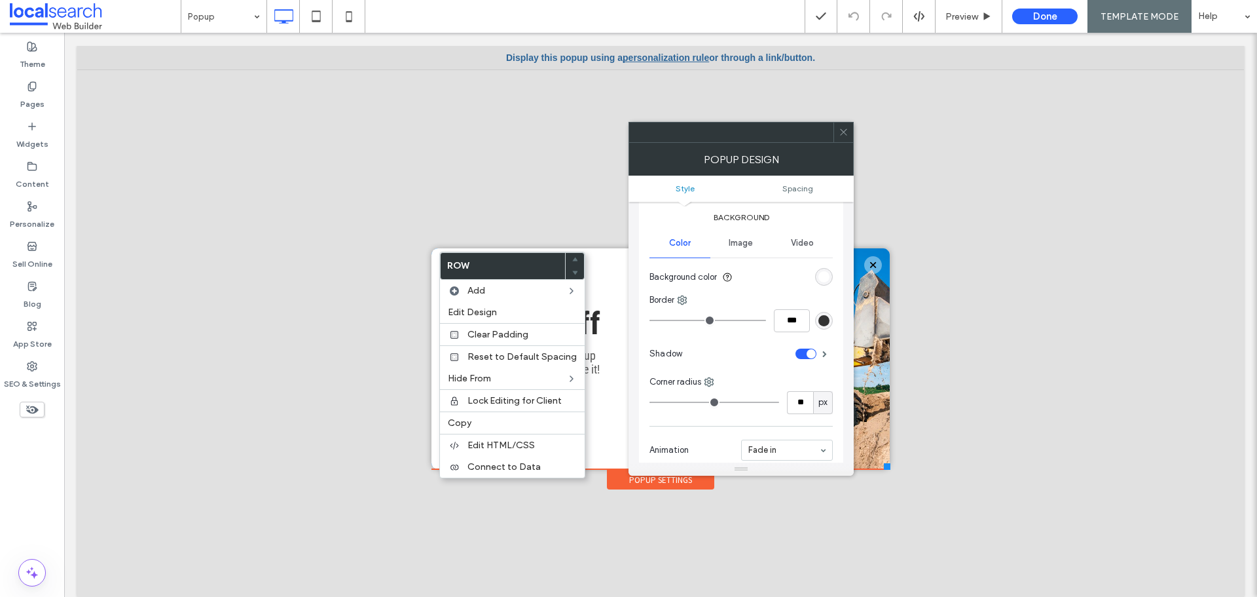
scroll to position [196, 0]
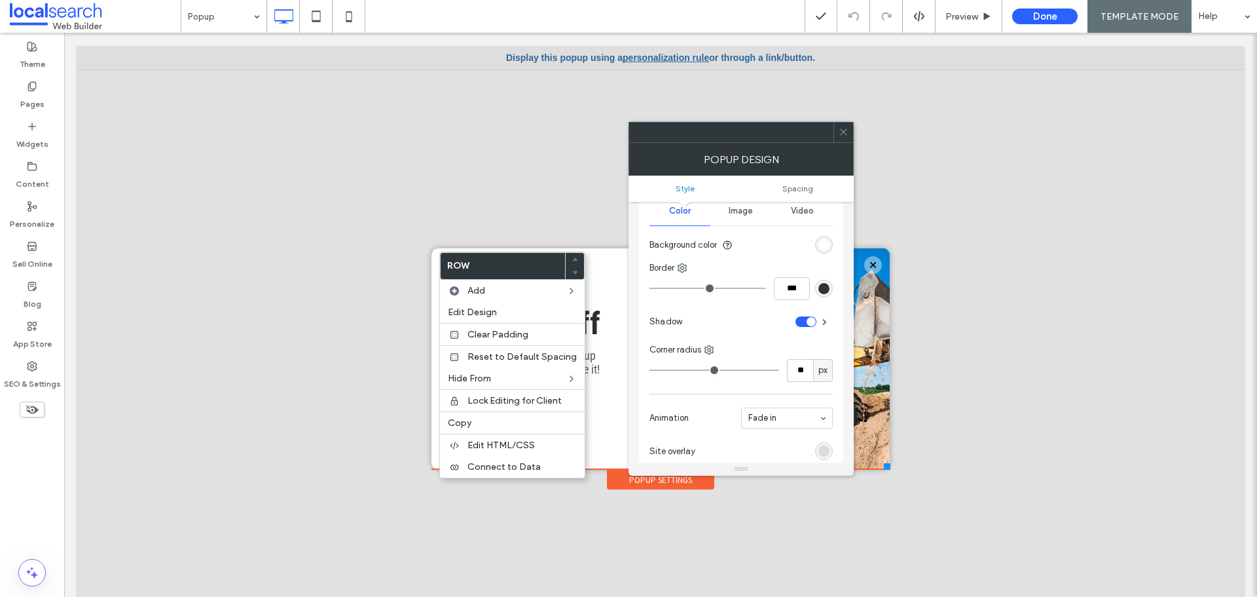
click at [847, 133] on icon at bounding box center [844, 132] width 10 height 10
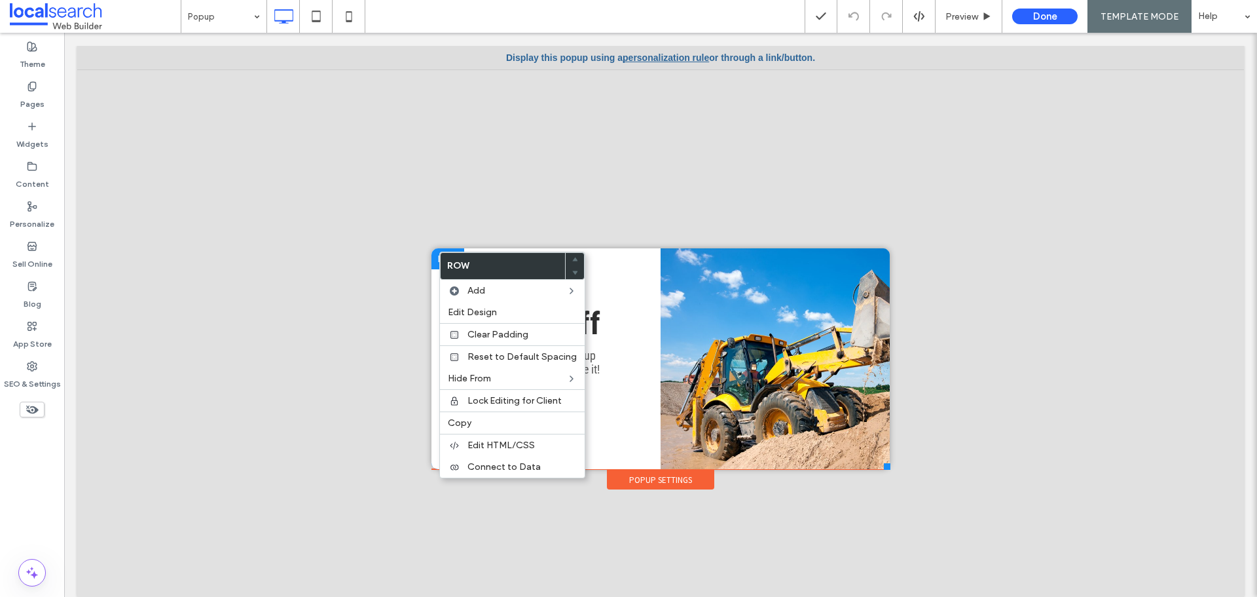
click at [431, 261] on div at bounding box center [447, 258] width 33 height 21
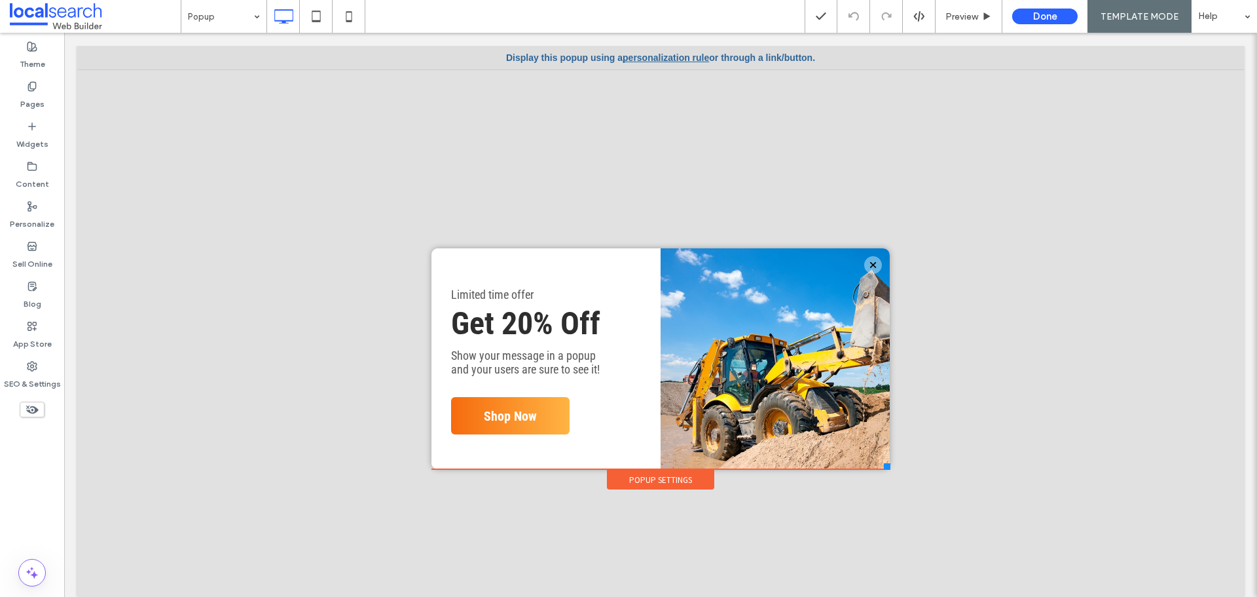
click at [623, 486] on div "Popup Settings" at bounding box center [660, 479] width 107 height 20
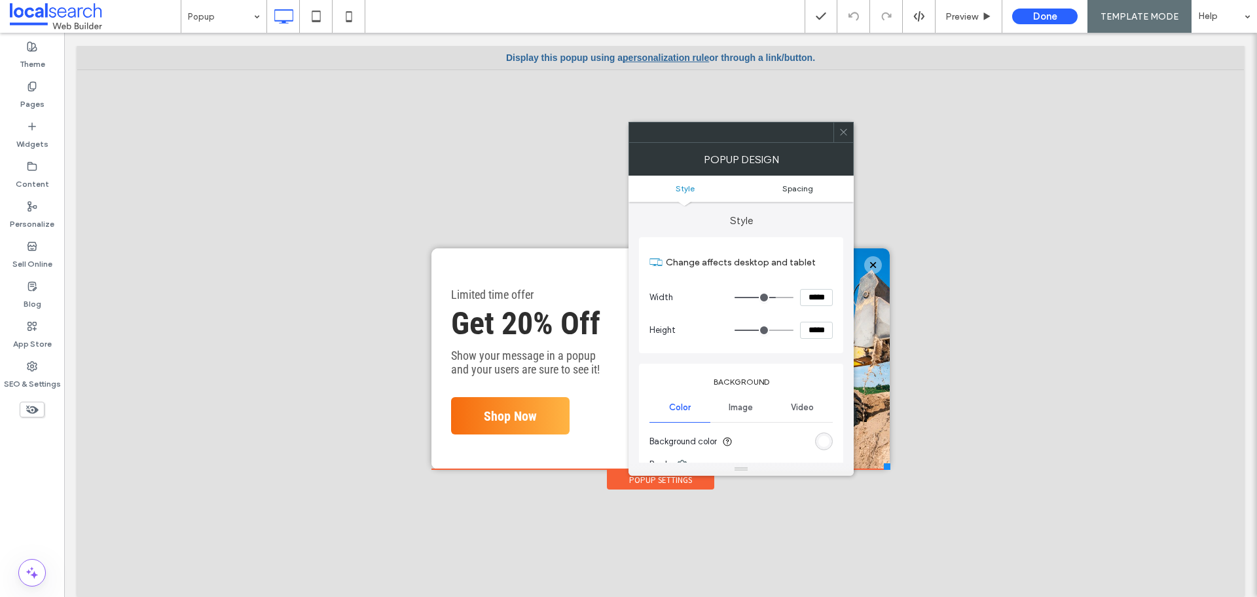
click at [798, 185] on span "Spacing" at bounding box center [797, 188] width 31 height 10
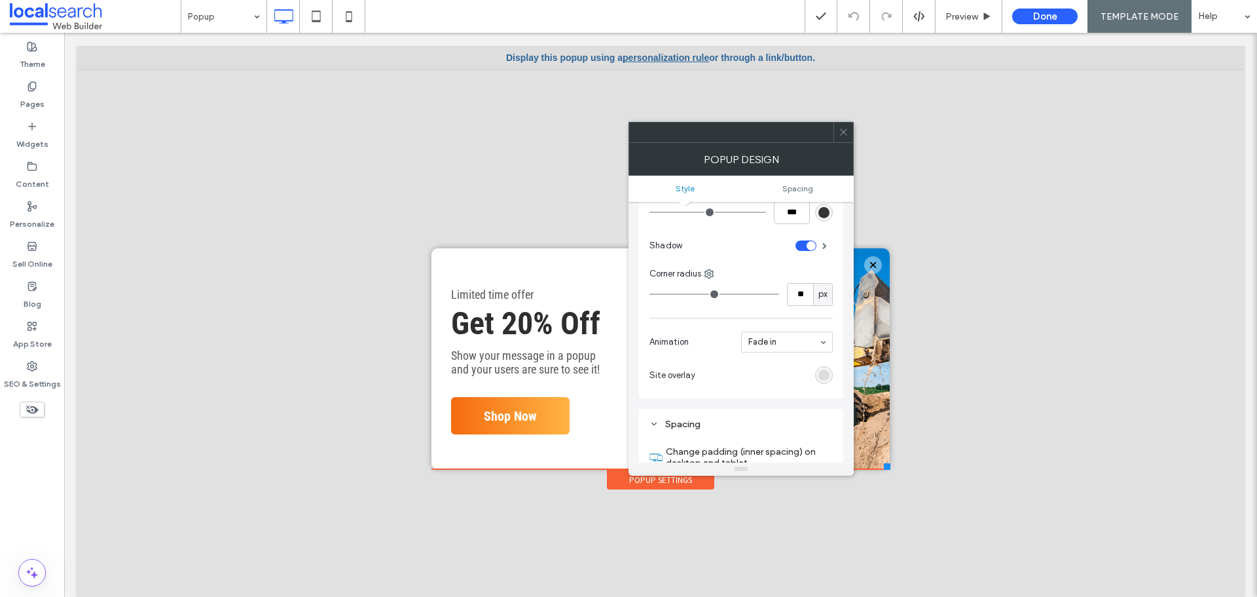
scroll to position [207, 0]
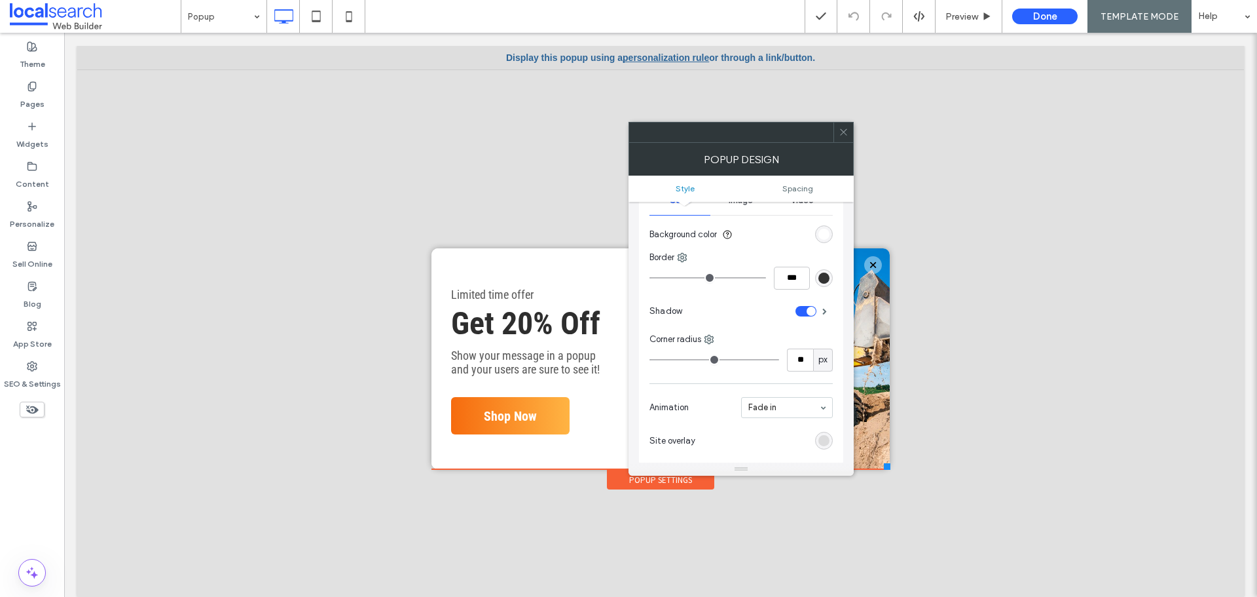
click at [852, 136] on div at bounding box center [844, 132] width 20 height 20
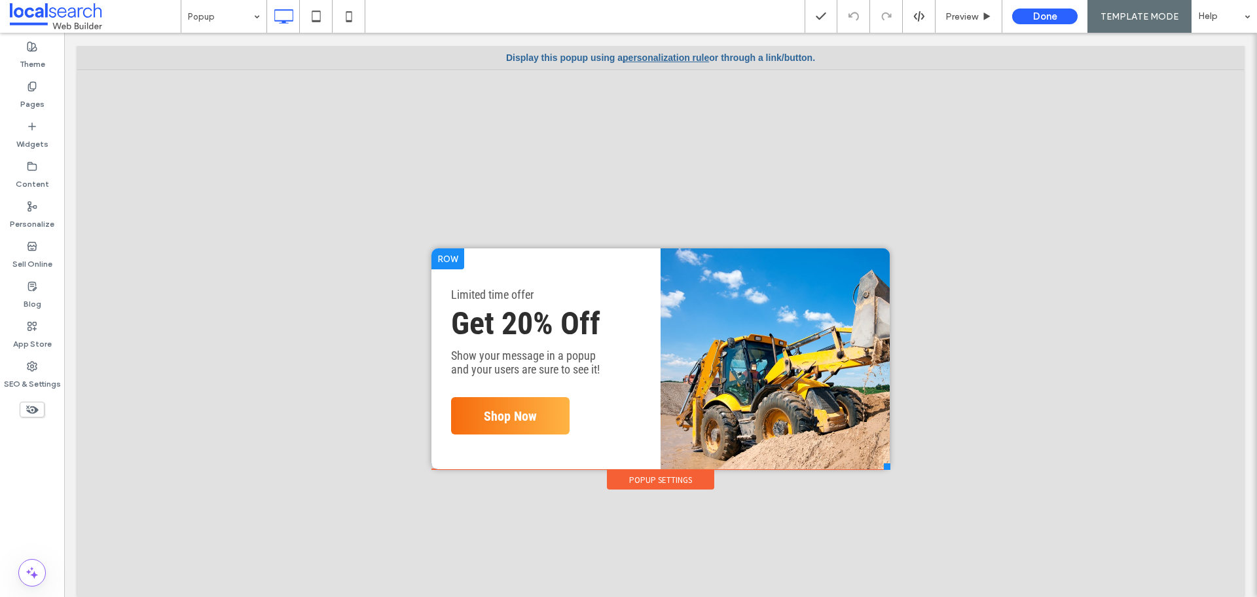
click at [637, 272] on div "Limited time offer Get 20% Off Show your message in a popup and your users are …" at bounding box center [545, 358] width 229 height 221
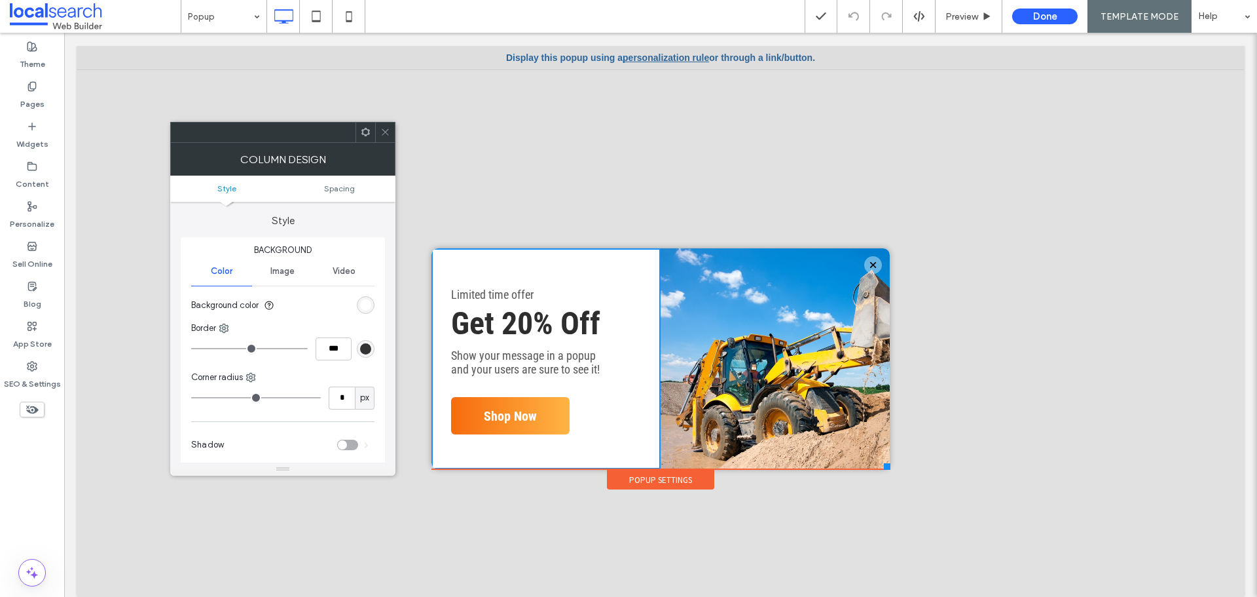
click at [329, 193] on ul "Style Spacing" at bounding box center [282, 188] width 225 height 26
click at [334, 187] on span "Spacing" at bounding box center [339, 188] width 31 height 10
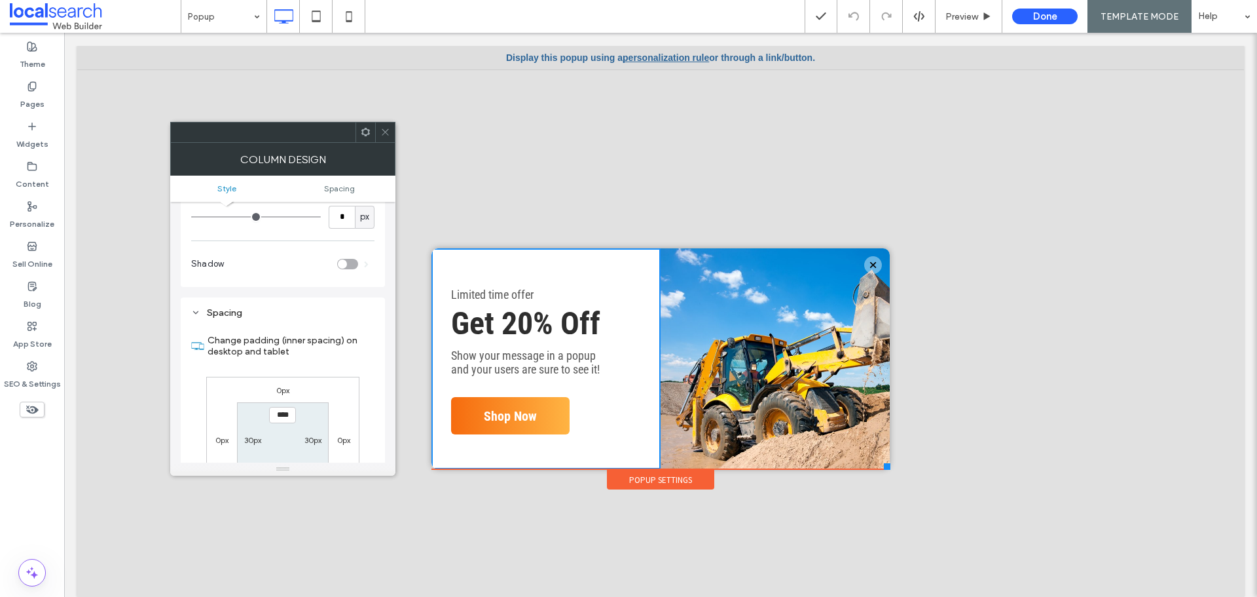
scroll to position [266, 0]
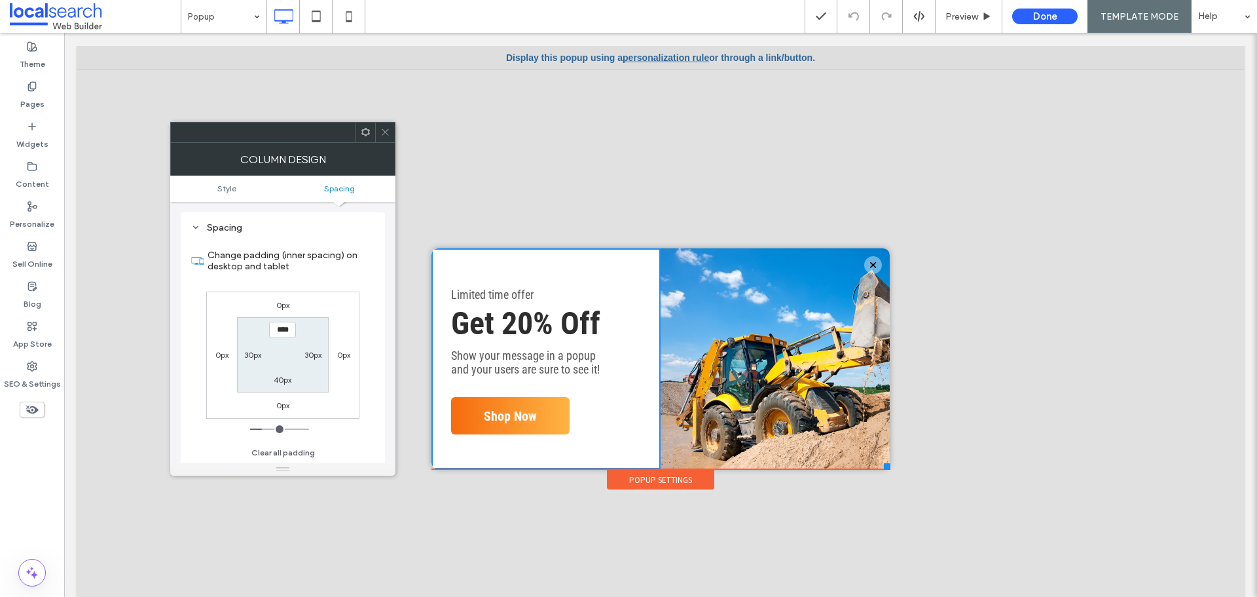
click at [390, 128] on div at bounding box center [385, 132] width 20 height 20
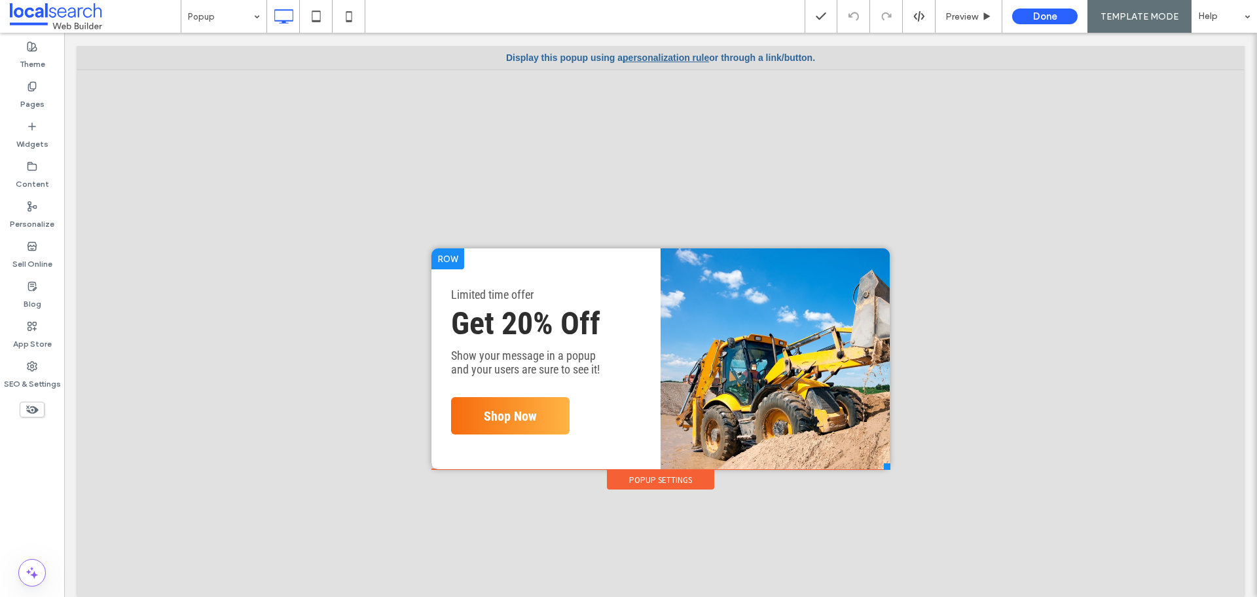
click at [441, 257] on div at bounding box center [447, 258] width 33 height 21
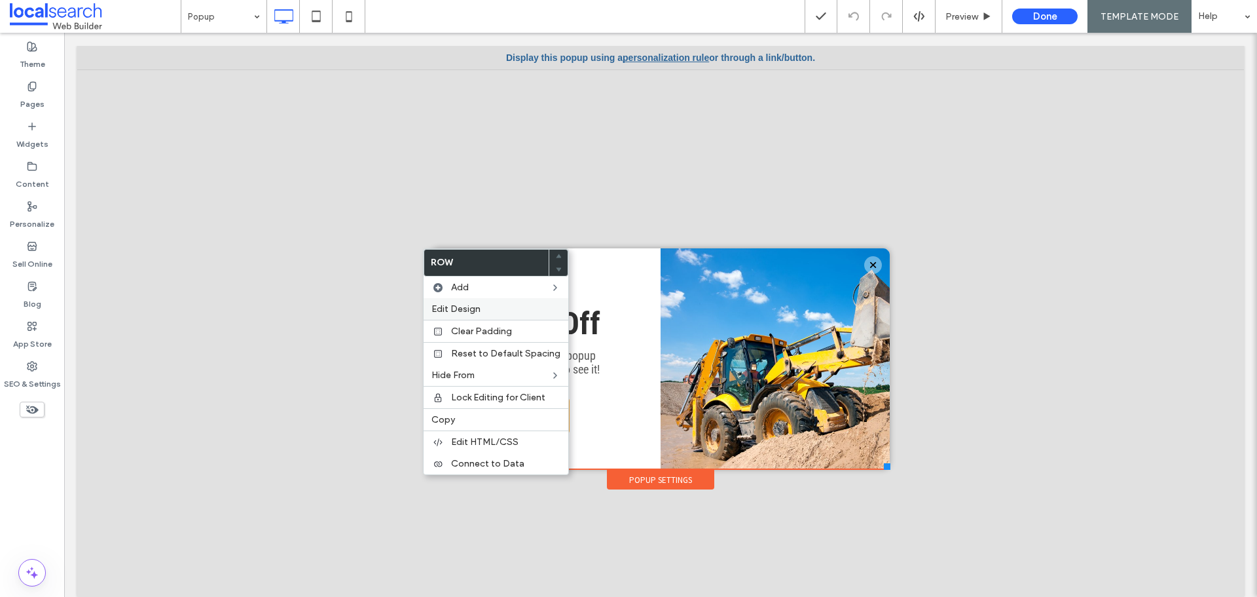
click at [454, 306] on span "Edit Design" at bounding box center [455, 308] width 49 height 11
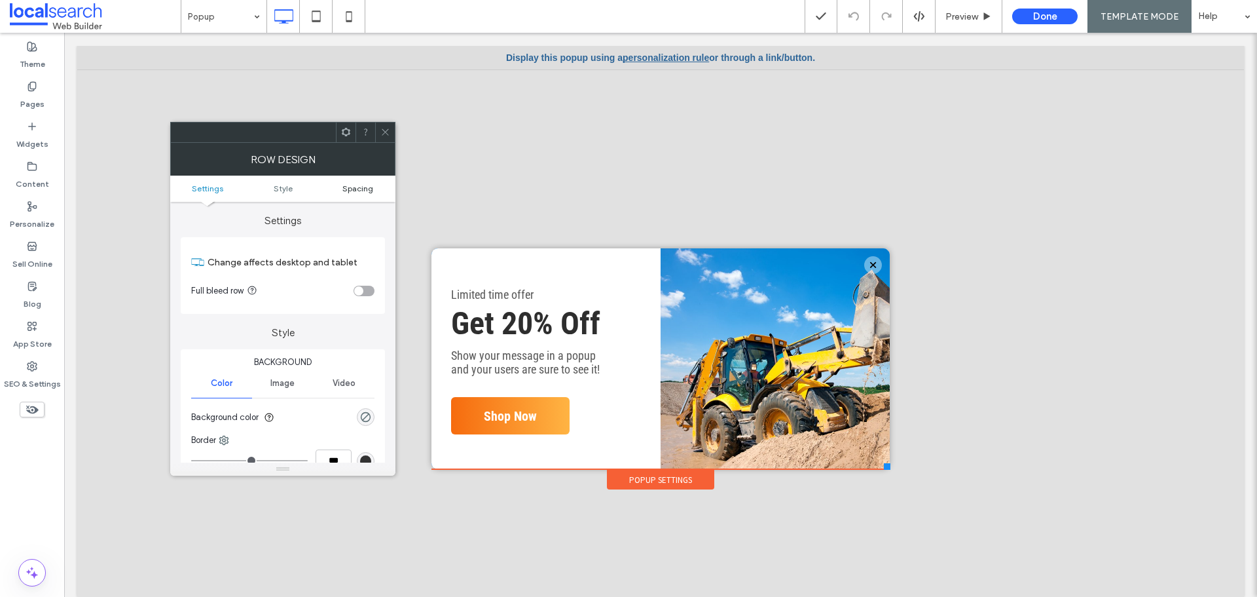
click at [356, 190] on span "Spacing" at bounding box center [357, 188] width 31 height 10
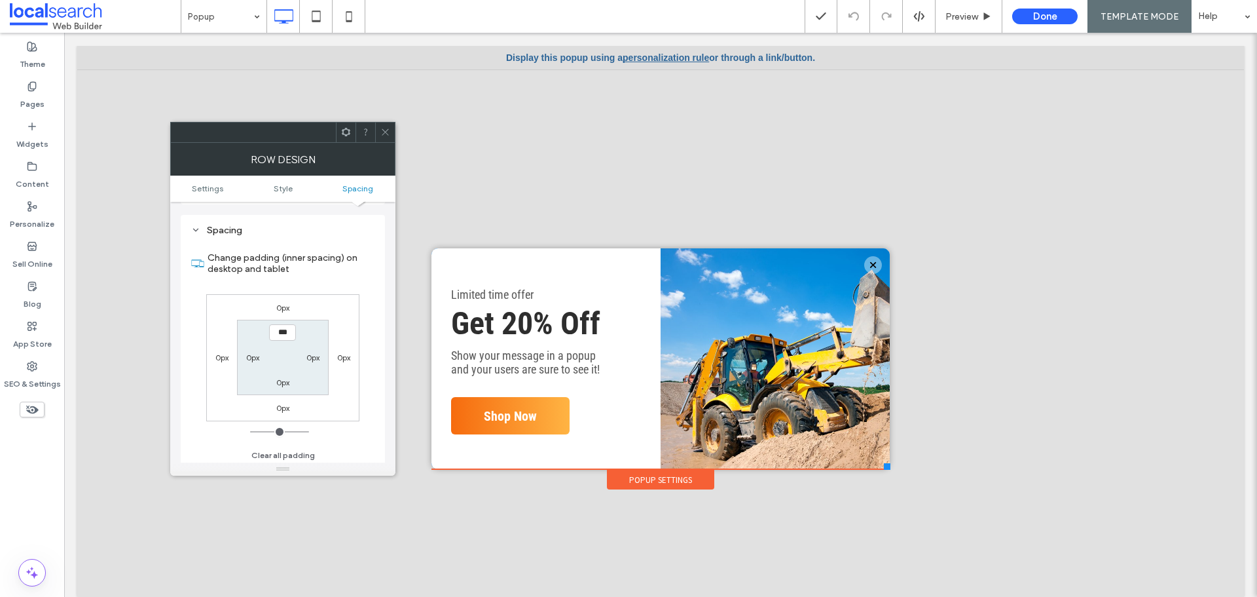
scroll to position [329, 0]
drag, startPoint x: 383, startPoint y: 130, endPoint x: 390, endPoint y: 122, distance: 10.7
click at [387, 126] on span at bounding box center [385, 132] width 10 height 20
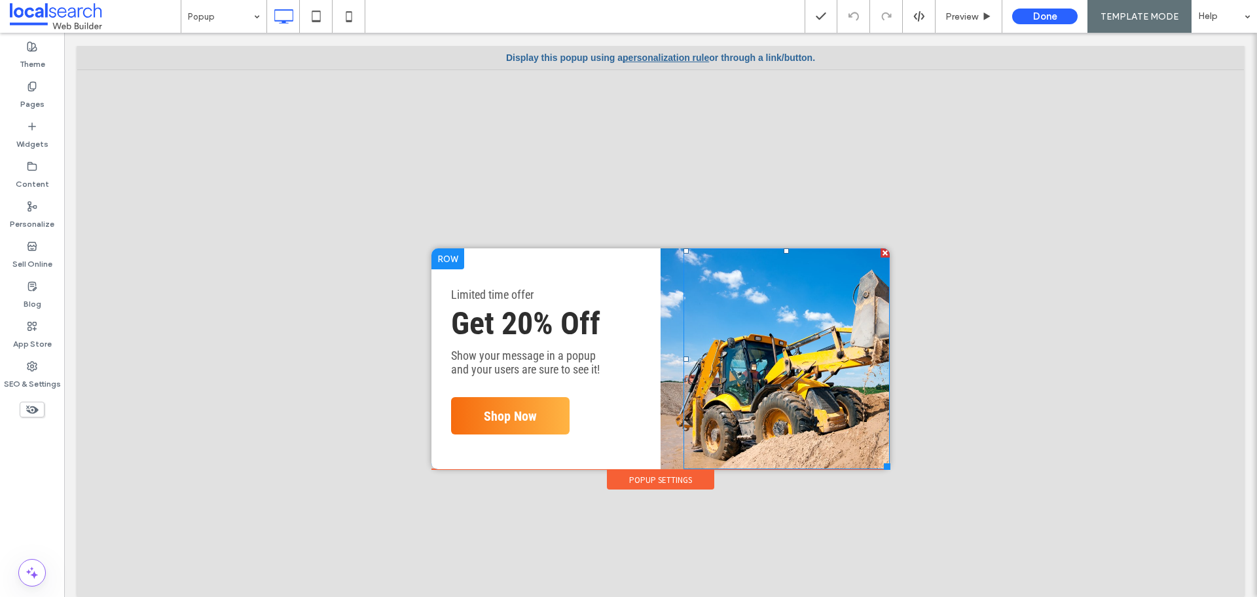
click at [693, 364] on div at bounding box center [787, 358] width 206 height 221
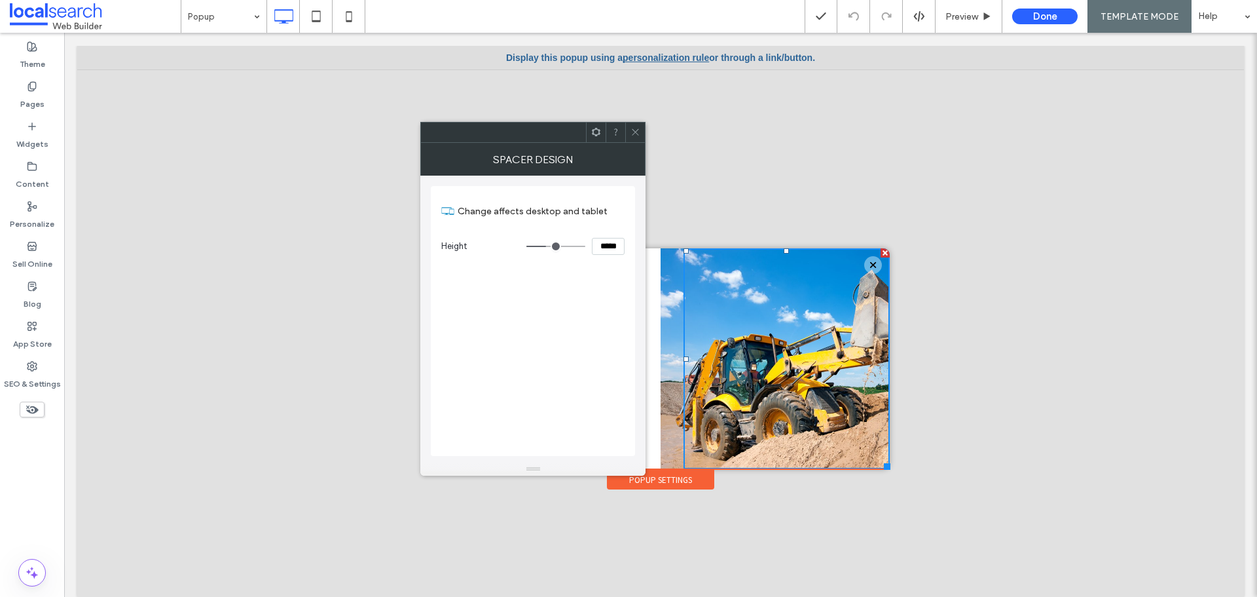
click at [602, 246] on input "*****" at bounding box center [608, 246] width 33 height 17
paste input "*****"
type input "*****"
drag, startPoint x: 602, startPoint y: 296, endPoint x: 601, endPoint y: 287, distance: 9.2
click at [601, 297] on div "Change affects desktop and tablet Height *****" at bounding box center [533, 321] width 204 height 270
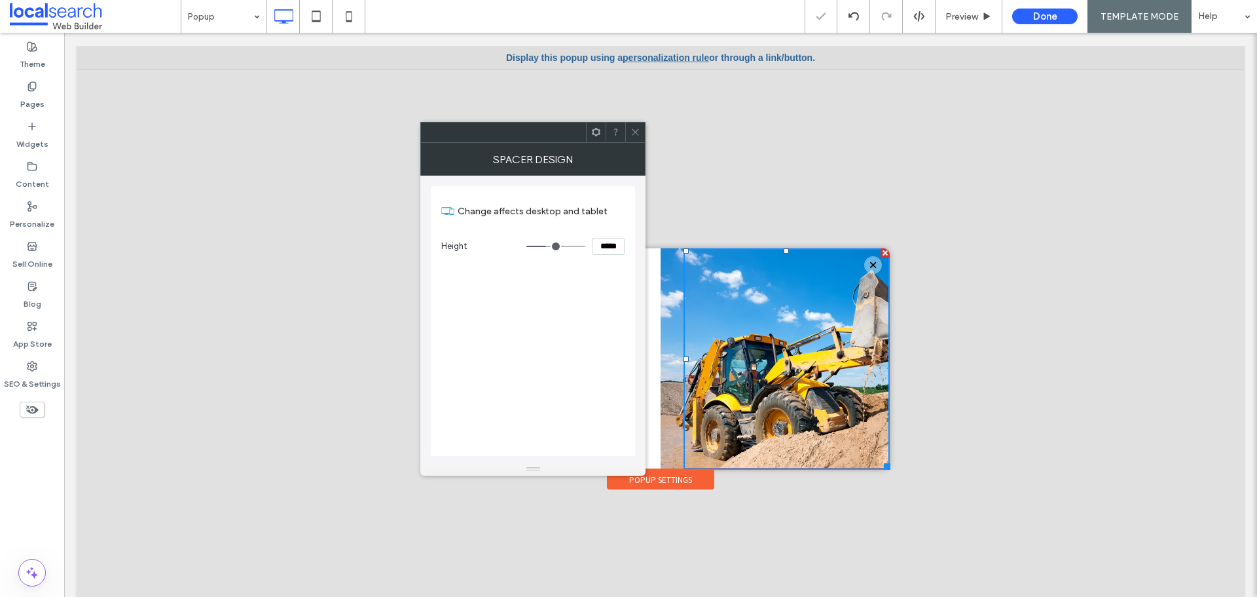
click at [630, 132] on div at bounding box center [635, 132] width 20 height 20
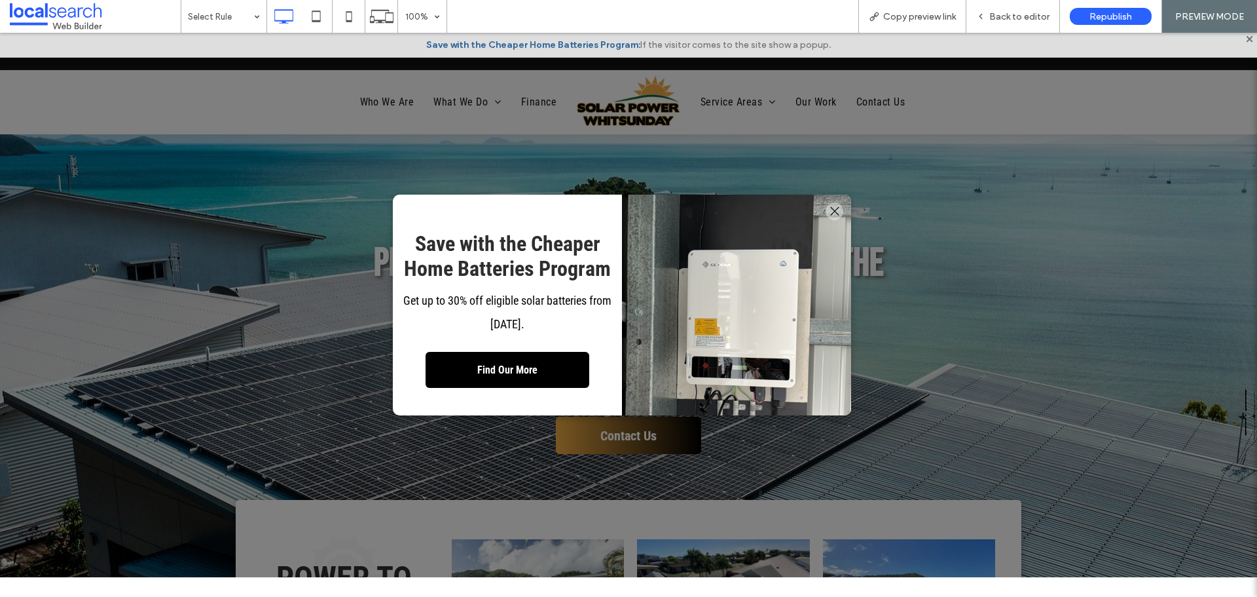
drag, startPoint x: 0, startPoint y: 33, endPoint x: 481, endPoint y: 369, distance: 587.3
click at [481, 369] on span "Find Our More" at bounding box center [507, 370] width 69 height 26
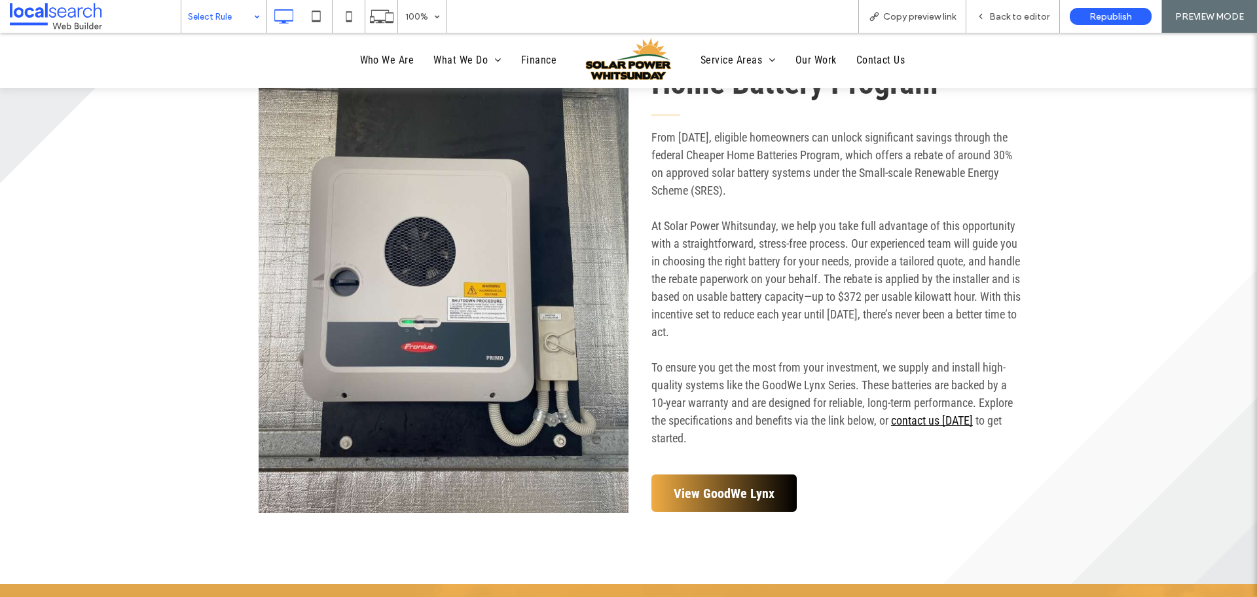
scroll to position [3143, 0]
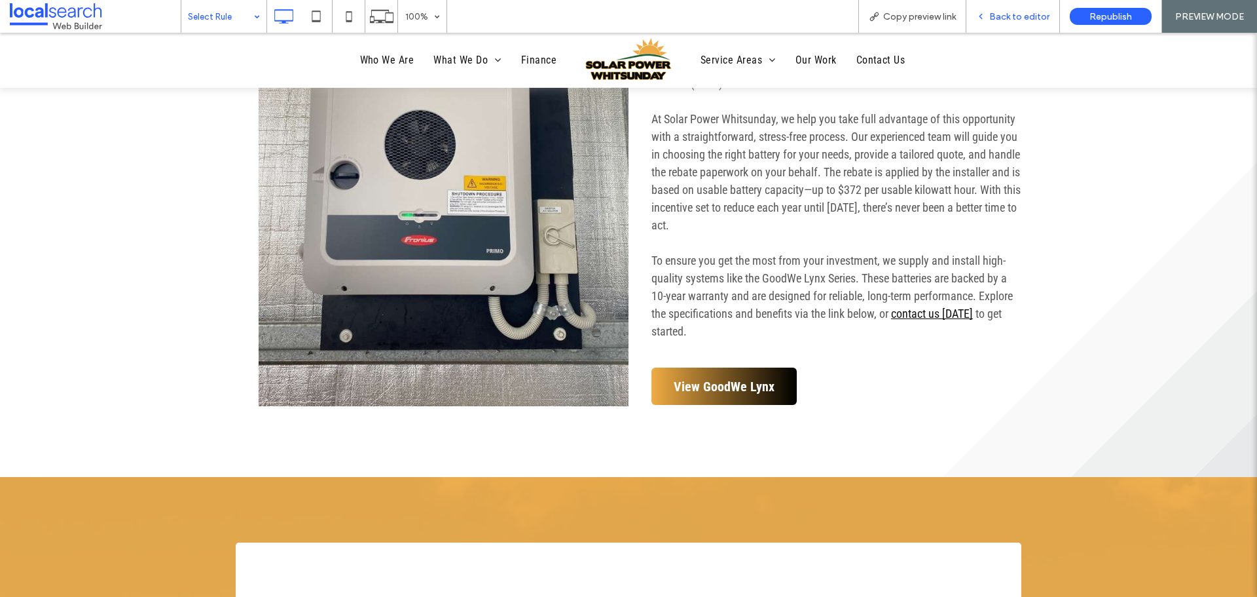
drag, startPoint x: 1004, startPoint y: 15, endPoint x: 384, endPoint y: 40, distance: 619.9
click at [1004, 15] on span "Back to editor" at bounding box center [1019, 16] width 60 height 11
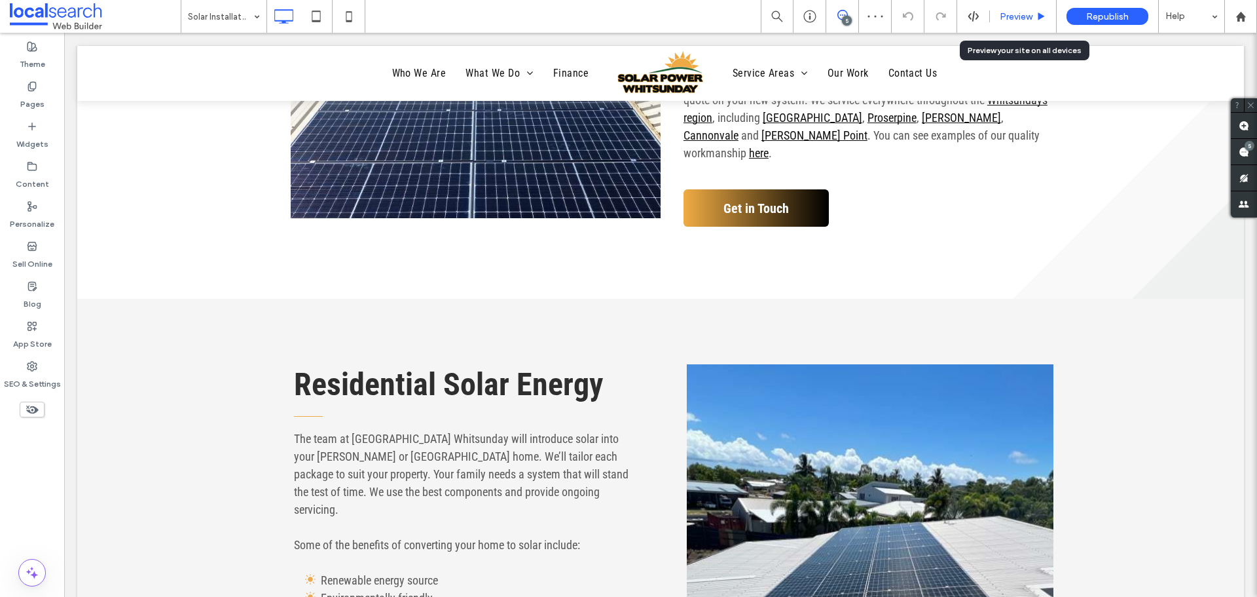
drag, startPoint x: 175, startPoint y: 18, endPoint x: 1016, endPoint y: 18, distance: 840.7
click at [1016, 18] on span "Preview" at bounding box center [1016, 16] width 33 height 11
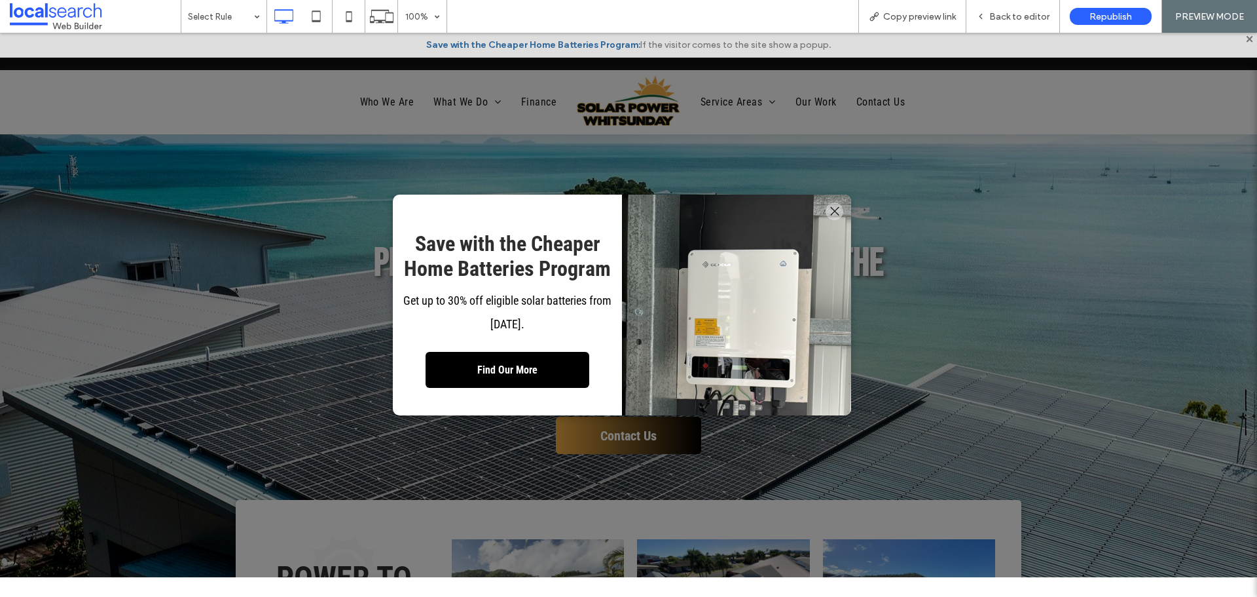
click at [553, 373] on link "Find Our More" at bounding box center [508, 370] width 164 height 36
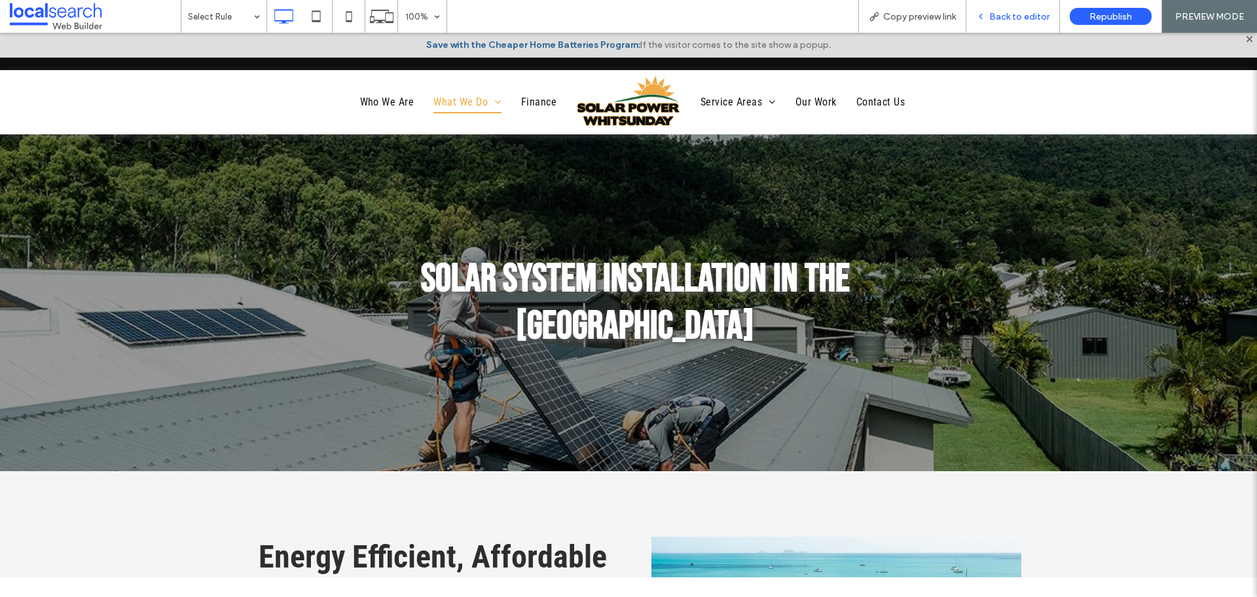
click at [1022, 18] on span "Back to editor" at bounding box center [1019, 16] width 60 height 11
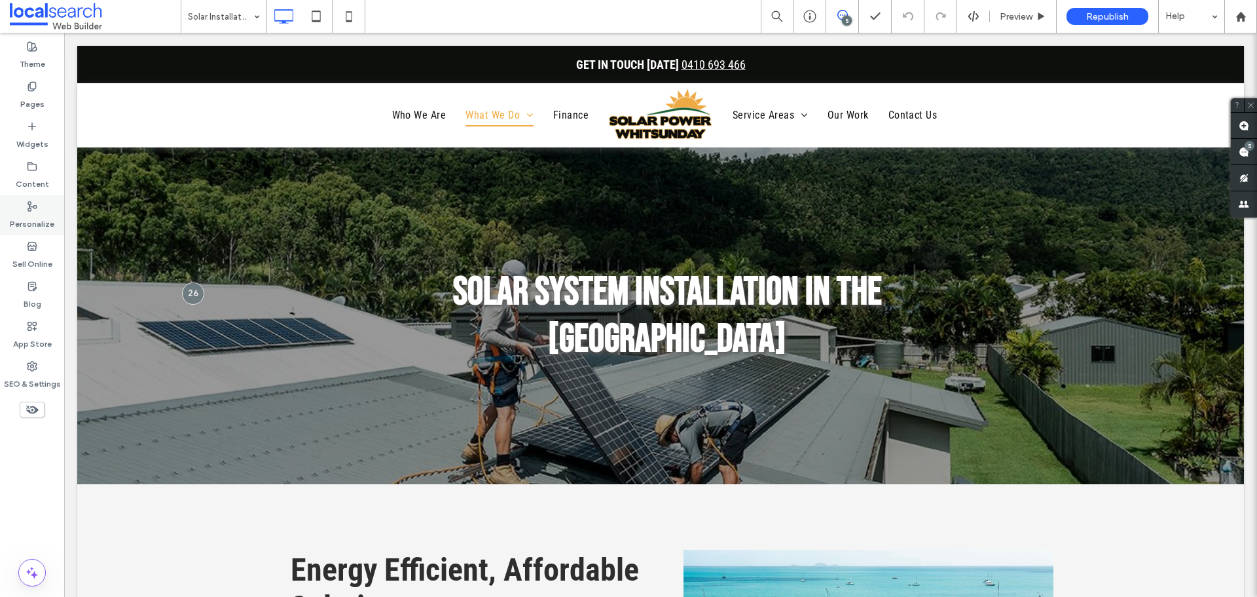
click at [34, 204] on icon at bounding box center [32, 206] width 10 height 10
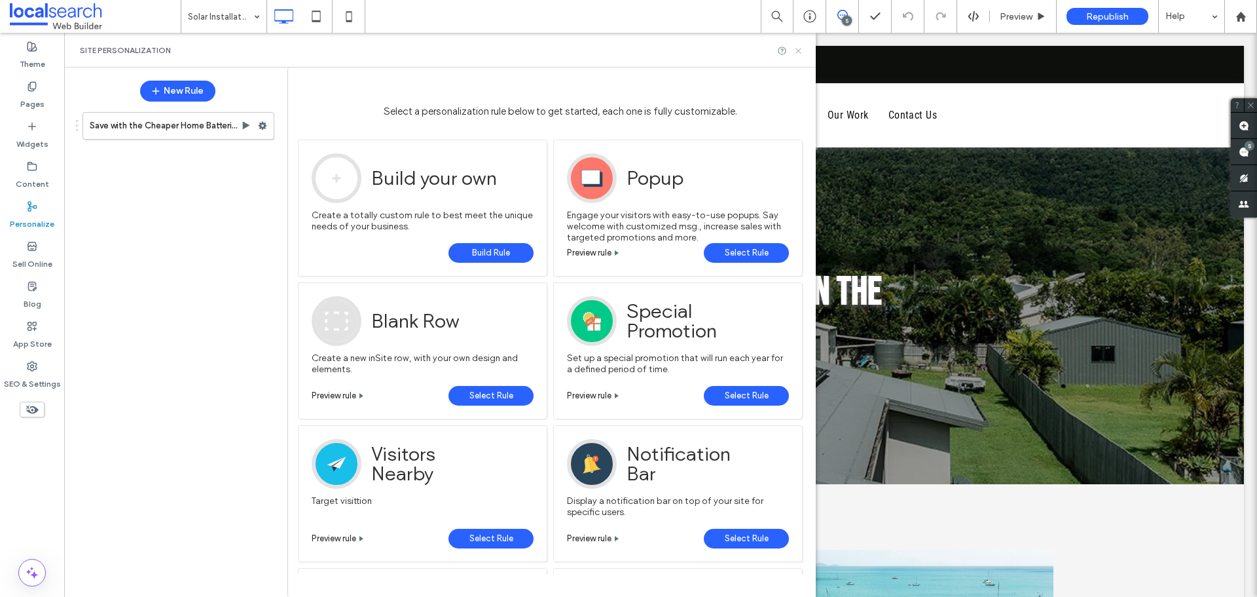
click at [798, 48] on icon at bounding box center [799, 51] width 10 height 10
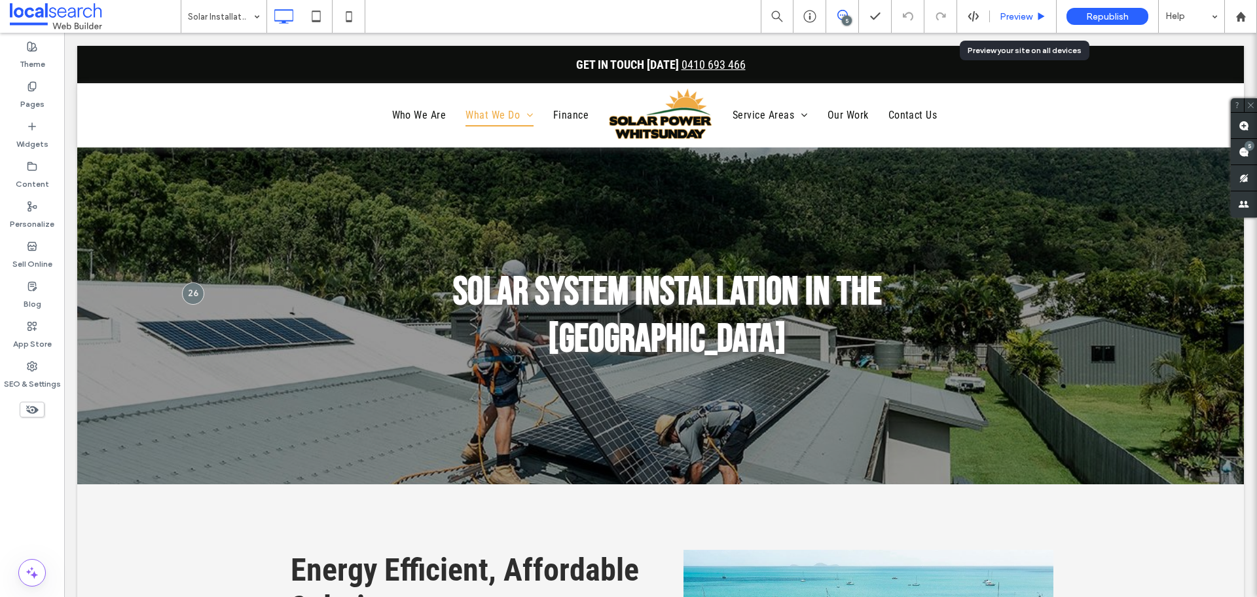
click at [1013, 11] on span "Preview" at bounding box center [1016, 16] width 33 height 11
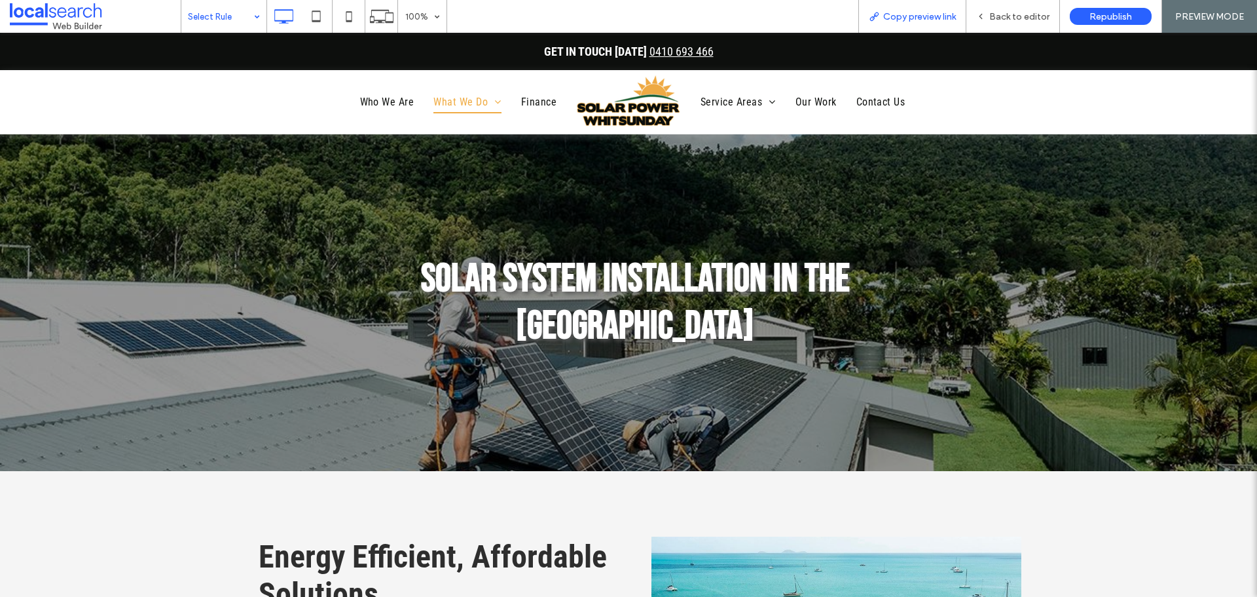
click at [936, 18] on span "Copy preview link" at bounding box center [919, 16] width 73 height 11
drag, startPoint x: 84, startPoint y: 69, endPoint x: 998, endPoint y: 18, distance: 915.5
click at [998, 18] on span "Back to editor" at bounding box center [1019, 16] width 60 height 11
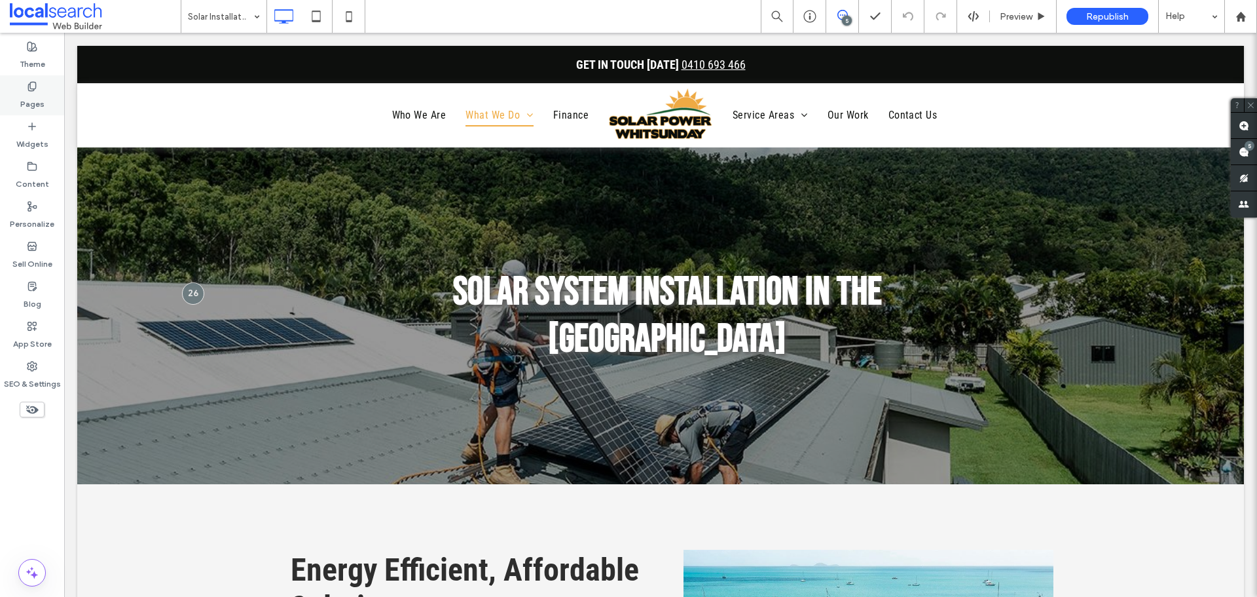
click at [29, 99] on label "Pages" at bounding box center [32, 101] width 24 height 18
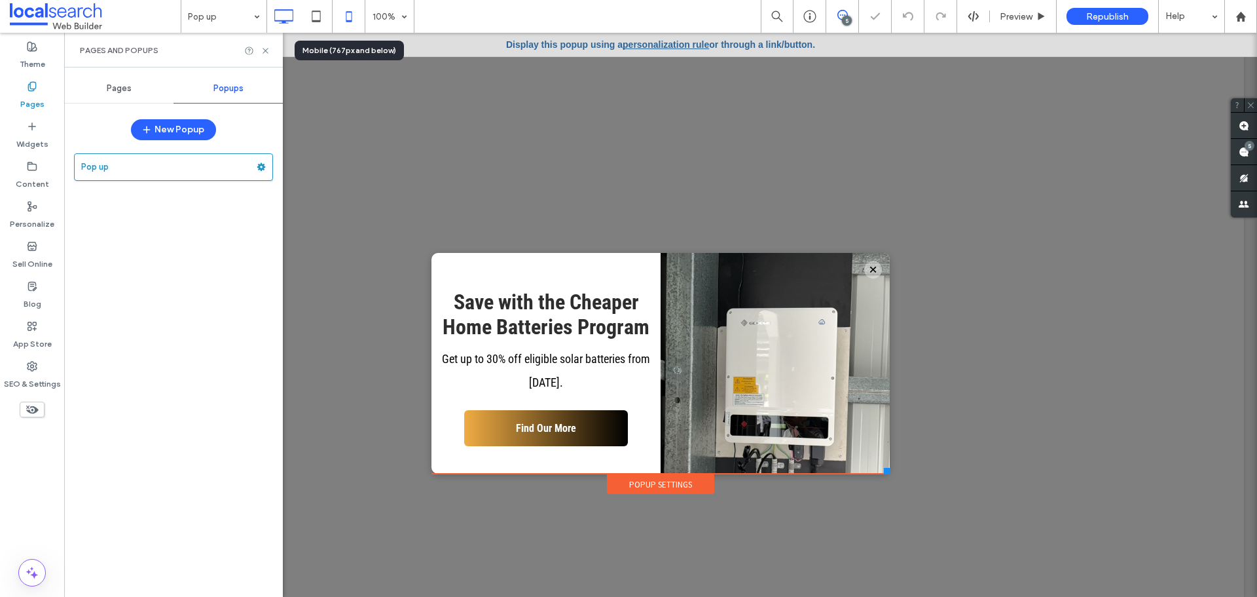
click at [344, 16] on icon at bounding box center [349, 16] width 26 height 26
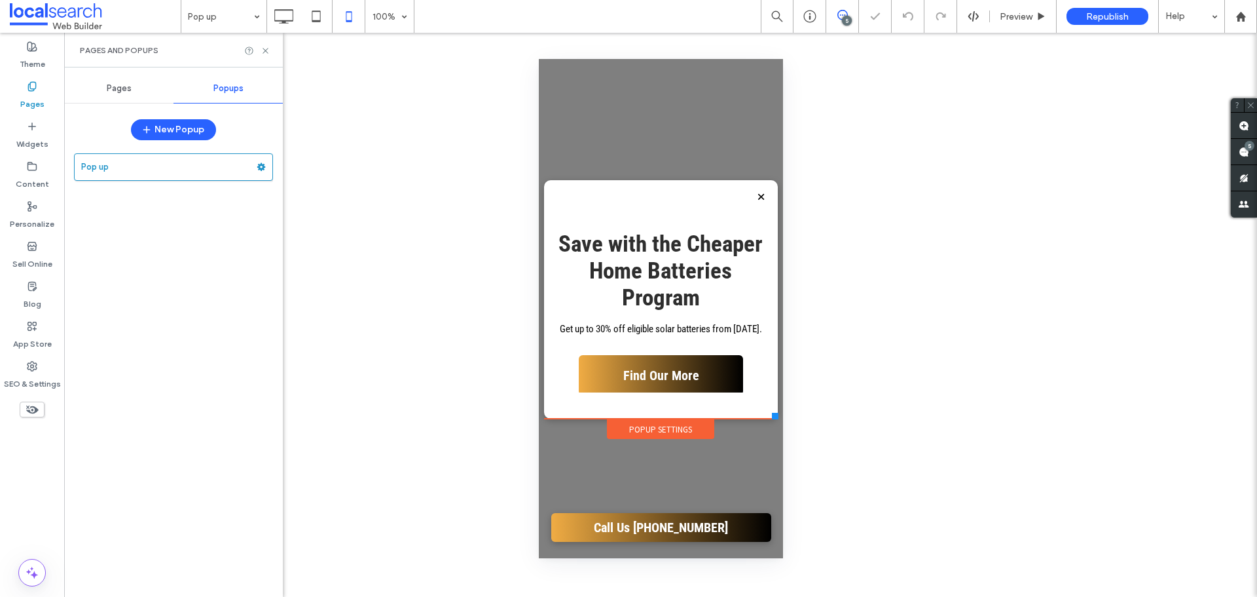
click at [725, 403] on div "Save with the Cheaper Home Batteries Program Get up to 30% off eligible solar b…" at bounding box center [660, 299] width 234 height 238
click at [623, 426] on div "Popup Settings" at bounding box center [659, 429] width 107 height 20
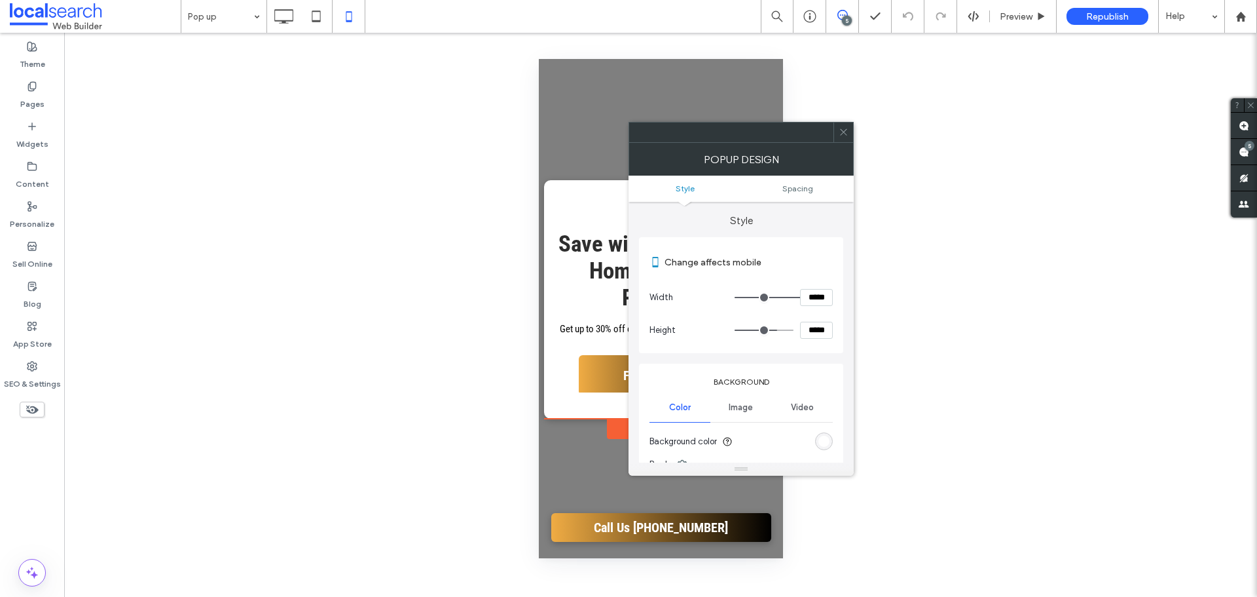
click at [817, 299] on input "*****" at bounding box center [816, 297] width 33 height 17
paste input
type input "*****"
click at [830, 266] on label "Change affects mobile" at bounding box center [749, 262] width 168 height 24
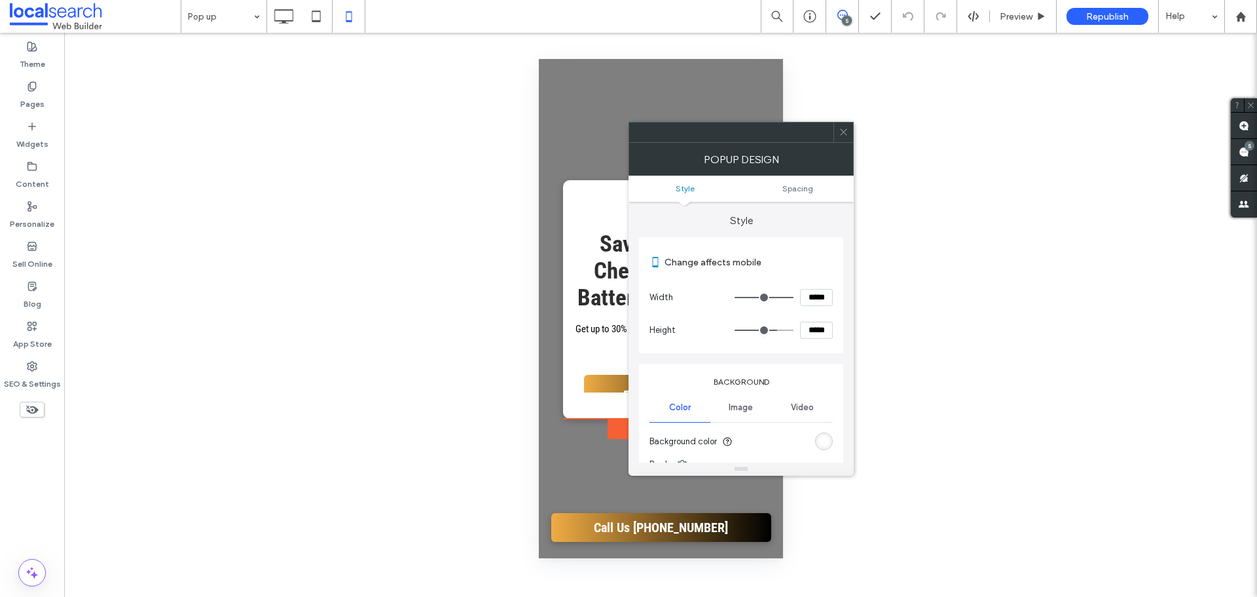
click at [818, 335] on input "*****" at bounding box center [816, 329] width 33 height 17
paste input
type input "*****"
type input "***"
click at [834, 346] on div "Change affects mobile Width ***** Height *****" at bounding box center [741, 295] width 204 height 116
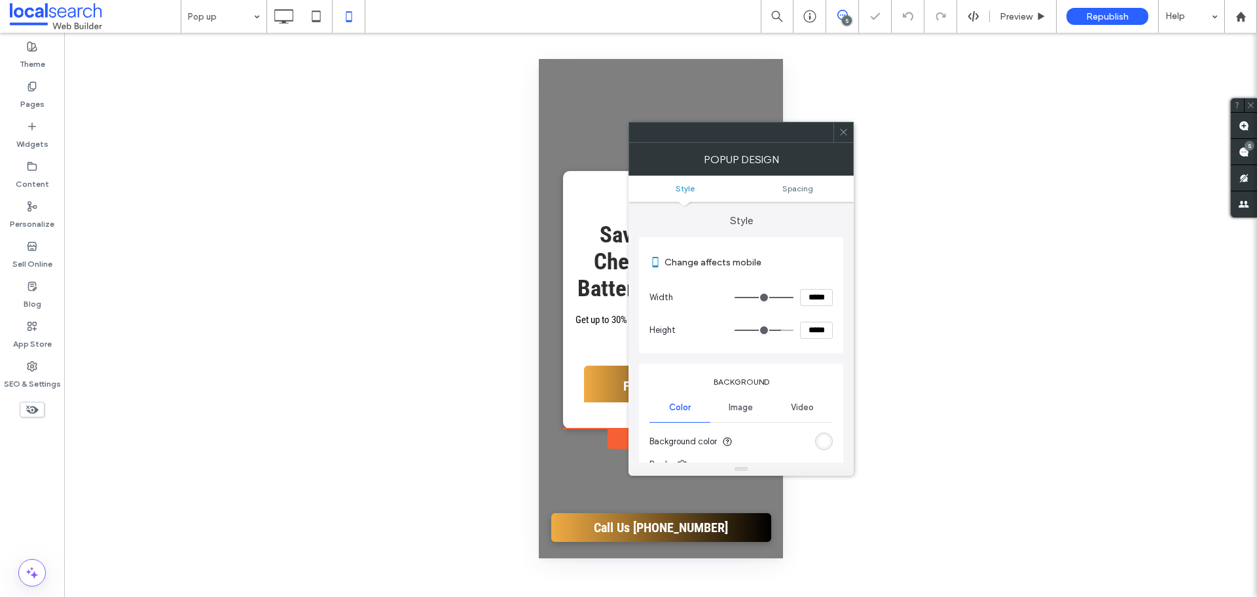
click at [849, 137] on body ".wqwq-1{fill:#231f20;} .cls-1q, .cls-2q { fill-rule: evenodd; } .cls-2q { fill:…" at bounding box center [628, 298] width 1257 height 597
drag, startPoint x: 847, startPoint y: 133, endPoint x: 636, endPoint y: 196, distance: 220.0
click at [846, 133] on icon at bounding box center [844, 132] width 10 height 10
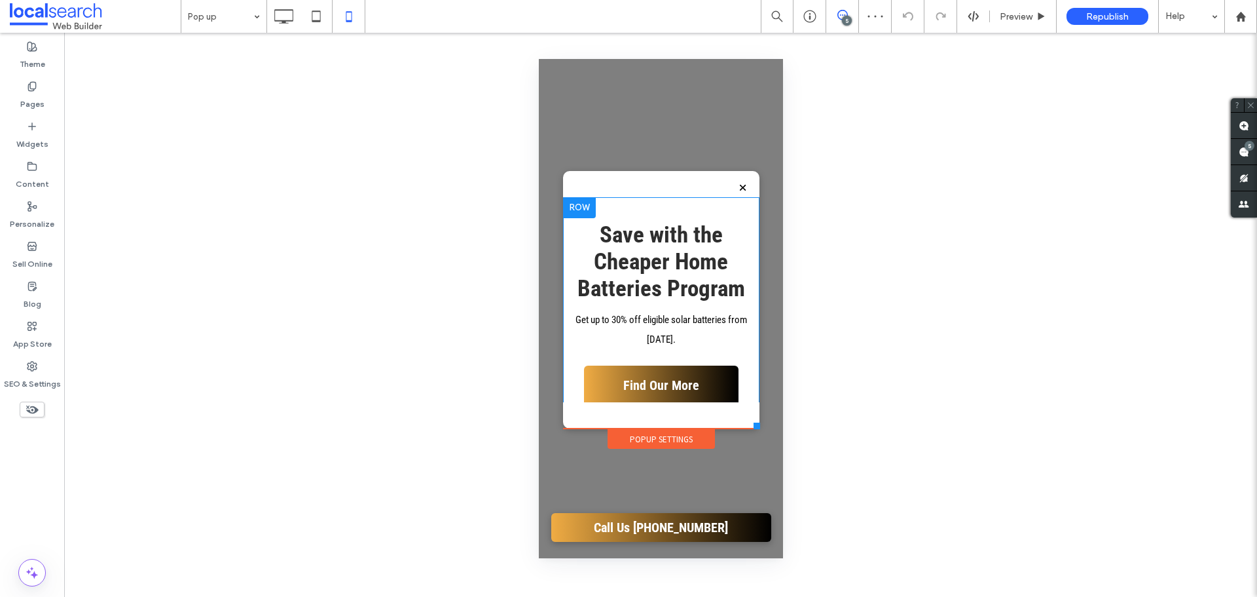
click at [579, 207] on div at bounding box center [578, 207] width 33 height 21
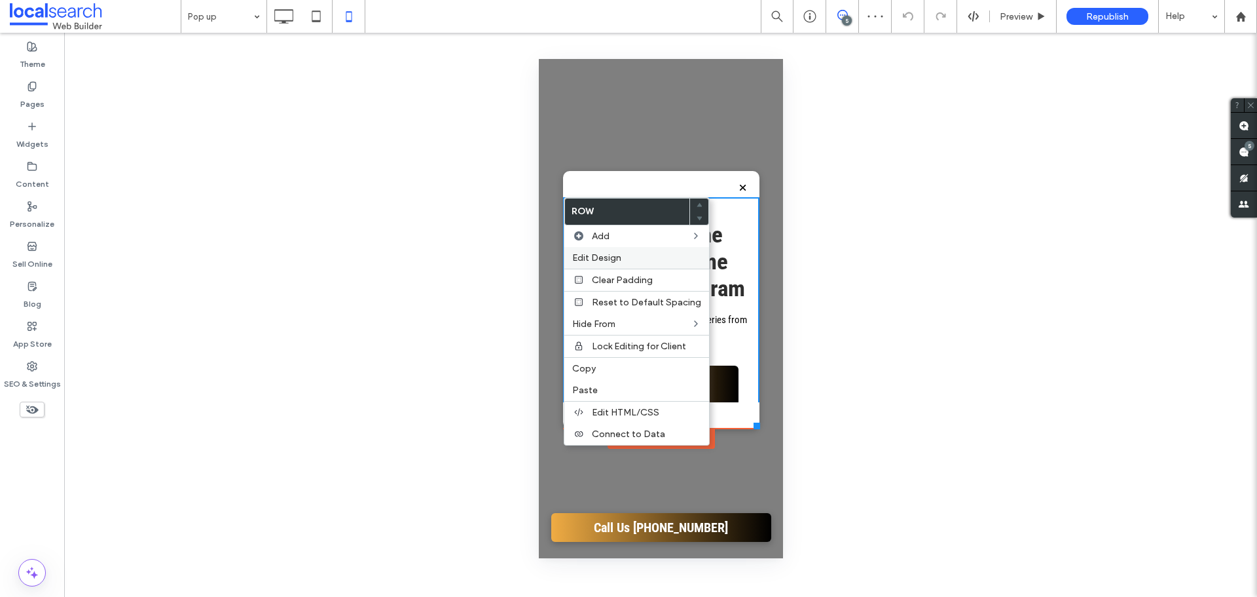
click at [602, 257] on span "Edit Design" at bounding box center [596, 257] width 49 height 11
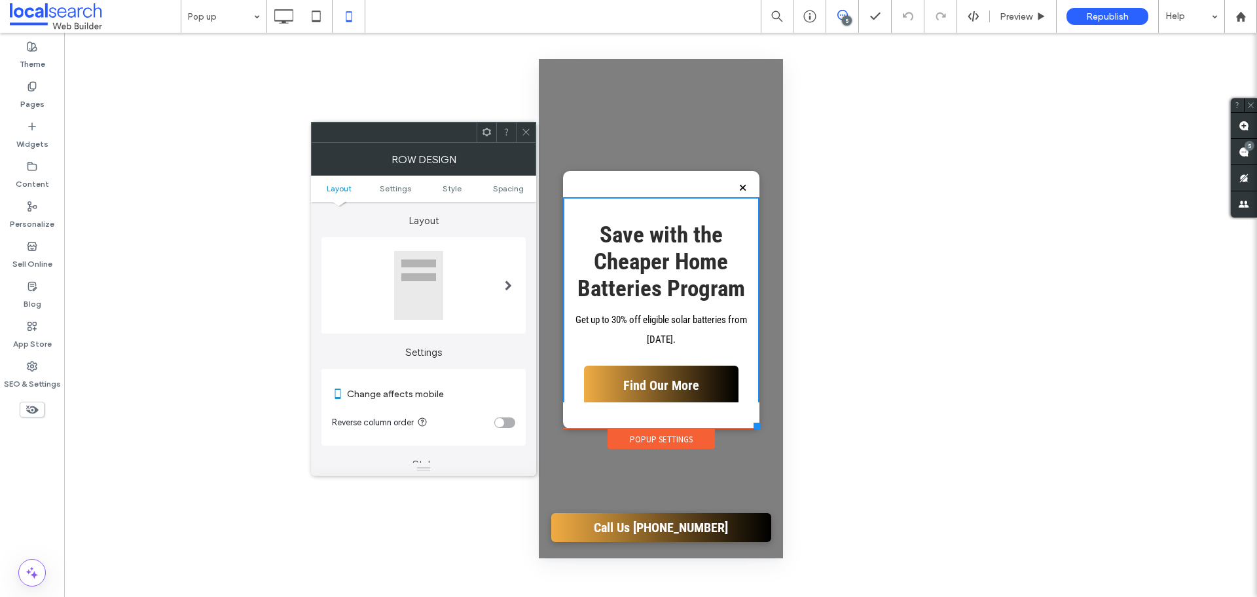
drag, startPoint x: 495, startPoint y: 420, endPoint x: 501, endPoint y: 424, distance: 6.7
click at [499, 423] on div "toggle" at bounding box center [499, 422] width 9 height 9
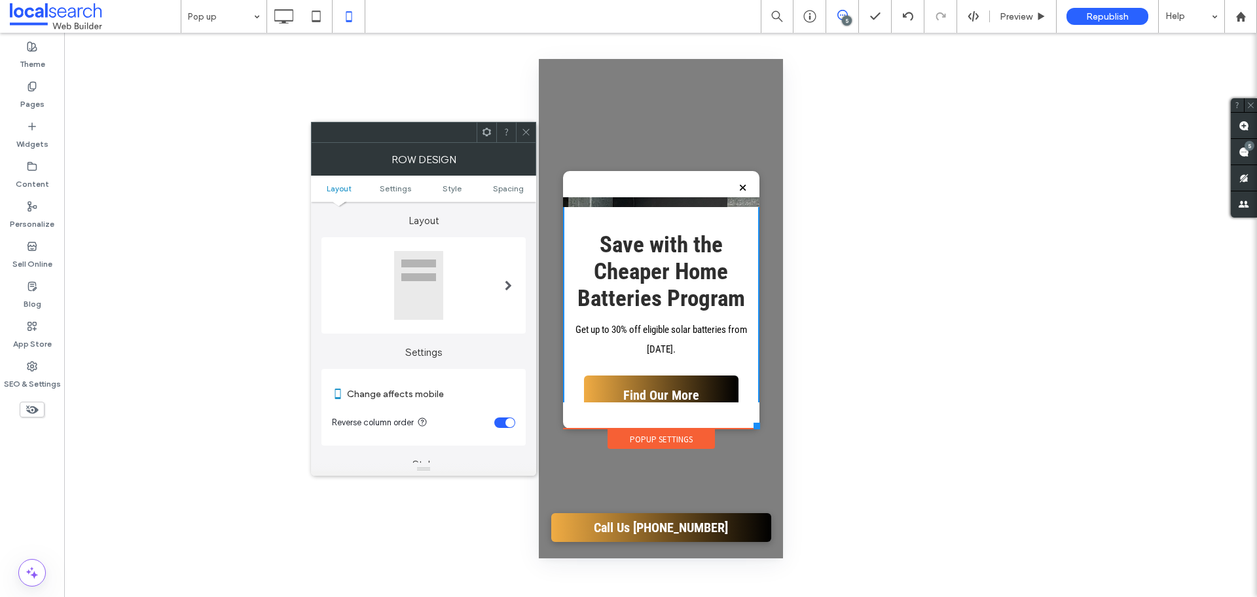
click at [663, 443] on div "Popup Settings" at bounding box center [660, 439] width 107 height 20
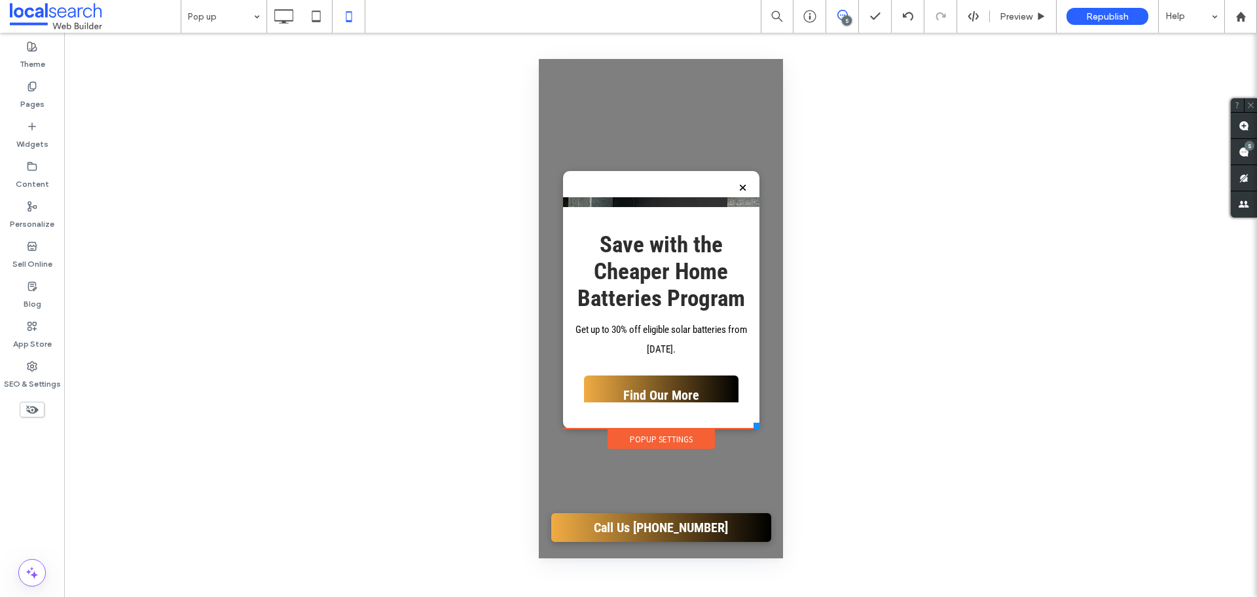
click at [657, 439] on div "Popup Settings" at bounding box center [660, 439] width 107 height 20
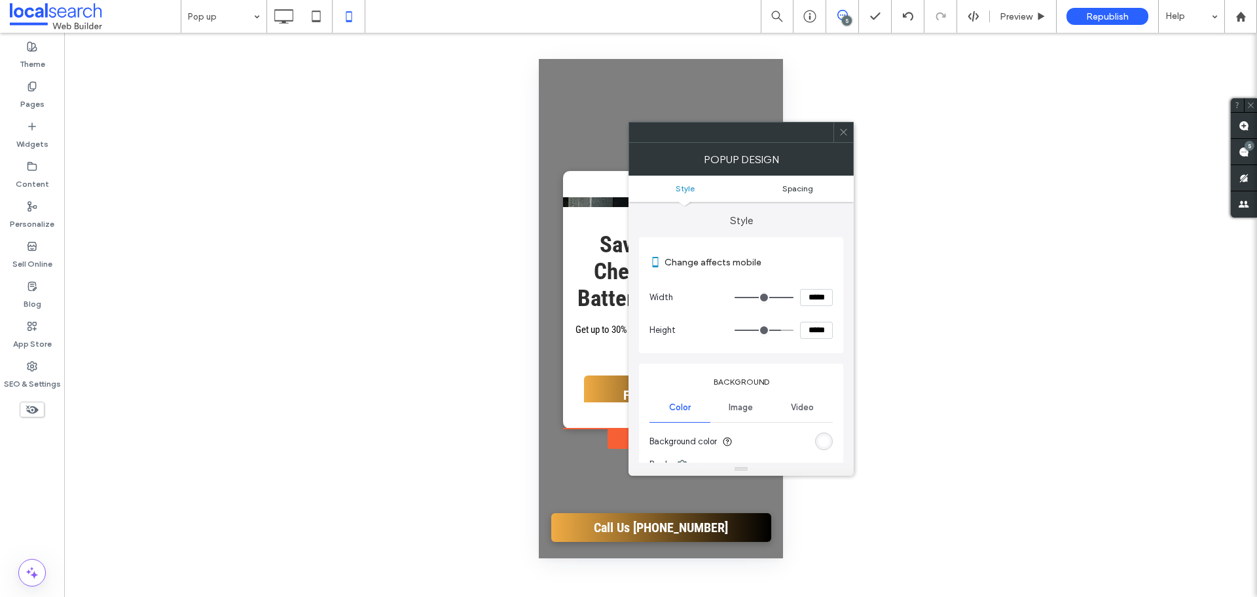
click at [807, 187] on span "Spacing" at bounding box center [797, 188] width 31 height 10
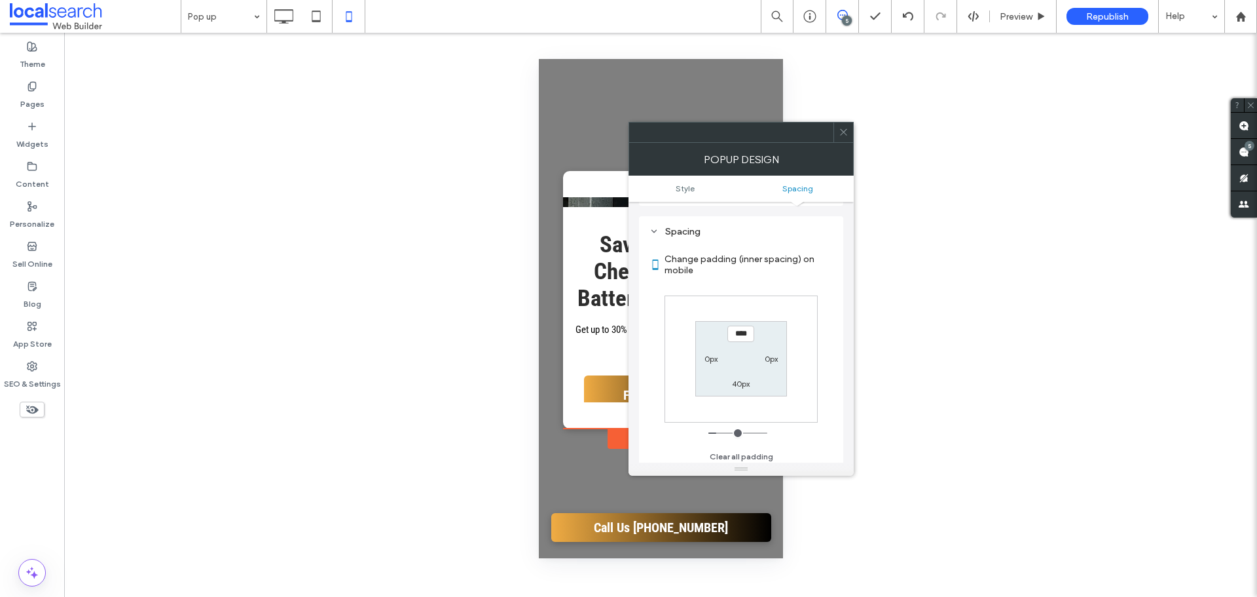
scroll to position [469, 0]
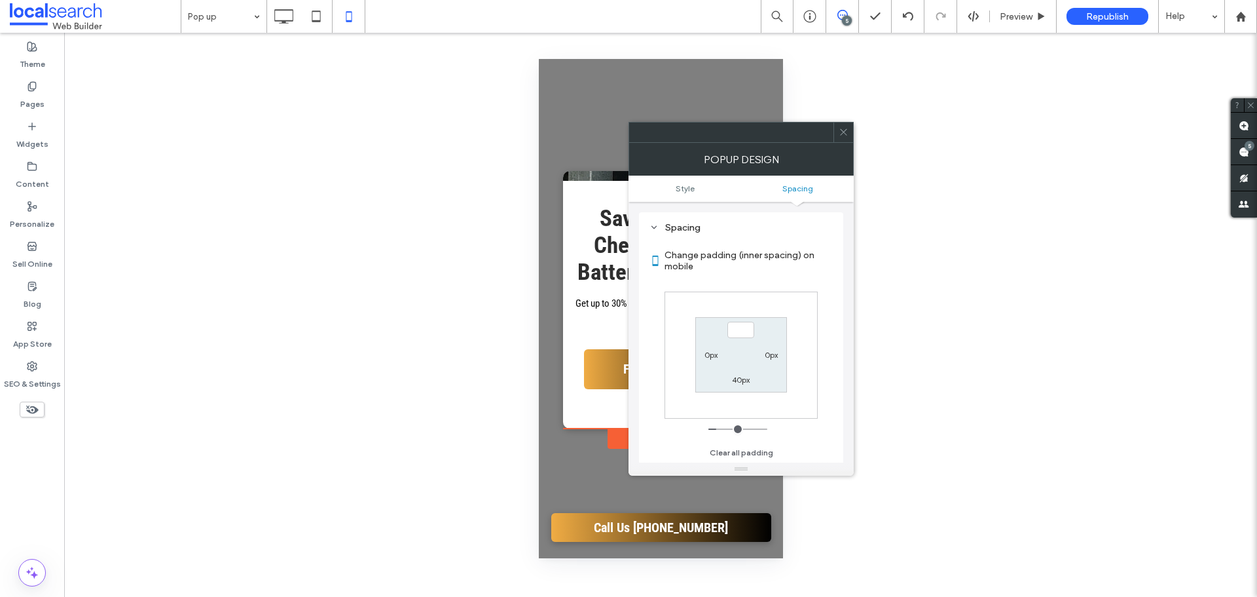
type input "***"
click at [736, 375] on label "40px" at bounding box center [741, 380] width 18 height 10
type input "**"
type input "*"
type input "***"
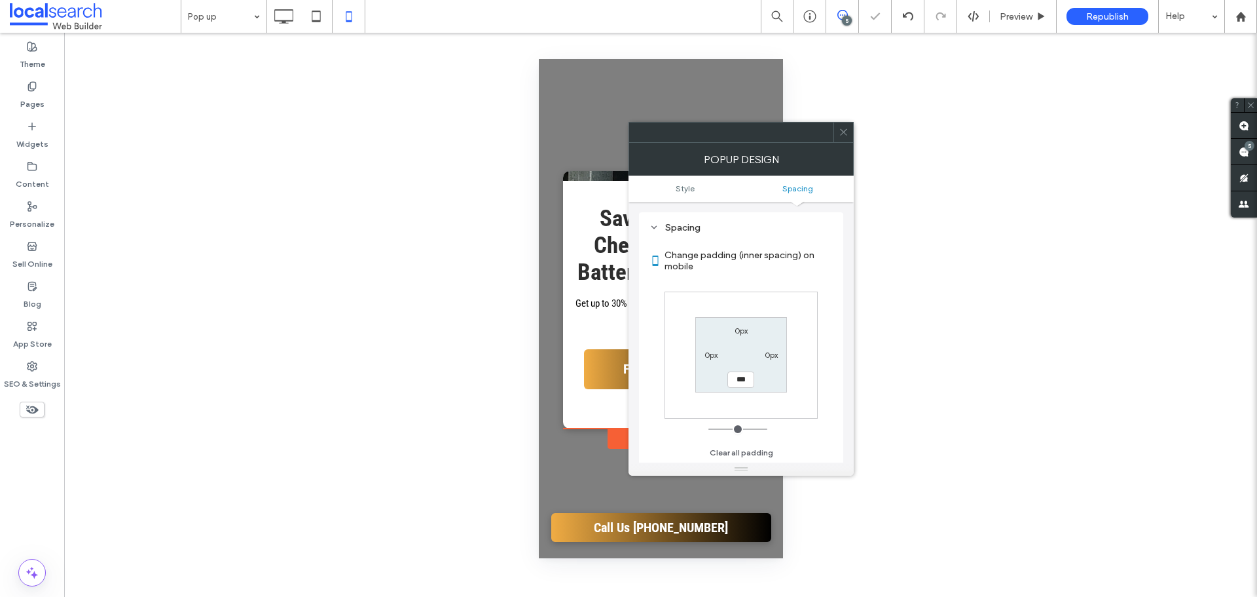
click at [850, 133] on div at bounding box center [844, 132] width 20 height 20
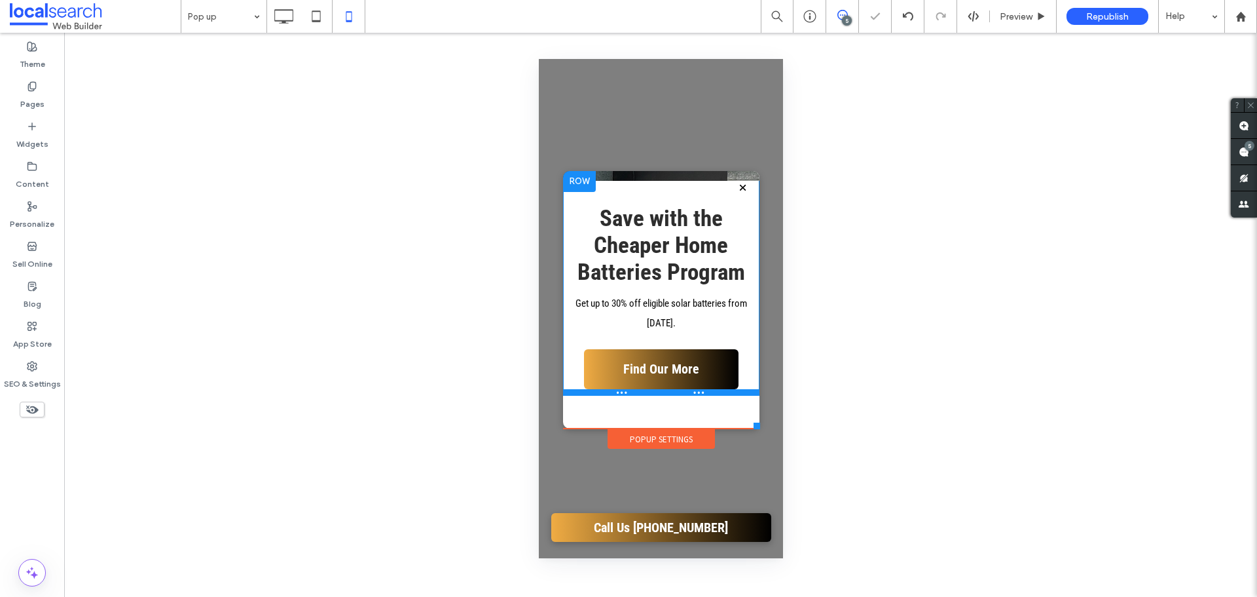
click at [643, 395] on div at bounding box center [660, 392] width 196 height 7
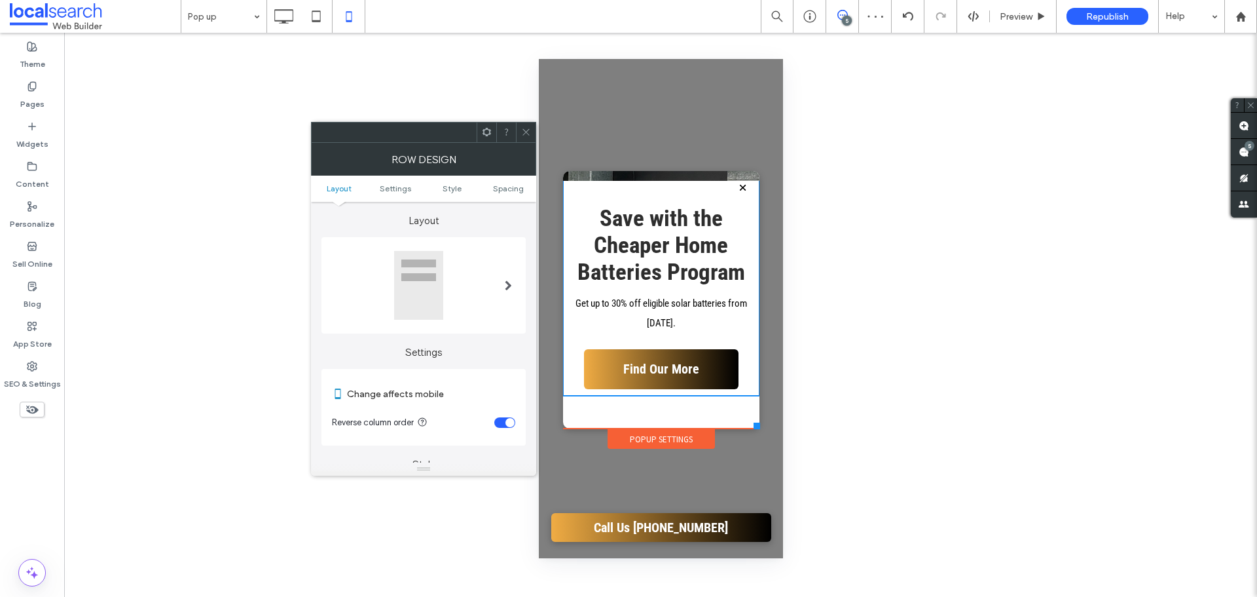
click at [617, 177] on div at bounding box center [660, 176] width 177 height 10
drag, startPoint x: 525, startPoint y: 128, endPoint x: 11, endPoint y: 102, distance: 514.7
click at [526, 128] on icon at bounding box center [526, 132] width 10 height 10
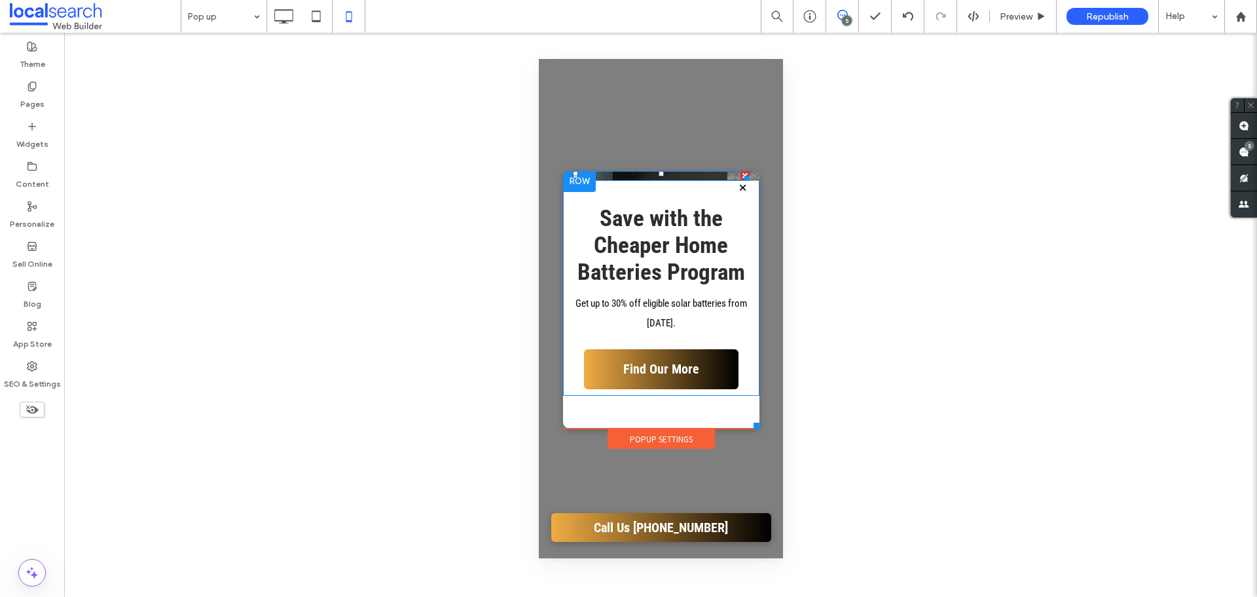
click at [625, 177] on div at bounding box center [660, 176] width 177 height 10
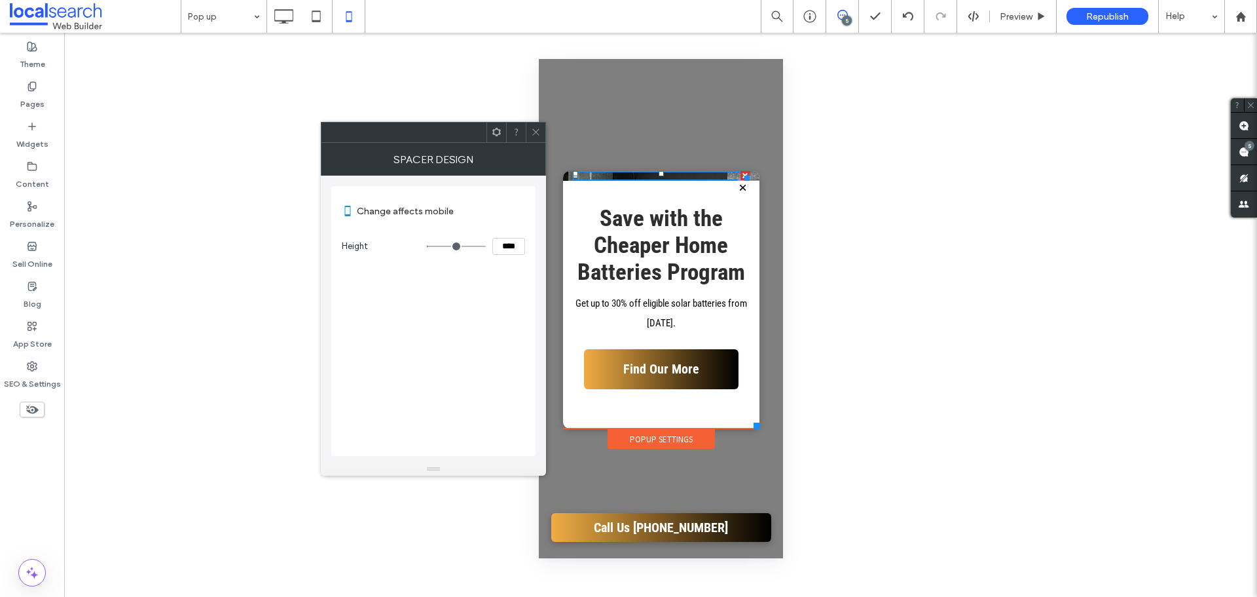
click at [515, 244] on input "****" at bounding box center [508, 246] width 33 height 17
paste input "*"
type input "*****"
type input "***"
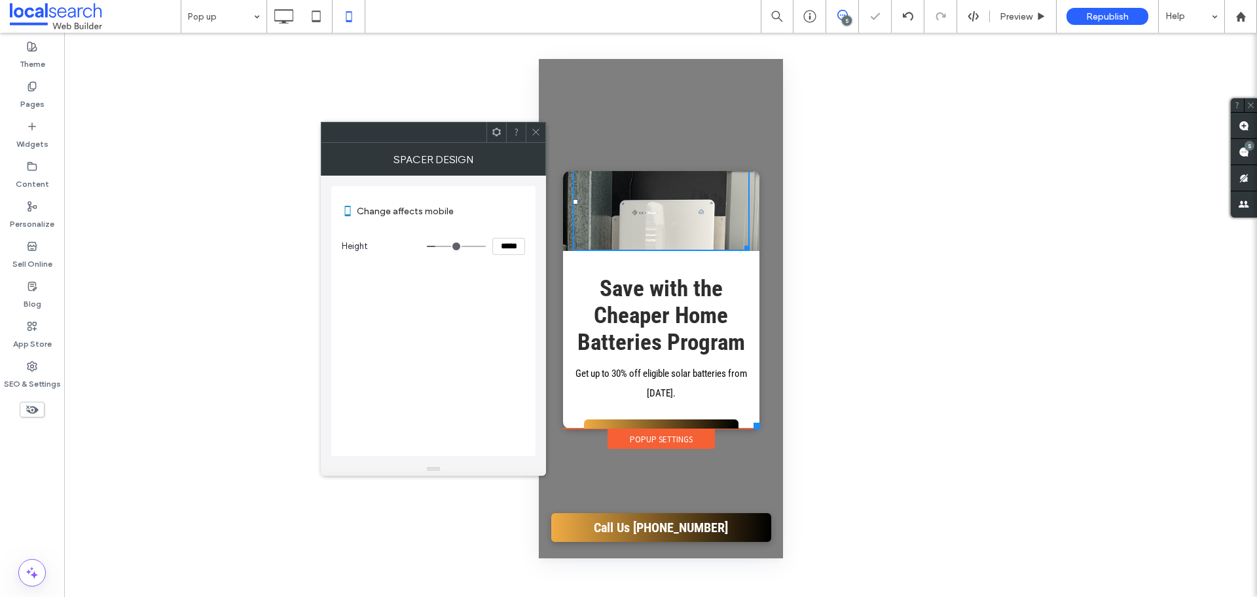
scroll to position [0, 0]
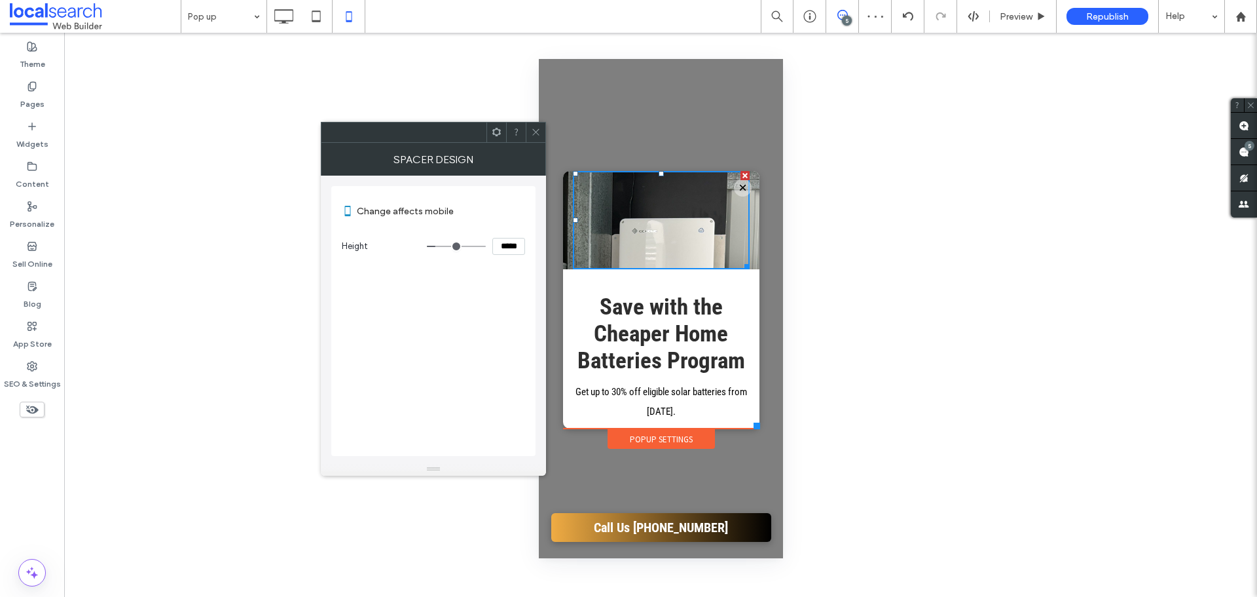
click at [537, 134] on icon at bounding box center [536, 132] width 10 height 10
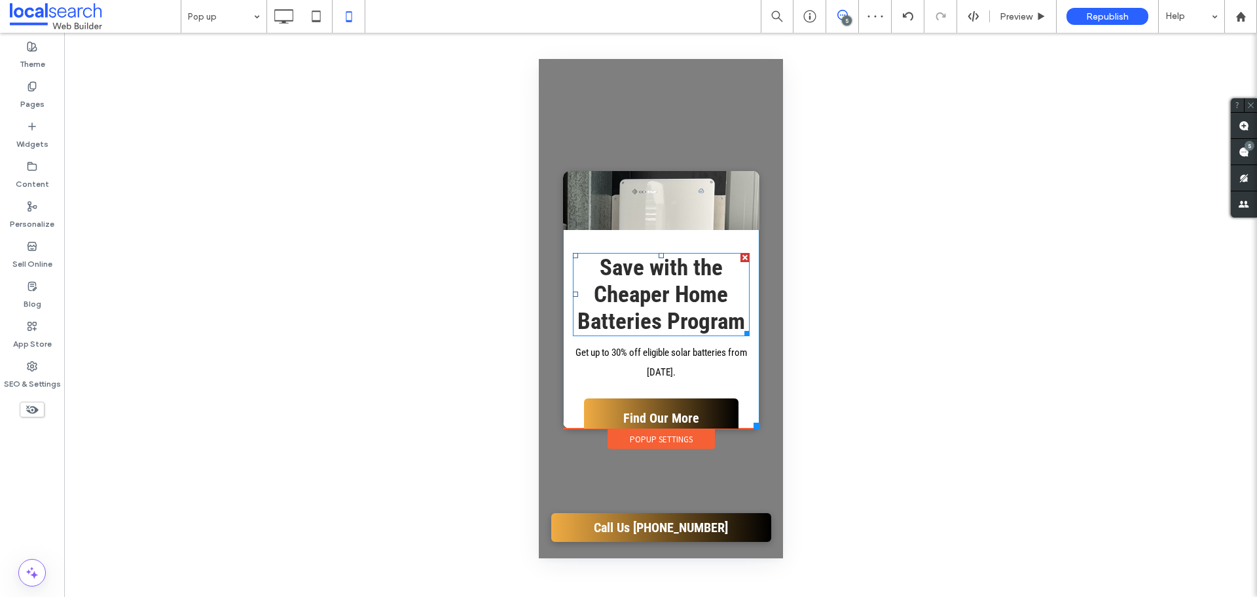
scroll to position [58, 0]
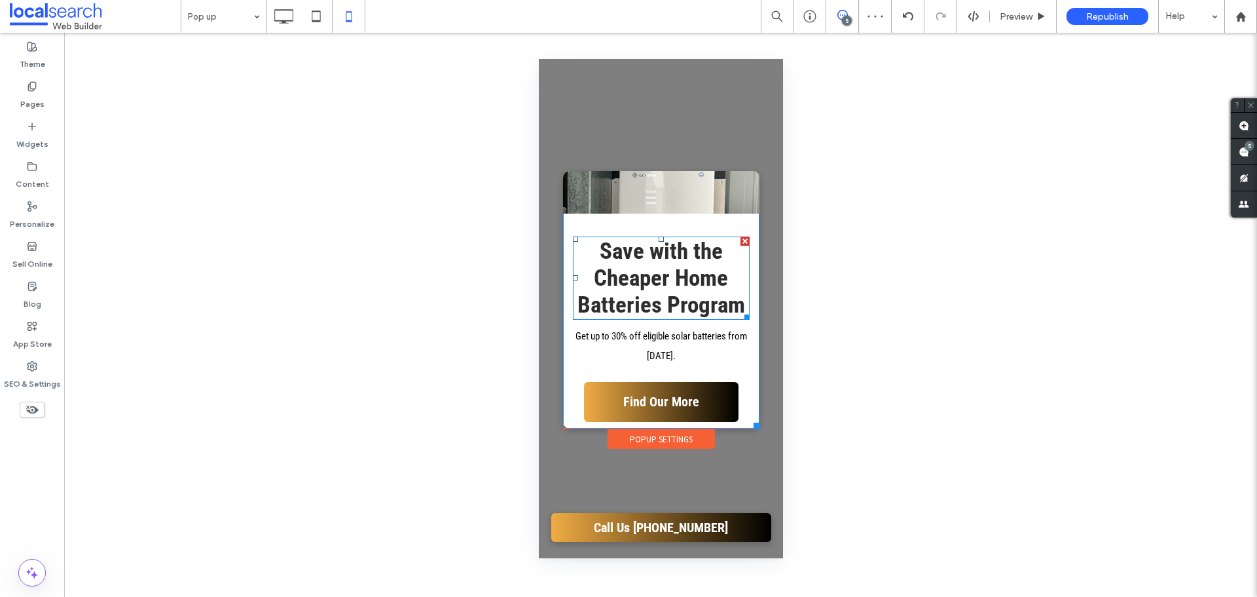
click at [665, 280] on strong "Save with the Cheaper Home Batteries Program" at bounding box center [661, 278] width 168 height 81
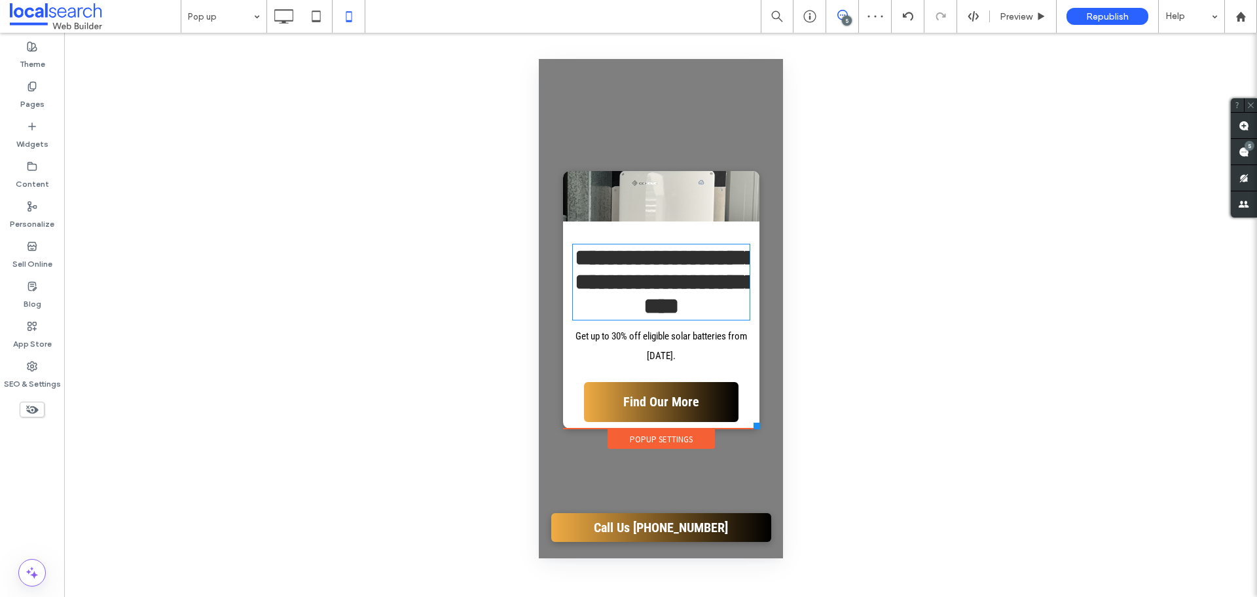
click at [665, 280] on strong "**********" at bounding box center [665, 281] width 182 height 71
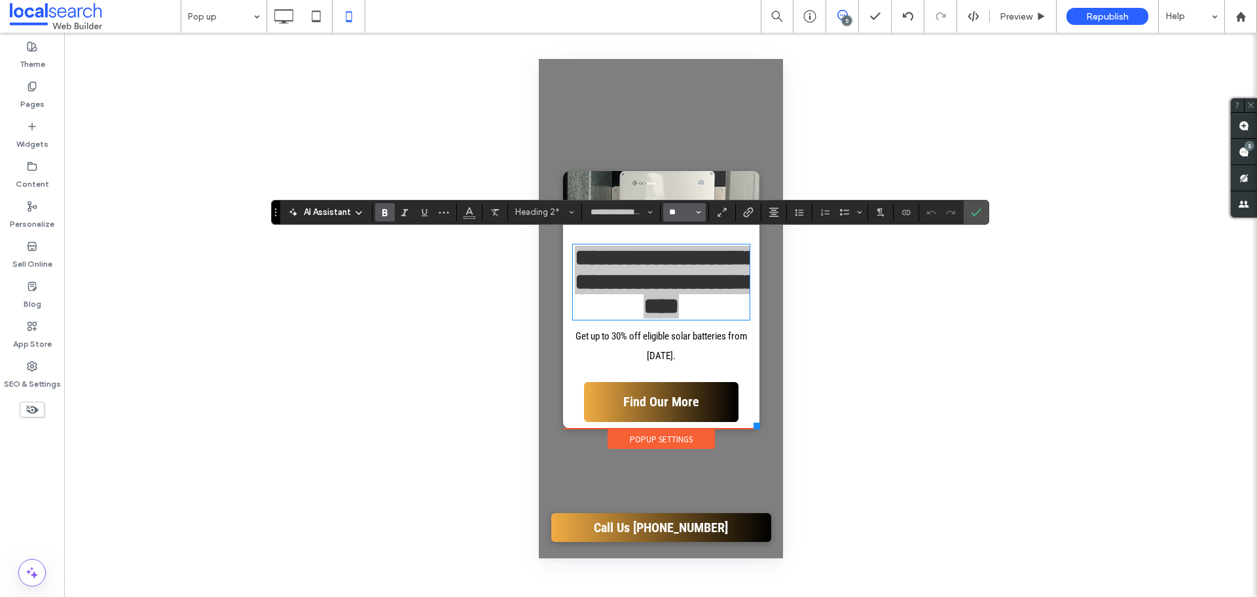
click at [676, 216] on input "**" at bounding box center [681, 212] width 26 height 10
drag, startPoint x: 687, startPoint y: 314, endPoint x: 153, endPoint y: 251, distance: 537.9
click at [687, 314] on label "24" at bounding box center [684, 314] width 42 height 18
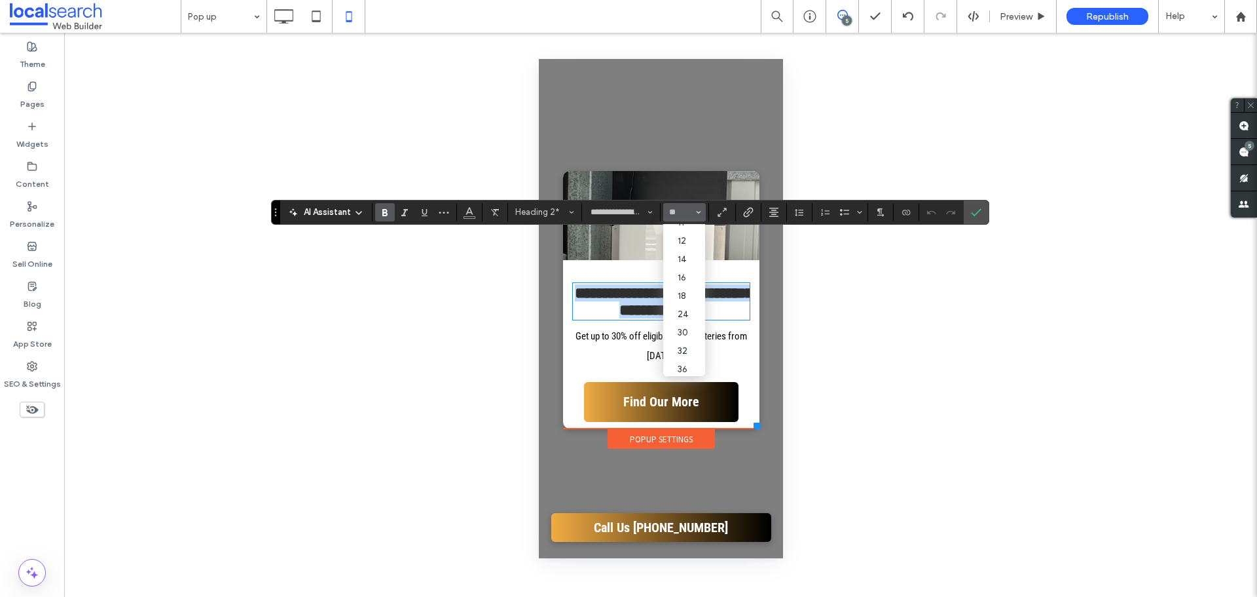
type input "**"
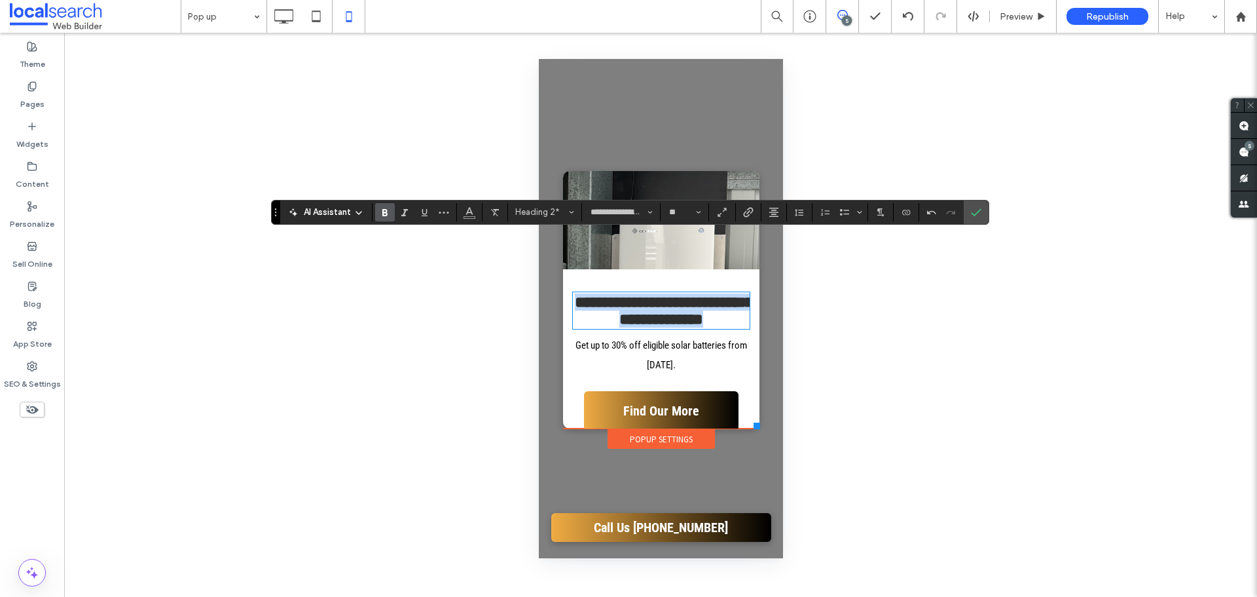
scroll to position [13, 0]
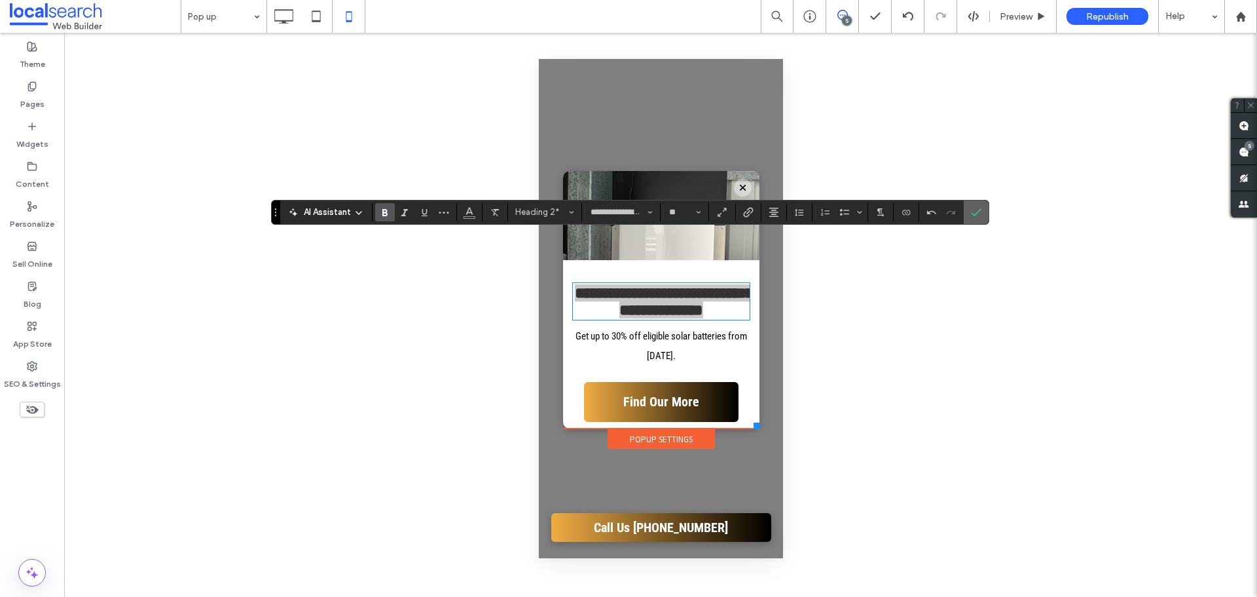
click at [976, 209] on icon "Confirm" at bounding box center [976, 212] width 10 height 10
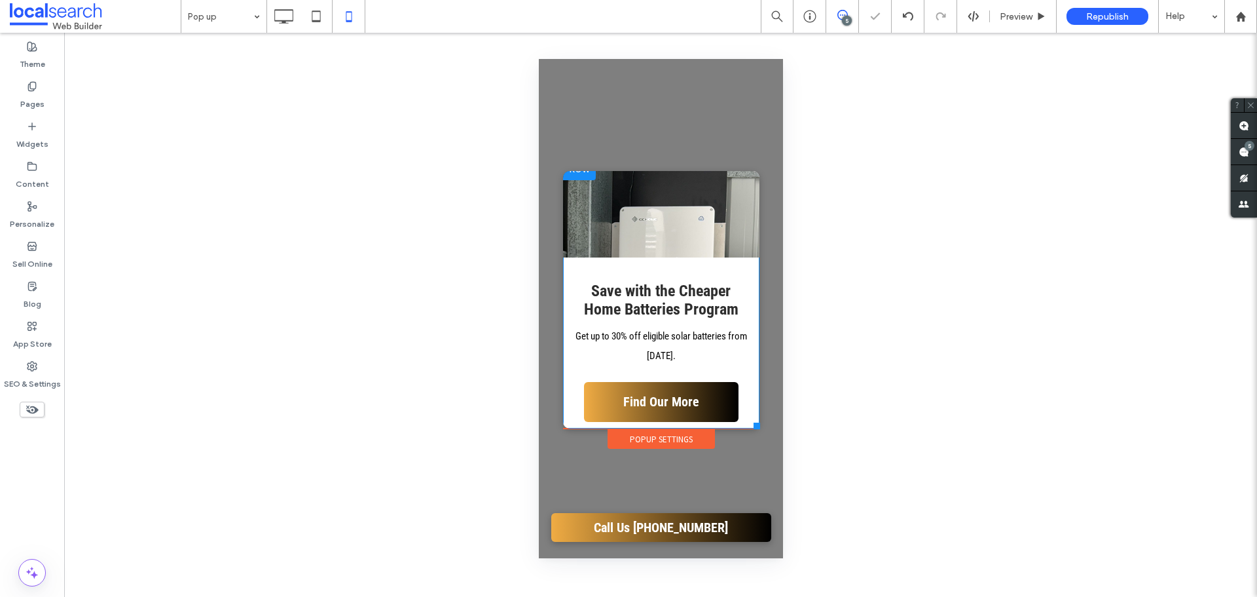
click at [658, 265] on div "Save with the Cheaper Home Batteries Program Get up to 30% off eligible solar b…" at bounding box center [660, 342] width 196 height 171
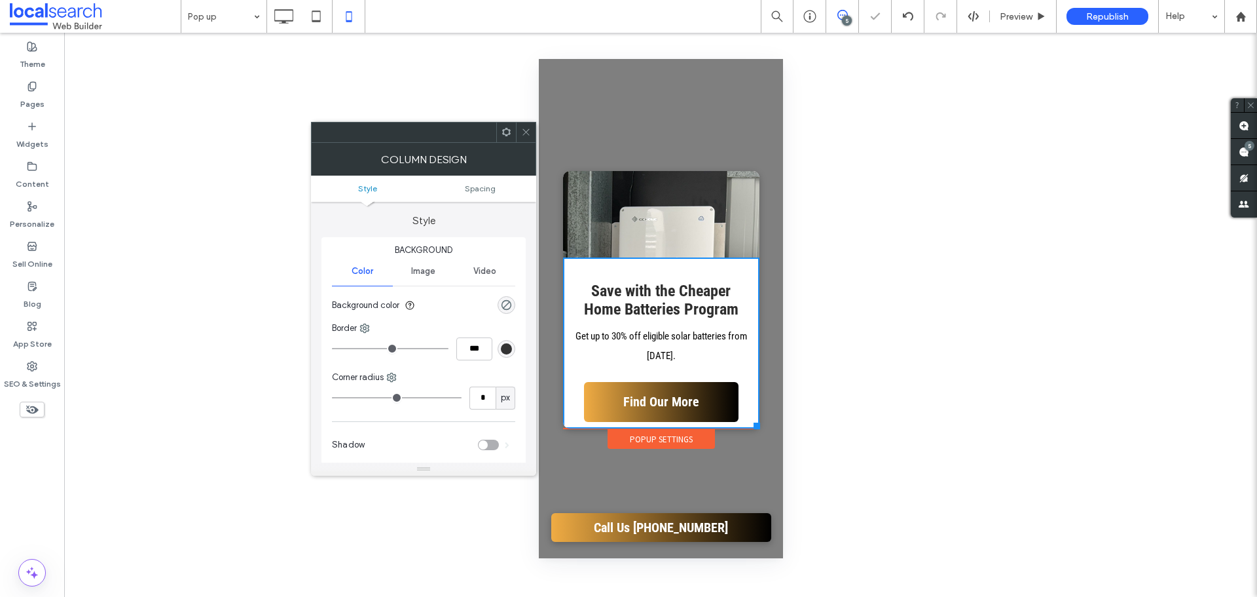
scroll to position [0, 0]
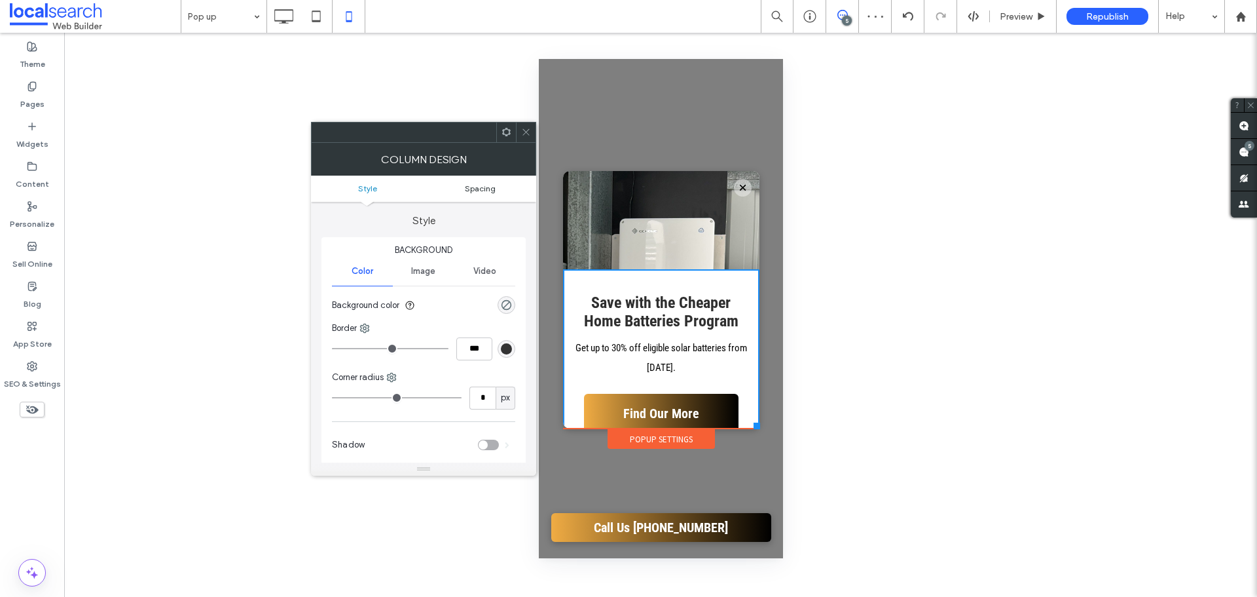
click at [496, 192] on link "Spacing" at bounding box center [480, 188] width 113 height 10
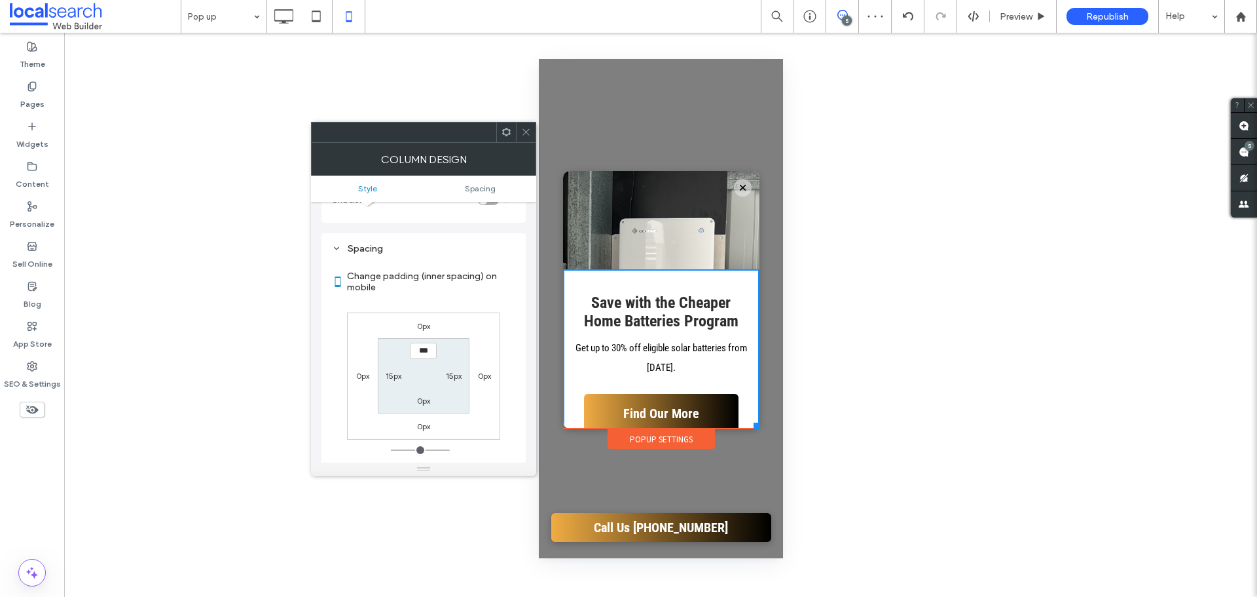
scroll to position [266, 0]
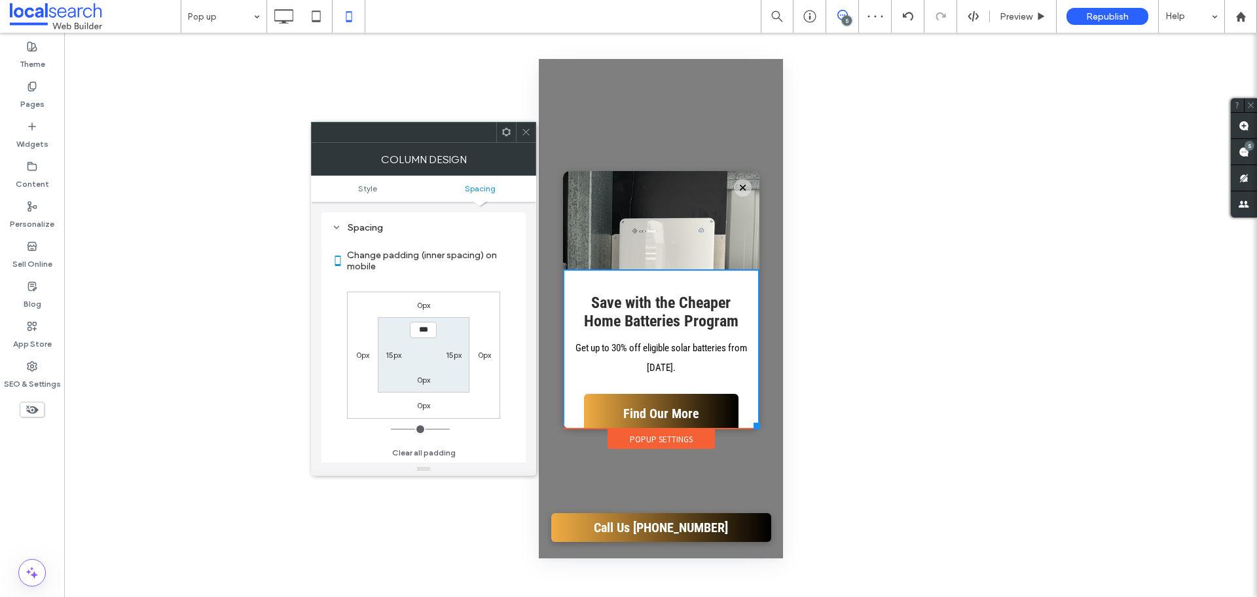
click at [527, 135] on icon at bounding box center [526, 132] width 10 height 10
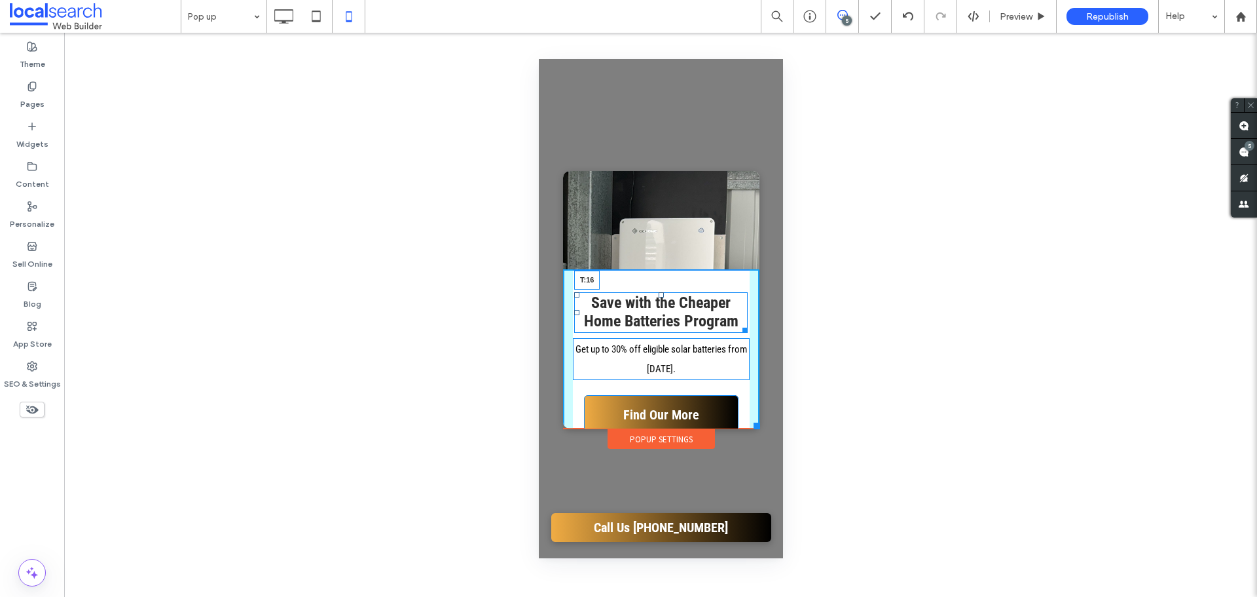
drag, startPoint x: 658, startPoint y: 295, endPoint x: 661, endPoint y: 282, distance: 12.7
click at [661, 292] on div at bounding box center [660, 294] width 5 height 5
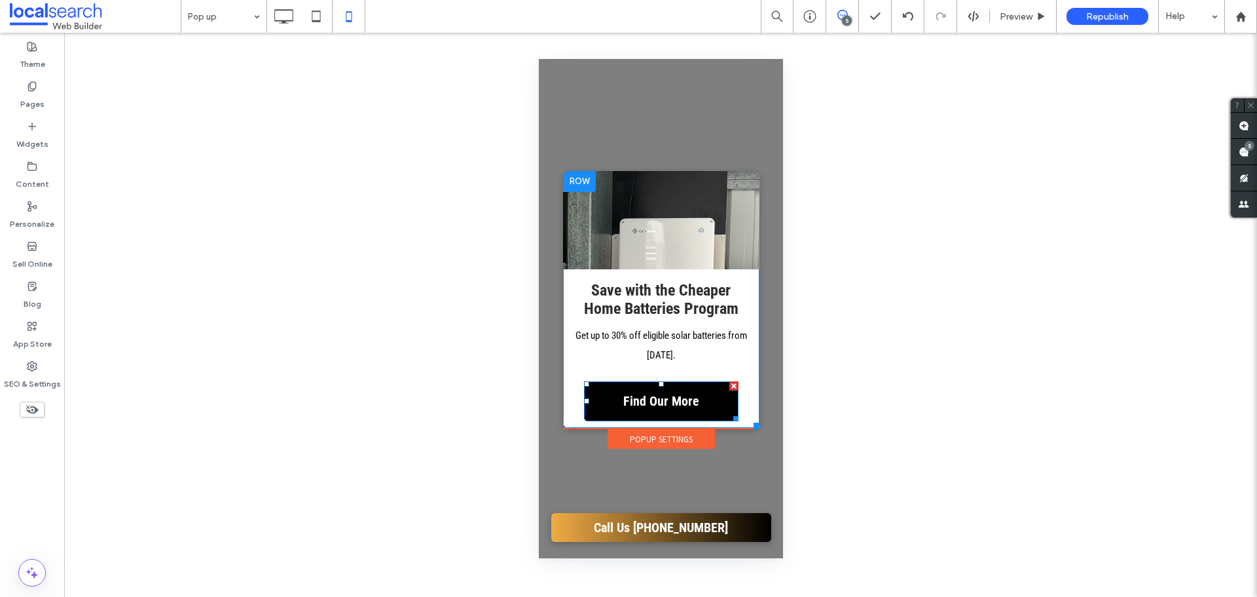
scroll to position [1, 0]
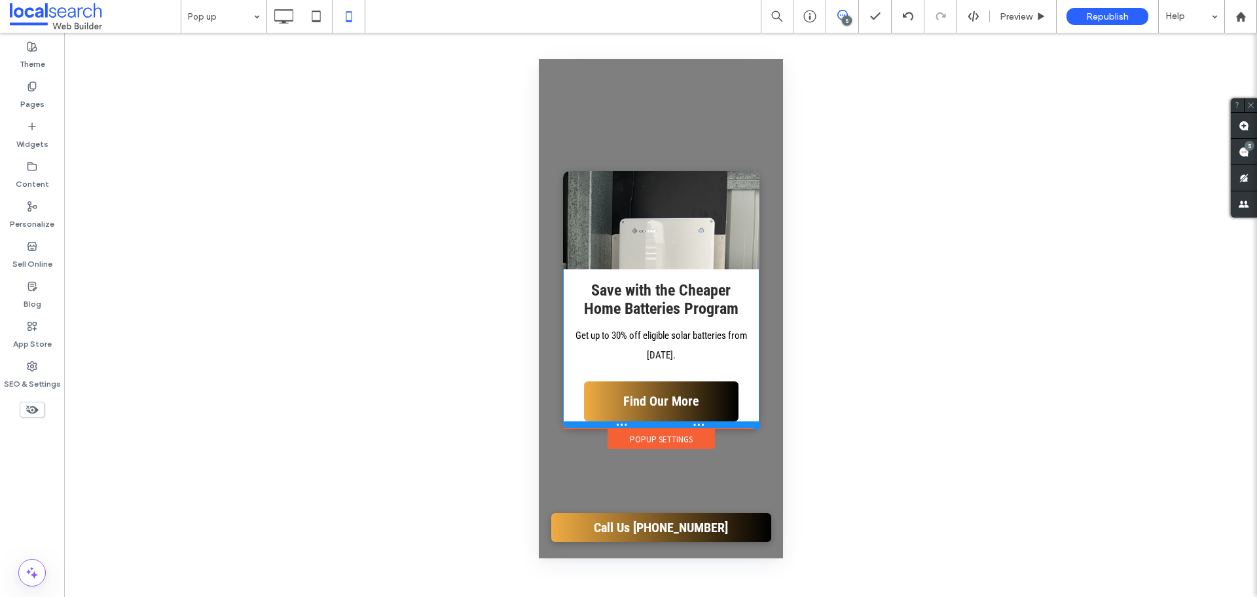
click at [736, 425] on div at bounding box center [660, 424] width 196 height 7
click at [666, 438] on div "Popup Settings" at bounding box center [660, 439] width 107 height 20
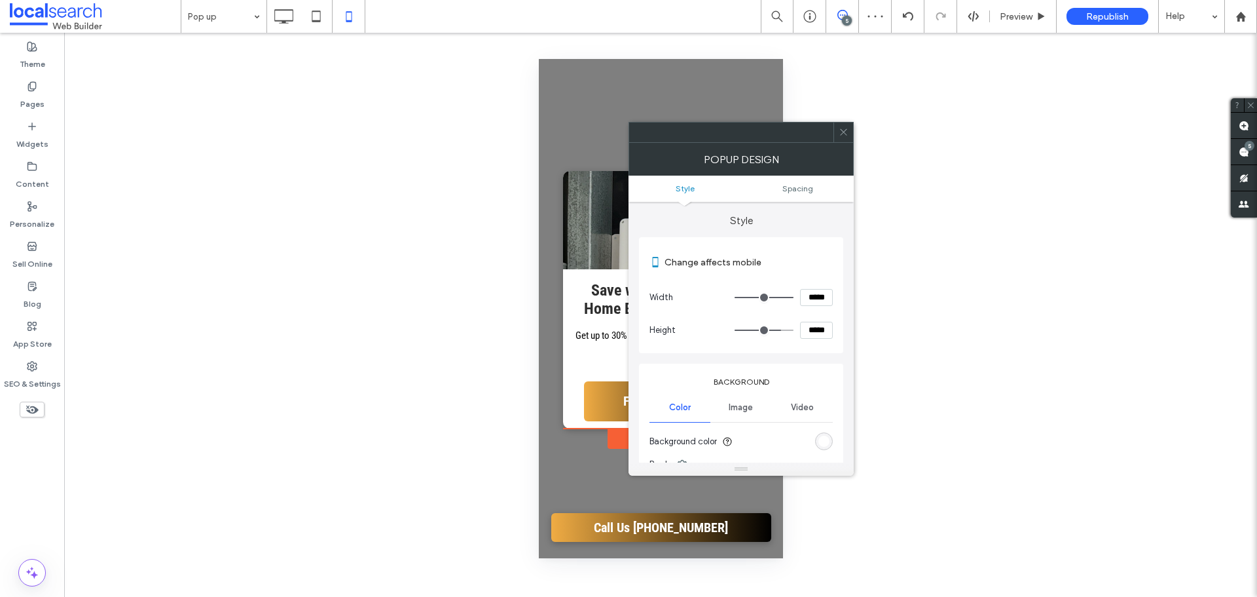
click at [780, 329] on input "range" at bounding box center [764, 329] width 59 height 1
click at [809, 330] on input "*****" at bounding box center [816, 329] width 33 height 17
click at [814, 329] on input "*****" at bounding box center [816, 329] width 33 height 17
type input "*****"
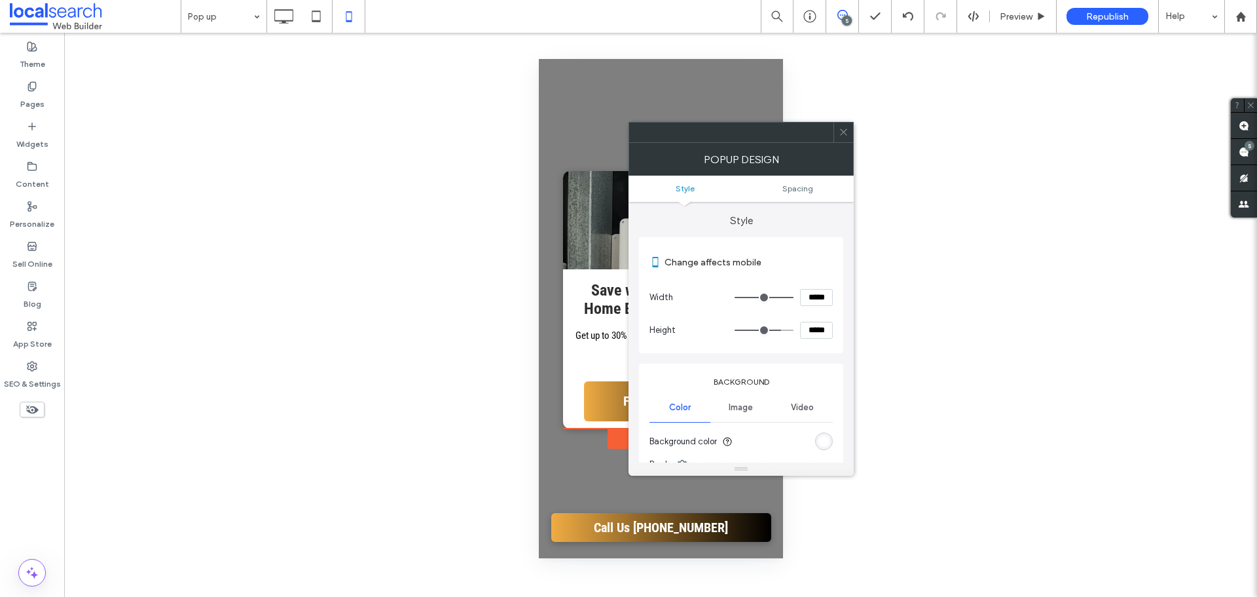
type input "***"
click at [849, 129] on div at bounding box center [844, 132] width 20 height 20
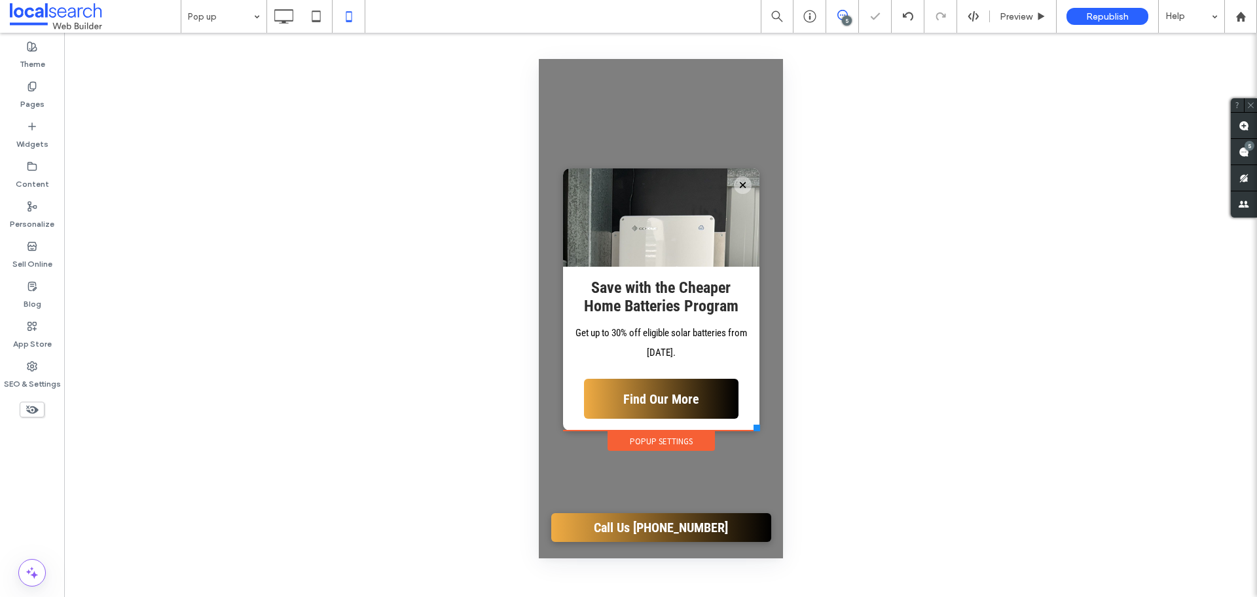
click at [756, 471] on div at bounding box center [660, 308] width 244 height 499
click at [284, 9] on icon at bounding box center [283, 16] width 26 height 26
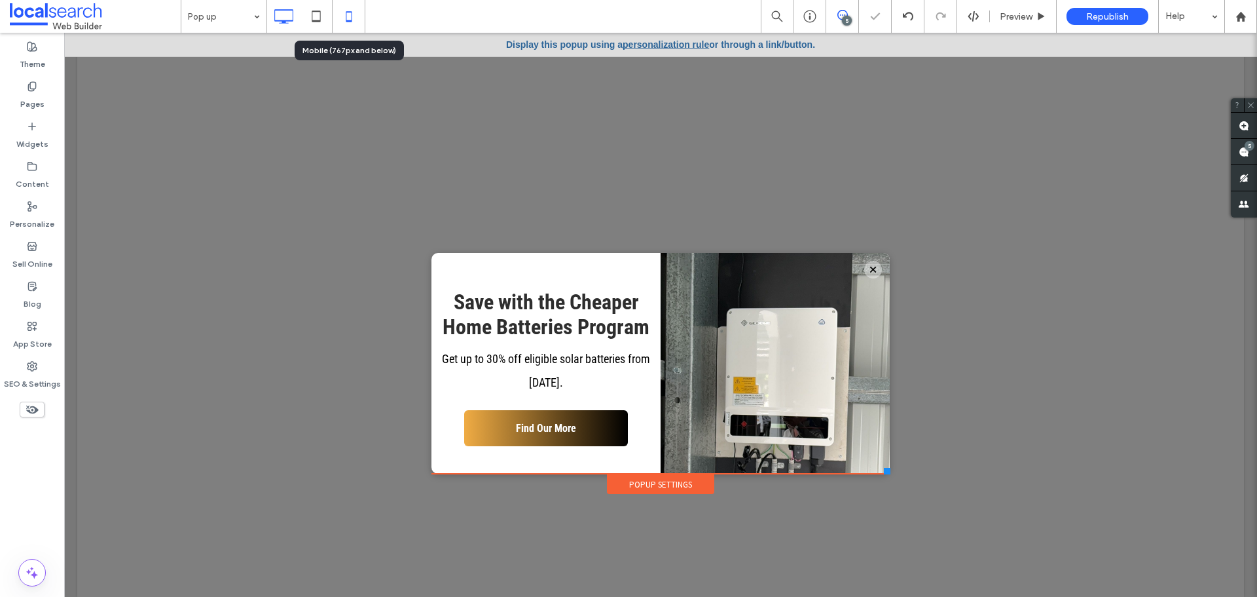
click at [344, 14] on icon at bounding box center [349, 16] width 26 height 26
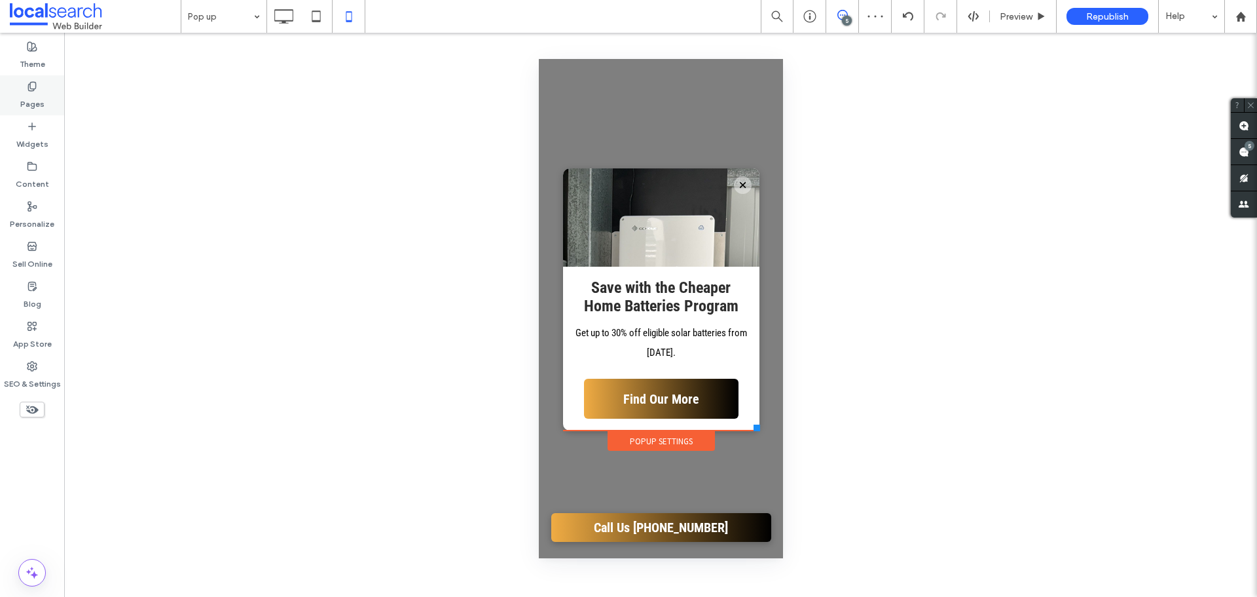
click at [38, 101] on label "Pages" at bounding box center [32, 101] width 24 height 18
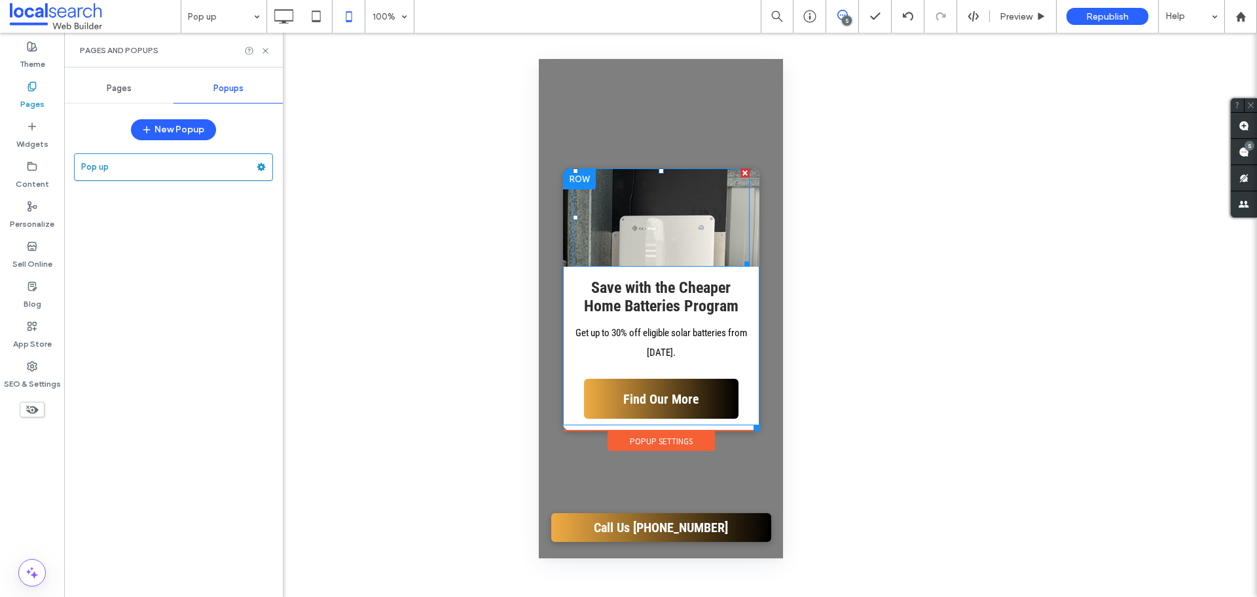
click at [612, 213] on div at bounding box center [660, 217] width 177 height 98
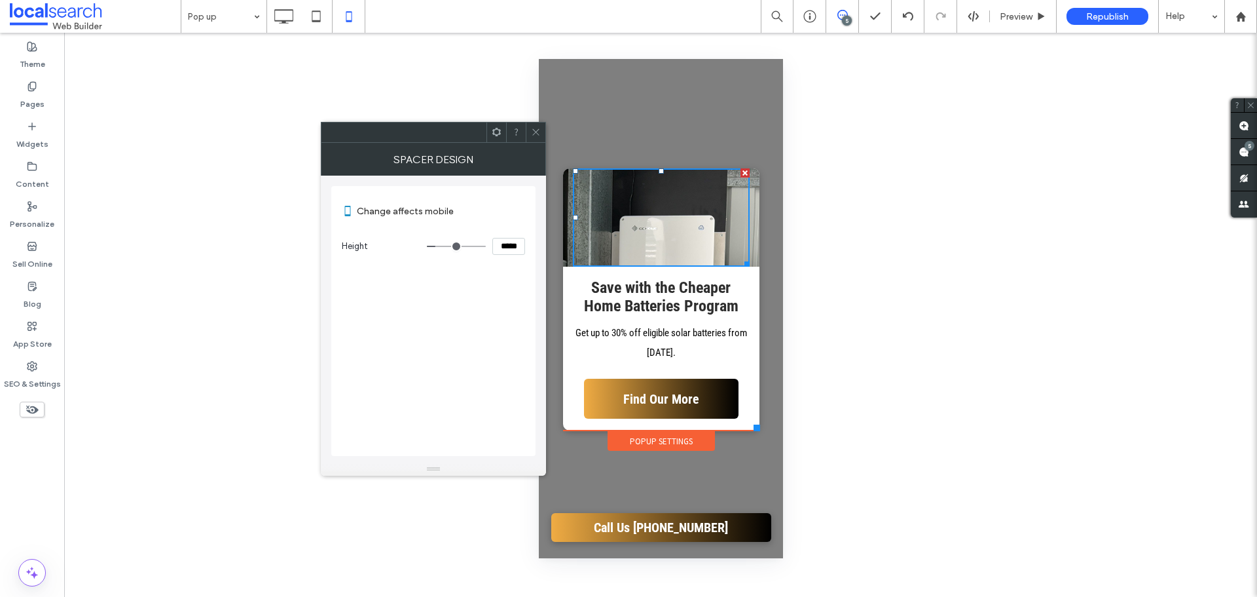
click at [563, 213] on div "Click To Paste" at bounding box center [660, 217] width 196 height 98
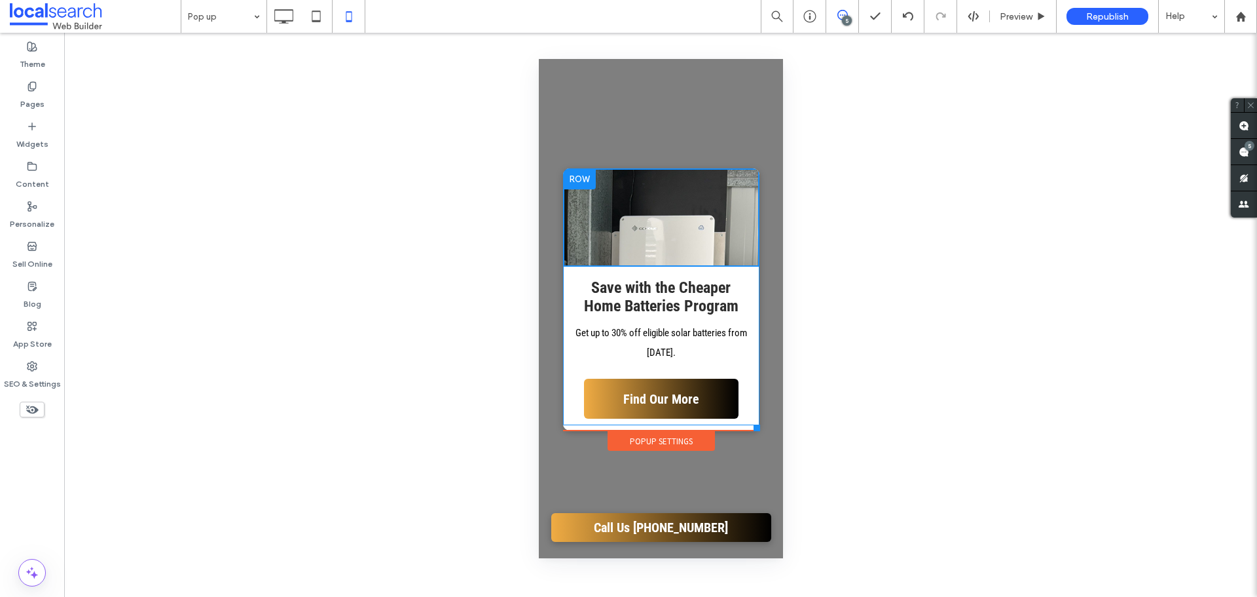
click at [566, 204] on div "Click To Paste" at bounding box center [660, 217] width 196 height 98
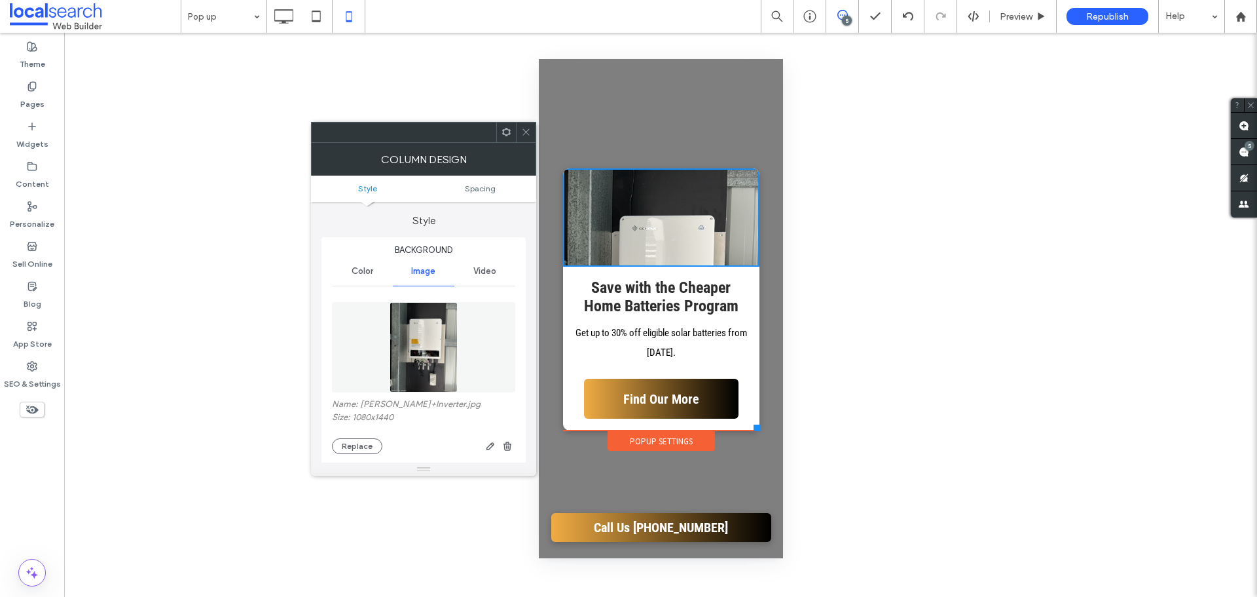
click at [566, 204] on div "Click To Paste" at bounding box center [660, 217] width 196 height 98
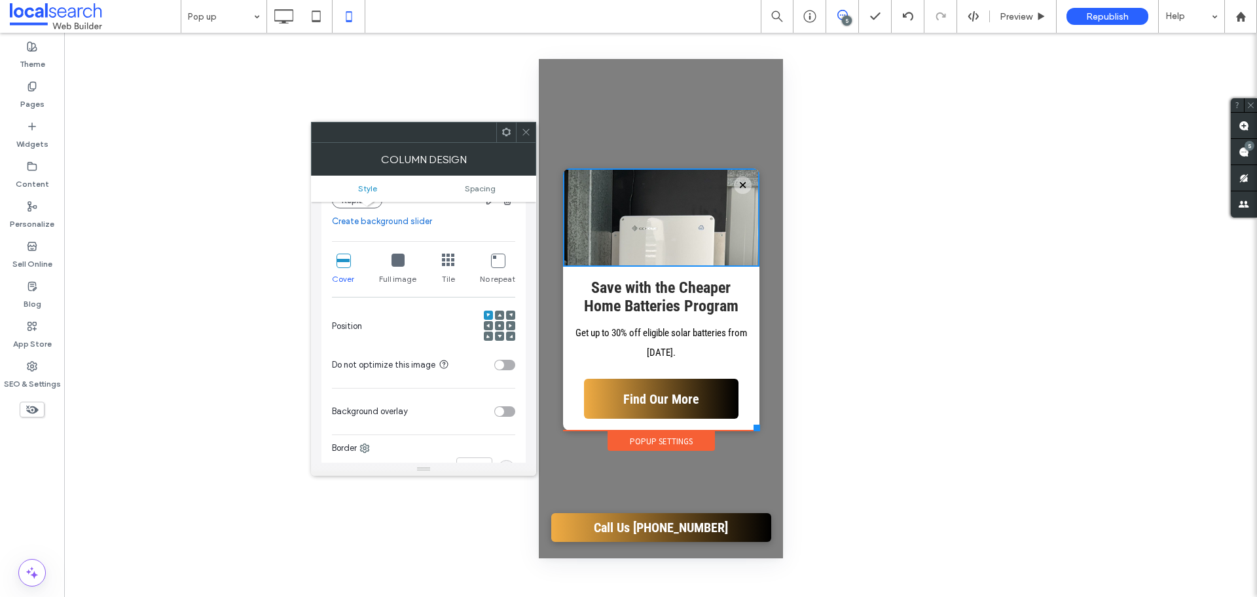
scroll to position [262, 0]
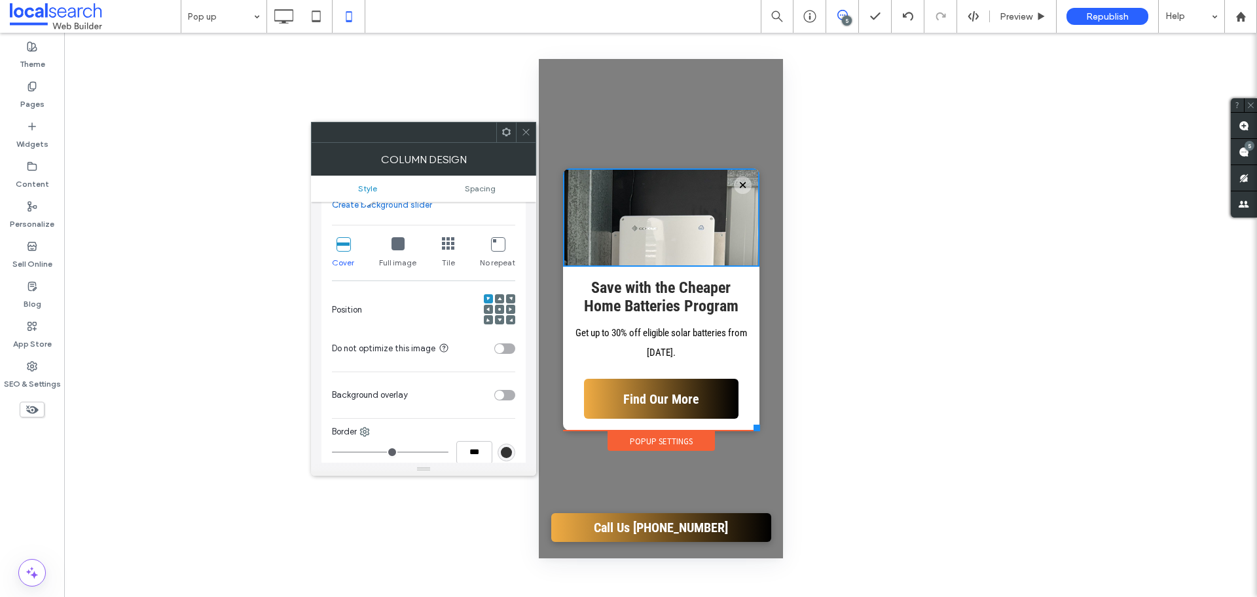
click at [499, 297] on icon at bounding box center [500, 299] width 4 height 4
click at [500, 313] on span at bounding box center [500, 308] width 4 height 9
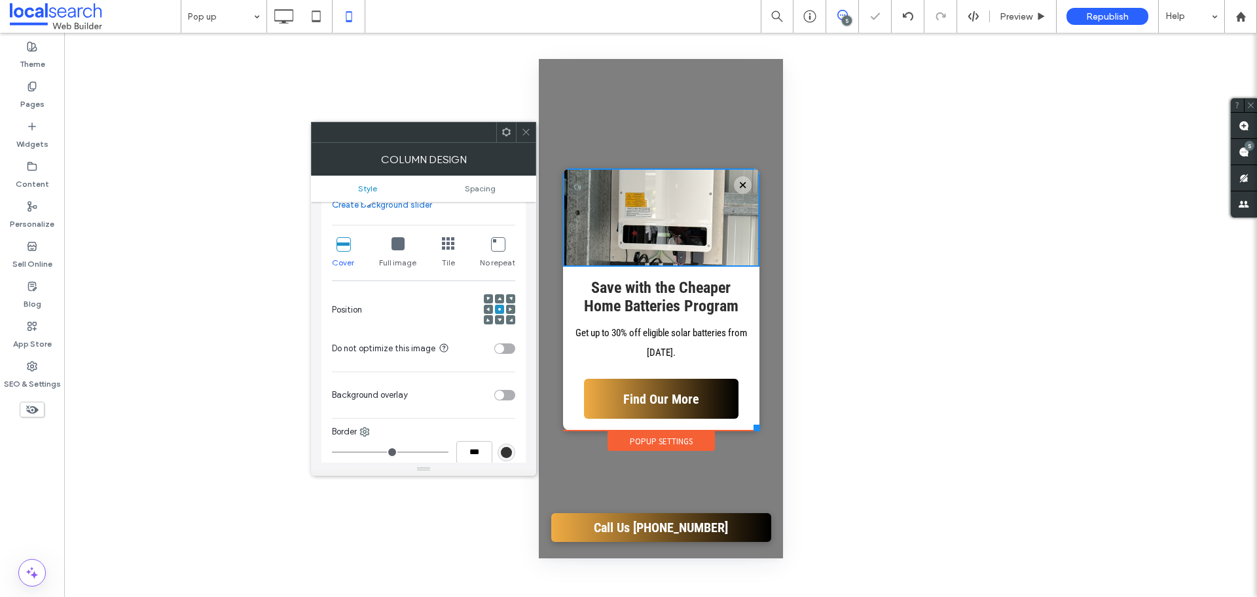
click at [500, 311] on span at bounding box center [500, 308] width 4 height 9
click at [526, 130] on icon at bounding box center [526, 132] width 10 height 10
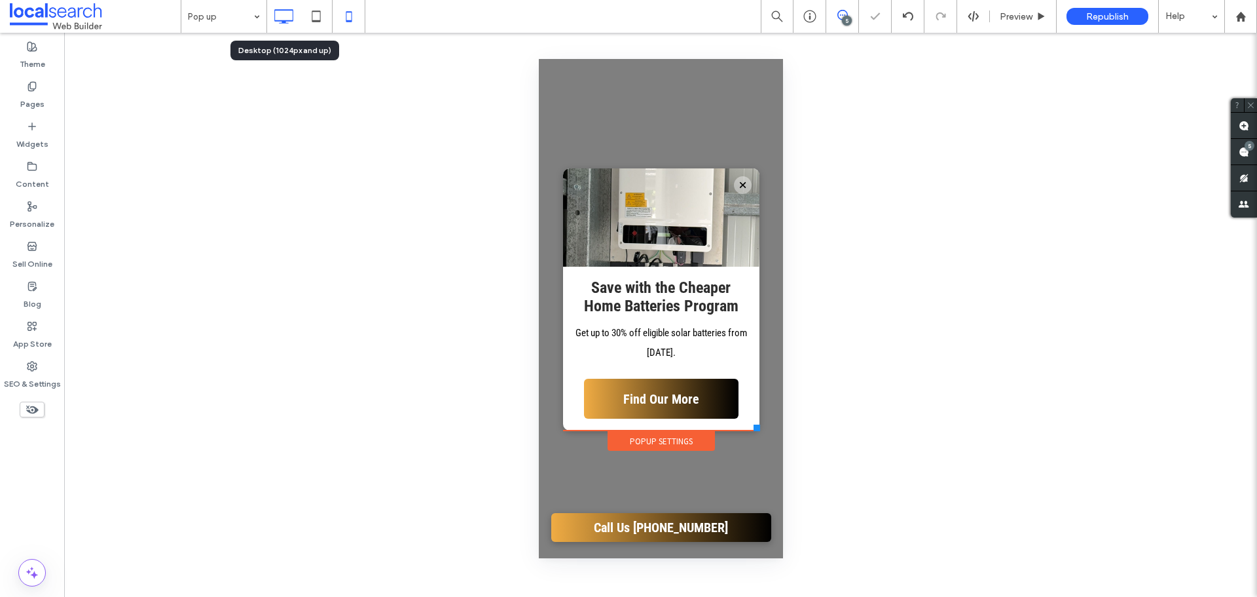
click at [290, 14] on icon at bounding box center [283, 16] width 26 height 26
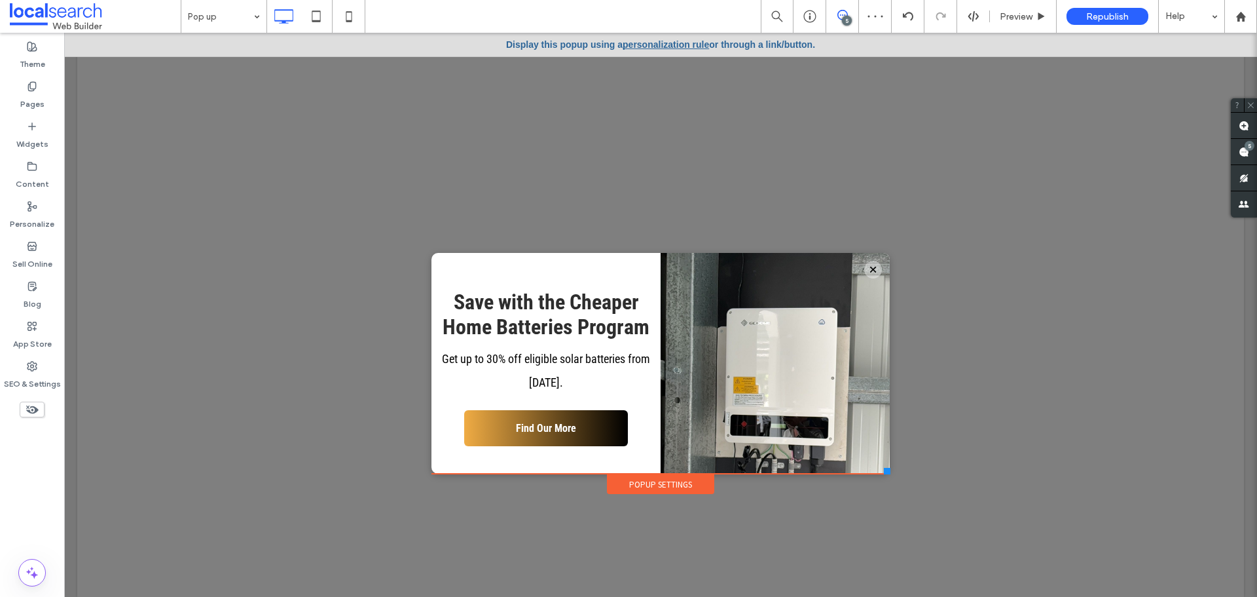
scroll to position [0, 0]
click at [274, 16] on icon at bounding box center [283, 16] width 26 height 26
click at [37, 98] on label "Pages" at bounding box center [32, 101] width 24 height 18
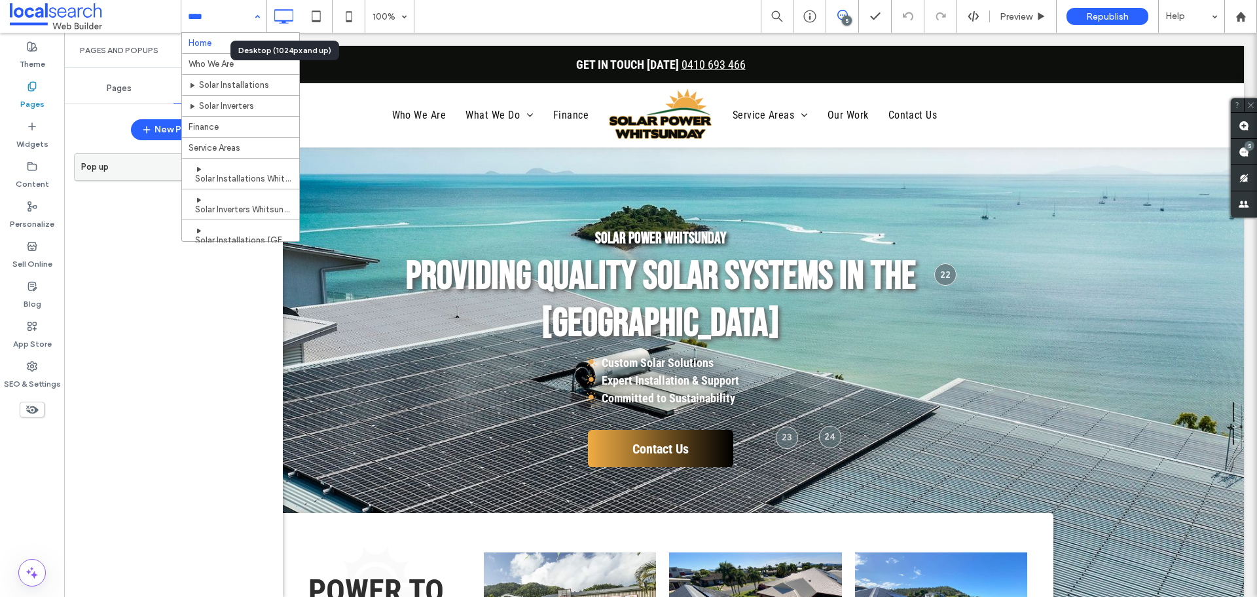
click at [117, 174] on label "Pop up" at bounding box center [168, 167] width 175 height 26
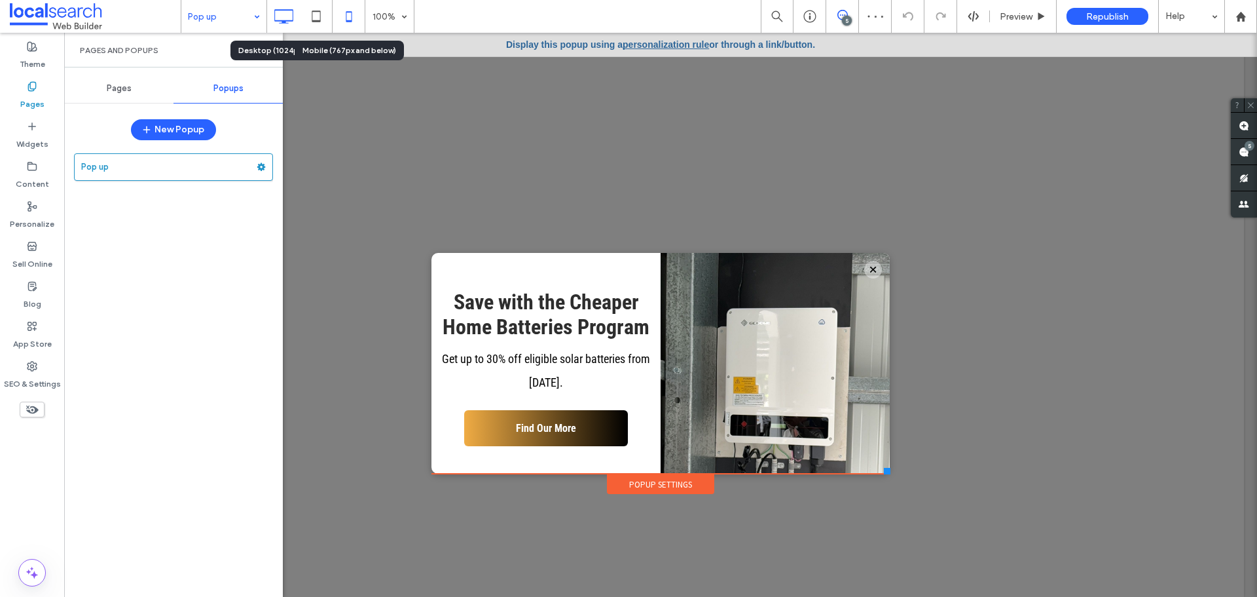
click at [351, 28] on icon at bounding box center [349, 16] width 26 height 26
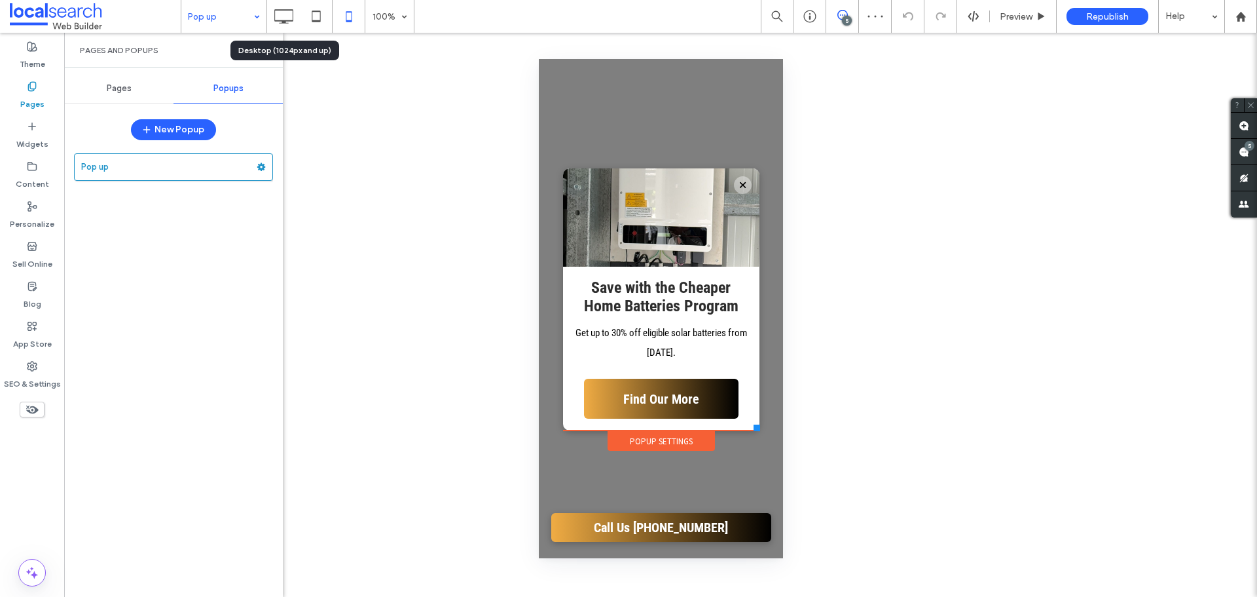
click at [674, 477] on div at bounding box center [660, 308] width 244 height 499
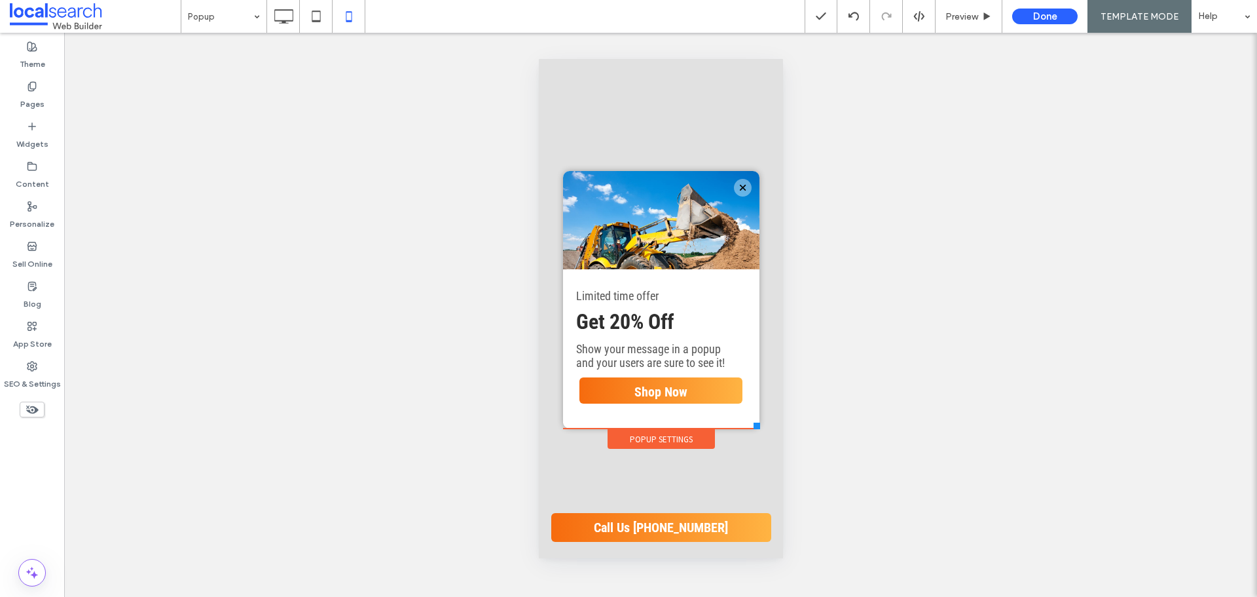
click at [685, 443] on div "Popup Settings" at bounding box center [660, 439] width 107 height 20
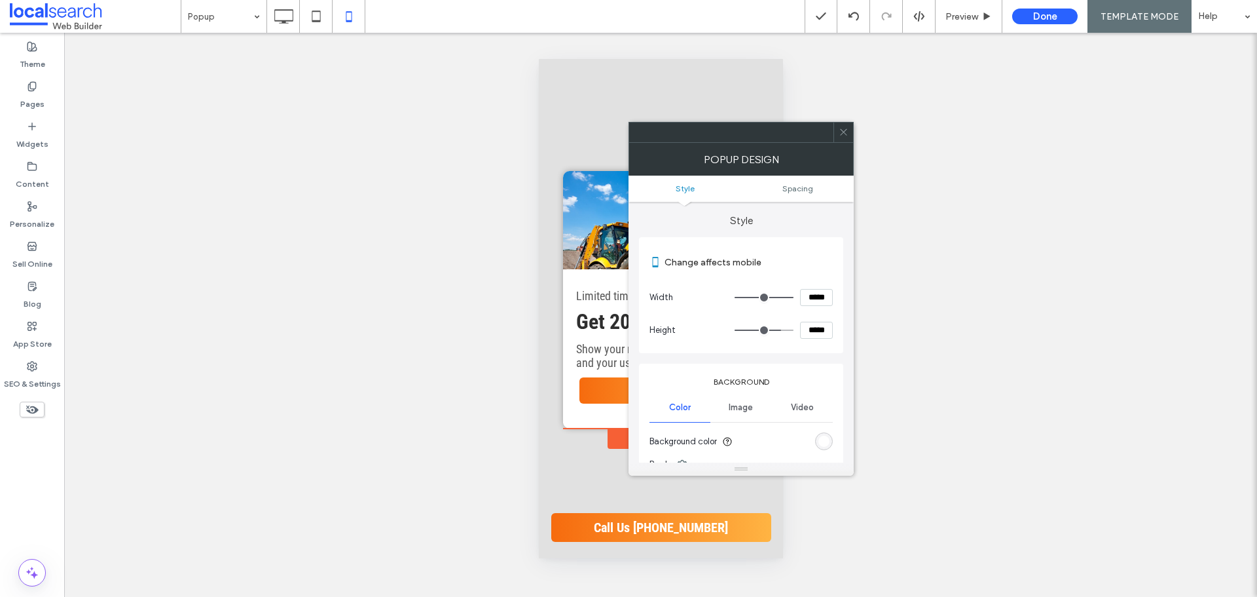
click at [812, 296] on input "*****" at bounding box center [816, 297] width 33 height 17
click at [849, 137] on div at bounding box center [844, 132] width 20 height 20
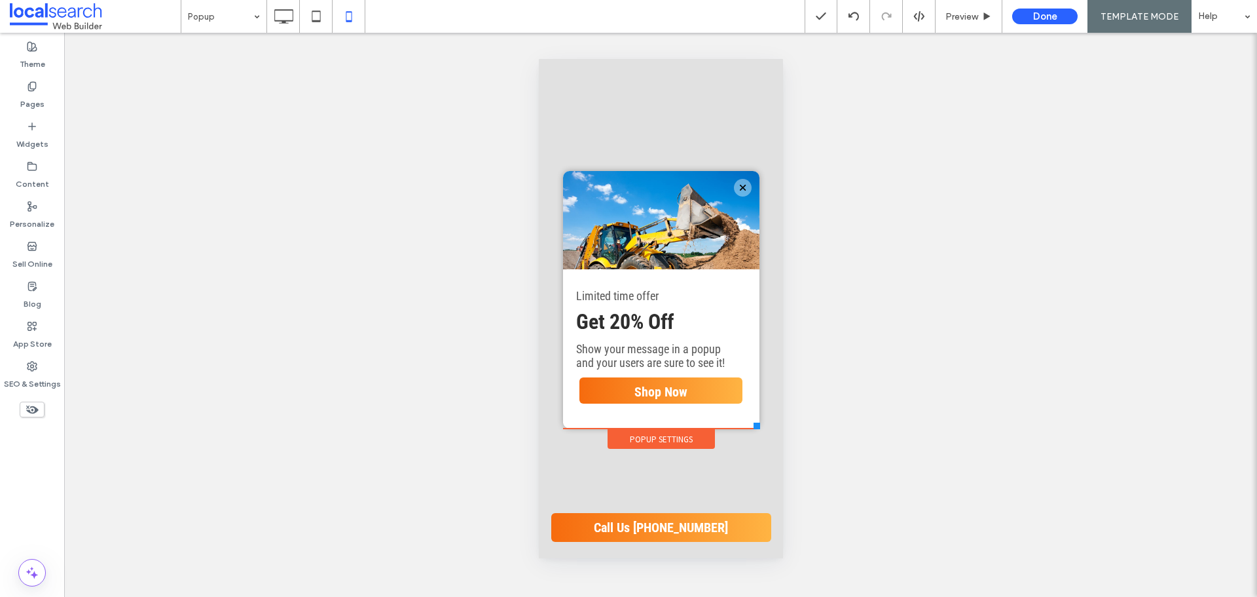
click at [680, 440] on div "Popup Settings" at bounding box center [660, 439] width 107 height 20
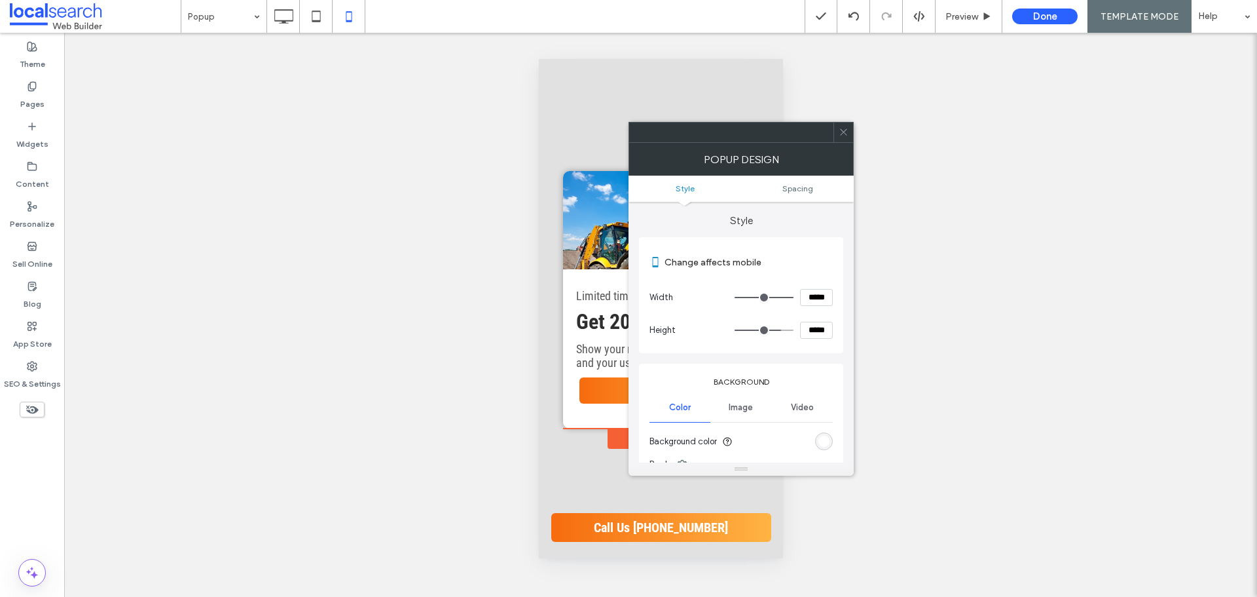
click at [811, 327] on input "*****" at bounding box center [816, 329] width 33 height 17
click at [845, 128] on icon at bounding box center [844, 132] width 10 height 10
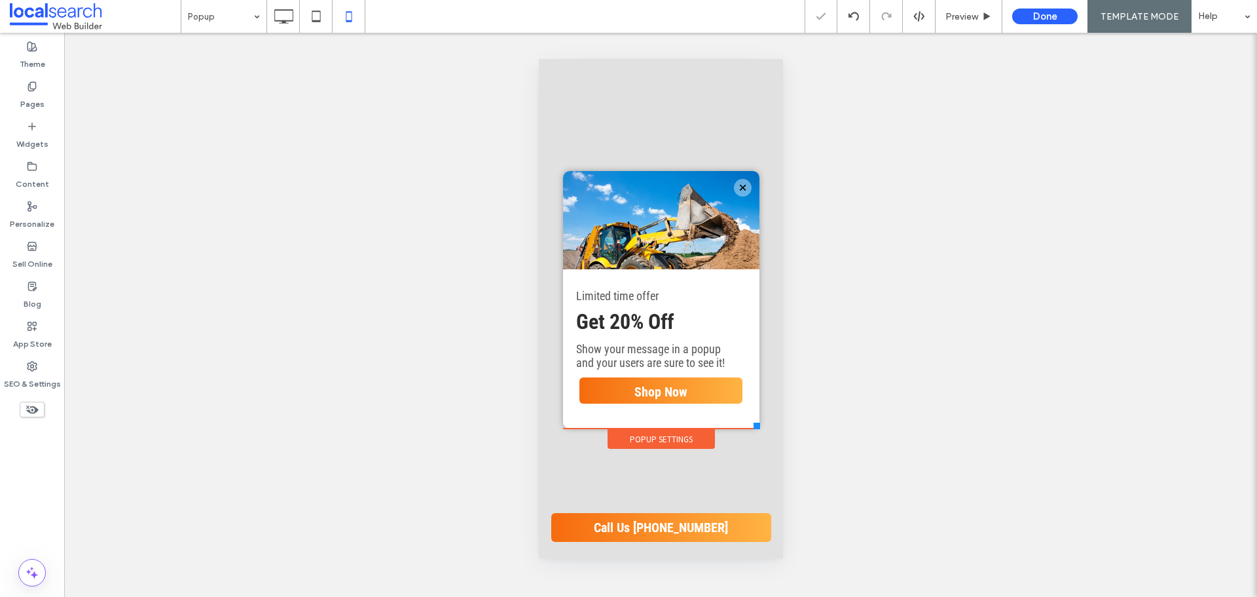
click at [646, 234] on div at bounding box center [628, 298] width 1257 height 597
click at [646, 234] on div at bounding box center [660, 220] width 177 height 98
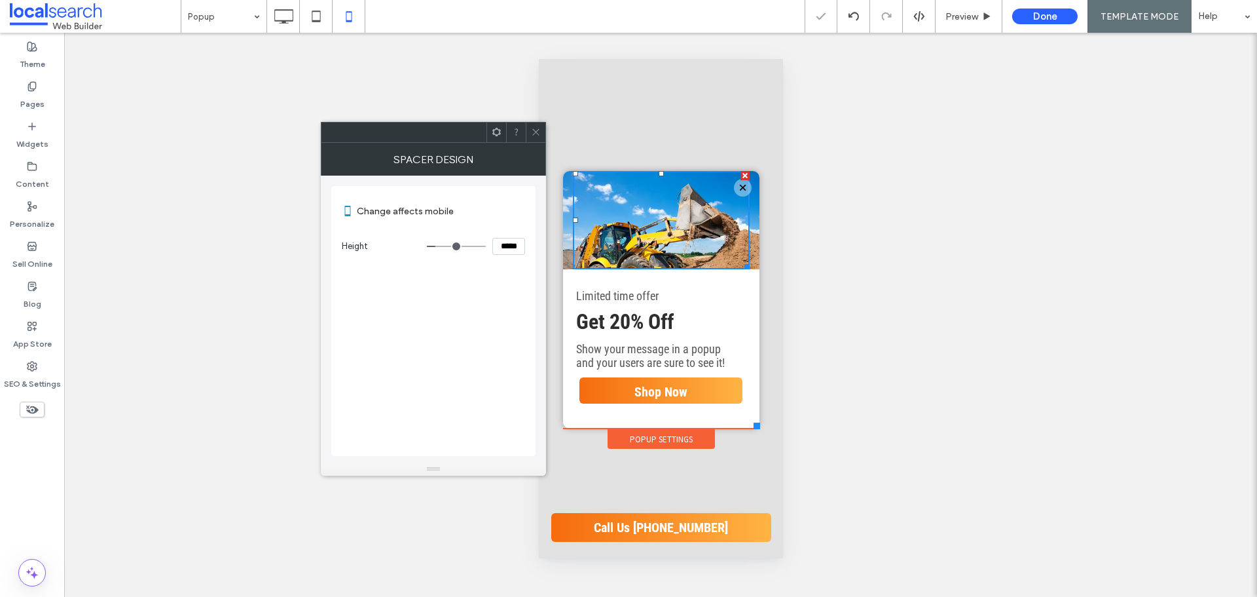
click at [511, 242] on input "*****" at bounding box center [508, 246] width 33 height 17
click at [611, 325] on span "Get 20% Off" at bounding box center [625, 321] width 98 height 25
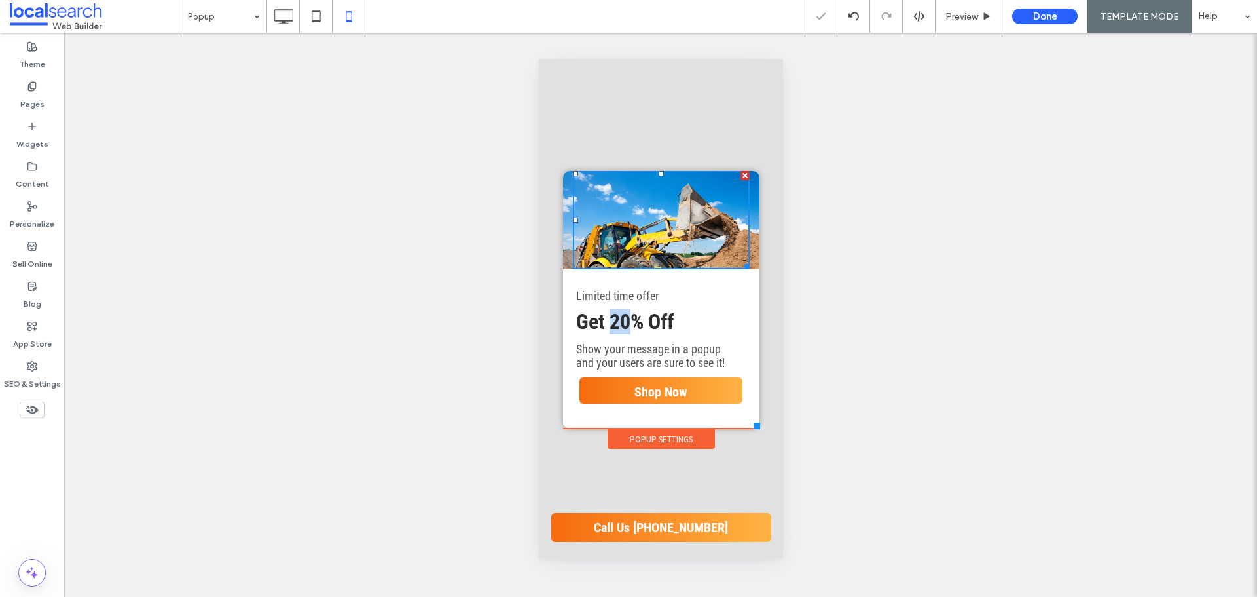
click at [611, 325] on span "Get 20% Off" at bounding box center [625, 321] width 98 height 25
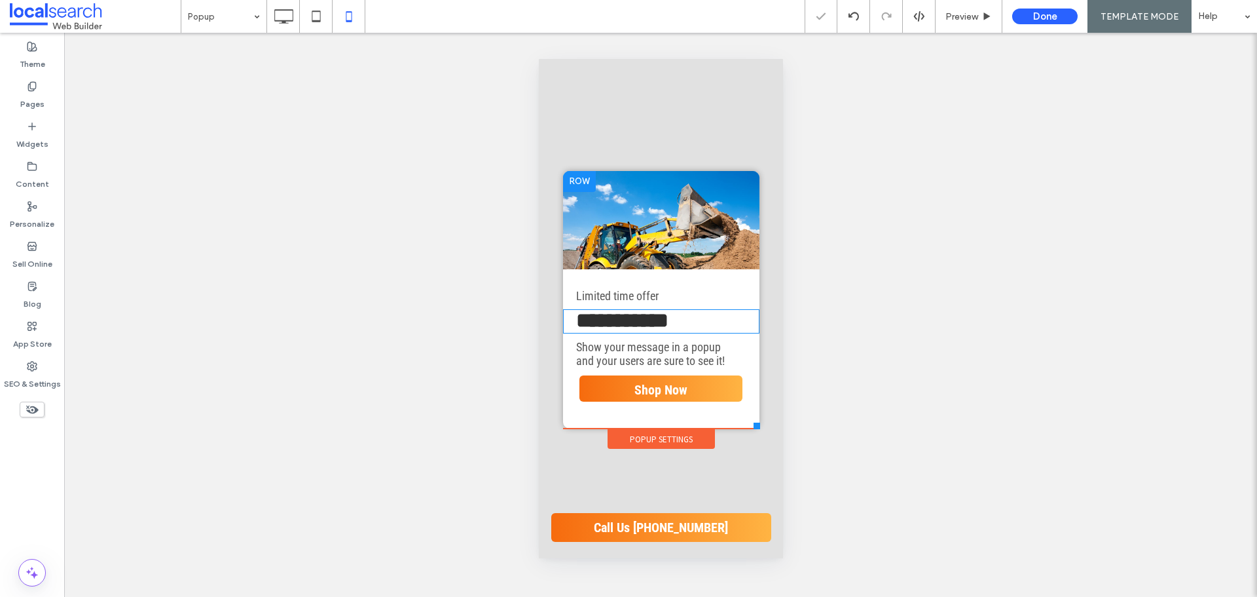
click at [611, 329] on span "**********" at bounding box center [622, 320] width 92 height 21
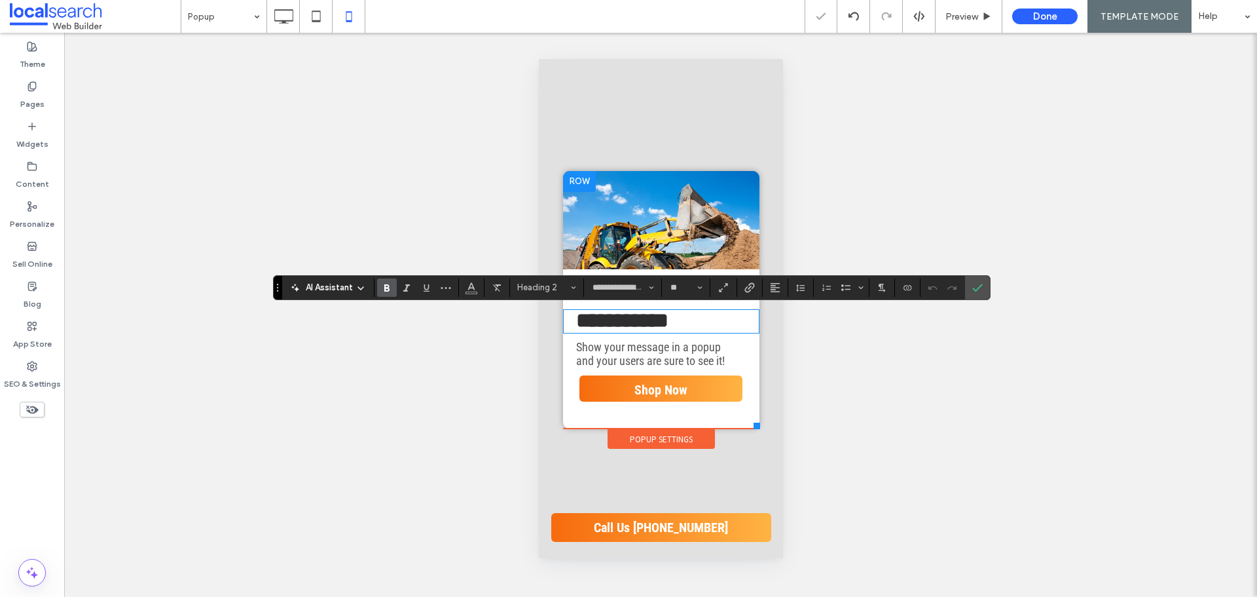
click at [611, 329] on span "**********" at bounding box center [622, 320] width 92 height 21
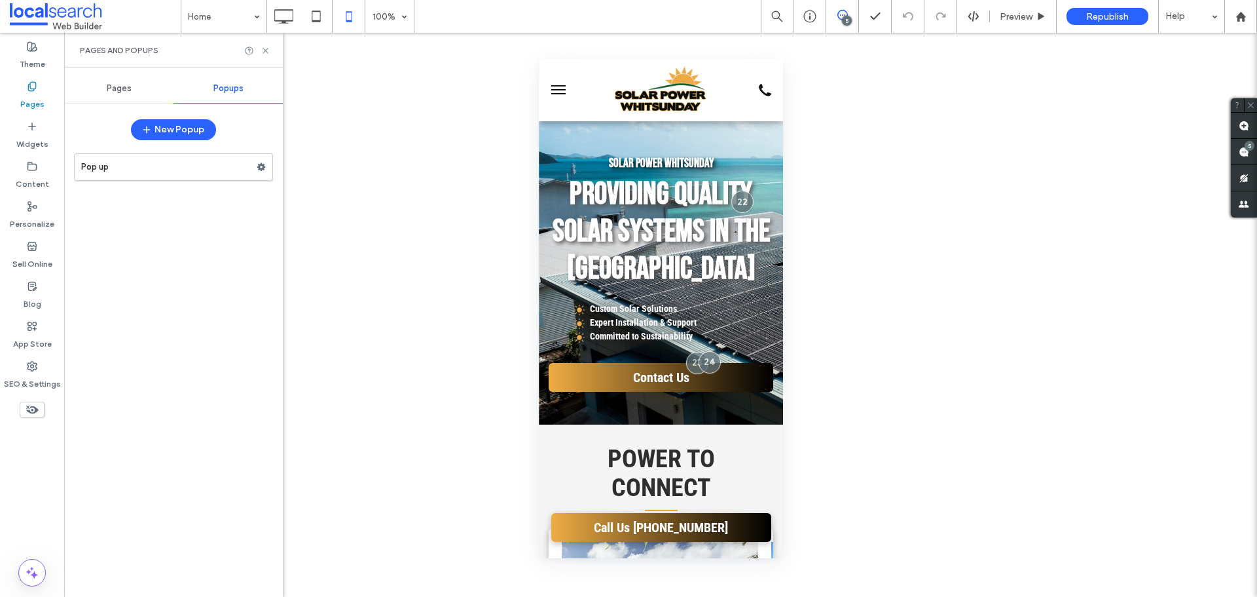
click at [23, 101] on label "Pages" at bounding box center [32, 101] width 24 height 18
click at [265, 47] on icon at bounding box center [266, 51] width 10 height 10
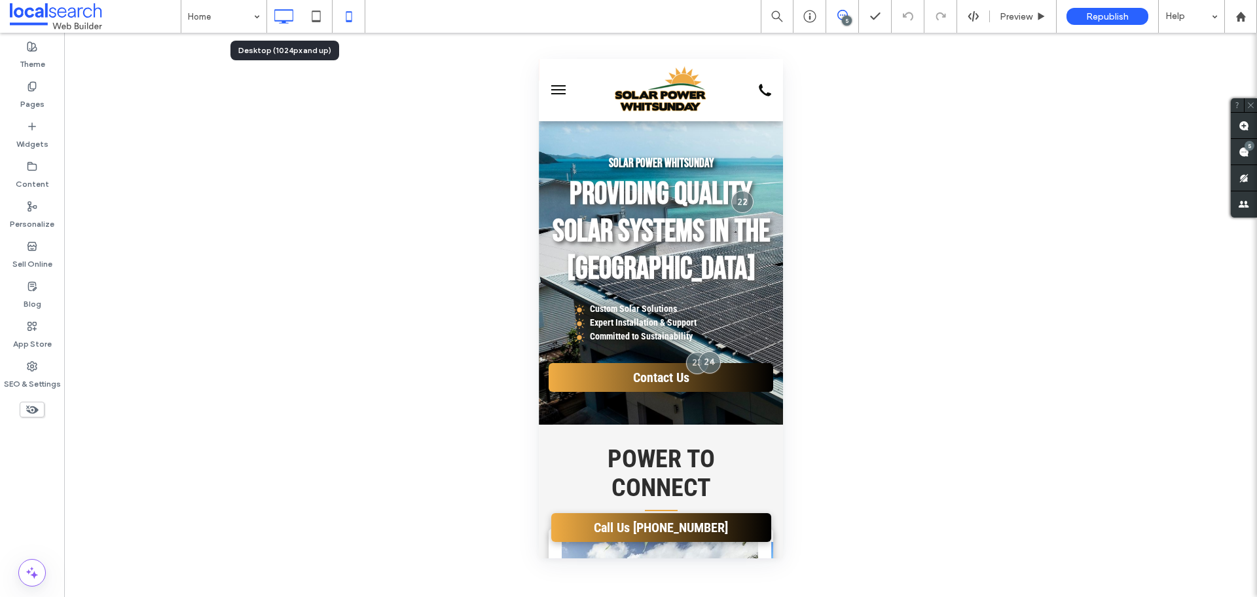
click at [285, 19] on icon at bounding box center [283, 16] width 26 height 26
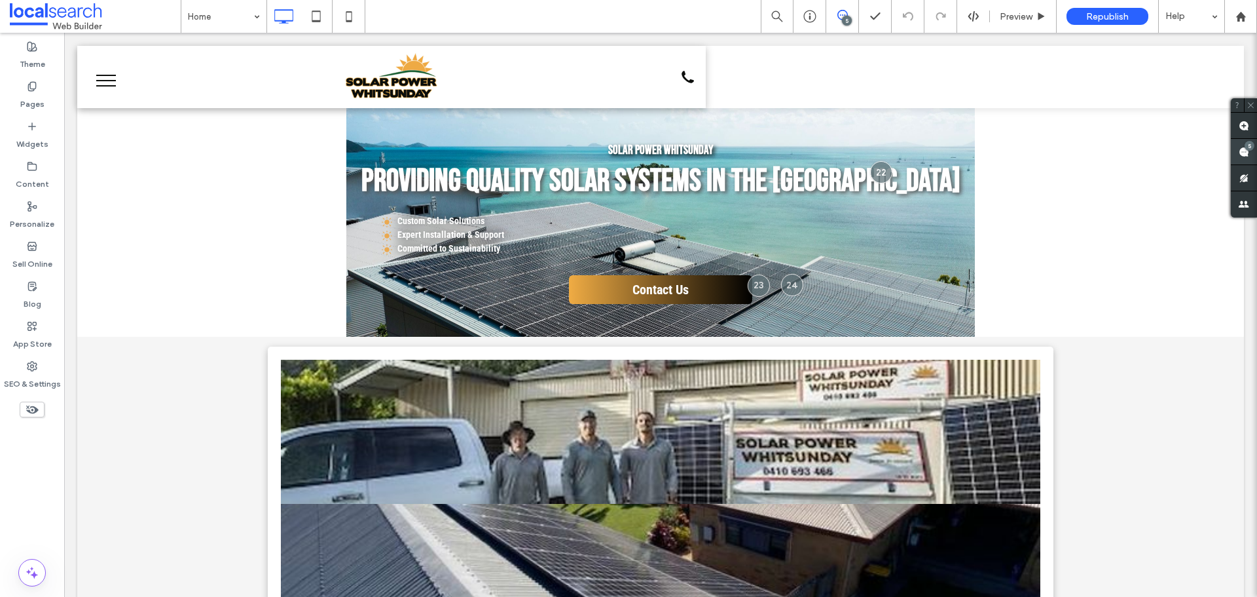
click at [1249, 149] on div "5" at bounding box center [1250, 146] width 10 height 10
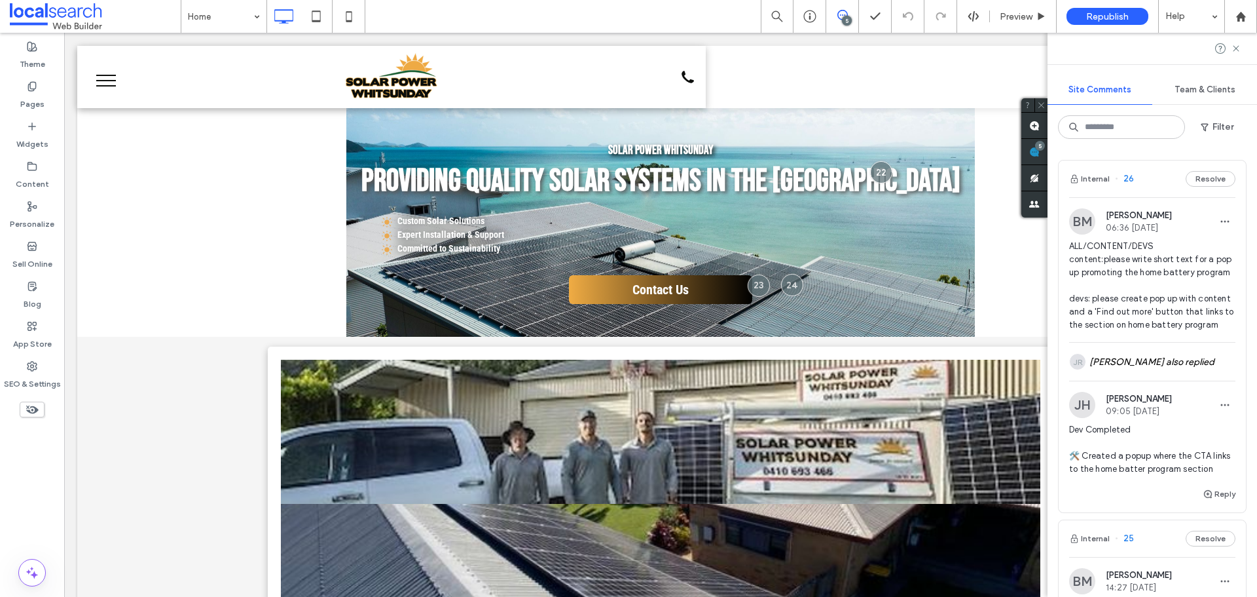
click at [50, 482] on div "Theme Pages Widgets Content Personalize Sell Online Blog App Store SEO & Settin…" at bounding box center [32, 315] width 64 height 564
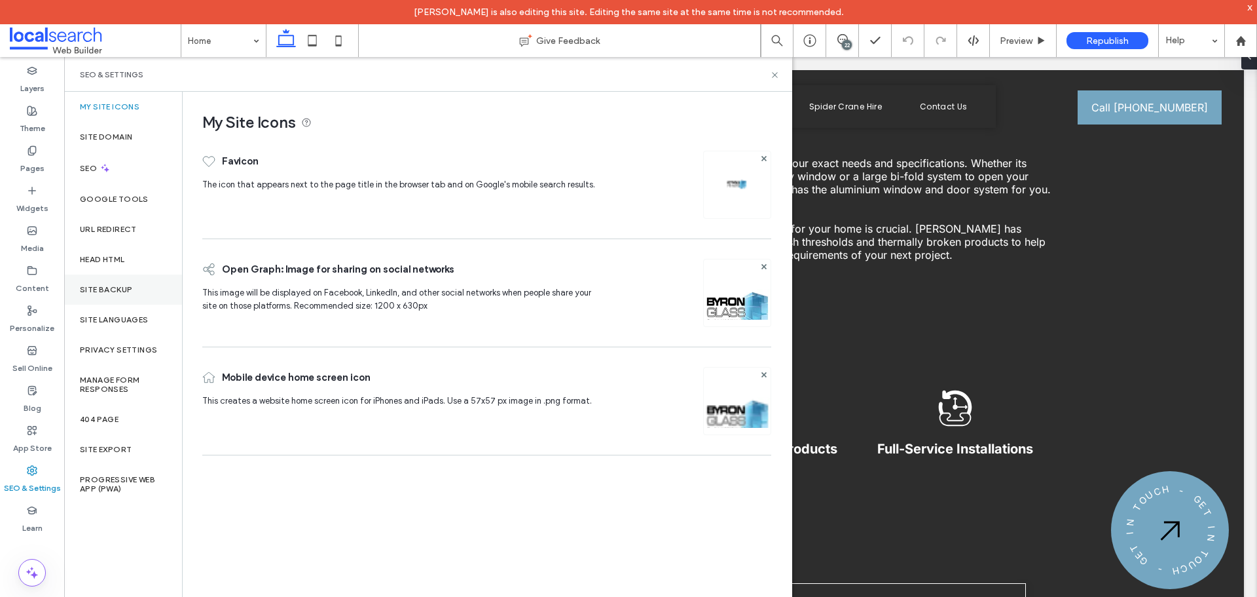
click at [134, 293] on div "Site Backup" at bounding box center [123, 289] width 118 height 30
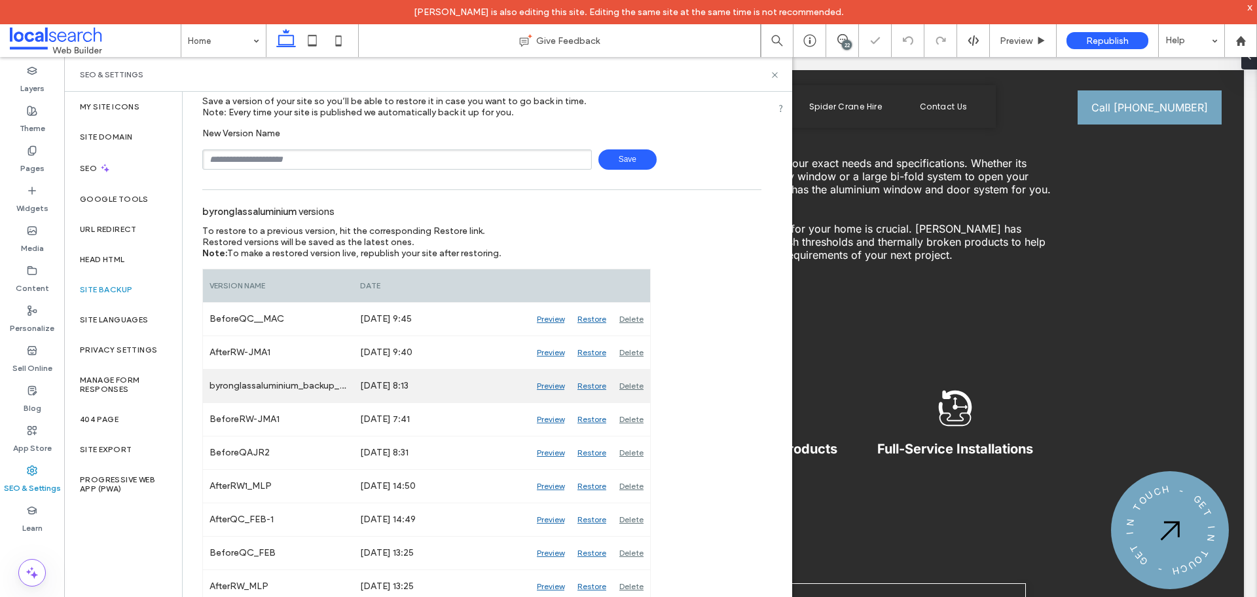
scroll to position [65, 0]
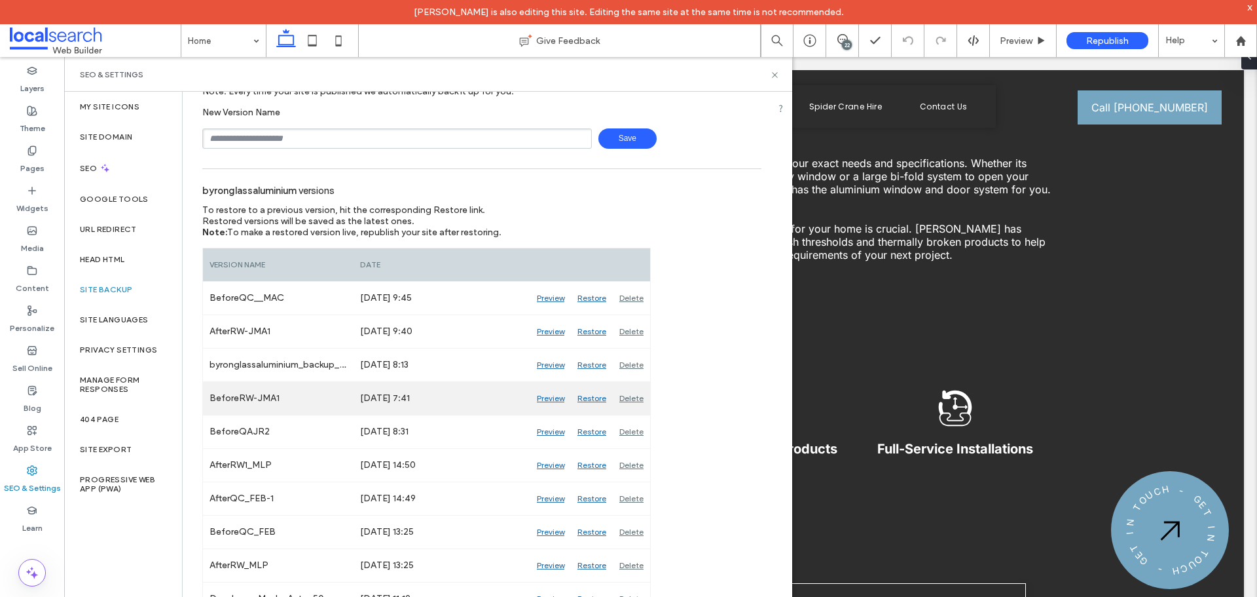
click at [552, 399] on div "Preview" at bounding box center [550, 398] width 41 height 33
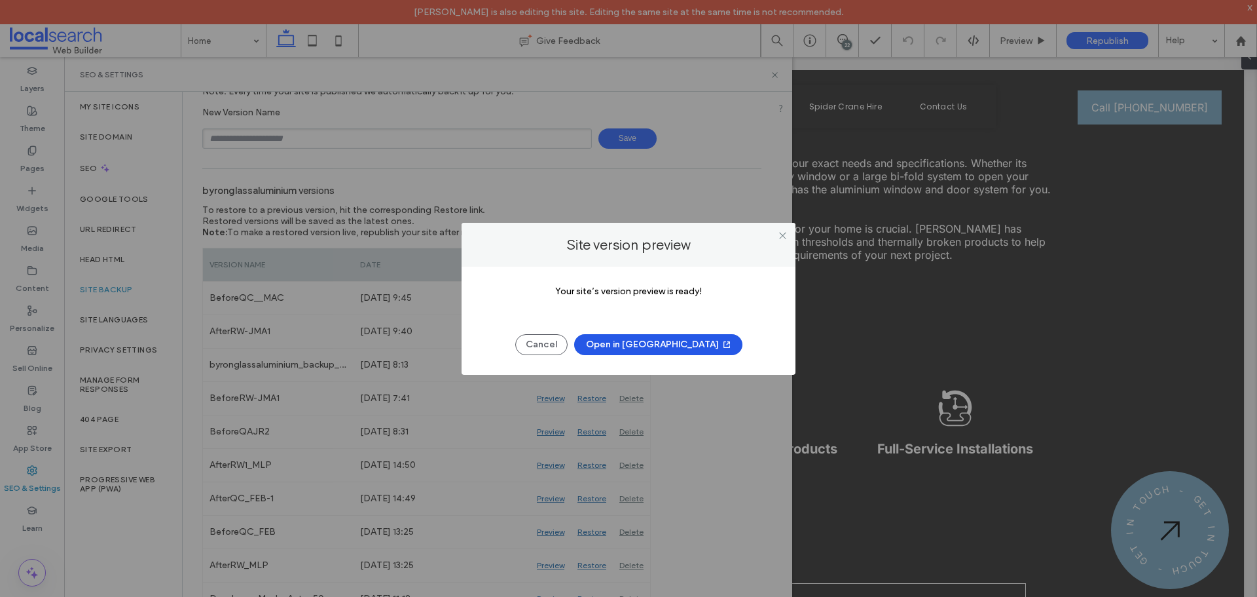
click at [660, 346] on button "Open in [GEOGRAPHIC_DATA]" at bounding box center [658, 344] width 168 height 21
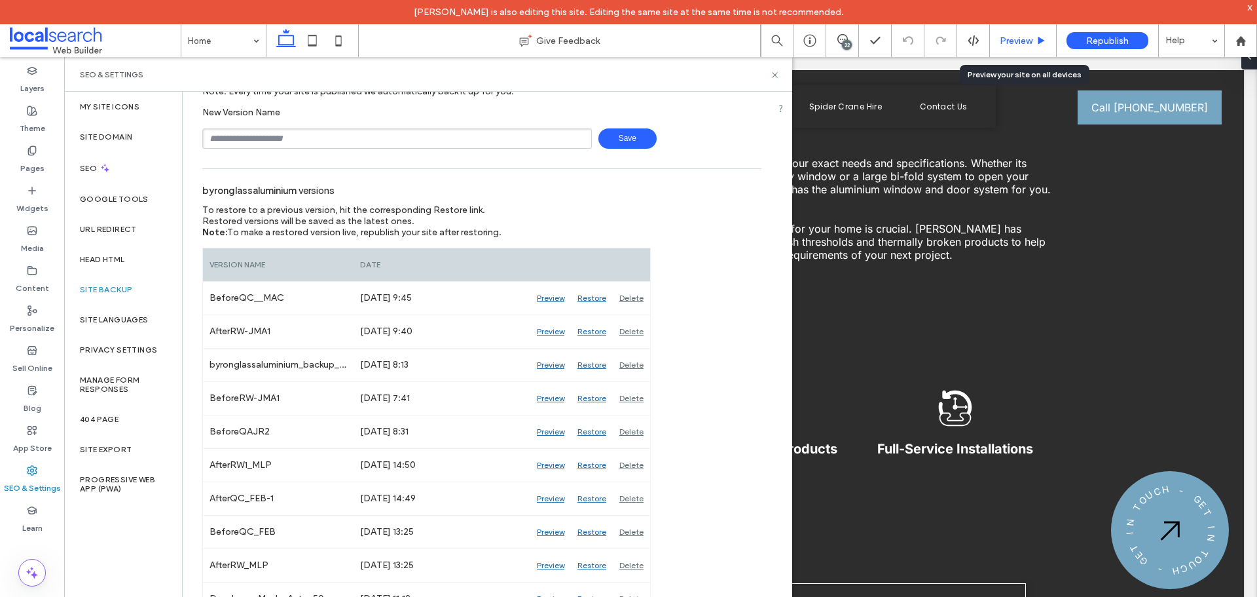
click at [1018, 37] on span "Preview" at bounding box center [1016, 40] width 33 height 11
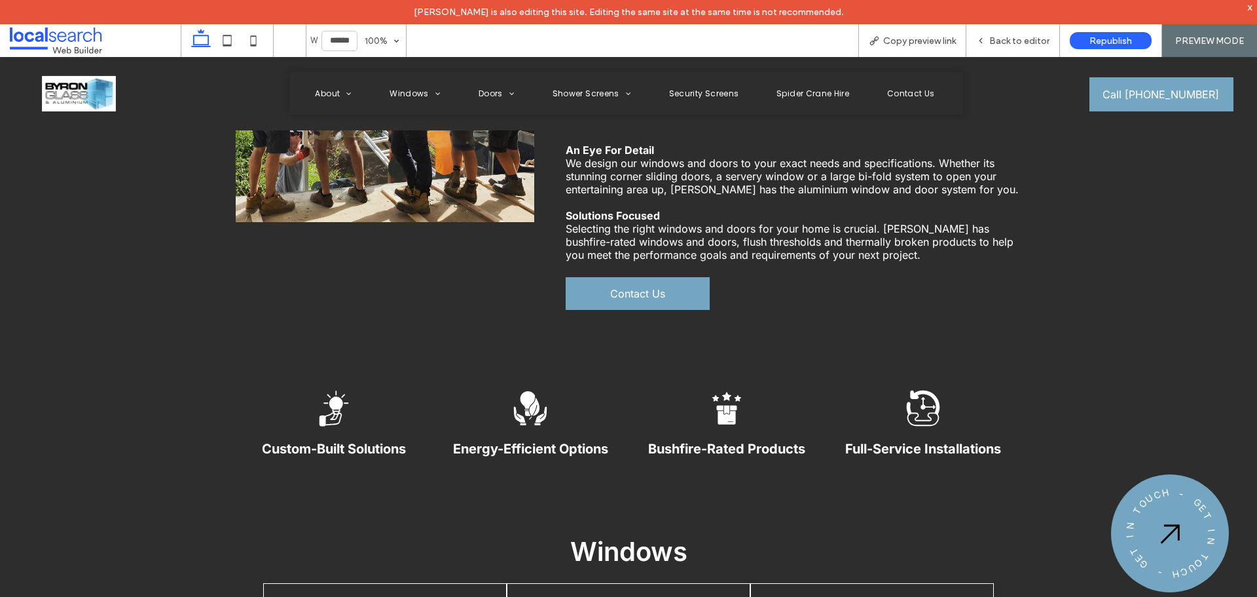
scroll to position [1296, 0]
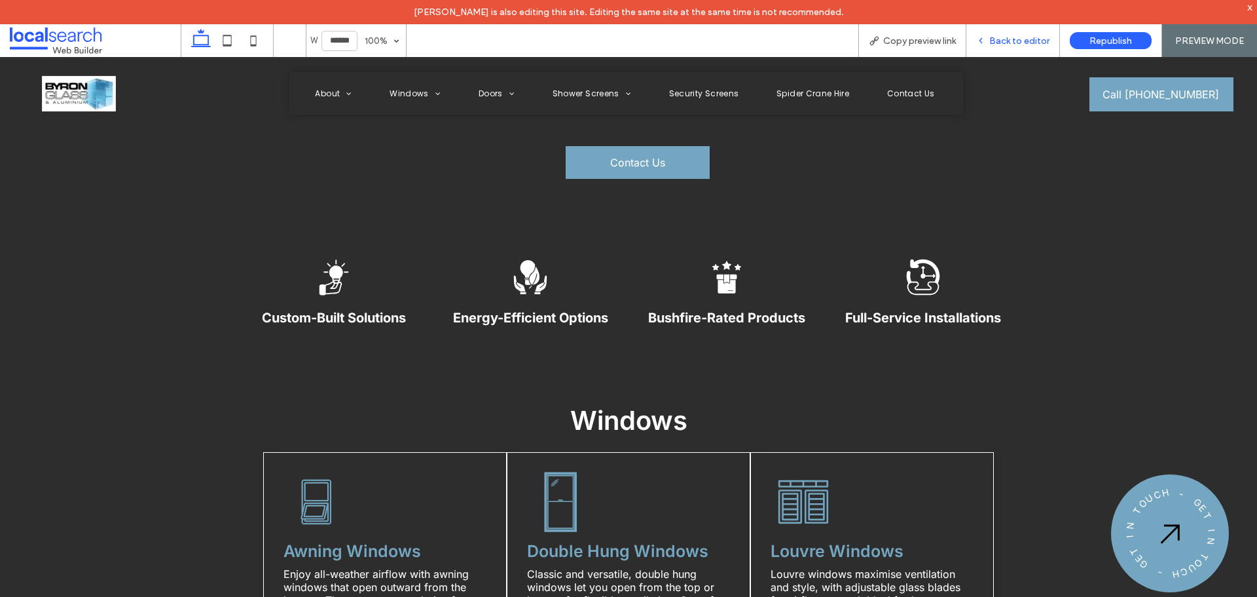
drag, startPoint x: 990, startPoint y: 35, endPoint x: 913, endPoint y: 64, distance: 81.8
click at [990, 35] on div "Back to editor" at bounding box center [1012, 40] width 93 height 11
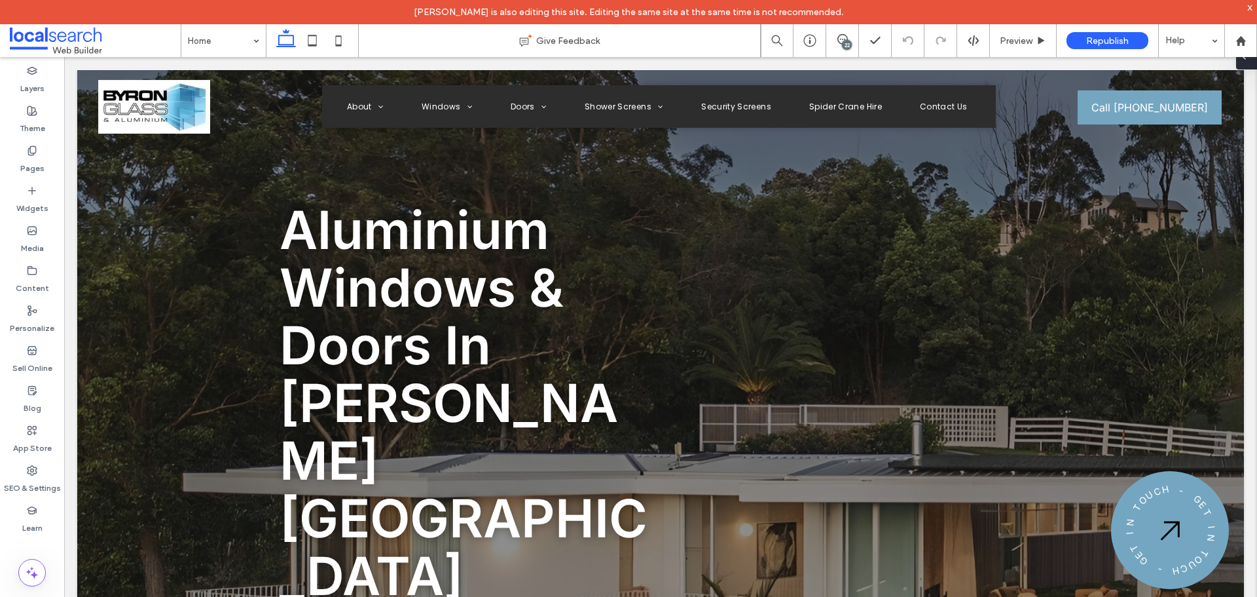
click at [1248, 62] on span at bounding box center [1244, 56] width 10 height 26
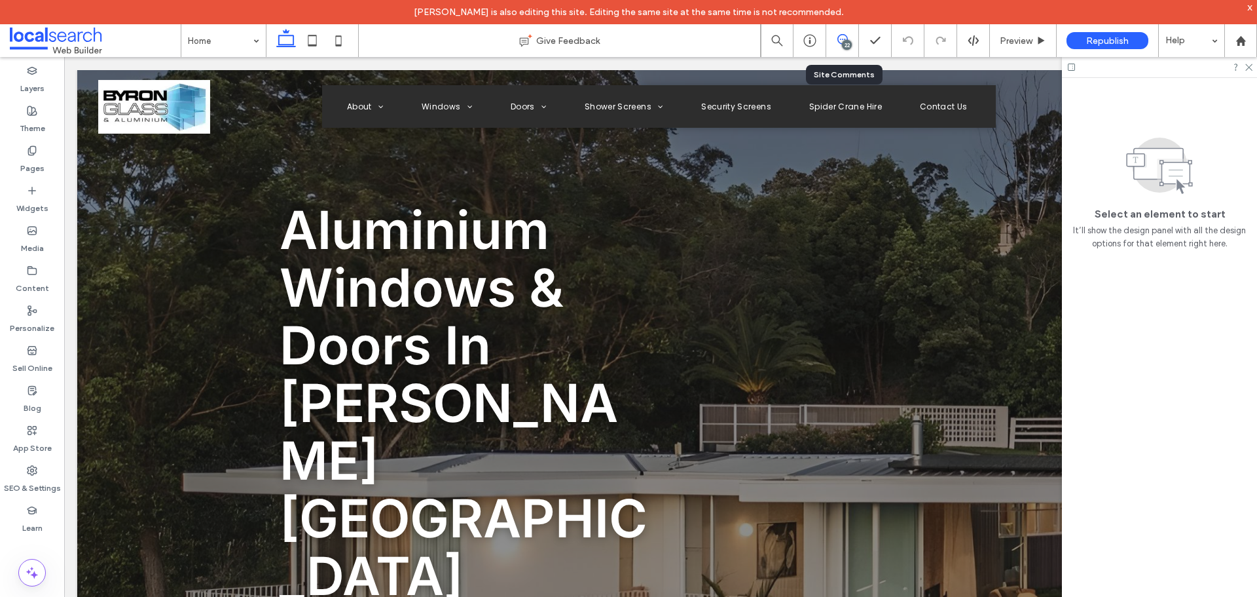
click at [849, 35] on span at bounding box center [842, 39] width 32 height 10
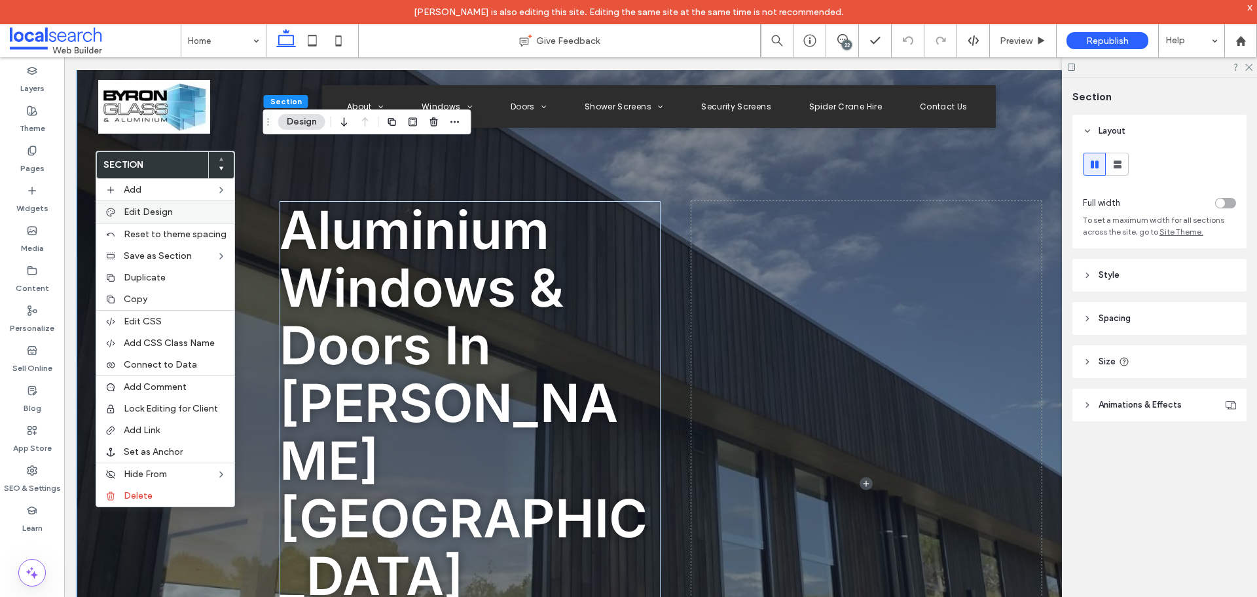
click at [148, 207] on span "Edit Design" at bounding box center [148, 211] width 49 height 11
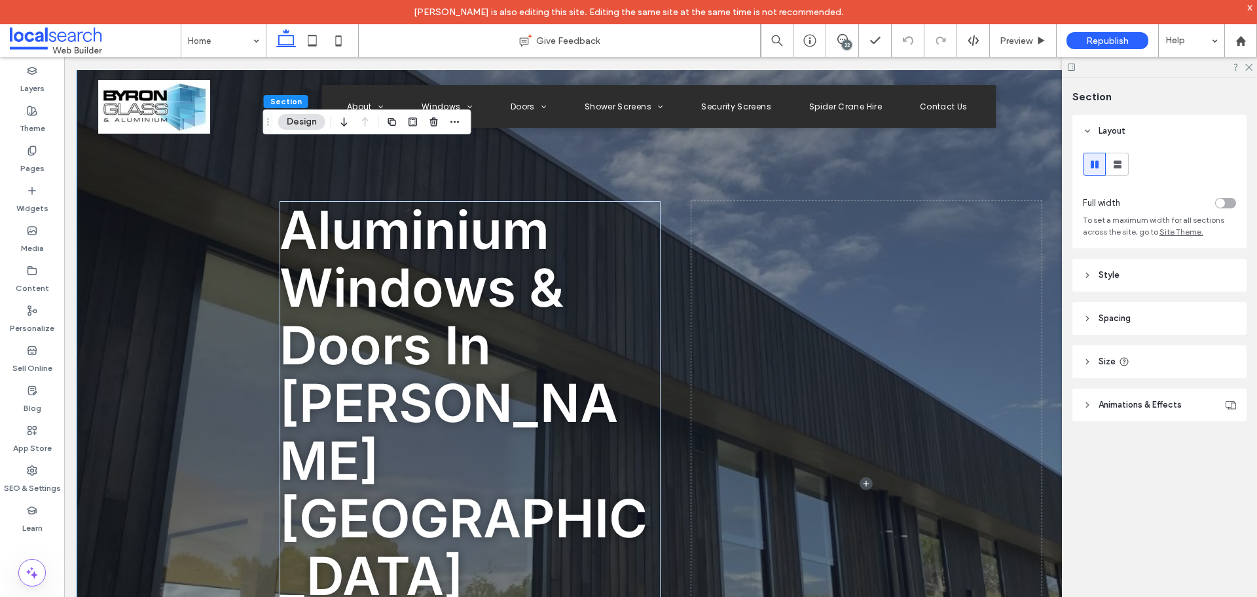
click at [1152, 404] on span "Animations & Effects" at bounding box center [1140, 404] width 83 height 13
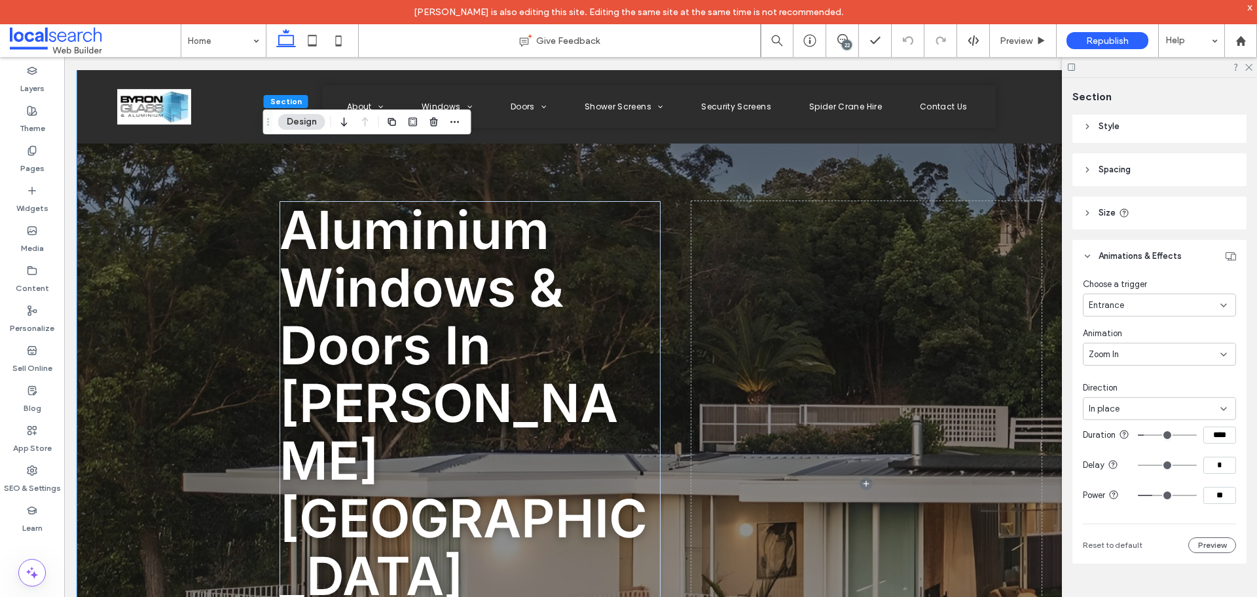
scroll to position [393, 0]
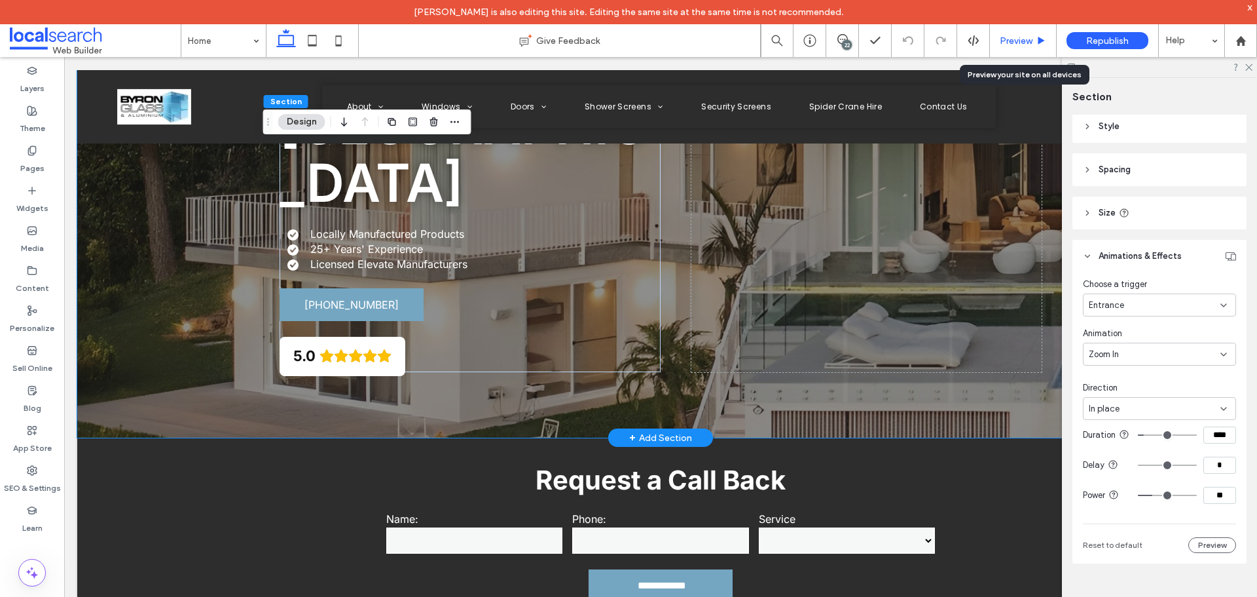
click at [1027, 34] on div "Preview" at bounding box center [1023, 40] width 67 height 33
click at [1007, 43] on span "Preview" at bounding box center [1016, 40] width 33 height 11
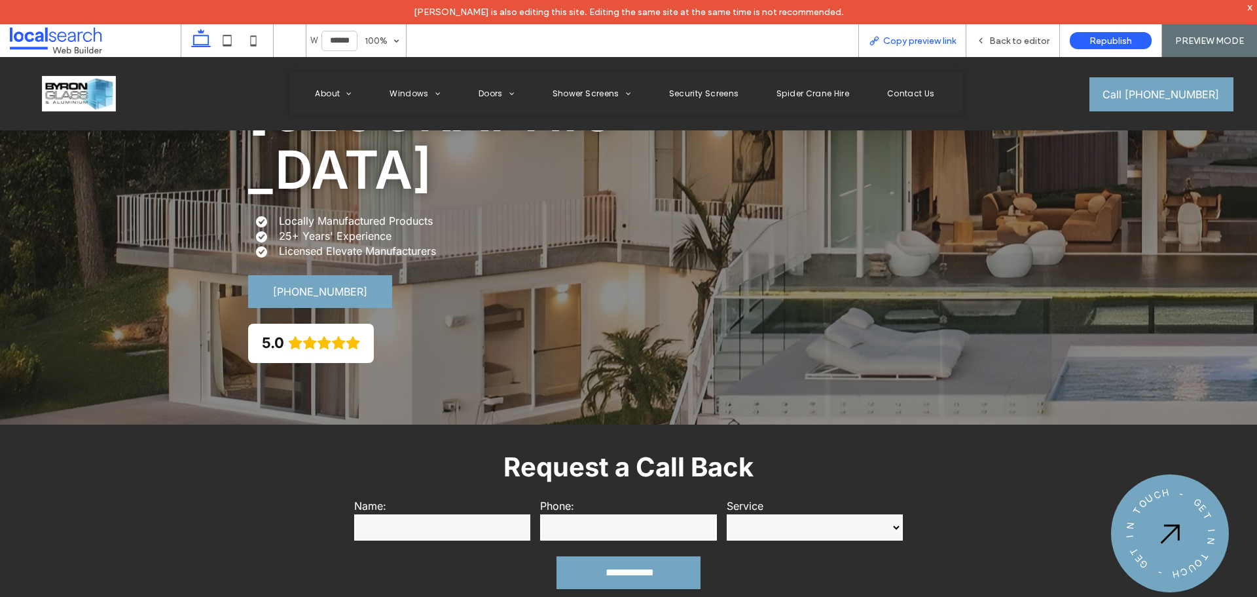
scroll to position [380, 0]
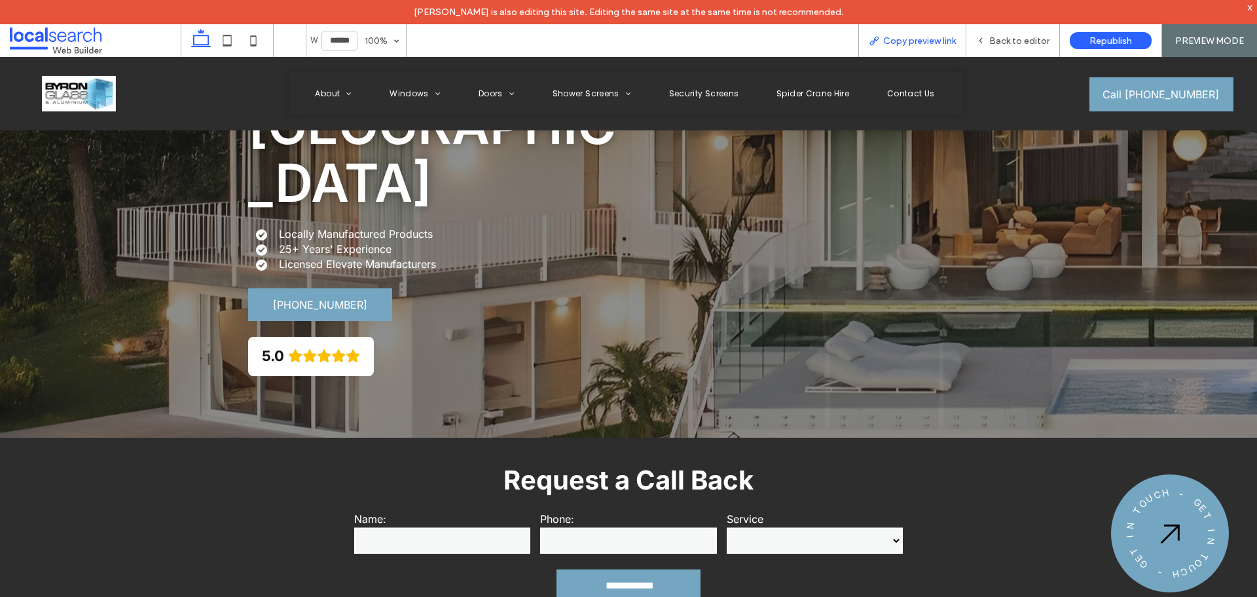
click at [951, 39] on span "Copy preview link" at bounding box center [919, 40] width 73 height 11
